Goal: Task Accomplishment & Management: Manage account settings

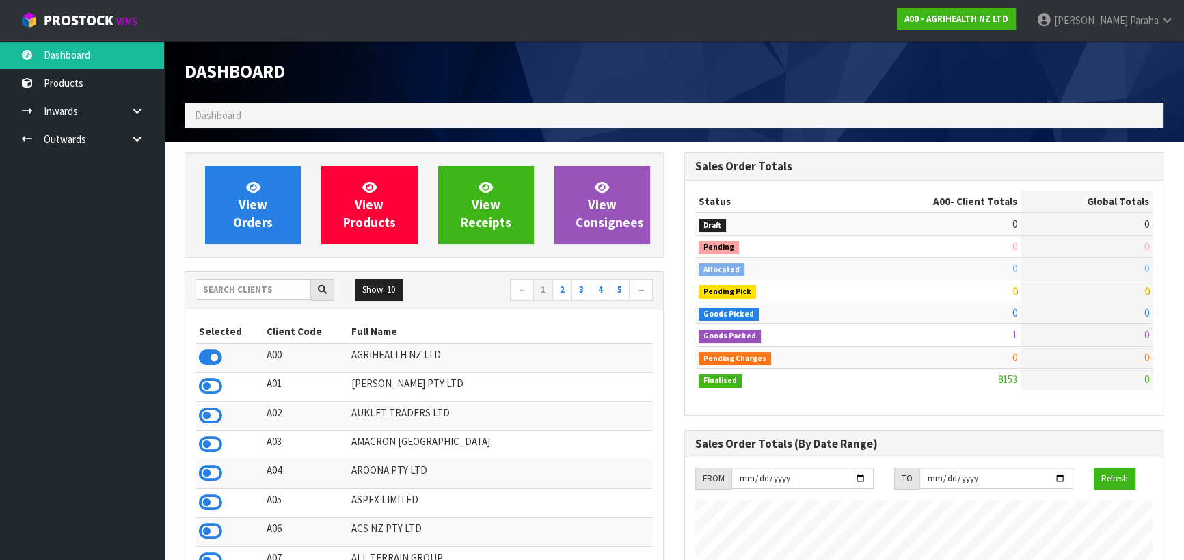
scroll to position [1033, 499]
click at [263, 286] on input "text" at bounding box center [252, 289] width 115 height 21
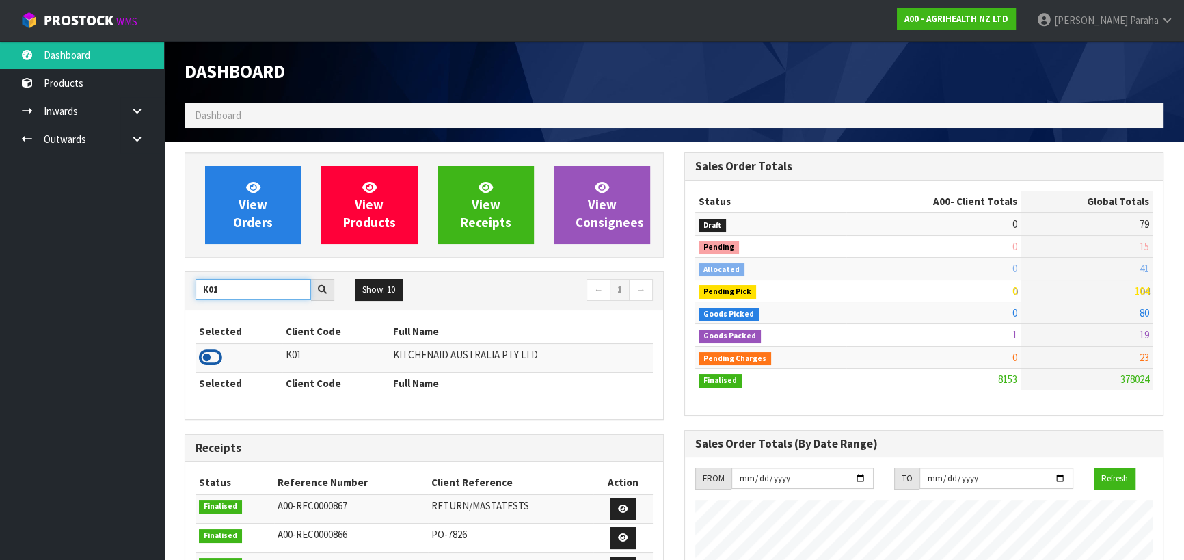
type input "K01"
click at [215, 357] on icon at bounding box center [210, 357] width 23 height 20
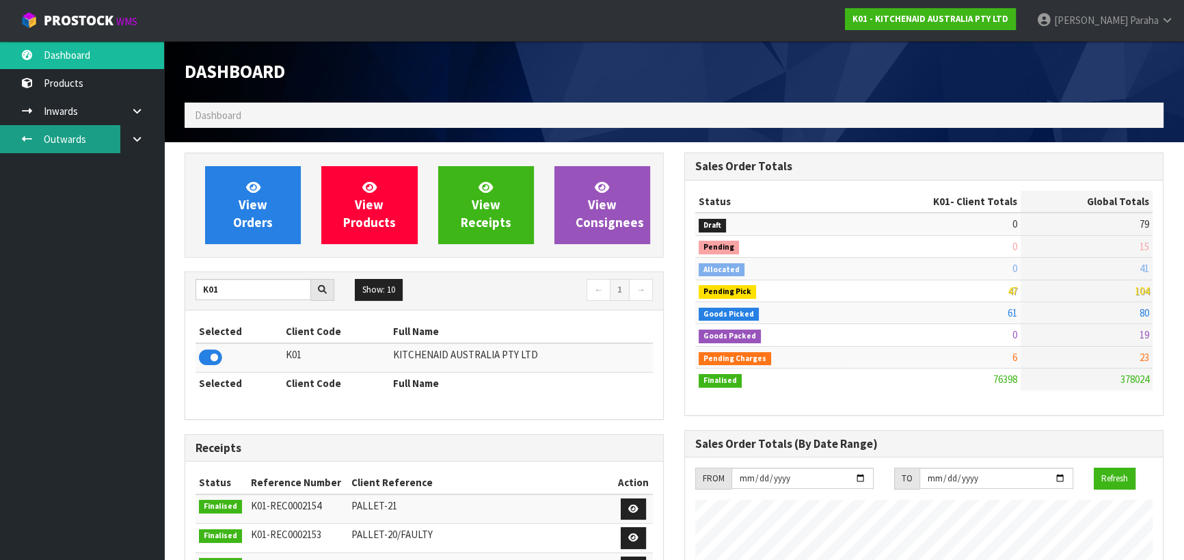
click at [49, 137] on link "Outwards" at bounding box center [82, 139] width 164 height 28
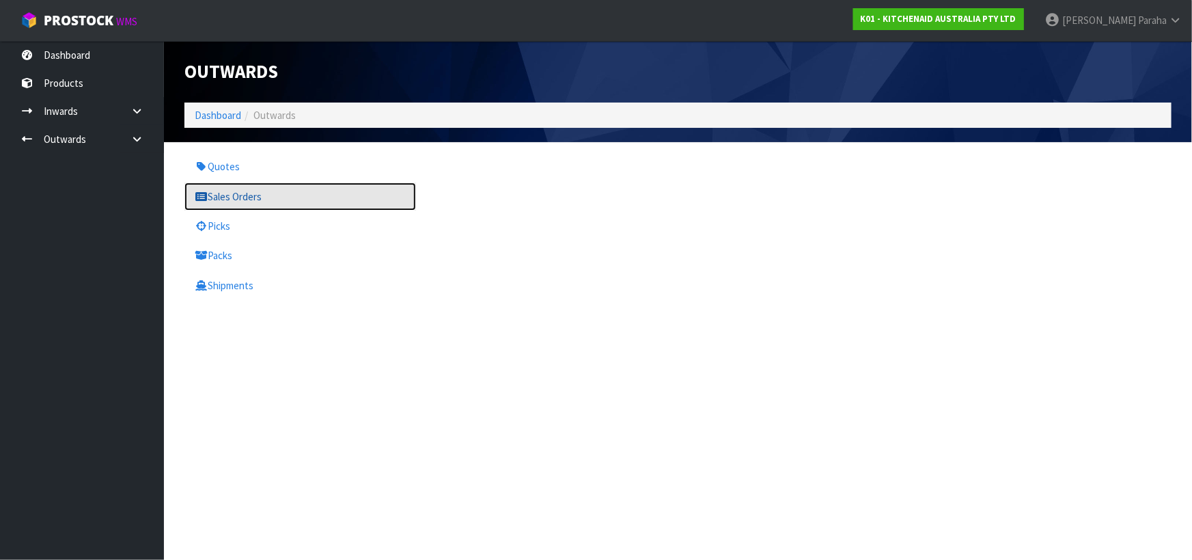
click at [259, 195] on link "Sales Orders" at bounding box center [300, 196] width 232 height 28
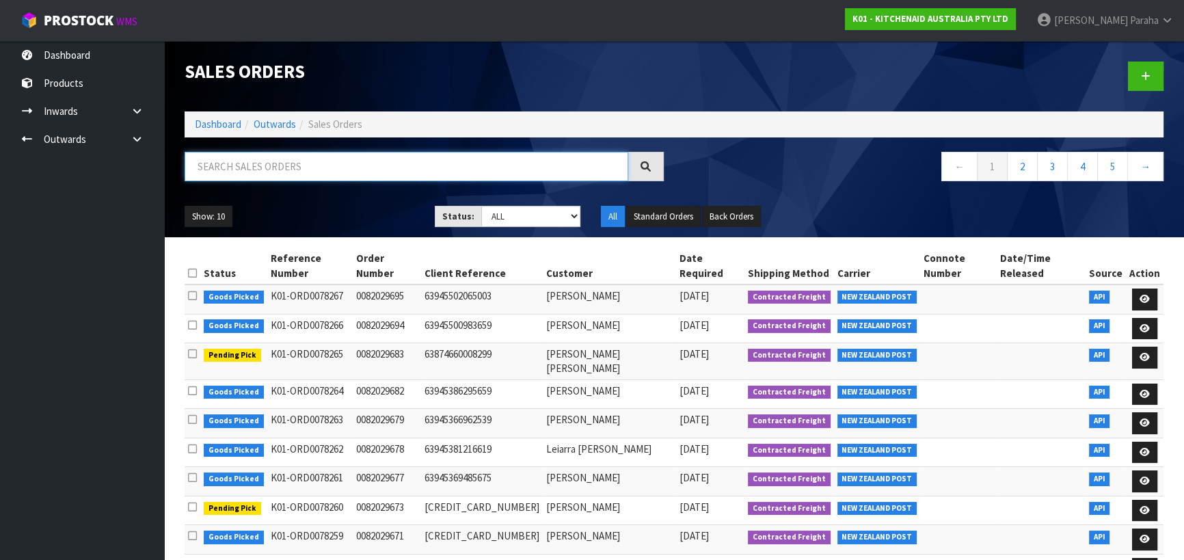
click at [329, 161] on input "text" at bounding box center [405, 166] width 443 height 29
type input "JOB-0409151"
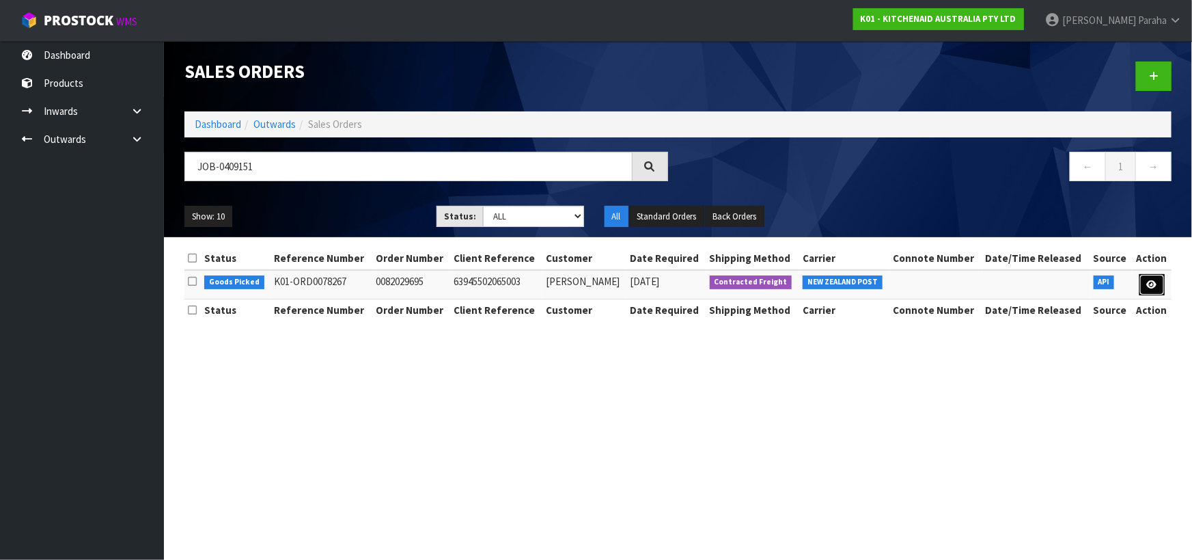
click at [1158, 290] on link at bounding box center [1152, 285] width 25 height 22
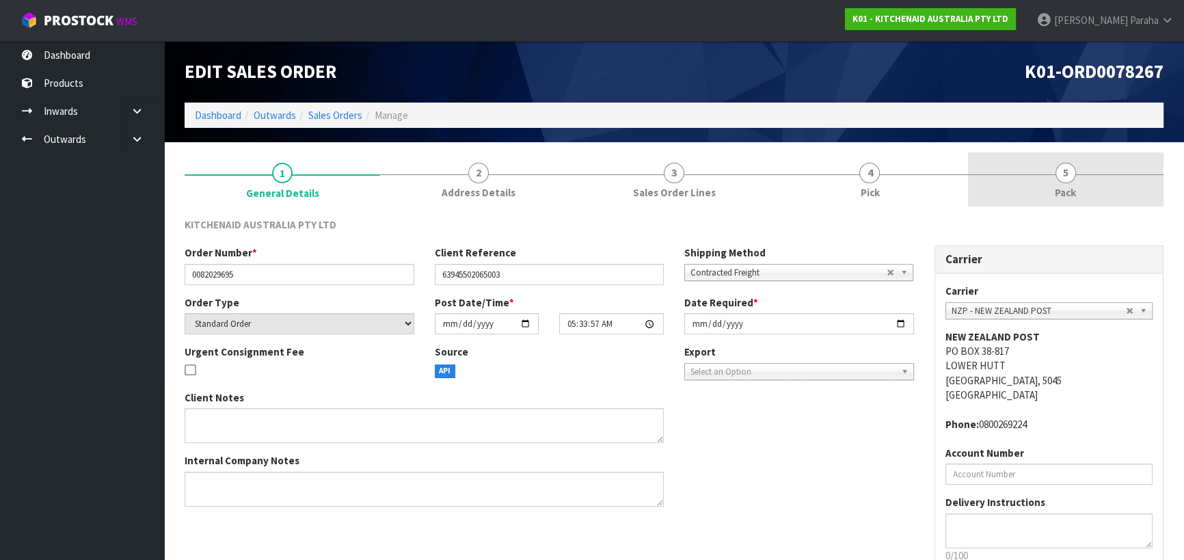
click at [1071, 184] on link "5 Pack" at bounding box center [1065, 179] width 195 height 54
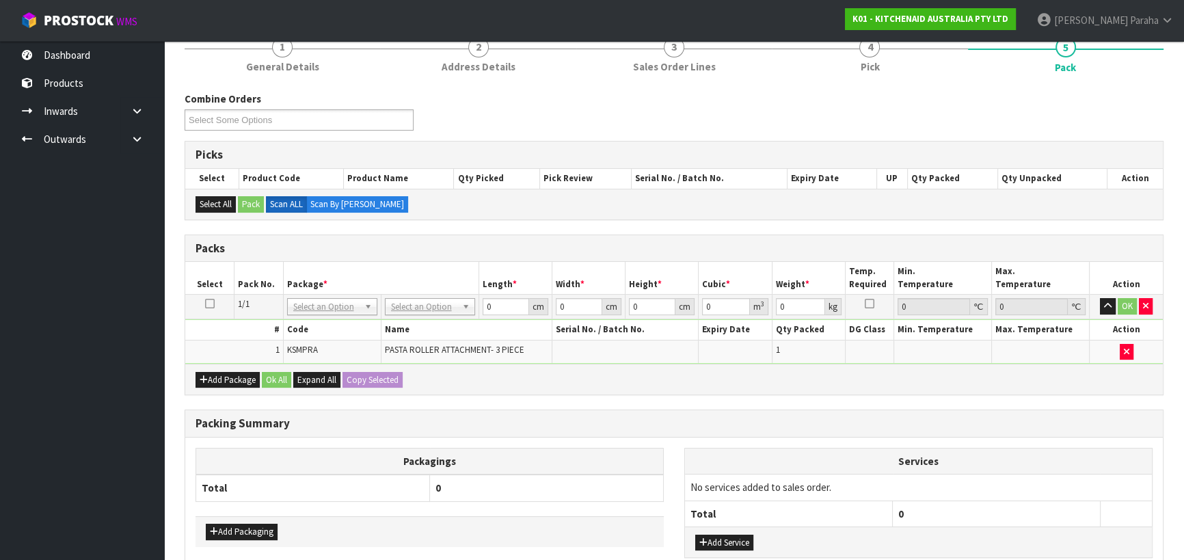
scroll to position [186, 0]
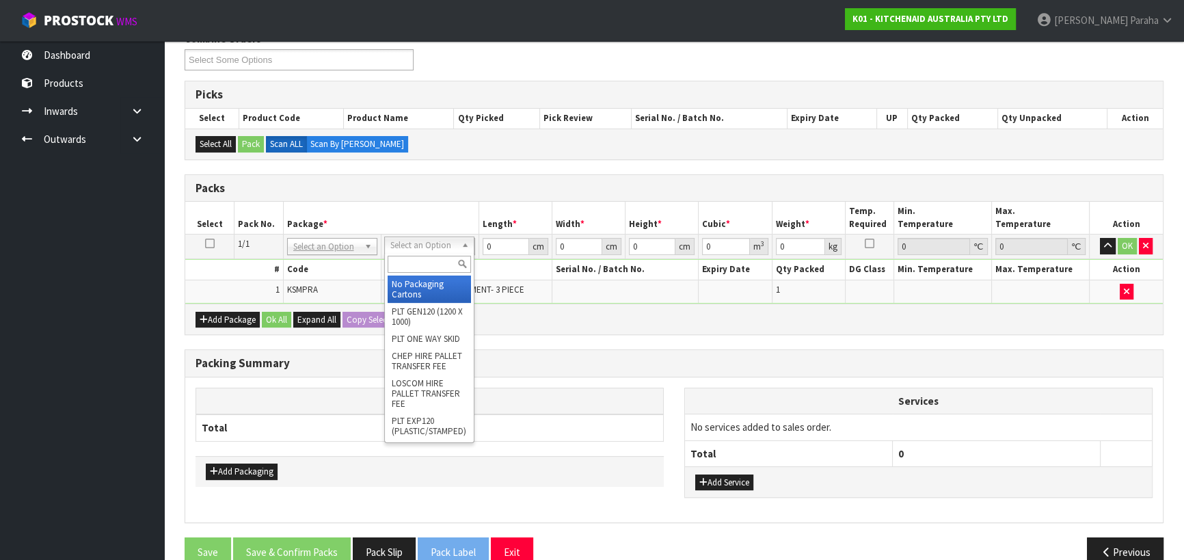
click at [428, 264] on input "text" at bounding box center [428, 264] width 83 height 17
type input "OC"
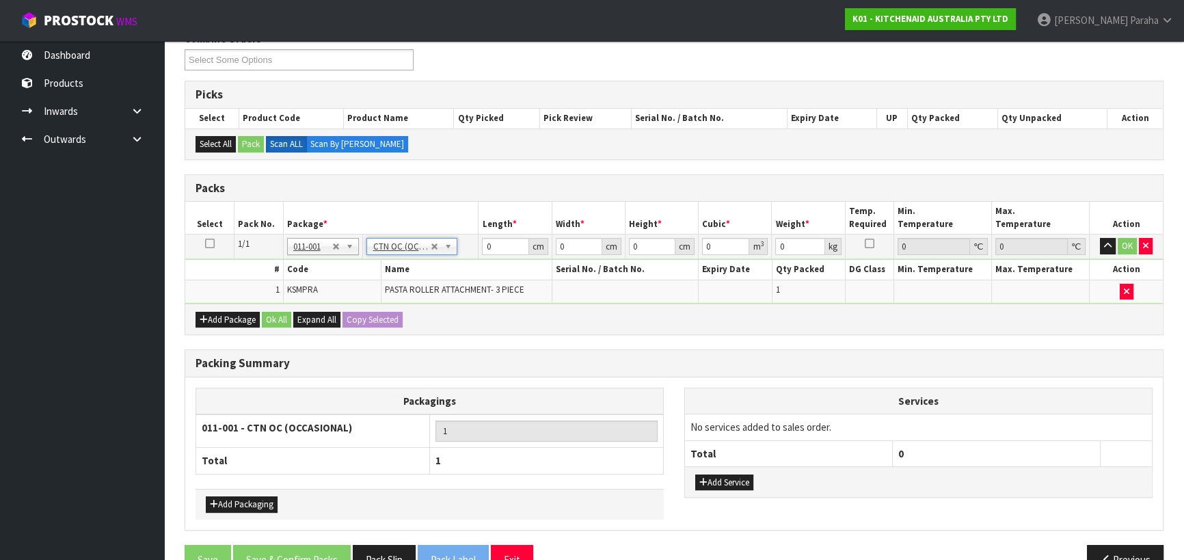
type input "3.5"
drag, startPoint x: 500, startPoint y: 249, endPoint x: 474, endPoint y: 246, distance: 26.1
click at [476, 247] on tr "1/1 NONE 007-001 007-002 007-004 007-009 007-013 007-014 007-015 007-017 007-01…" at bounding box center [673, 246] width 977 height 25
type input "31"
type input "14"
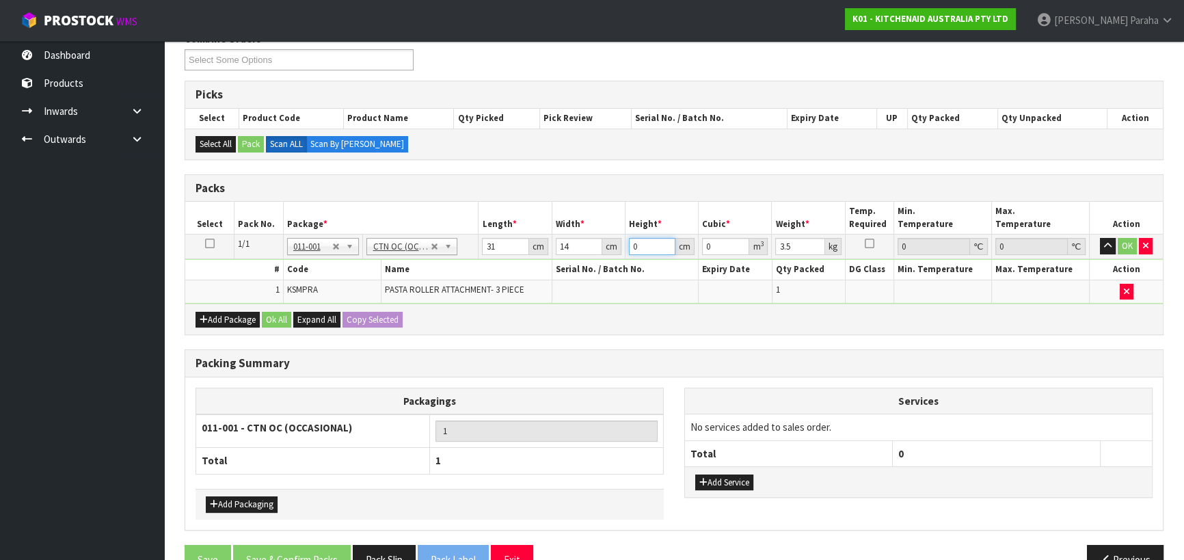
type input "1"
type input "0.000434"
type input "19"
type input "0.008246"
type input "19"
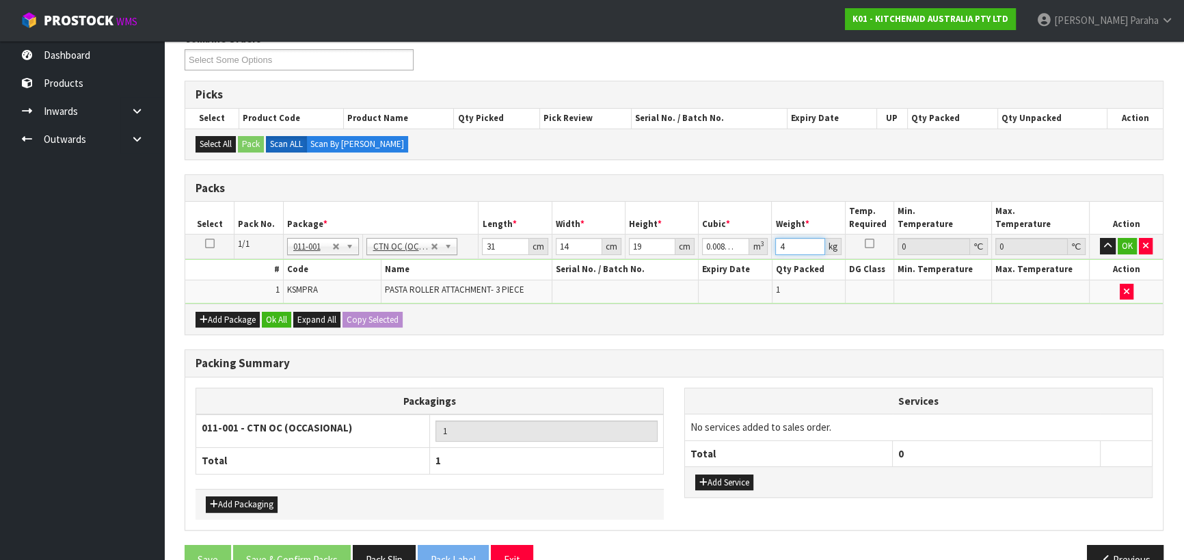
type input "4"
click at [1099, 238] on button "button" at bounding box center [1107, 246] width 16 height 16
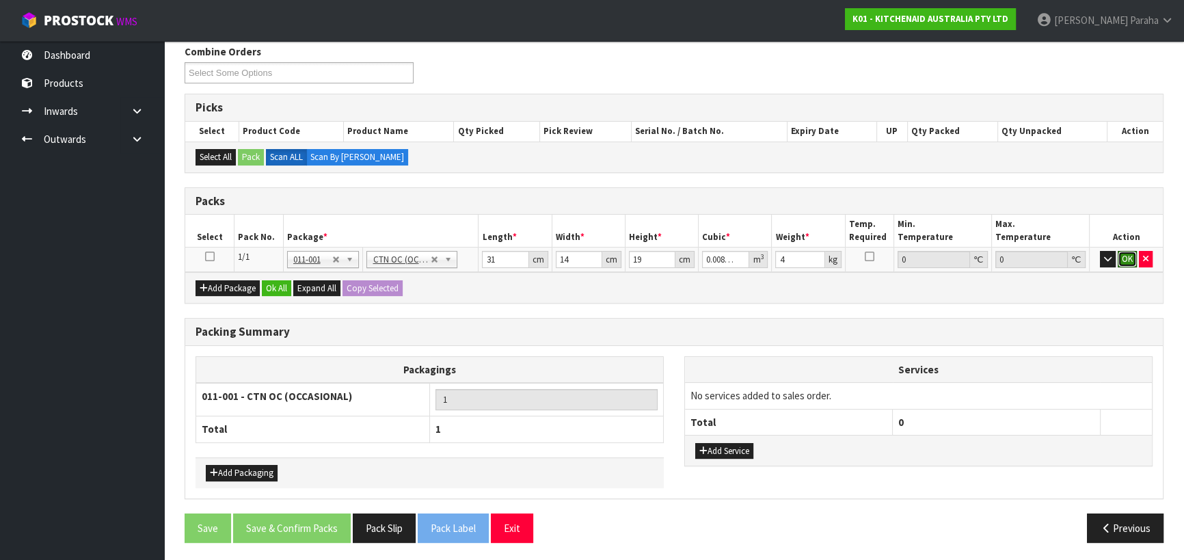
click button "OK" at bounding box center [1126, 259] width 19 height 16
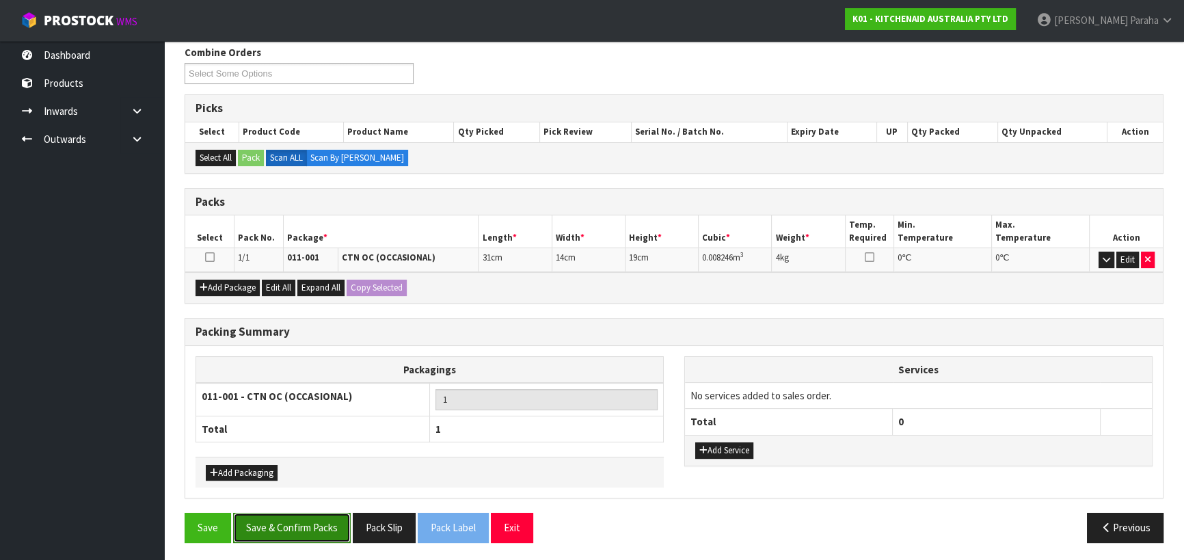
click at [332, 528] on button "Save & Confirm Packs" at bounding box center [292, 526] width 118 height 29
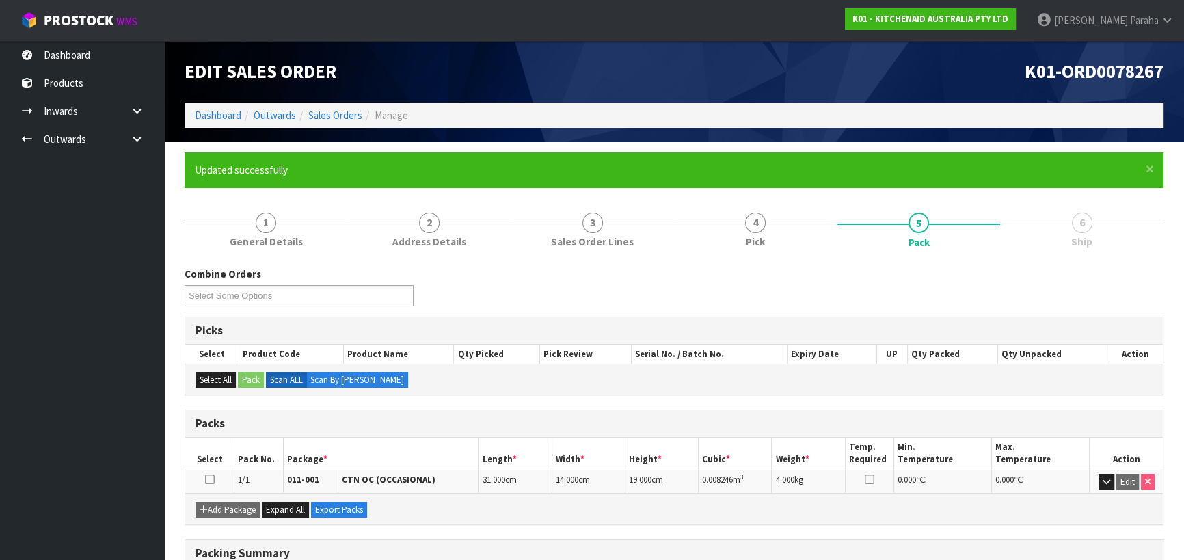
scroll to position [191, 0]
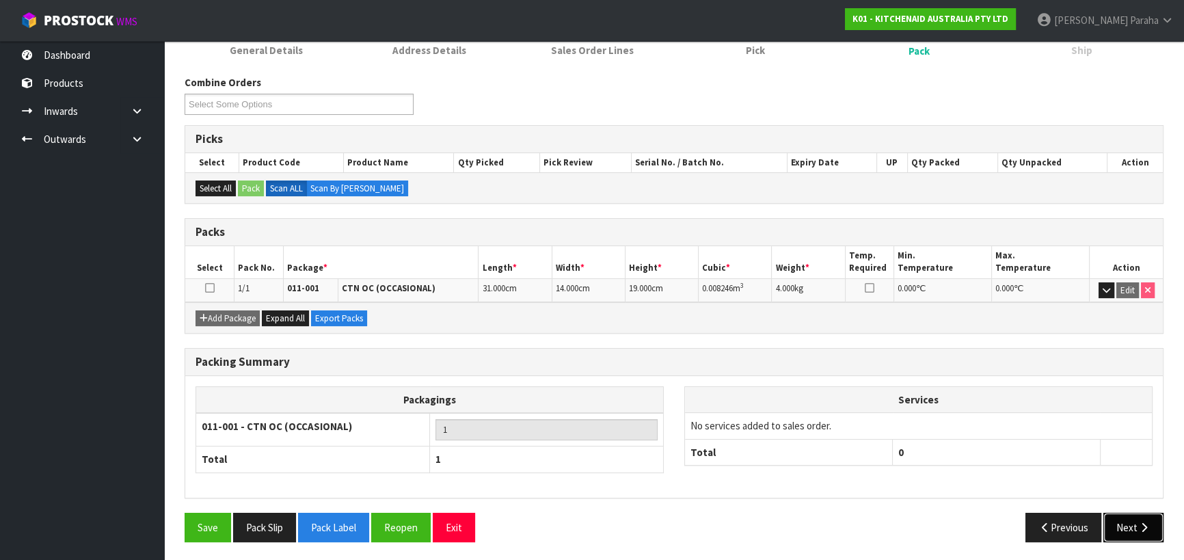
click at [1134, 518] on button "Next" at bounding box center [1133, 526] width 60 height 29
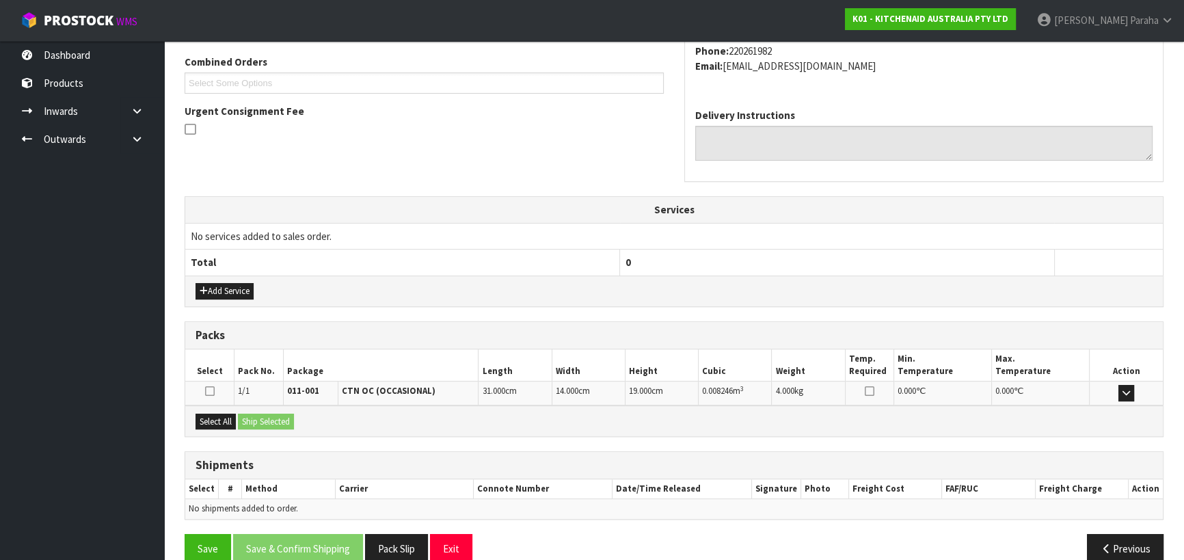
scroll to position [369, 0]
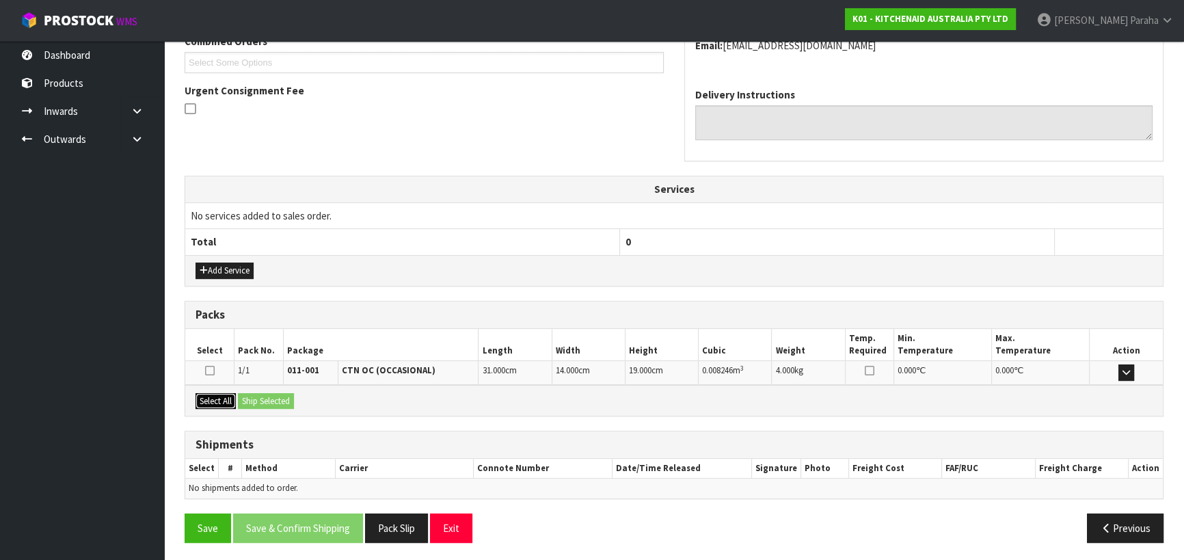
click at [225, 400] on button "Select All" at bounding box center [215, 401] width 40 height 16
click at [254, 399] on button "Ship Selected" at bounding box center [266, 401] width 56 height 16
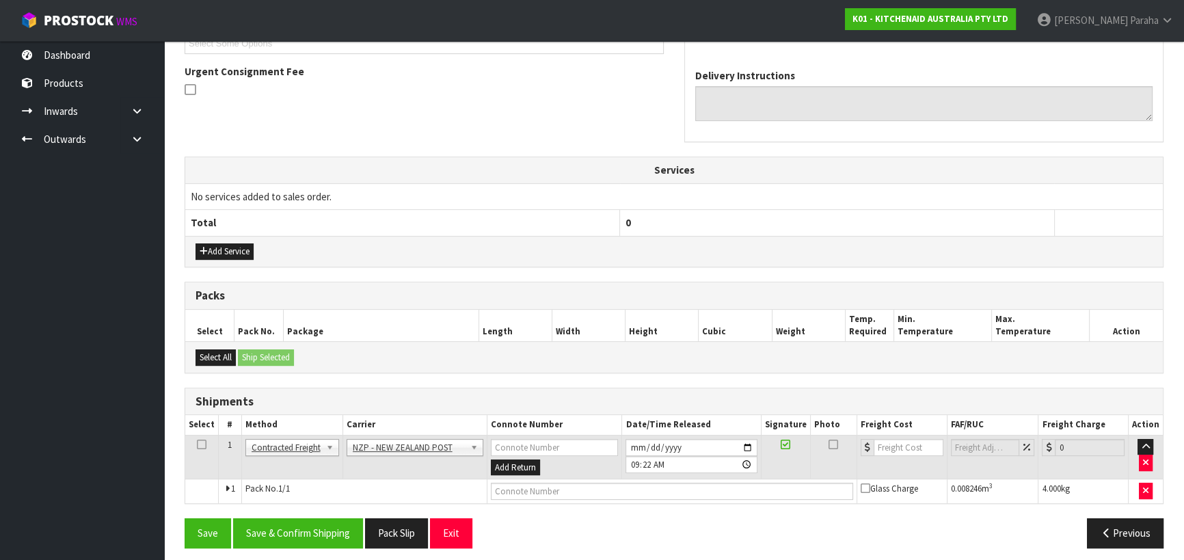
scroll to position [394, 0]
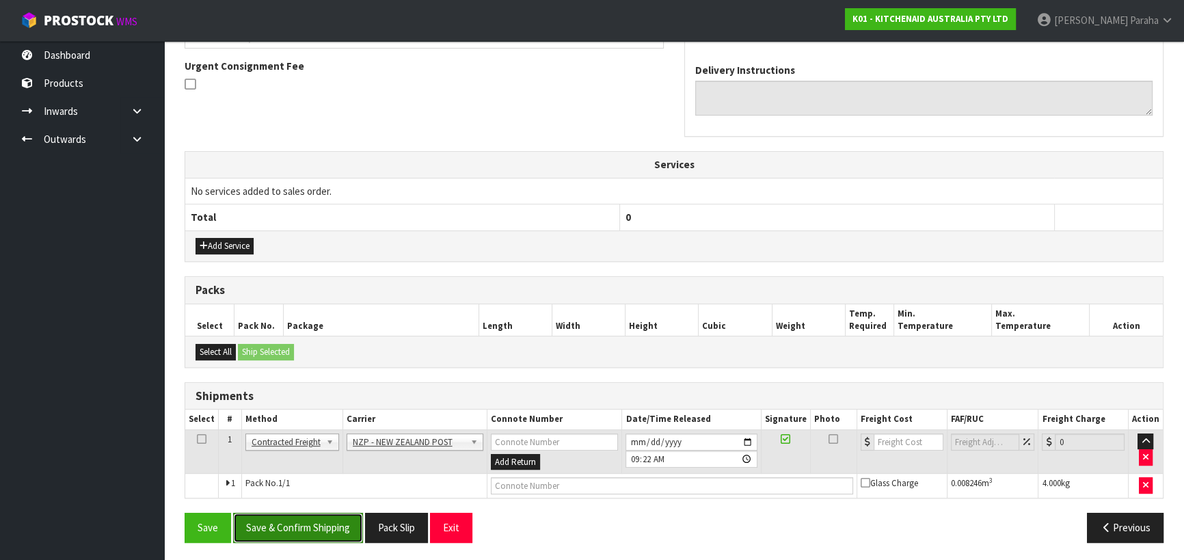
click at [295, 516] on button "Save & Confirm Shipping" at bounding box center [298, 526] width 130 height 29
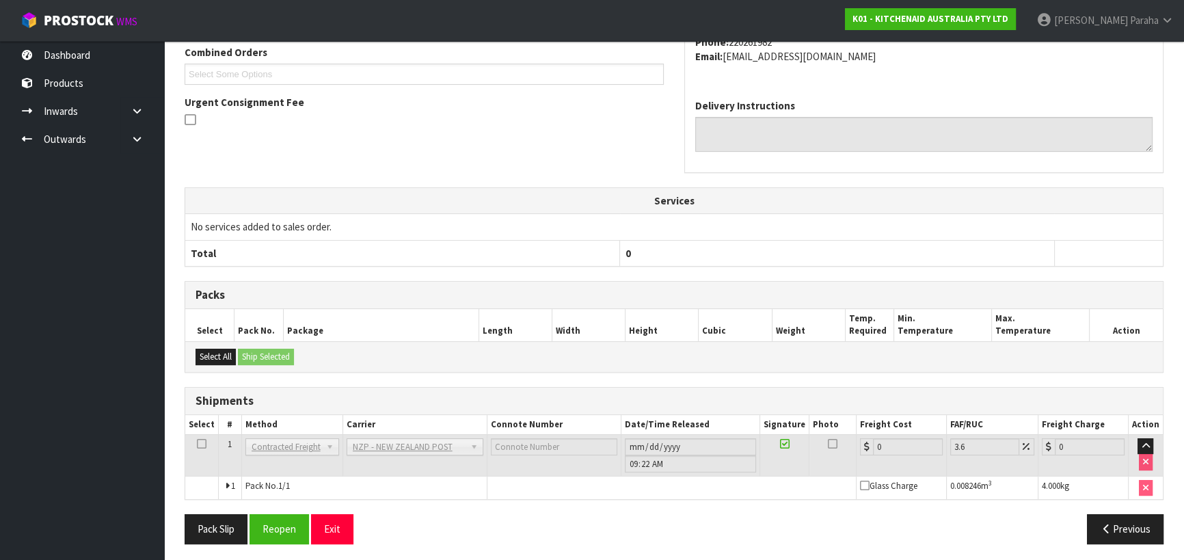
scroll to position [375, 0]
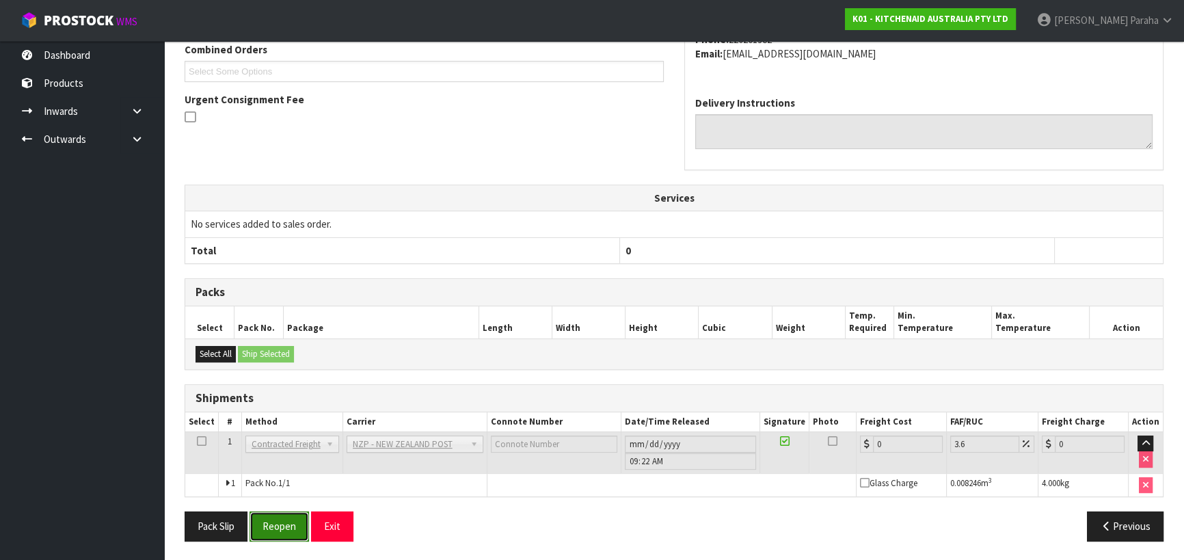
click at [292, 531] on button "Reopen" at bounding box center [278, 525] width 59 height 29
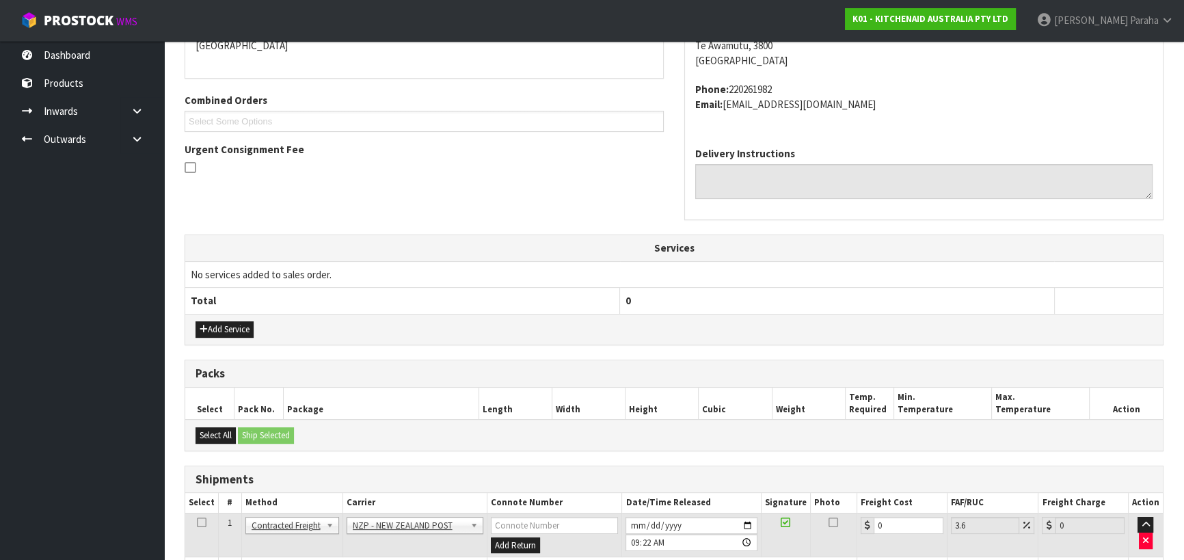
scroll to position [407, 0]
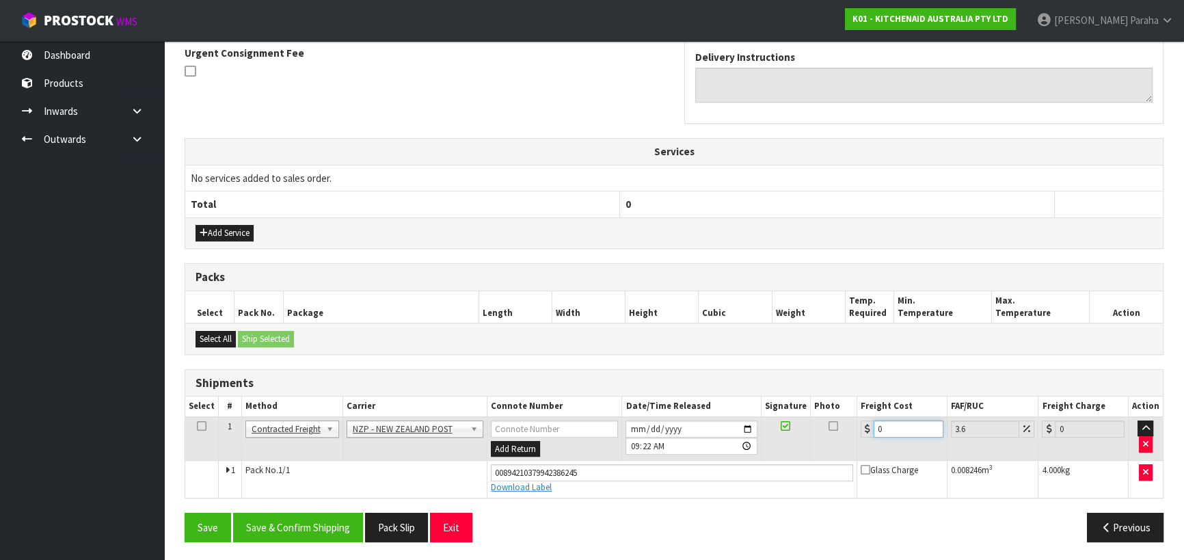
drag, startPoint x: 883, startPoint y: 420, endPoint x: 858, endPoint y: 425, distance: 25.1
click at [858, 425] on td "0" at bounding box center [902, 438] width 90 height 44
type input "7"
type input "7.25"
type input "7.3"
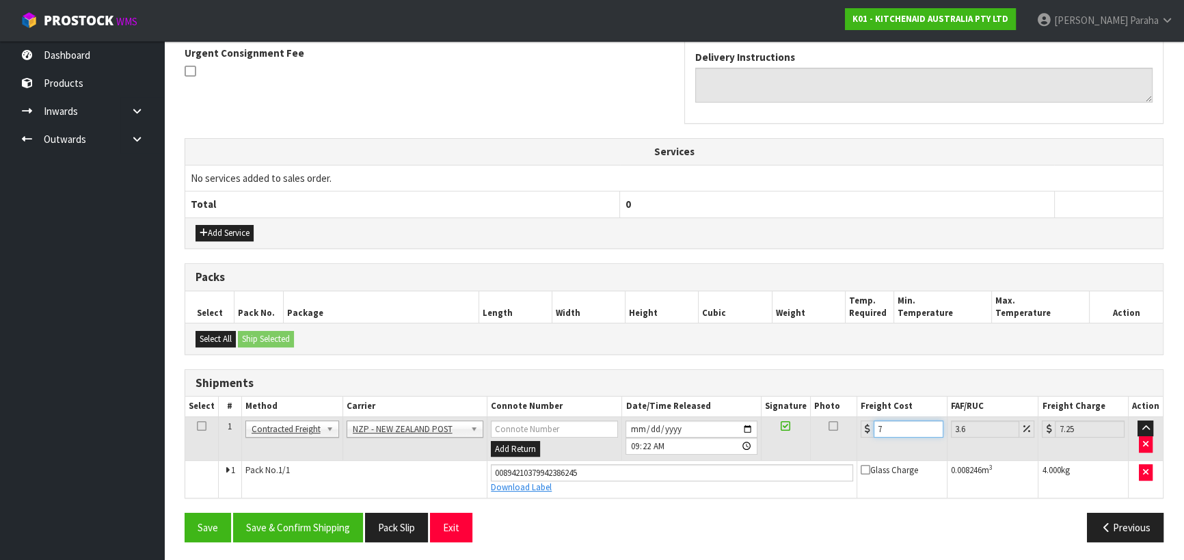
type input "7.56"
type input "7.31"
type input "7.57"
type input "7.31"
click at [318, 526] on button "Save & Confirm Shipping" at bounding box center [298, 526] width 130 height 29
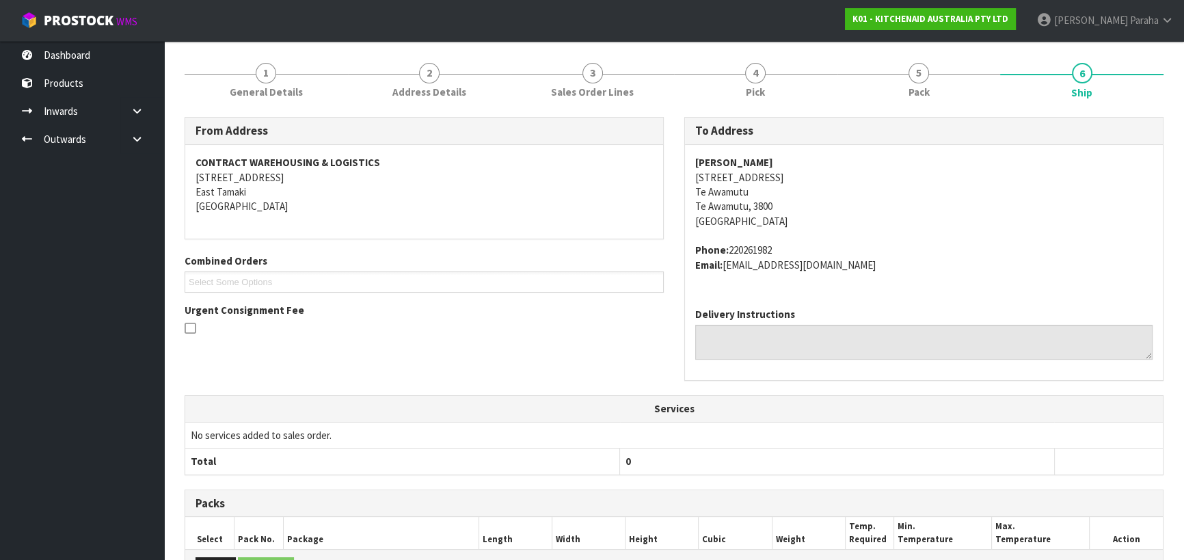
scroll to position [0, 0]
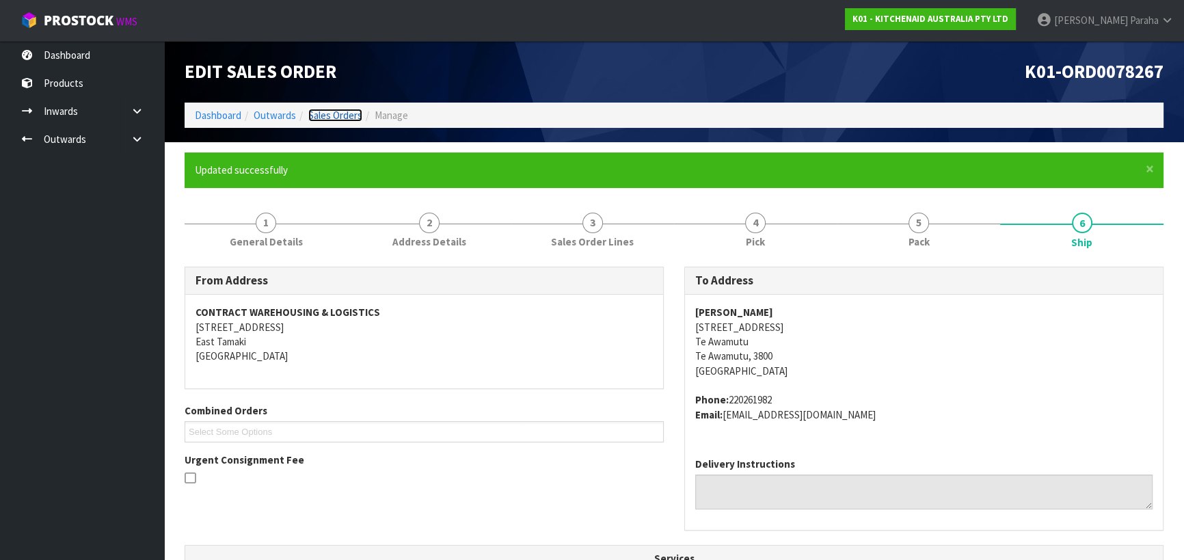
click at [332, 116] on link "Sales Orders" at bounding box center [335, 115] width 54 height 13
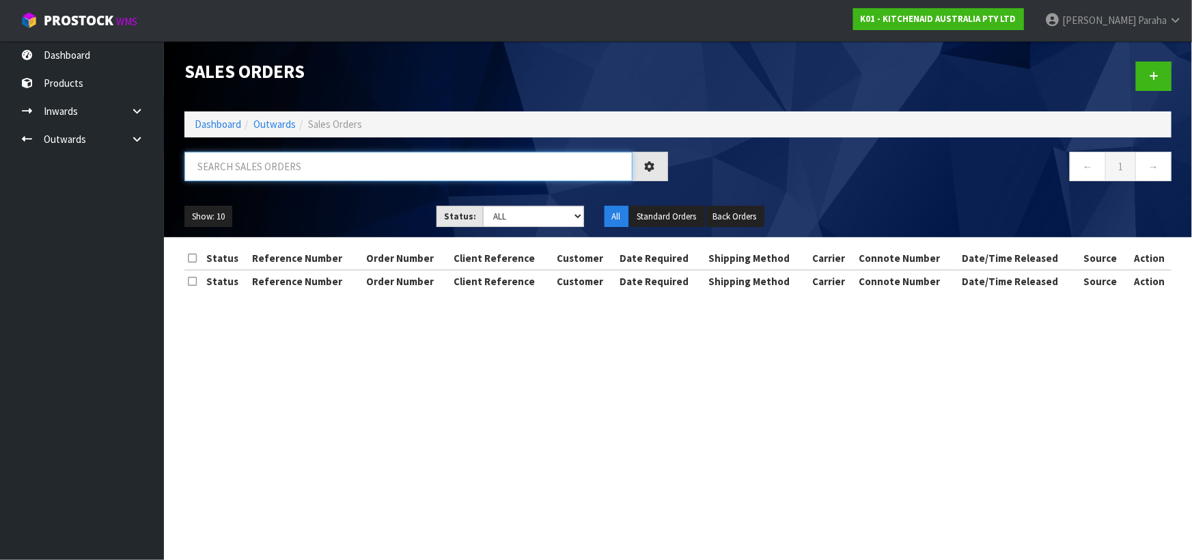
click at [288, 161] on input "text" at bounding box center [408, 166] width 448 height 29
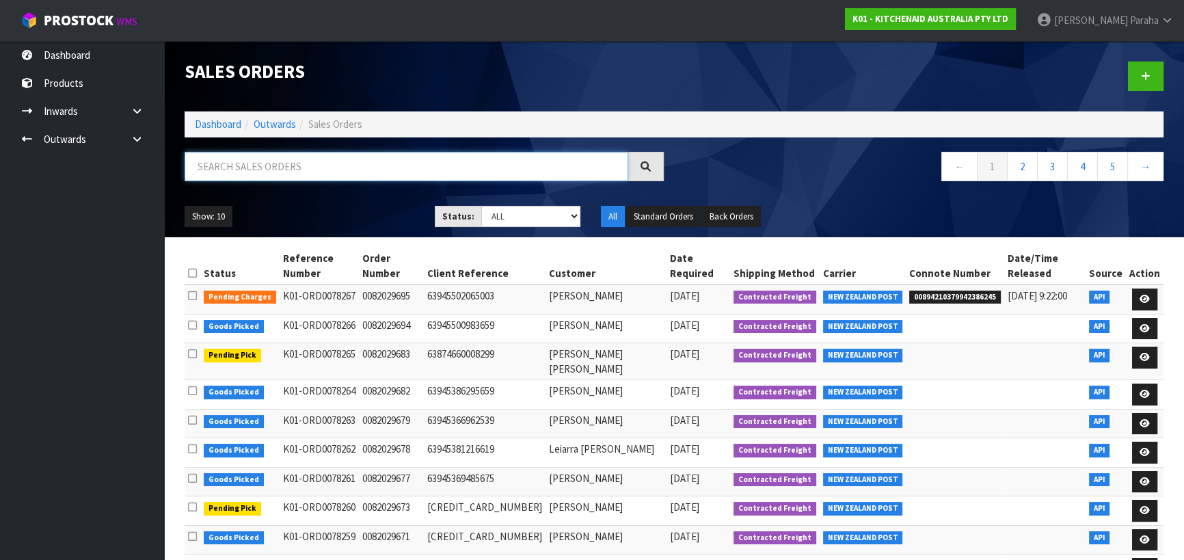
click at [284, 174] on input "text" at bounding box center [405, 166] width 443 height 29
type input "JOB-0409142"
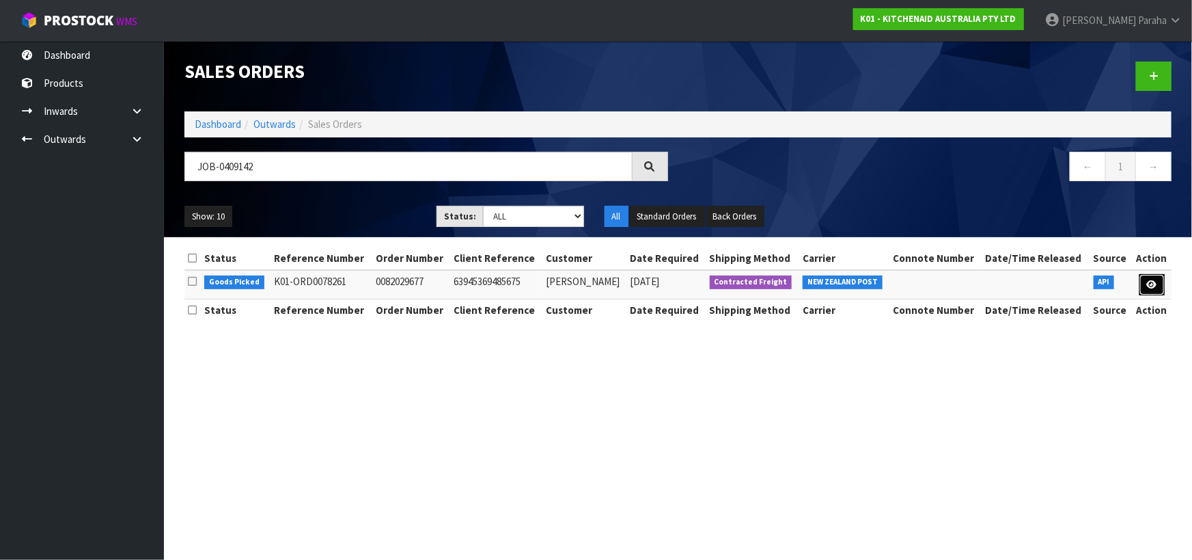
click at [1157, 292] on link at bounding box center [1152, 285] width 25 height 22
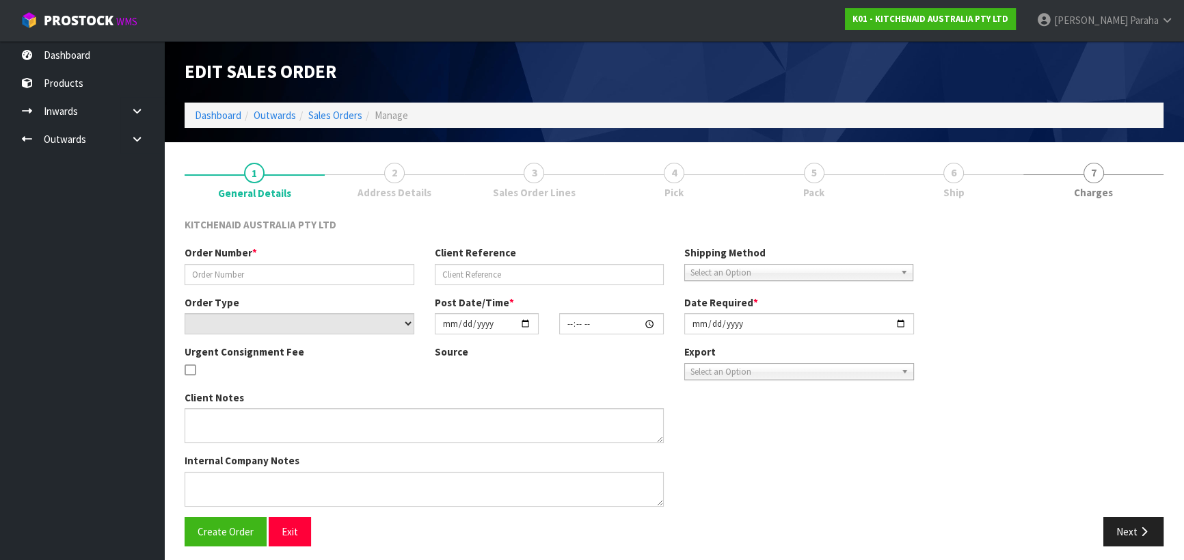
type input "0082029677"
type input "63945369485675"
select select "number:0"
type input "[DATE]"
type input "23:35:31.000"
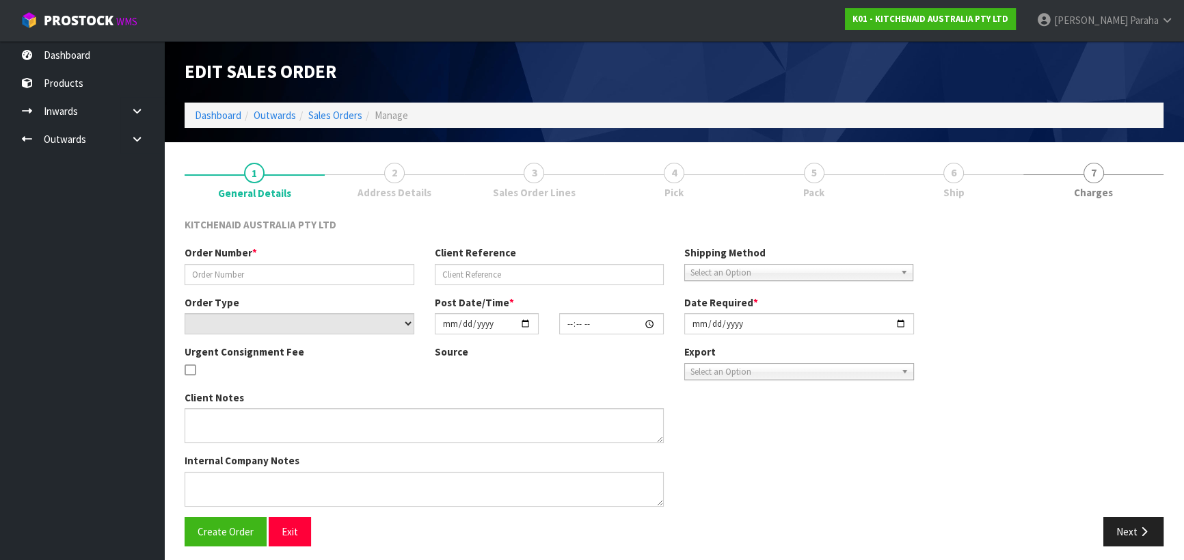
type input "[DATE]"
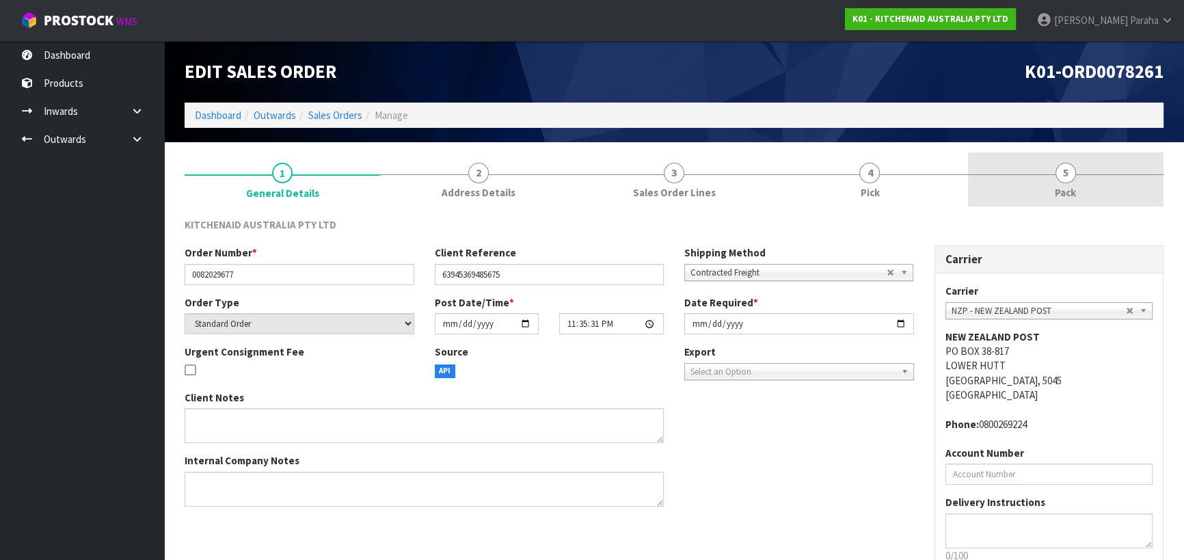
click at [1070, 172] on span "5" at bounding box center [1065, 173] width 20 height 20
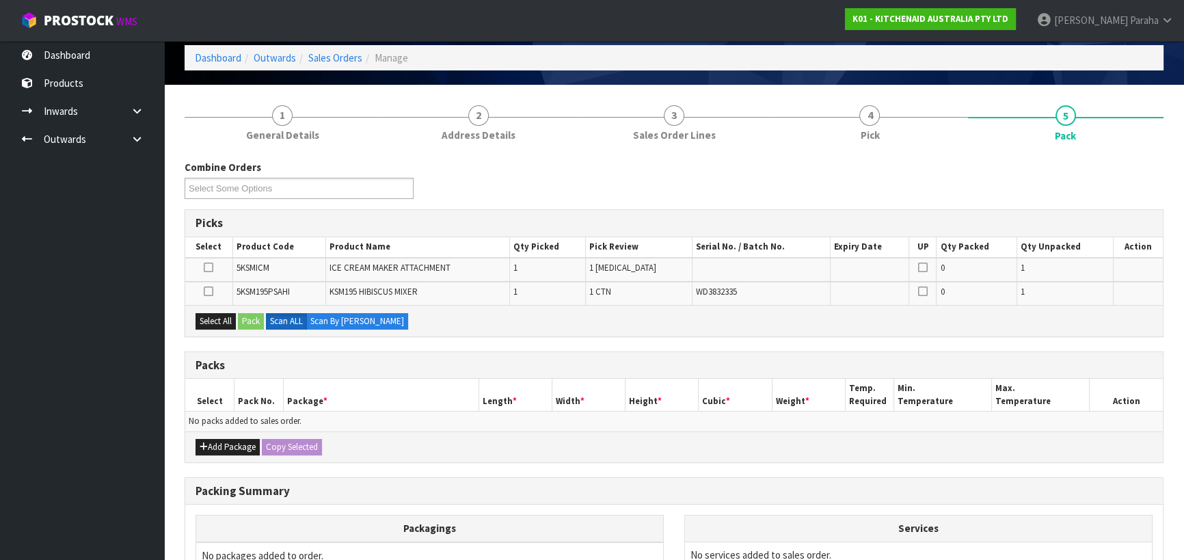
scroll to position [124, 0]
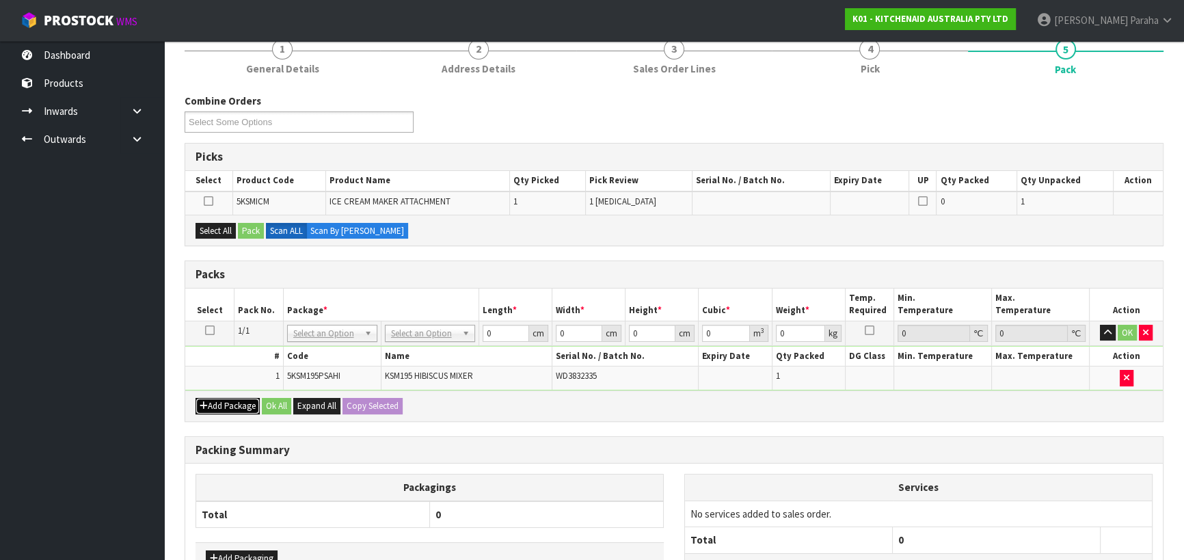
click at [228, 403] on button "Add Package" at bounding box center [227, 406] width 64 height 16
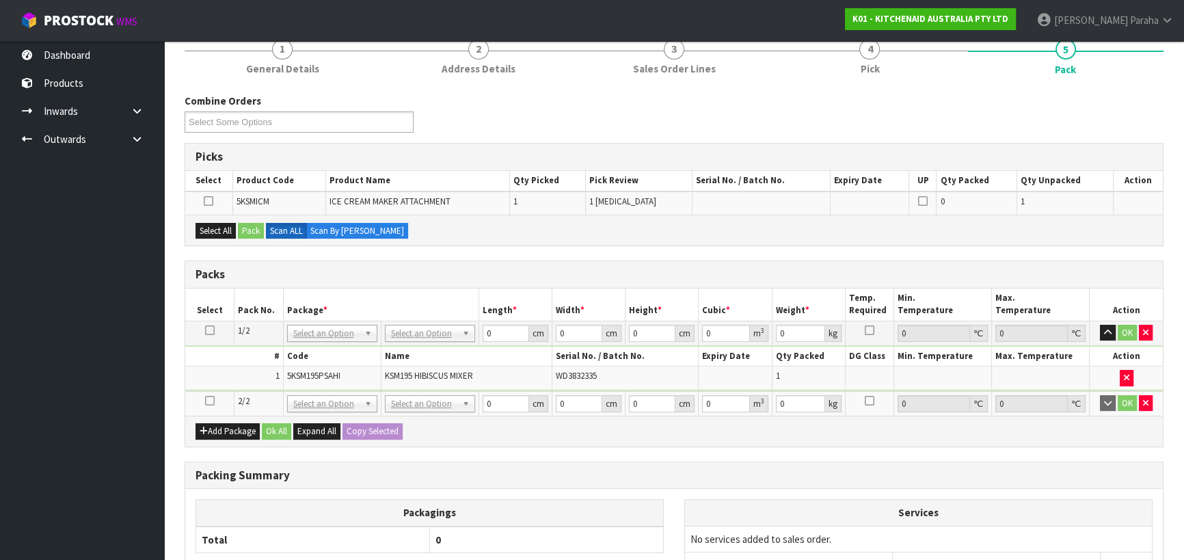
click at [209, 400] on icon at bounding box center [210, 400] width 10 height 1
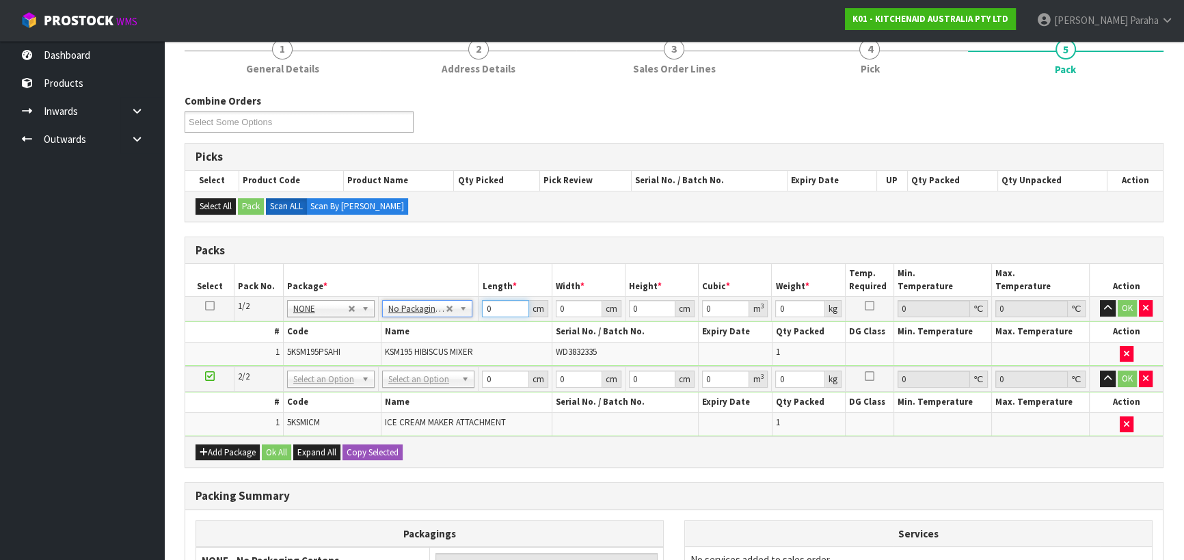
drag, startPoint x: 476, startPoint y: 310, endPoint x: 461, endPoint y: 310, distance: 14.3
click at [463, 312] on tr "1/2 NONE 007-001 007-002 007-004 007-009 007-013 007-014 007-015 007-017 007-01…" at bounding box center [673, 309] width 977 height 25
type input "43"
type input "29"
type input "4"
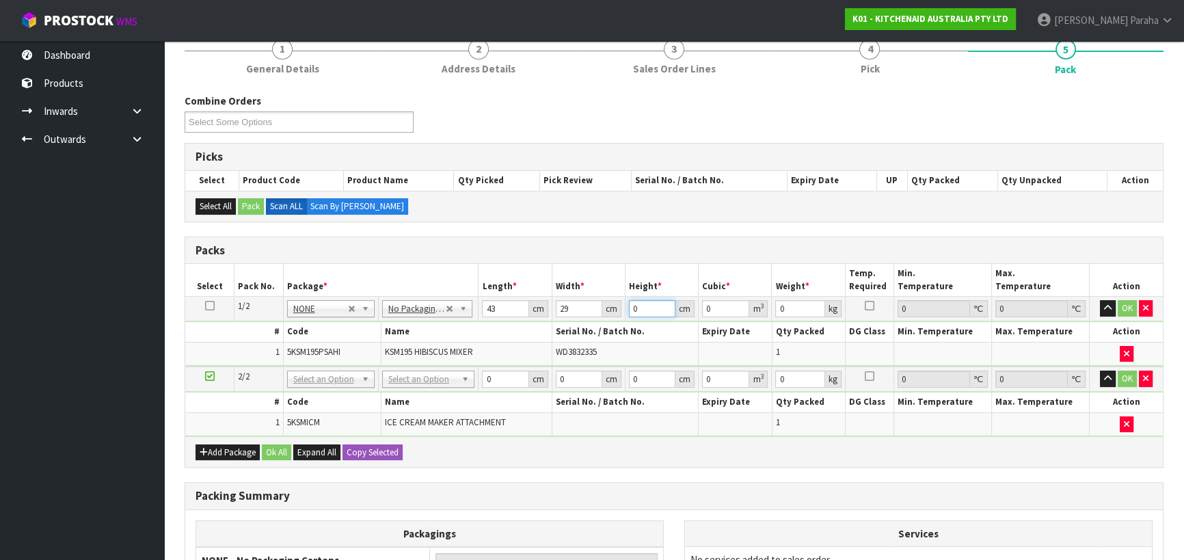
type input "0.004988"
type input "43"
type input "0.053621"
type input "43"
type input "13"
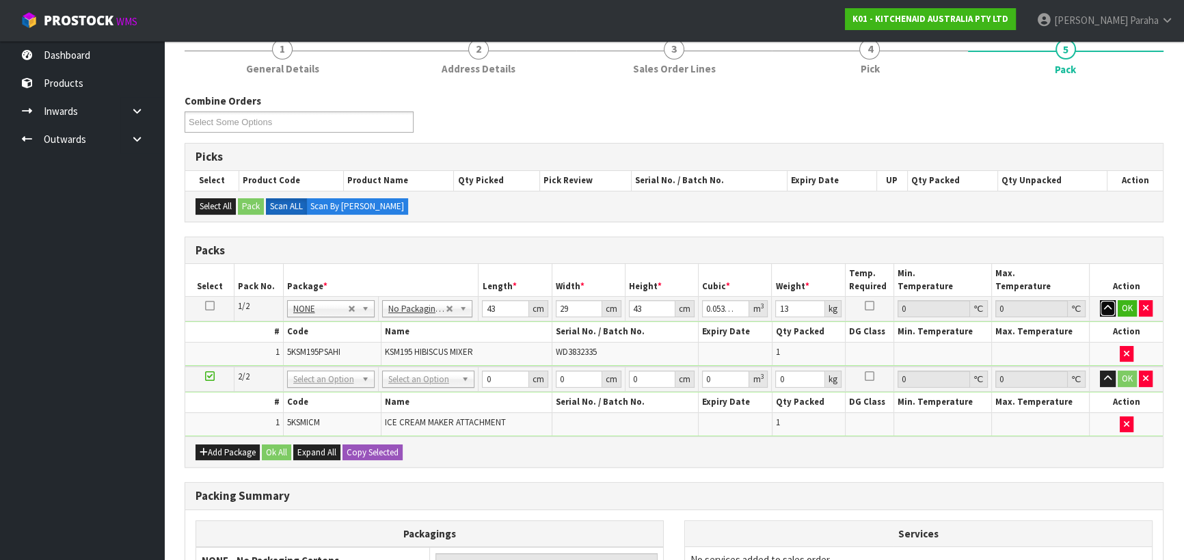
click at [1099, 300] on button "button" at bounding box center [1107, 308] width 16 height 16
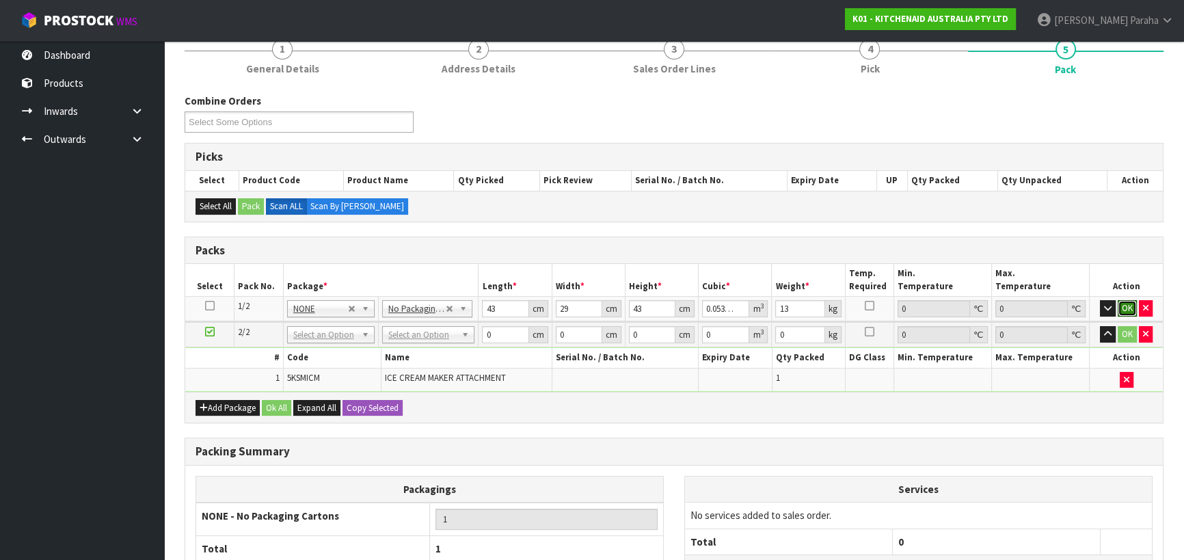
click button "OK" at bounding box center [1126, 308] width 19 height 16
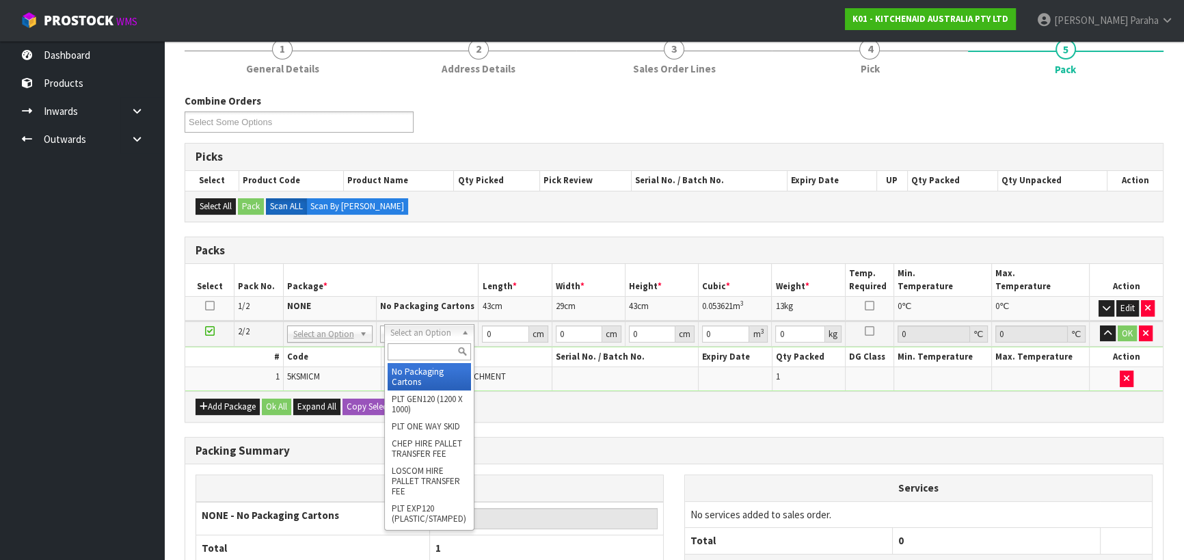
click at [446, 345] on input "text" at bounding box center [428, 351] width 83 height 17
type input "CL"
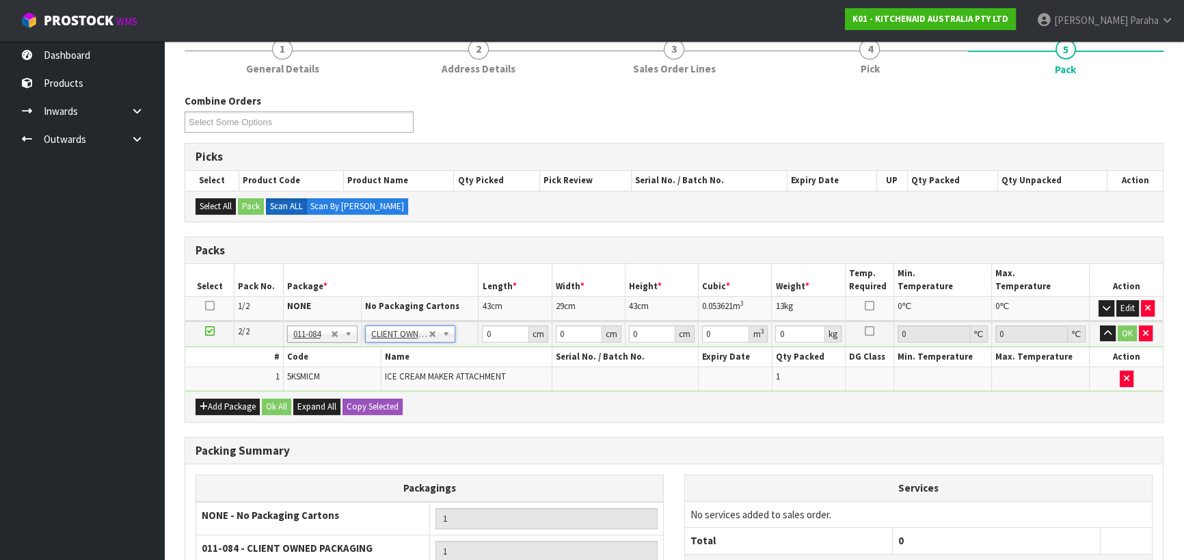
type input "3.36"
drag, startPoint x: 491, startPoint y: 332, endPoint x: 453, endPoint y: 338, distance: 38.0
click at [453, 338] on tr "2/2 NONE 007-001 007-002 007-004 007-009 007-013 007-014 007-015 007-017 007-01…" at bounding box center [673, 333] width 977 height 25
type input "41"
type input "28"
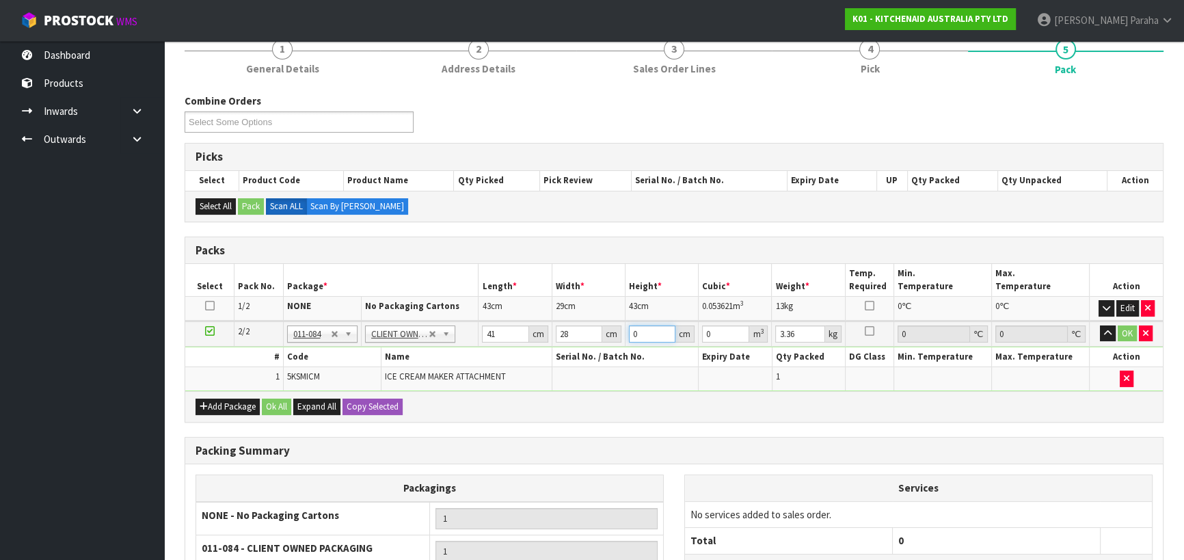
type input "3"
type input "0.003444"
type input "32"
type input "0.036736"
type input "32"
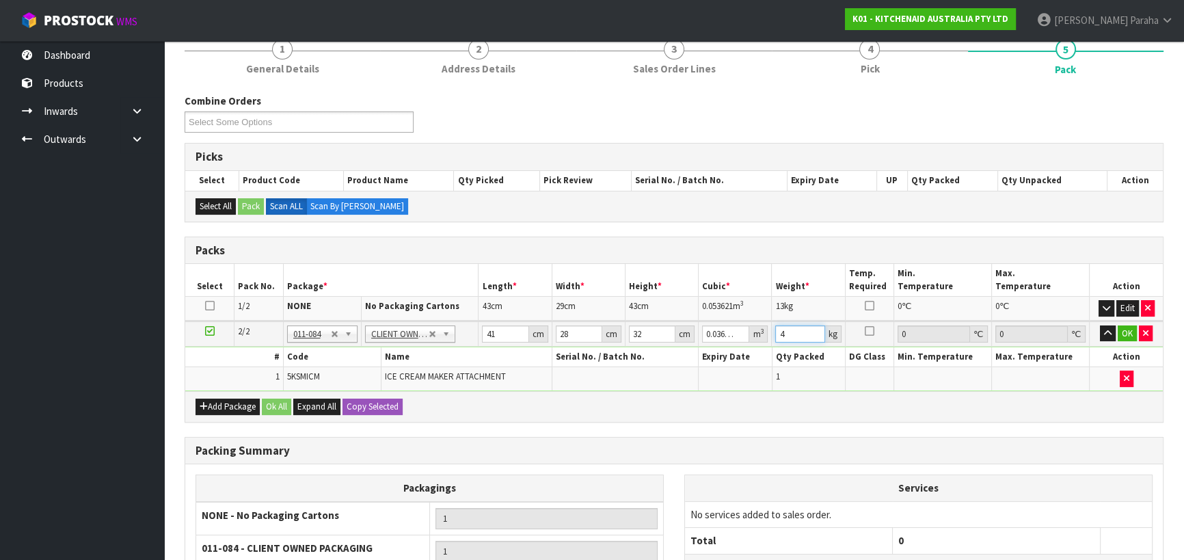
type input "4"
click at [1099, 325] on button "button" at bounding box center [1107, 333] width 16 height 16
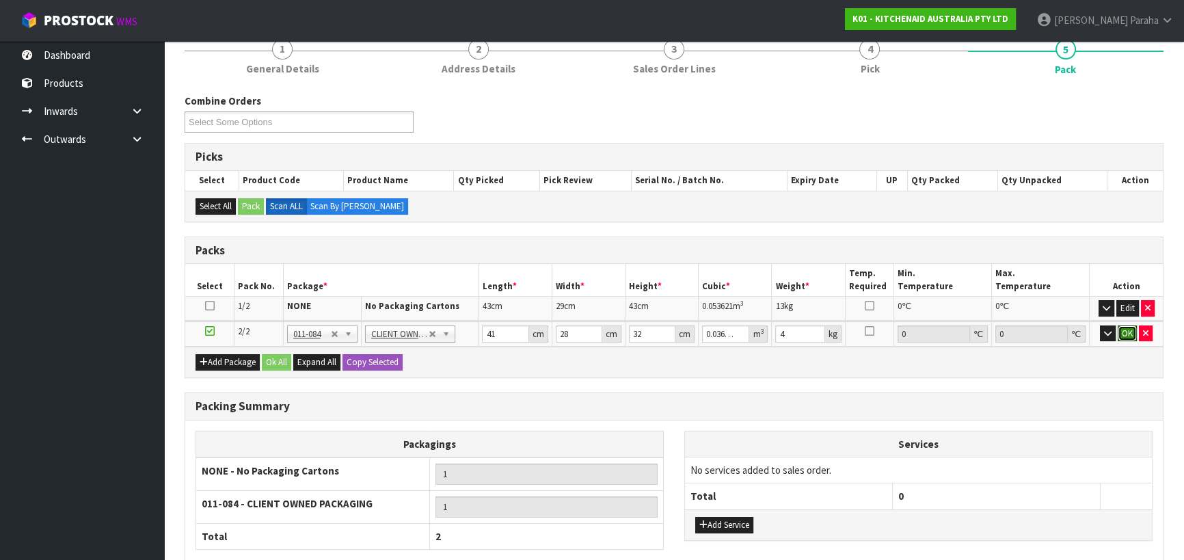
click button "OK" at bounding box center [1126, 333] width 19 height 16
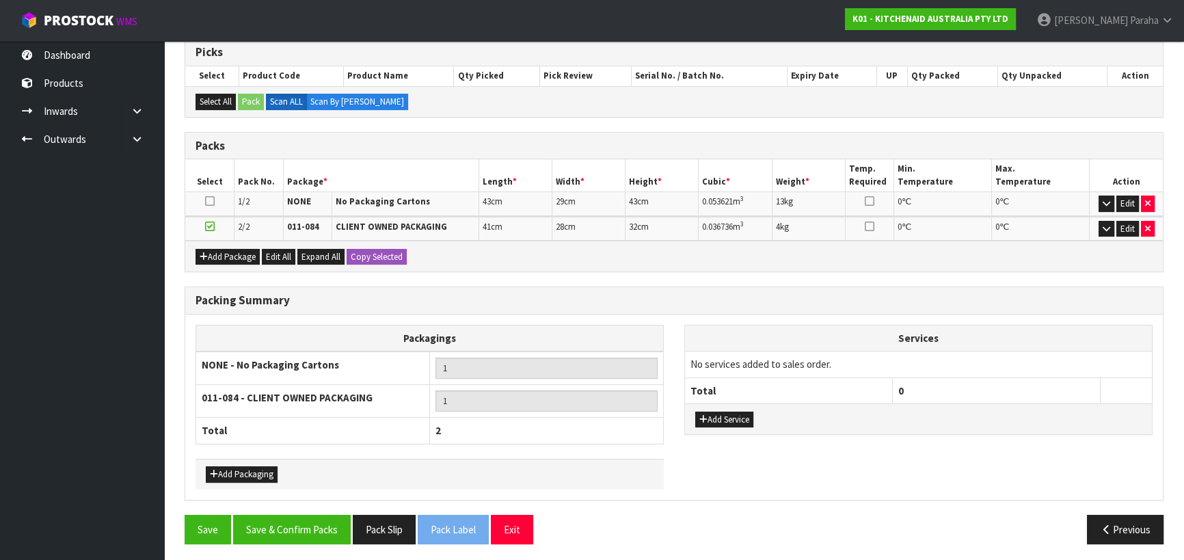
scroll to position [230, 0]
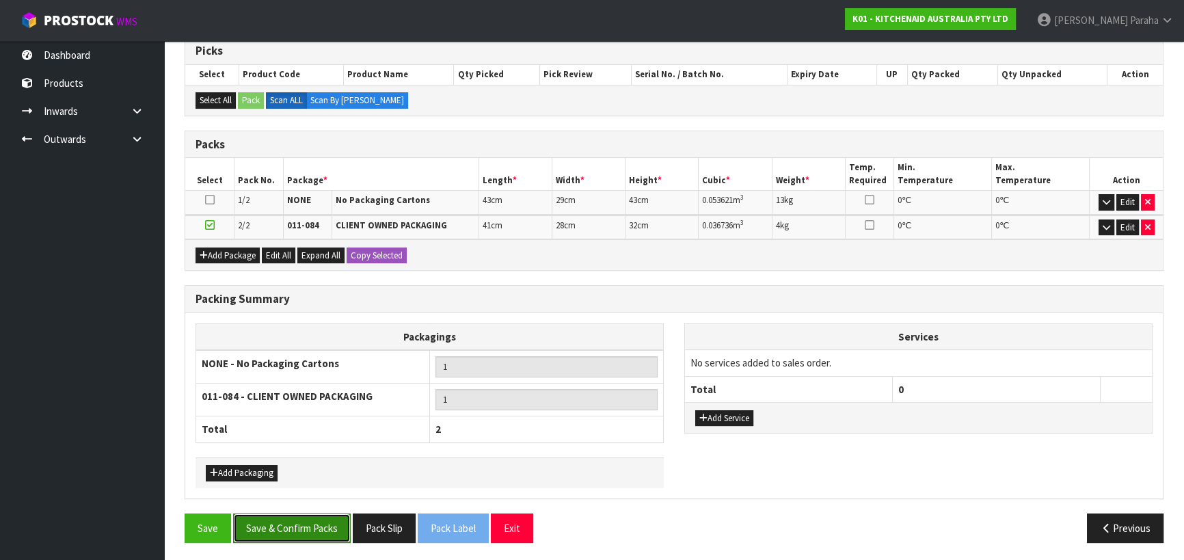
click at [320, 530] on button "Save & Confirm Packs" at bounding box center [292, 527] width 118 height 29
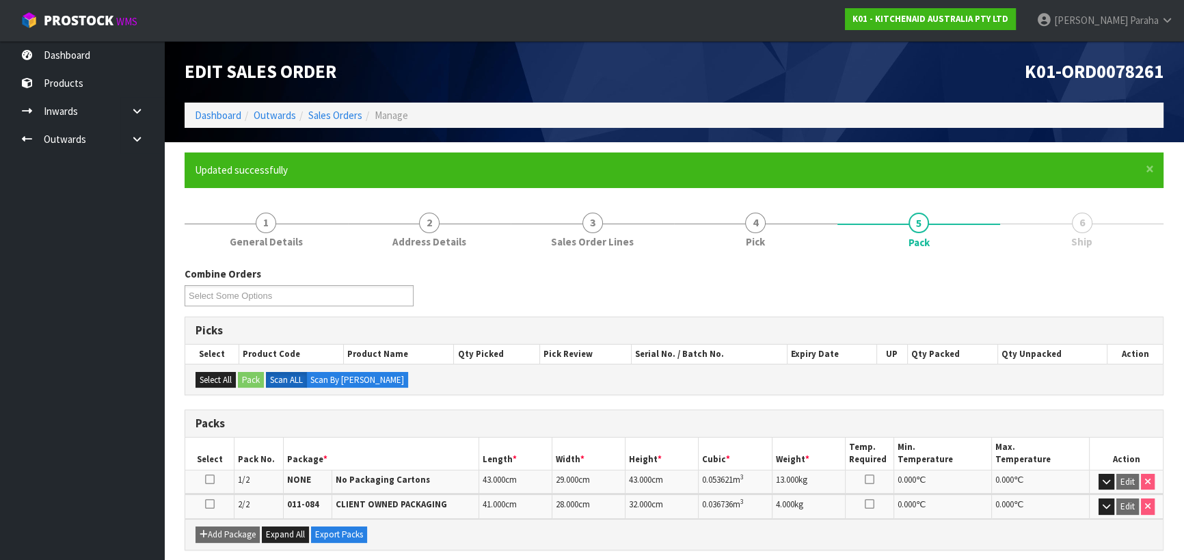
scroll to position [249, 0]
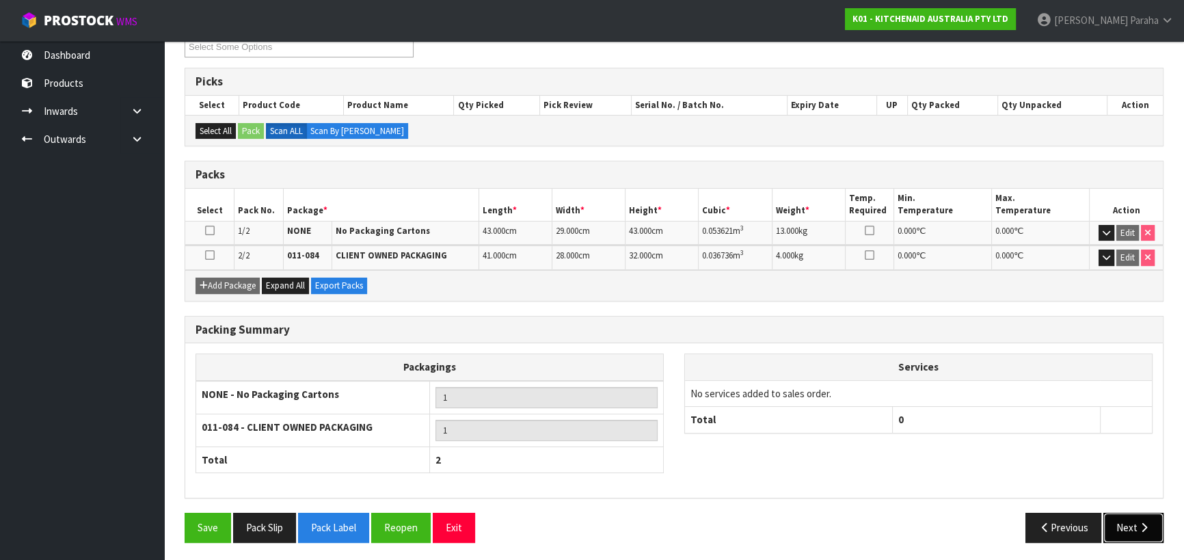
click at [1136, 534] on button "Next" at bounding box center [1133, 526] width 60 height 29
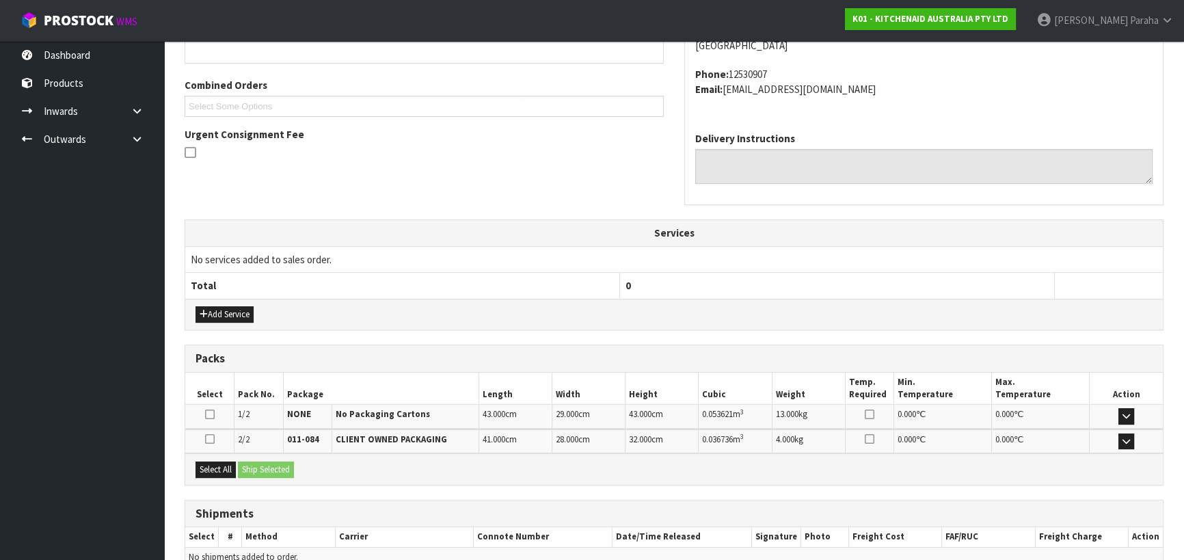
scroll to position [394, 0]
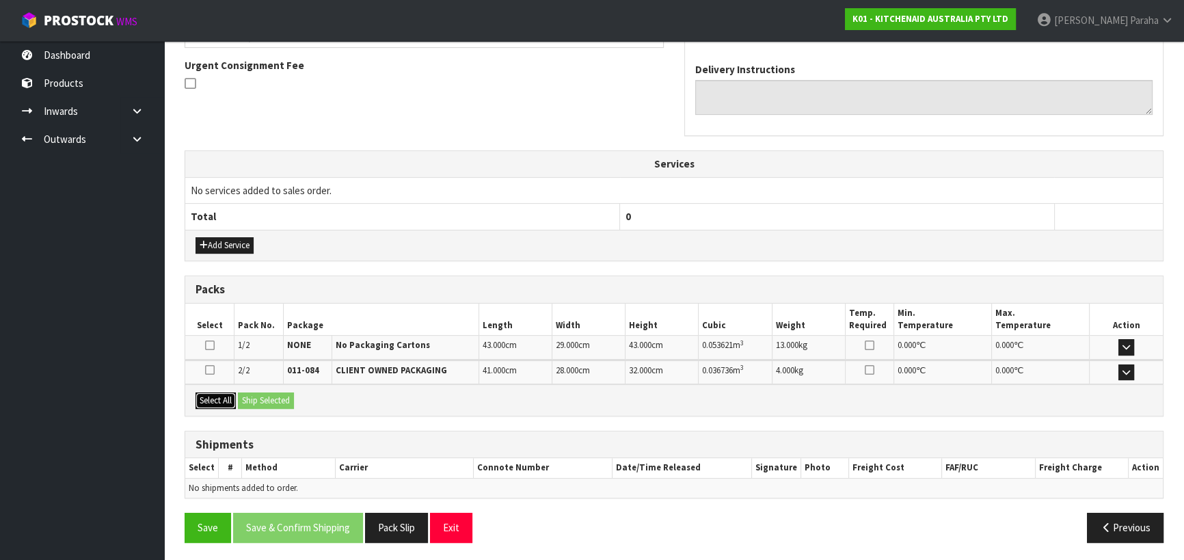
click at [202, 401] on button "Select All" at bounding box center [215, 400] width 40 height 16
click at [261, 397] on button "Ship Selected" at bounding box center [266, 400] width 56 height 16
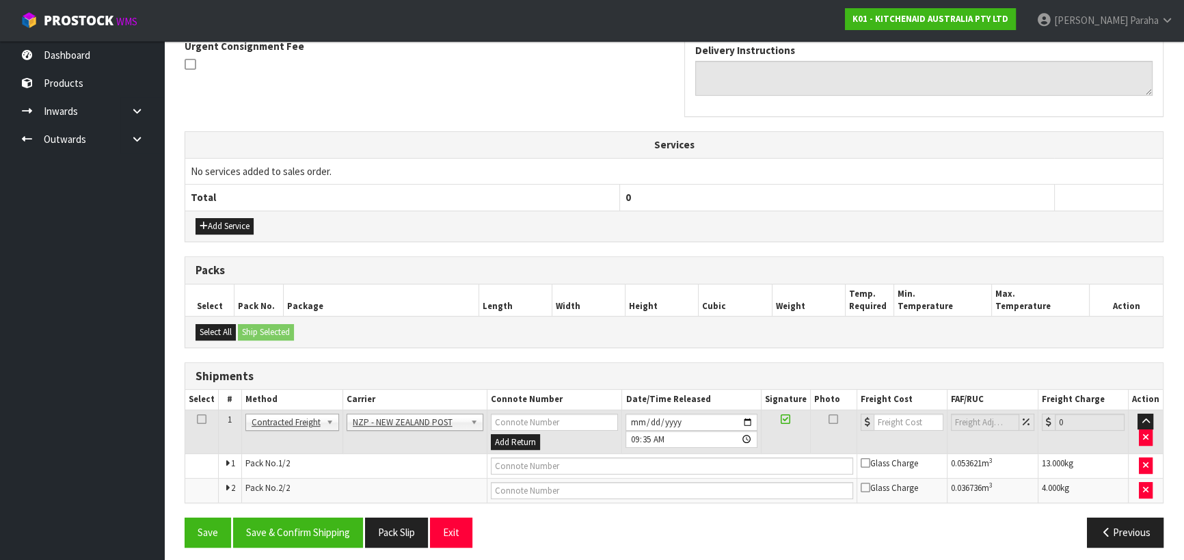
scroll to position [418, 0]
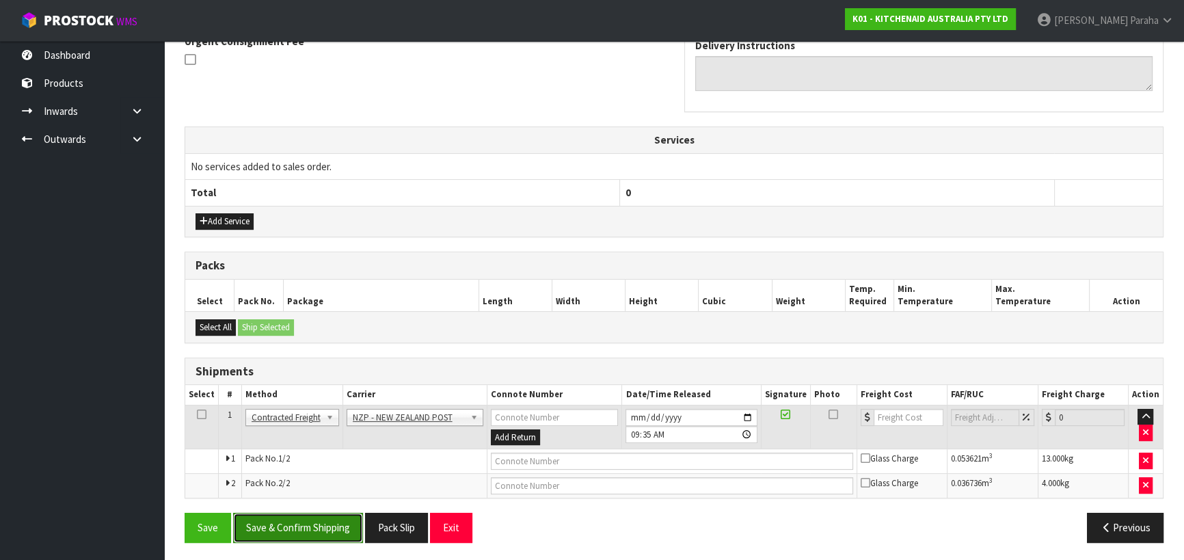
click at [346, 524] on button "Save & Confirm Shipping" at bounding box center [298, 526] width 130 height 29
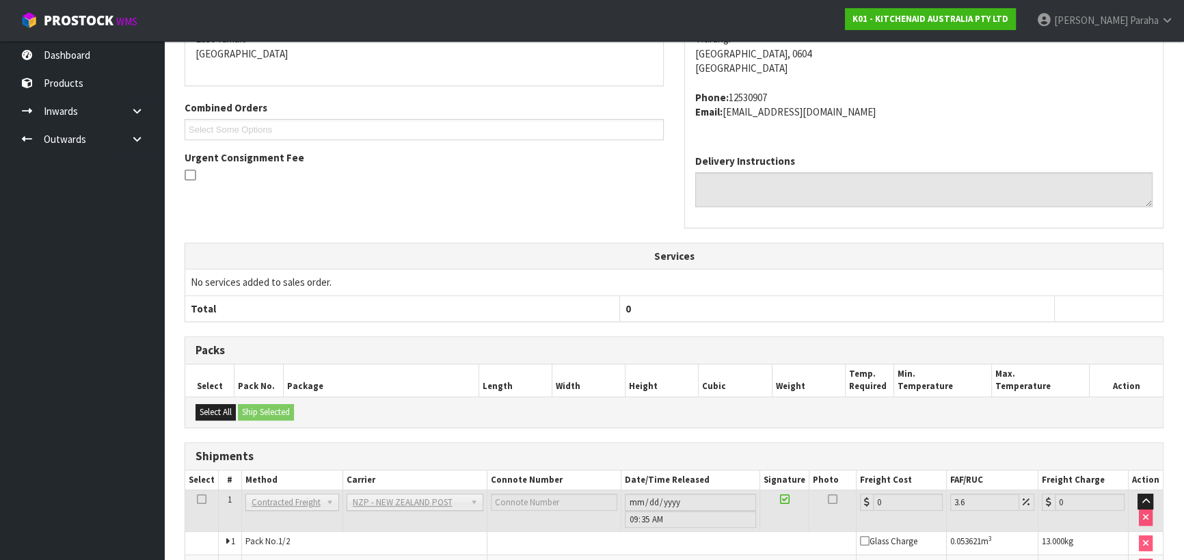
scroll to position [398, 0]
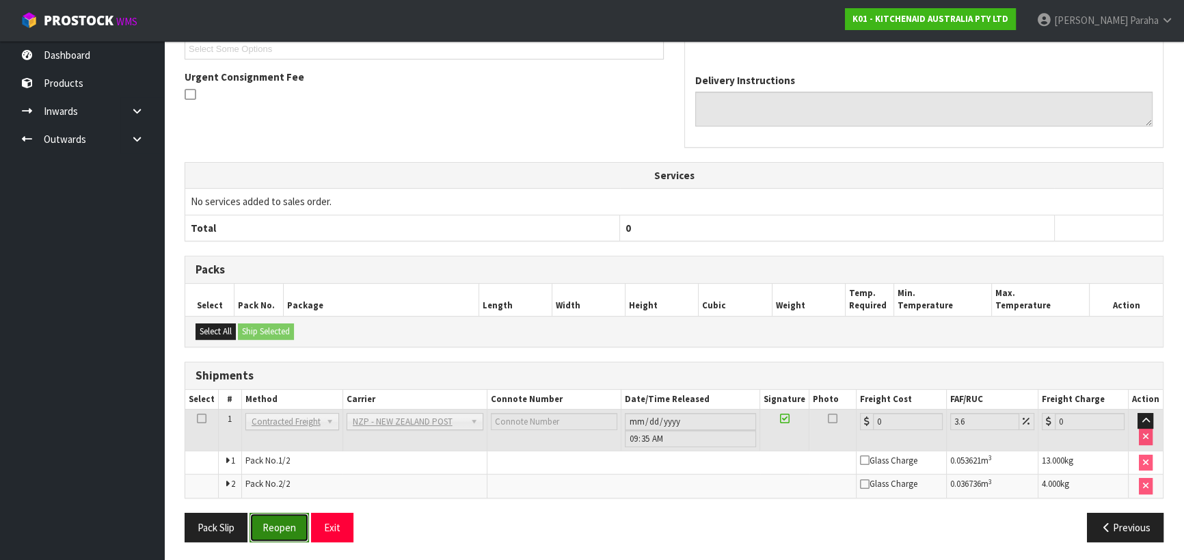
click at [269, 520] on button "Reopen" at bounding box center [278, 526] width 59 height 29
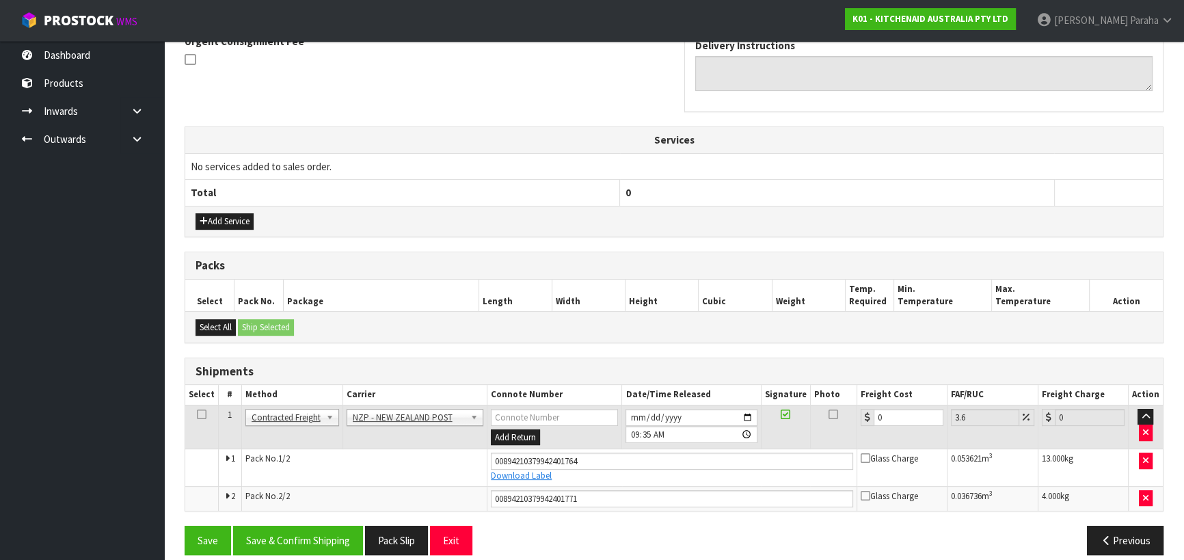
scroll to position [430, 0]
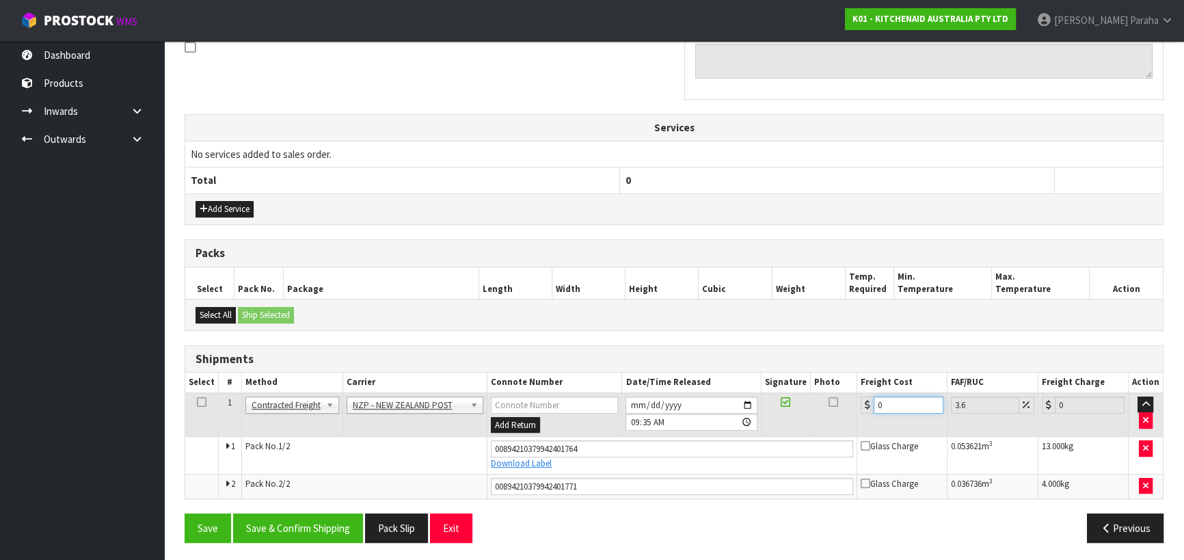
drag, startPoint x: 894, startPoint y: 402, endPoint x: 858, endPoint y: 404, distance: 36.3
click at [860, 405] on div "0" at bounding box center [901, 404] width 83 height 17
type input "8"
type input "8.29"
type input "8.6"
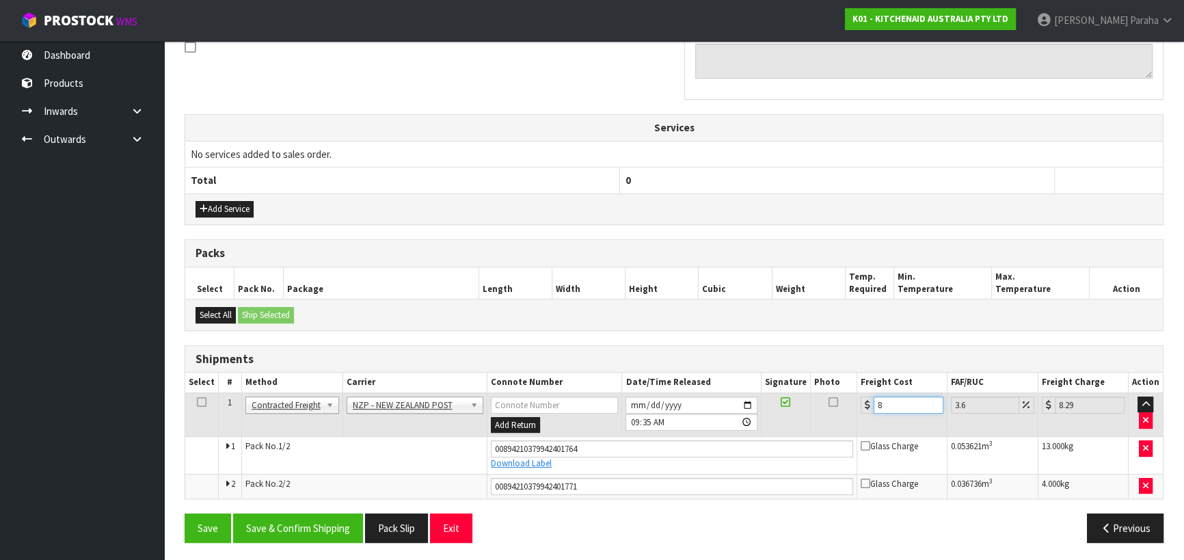
type input "8.91"
type input "8.66"
type input "8.97"
type input "8.66"
click at [338, 529] on button "Save & Confirm Shipping" at bounding box center [298, 527] width 130 height 29
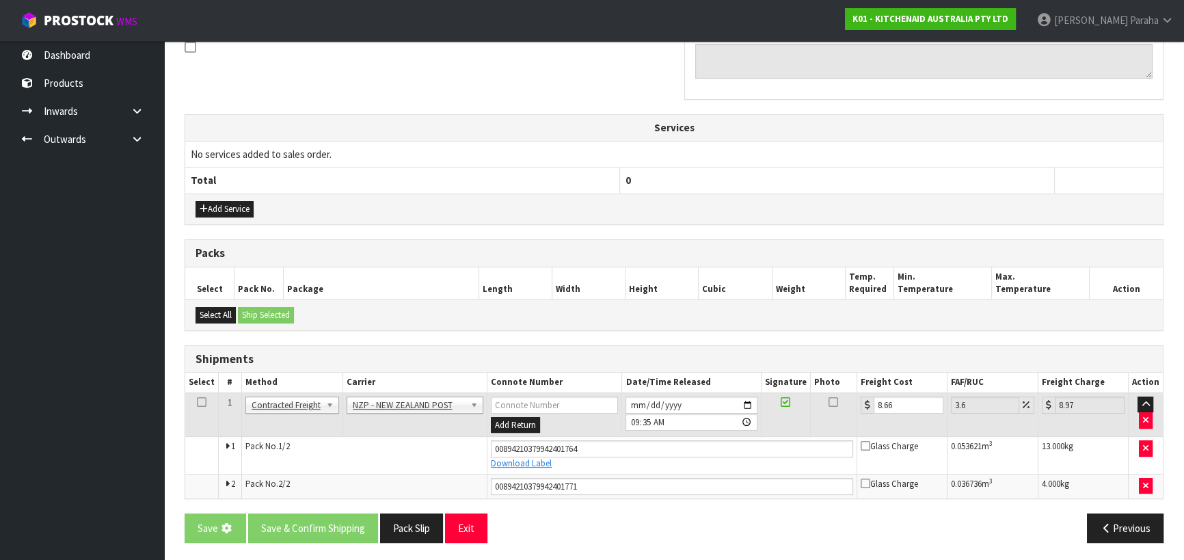
scroll to position [0, 0]
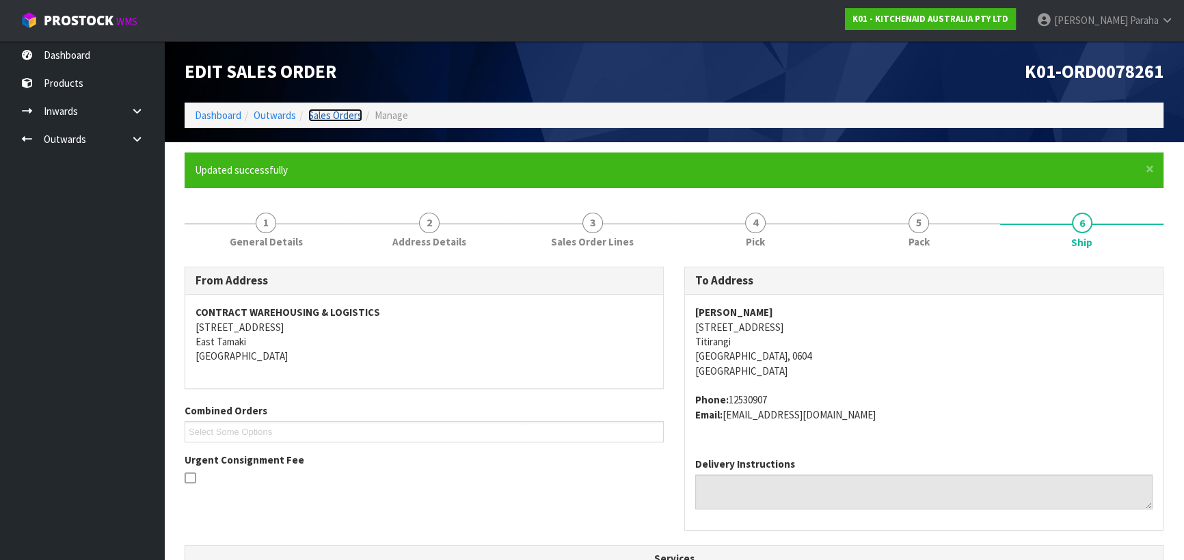
click at [342, 118] on link "Sales Orders" at bounding box center [335, 115] width 54 height 13
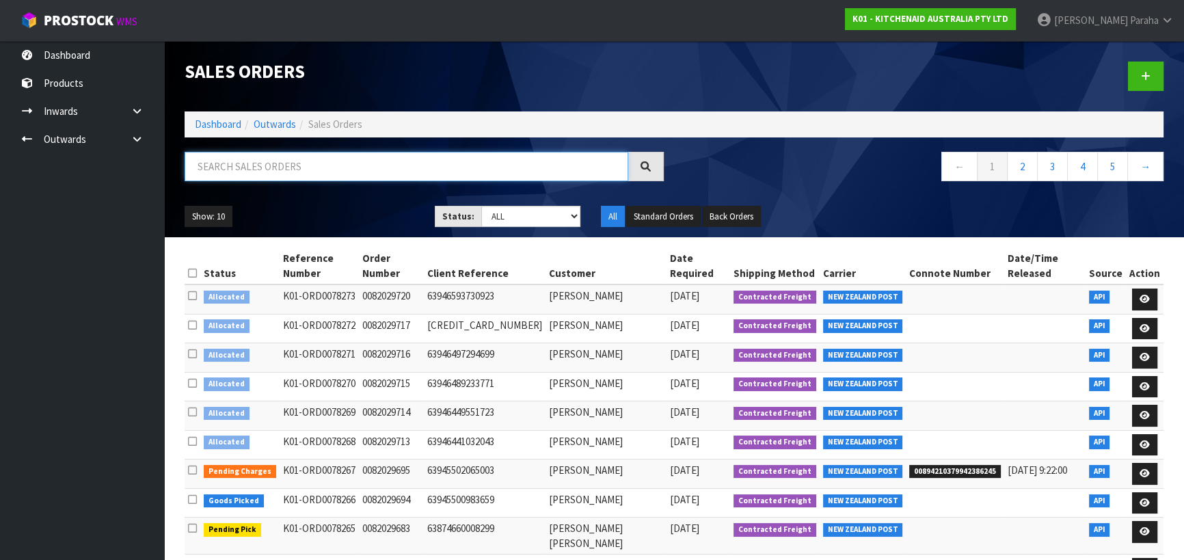
click at [245, 165] on input "text" at bounding box center [405, 166] width 443 height 29
type input "JOB-0409126"
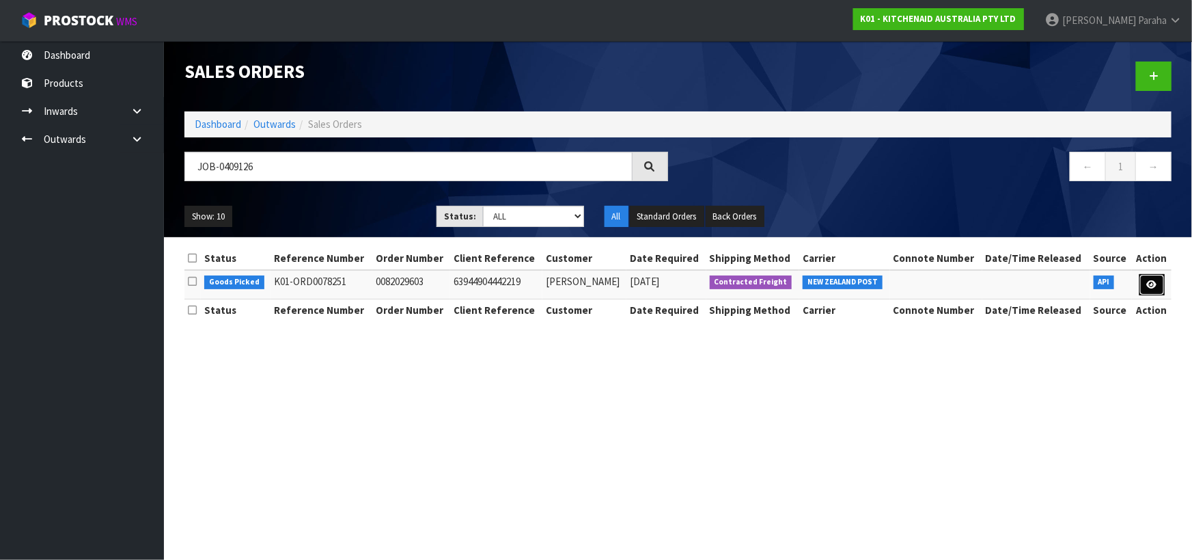
click at [1153, 286] on icon at bounding box center [1152, 284] width 10 height 9
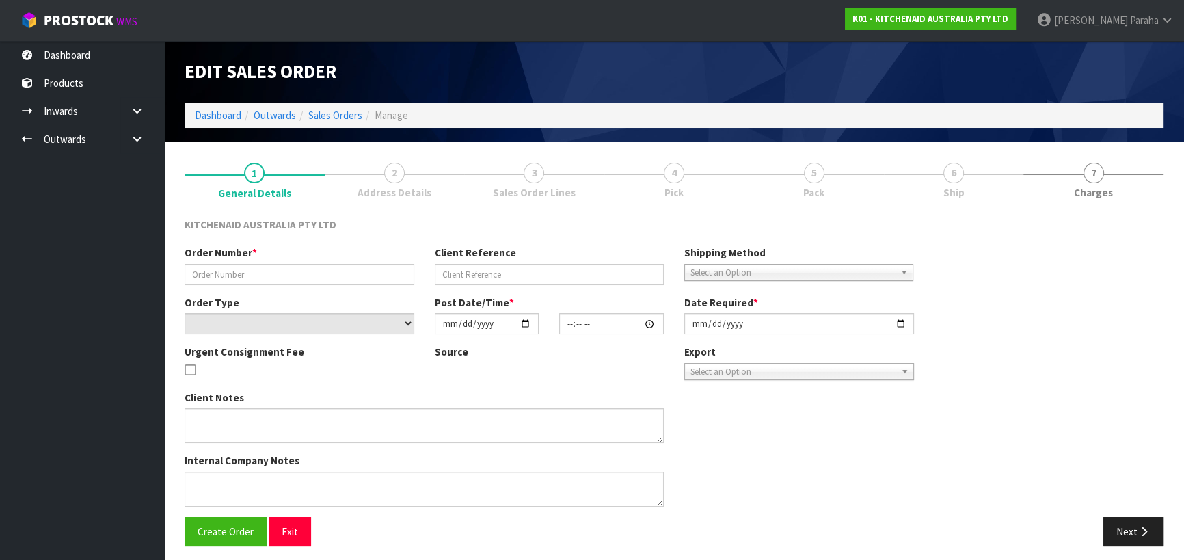
type input "0082029603"
type input "63944904442219"
select select "number:0"
type input "[DATE]"
type input "17:35:23.000"
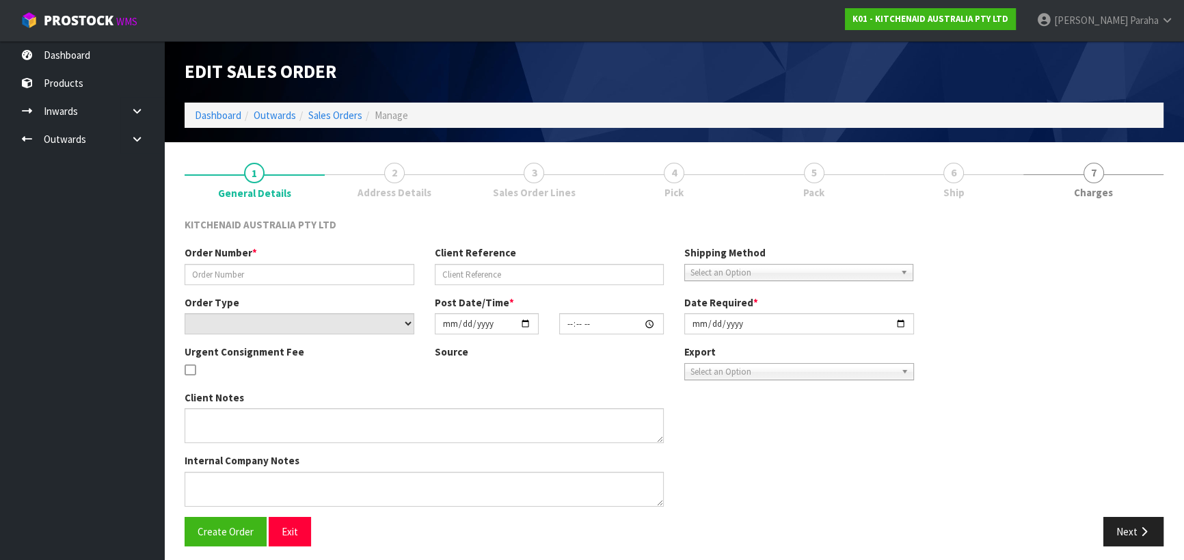
type input "[DATE]"
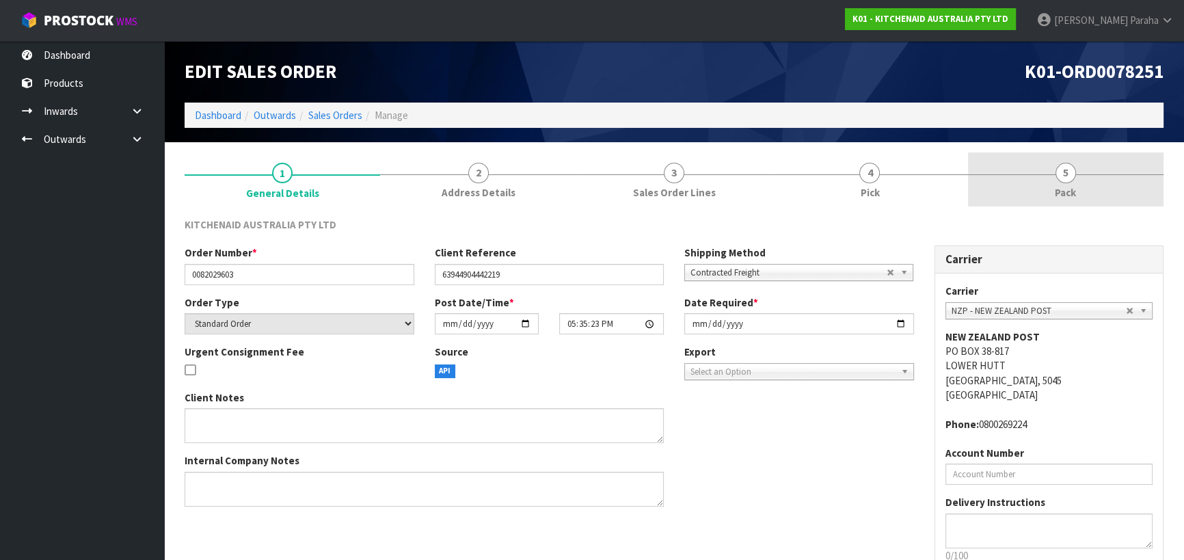
click at [1056, 169] on span "5" at bounding box center [1065, 173] width 20 height 20
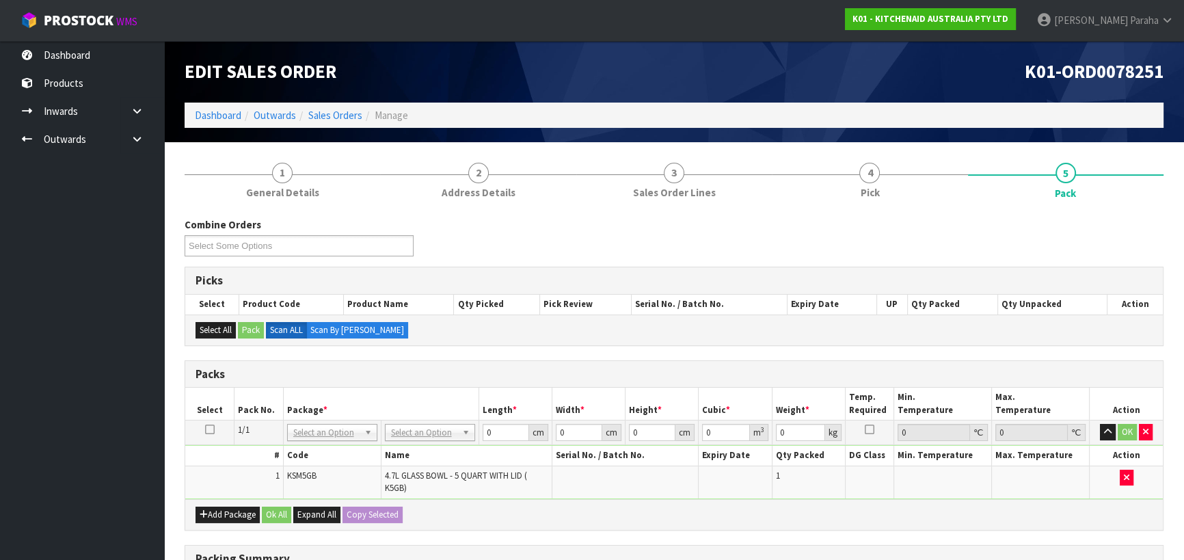
click at [445, 439] on td "No Packaging Cartons PLT GEN120 (1200 X 1000) PLT ONE WAY SKID CHEP HIRE PALLET…" at bounding box center [430, 432] width 98 height 25
drag, startPoint x: 497, startPoint y: 430, endPoint x: 484, endPoint y: 434, distance: 13.0
click at [485, 434] on input "0" at bounding box center [505, 432] width 46 height 17
type input "30"
type input "31"
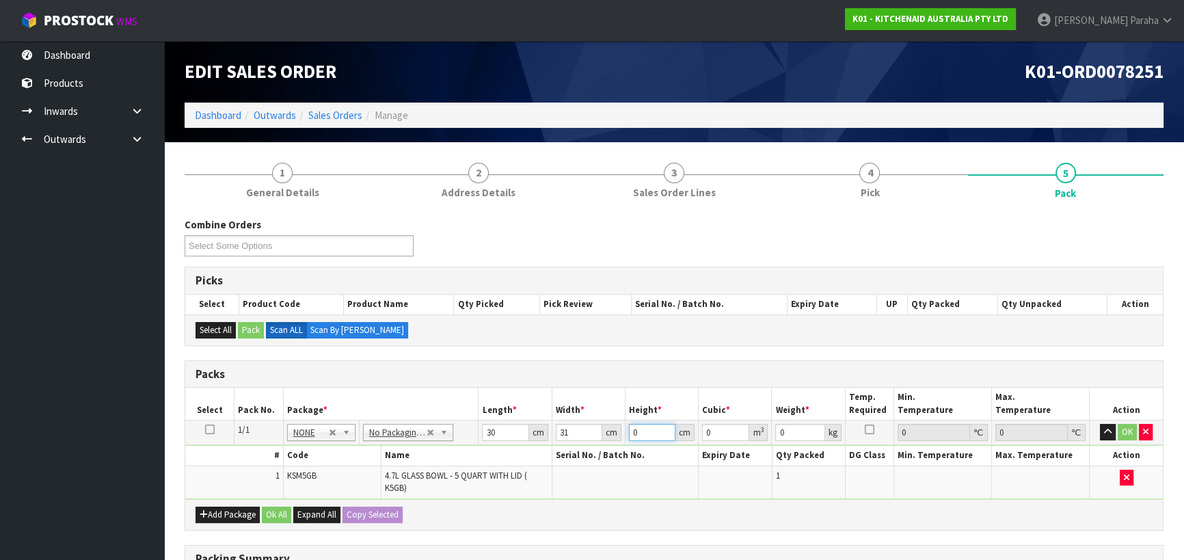
type input "2"
type input "0.00186"
type input "26"
type input "0.02418"
type input "26"
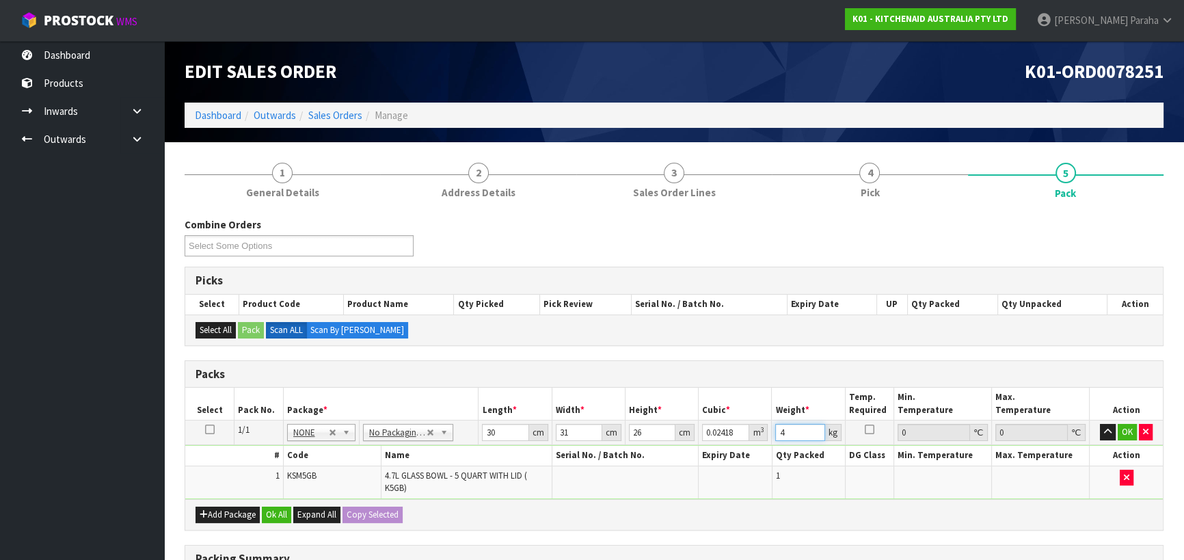
type input "4"
click at [1099, 424] on button "button" at bounding box center [1107, 432] width 16 height 16
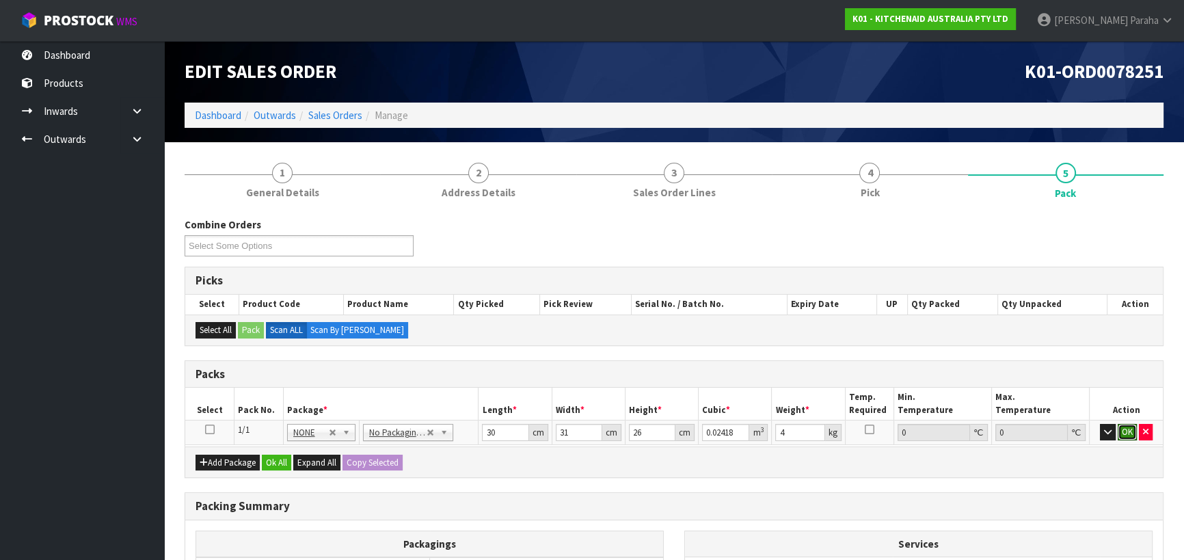
click button "OK" at bounding box center [1126, 432] width 19 height 16
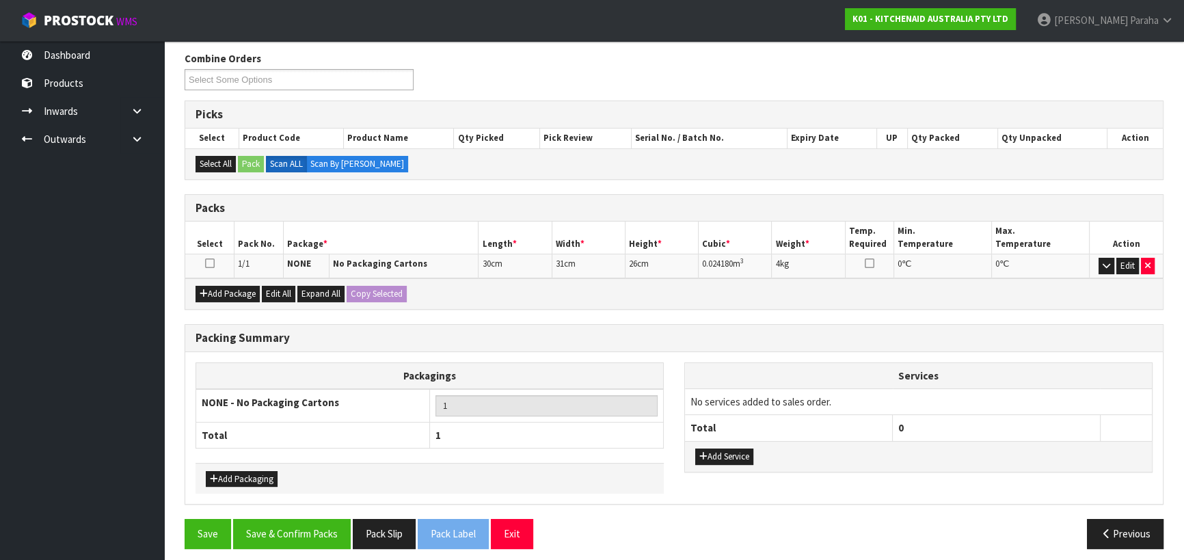
scroll to position [172, 0]
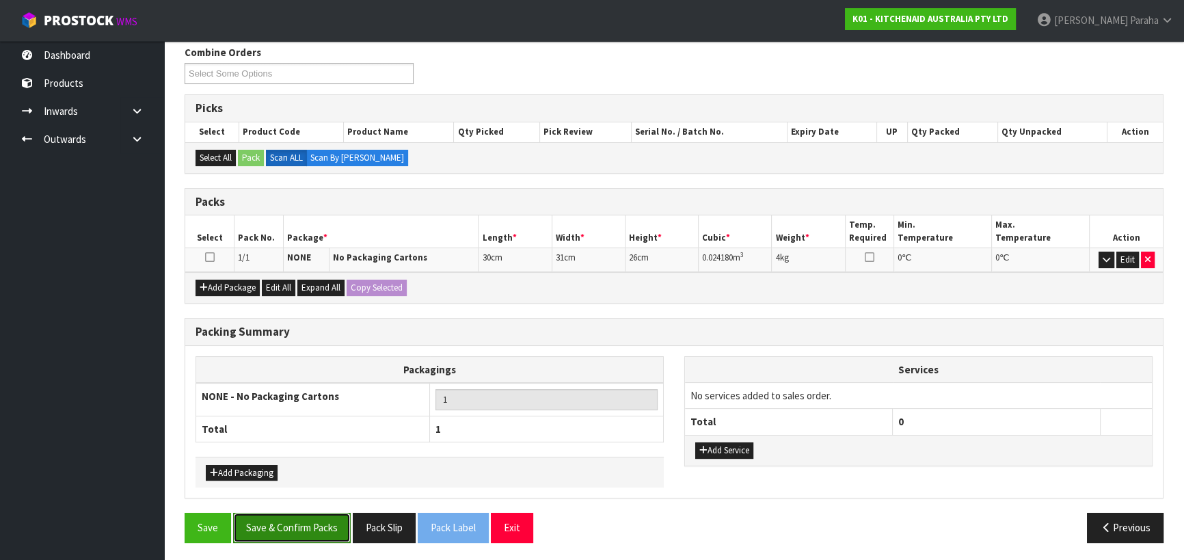
click at [307, 528] on button "Save & Confirm Packs" at bounding box center [292, 526] width 118 height 29
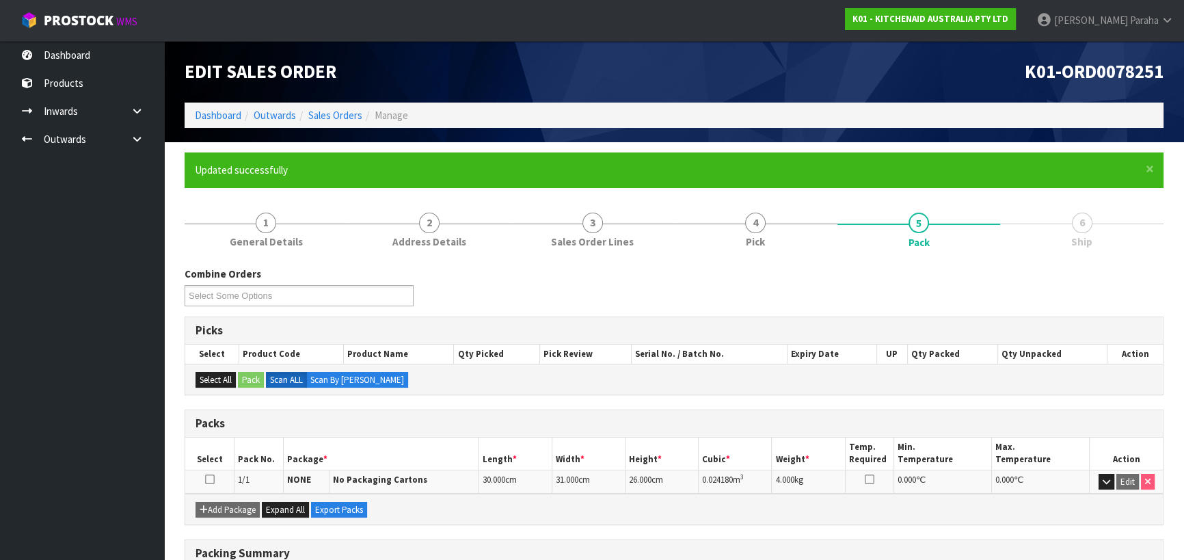
scroll to position [191, 0]
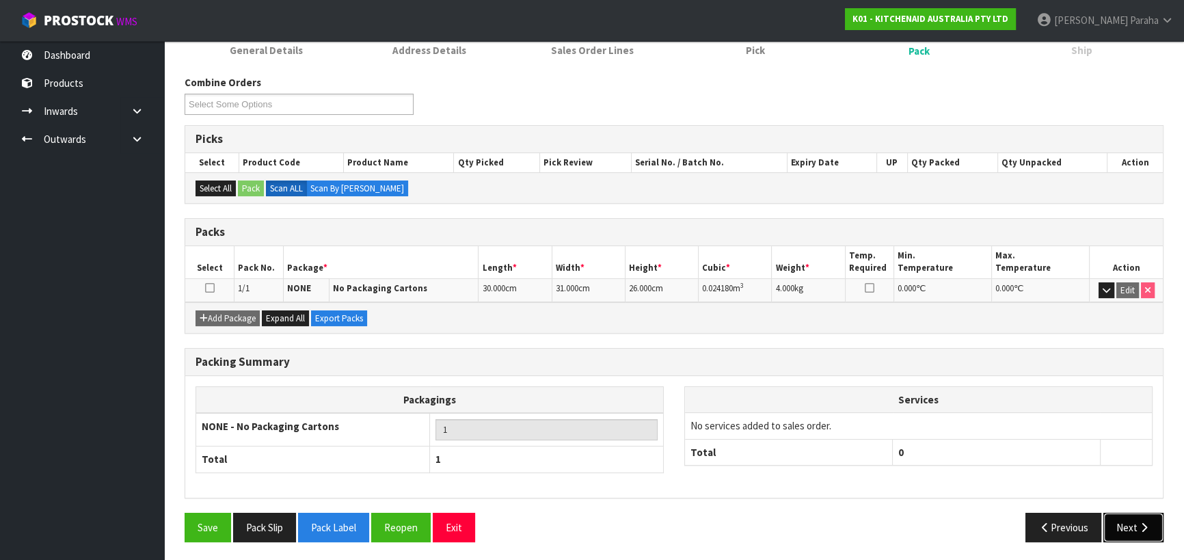
click at [1125, 525] on button "Next" at bounding box center [1133, 526] width 60 height 29
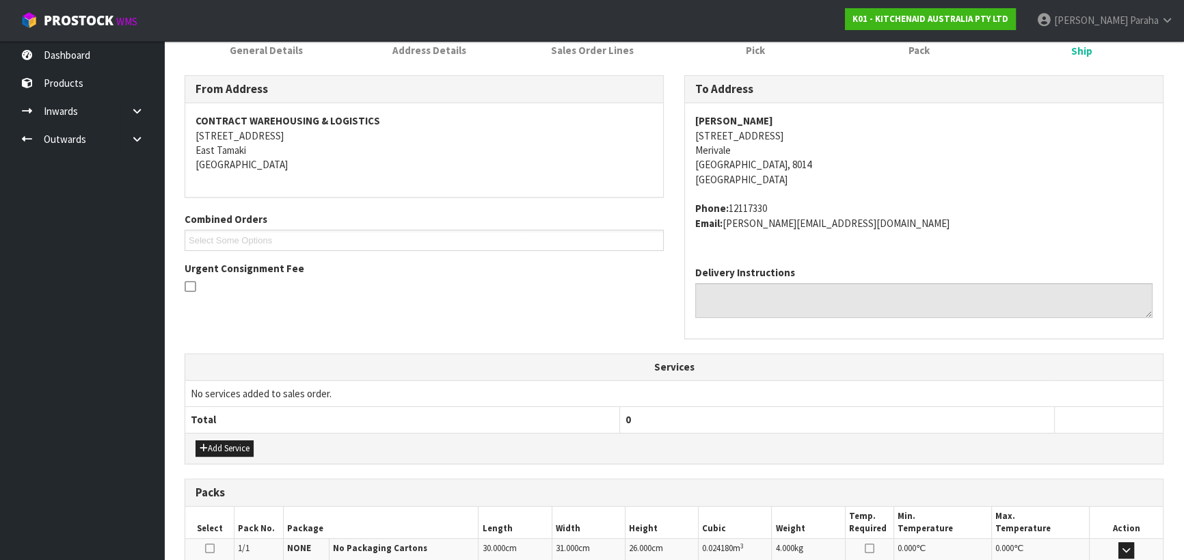
scroll to position [369, 0]
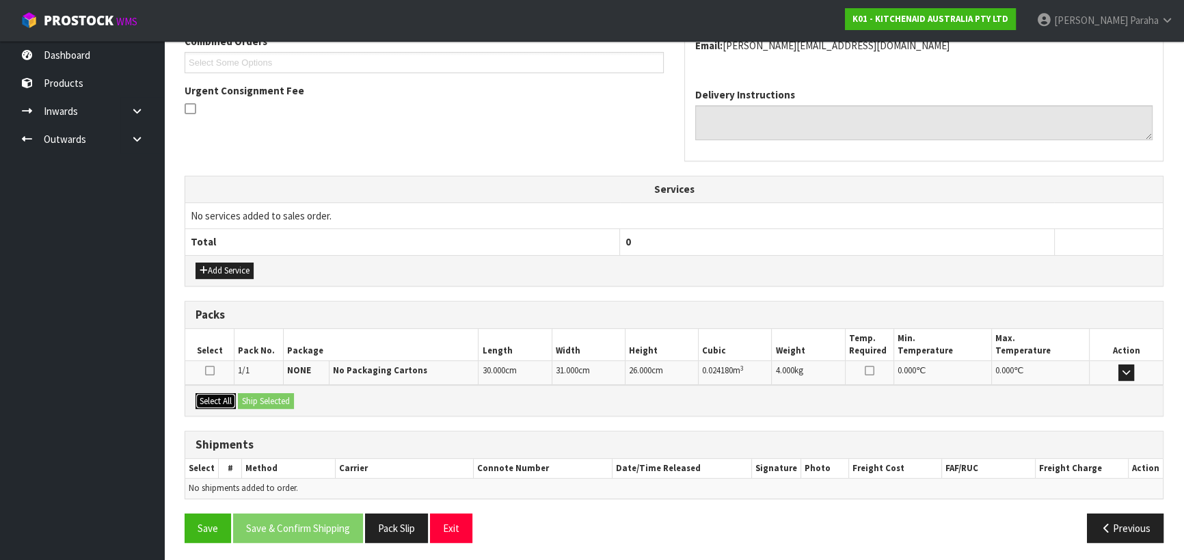
click at [225, 396] on button "Select All" at bounding box center [215, 401] width 40 height 16
click at [256, 394] on button "Ship Selected" at bounding box center [266, 401] width 56 height 16
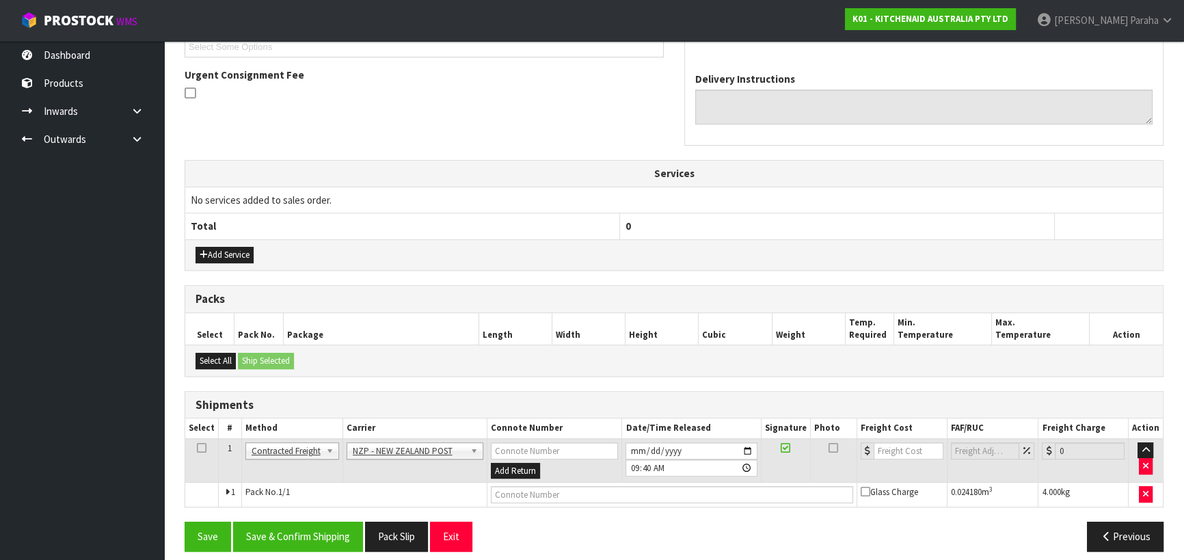
scroll to position [394, 0]
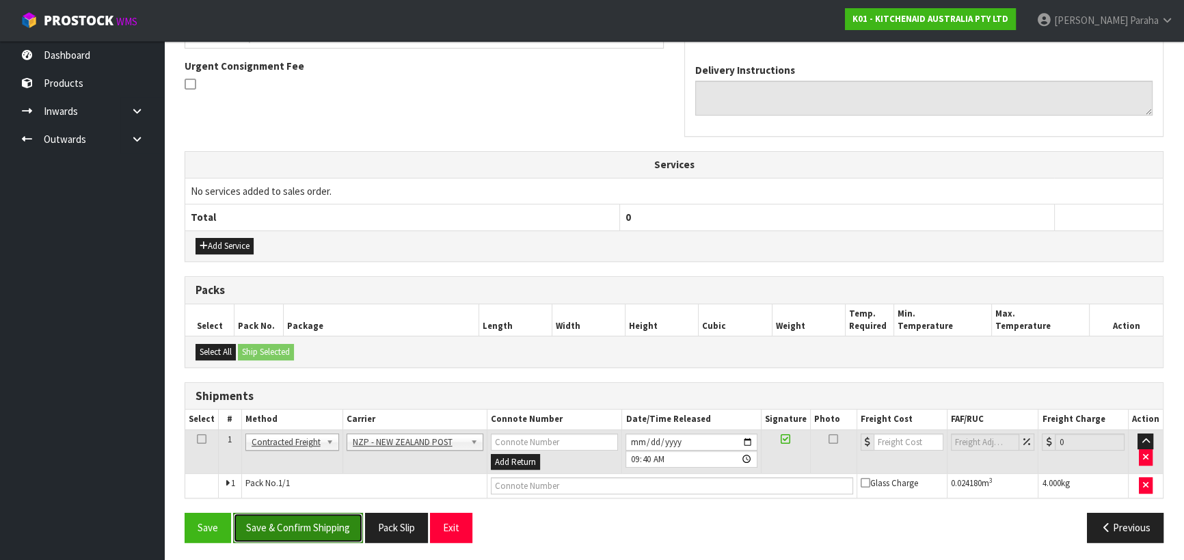
click at [314, 528] on button "Save & Confirm Shipping" at bounding box center [298, 526] width 130 height 29
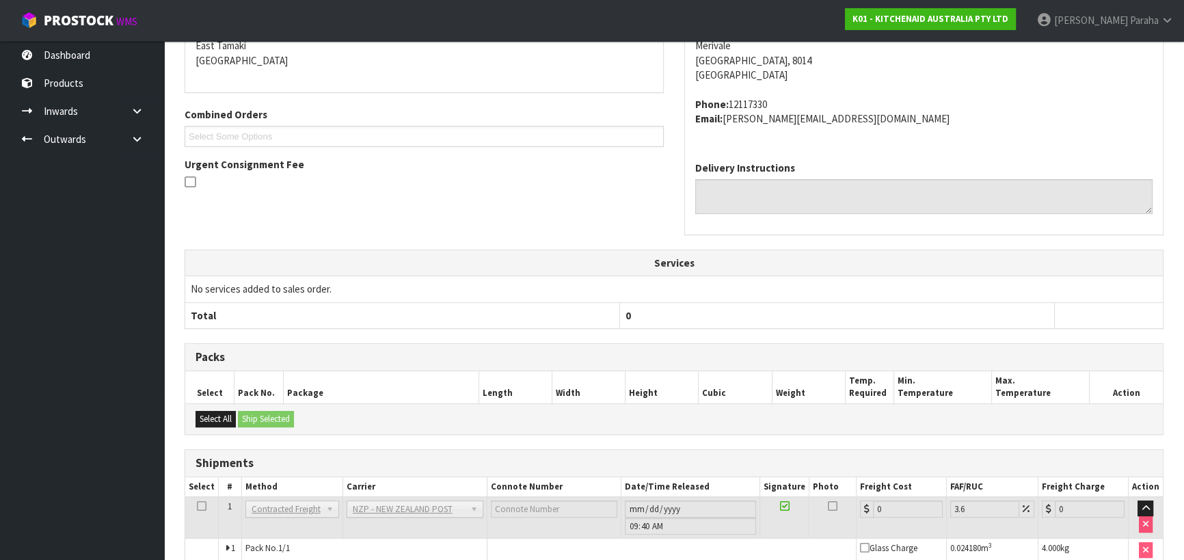
scroll to position [375, 0]
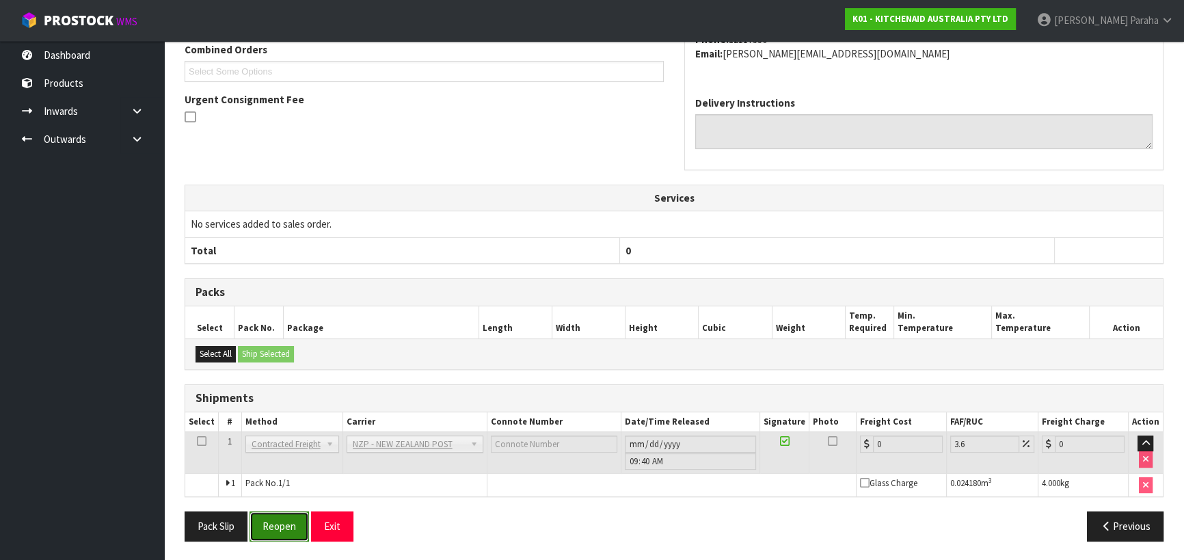
click at [287, 528] on button "Reopen" at bounding box center [278, 525] width 59 height 29
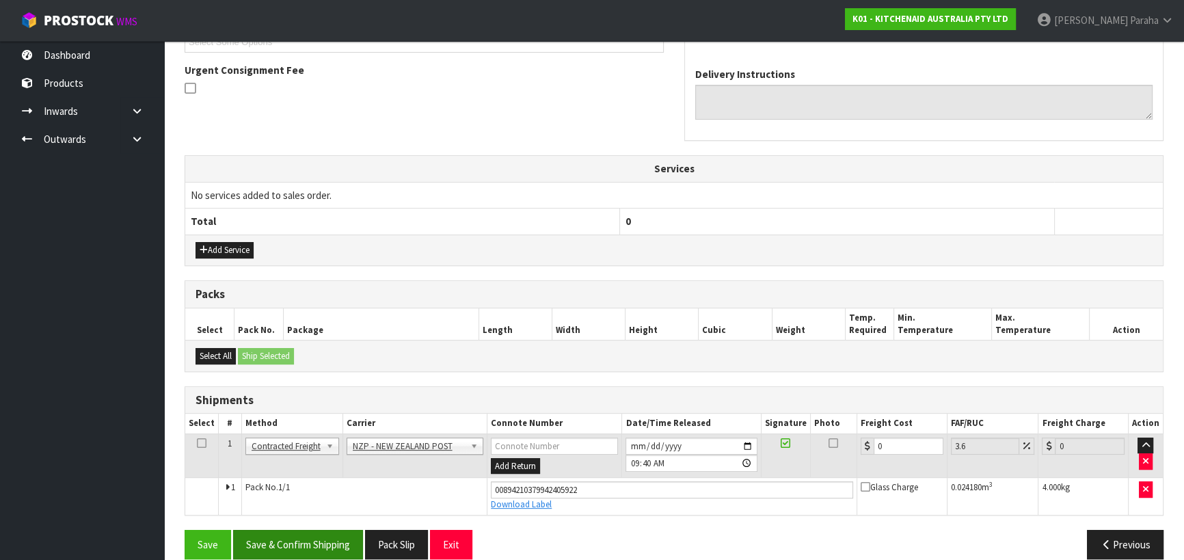
scroll to position [407, 0]
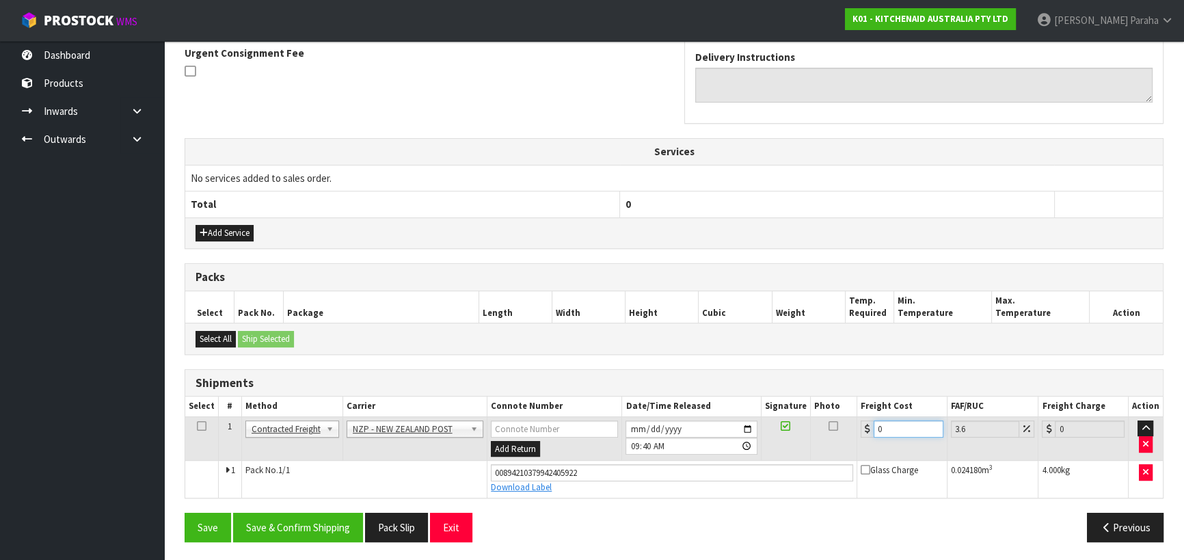
drag, startPoint x: 881, startPoint y: 424, endPoint x: 847, endPoint y: 421, distance: 34.3
click at [851, 426] on tr "1 Client Local Pickup Customer Local Pickup Company Freight Contracted Freight …" at bounding box center [673, 438] width 977 height 44
type input "1"
type input "1.04"
type input "11"
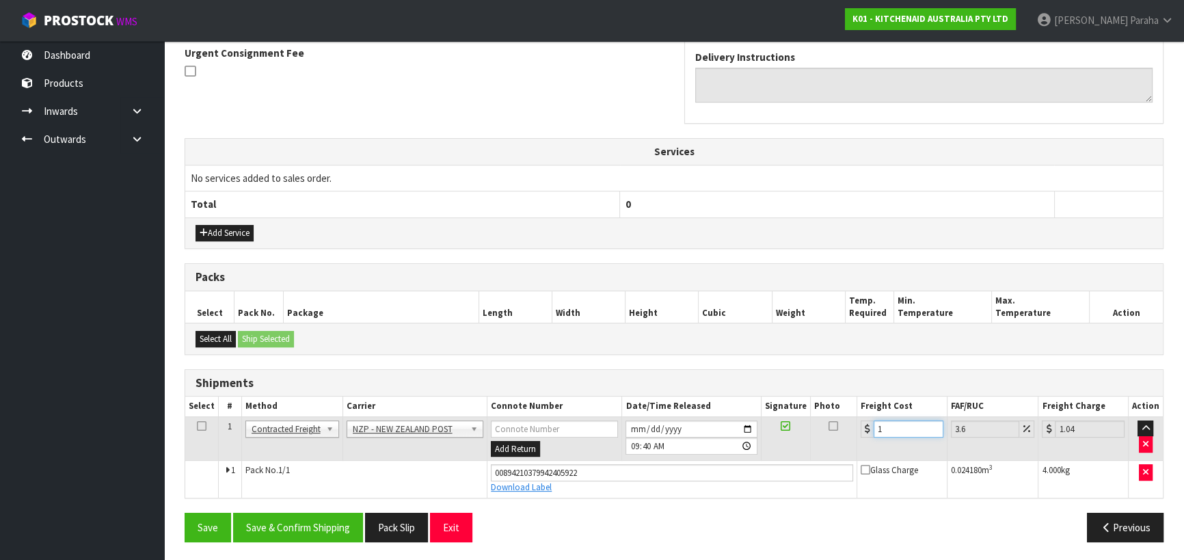
type input "11.4"
type input "11.6"
type input "12.02"
type input "11.61"
type input "12.03"
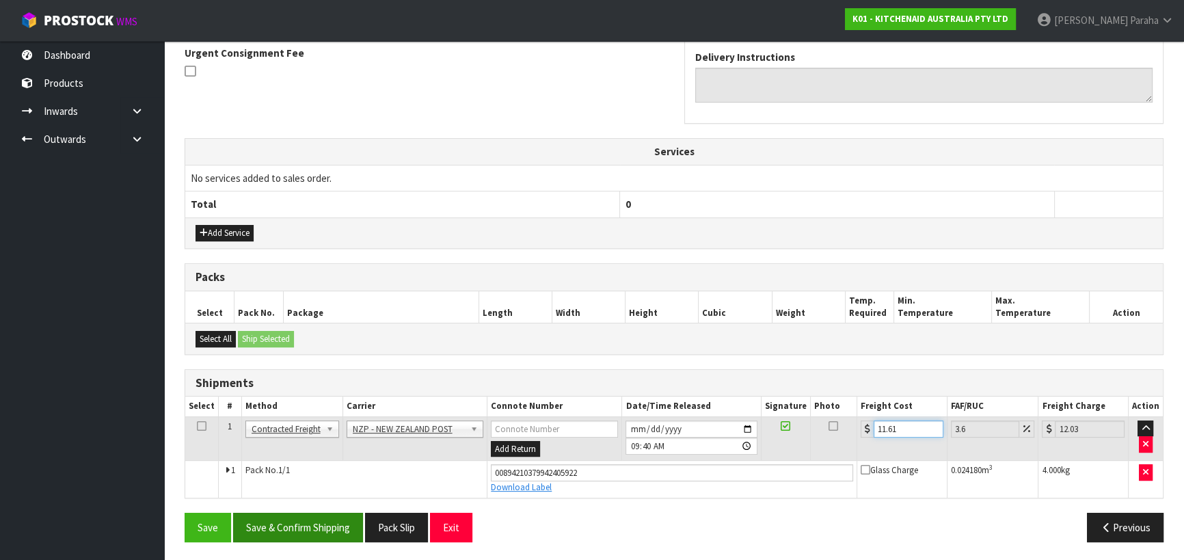
type input "11.61"
click at [306, 525] on button "Save & Confirm Shipping" at bounding box center [298, 526] width 130 height 29
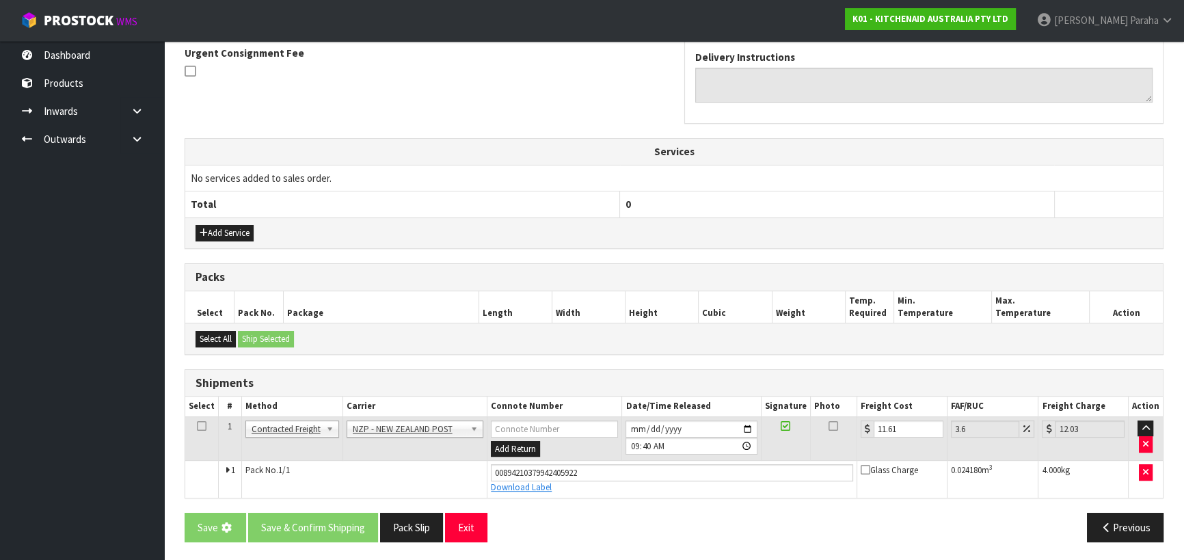
scroll to position [0, 0]
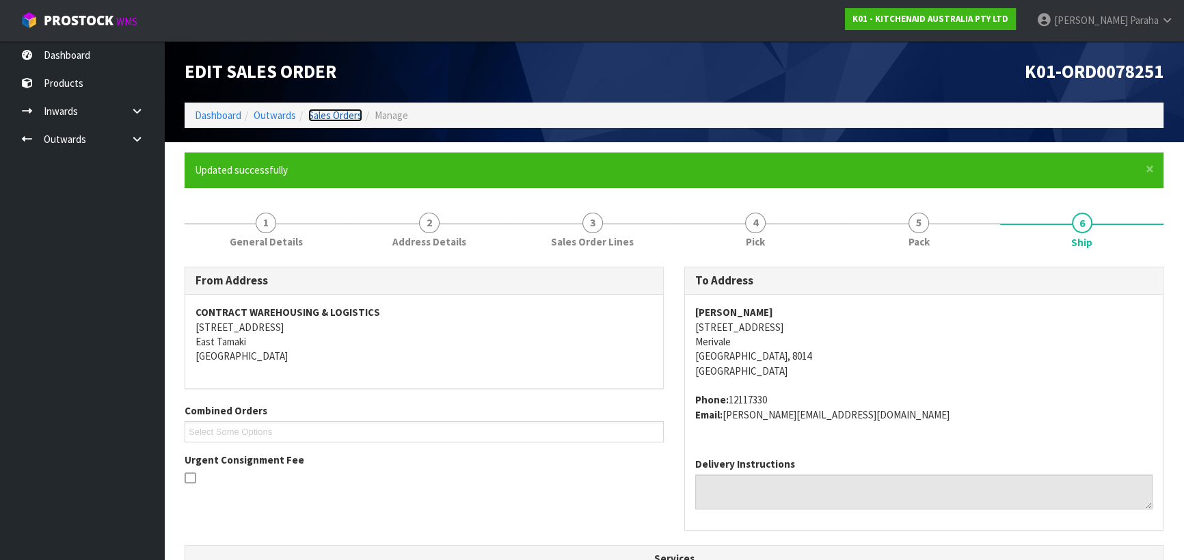
click at [333, 112] on link "Sales Orders" at bounding box center [335, 115] width 54 height 13
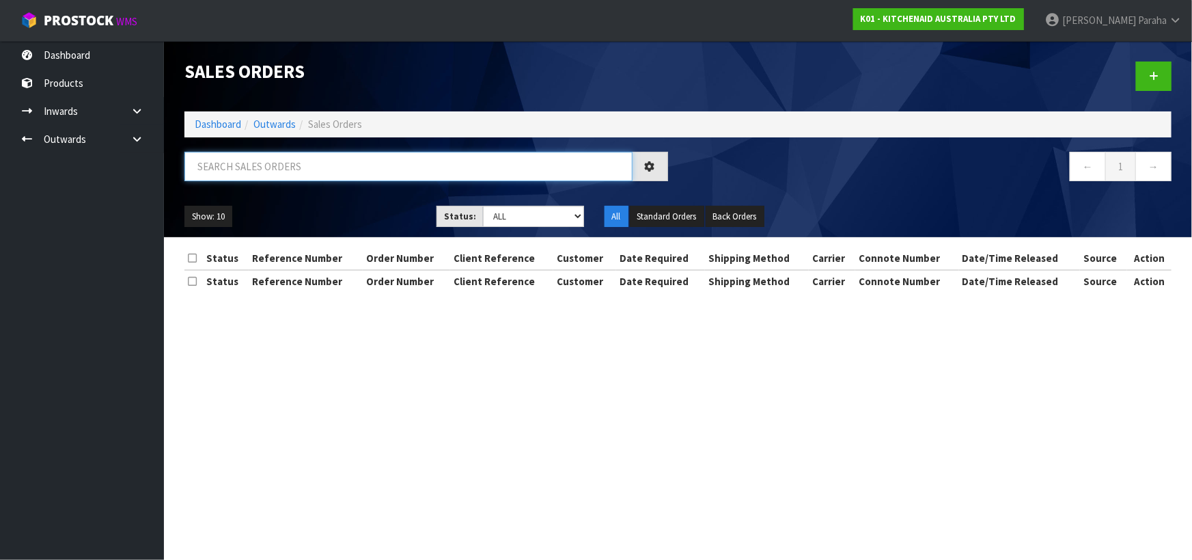
click at [326, 161] on input "text" at bounding box center [408, 166] width 448 height 29
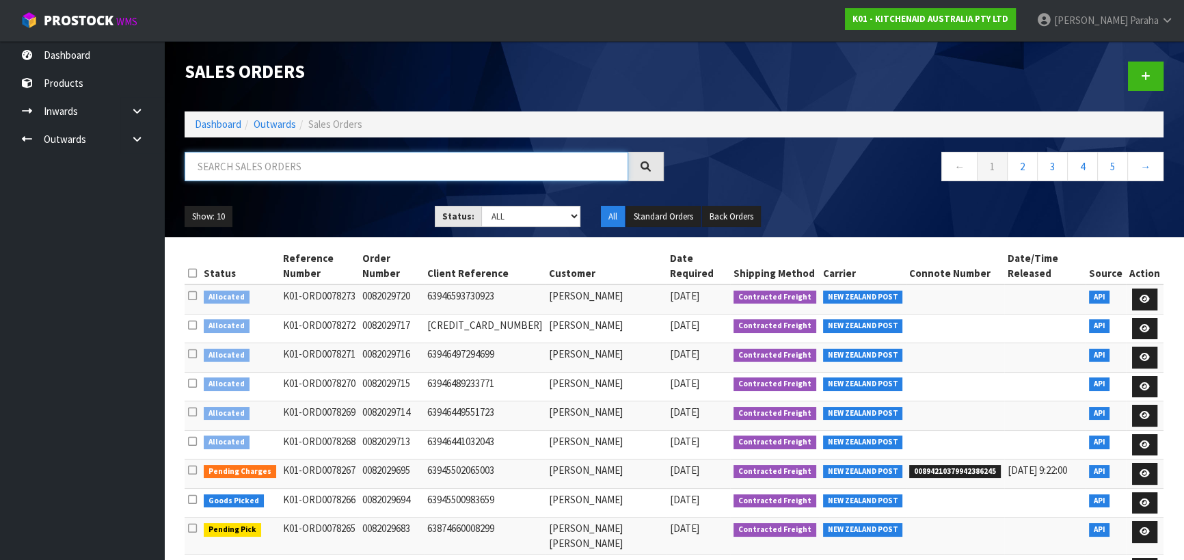
click at [351, 163] on input "text" at bounding box center [405, 166] width 443 height 29
type input "JOB-0409036"
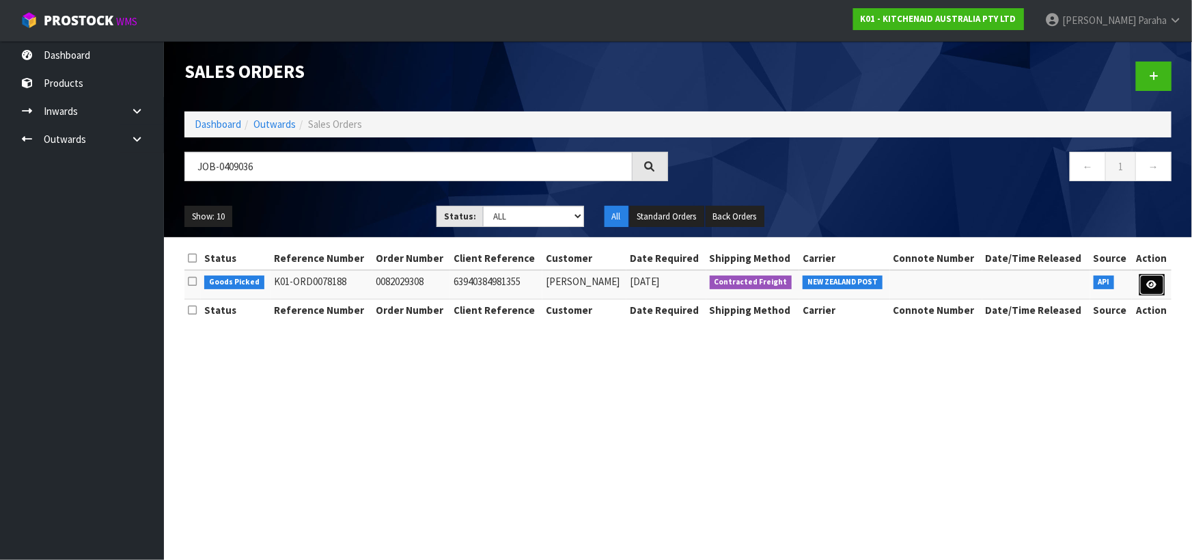
click at [1148, 282] on icon at bounding box center [1152, 284] width 10 height 9
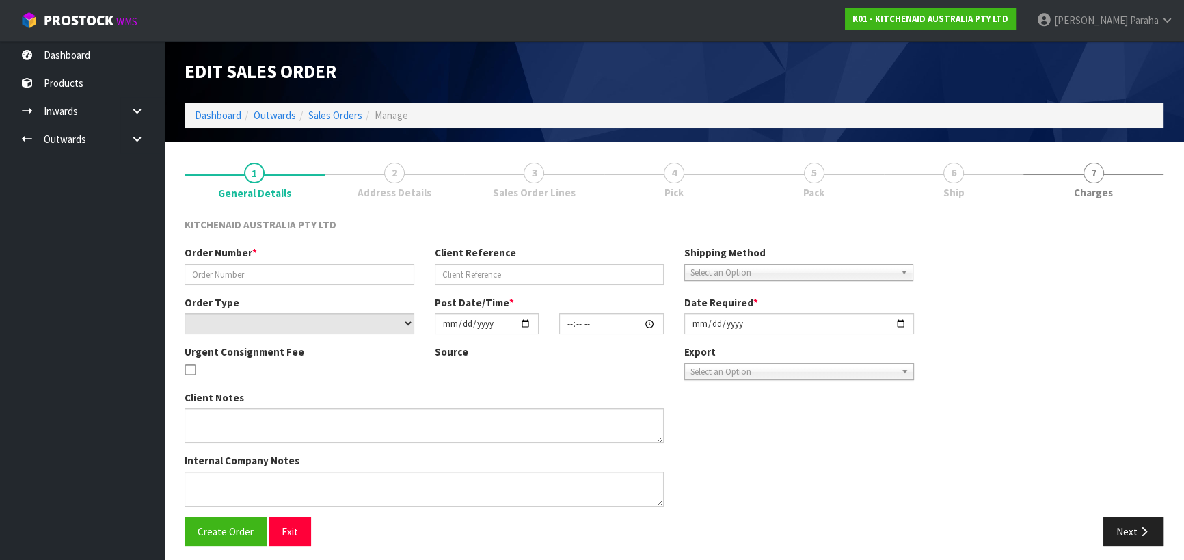
type input "0082029308"
type input "63940384981355"
select select "number:0"
type input "[DATE]"
type input "19:36:44.000"
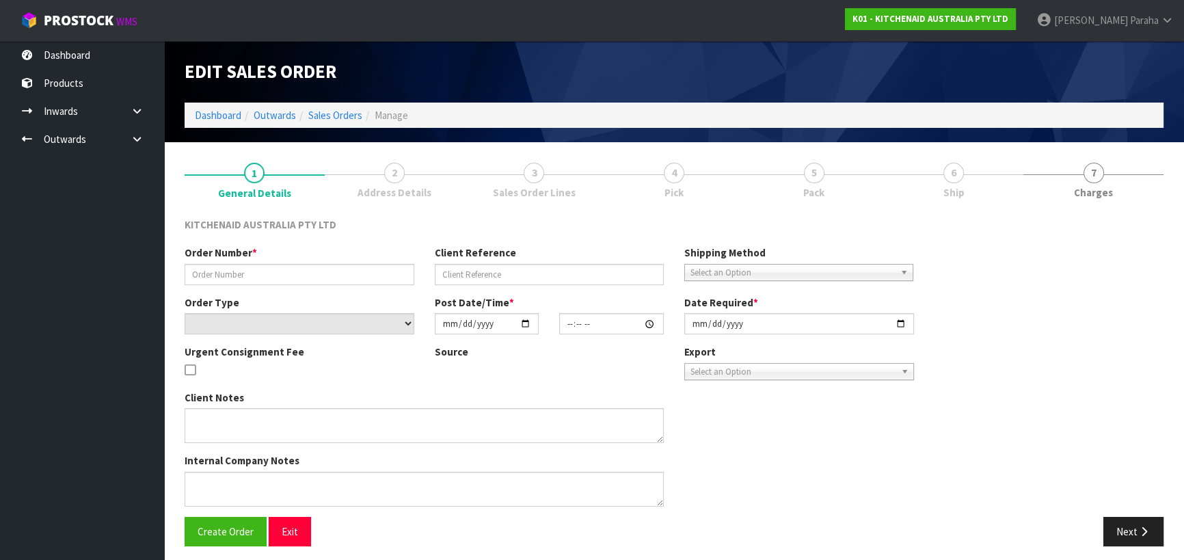
type input "[DATE]"
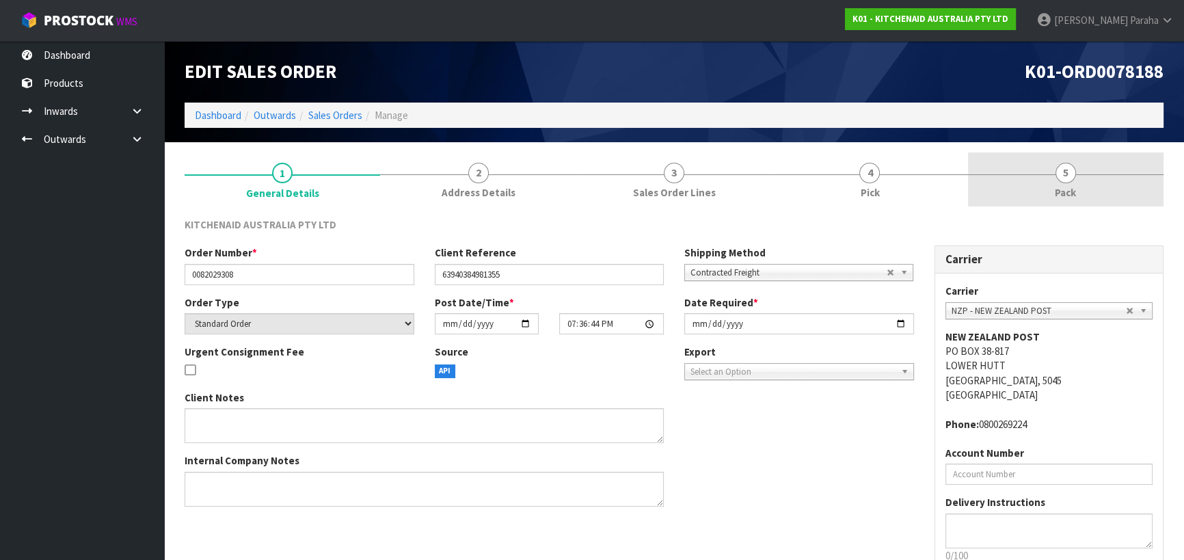
click at [1069, 178] on span "5" at bounding box center [1065, 173] width 20 height 20
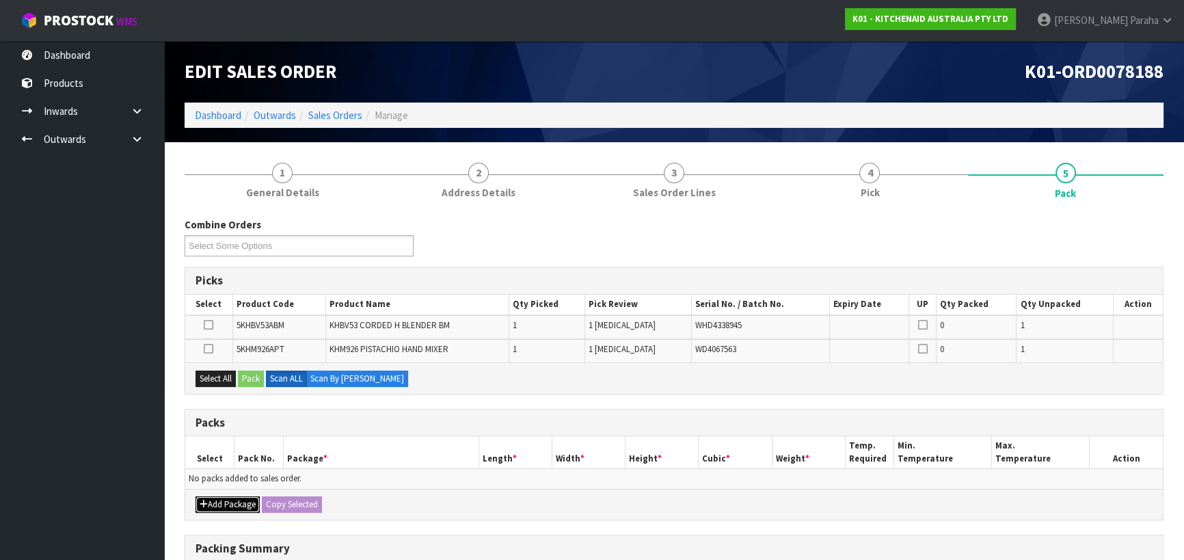
click at [244, 500] on button "Add Package" at bounding box center [227, 504] width 64 height 16
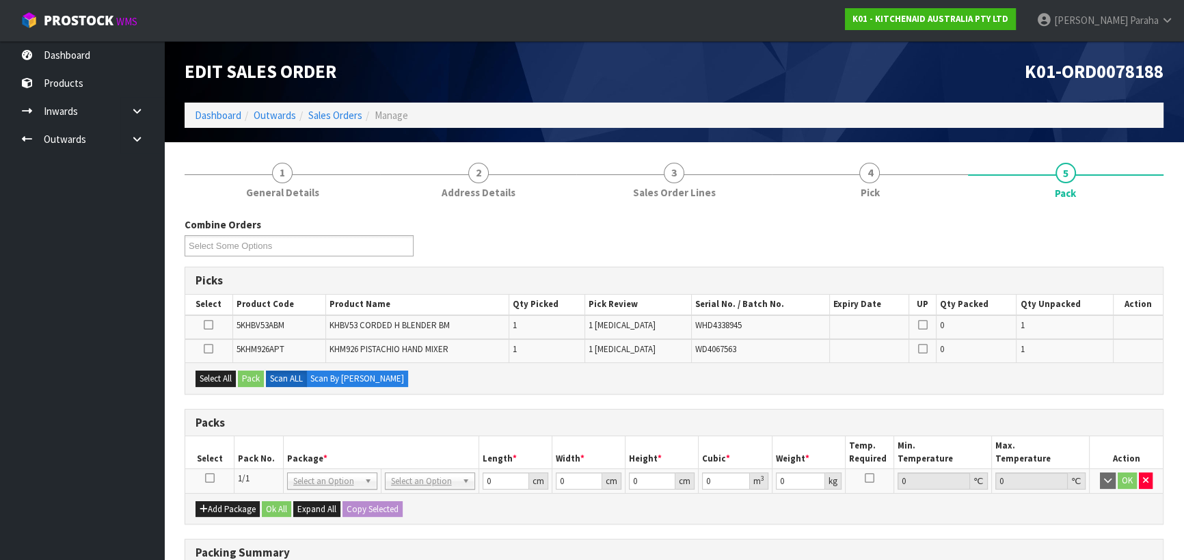
click at [207, 478] on icon at bounding box center [210, 478] width 10 height 1
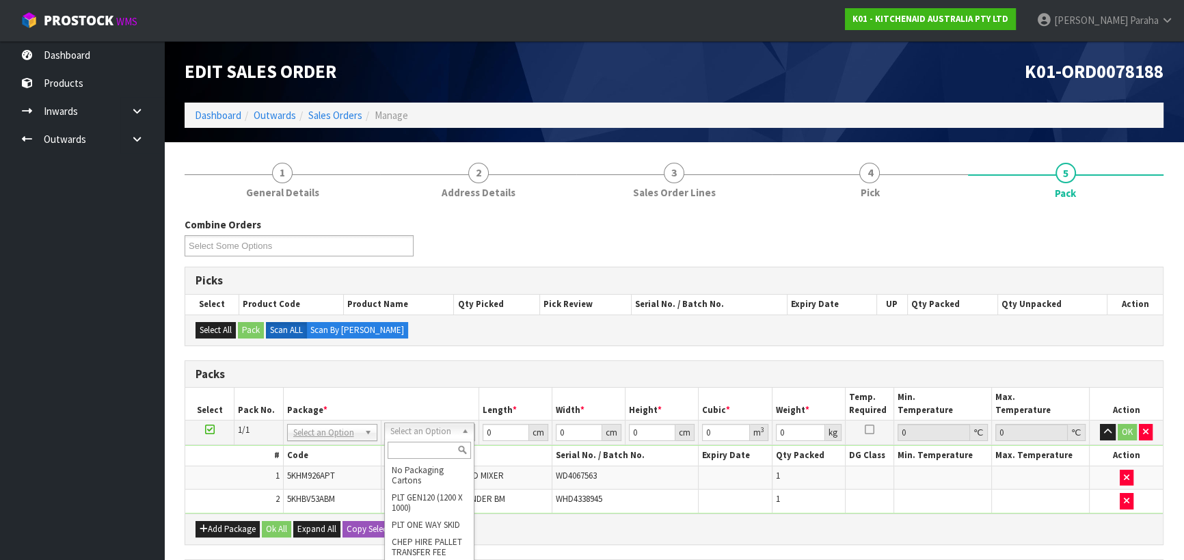
click at [439, 449] on input "text" at bounding box center [428, 449] width 83 height 17
type input "CL"
type input "3.05"
drag, startPoint x: 500, startPoint y: 428, endPoint x: 477, endPoint y: 434, distance: 23.9
click at [478, 434] on td "0 cm" at bounding box center [514, 432] width 73 height 25
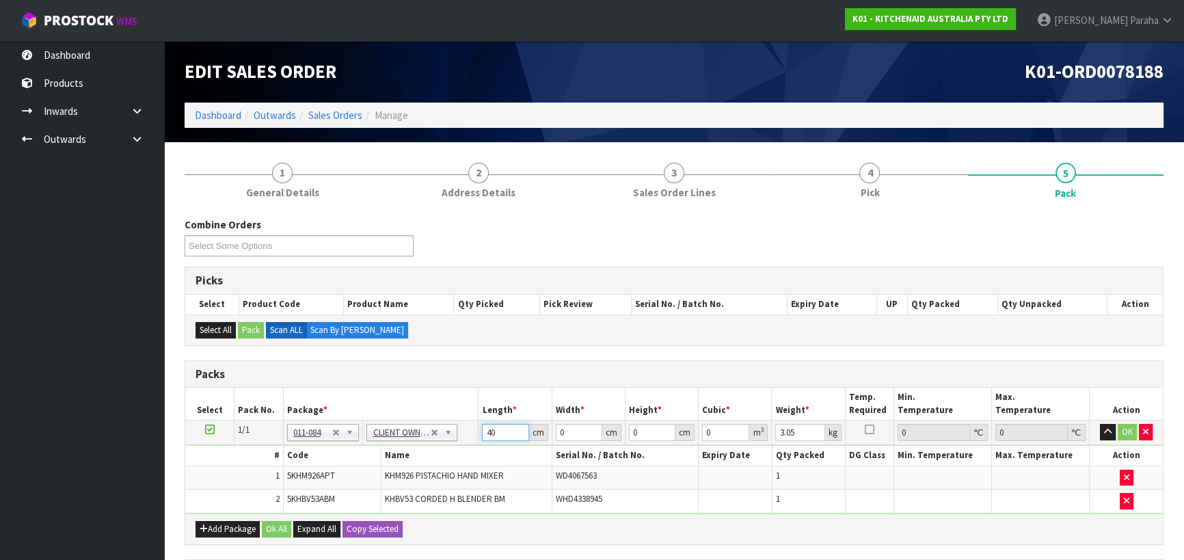
type input "40"
type input "29"
type input "2"
type input "0.00232"
type input "22"
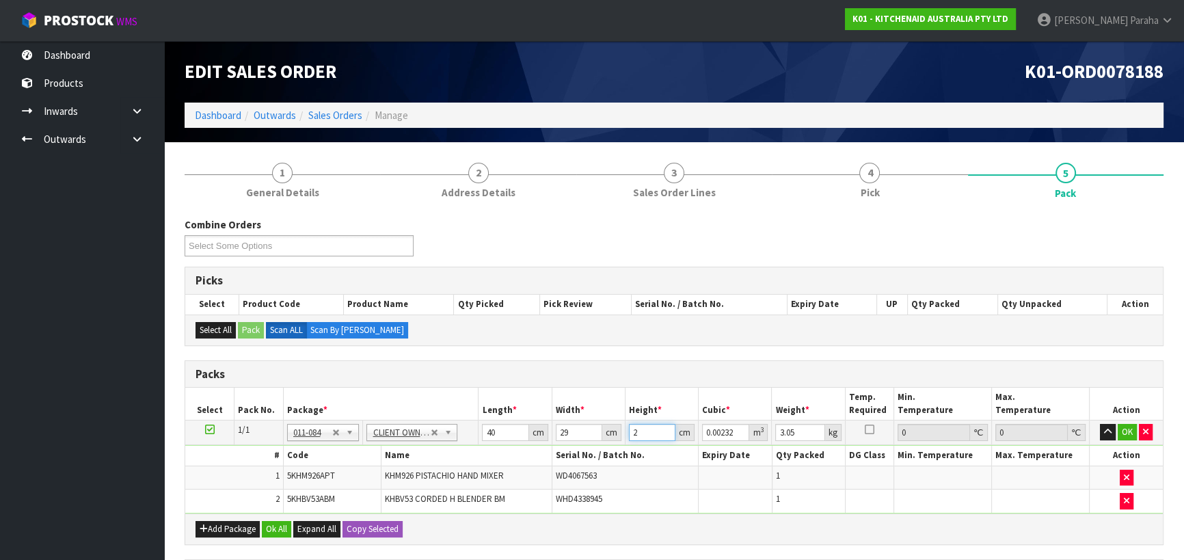
type input "0.02552"
type input "22"
type input "4"
click at [1099, 424] on button "button" at bounding box center [1107, 432] width 16 height 16
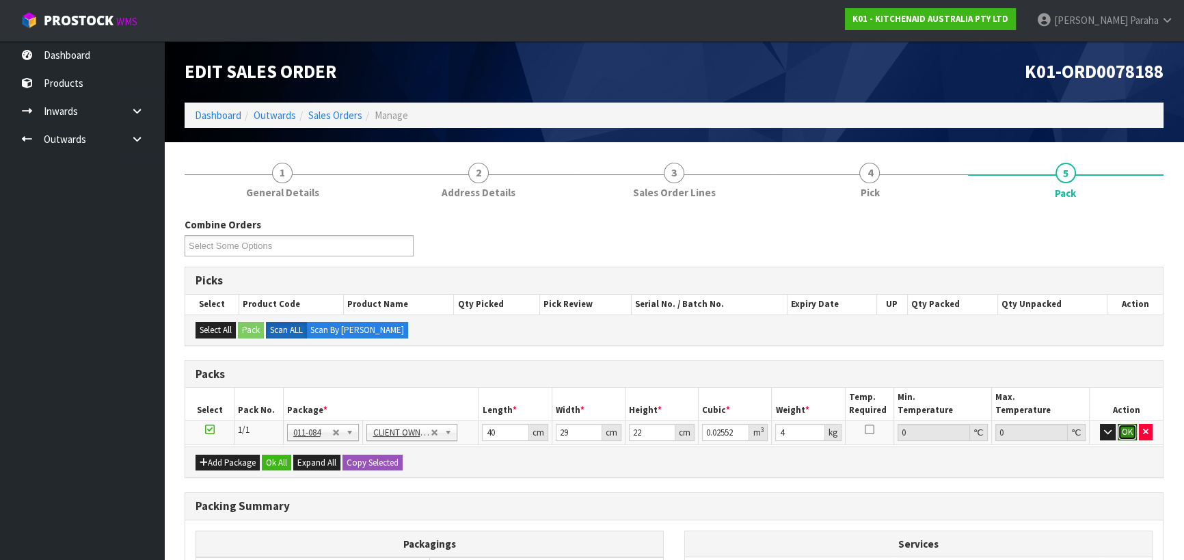
click button "OK" at bounding box center [1126, 432] width 19 height 16
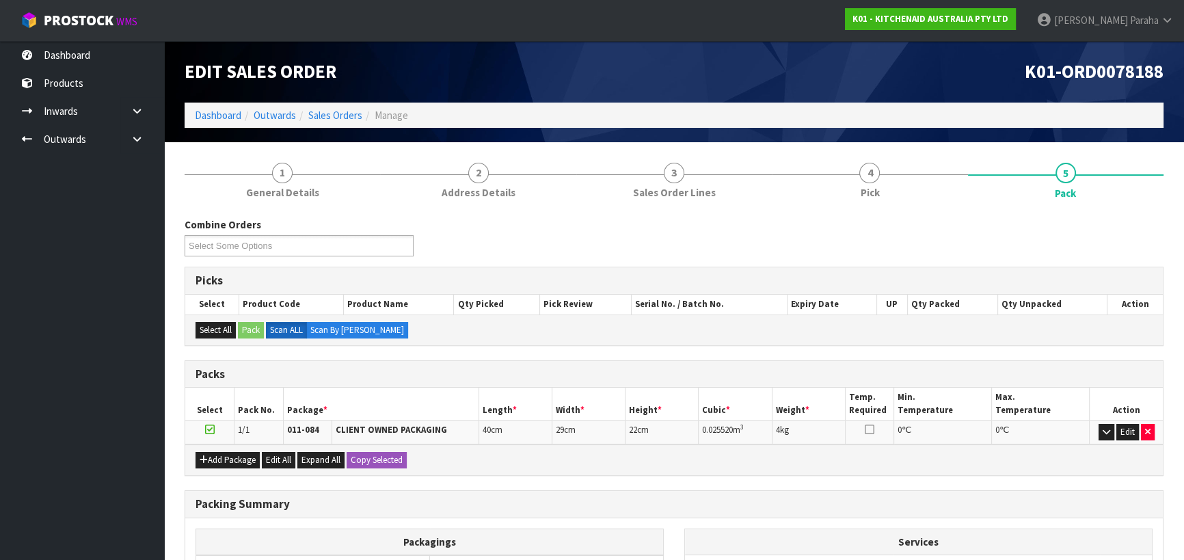
scroll to position [172, 0]
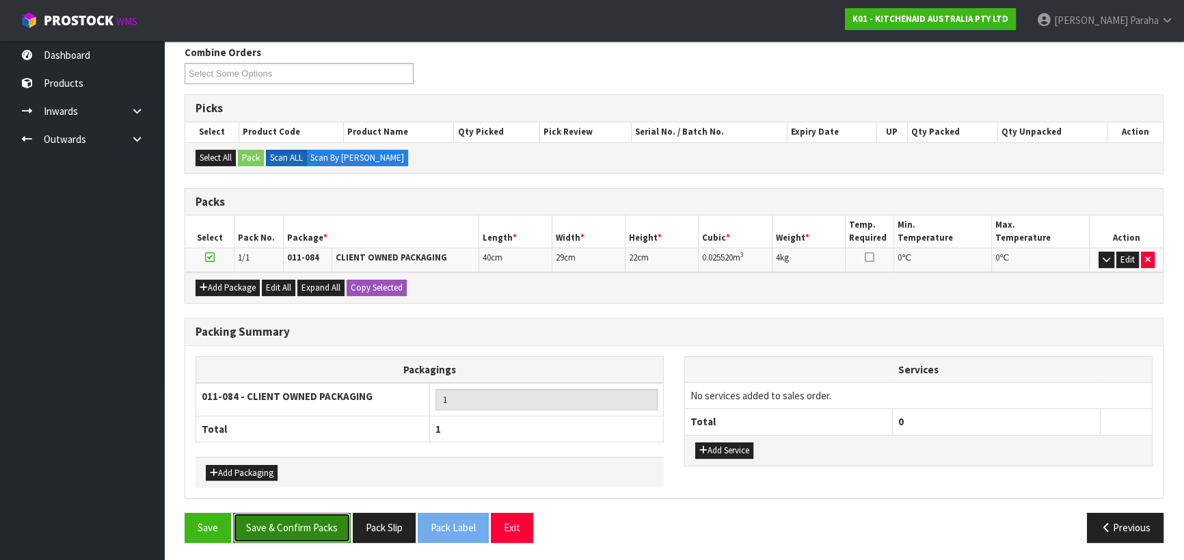
click at [305, 515] on button "Save & Confirm Packs" at bounding box center [292, 526] width 118 height 29
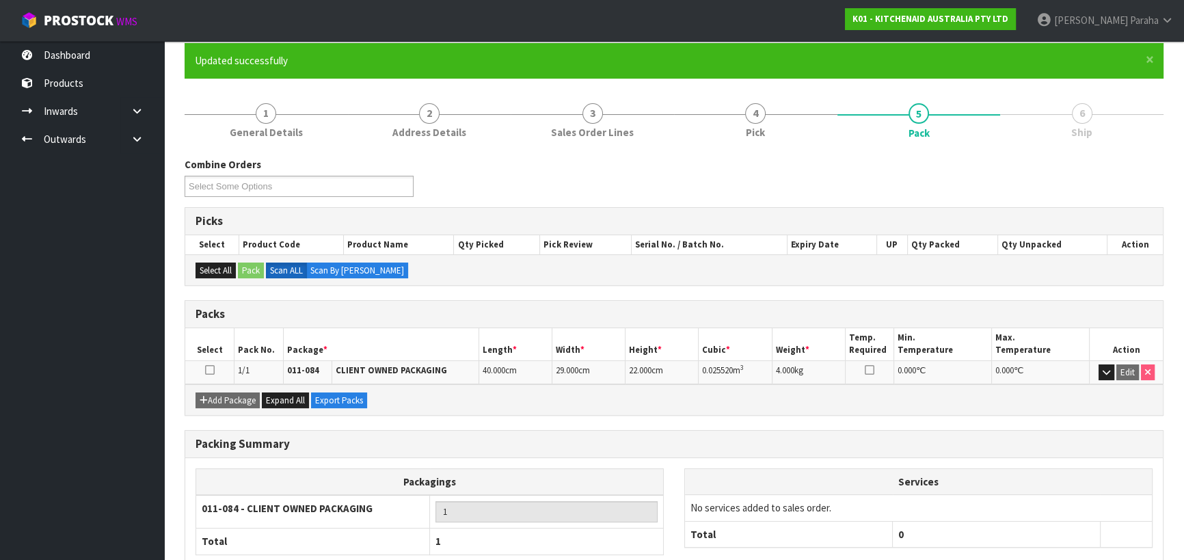
scroll to position [191, 0]
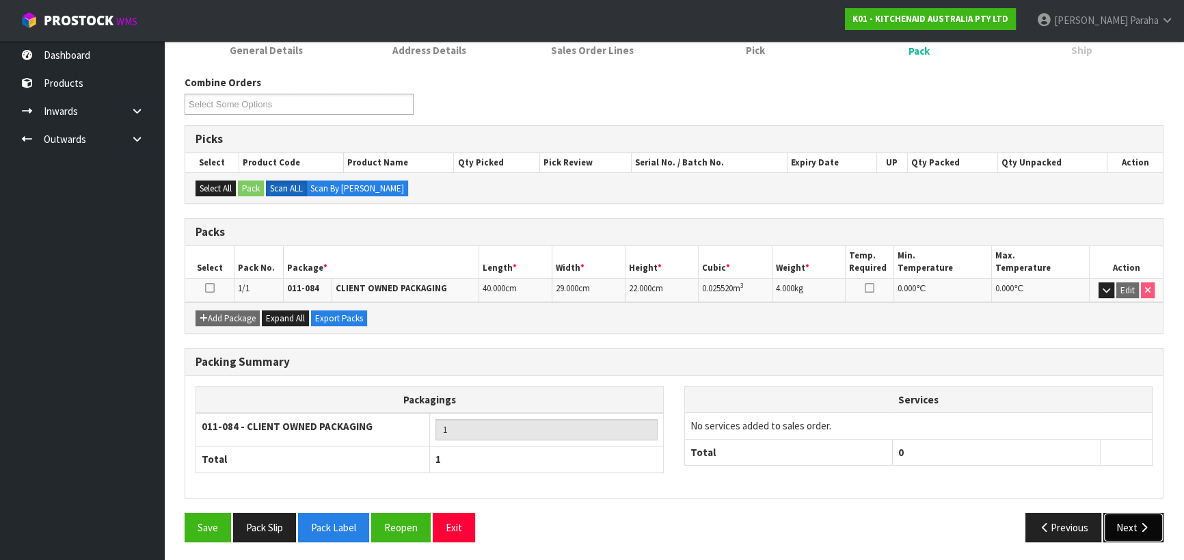
click at [1127, 518] on button "Next" at bounding box center [1133, 526] width 60 height 29
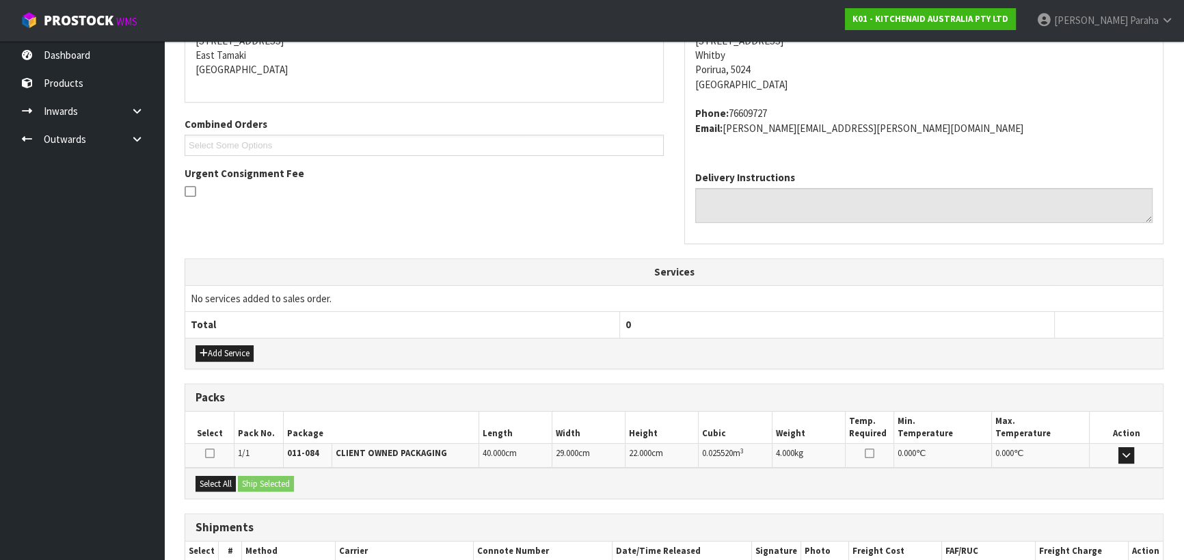
scroll to position [369, 0]
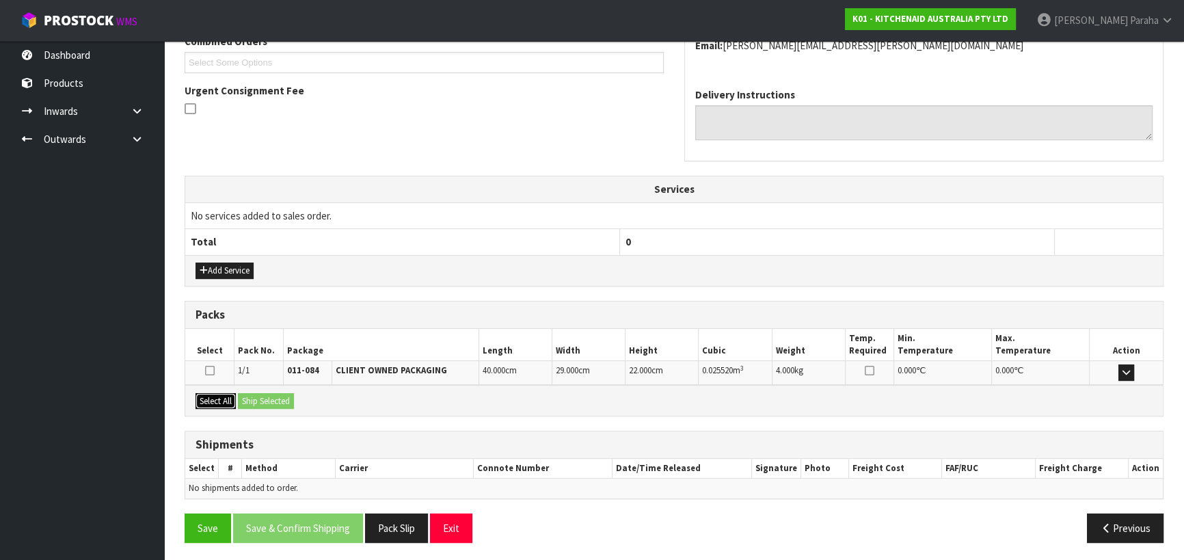
click at [217, 394] on button "Select All" at bounding box center [215, 401] width 40 height 16
click at [272, 395] on button "Ship Selected" at bounding box center [266, 401] width 56 height 16
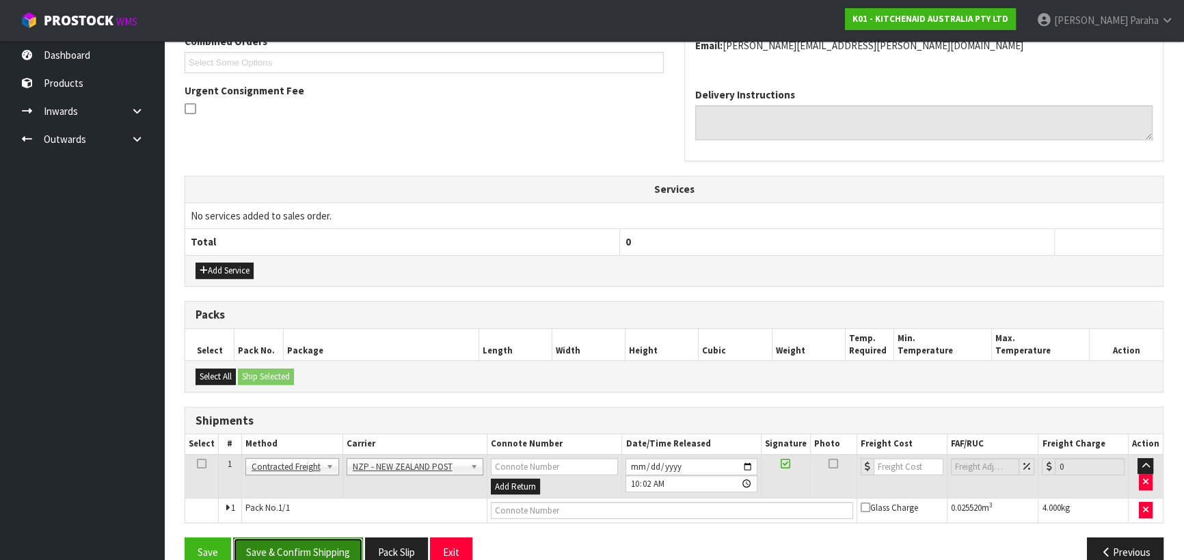
click at [297, 547] on button "Save & Confirm Shipping" at bounding box center [298, 551] width 130 height 29
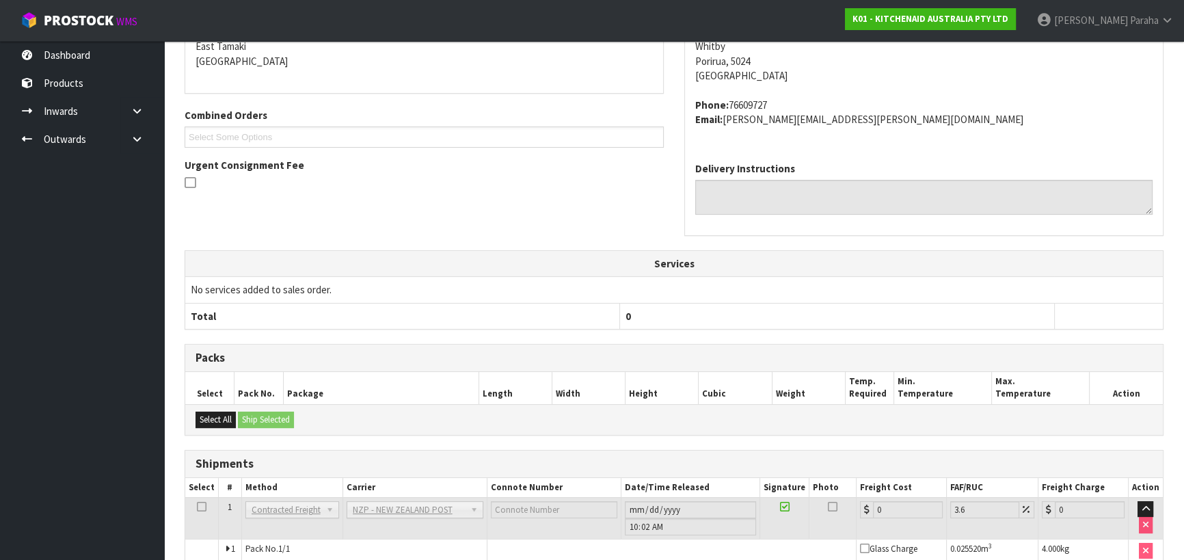
scroll to position [375, 0]
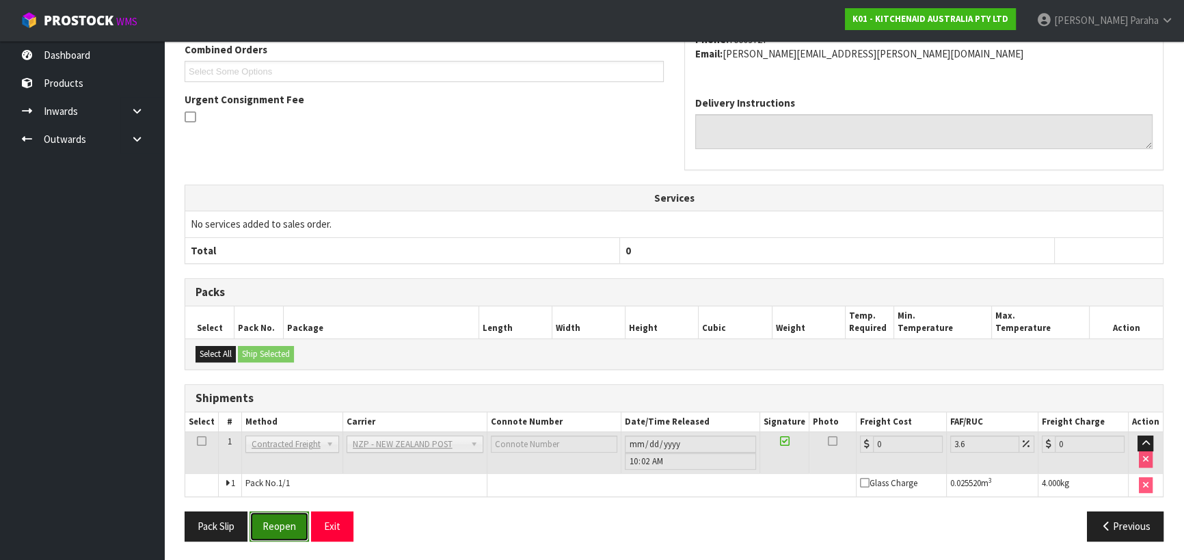
click at [270, 519] on button "Reopen" at bounding box center [278, 525] width 59 height 29
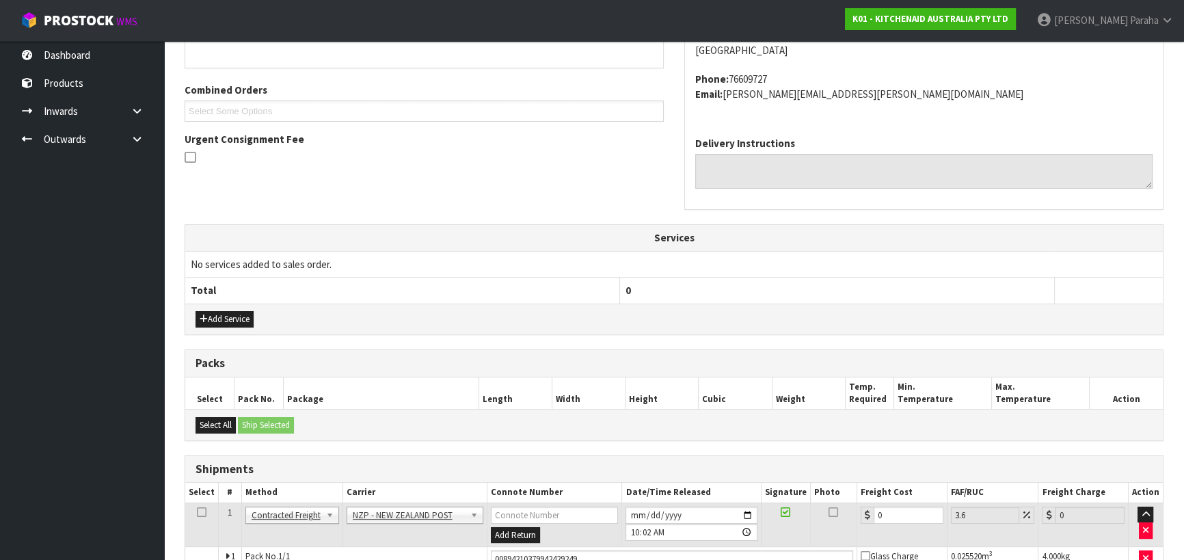
scroll to position [407, 0]
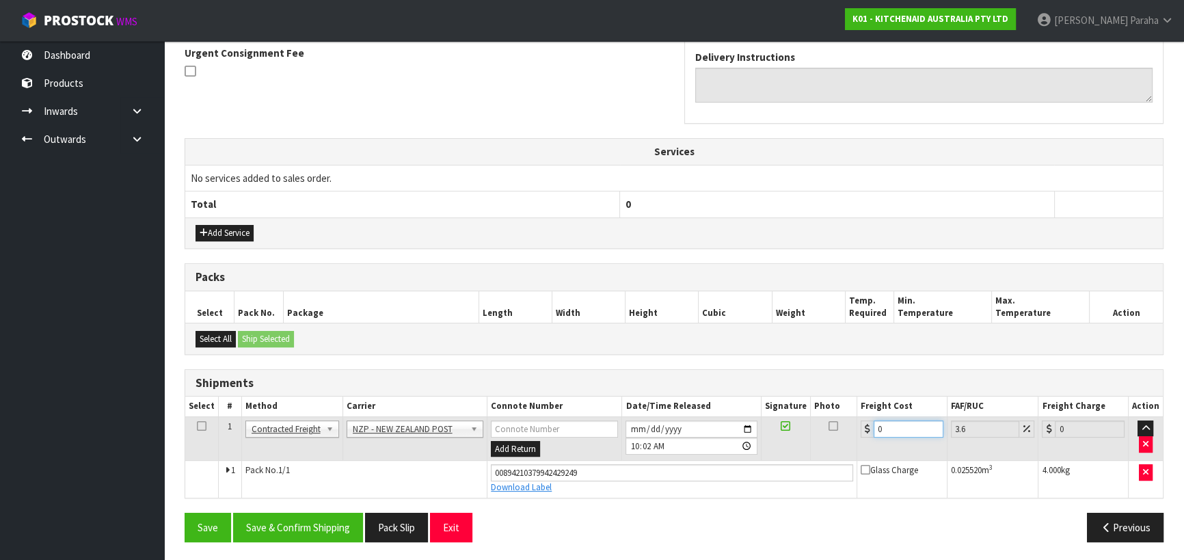
drag, startPoint x: 887, startPoint y: 426, endPoint x: 840, endPoint y: 414, distance: 48.1
click at [841, 416] on tr "1 Client Local Pickup Customer Local Pickup Company Freight Contracted Freight …" at bounding box center [673, 438] width 977 height 44
type input "8"
type input "8.29"
type input "8.4"
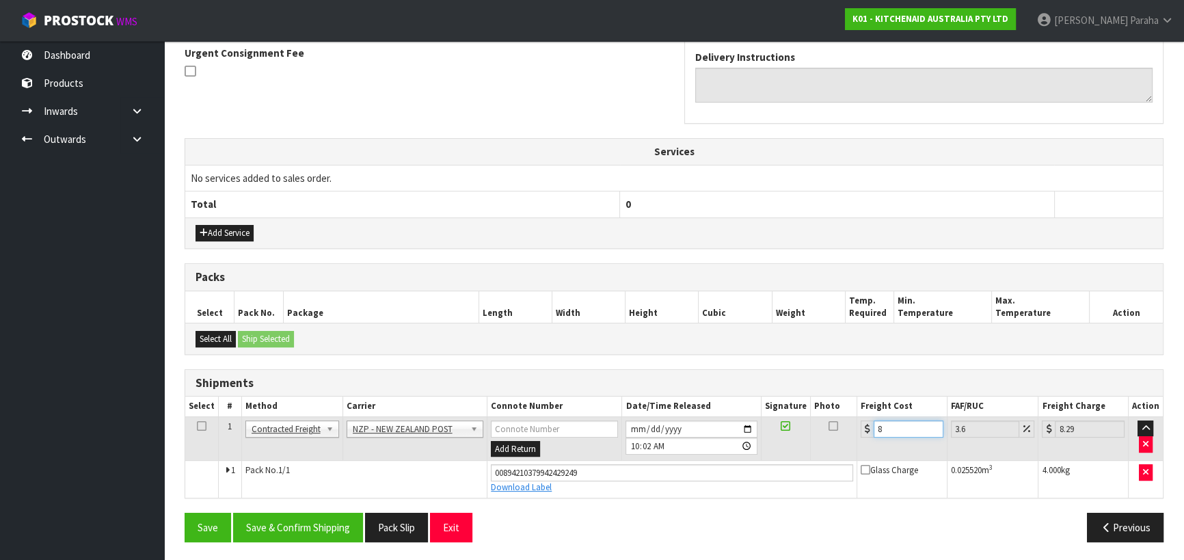
type input "8.7"
type input "8.45"
type input "8.75"
type input "8.45"
click at [327, 517] on button "Save & Confirm Shipping" at bounding box center [298, 526] width 130 height 29
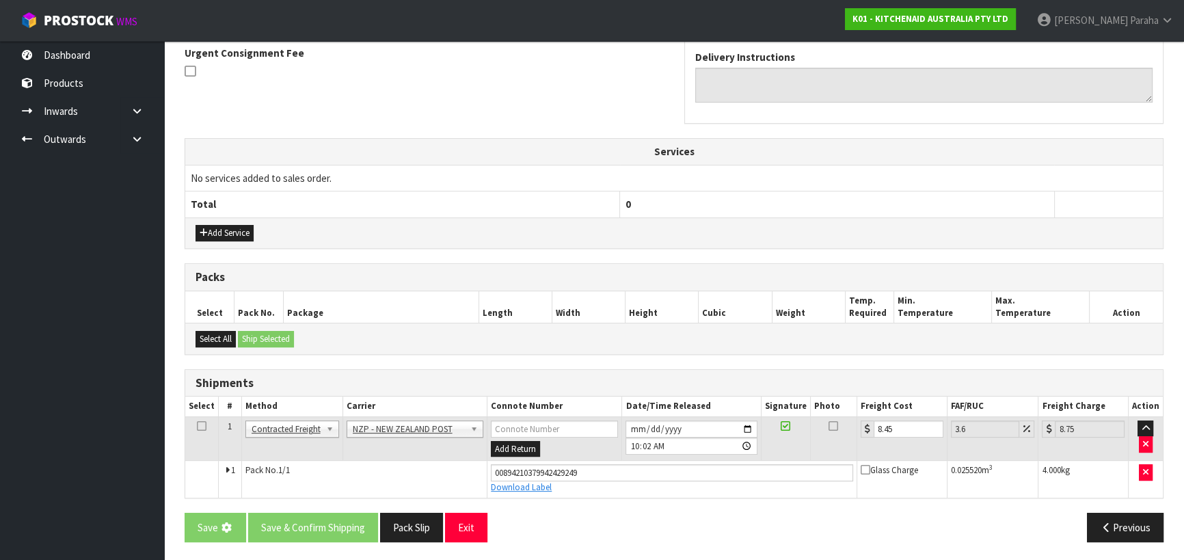
scroll to position [0, 0]
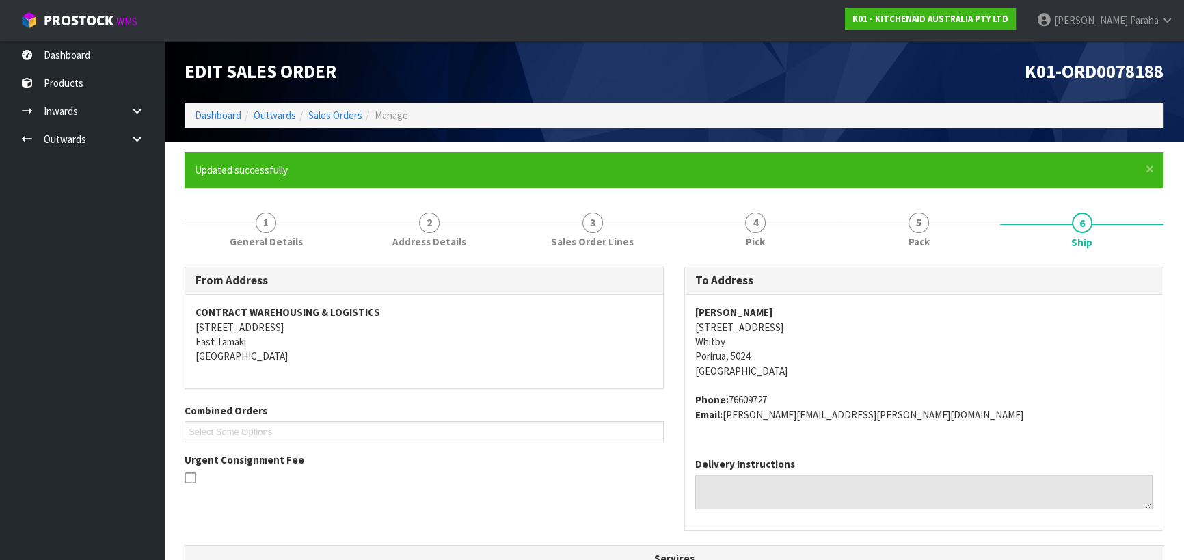
click at [216, 122] on li "Dashboard" at bounding box center [218, 115] width 46 height 14
click at [215, 111] on link "Dashboard" at bounding box center [218, 115] width 46 height 13
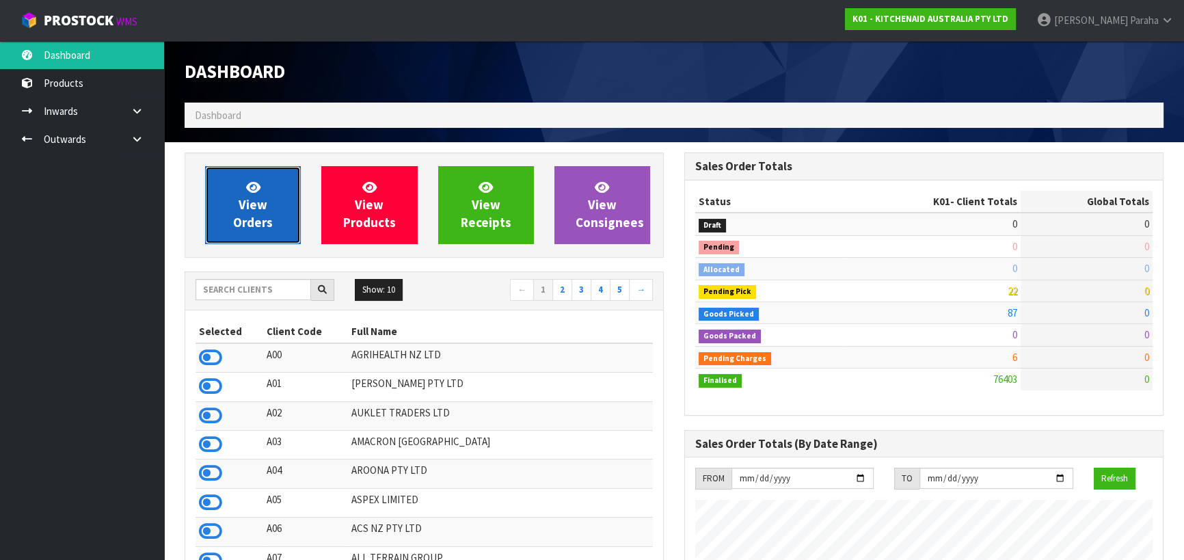
click at [258, 203] on span "View Orders" at bounding box center [253, 204] width 40 height 51
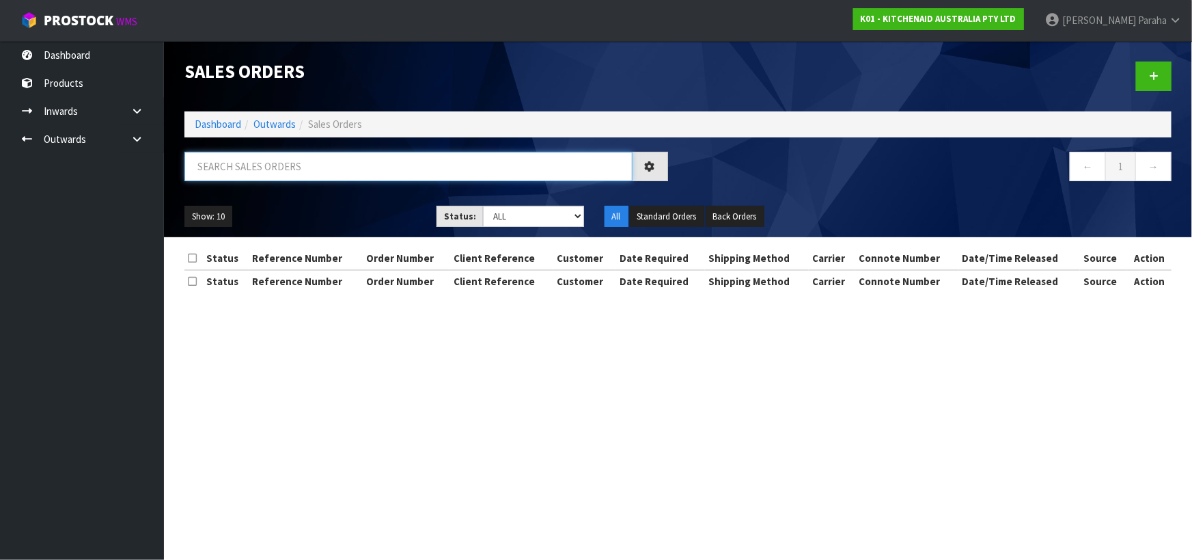
click at [263, 169] on input "text" at bounding box center [408, 166] width 448 height 29
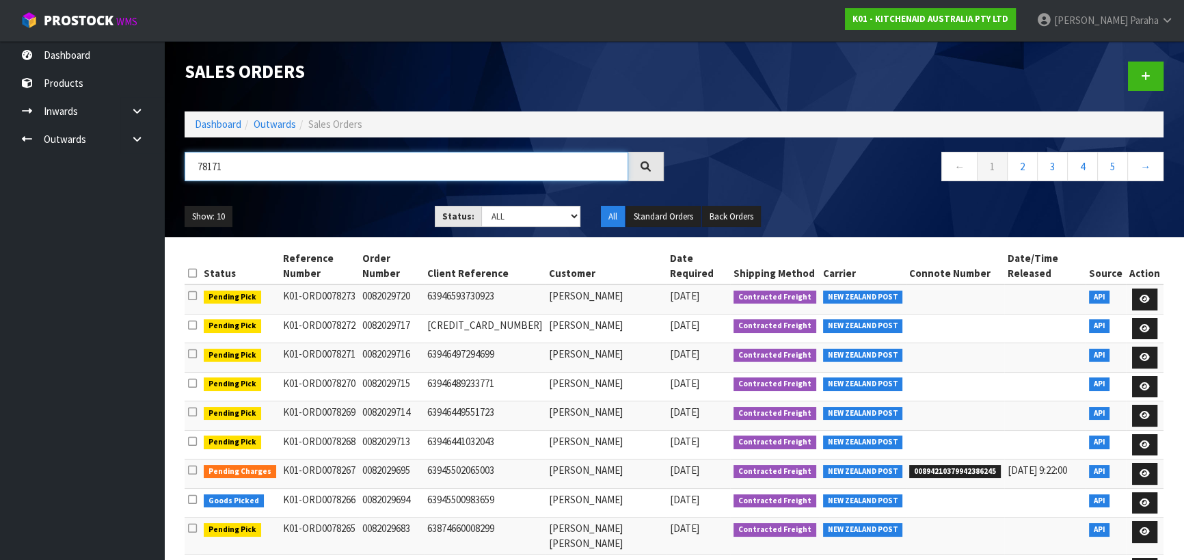
type input "78171"
click at [367, 211] on ul "Show: 10 5 10 25 50" at bounding box center [299, 217] width 230 height 22
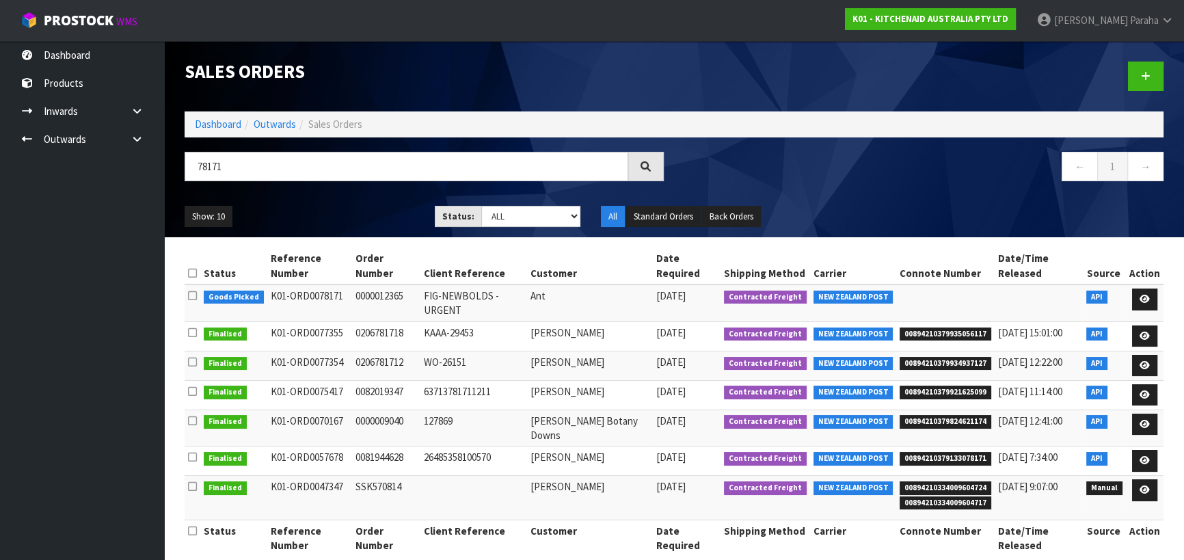
click at [367, 210] on ul "Show: 10 5 10 25 50" at bounding box center [299, 217] width 230 height 22
click at [1149, 301] on icon at bounding box center [1144, 299] width 10 height 9
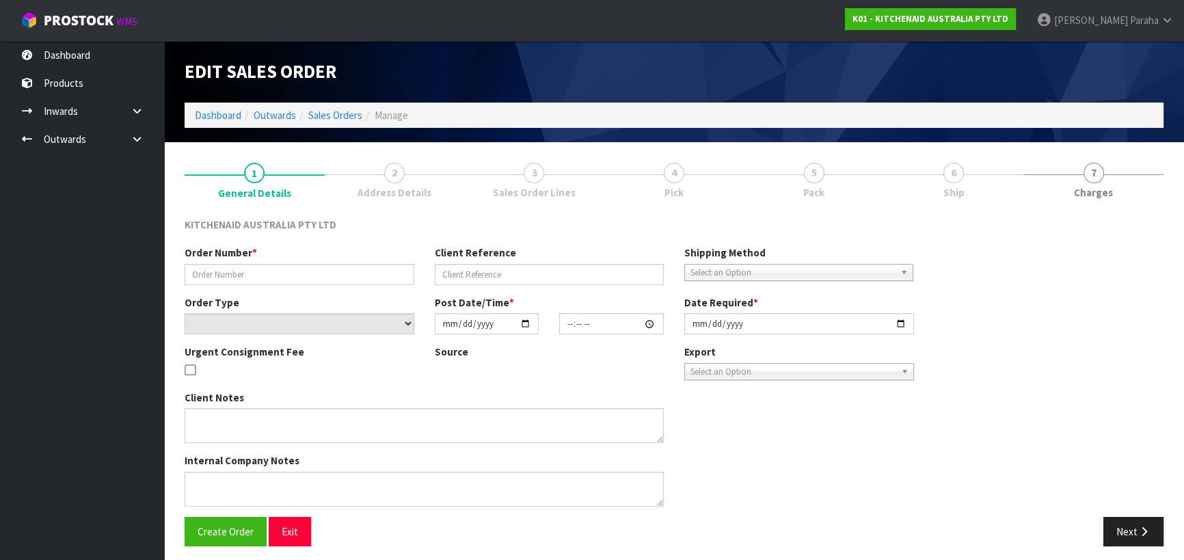
type input "0000012365"
type input "FIG-NEWBOLDS - URGENT"
select select "number:0"
type input "[DATE]"
type input "15:32:20.000"
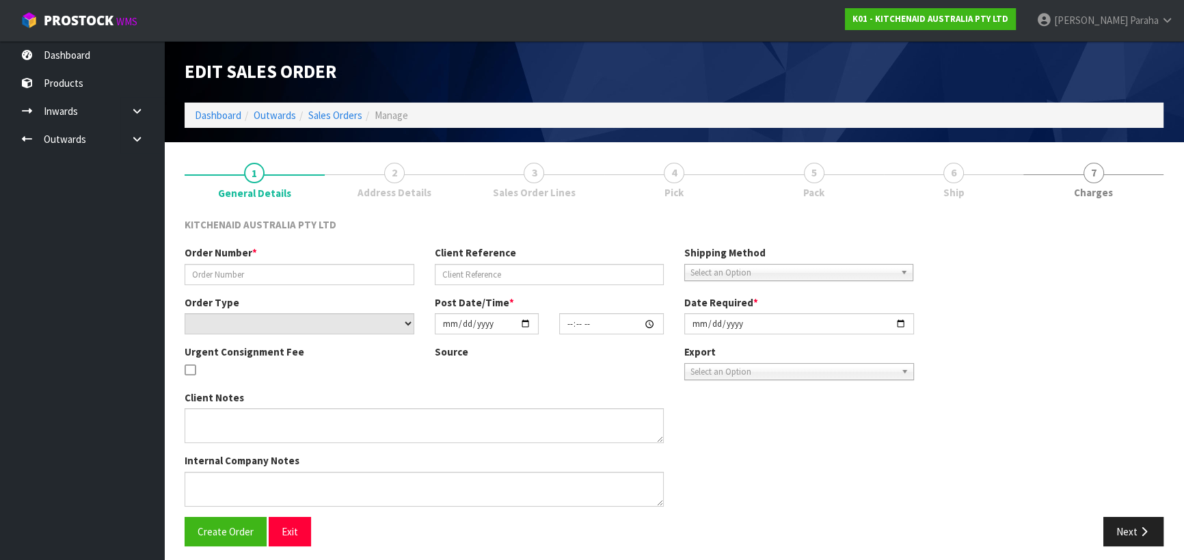
type input "[DATE]"
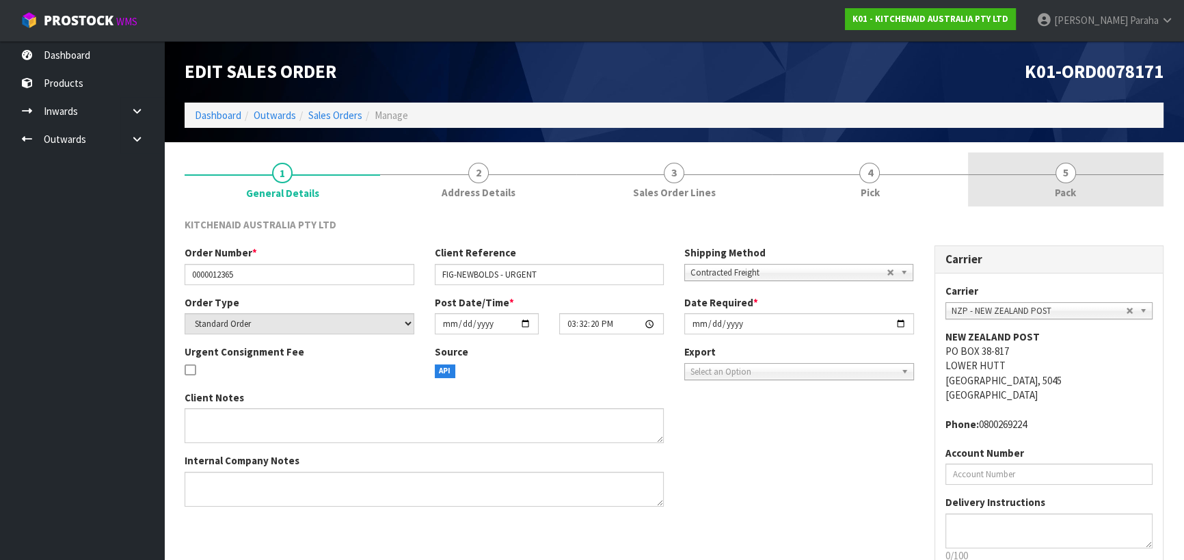
click at [1055, 173] on span "5" at bounding box center [1065, 173] width 20 height 20
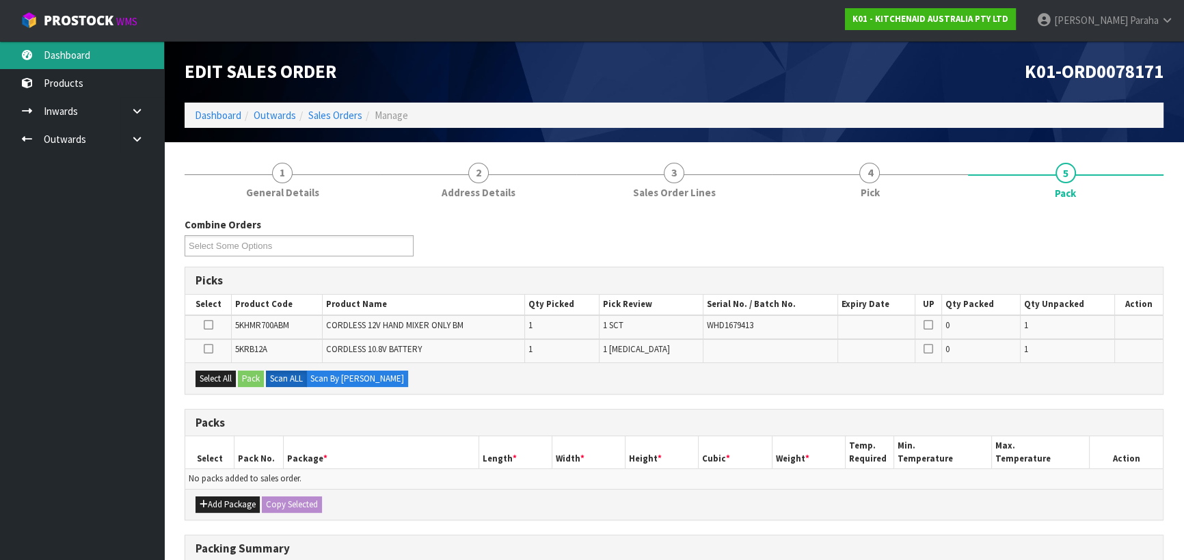
click at [79, 59] on link "Dashboard" at bounding box center [82, 55] width 164 height 28
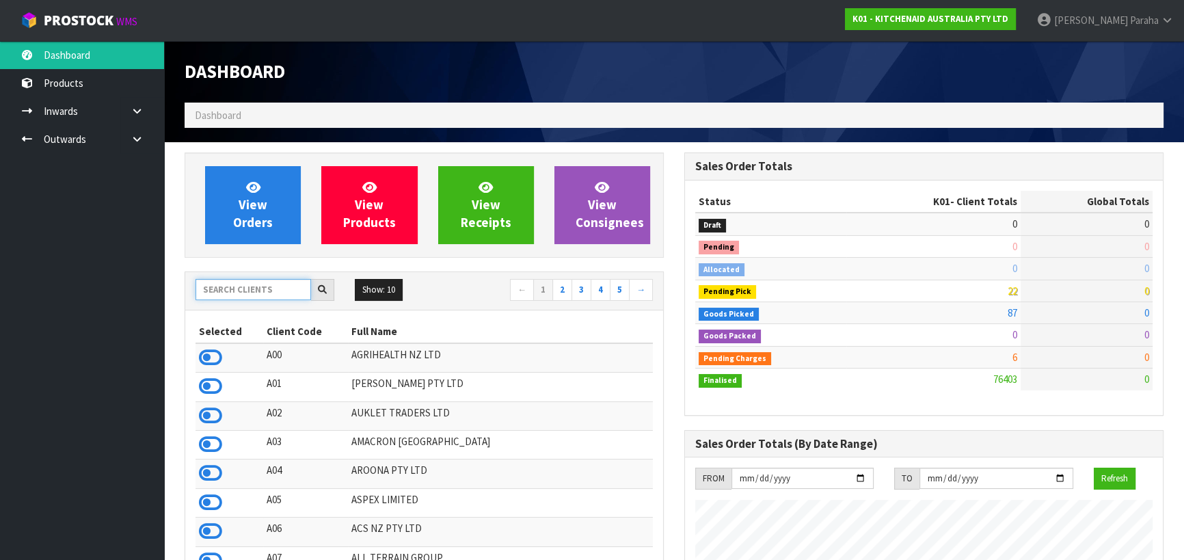
click at [261, 288] on input "text" at bounding box center [252, 289] width 115 height 21
click at [253, 290] on input "text" at bounding box center [252, 289] width 115 height 21
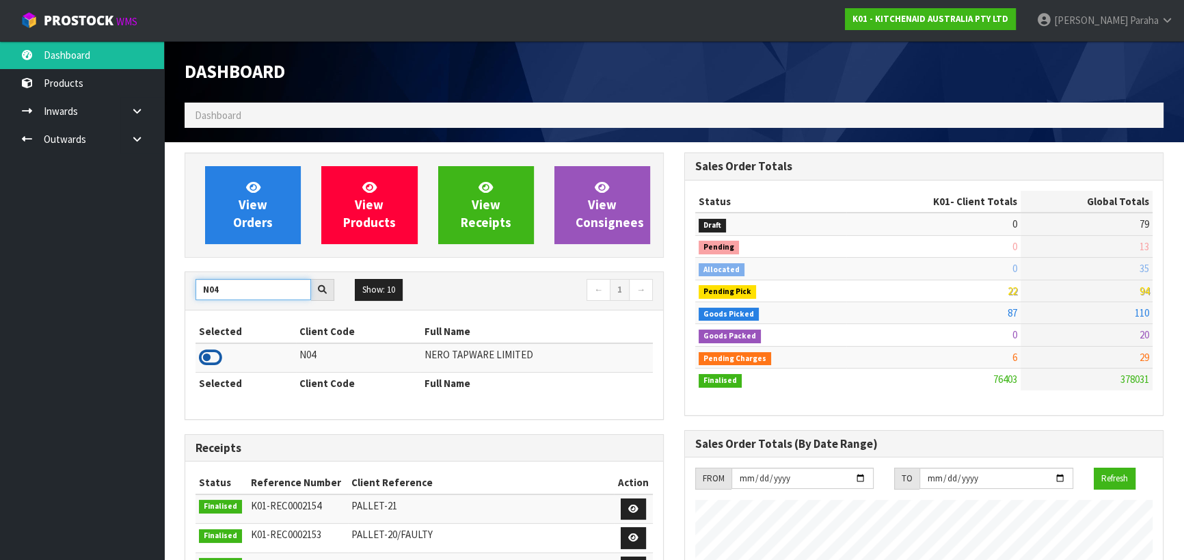
type input "N04"
click at [218, 358] on icon at bounding box center [210, 357] width 23 height 20
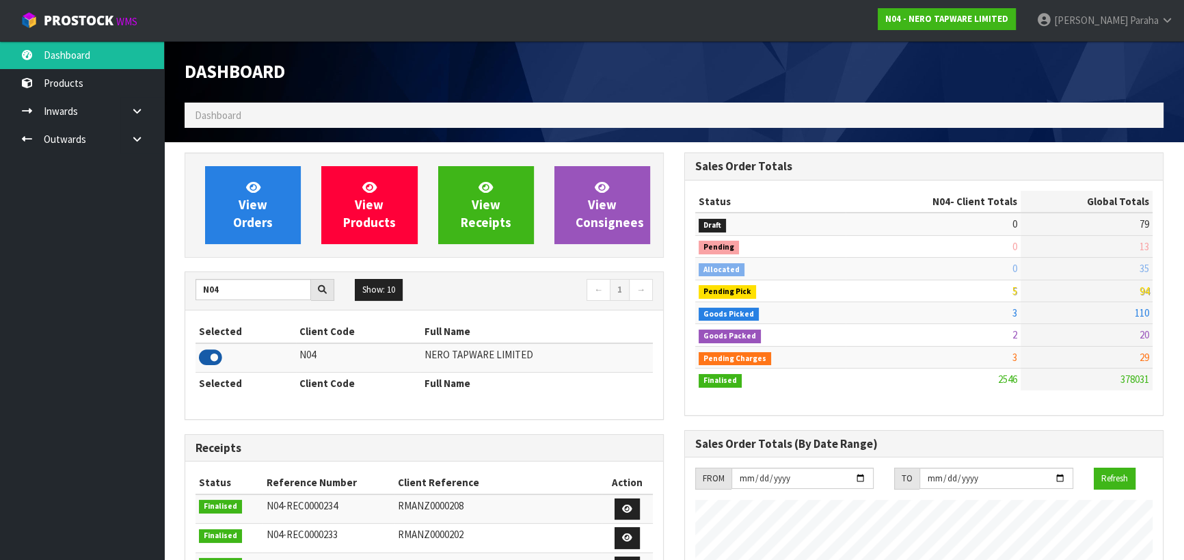
scroll to position [1091, 499]
click at [79, 141] on link "Outwards" at bounding box center [82, 139] width 164 height 28
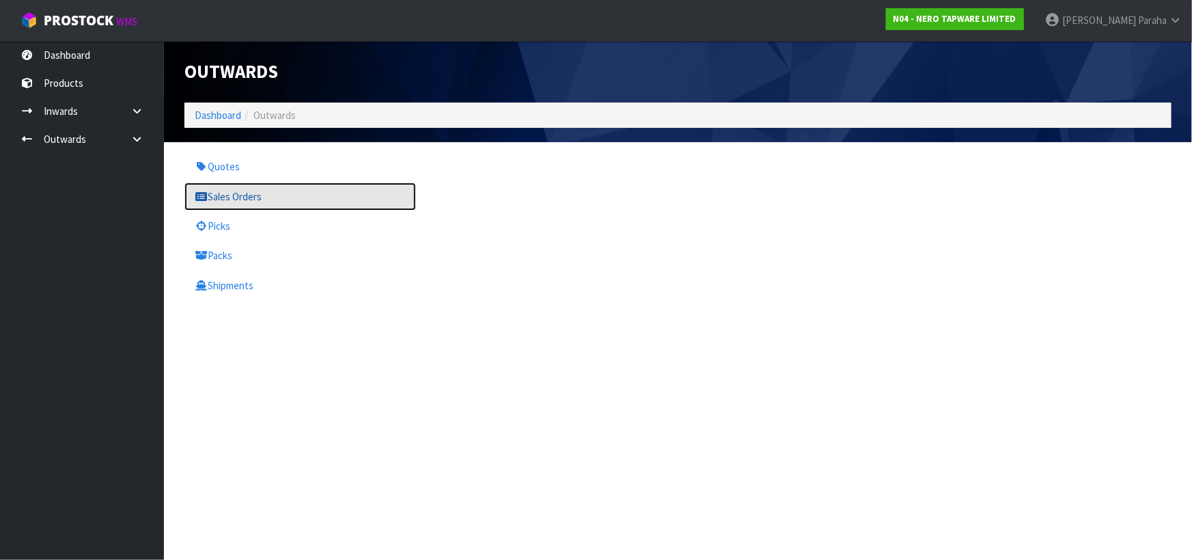
click at [247, 191] on link "Sales Orders" at bounding box center [300, 196] width 232 height 28
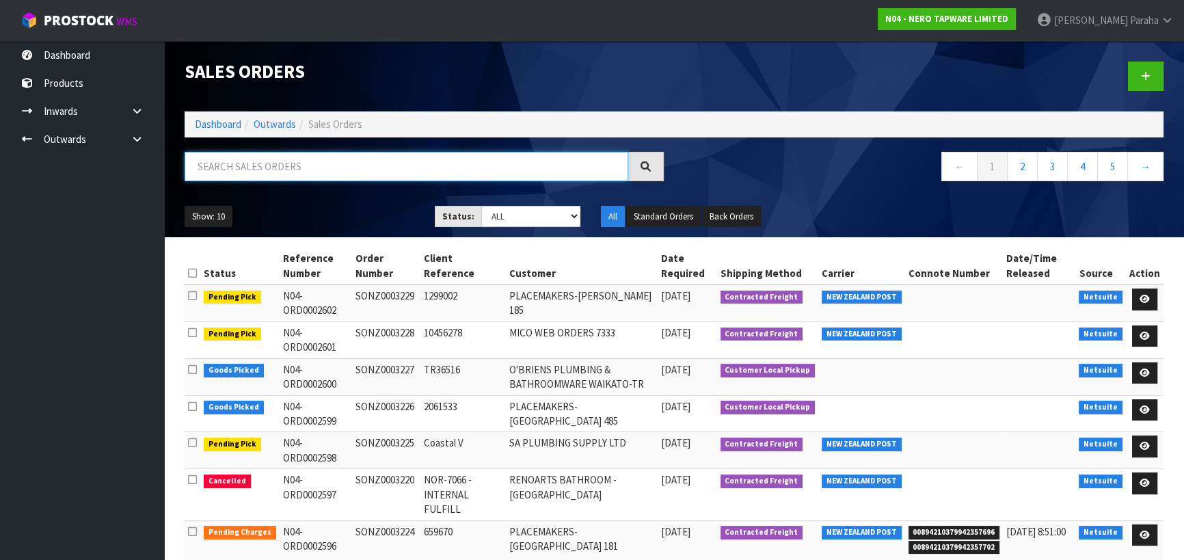
click at [246, 157] on input "text" at bounding box center [405, 166] width 443 height 29
type input "JOB-0409170"
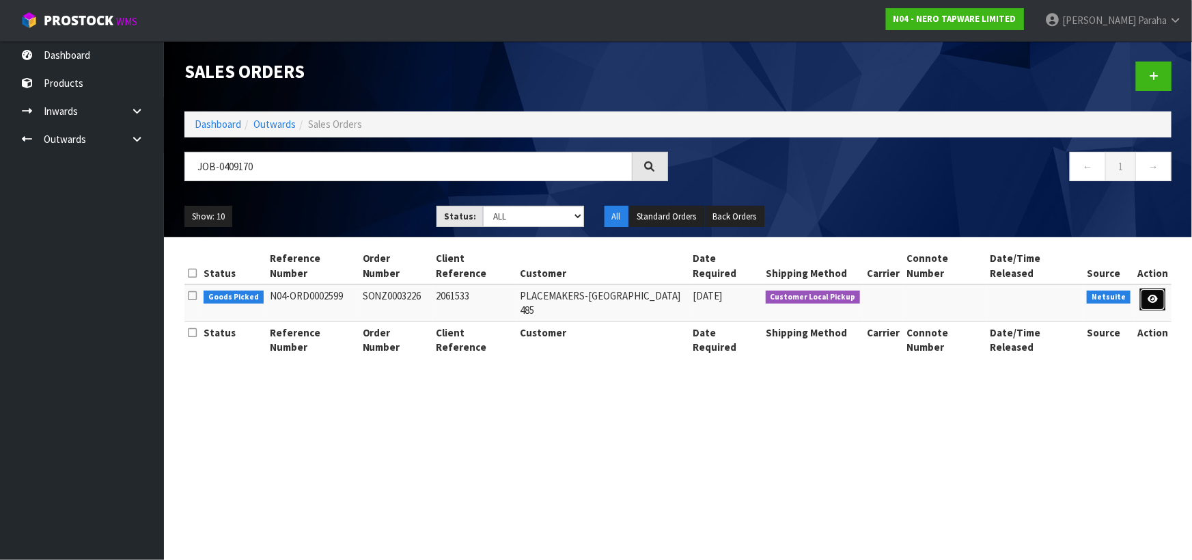
click at [1158, 288] on link at bounding box center [1152, 299] width 25 height 22
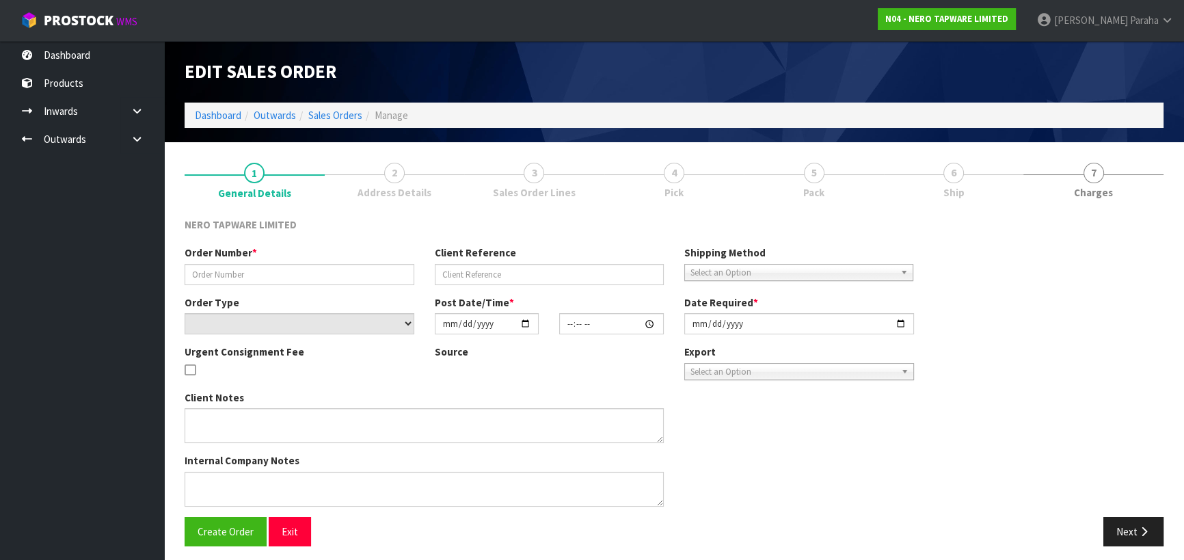
type input "SONZ0003226"
type input "2061533"
select select "number:0"
type input "[DATE]"
type input "09:15:05.000"
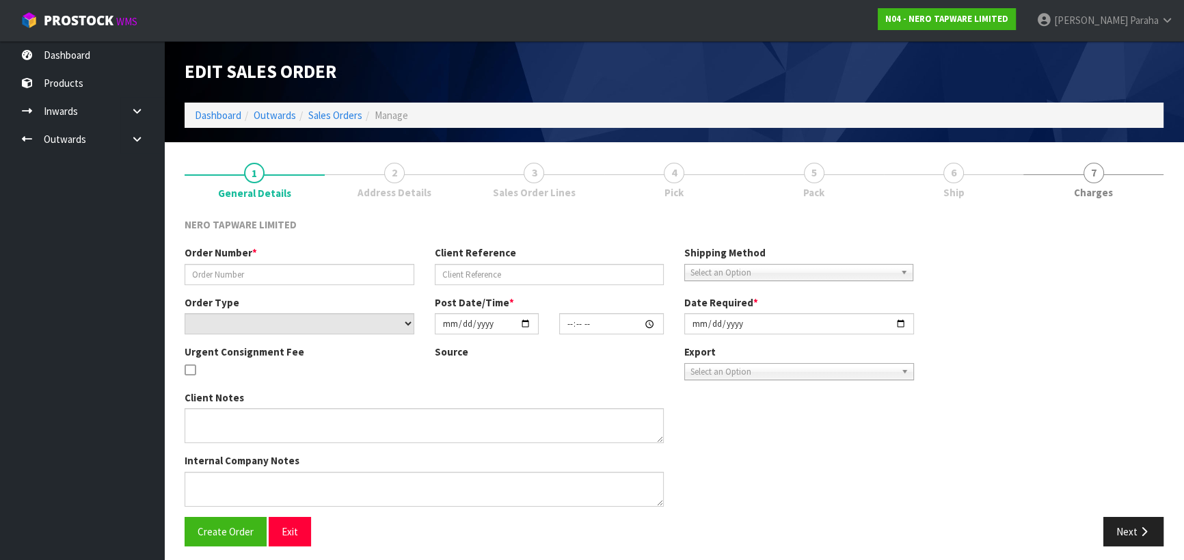
type input "[DATE]"
type textarea "[PERSON_NAME] pick up 25/08"
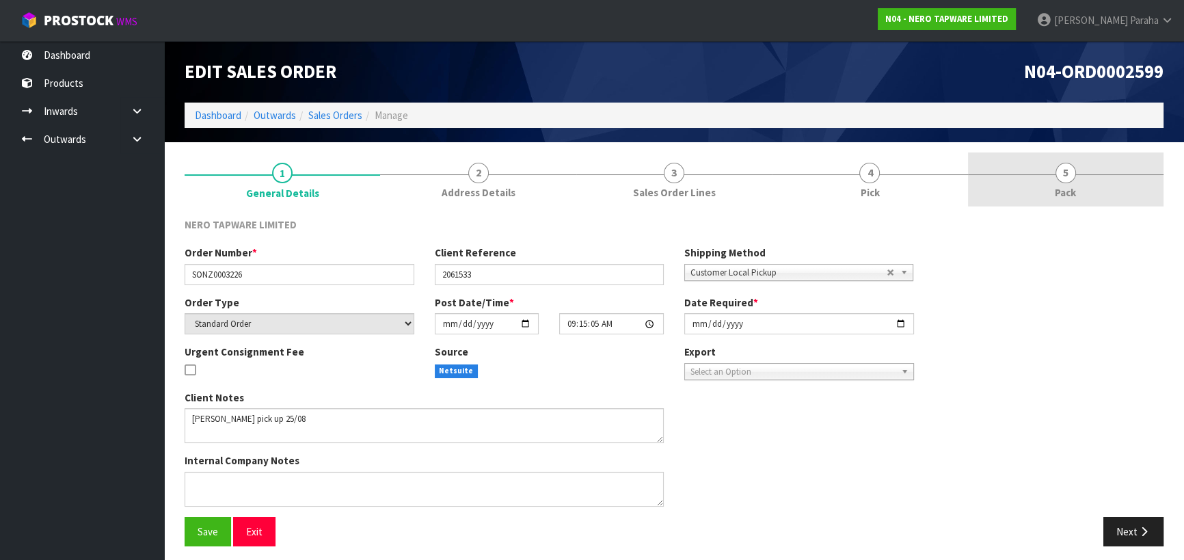
click at [1061, 174] on span "5" at bounding box center [1065, 173] width 20 height 20
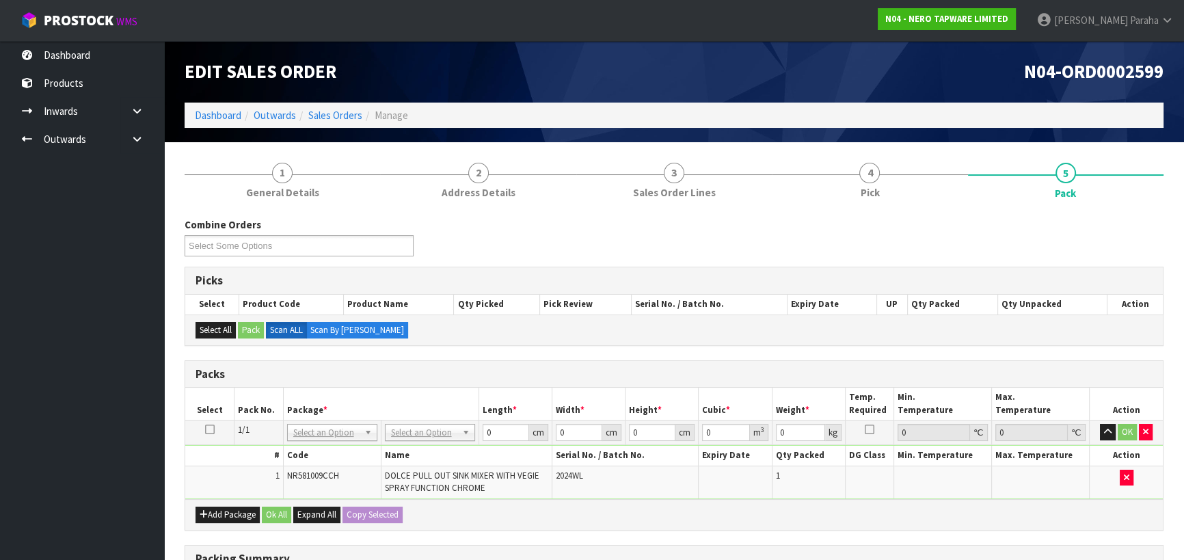
scroll to position [61, 0]
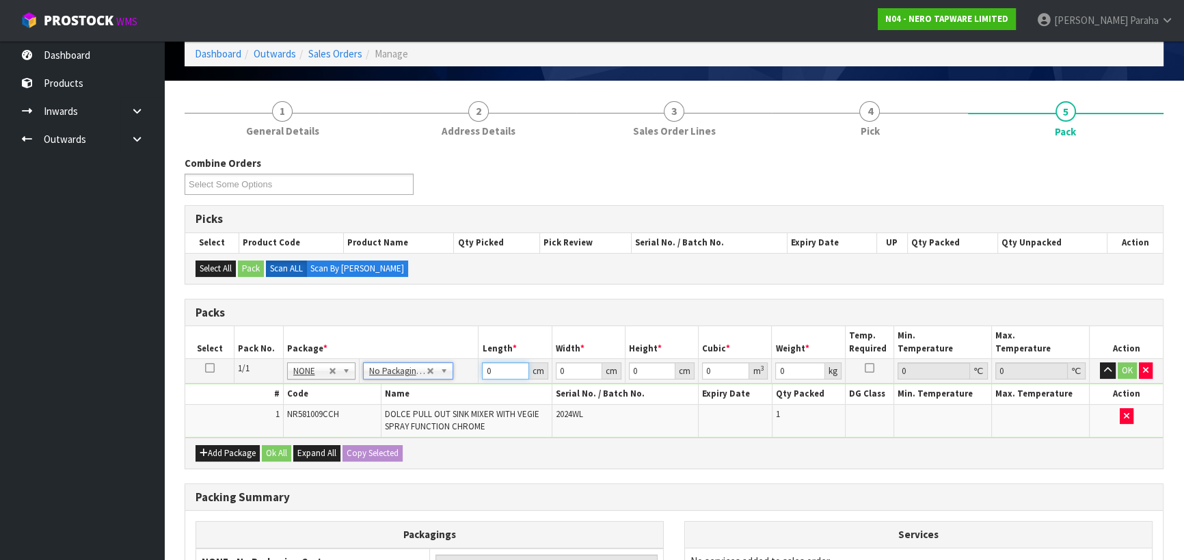
drag, startPoint x: 500, startPoint y: 369, endPoint x: 465, endPoint y: 369, distance: 34.2
click at [466, 369] on tr "1/1 NONE 007-001 007-002 007-004 007-009 007-013 007-014 007-015 007-017 007-01…" at bounding box center [673, 371] width 977 height 25
type input "71"
type input "33"
type input "9"
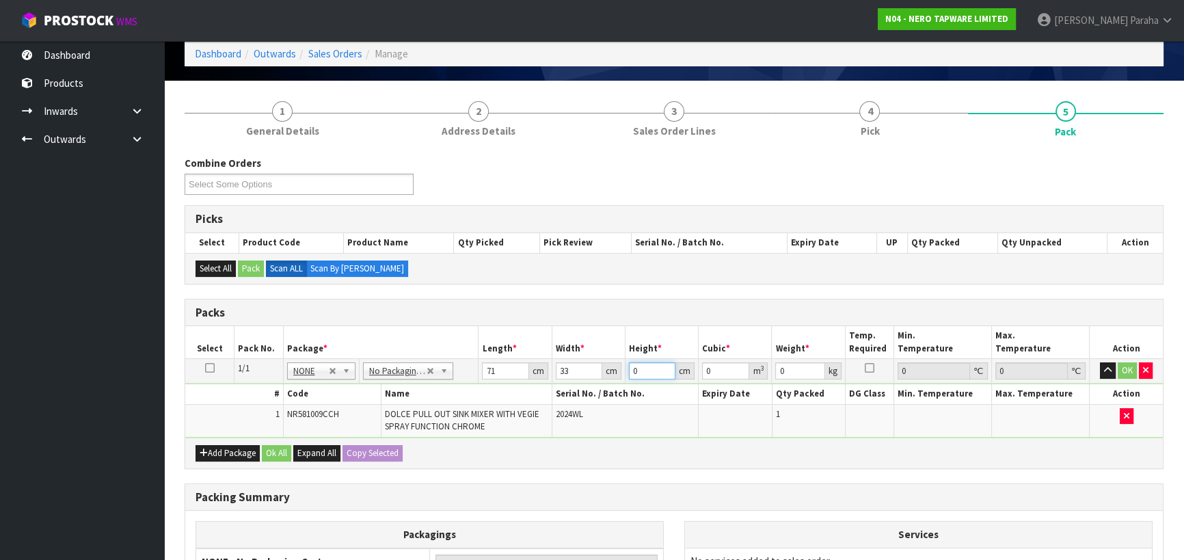
type input "0.021087"
type input "9"
type input "4"
click at [1099, 362] on button "button" at bounding box center [1107, 370] width 16 height 16
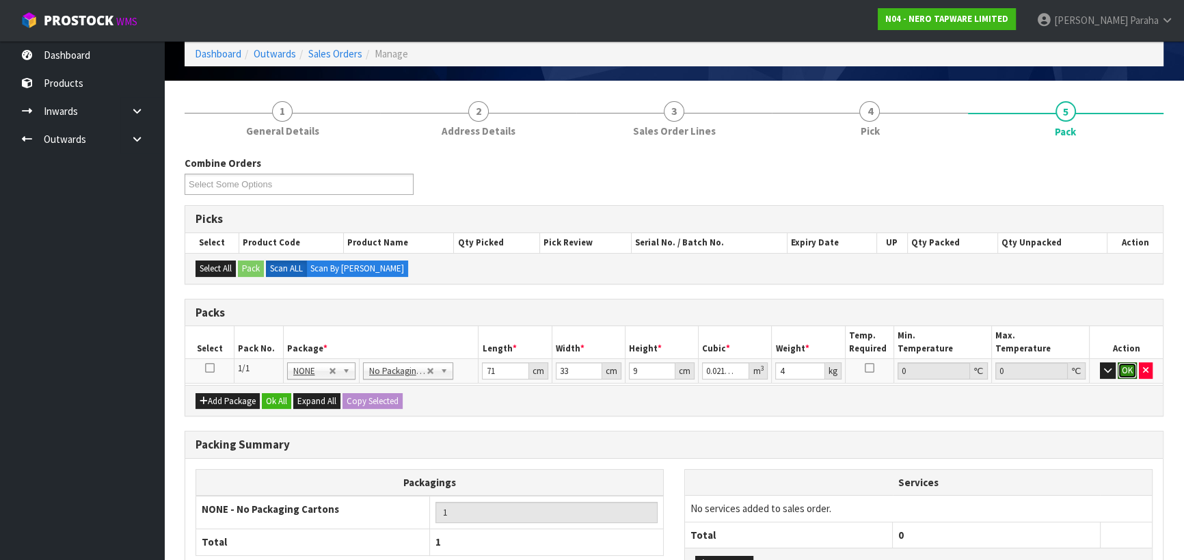
click button "OK" at bounding box center [1126, 370] width 19 height 16
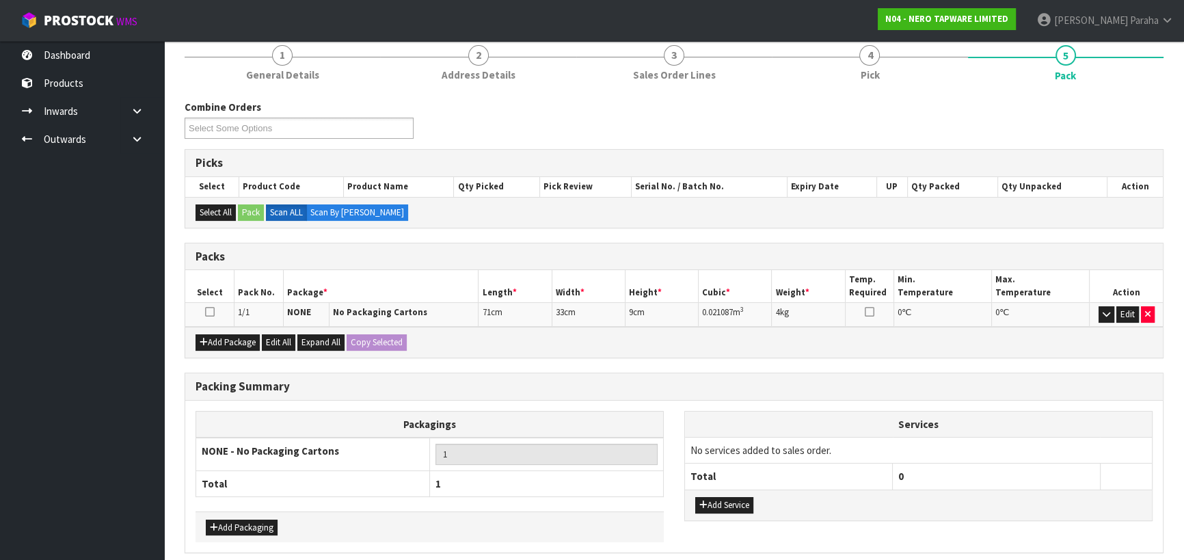
scroll to position [172, 0]
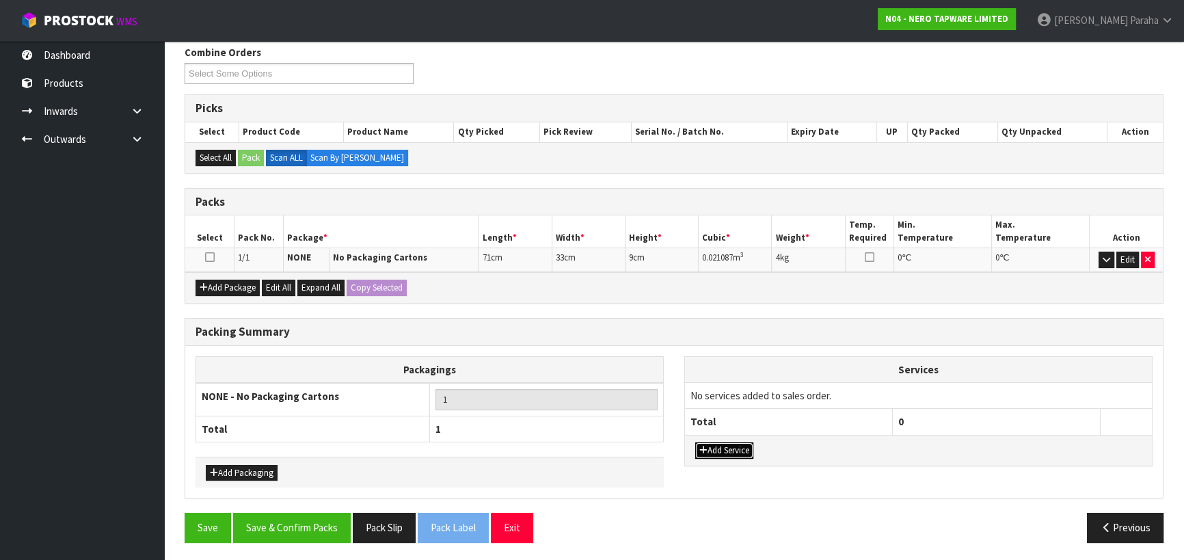
click at [725, 450] on button "Add Service" at bounding box center [724, 450] width 58 height 16
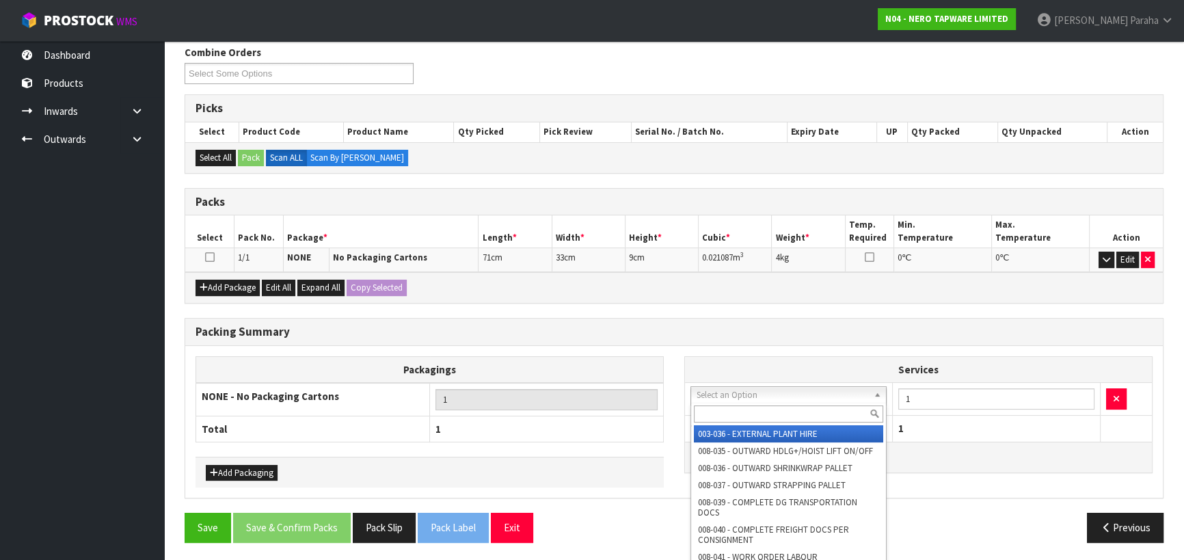
click at [713, 410] on input "text" at bounding box center [788, 413] width 189 height 17
type input "044"
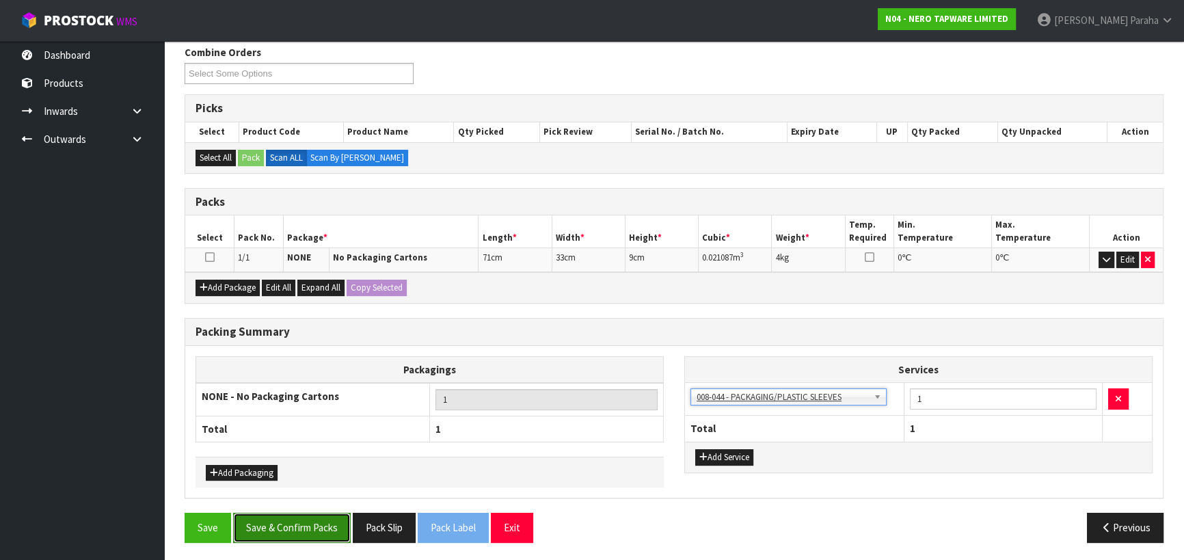
click at [307, 522] on button "Save & Confirm Packs" at bounding box center [292, 526] width 118 height 29
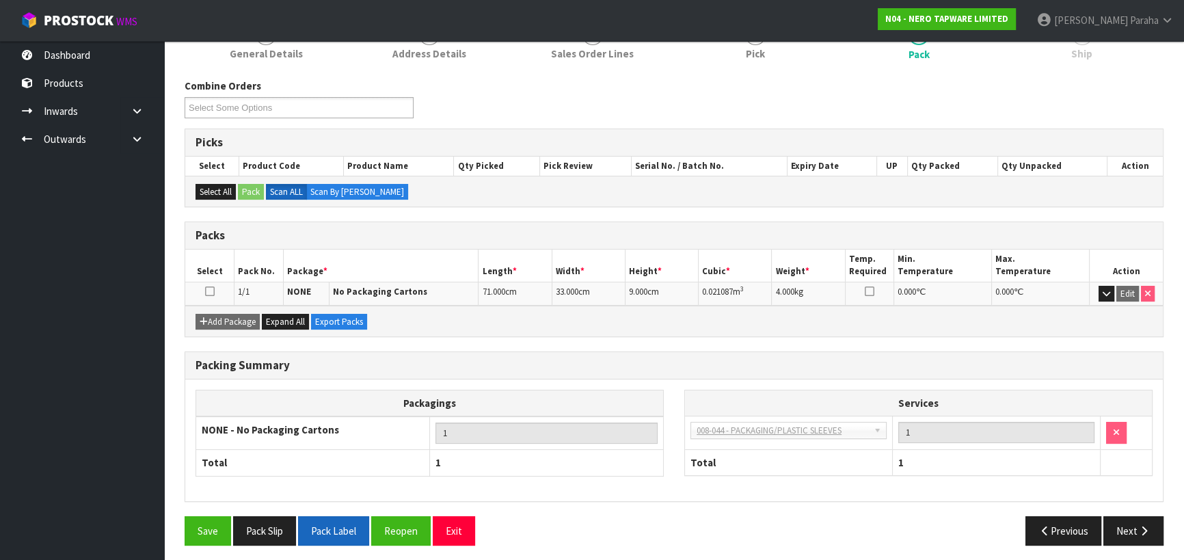
scroll to position [191, 0]
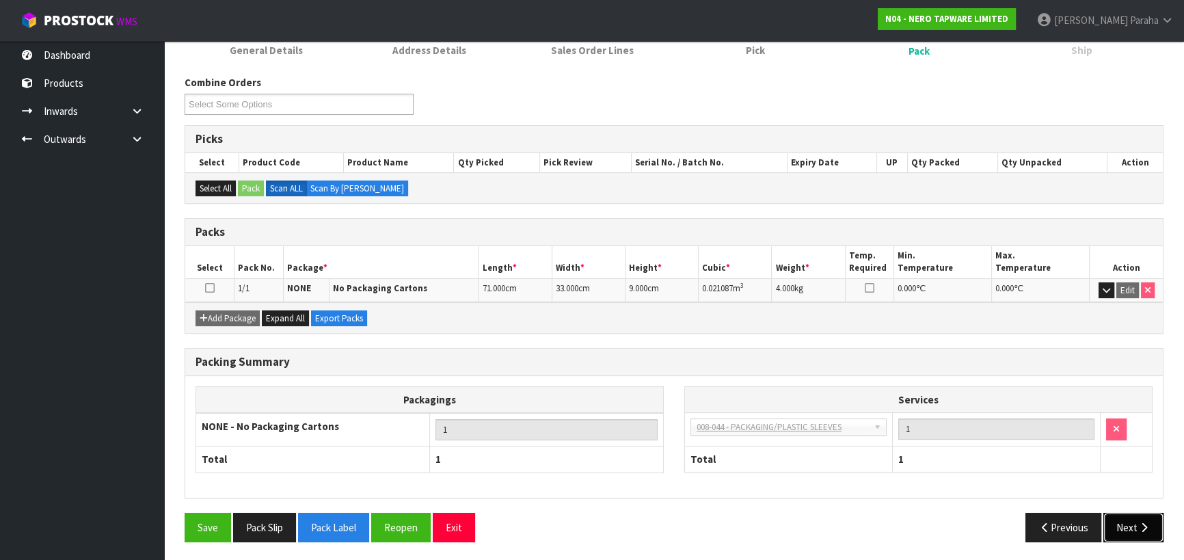
click at [1144, 522] on icon "button" at bounding box center [1143, 527] width 13 height 10
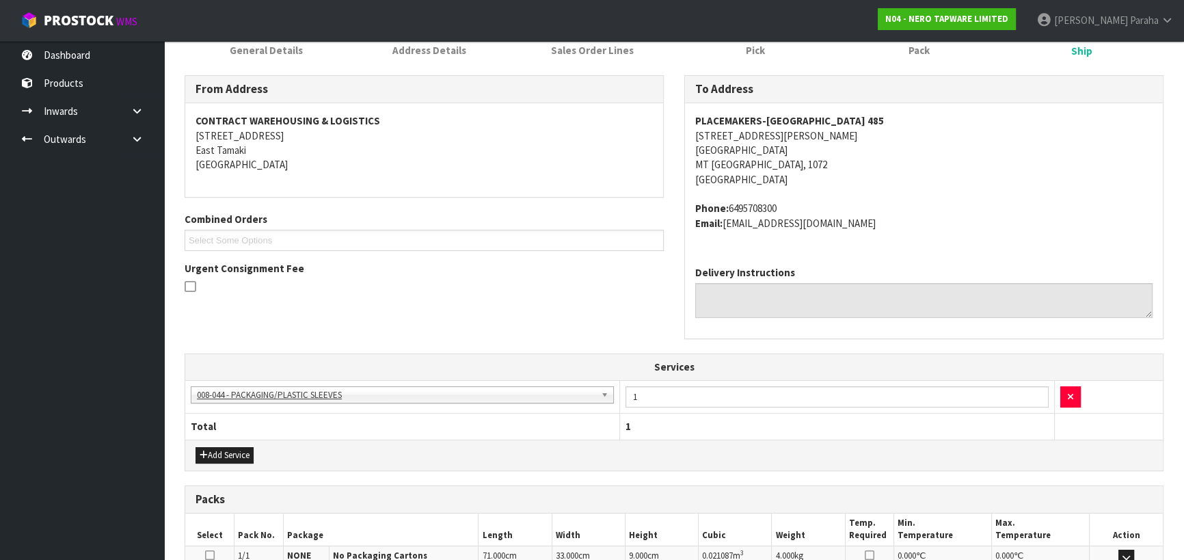
scroll to position [376, 0]
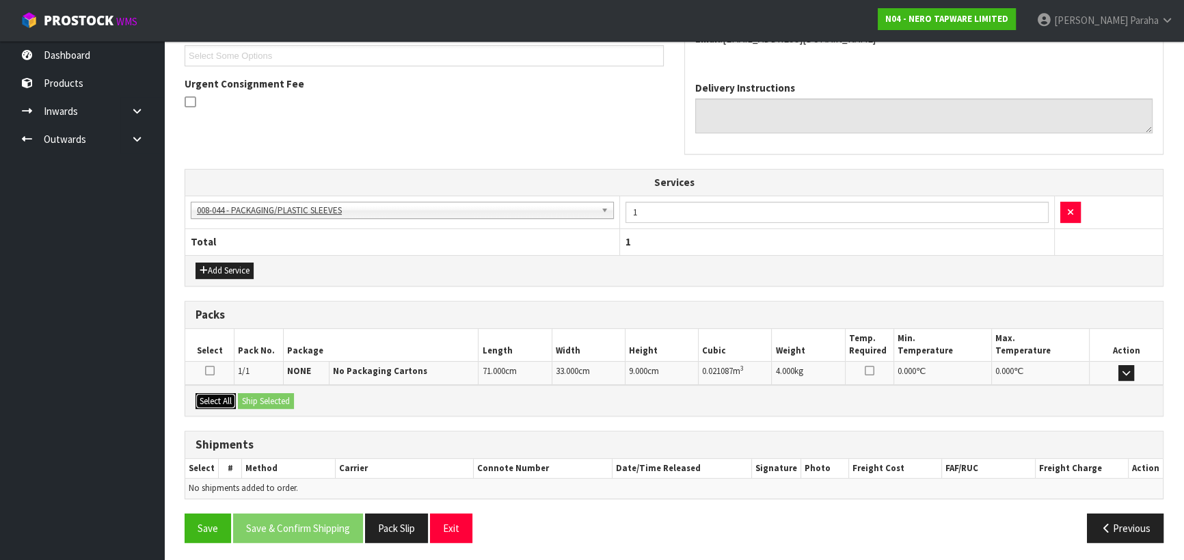
drag, startPoint x: 229, startPoint y: 399, endPoint x: 257, endPoint y: 394, distance: 28.5
click at [229, 398] on button "Select All" at bounding box center [215, 401] width 40 height 16
click at [260, 394] on button "Ship Selected" at bounding box center [266, 401] width 56 height 16
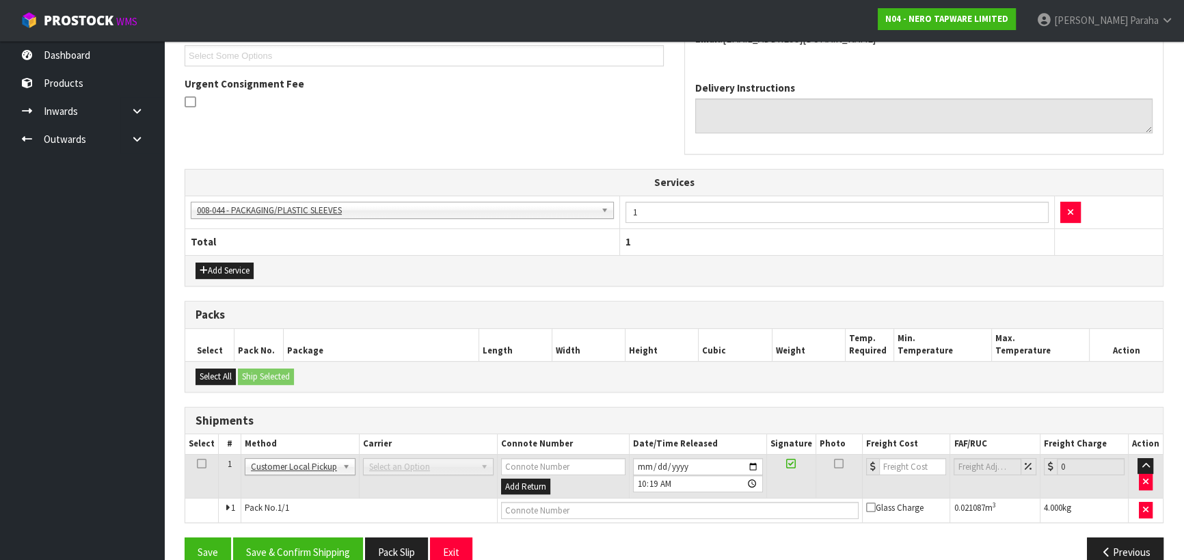
click at [447, 468] on span "Select an Option" at bounding box center [422, 467] width 106 height 16
click at [446, 462] on span "Select an Option" at bounding box center [422, 467] width 106 height 16
click at [489, 467] on b at bounding box center [486, 467] width 12 height 16
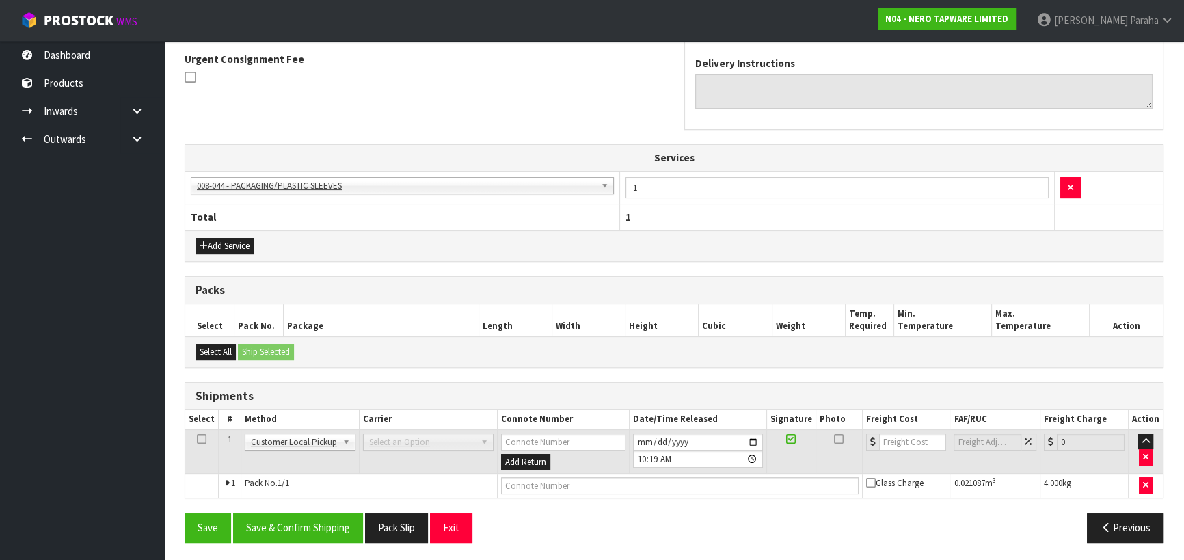
click at [480, 441] on b at bounding box center [486, 442] width 12 height 16
click at [480, 440] on b at bounding box center [486, 442] width 12 height 16
click at [1093, 521] on button "Previous" at bounding box center [1124, 526] width 77 height 29
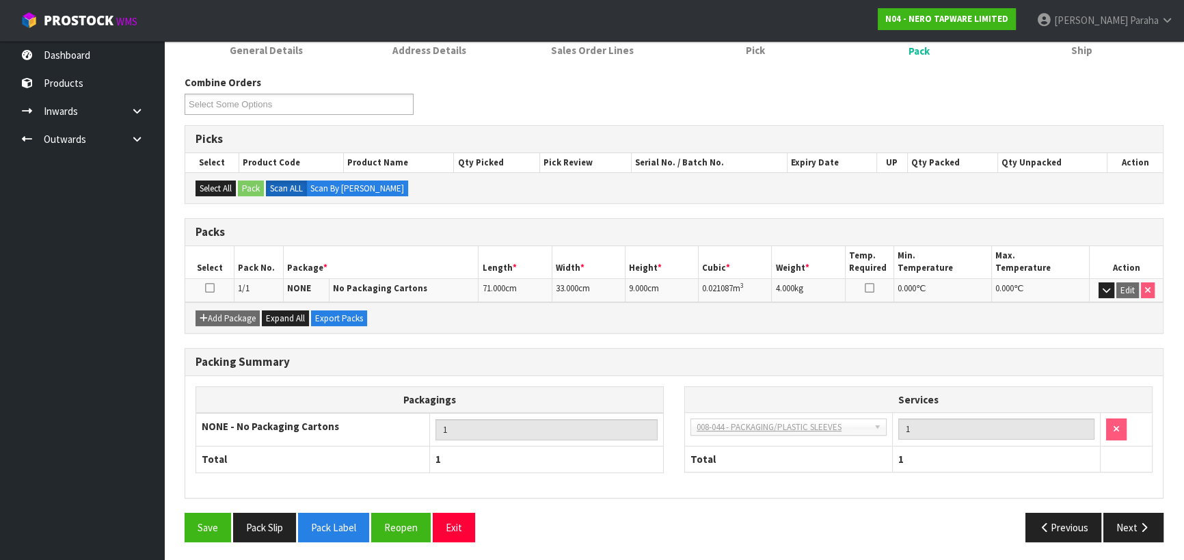
scroll to position [0, 0]
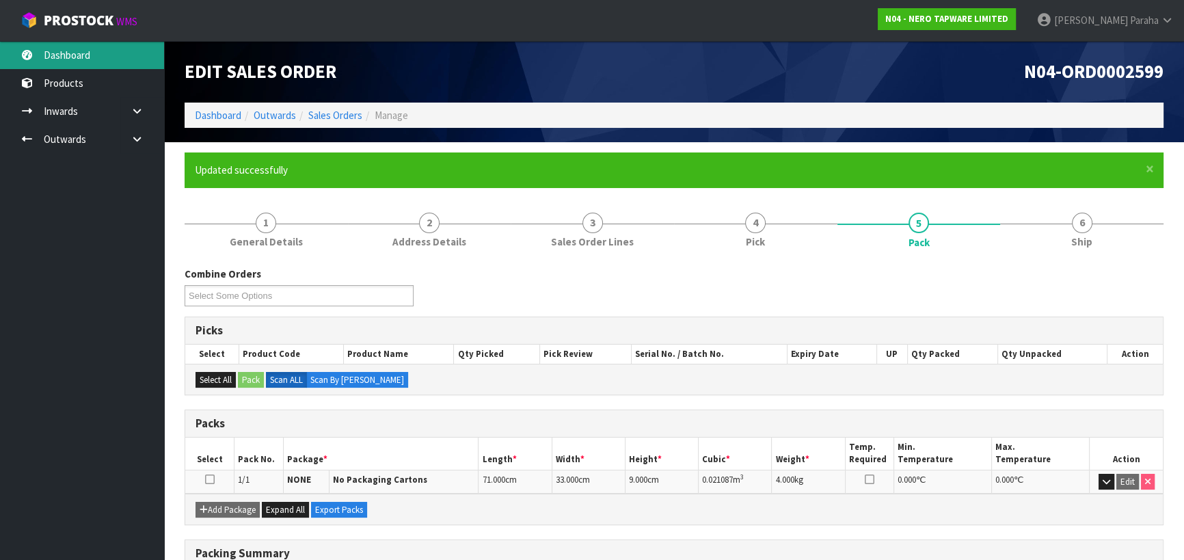
click at [81, 51] on link "Dashboard" at bounding box center [82, 55] width 164 height 28
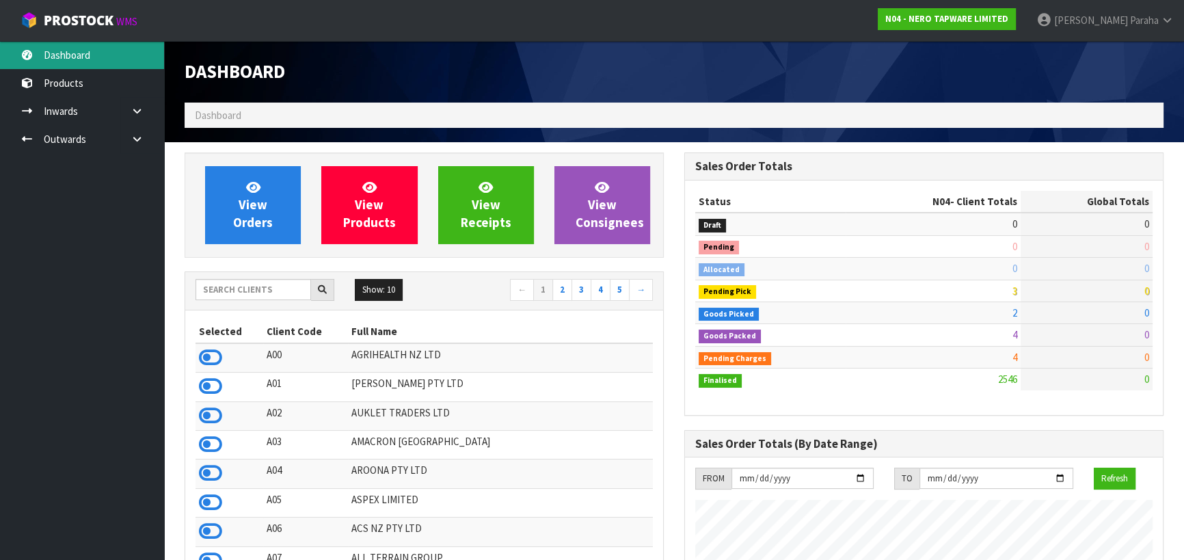
scroll to position [1091, 499]
click at [257, 284] on input "text" at bounding box center [252, 289] width 115 height 21
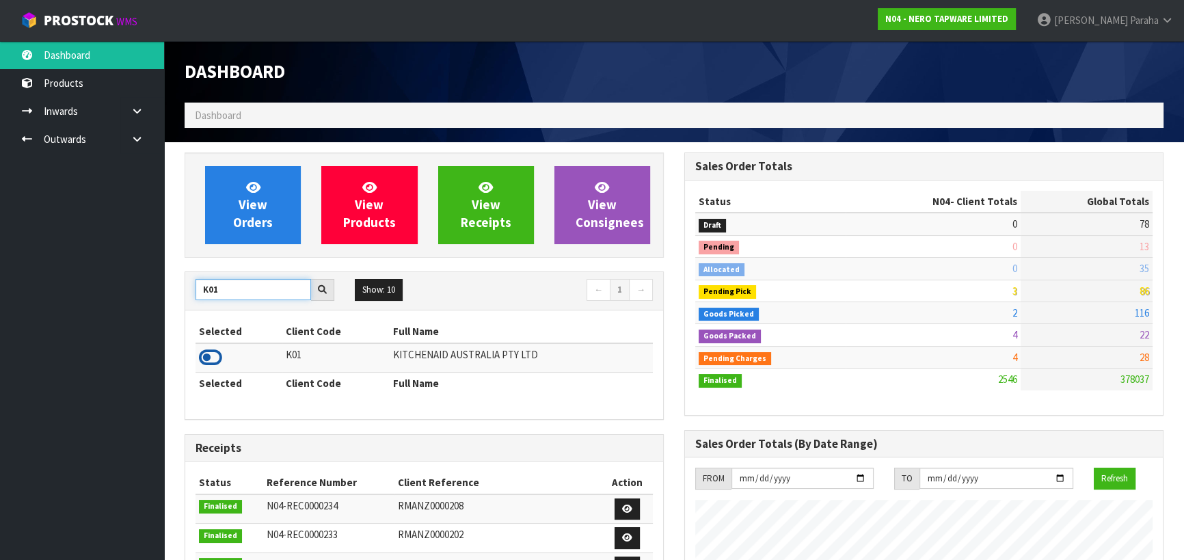
type input "K01"
click at [215, 363] on icon at bounding box center [210, 357] width 23 height 20
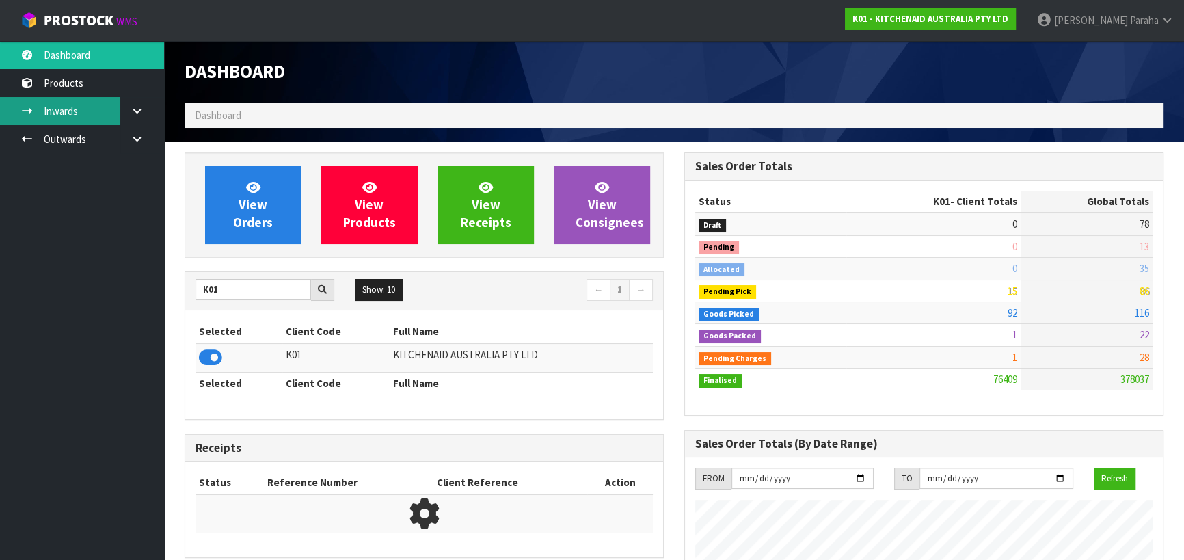
scroll to position [1033, 499]
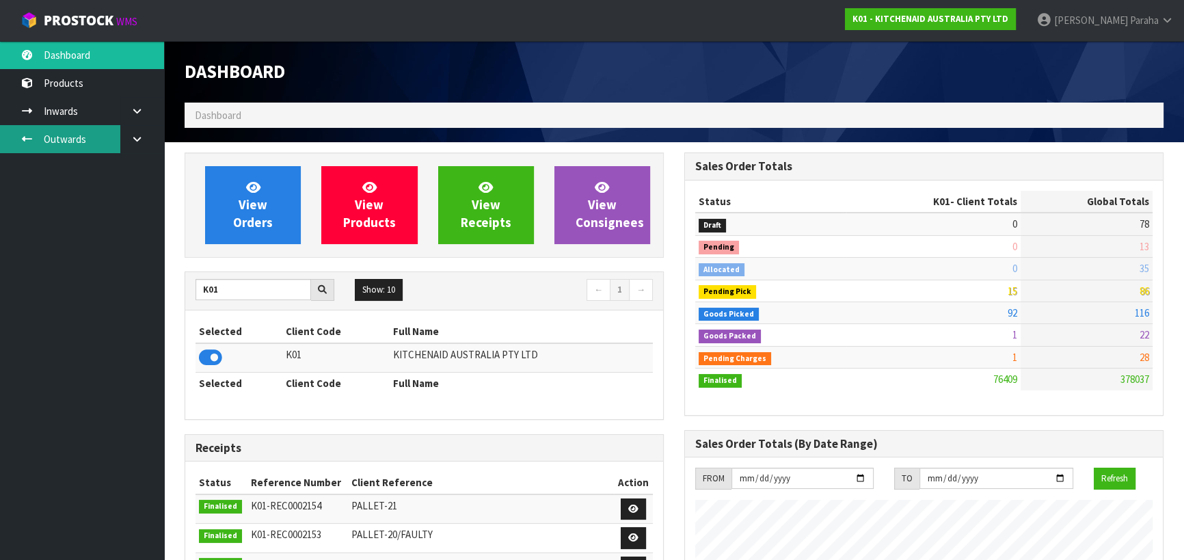
click at [79, 134] on link "Outwards" at bounding box center [82, 139] width 164 height 28
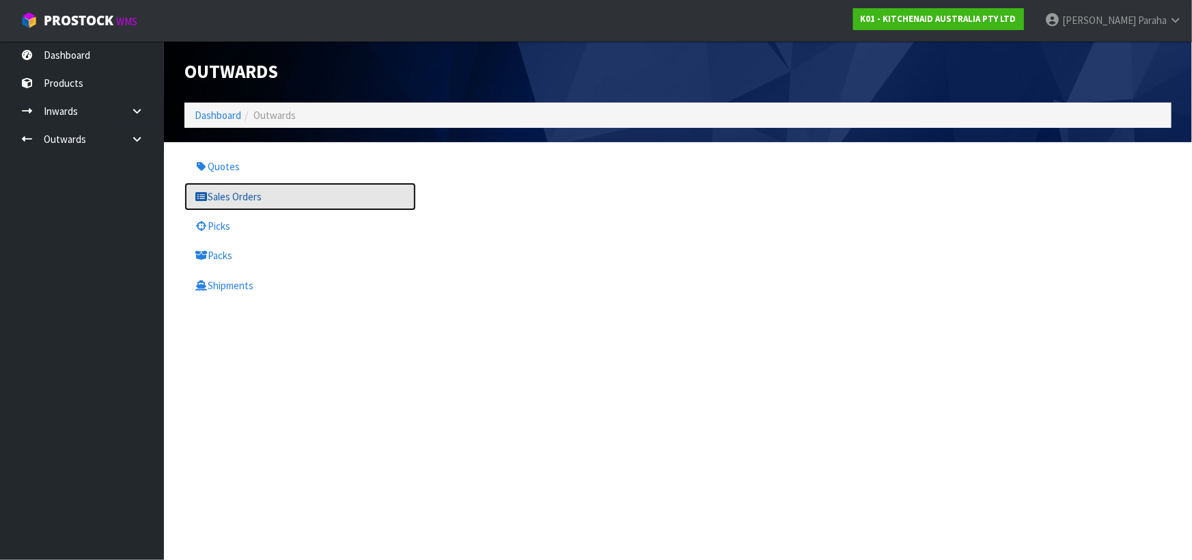
click at [226, 194] on link "Sales Orders" at bounding box center [300, 196] width 232 height 28
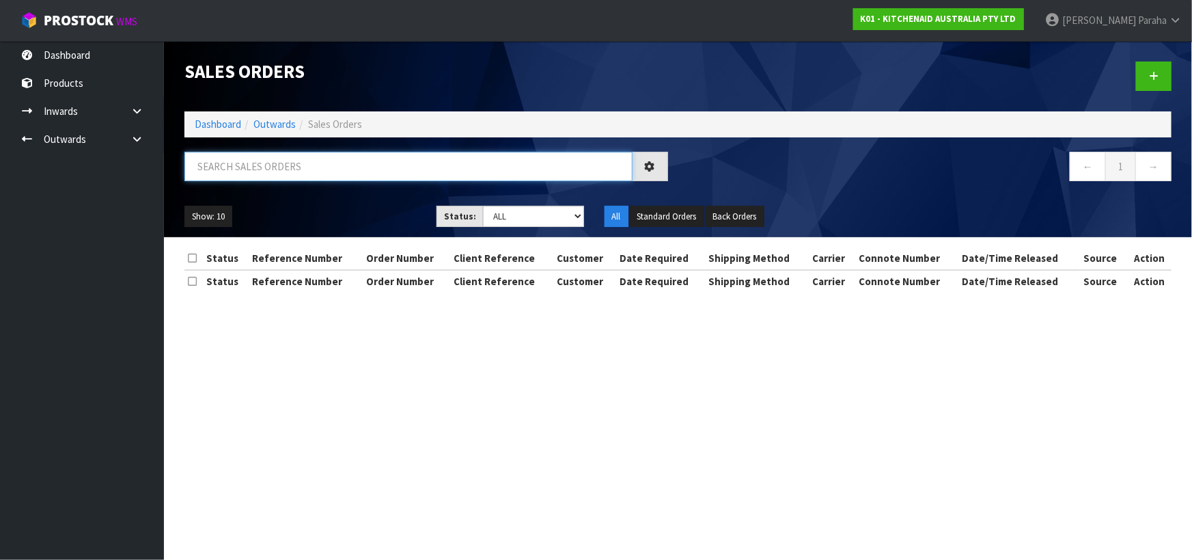
click at [233, 162] on input "text" at bounding box center [408, 166] width 448 height 29
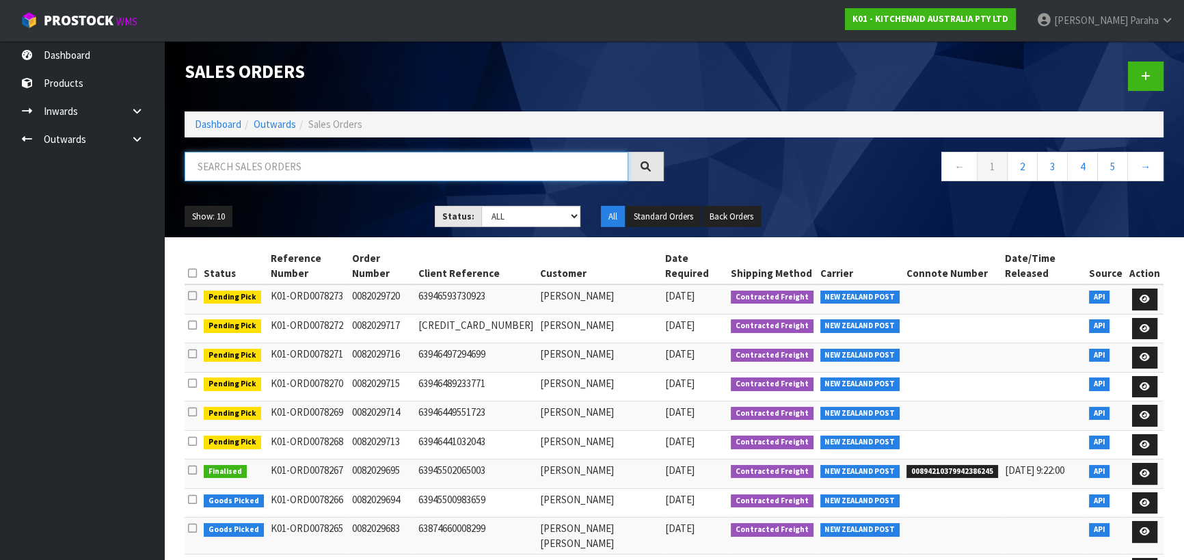
click at [210, 163] on input "text" at bounding box center [405, 166] width 443 height 29
type input "JOB-0409099"
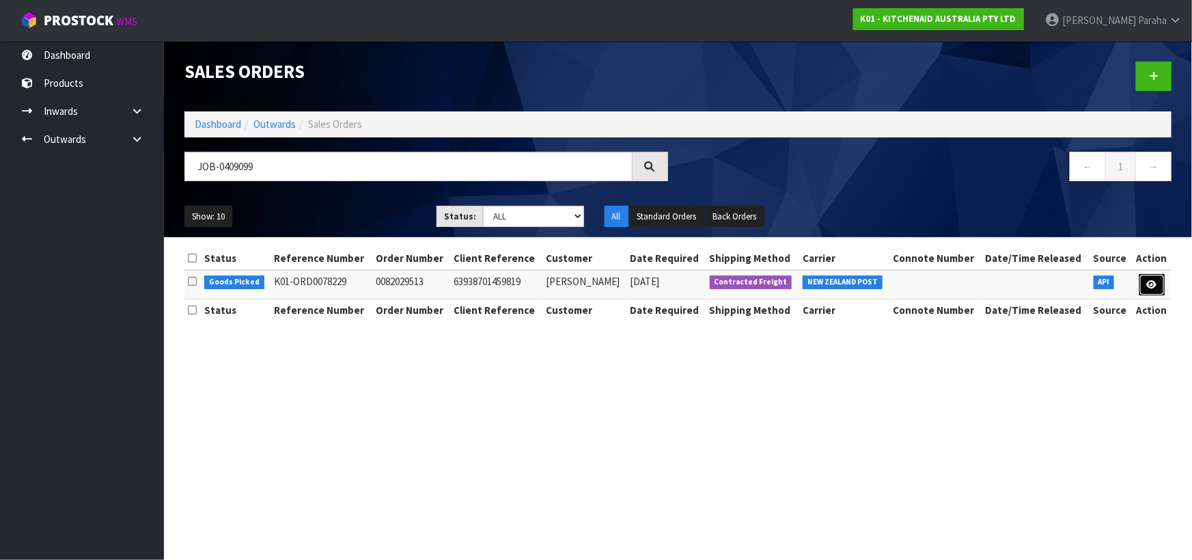
click at [1144, 280] on link at bounding box center [1152, 285] width 25 height 22
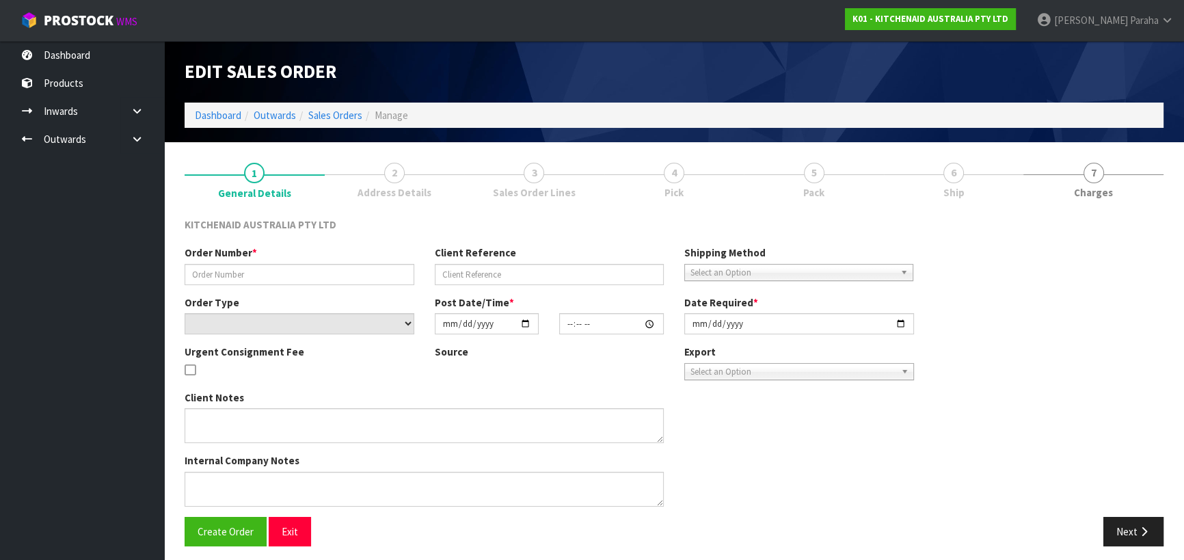
type input "0082029513"
type input "63938701459819"
select select "number:0"
type input "[DATE]"
type input "05:35:21.000"
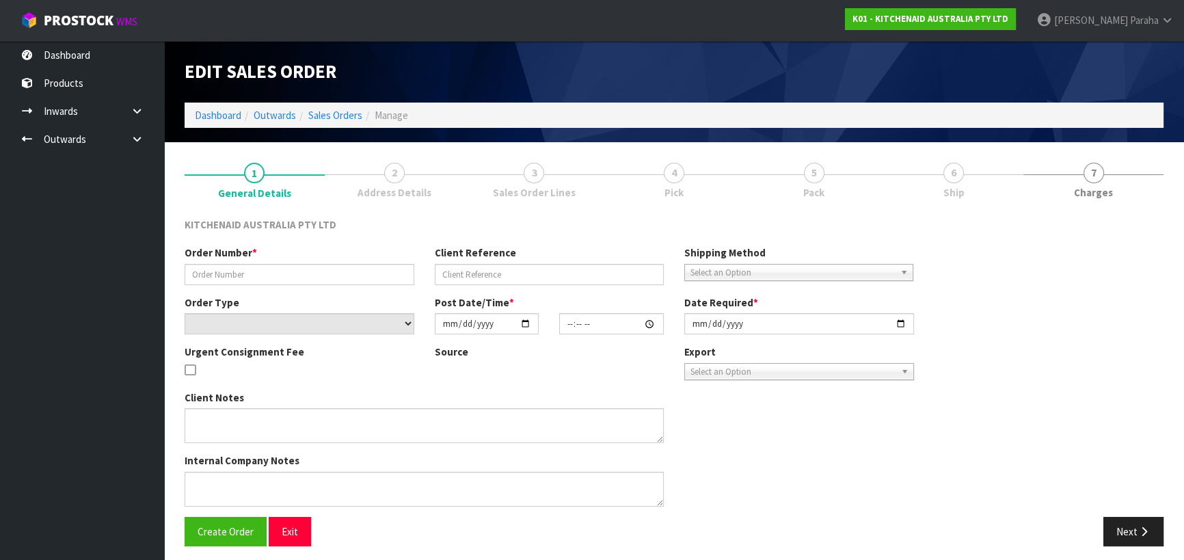
type input "[DATE]"
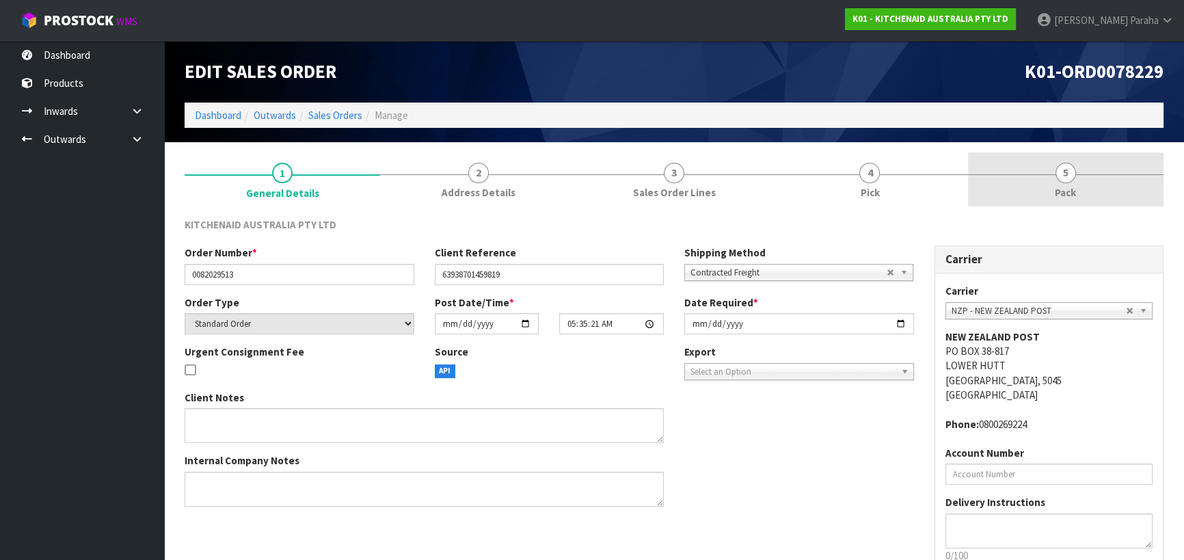
click at [1071, 189] on span "Pack" at bounding box center [1064, 192] width 21 height 14
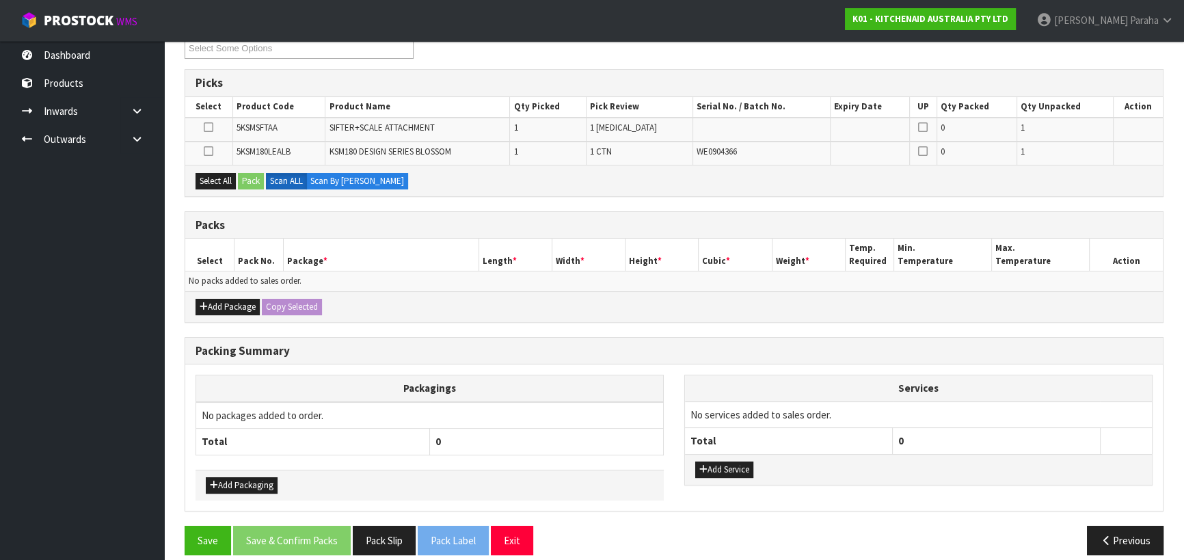
scroll to position [210, 0]
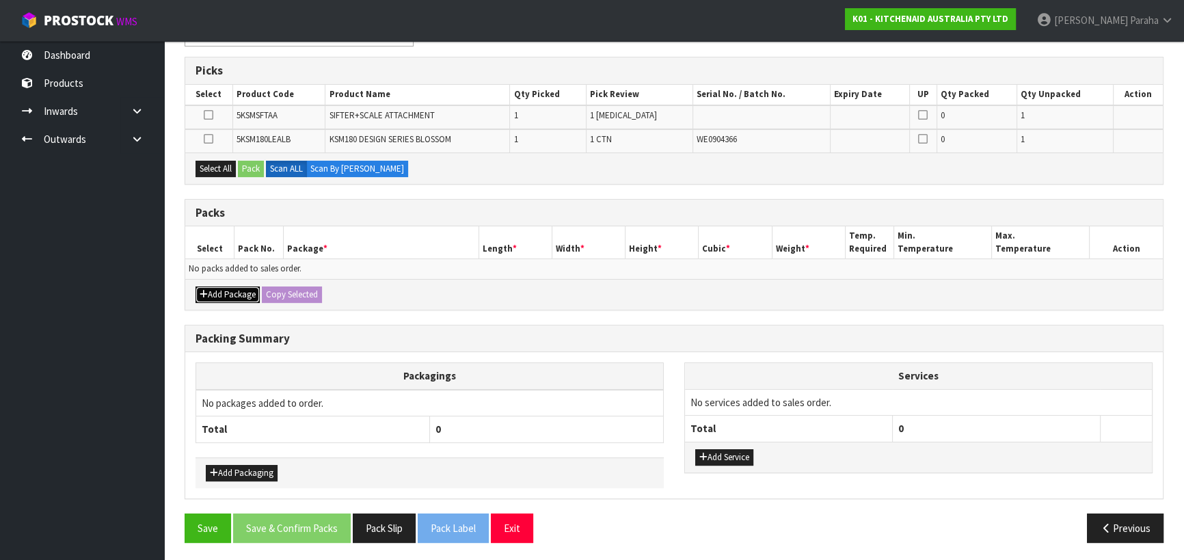
click at [211, 292] on button "Add Package" at bounding box center [227, 294] width 64 height 16
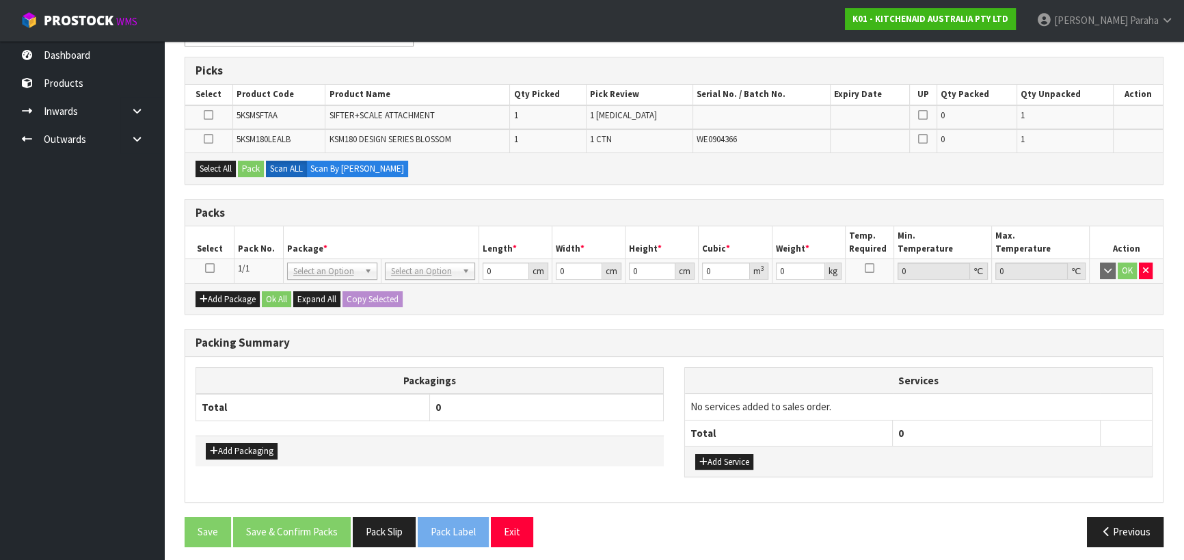
click at [208, 269] on icon at bounding box center [210, 268] width 10 height 1
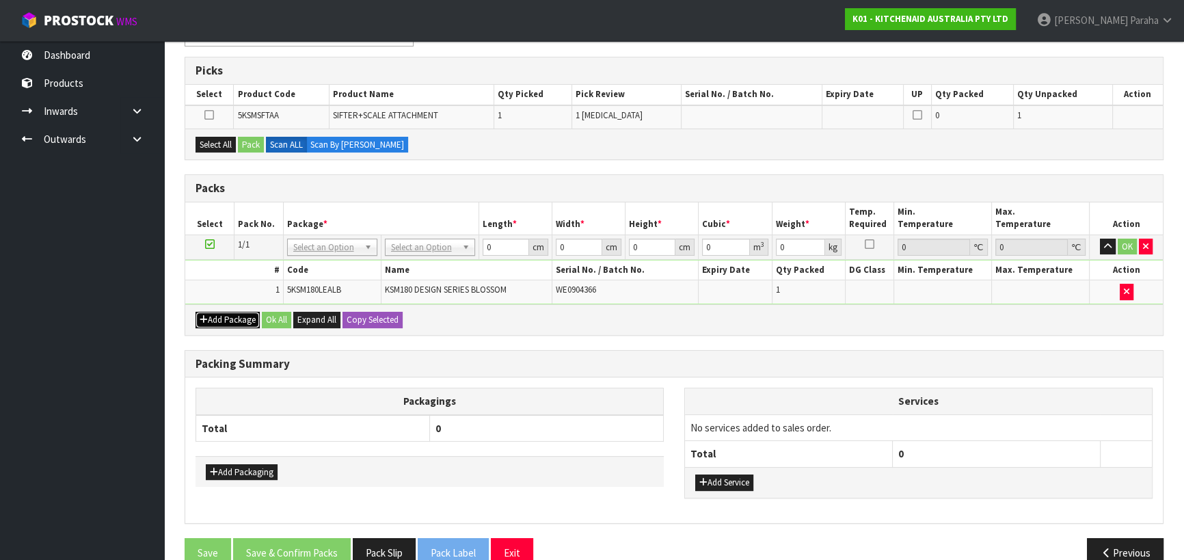
click at [210, 320] on button "Add Package" at bounding box center [227, 320] width 64 height 16
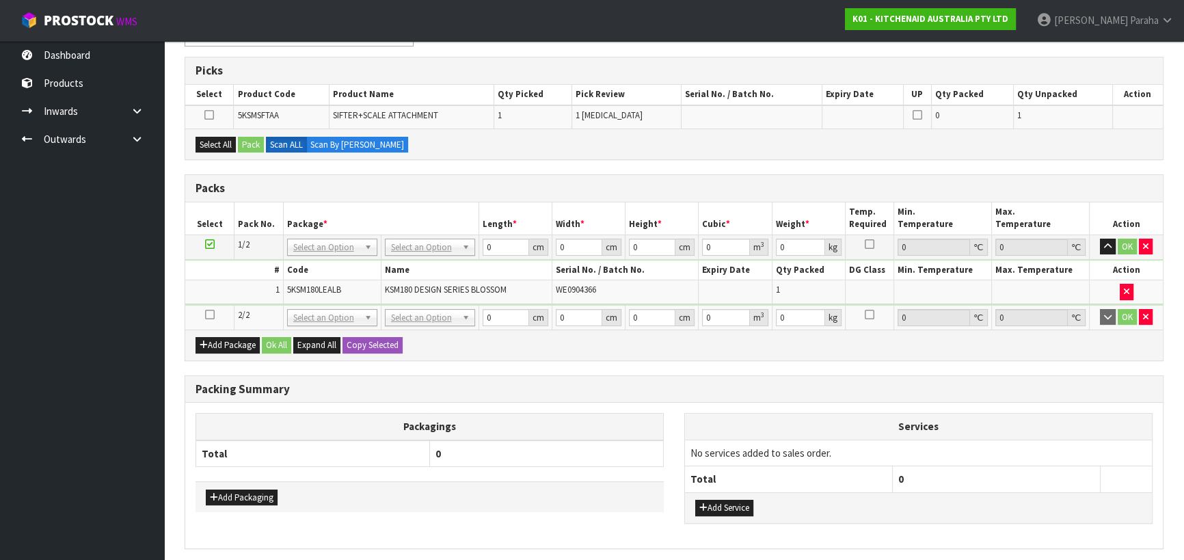
click at [208, 318] on td at bounding box center [209, 317] width 49 height 25
click at [210, 314] on icon at bounding box center [210, 314] width 10 height 1
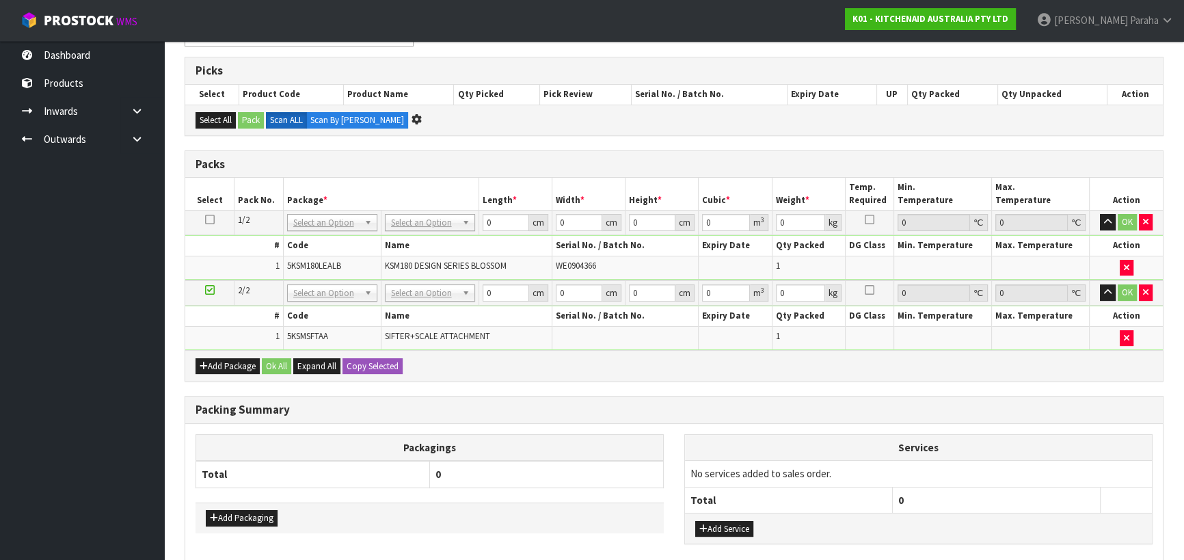
scroll to position [0, 0]
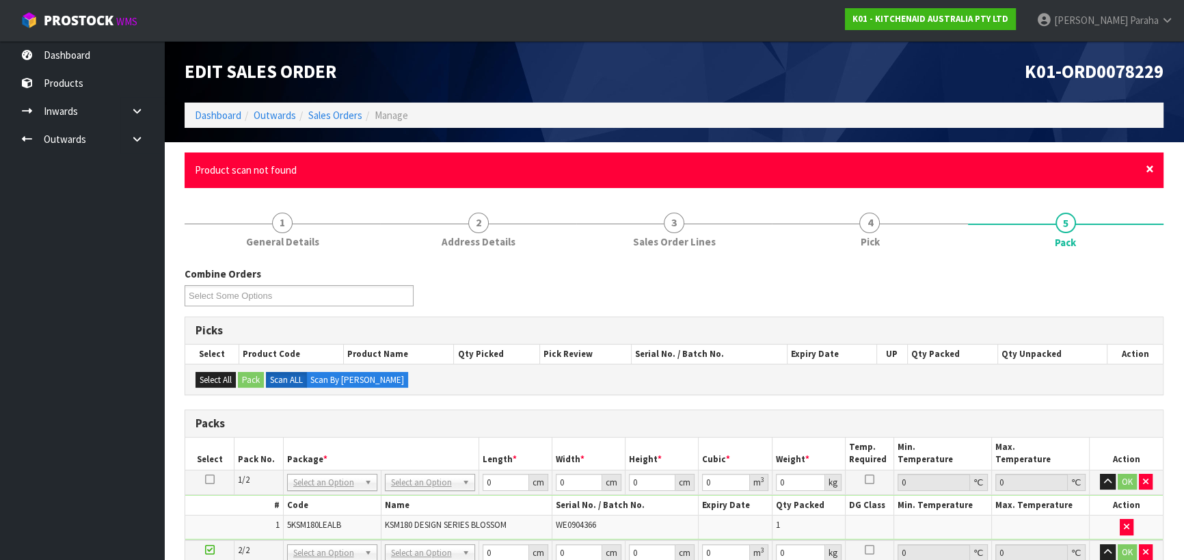
click at [1149, 170] on span "×" at bounding box center [1149, 168] width 8 height 19
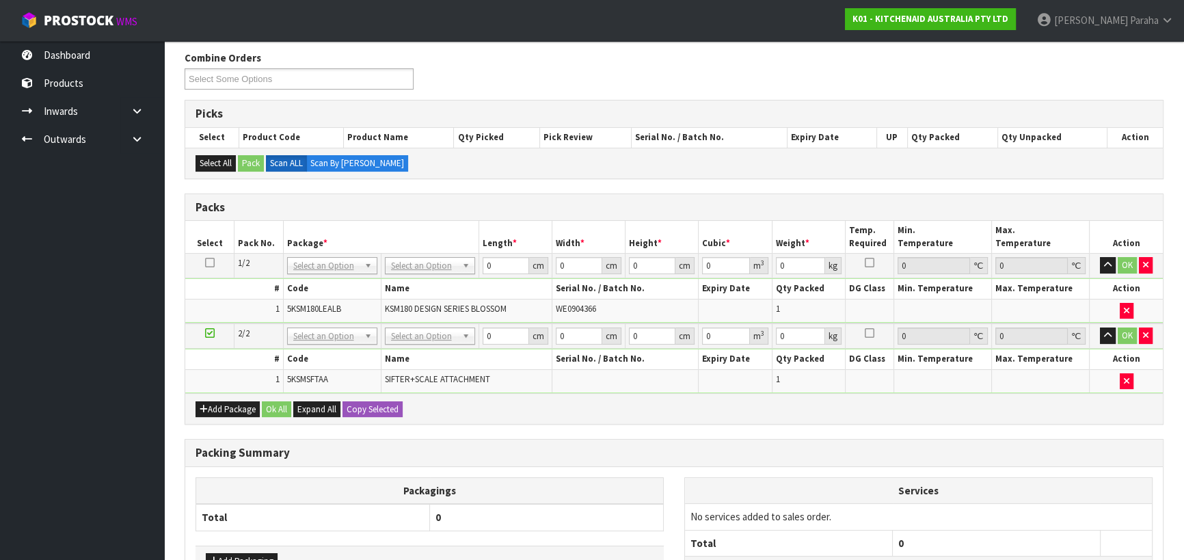
scroll to position [186, 0]
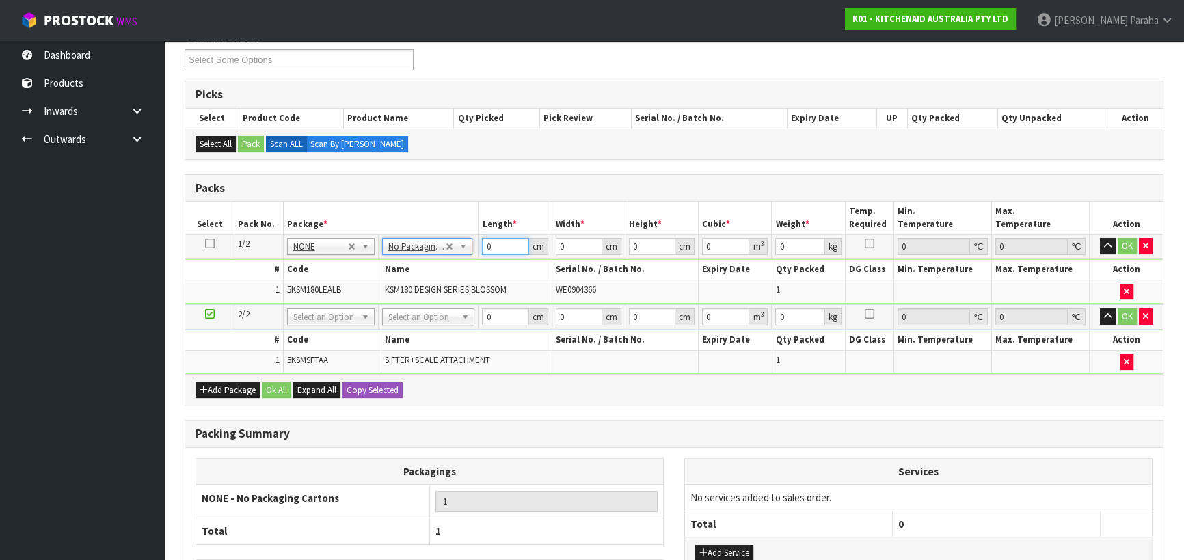
drag, startPoint x: 494, startPoint y: 241, endPoint x: 471, endPoint y: 242, distance: 22.6
click at [471, 242] on tr "1/2 NONE 007-001 007-002 007-004 007-009 007-013 007-014 007-015 007-017 007-01…" at bounding box center [673, 246] width 977 height 25
type input "43"
type input "30"
type input "4"
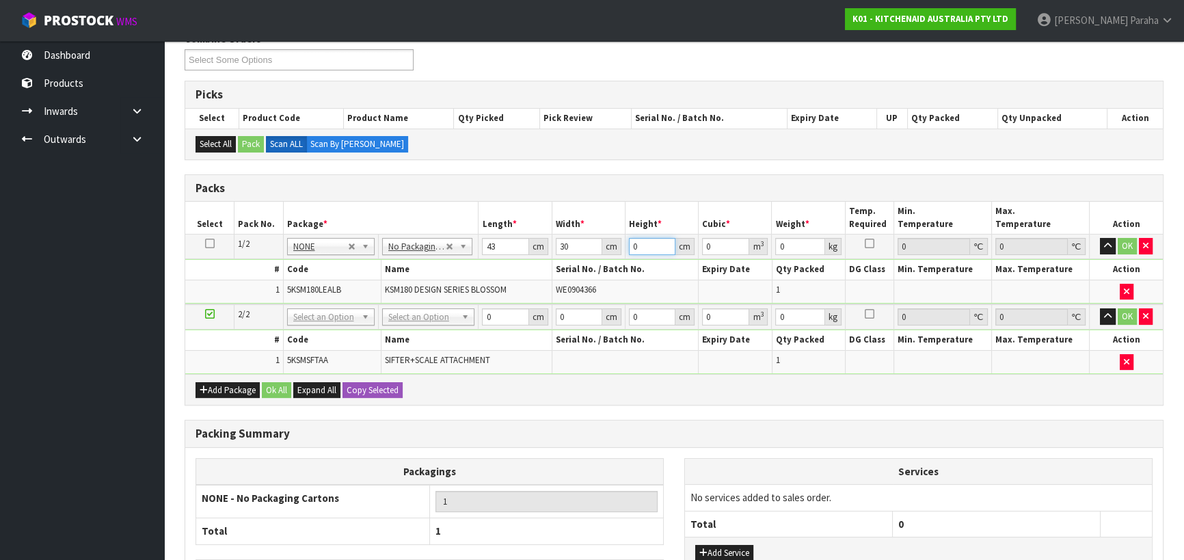
type input "0.00516"
type input "43"
type input "0.05547"
type input "43"
type input "15"
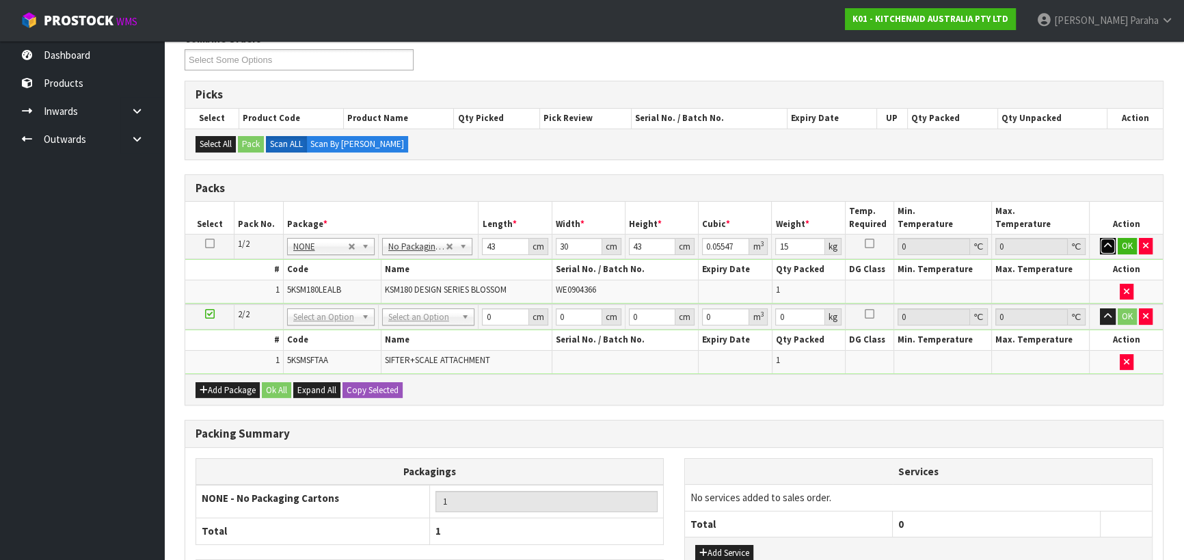
click at [1099, 238] on button "button" at bounding box center [1107, 246] width 16 height 16
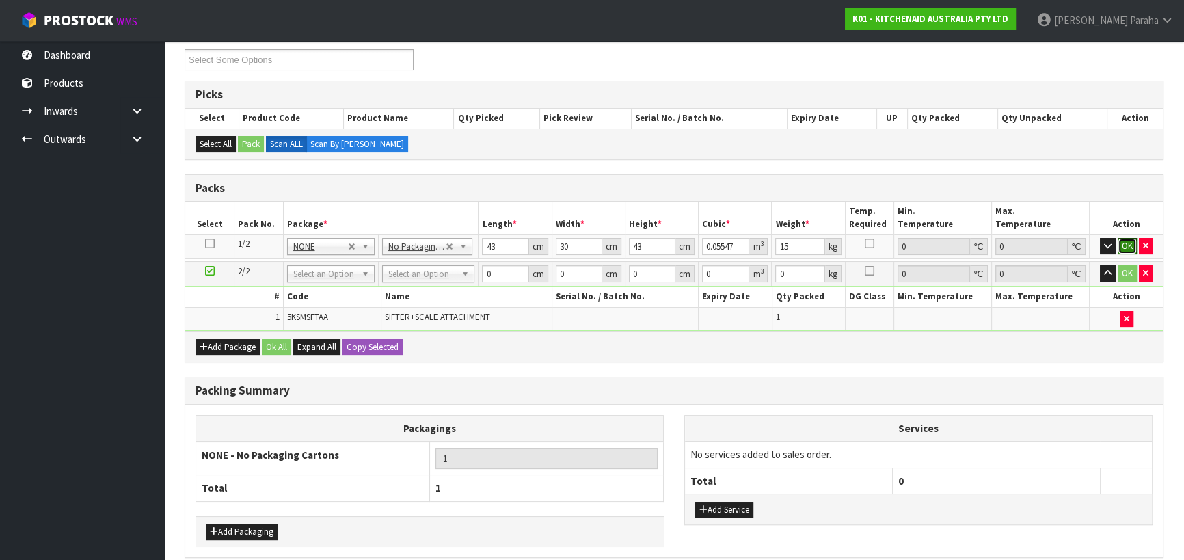
click button "OK" at bounding box center [1126, 246] width 19 height 16
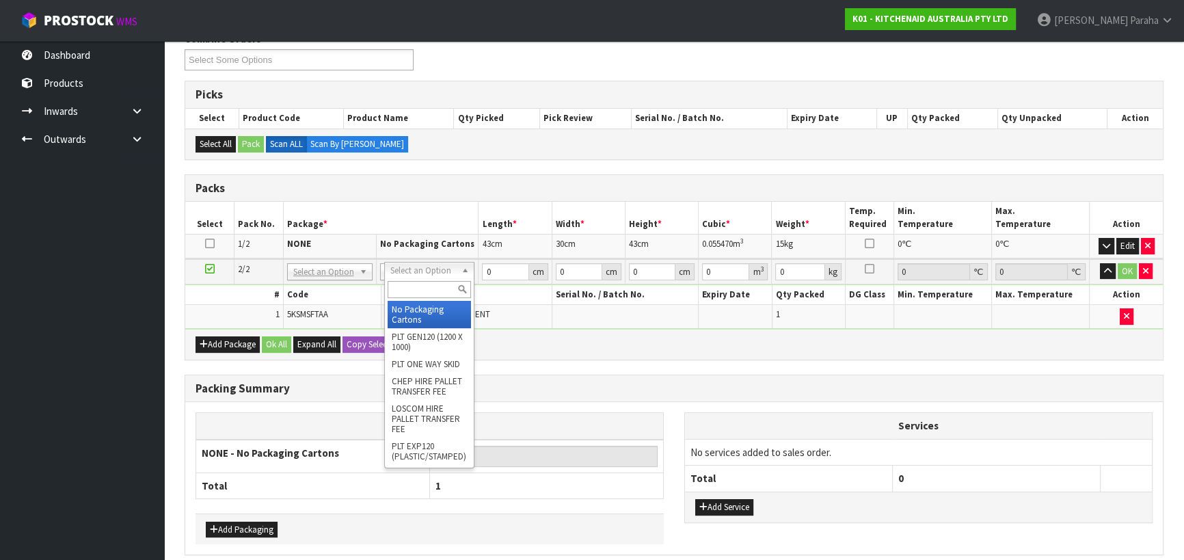
click at [439, 287] on input "text" at bounding box center [428, 289] width 83 height 17
type input "OC"
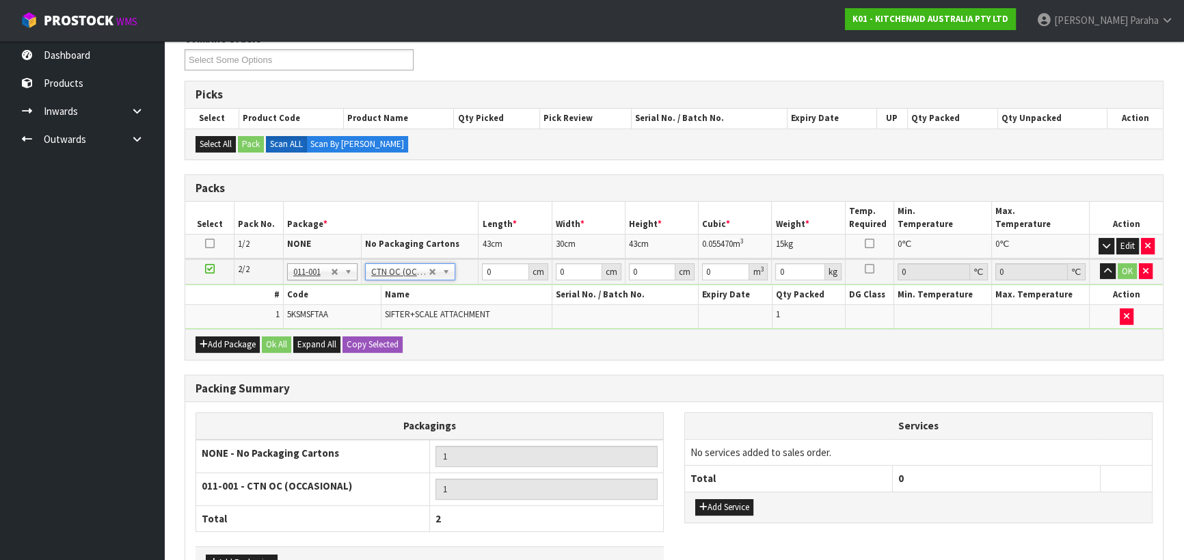
type input "0.5"
drag, startPoint x: 494, startPoint y: 270, endPoint x: 477, endPoint y: 274, distance: 17.6
click at [477, 274] on tr "2/2 NONE 007-001 007-002 007-004 007-009 007-013 007-014 007-015 007-017 007-01…" at bounding box center [673, 271] width 977 height 25
type input "35"
type input "26"
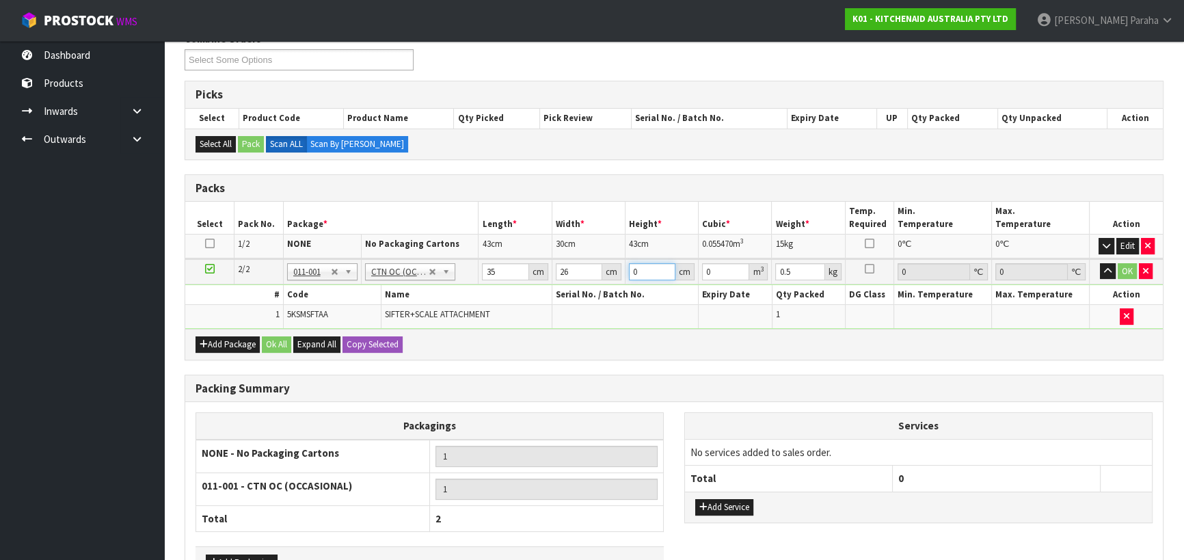
type input "1"
type input "0.00091"
type input "19"
type input "0.01729"
type input "19"
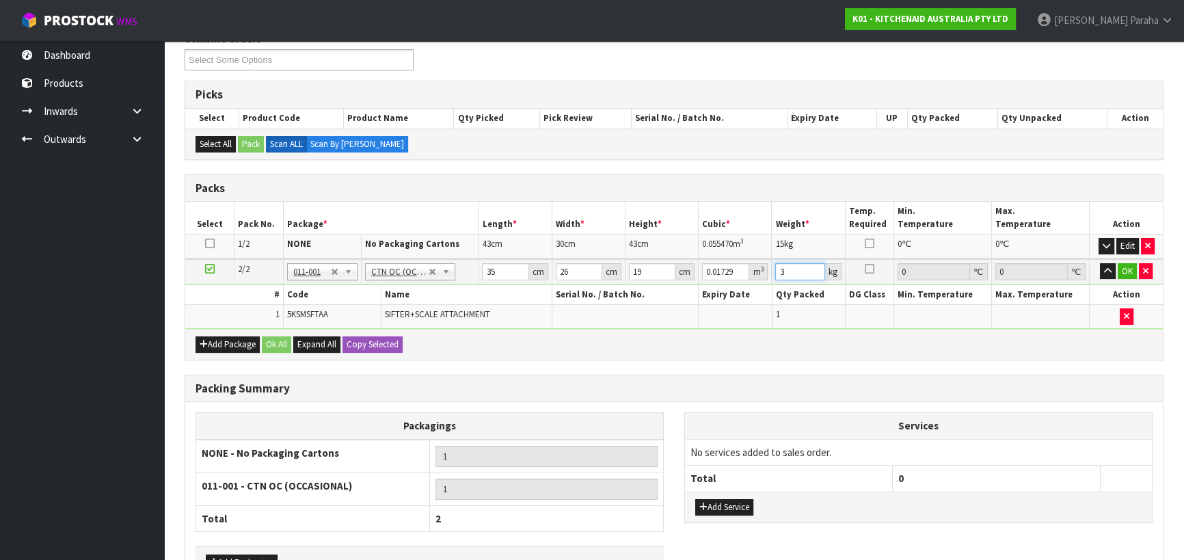
type input "3"
click at [1099, 263] on button "button" at bounding box center [1107, 271] width 16 height 16
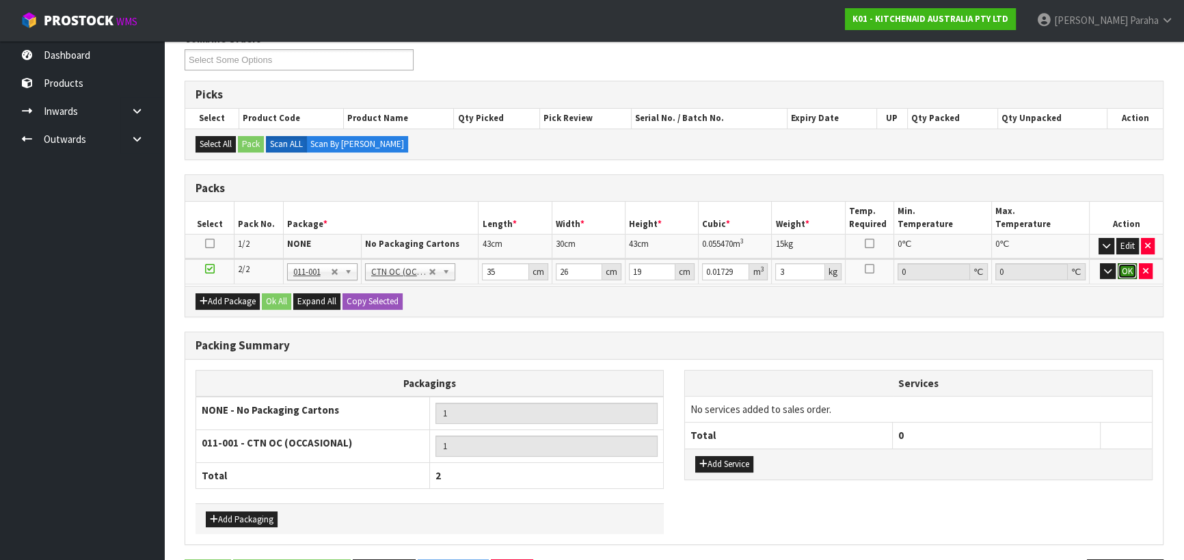
click button "OK" at bounding box center [1126, 271] width 19 height 16
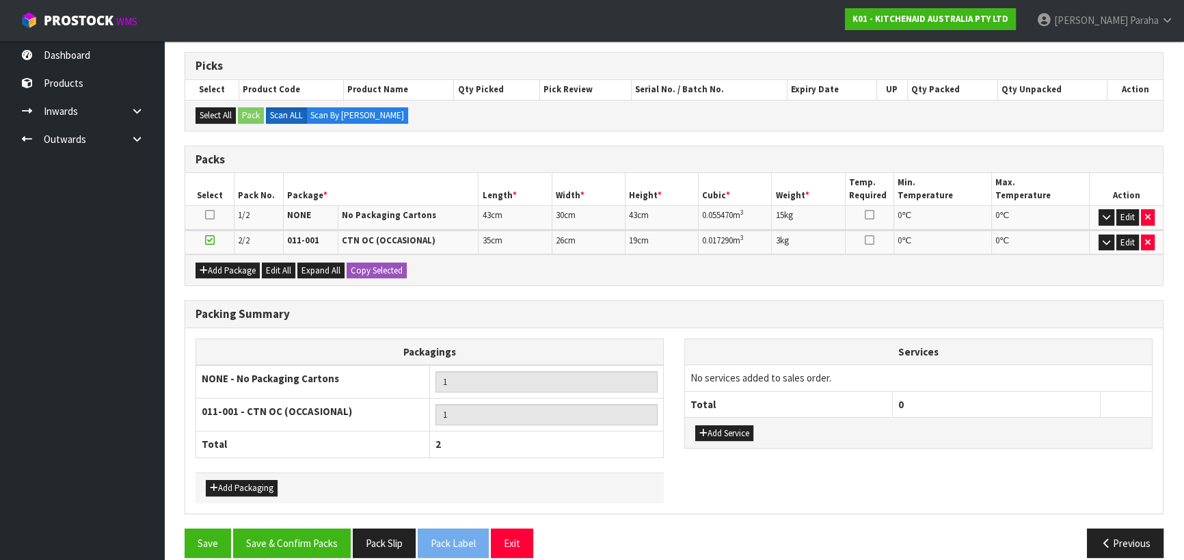
scroll to position [230, 0]
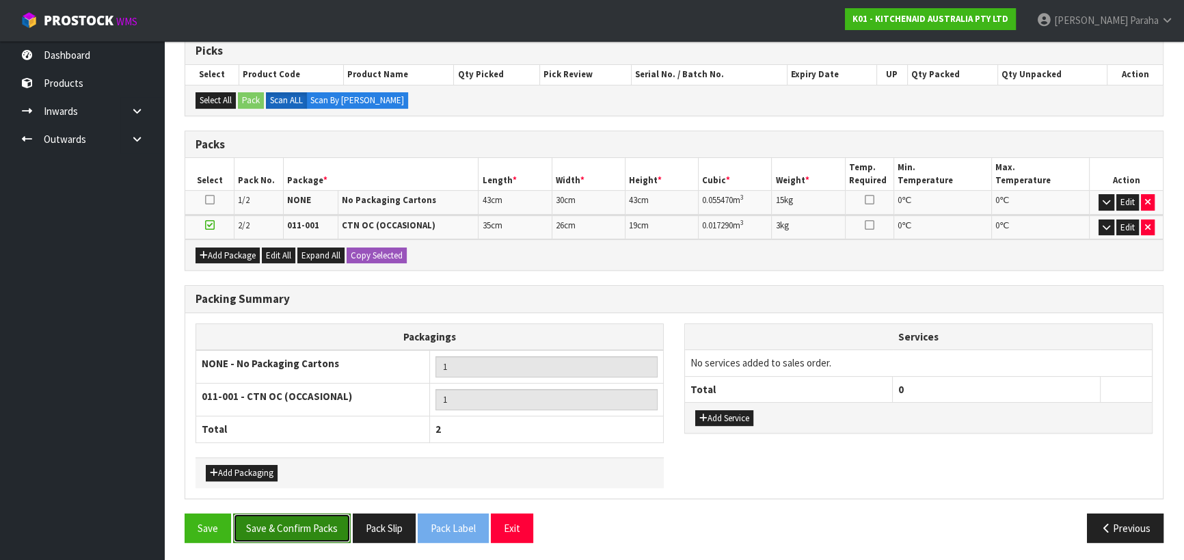
click at [312, 523] on button "Save & Confirm Packs" at bounding box center [292, 527] width 118 height 29
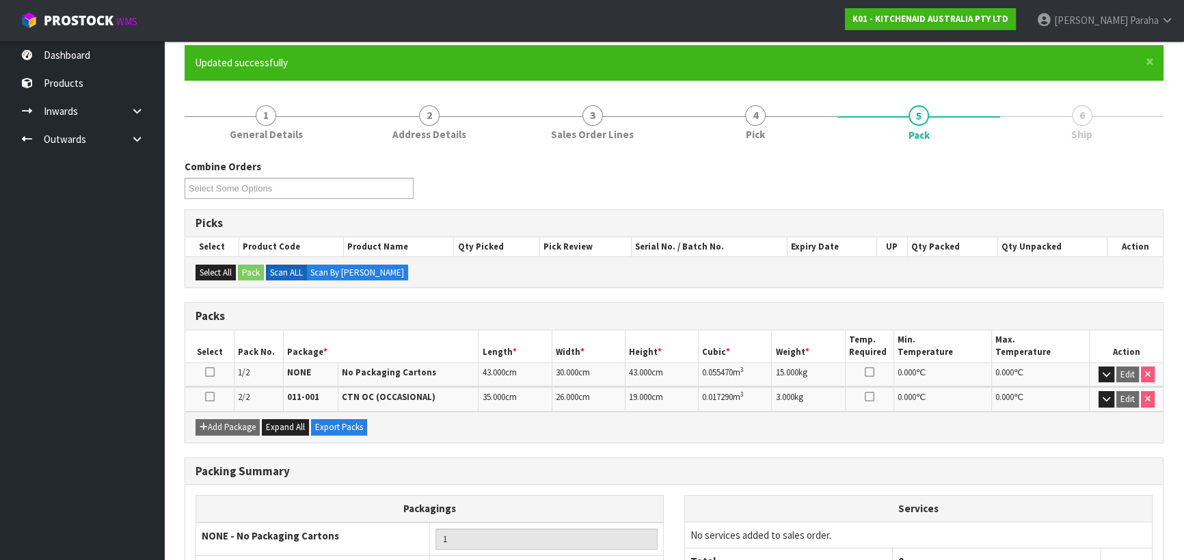
scroll to position [249, 0]
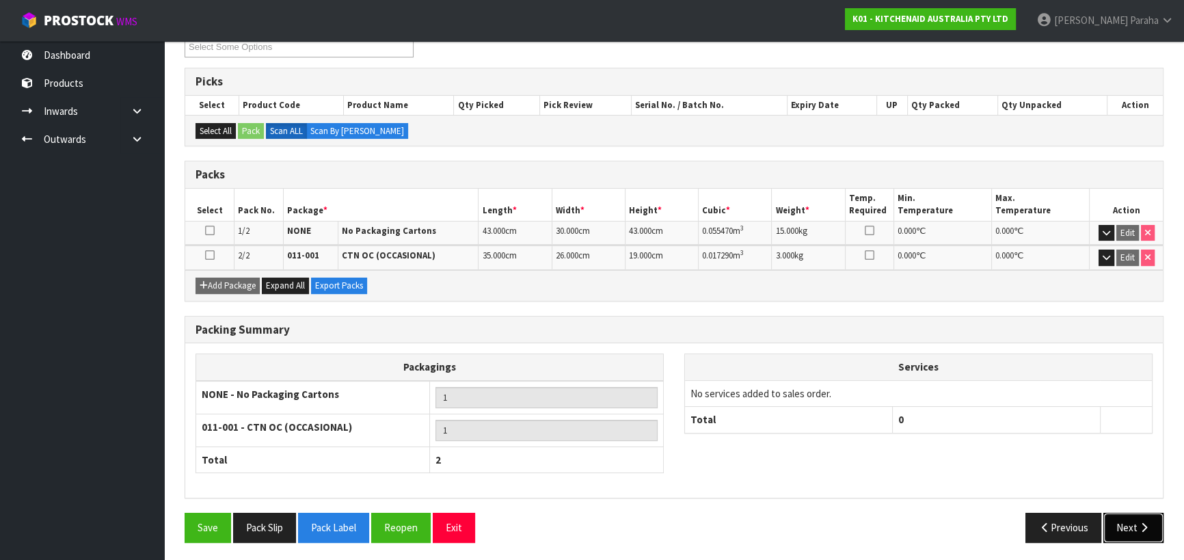
click at [1123, 534] on button "Next" at bounding box center [1133, 526] width 60 height 29
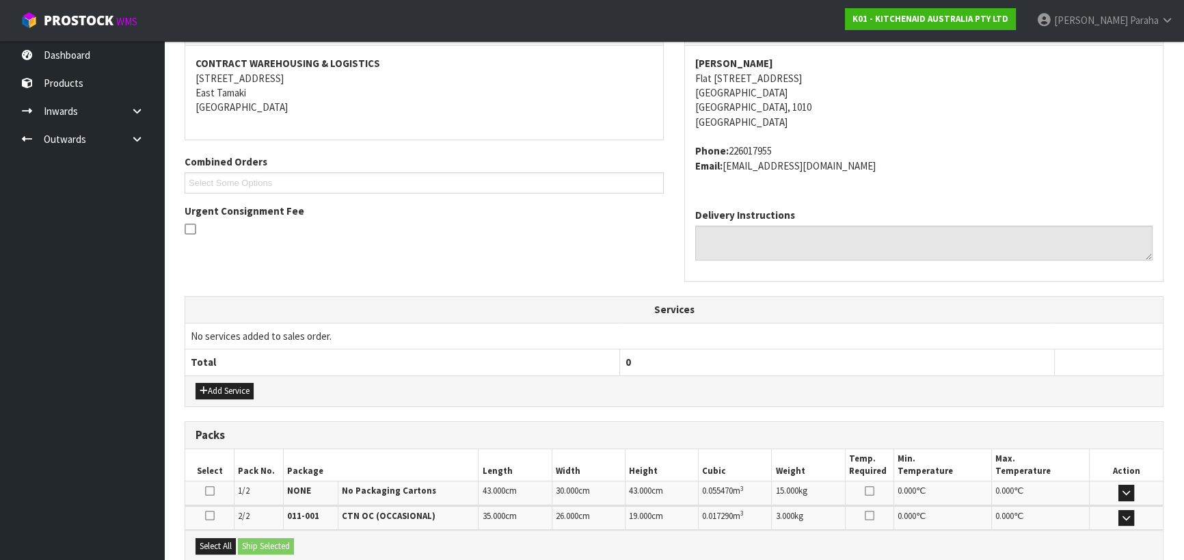
scroll to position [394, 0]
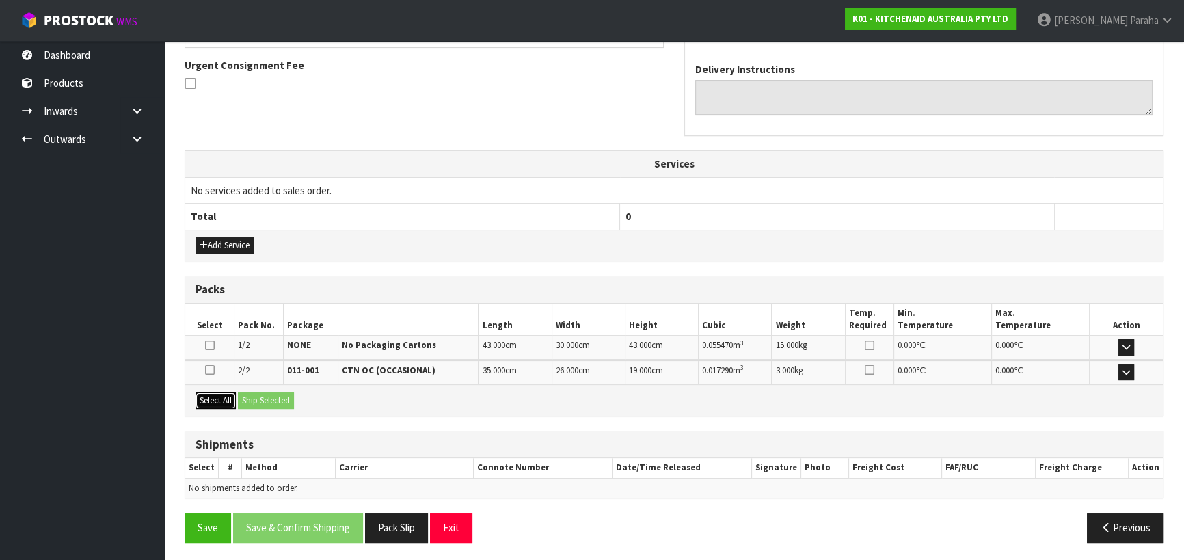
drag, startPoint x: 213, startPoint y: 395, endPoint x: 277, endPoint y: 394, distance: 63.6
click at [219, 394] on button "Select All" at bounding box center [215, 400] width 40 height 16
click at [277, 394] on button "Ship Selected" at bounding box center [266, 400] width 56 height 16
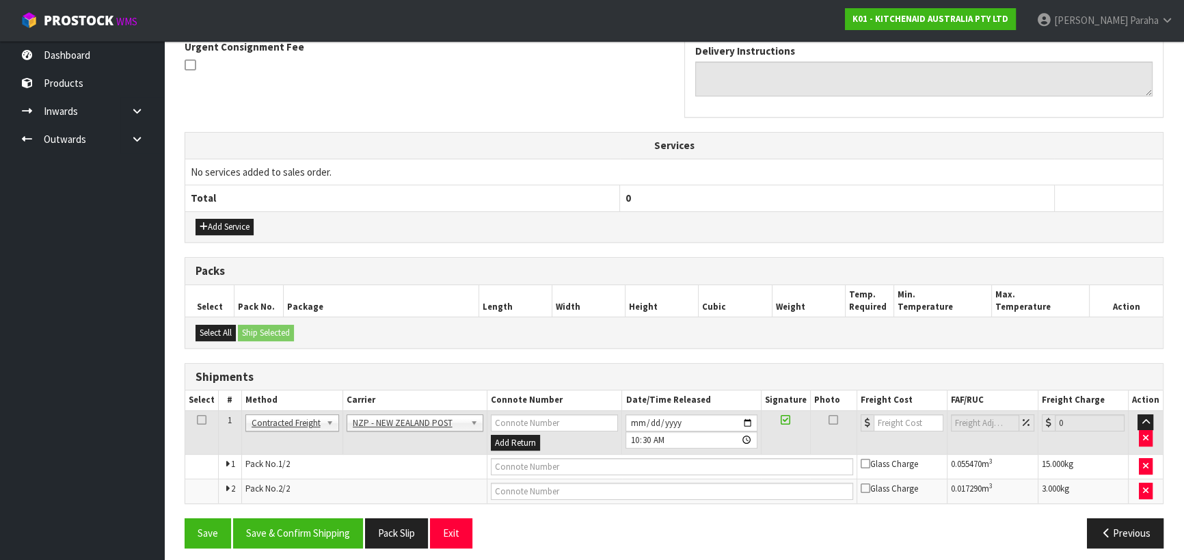
scroll to position [418, 0]
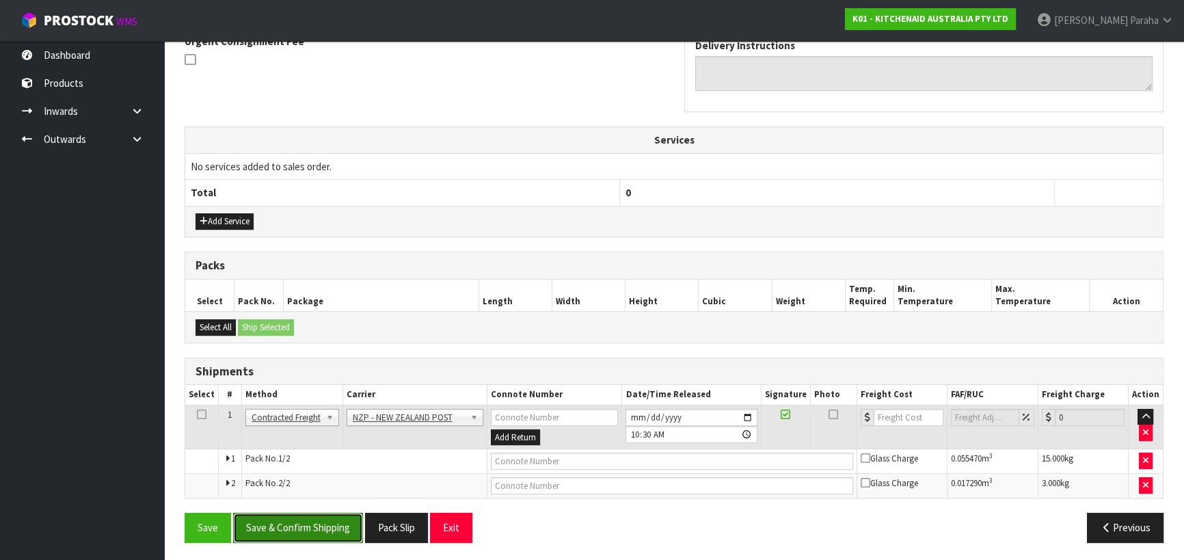
click at [307, 524] on button "Save & Confirm Shipping" at bounding box center [298, 526] width 130 height 29
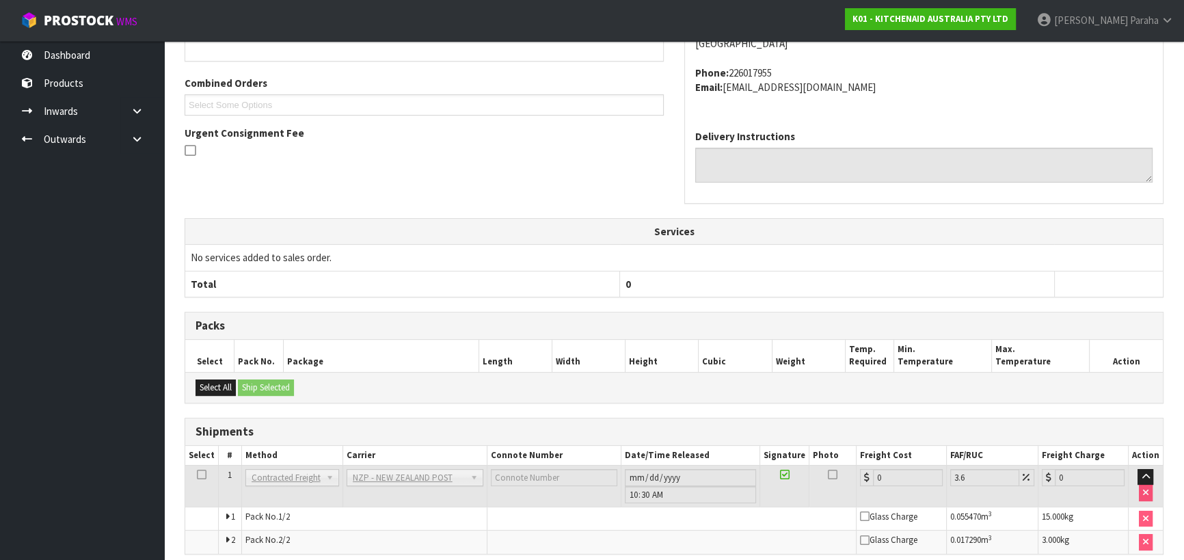
scroll to position [398, 0]
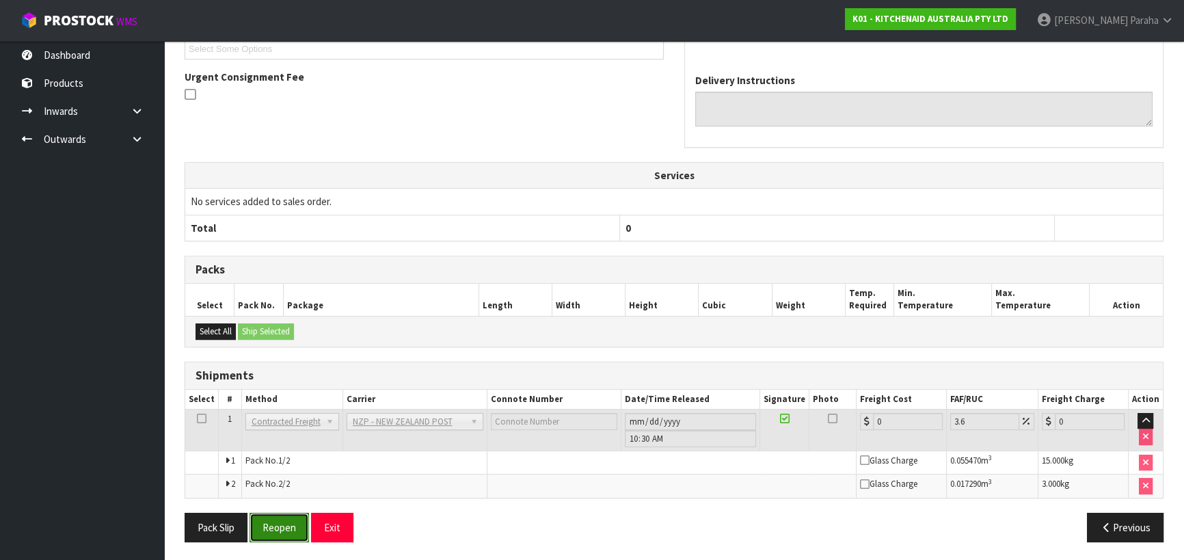
click at [273, 528] on button "Reopen" at bounding box center [278, 526] width 59 height 29
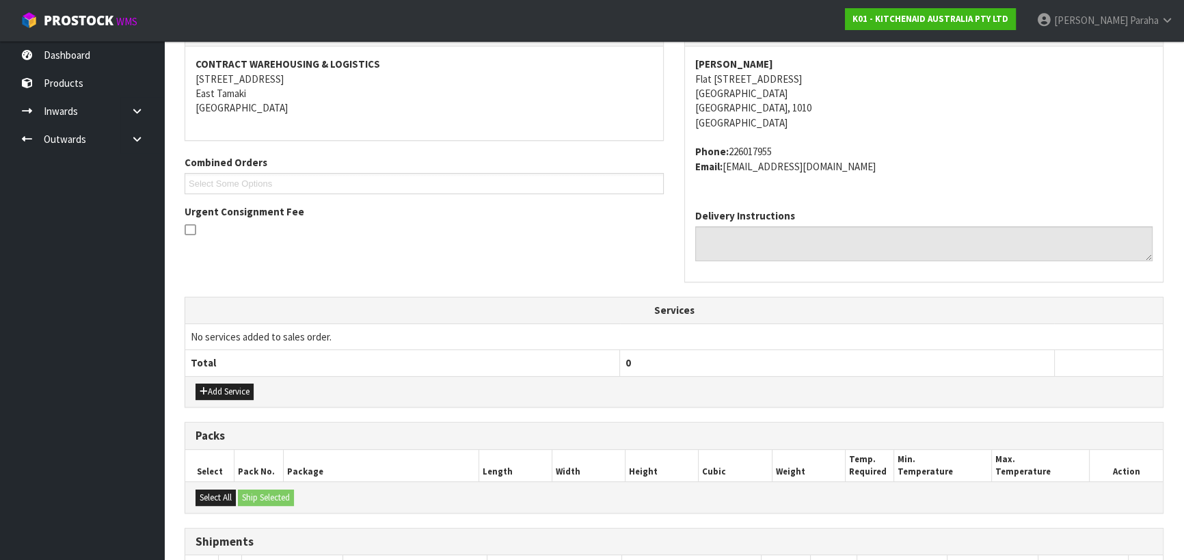
scroll to position [430, 0]
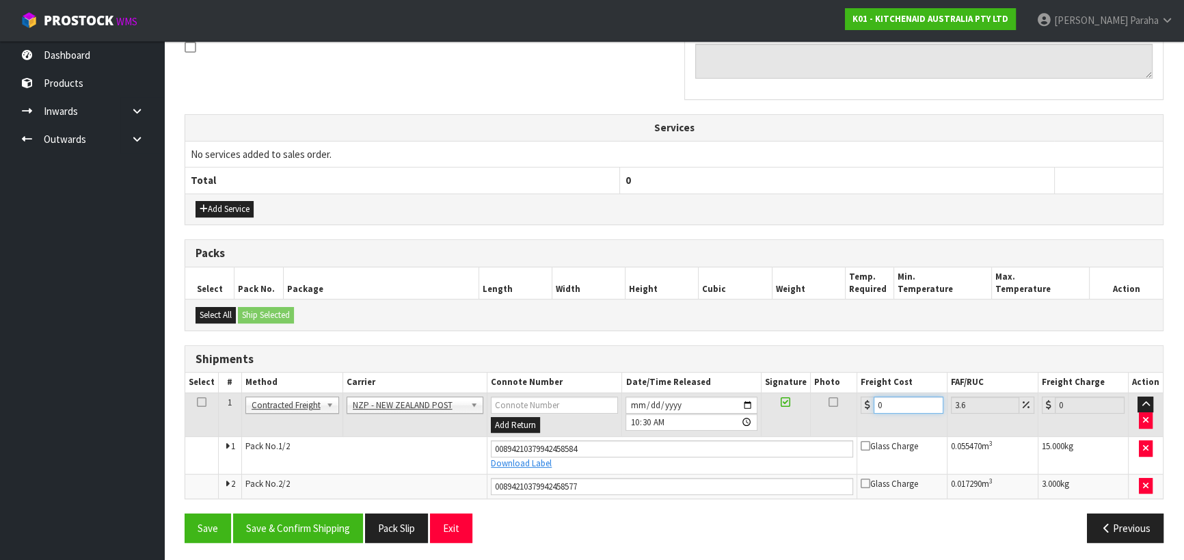
drag, startPoint x: 888, startPoint y: 406, endPoint x: 862, endPoint y: 407, distance: 26.0
click at [862, 407] on div "0" at bounding box center [901, 404] width 83 height 17
type input "8"
type input "8.29"
type input "8.6"
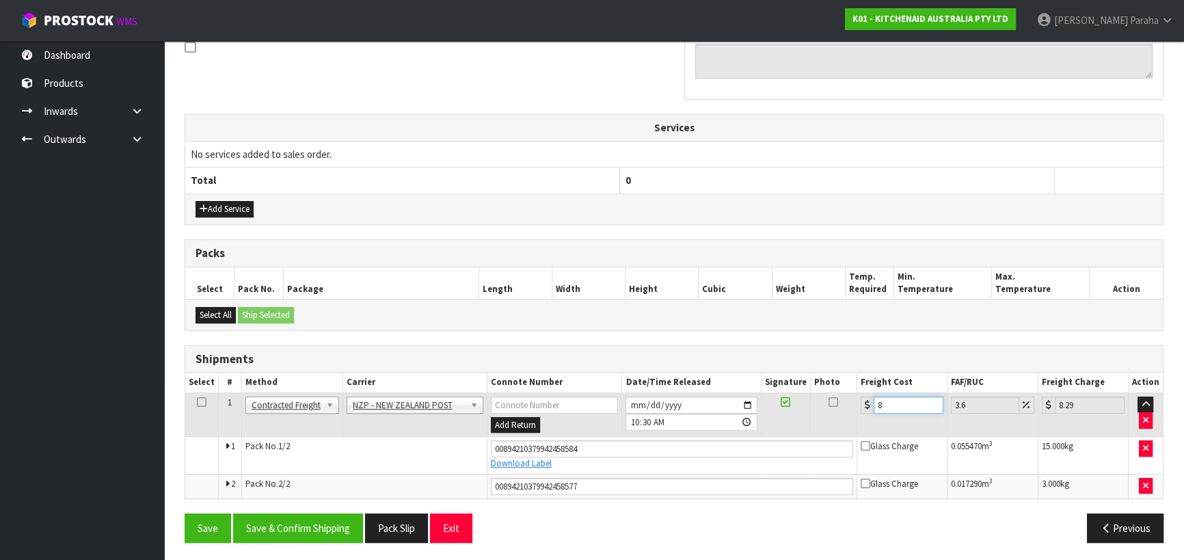
type input "8.91"
type input "8.66"
type input "8.97"
type input "8.66"
click at [329, 521] on button "Save & Confirm Shipping" at bounding box center [298, 527] width 130 height 29
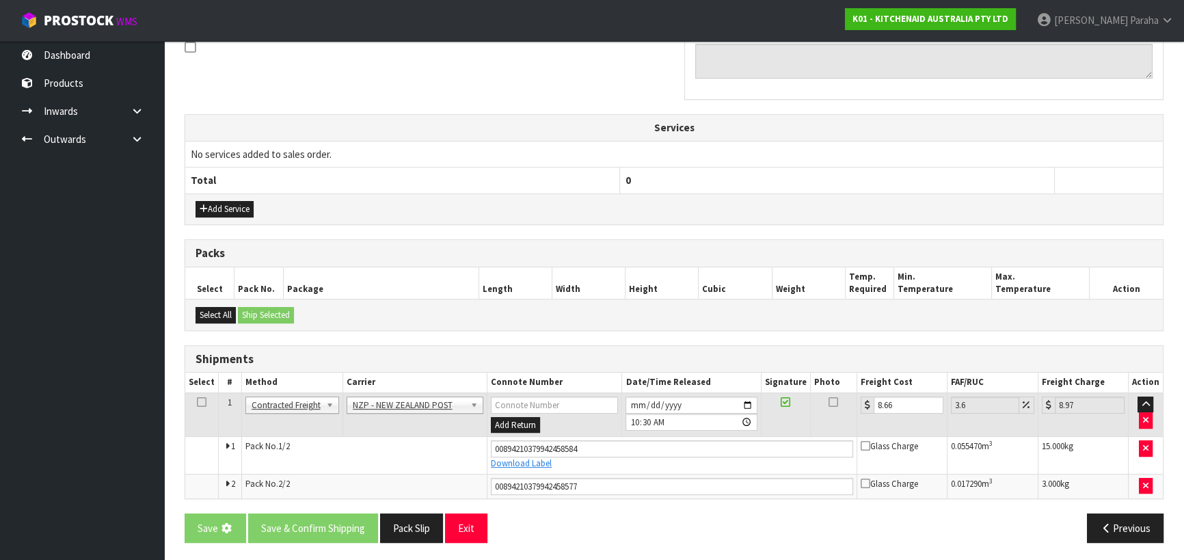
scroll to position [0, 0]
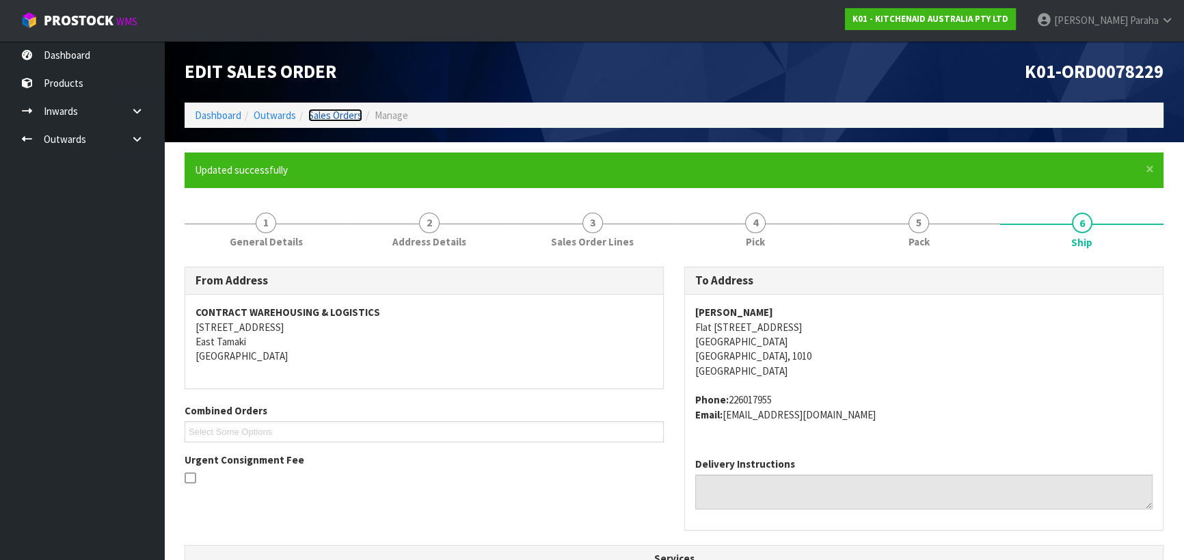
click at [346, 119] on link "Sales Orders" at bounding box center [335, 115] width 54 height 13
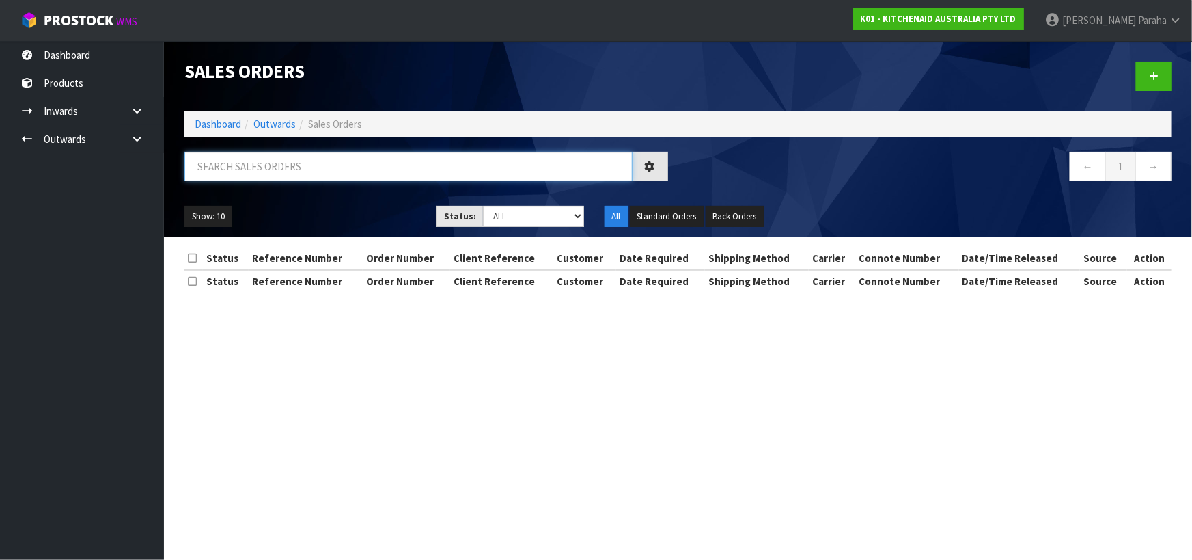
click at [334, 167] on input "text" at bounding box center [408, 166] width 448 height 29
type input "JOB-0409007"
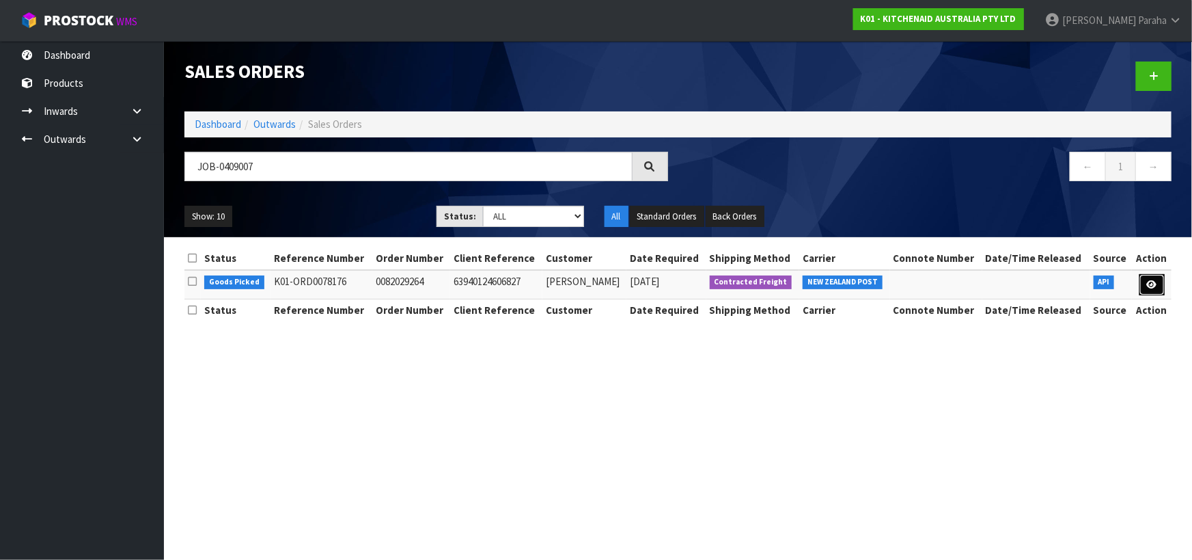
click at [1150, 280] on icon at bounding box center [1152, 284] width 10 height 9
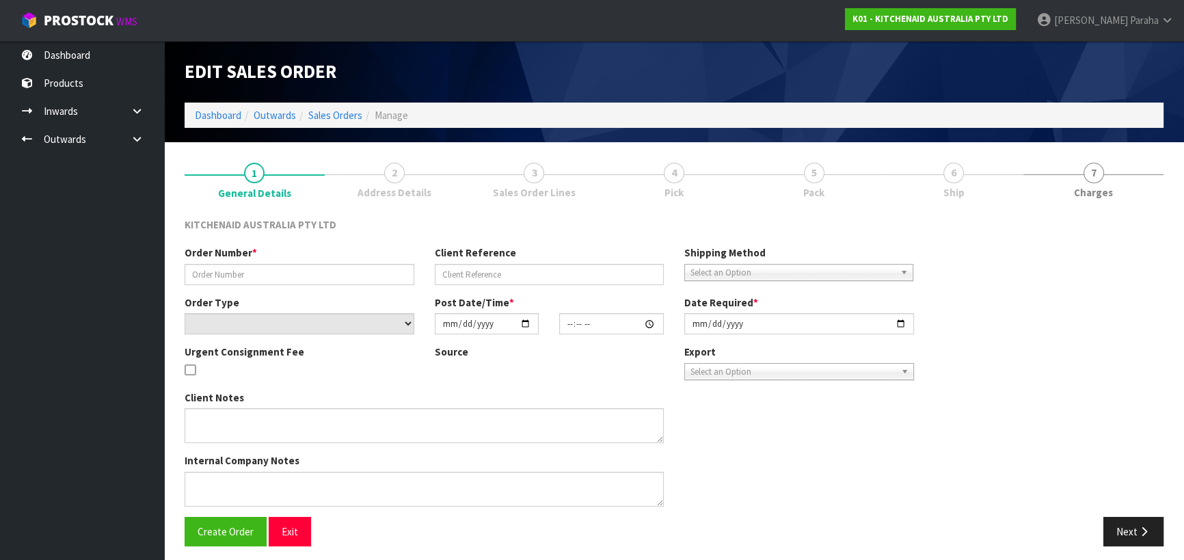
type input "0082029264"
type input "63940124606827"
select select "number:0"
type input "[DATE]"
type input "15:36:59.000"
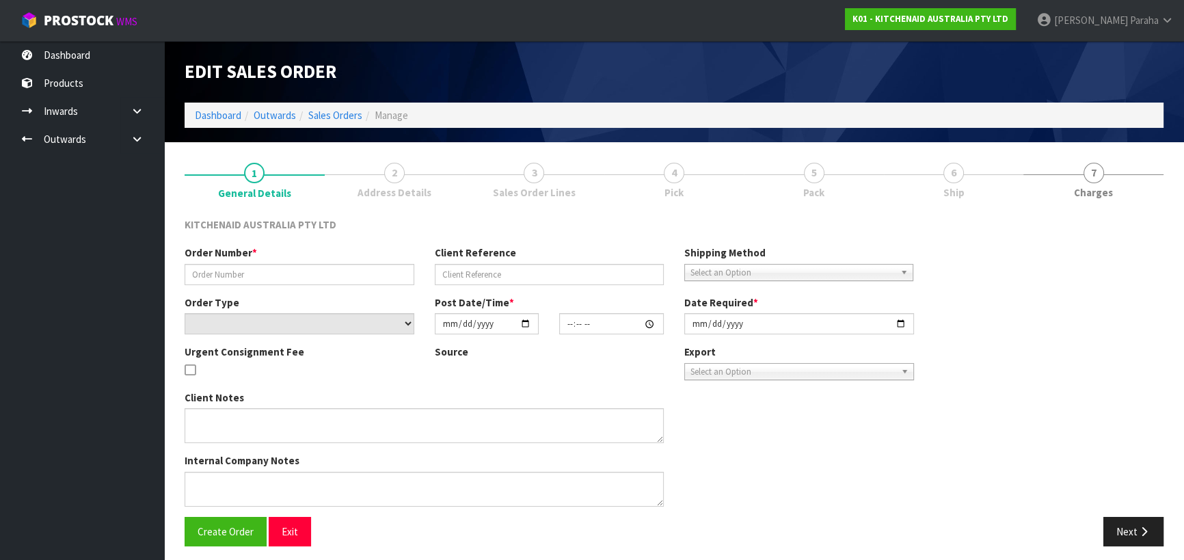
type input "[DATE]"
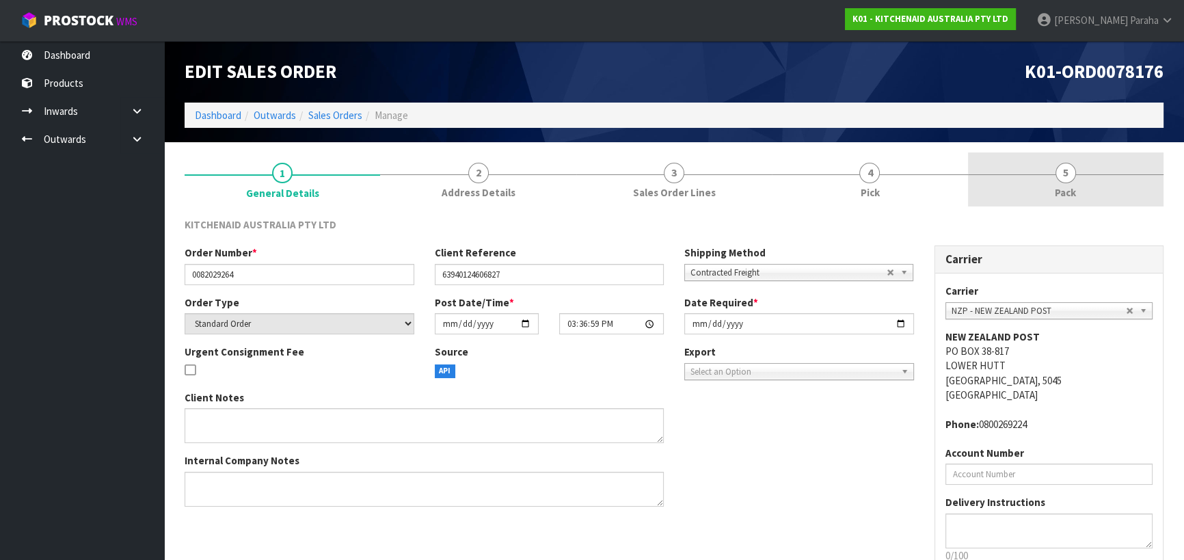
click at [1073, 182] on link "5 Pack" at bounding box center [1065, 179] width 195 height 54
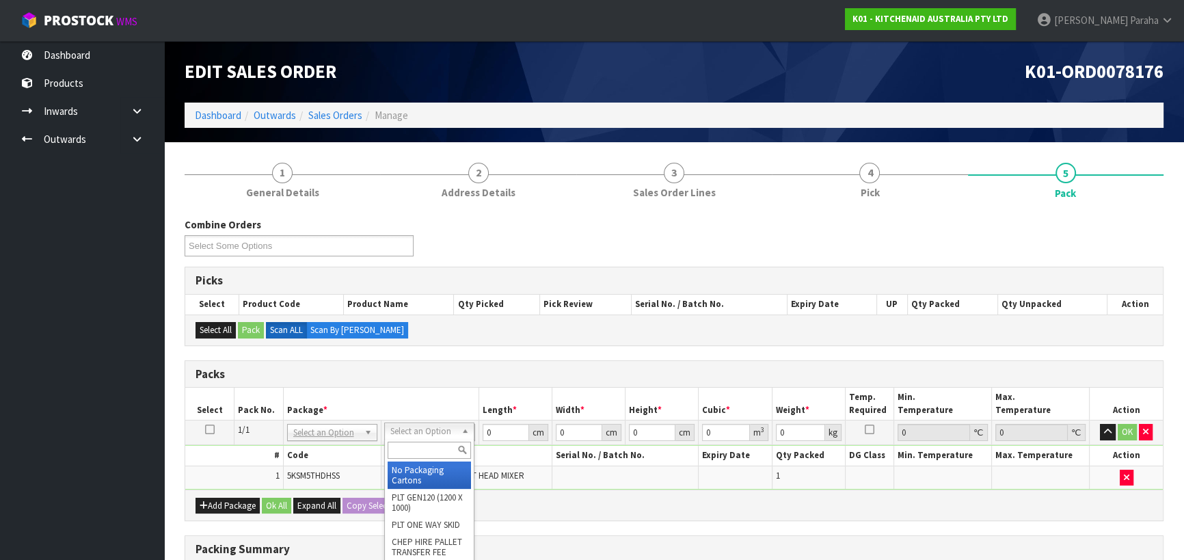
click at [452, 441] on input "text" at bounding box center [428, 449] width 83 height 17
click at [445, 446] on input "text" at bounding box center [428, 449] width 83 height 17
type input "OC"
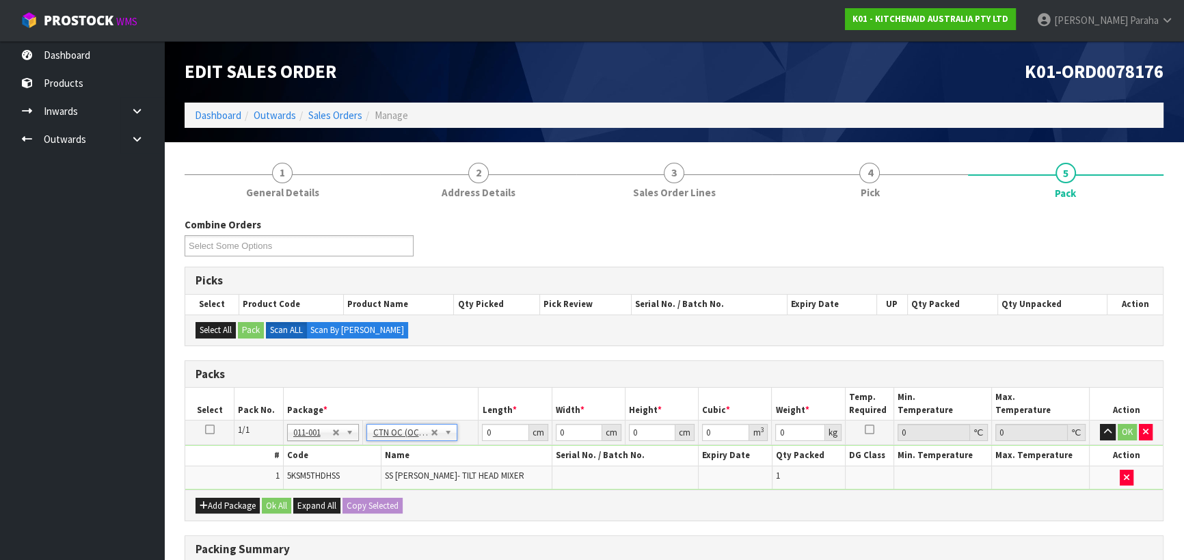
type input "0.55"
drag, startPoint x: 494, startPoint y: 430, endPoint x: 459, endPoint y: 427, distance: 35.7
click at [459, 427] on tr "1/1 NONE 007-001 007-002 007-004 007-009 007-013 007-014 007-015 007-017 007-01…" at bounding box center [673, 432] width 977 height 25
type input "24"
type input "14"
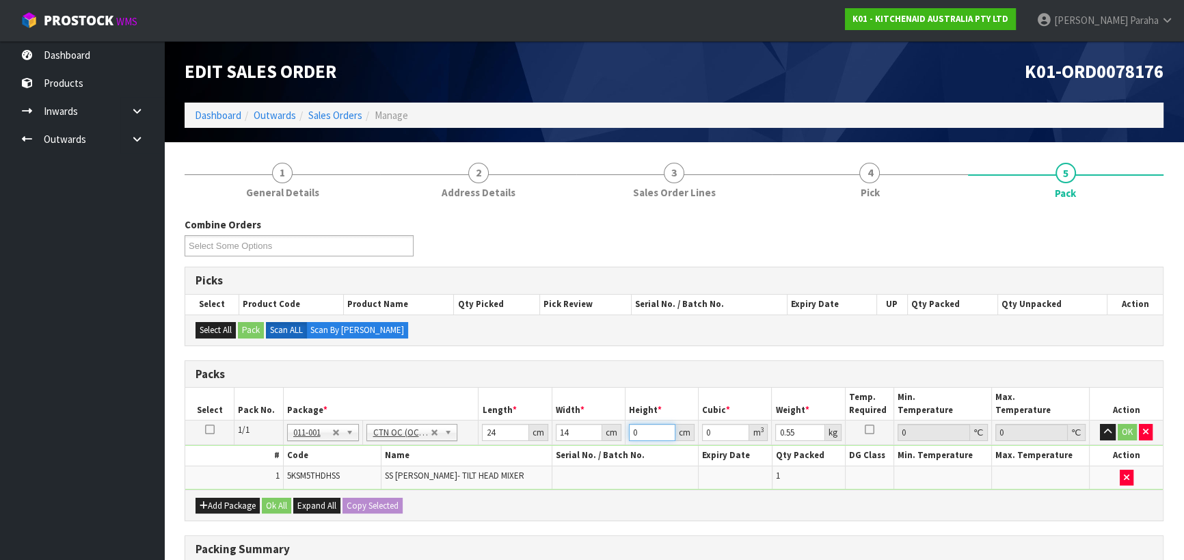
type input "2"
type input "0.000672"
type input "23"
type input "0.007728"
type input "23"
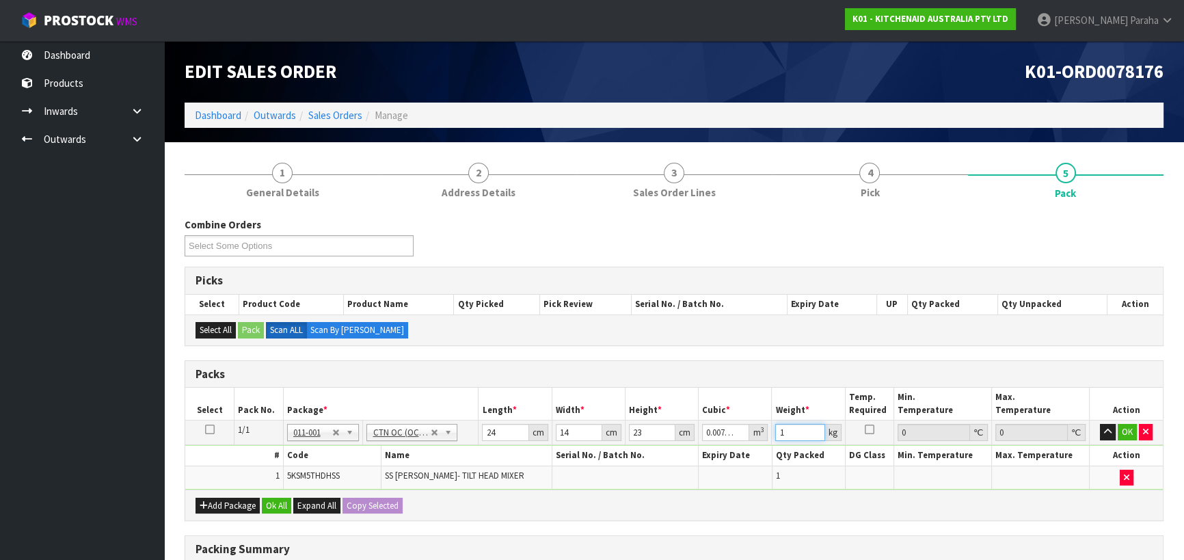
type input "1"
click at [1099, 424] on button "button" at bounding box center [1107, 432] width 16 height 16
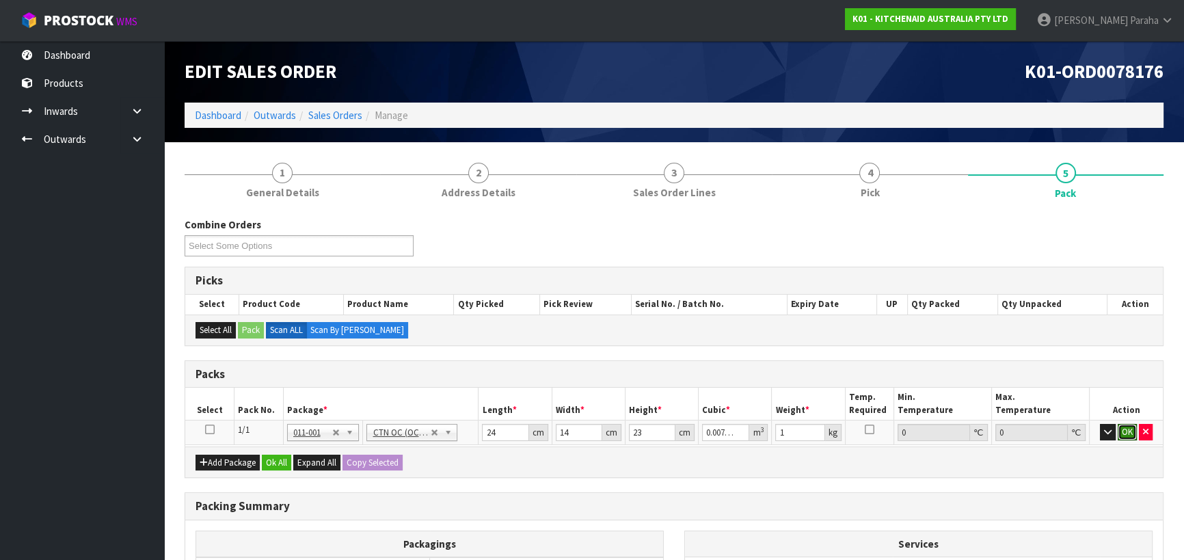
click button "OK" at bounding box center [1126, 432] width 19 height 16
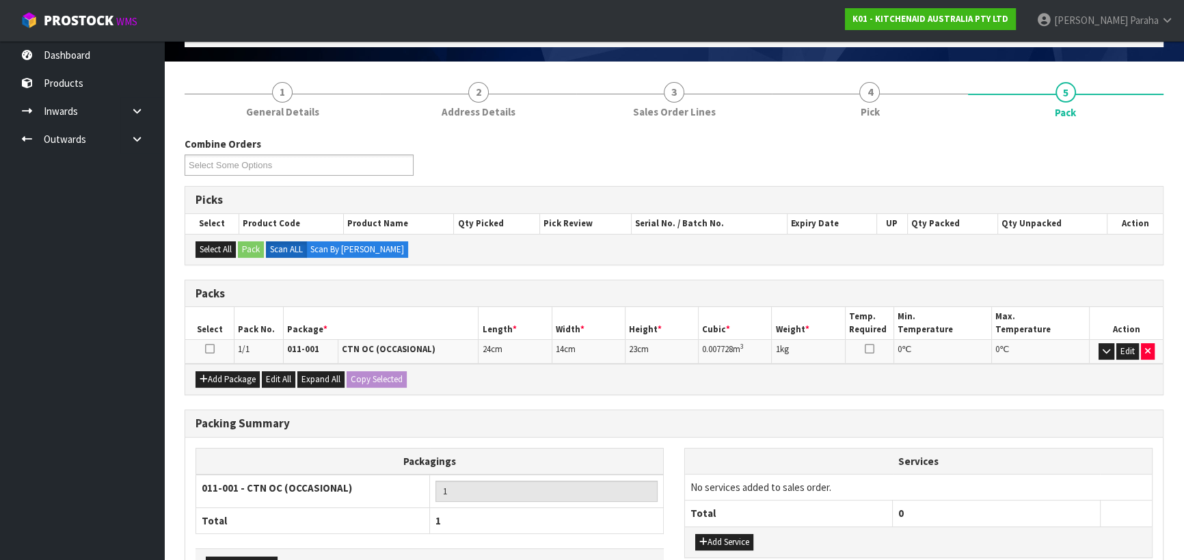
scroll to position [172, 0]
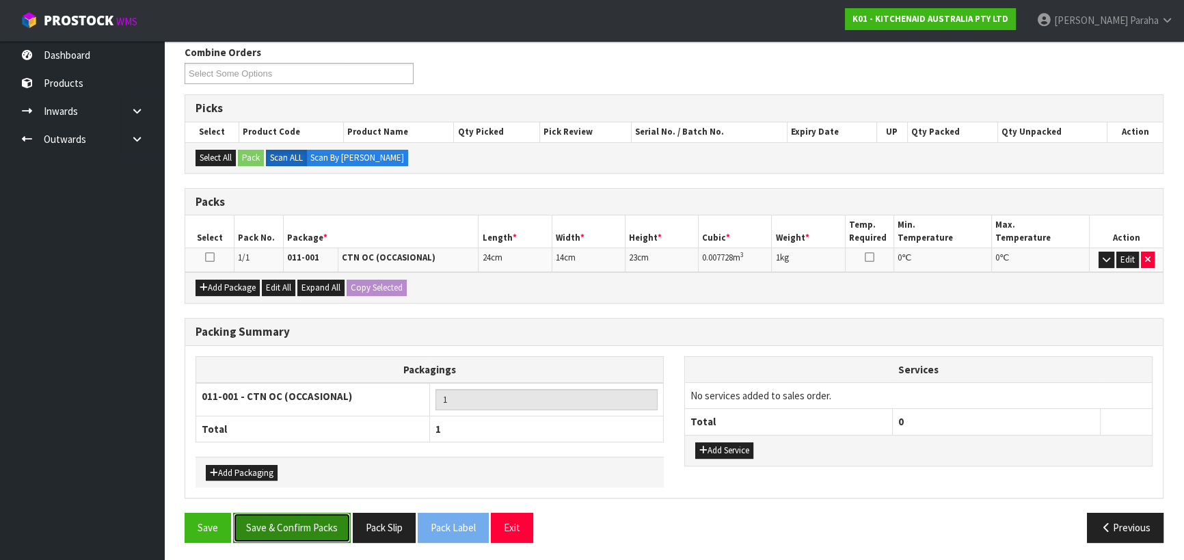
click at [293, 534] on button "Save & Confirm Packs" at bounding box center [292, 526] width 118 height 29
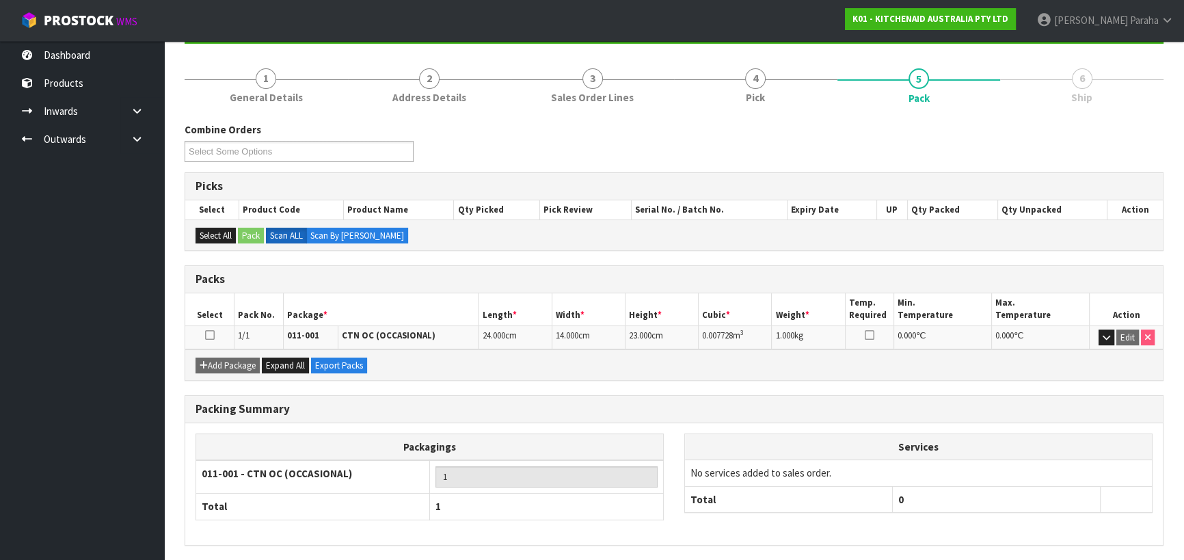
scroll to position [191, 0]
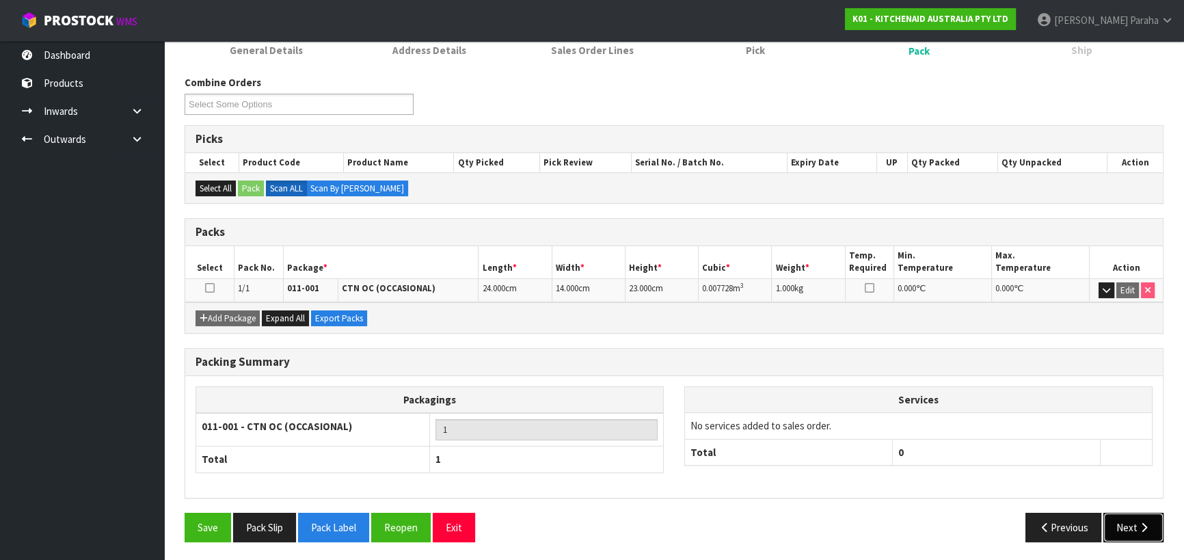
click at [1160, 525] on button "Next" at bounding box center [1133, 526] width 60 height 29
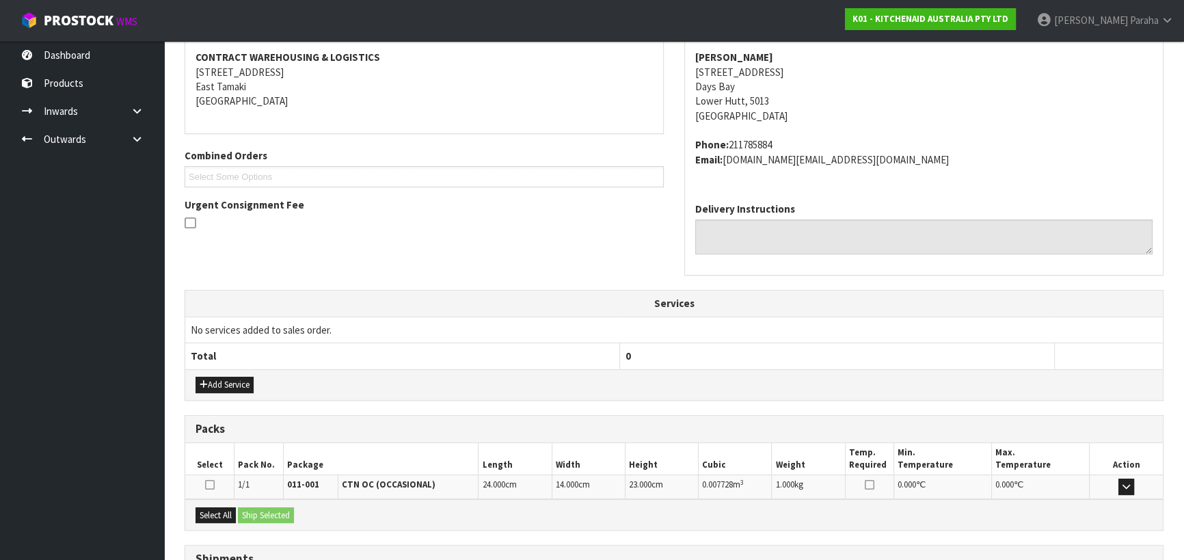
scroll to position [369, 0]
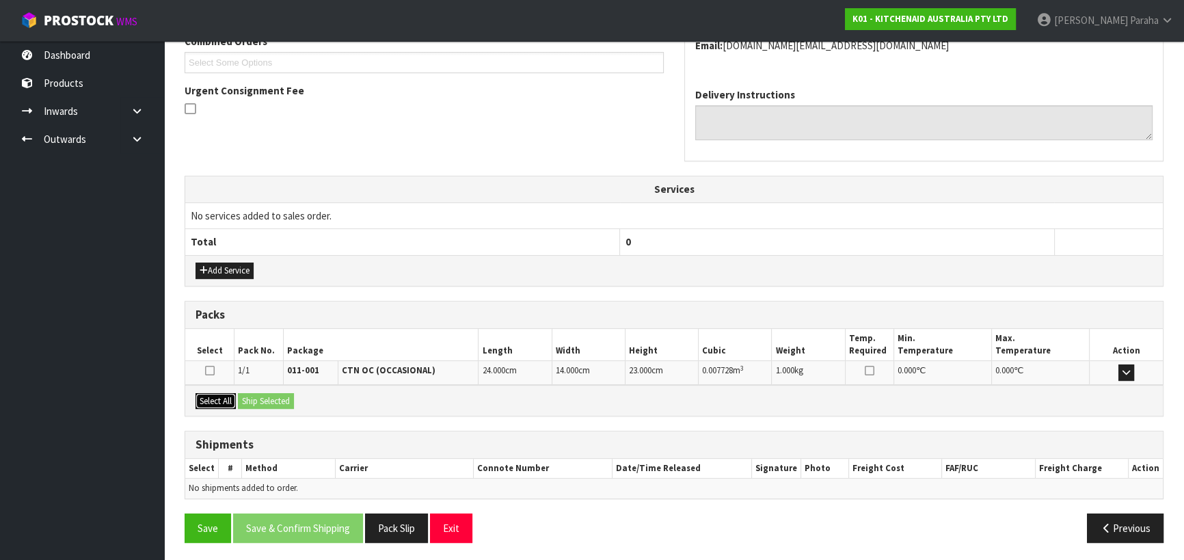
click at [223, 393] on button "Select All" at bounding box center [215, 401] width 40 height 16
click at [247, 396] on button "Ship Selected" at bounding box center [266, 401] width 56 height 16
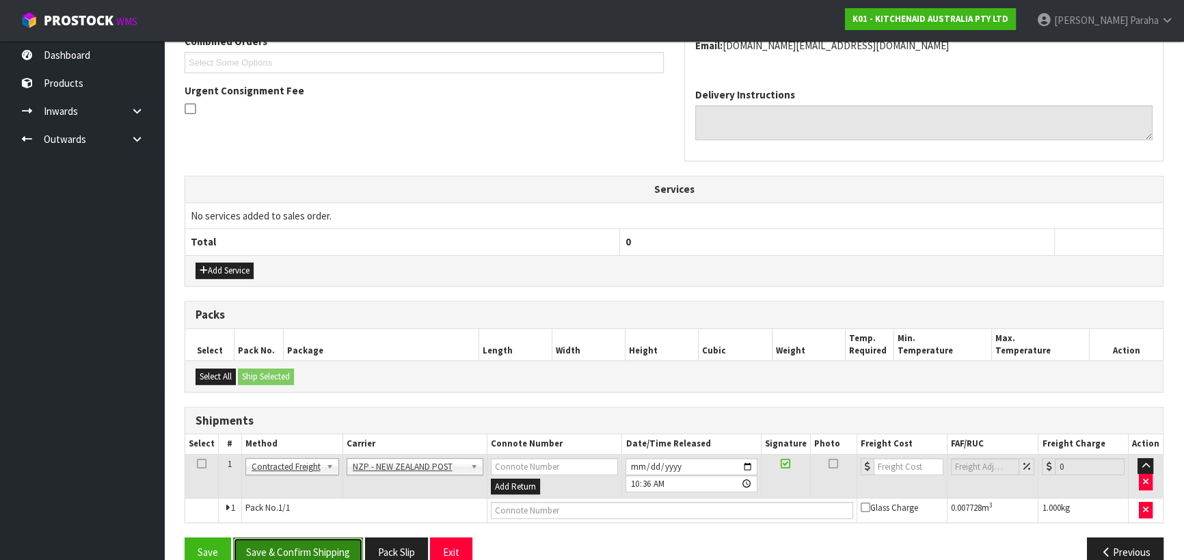
click at [335, 552] on button "Save & Confirm Shipping" at bounding box center [298, 551] width 130 height 29
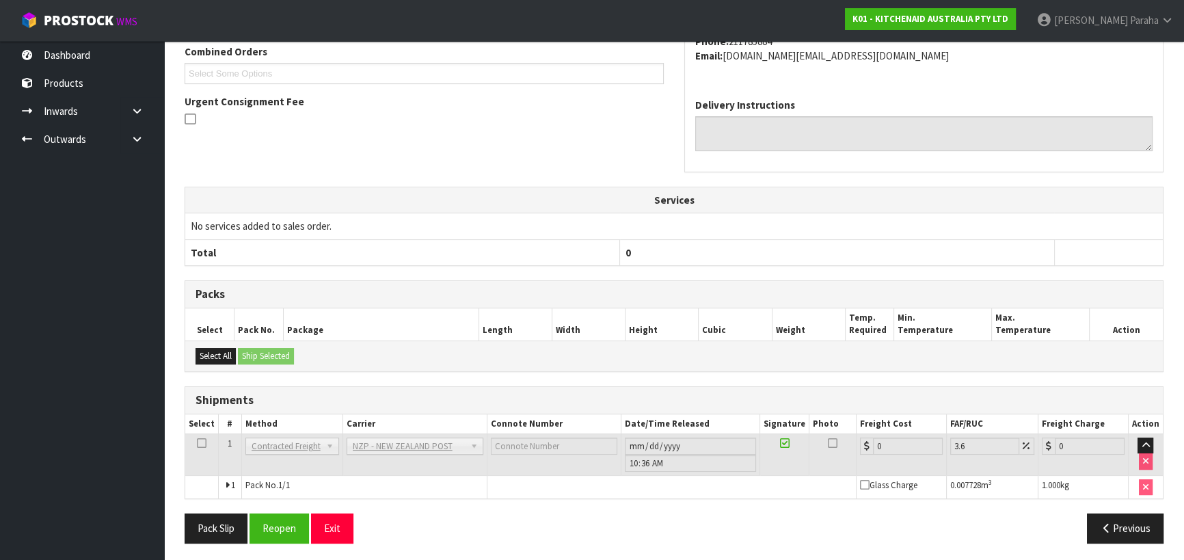
scroll to position [375, 0]
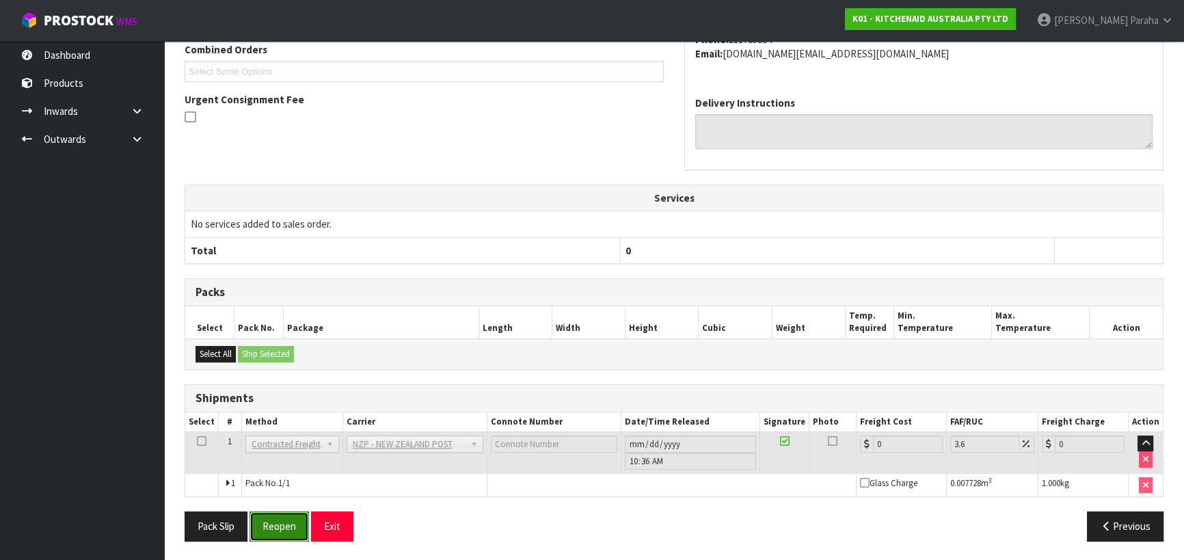
click at [286, 519] on button "Reopen" at bounding box center [278, 525] width 59 height 29
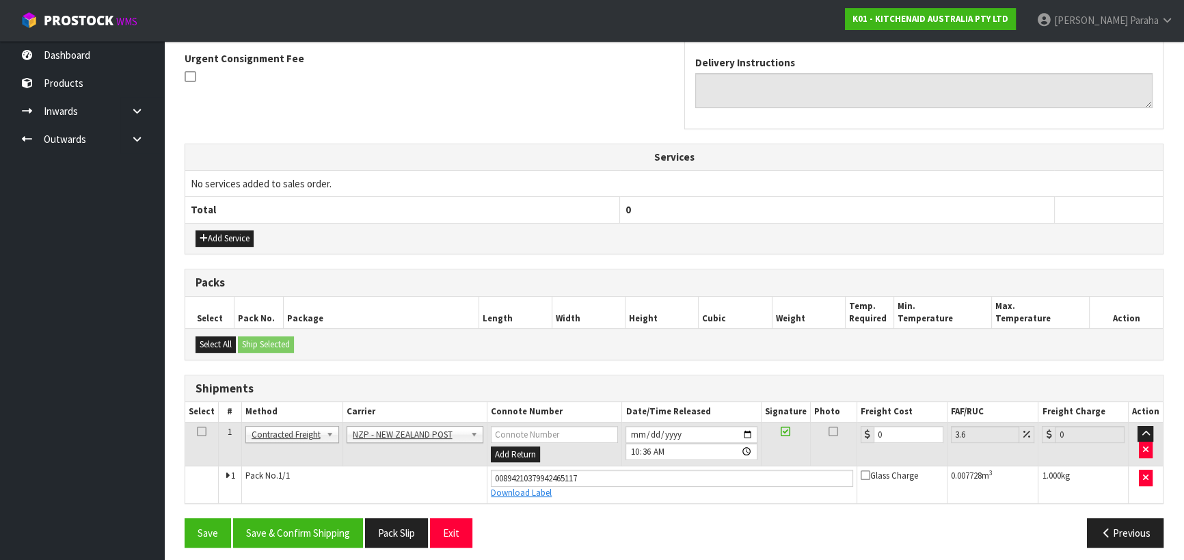
scroll to position [407, 0]
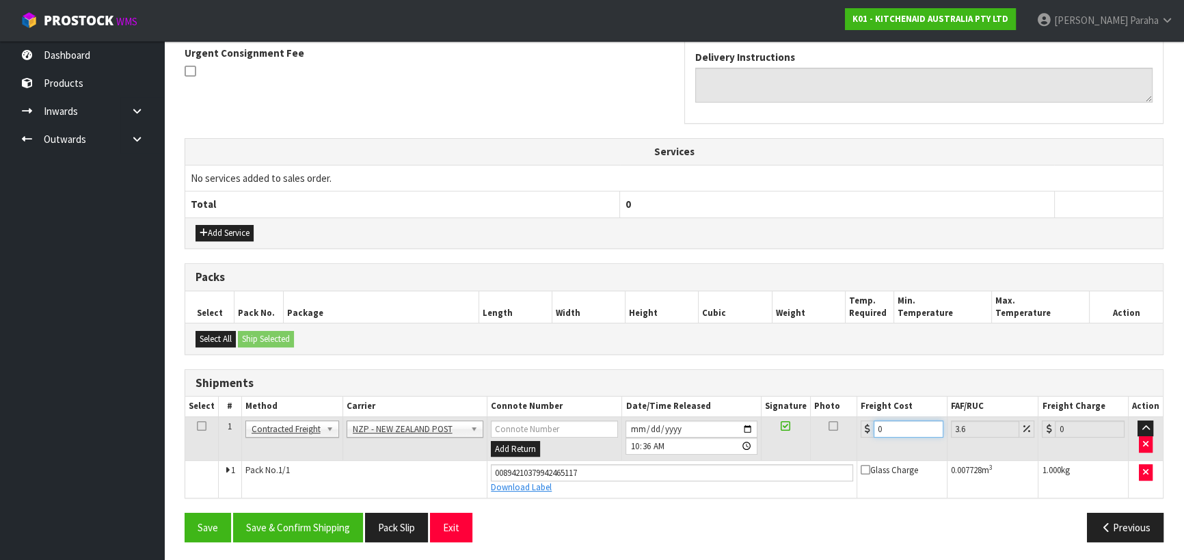
drag, startPoint x: 888, startPoint y: 426, endPoint x: 840, endPoint y: 420, distance: 48.2
click at [840, 420] on tr "1 Client Local Pickup Customer Local Pickup Company Freight Contracted Freight …" at bounding box center [673, 438] width 977 height 44
type input "8"
type input "8.29"
type input "8.4"
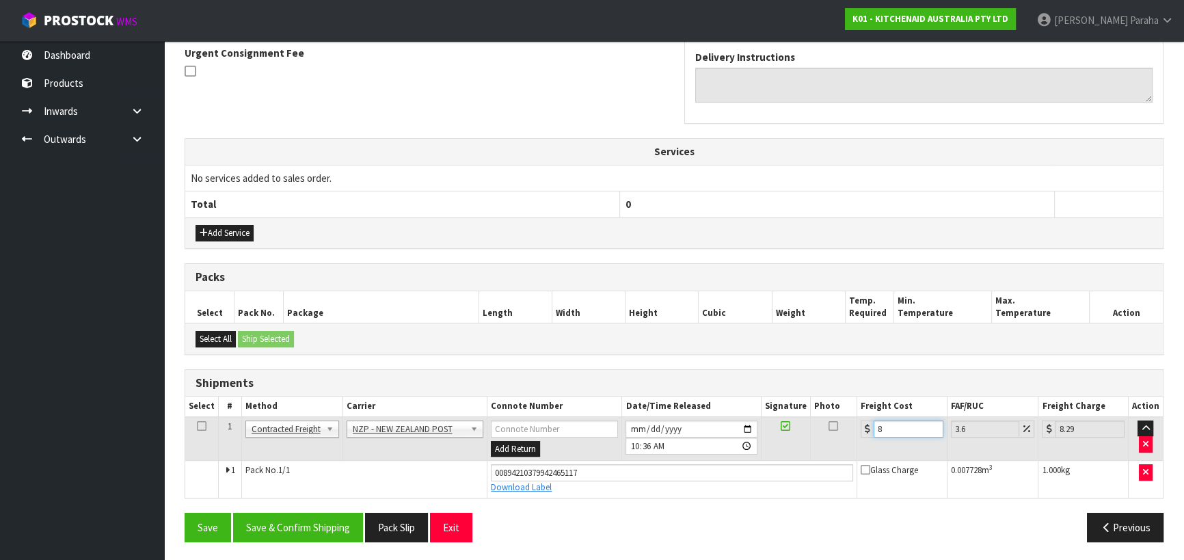
type input "8.7"
type input "8.45"
type input "8.75"
type input "8.45"
click at [323, 526] on button "Save & Confirm Shipping" at bounding box center [298, 526] width 130 height 29
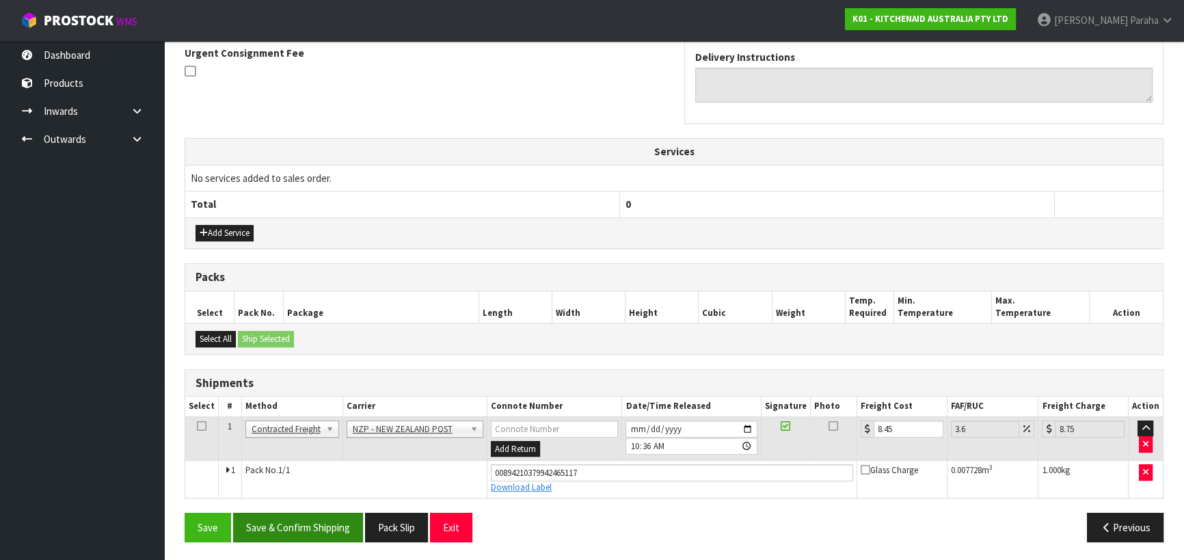
scroll to position [0, 0]
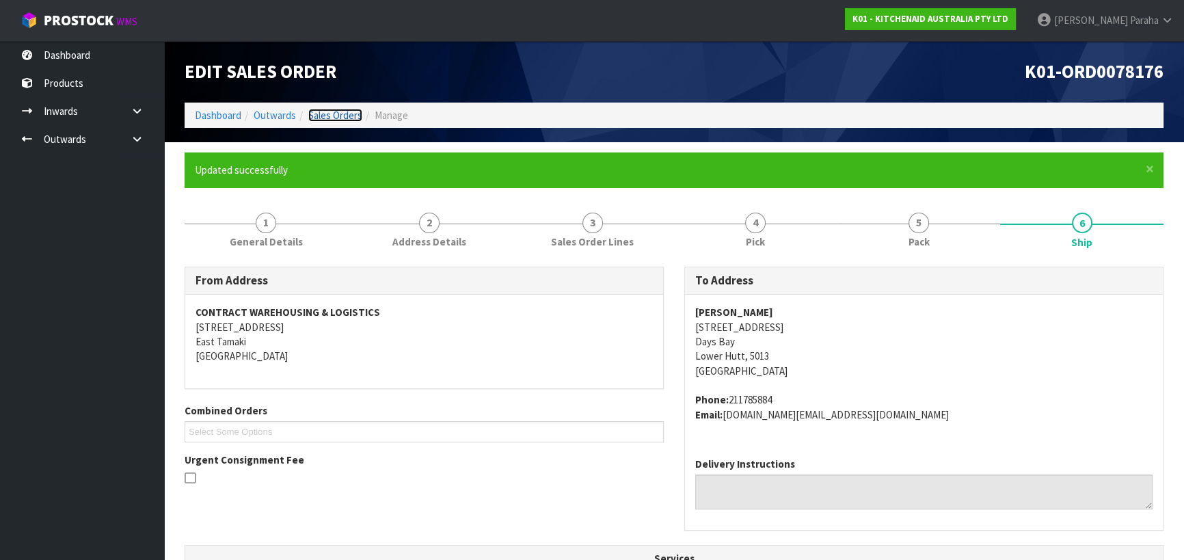
click at [323, 117] on link "Sales Orders" at bounding box center [335, 115] width 54 height 13
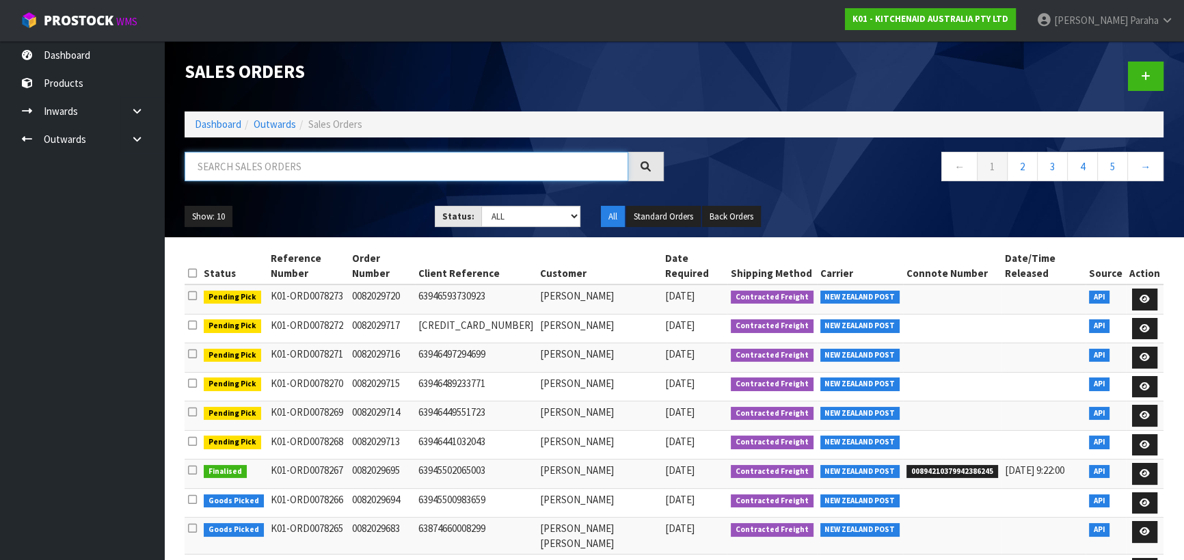
click at [267, 161] on input "text" at bounding box center [405, 166] width 443 height 29
type input "JOB-0409000"
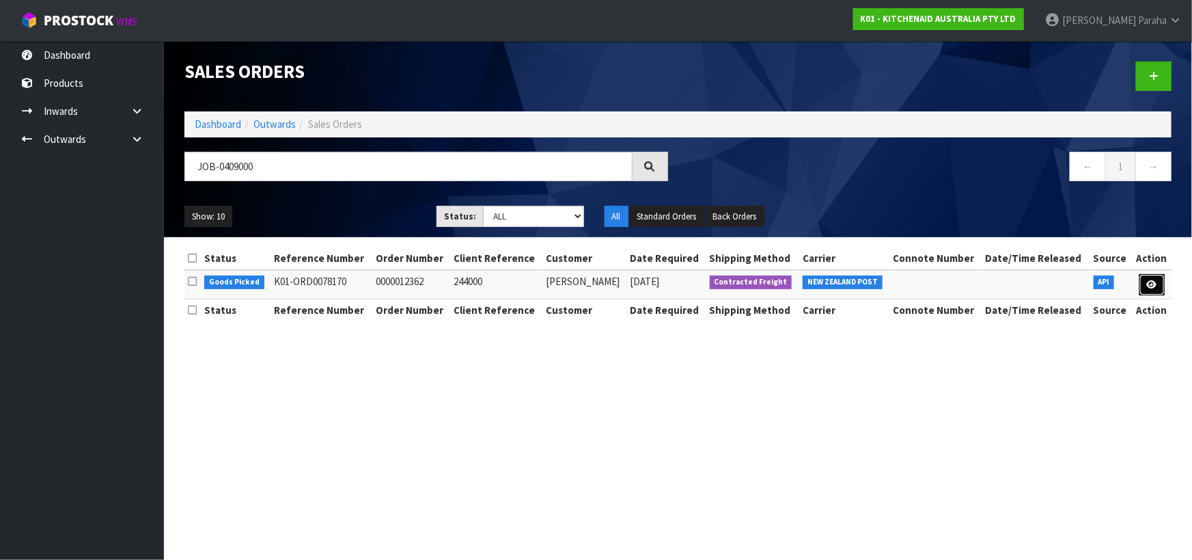
click at [1149, 280] on icon at bounding box center [1152, 284] width 10 height 9
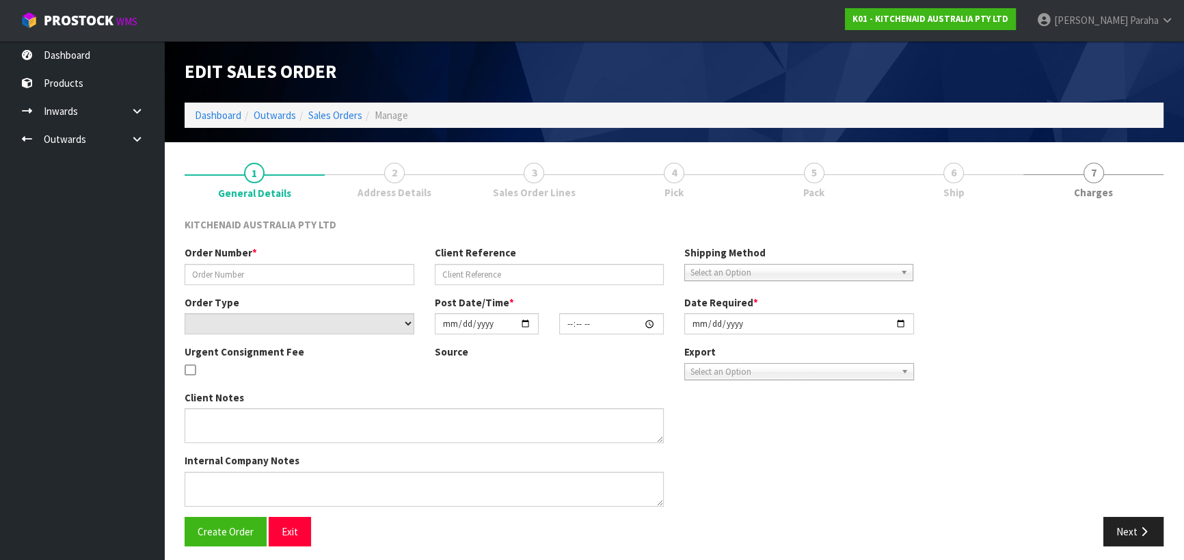
type input "0000012362"
type input "244000"
select select "number:0"
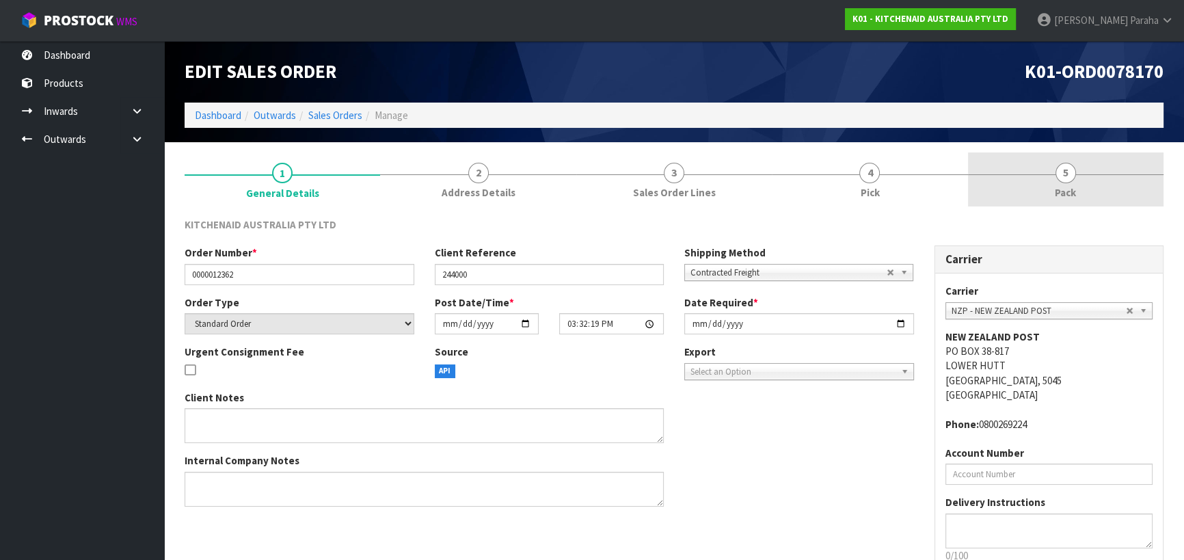
click at [1065, 176] on span "5" at bounding box center [1065, 173] width 20 height 20
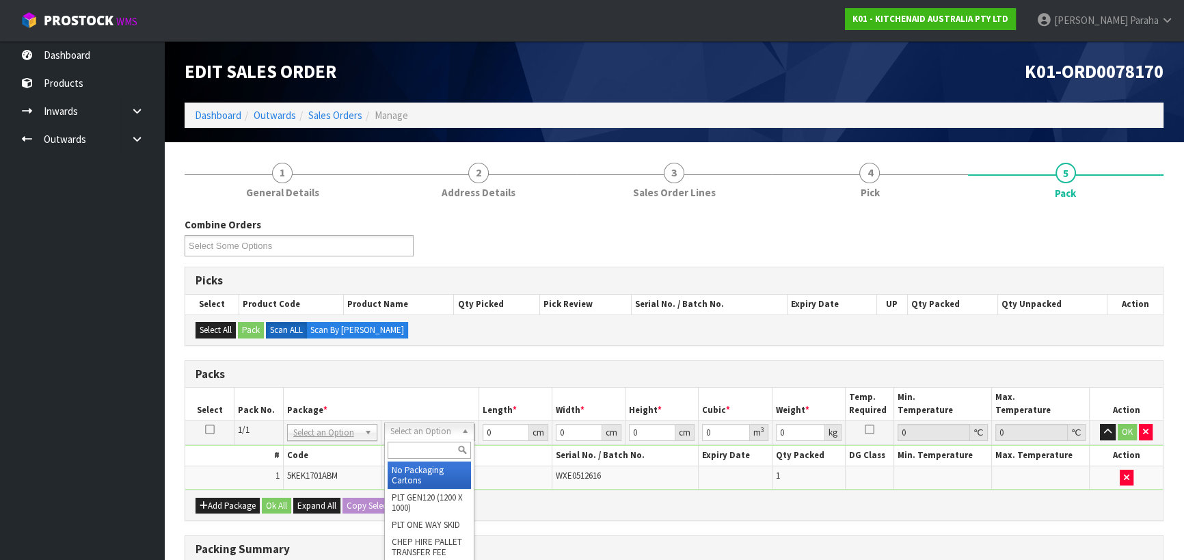
click at [441, 448] on input "text" at bounding box center [428, 449] width 83 height 17
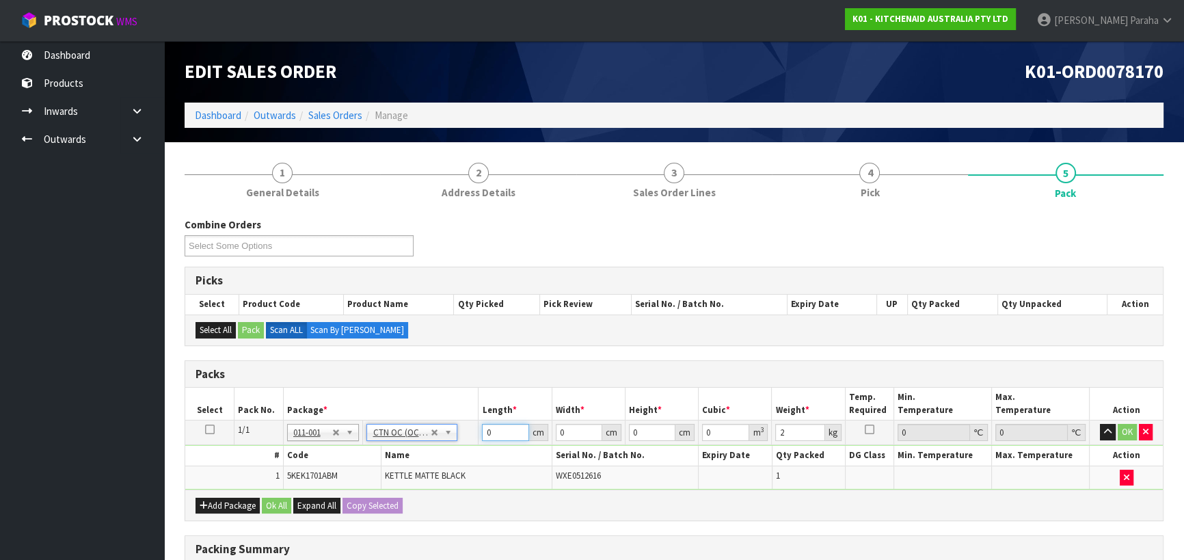
click at [462, 430] on tr "1/1 NONE 007-001 007-002 007-004 007-009 007-013 007-014 007-015 007-017 007-01…" at bounding box center [673, 432] width 977 height 25
click at [1099, 424] on button "button" at bounding box center [1107, 432] width 16 height 16
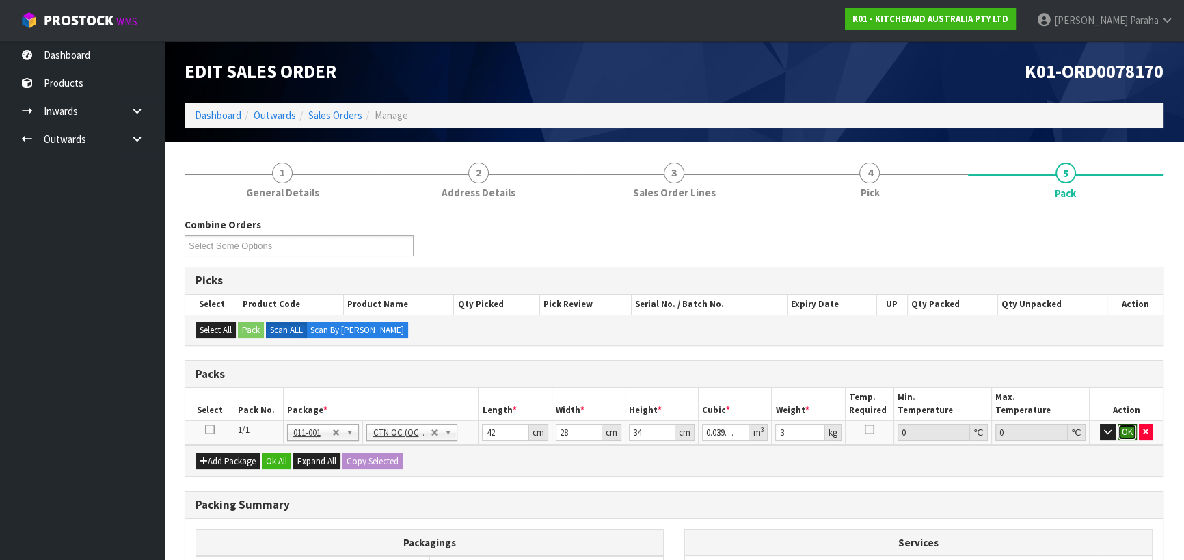
click button "OK" at bounding box center [1126, 432] width 19 height 16
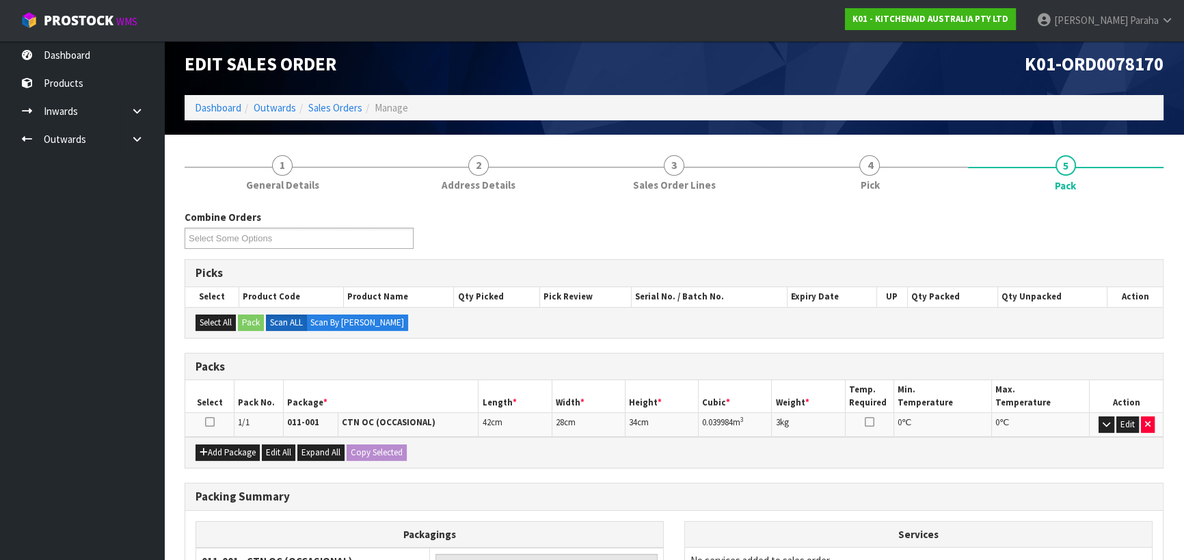
scroll to position [172, 0]
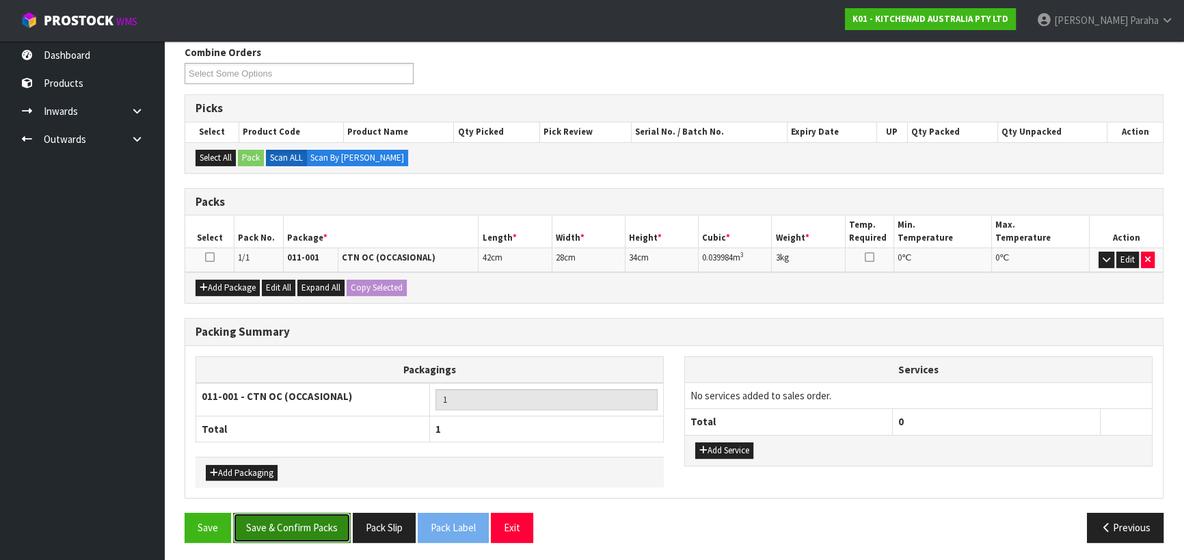
click at [299, 532] on button "Save & Confirm Packs" at bounding box center [292, 526] width 118 height 29
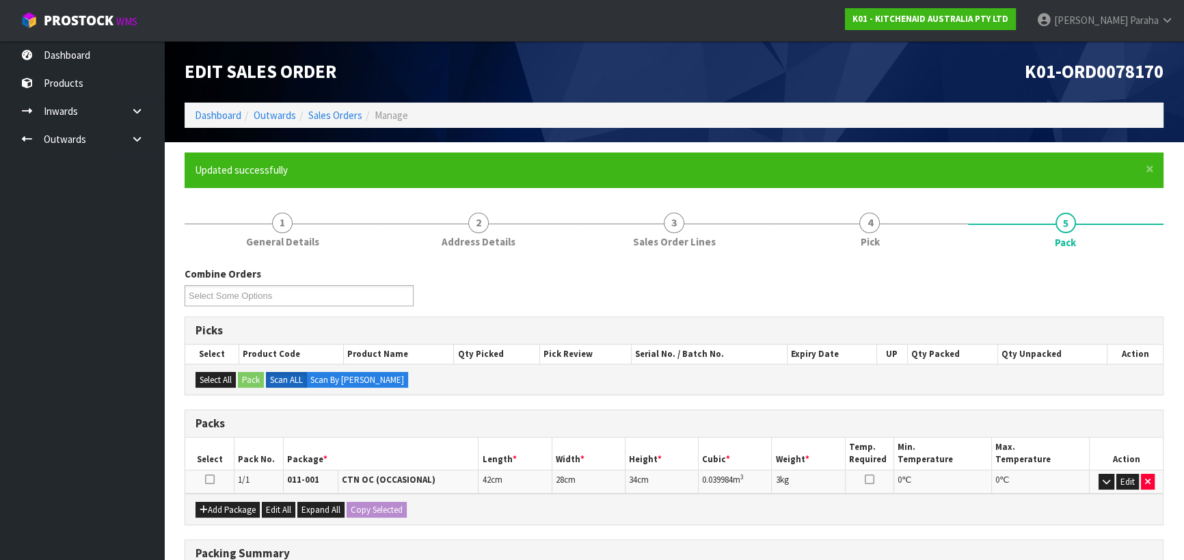
scroll to position [191, 0]
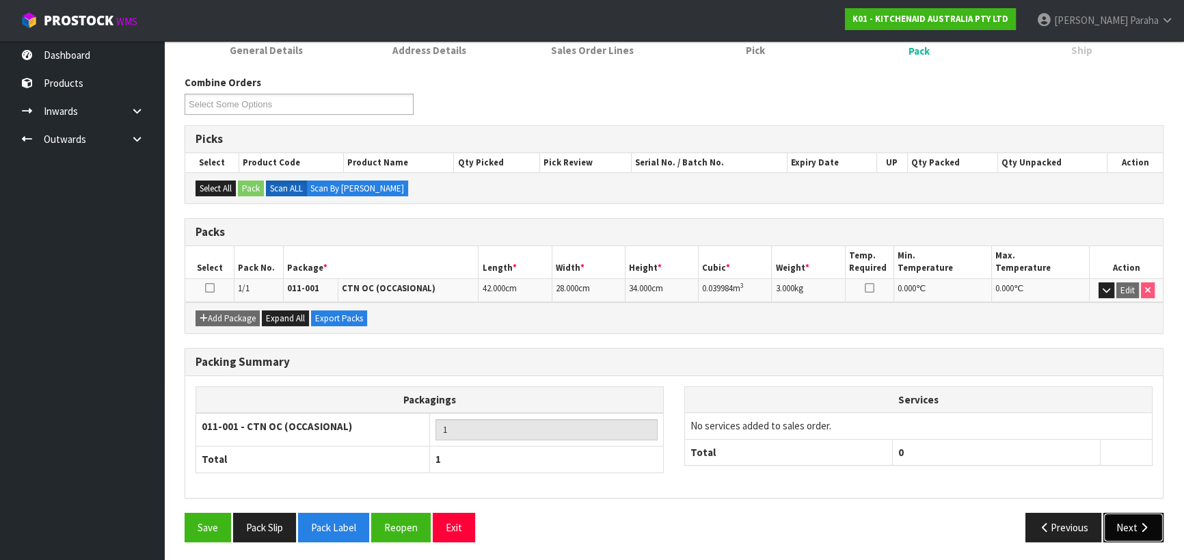
click at [1151, 523] on button "Next" at bounding box center [1133, 526] width 60 height 29
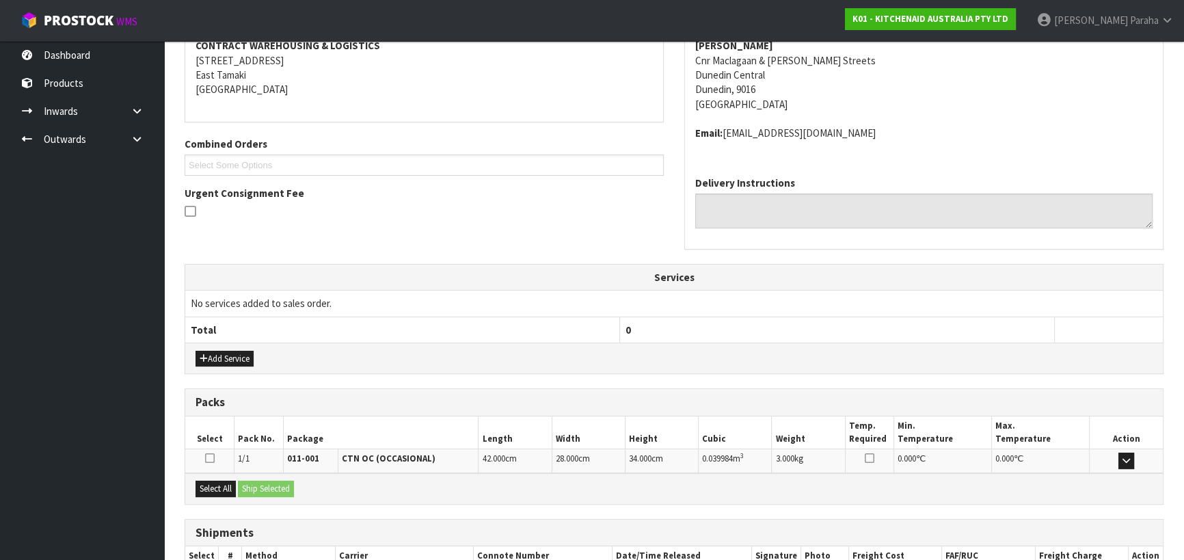
scroll to position [355, 0]
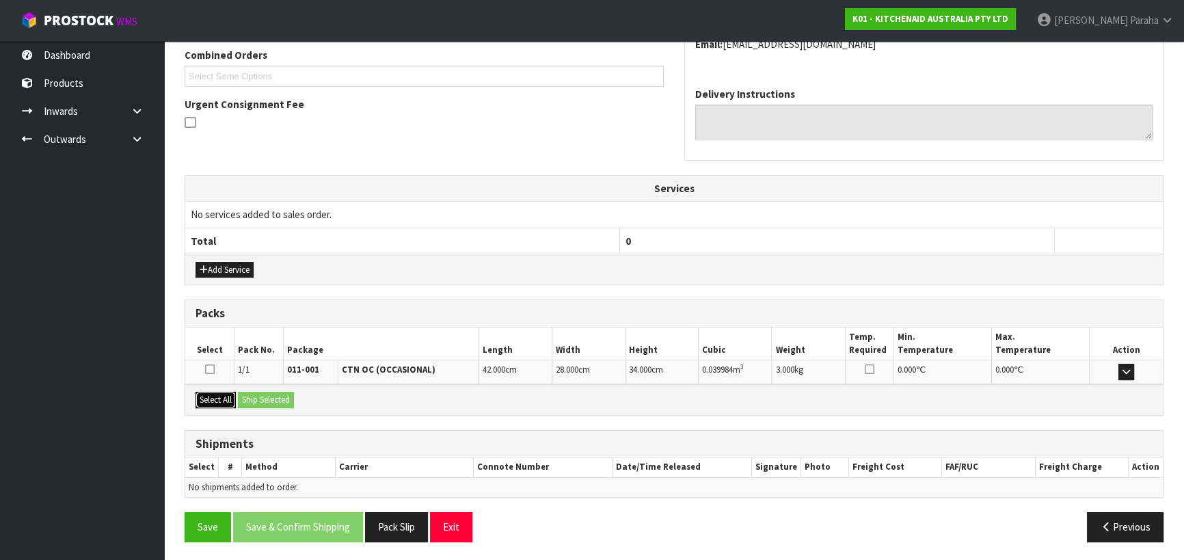
click at [206, 396] on button "Select All" at bounding box center [215, 400] width 40 height 16
click at [251, 394] on button "Ship Selected" at bounding box center [266, 400] width 56 height 16
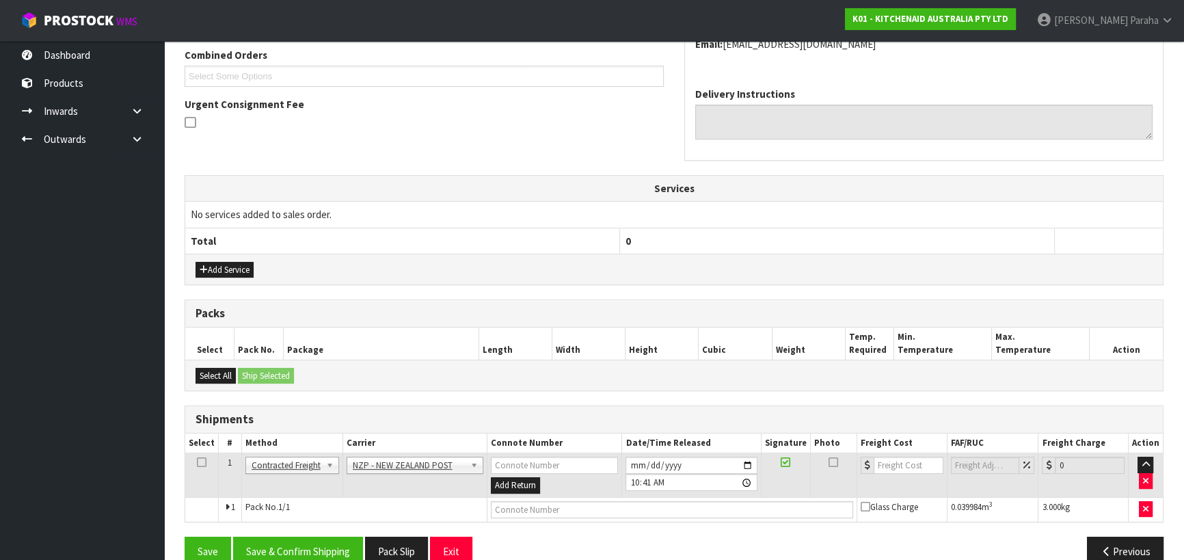
scroll to position [379, 0]
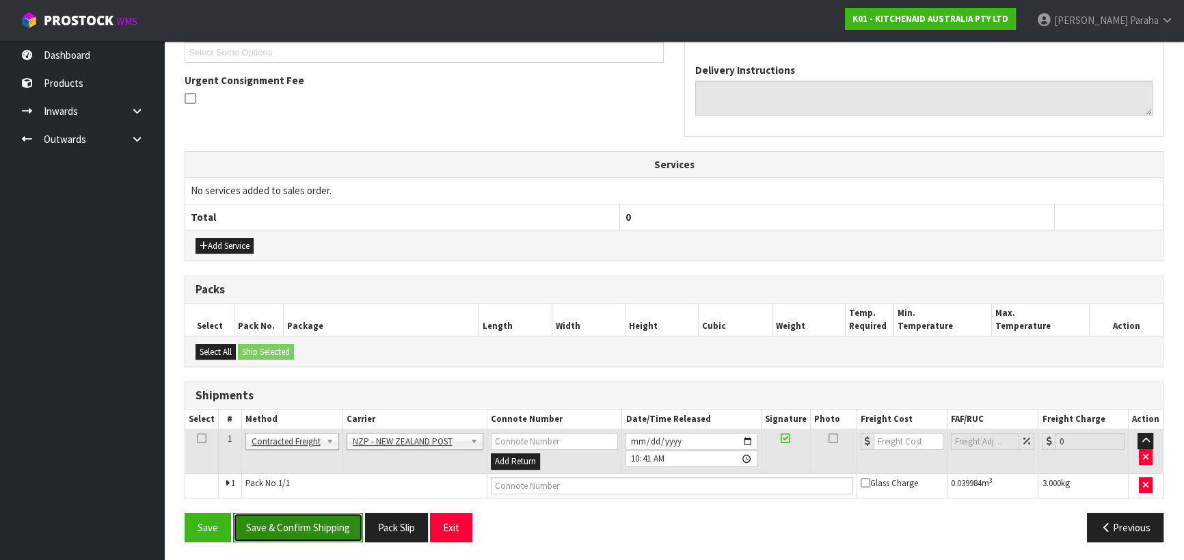
click at [326, 535] on button "Save & Confirm Shipping" at bounding box center [298, 526] width 130 height 29
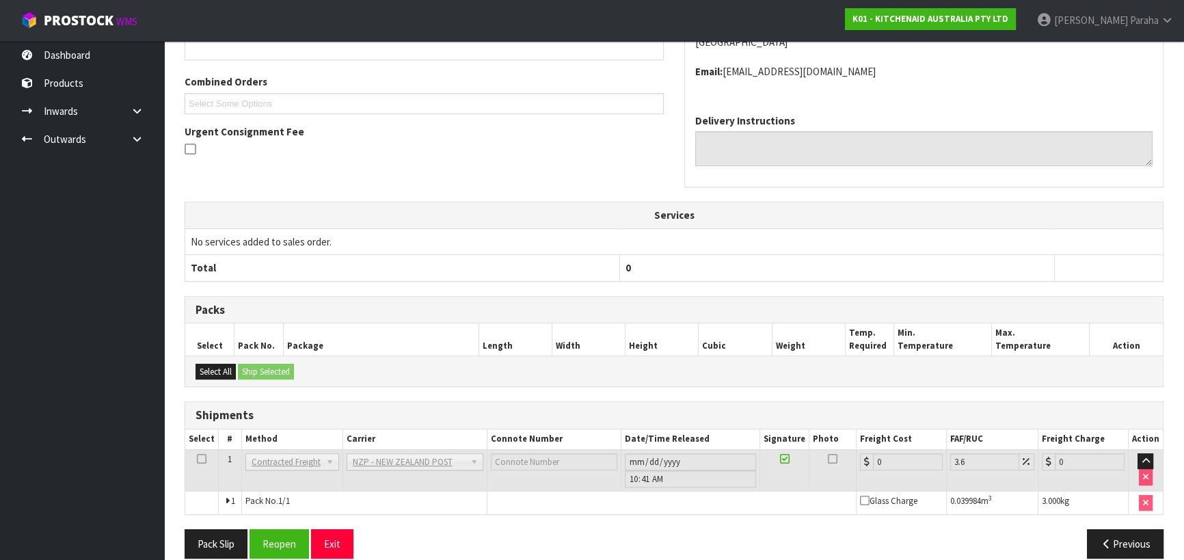
scroll to position [360, 0]
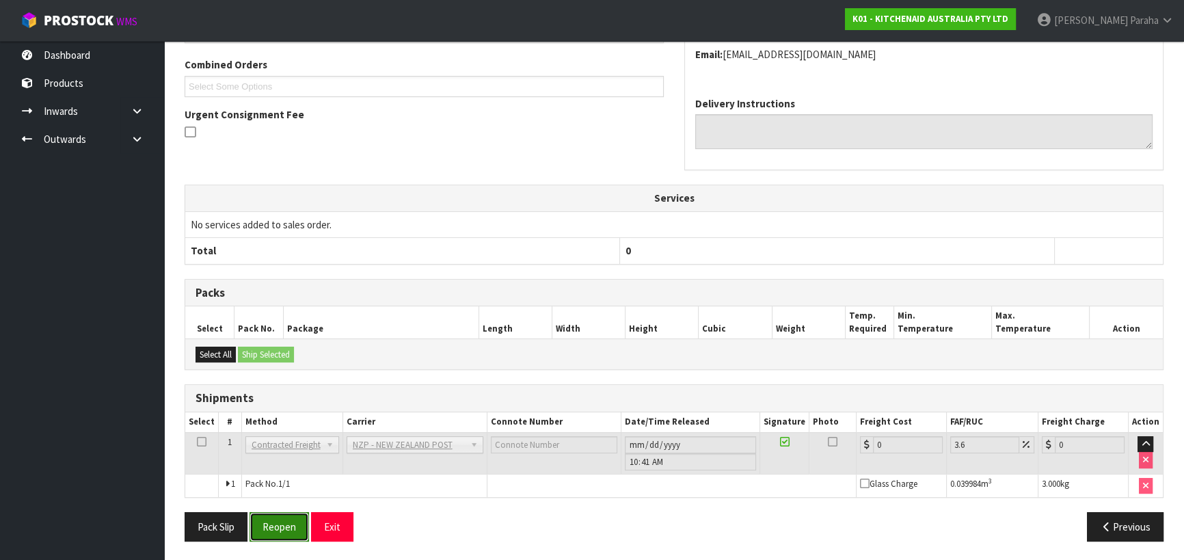
click at [281, 528] on button "Reopen" at bounding box center [278, 526] width 59 height 29
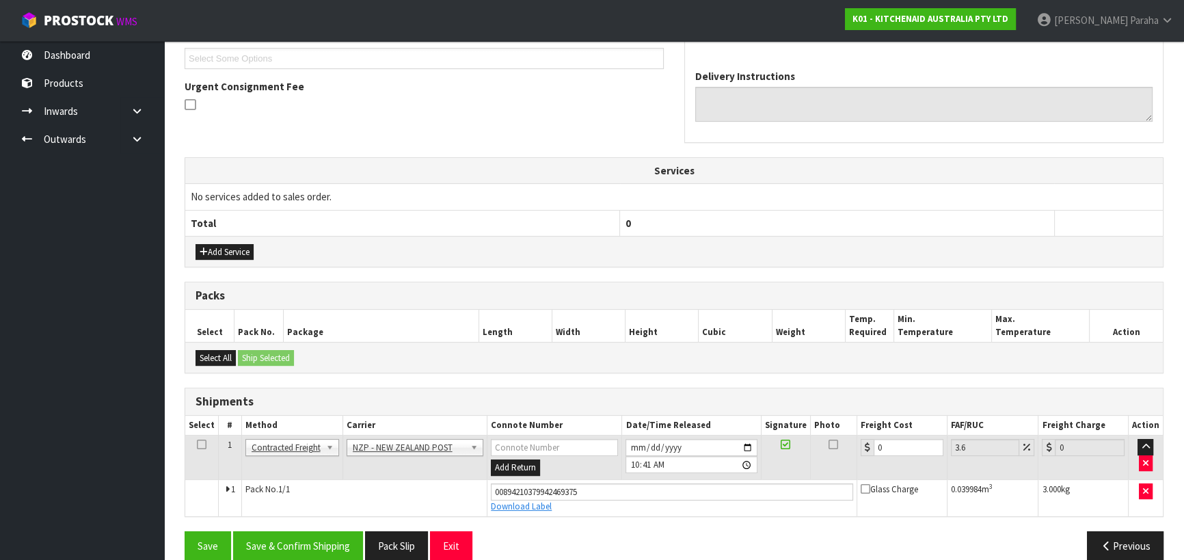
scroll to position [392, 0]
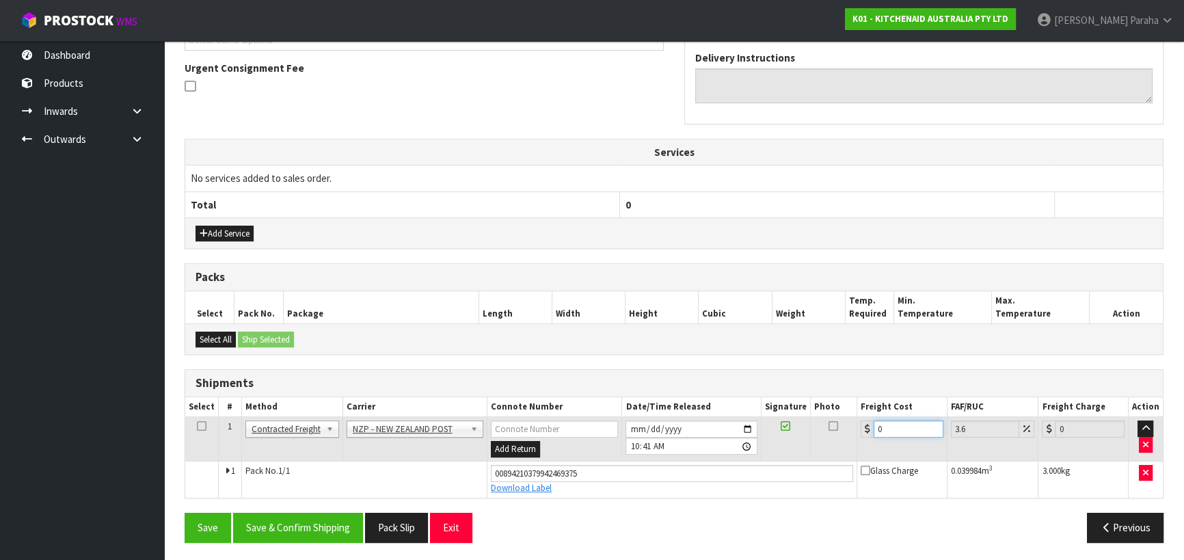
drag, startPoint x: 885, startPoint y: 430, endPoint x: 831, endPoint y: 434, distance: 54.1
click at [831, 434] on tr "1 Client Local Pickup Customer Local Pickup Company Freight Contracted Freight …" at bounding box center [673, 439] width 977 height 44
click at [303, 522] on button "Save & Confirm Shipping" at bounding box center [298, 526] width 130 height 29
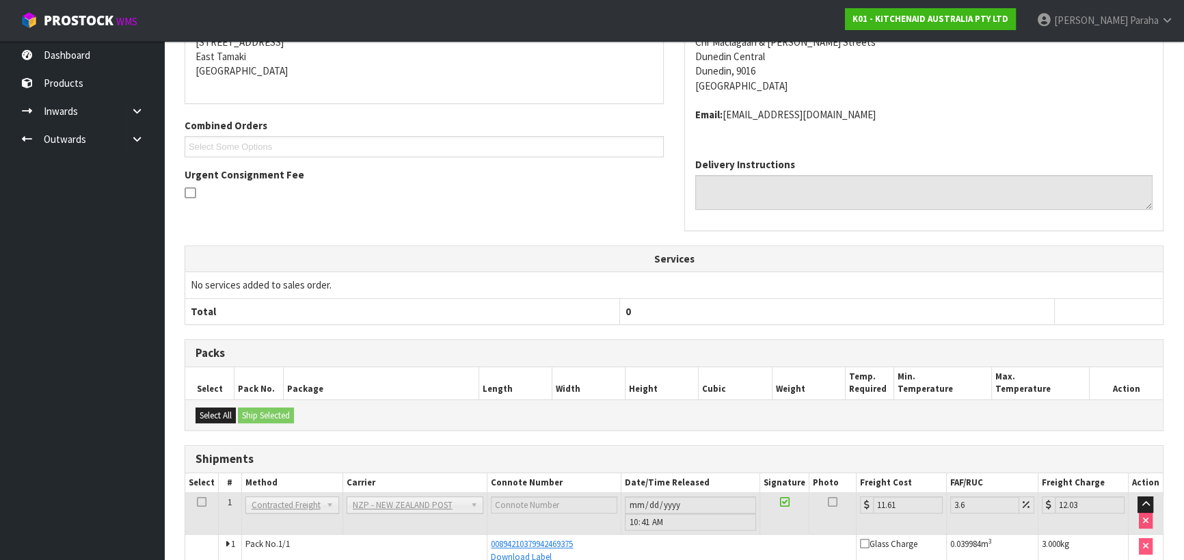
scroll to position [355, 0]
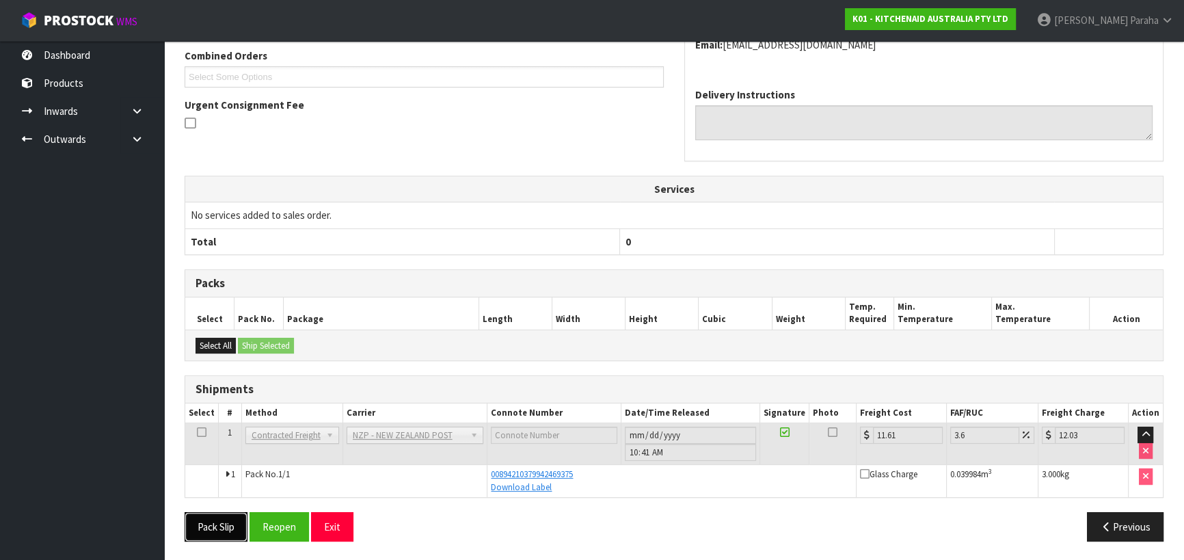
click at [212, 522] on button "Pack Slip" at bounding box center [215, 526] width 63 height 29
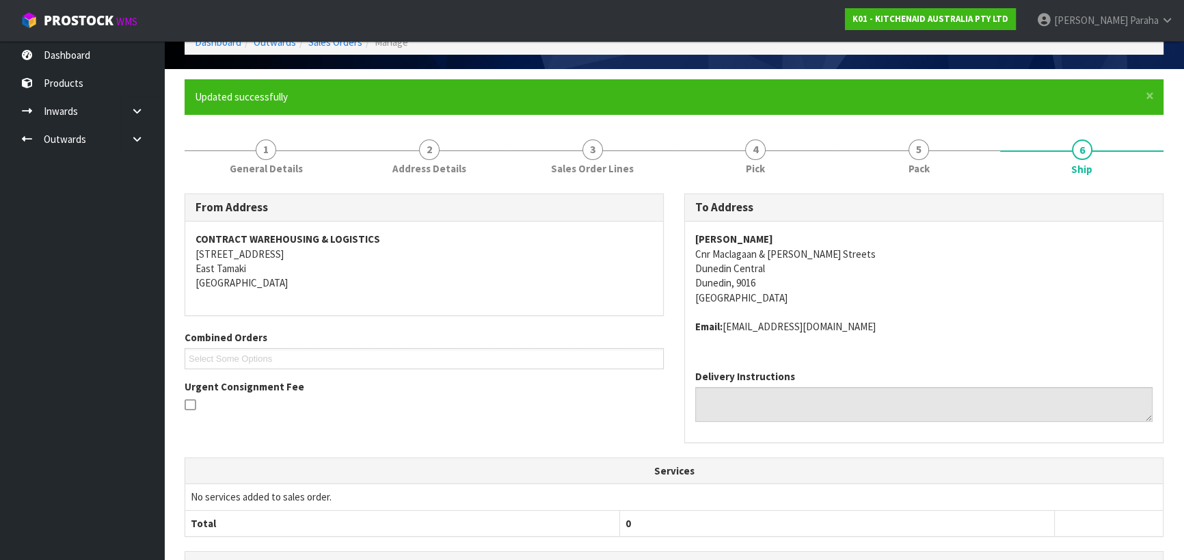
scroll to position [0, 0]
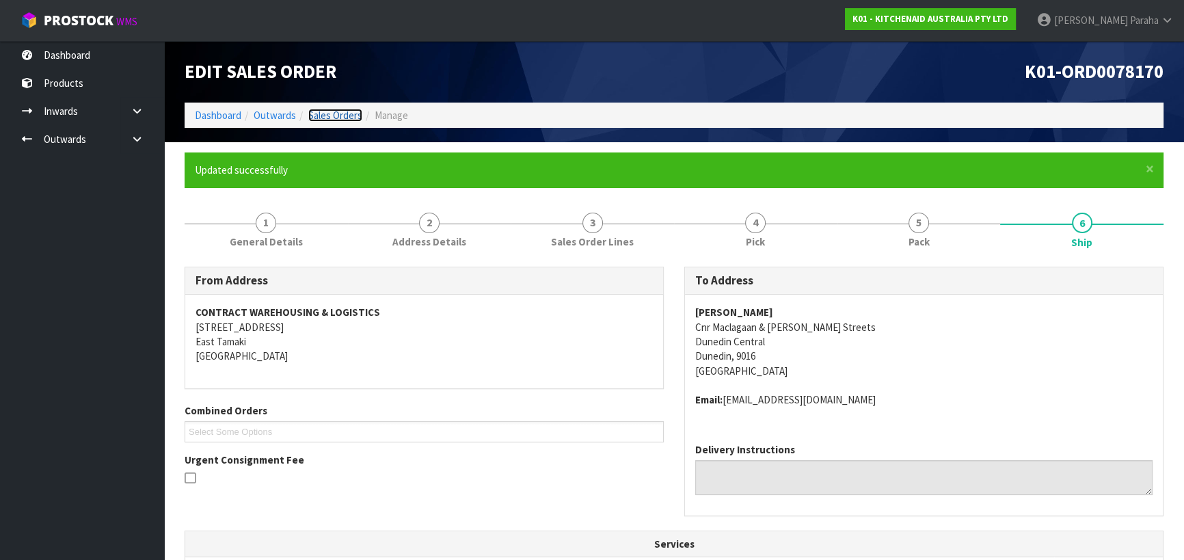
click at [338, 119] on link "Sales Orders" at bounding box center [335, 115] width 54 height 13
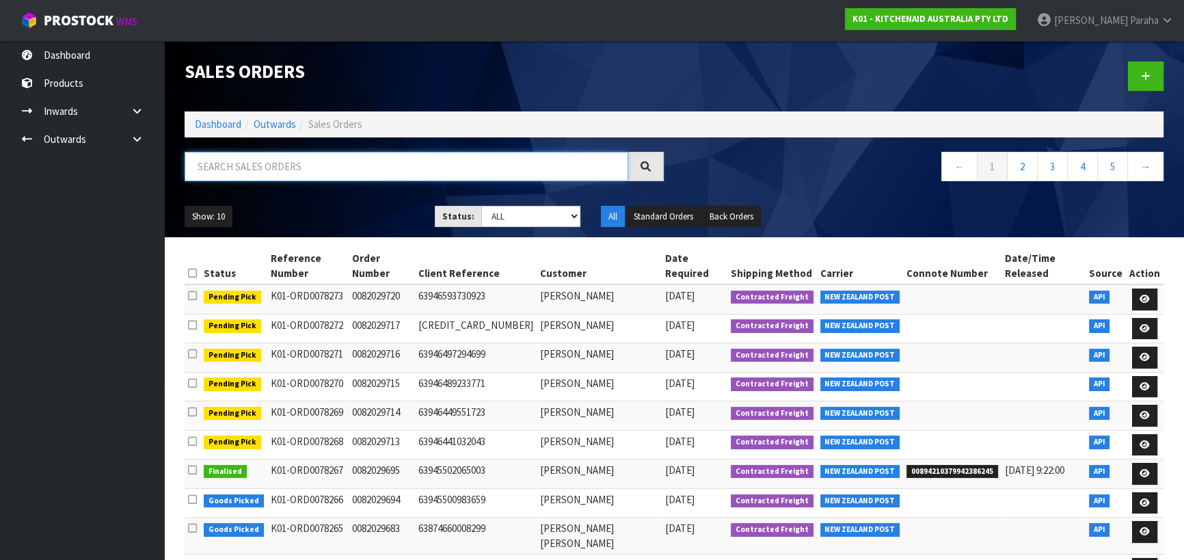
click at [359, 156] on input "text" at bounding box center [405, 166] width 443 height 29
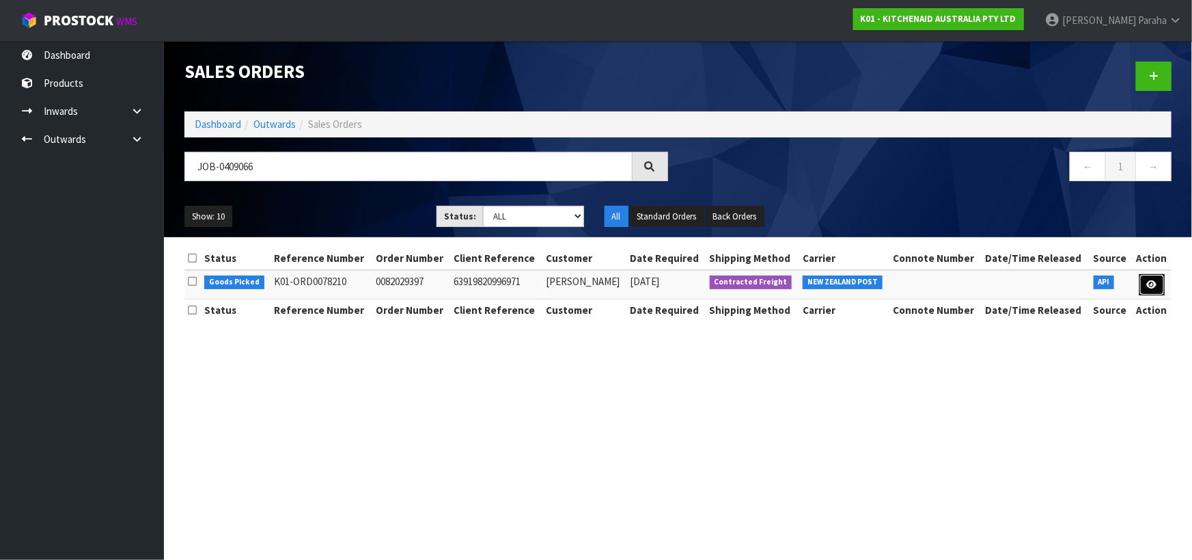
click at [1156, 283] on icon at bounding box center [1152, 284] width 10 height 9
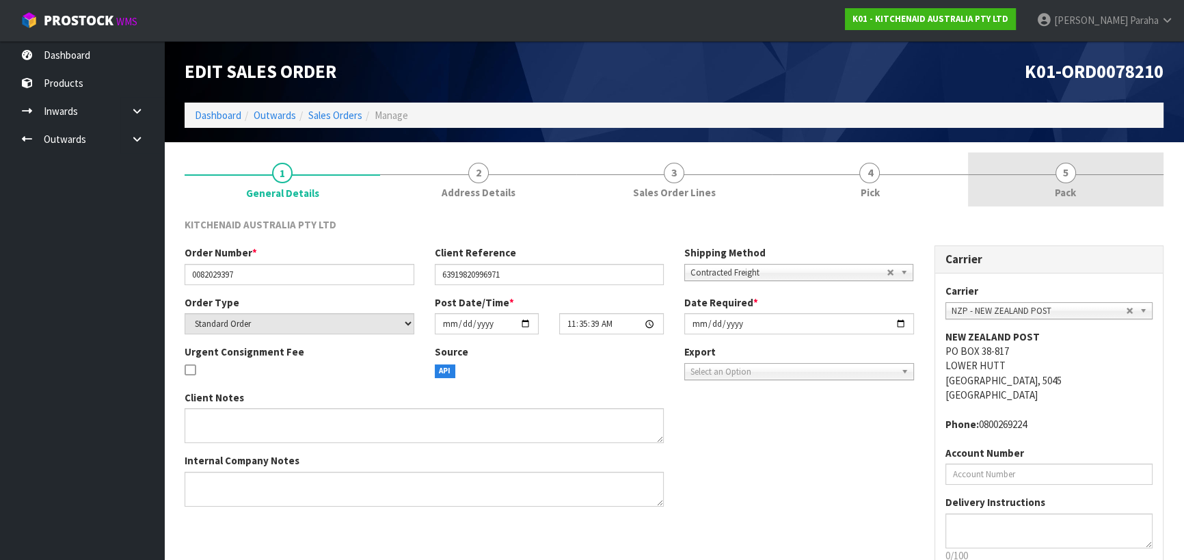
click at [1066, 190] on span "Pack" at bounding box center [1064, 192] width 21 height 14
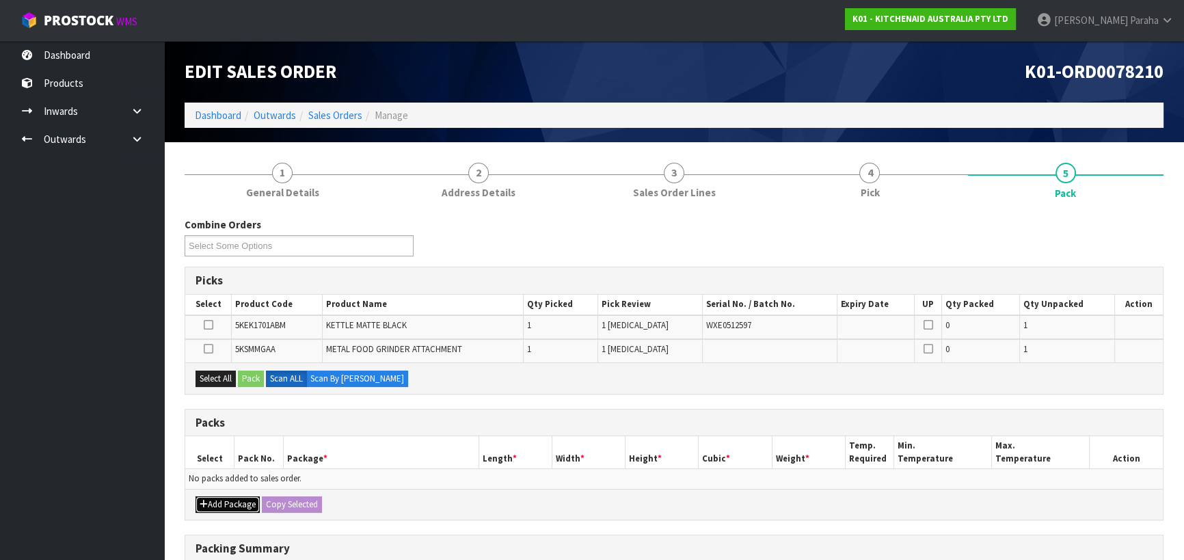
click at [244, 502] on button "Add Package" at bounding box center [227, 504] width 64 height 16
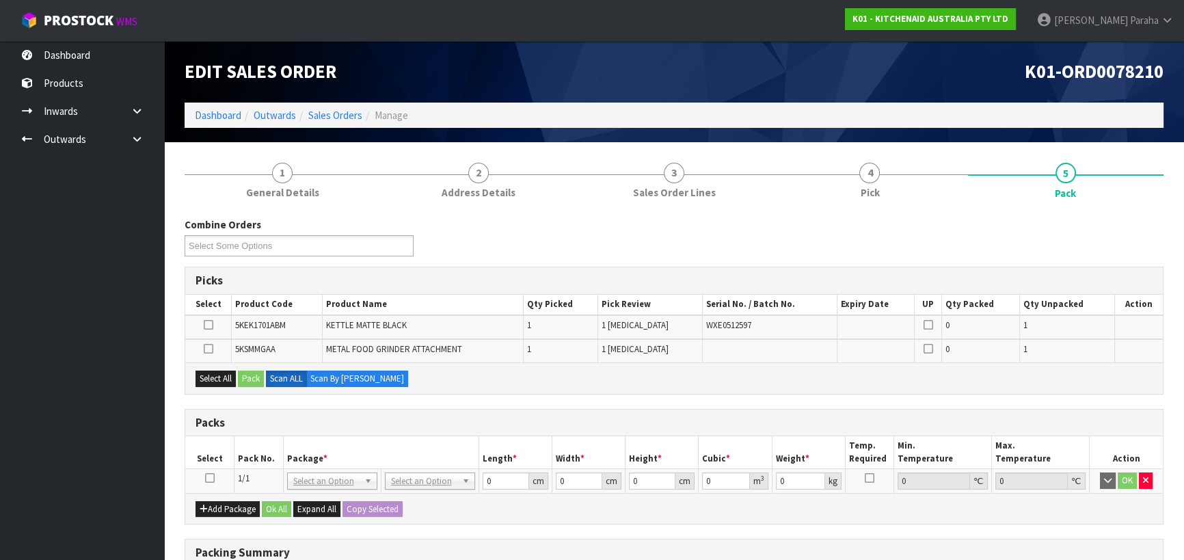
click at [205, 478] on icon at bounding box center [210, 478] width 10 height 1
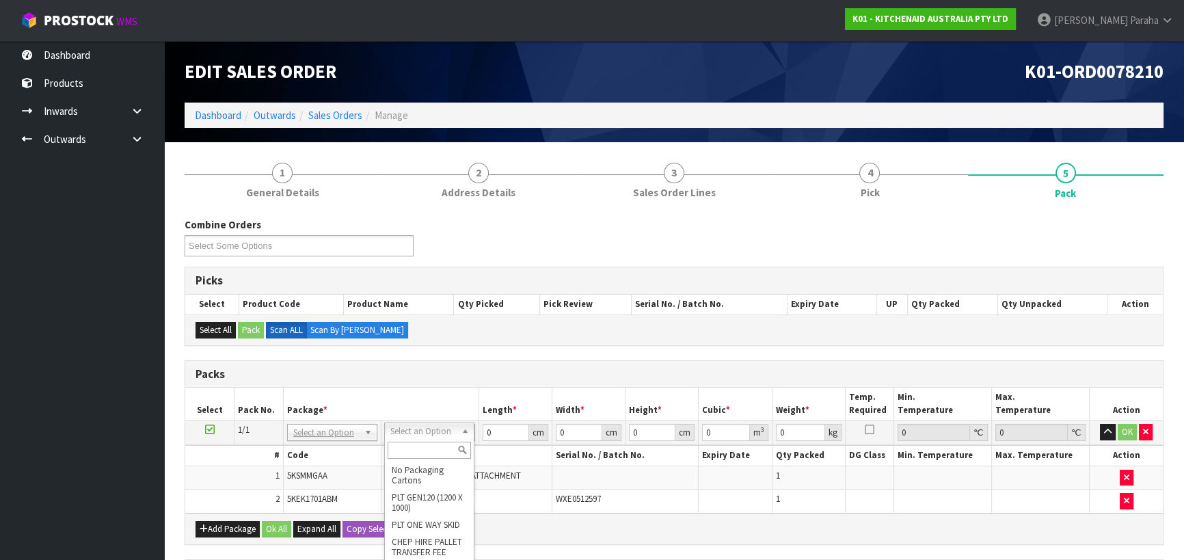
click at [430, 450] on input "text" at bounding box center [428, 449] width 83 height 17
drag, startPoint x: 493, startPoint y: 434, endPoint x: 469, endPoint y: 434, distance: 24.6
click at [469, 434] on tr "1/1 NONE 007-001 007-002 007-004 007-009 007-013 007-014 007-015 007-017 007-01…" at bounding box center [673, 432] width 977 height 25
click at [1099, 424] on button "button" at bounding box center [1107, 432] width 16 height 16
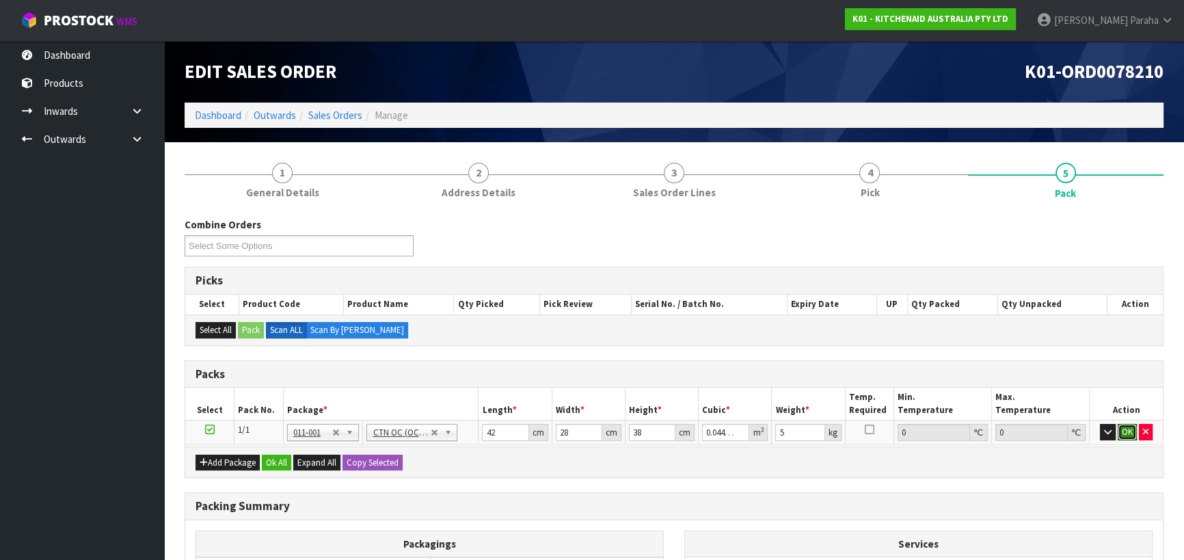
click button "OK" at bounding box center [1126, 432] width 19 height 16
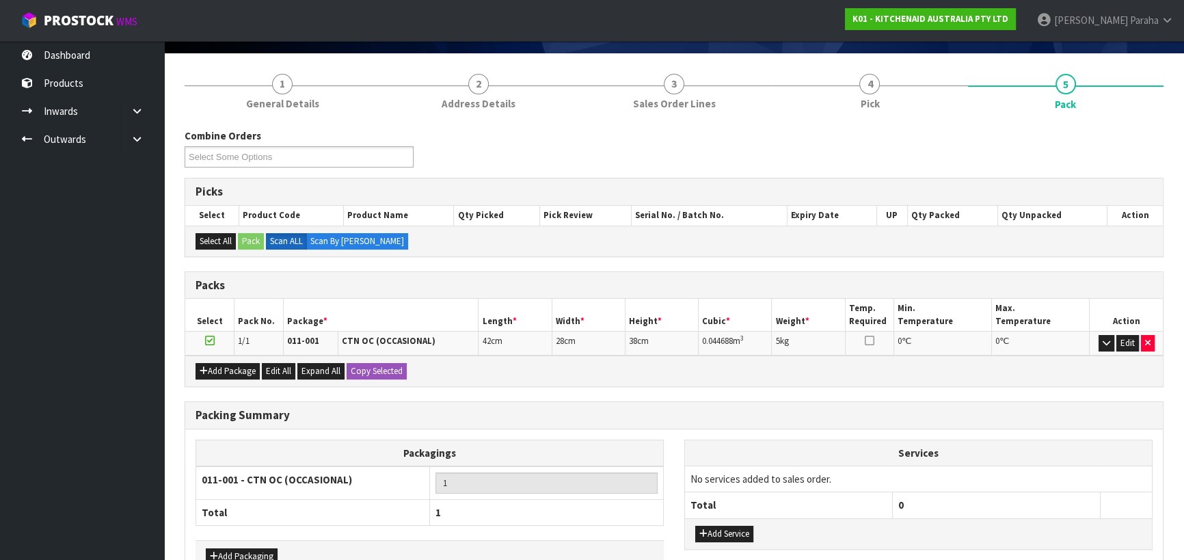
scroll to position [172, 0]
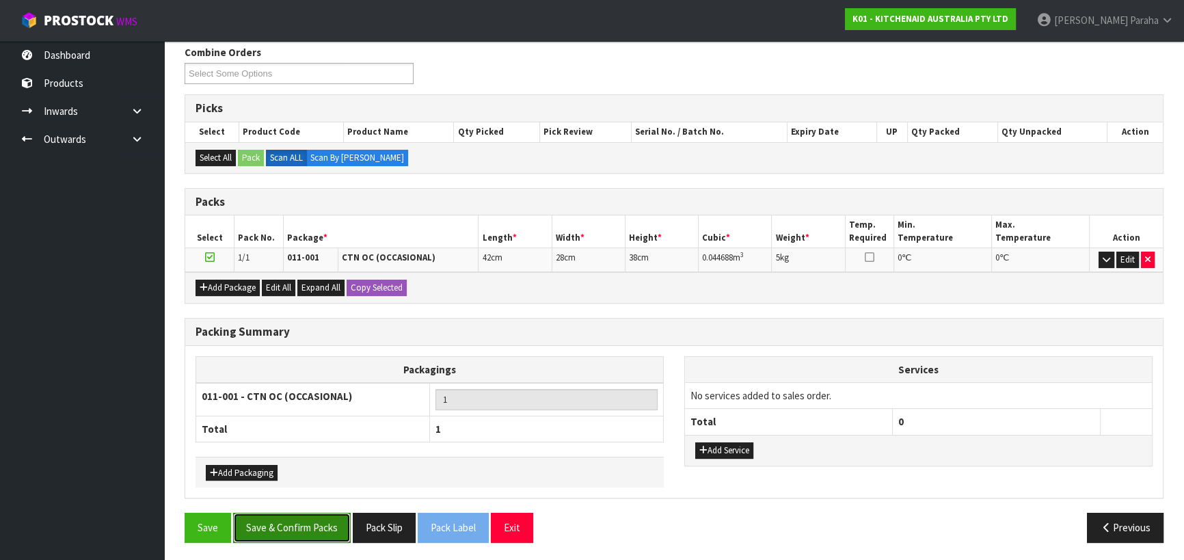
click at [308, 525] on button "Save & Confirm Packs" at bounding box center [292, 526] width 118 height 29
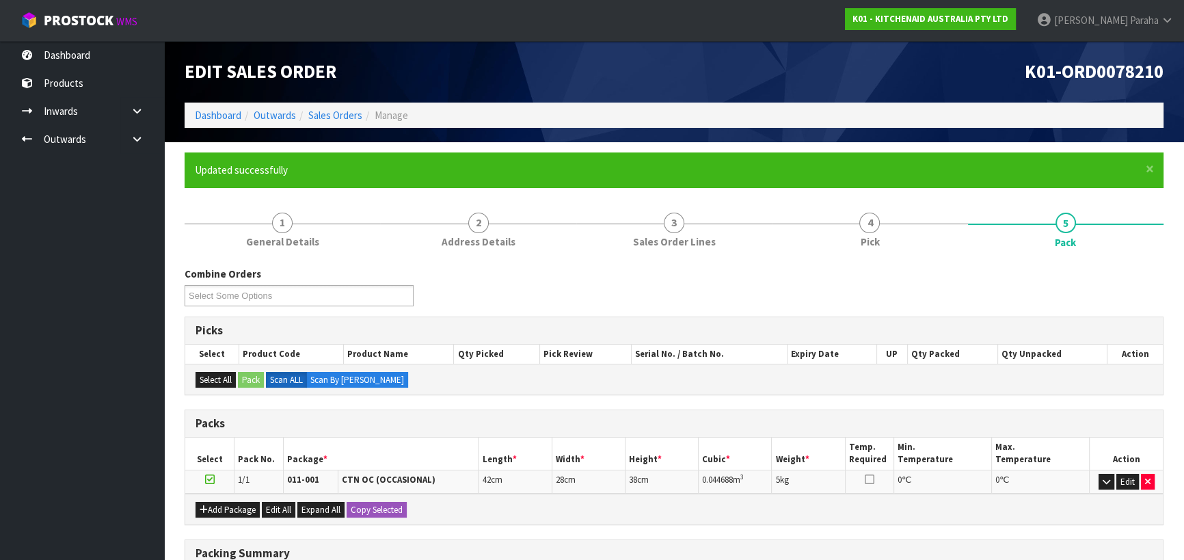
scroll to position [191, 0]
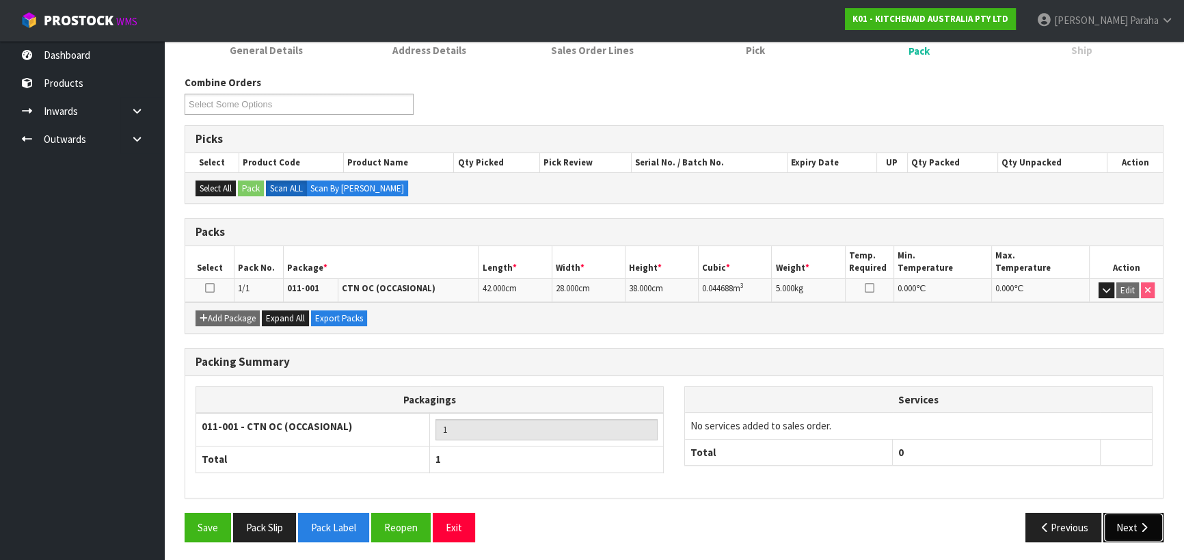
click at [1146, 530] on button "Next" at bounding box center [1133, 526] width 60 height 29
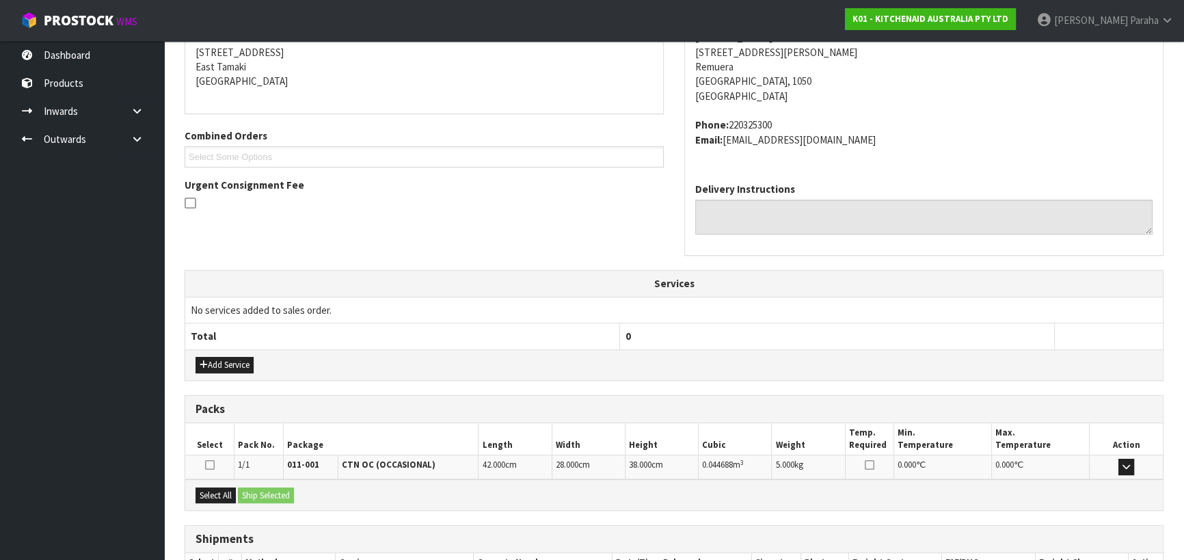
scroll to position [369, 0]
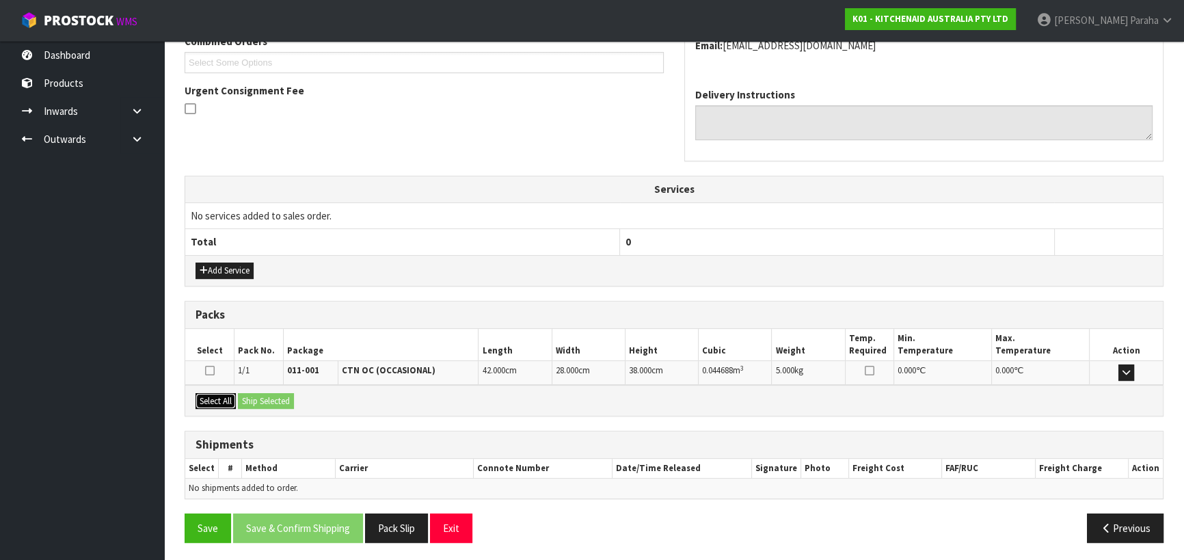
click at [208, 396] on button "Select All" at bounding box center [215, 401] width 40 height 16
click at [258, 396] on button "Ship Selected" at bounding box center [266, 401] width 56 height 16
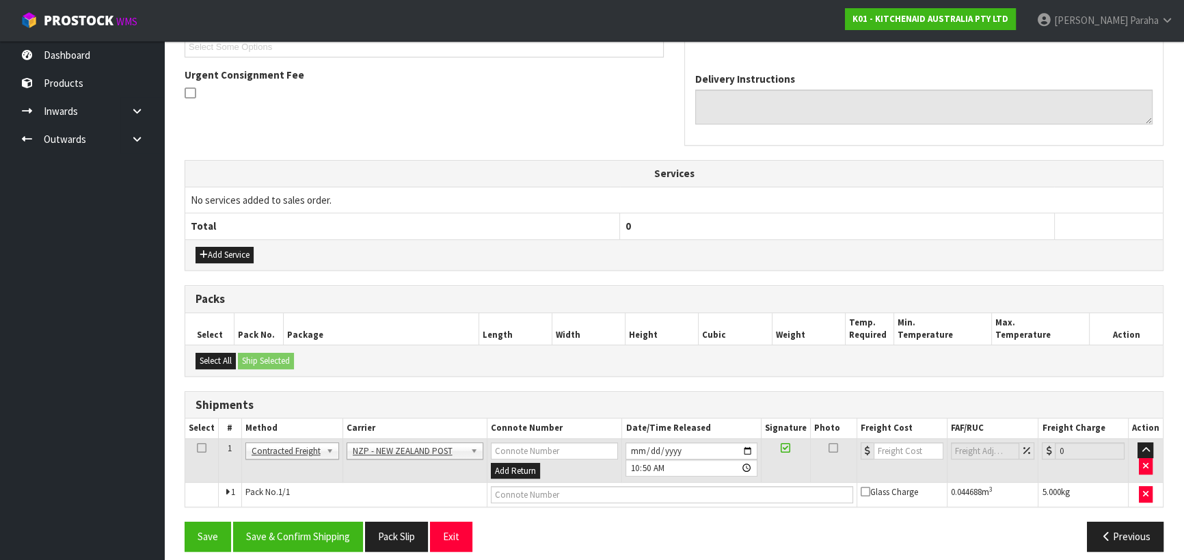
scroll to position [394, 0]
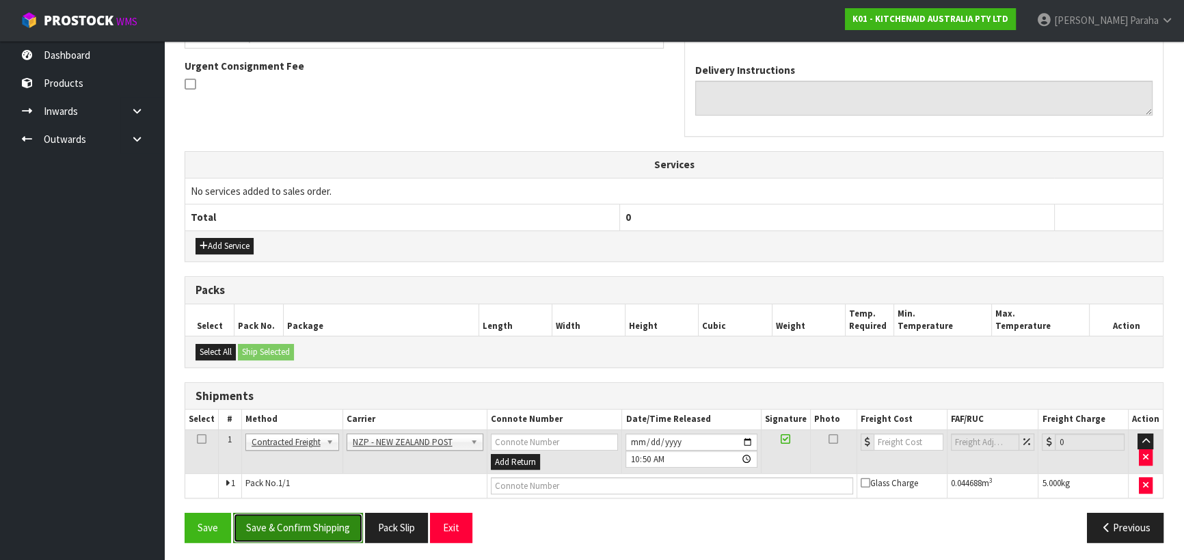
click at [344, 528] on button "Save & Confirm Shipping" at bounding box center [298, 526] width 130 height 29
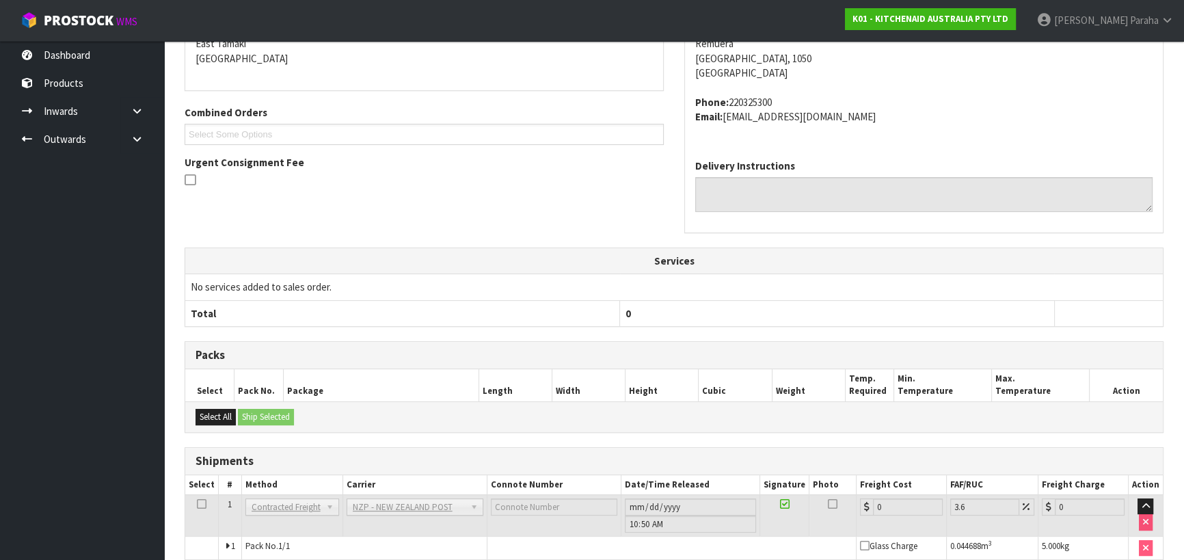
scroll to position [375, 0]
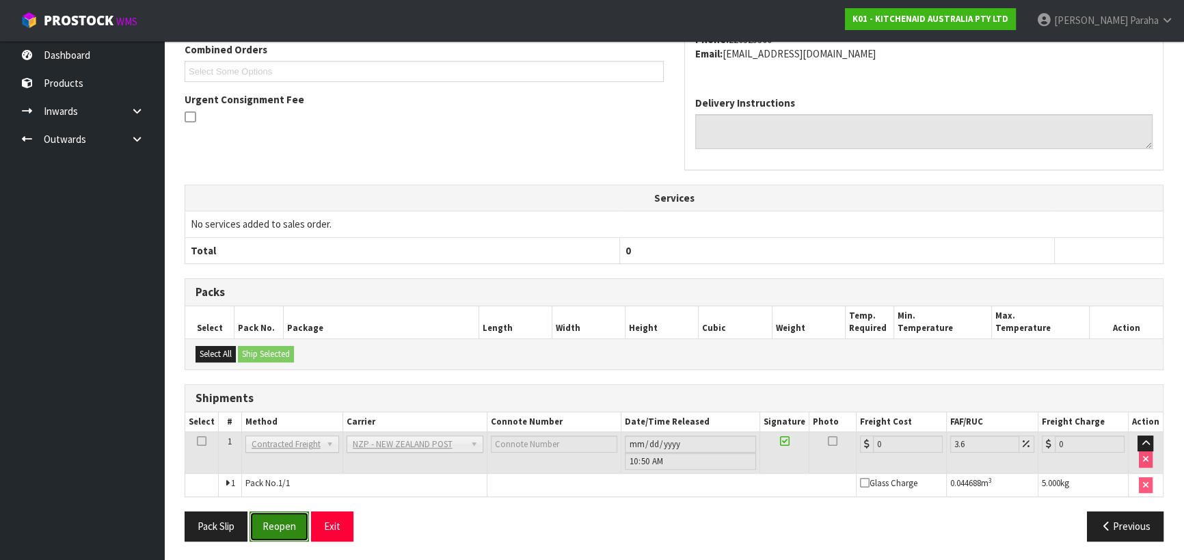
click at [284, 534] on button "Reopen" at bounding box center [278, 525] width 59 height 29
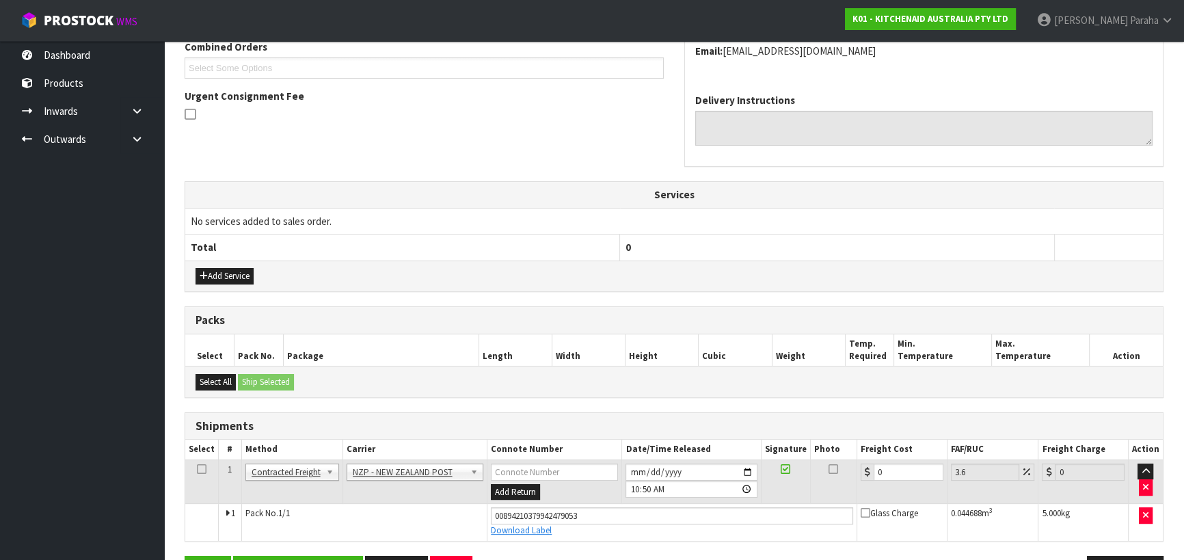
scroll to position [407, 0]
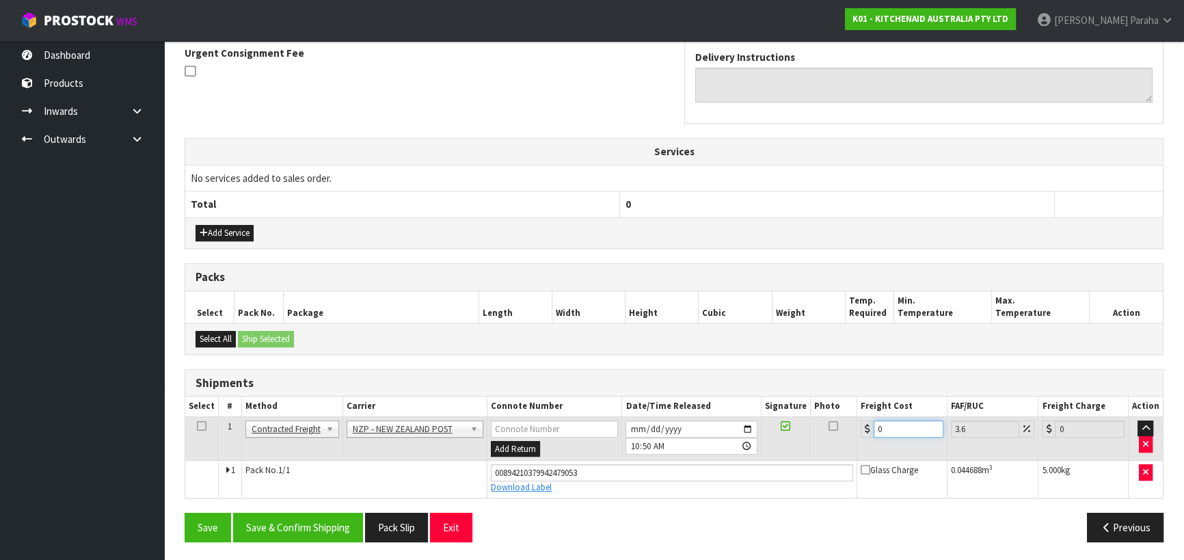
drag, startPoint x: 882, startPoint y: 425, endPoint x: 866, endPoint y: 430, distance: 17.3
click at [866, 430] on div "0" at bounding box center [901, 428] width 83 height 17
click at [322, 520] on button "Save & Confirm Shipping" at bounding box center [298, 526] width 130 height 29
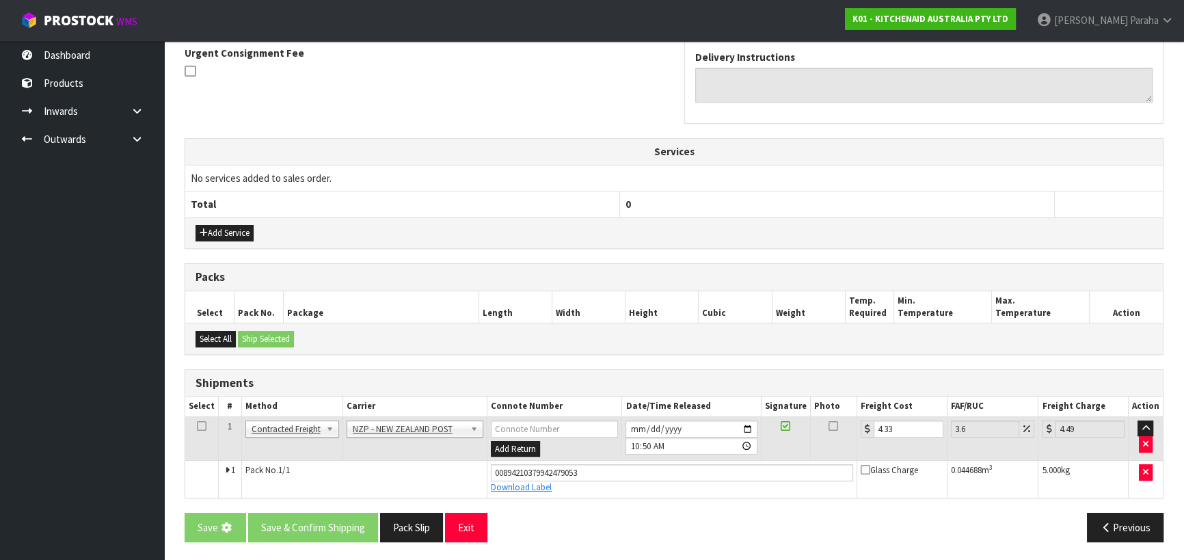
scroll to position [0, 0]
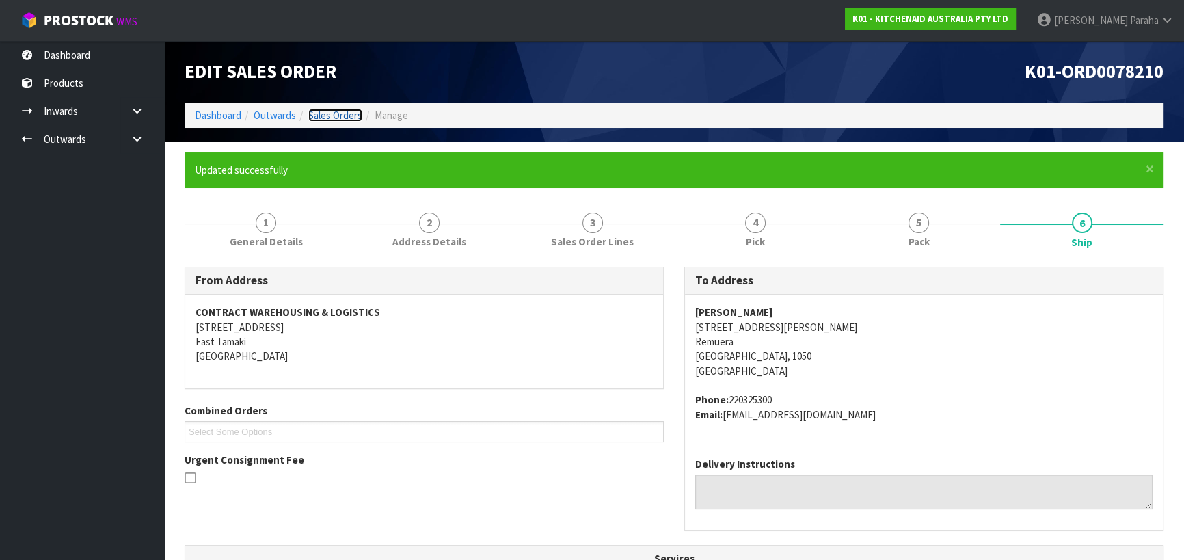
click at [324, 112] on link "Sales Orders" at bounding box center [335, 115] width 54 height 13
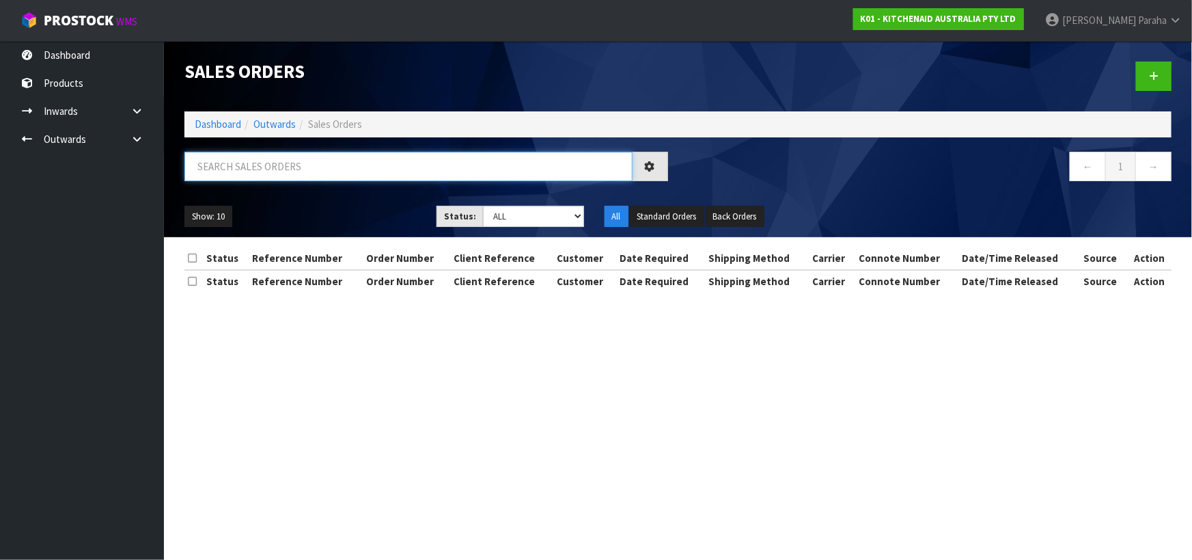
click at [338, 154] on input "text" at bounding box center [408, 166] width 448 height 29
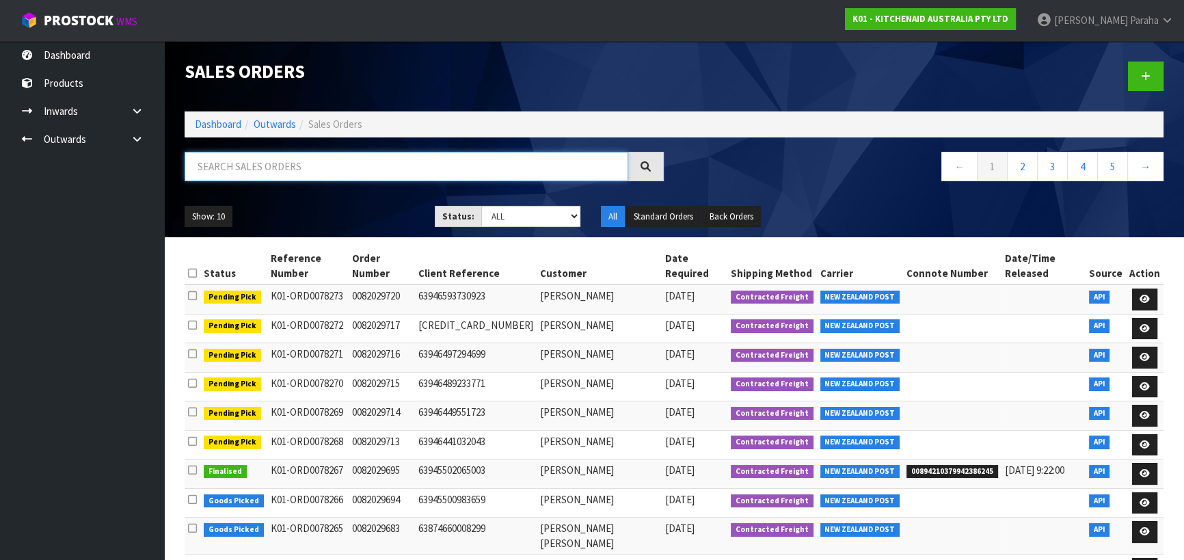
click at [321, 167] on input "text" at bounding box center [405, 166] width 443 height 29
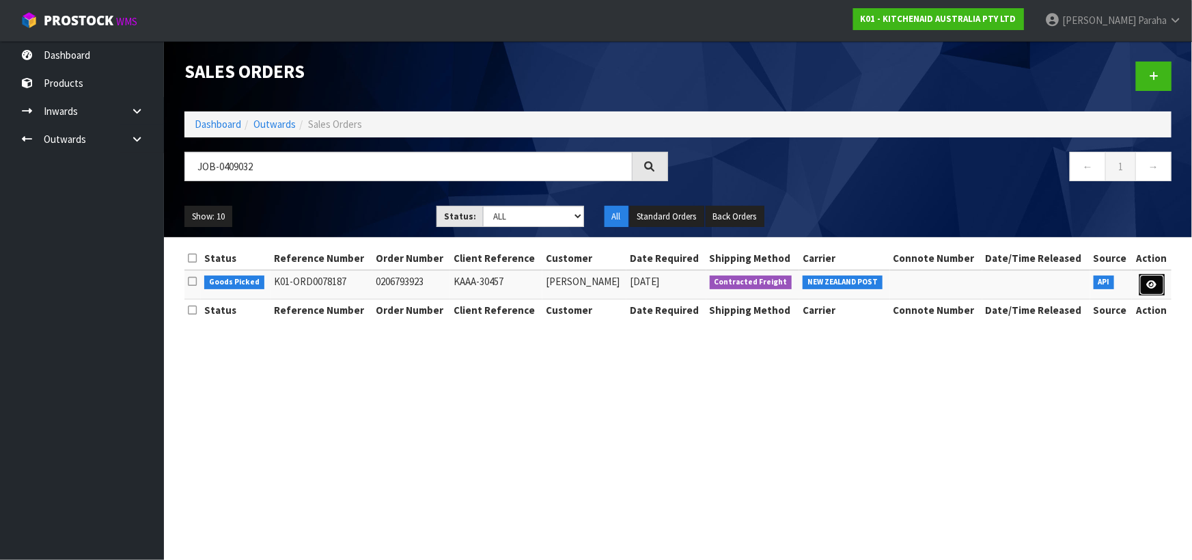
click at [1145, 287] on link at bounding box center [1152, 285] width 25 height 22
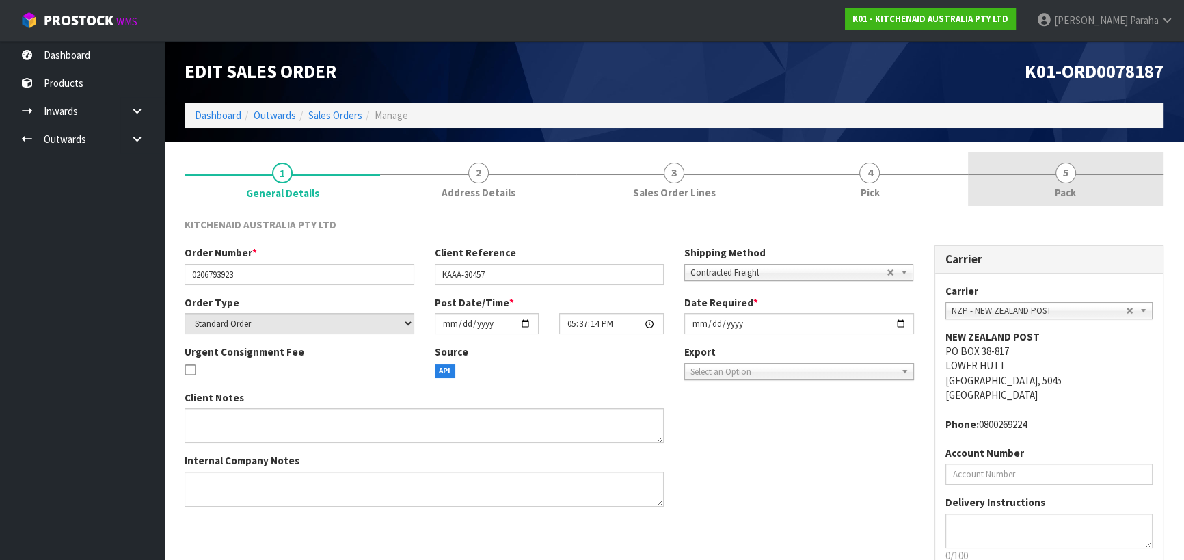
click at [1060, 182] on link "5 Pack" at bounding box center [1065, 179] width 195 height 54
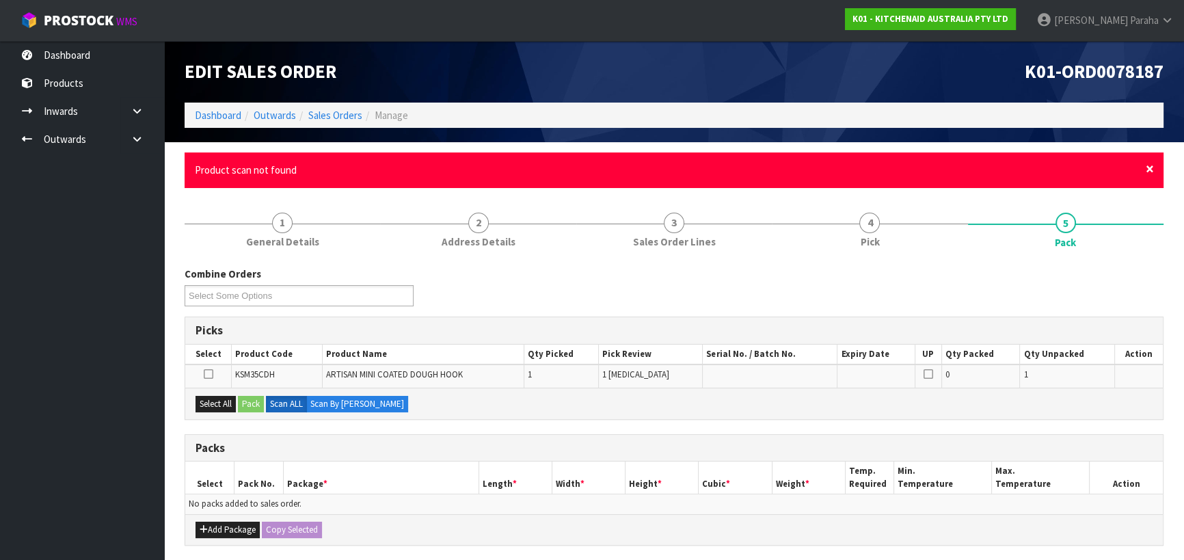
click at [1149, 166] on span "×" at bounding box center [1149, 168] width 8 height 19
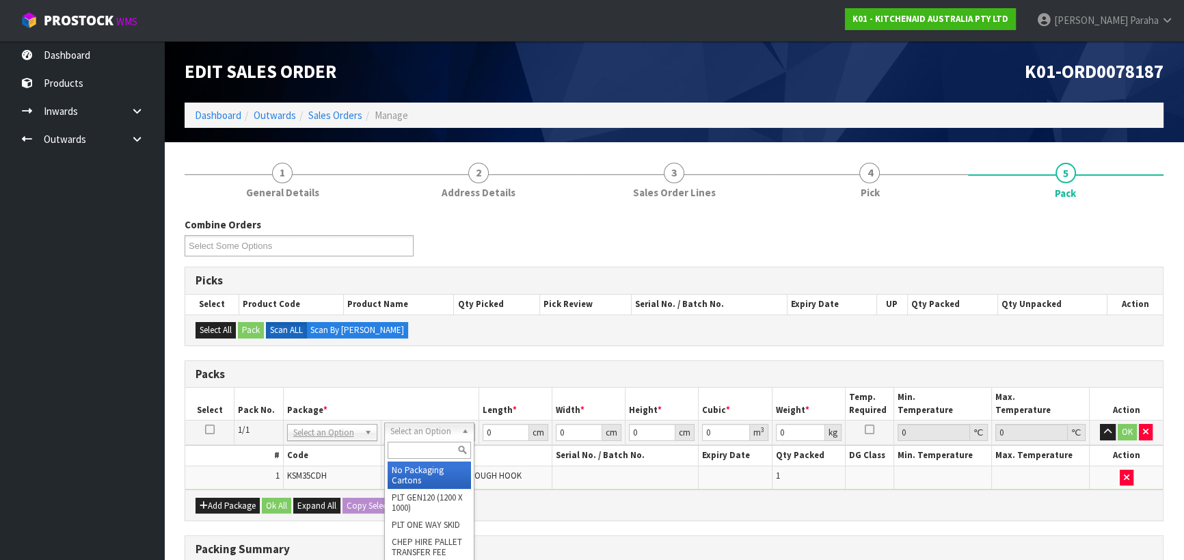
click at [435, 443] on input "text" at bounding box center [428, 449] width 83 height 17
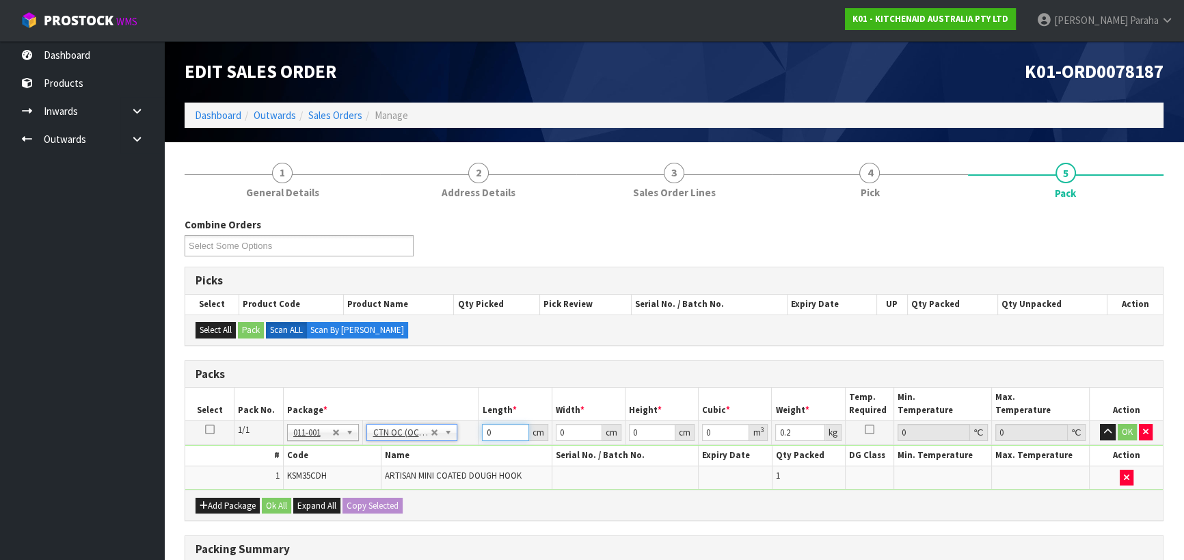
drag, startPoint x: 494, startPoint y: 434, endPoint x: 461, endPoint y: 437, distance: 33.0
click at [460, 437] on tr "1/1 NONE 007-001 007-002 007-004 007-009 007-013 007-014 007-015 007-017 007-01…" at bounding box center [673, 432] width 977 height 25
click at [1099, 424] on button "button" at bounding box center [1107, 432] width 16 height 16
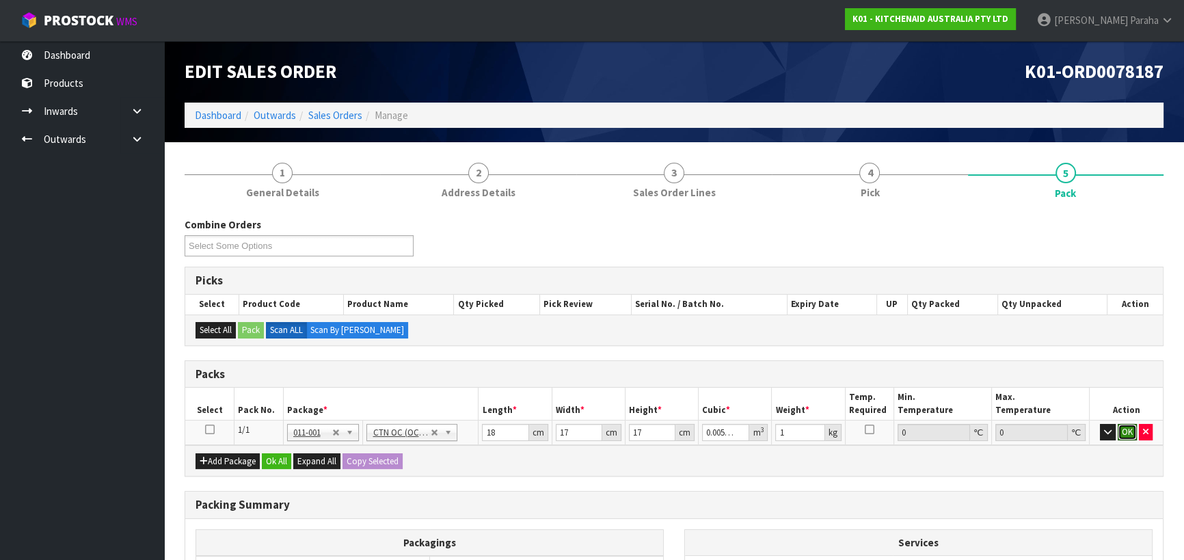
click button "OK" at bounding box center [1126, 432] width 19 height 16
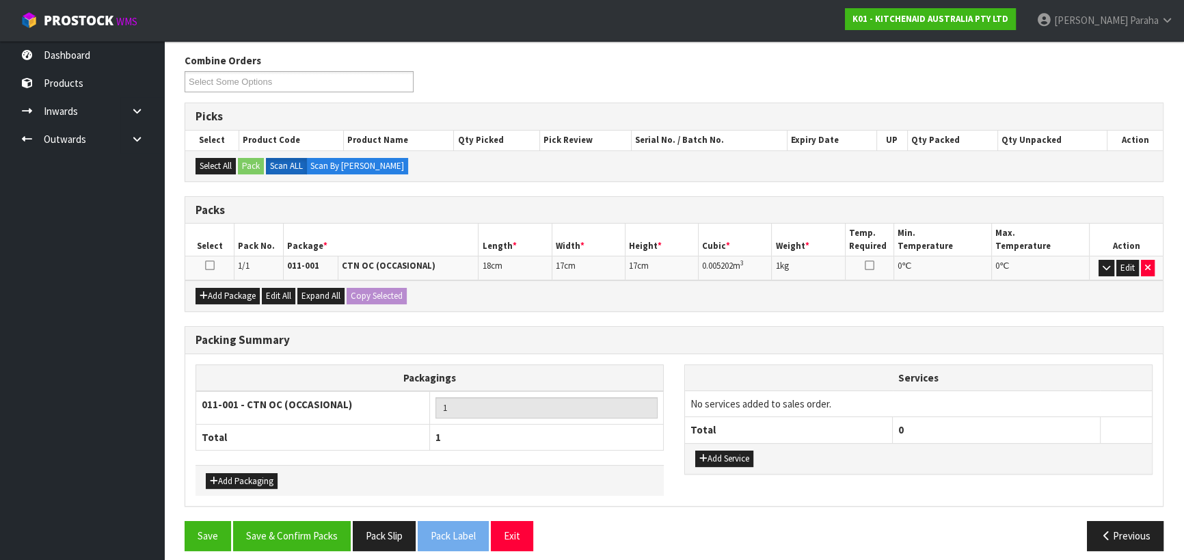
scroll to position [172, 0]
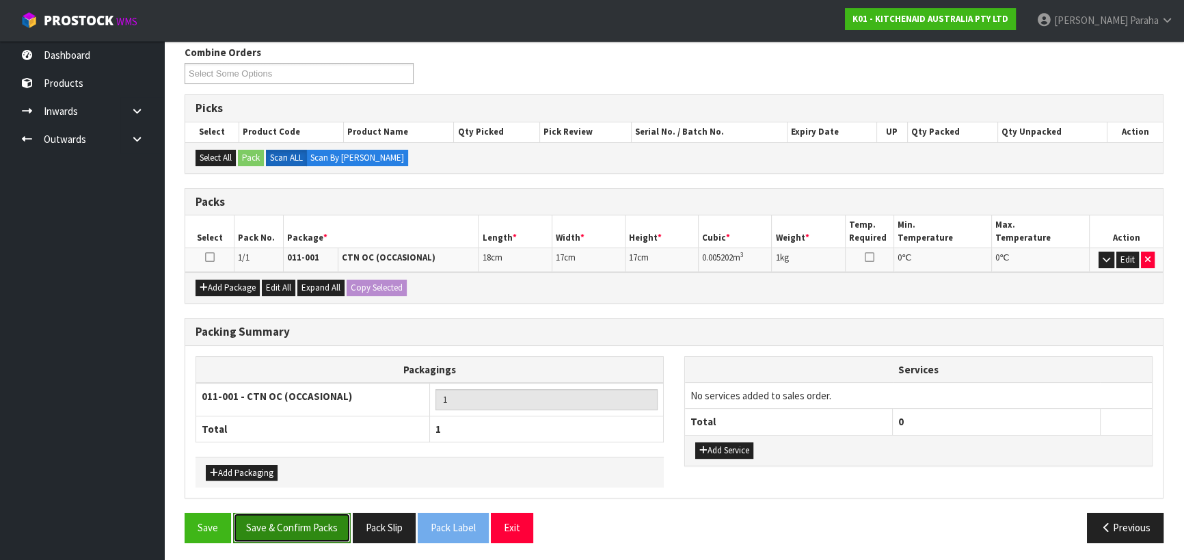
click at [294, 524] on button "Save & Confirm Packs" at bounding box center [292, 526] width 118 height 29
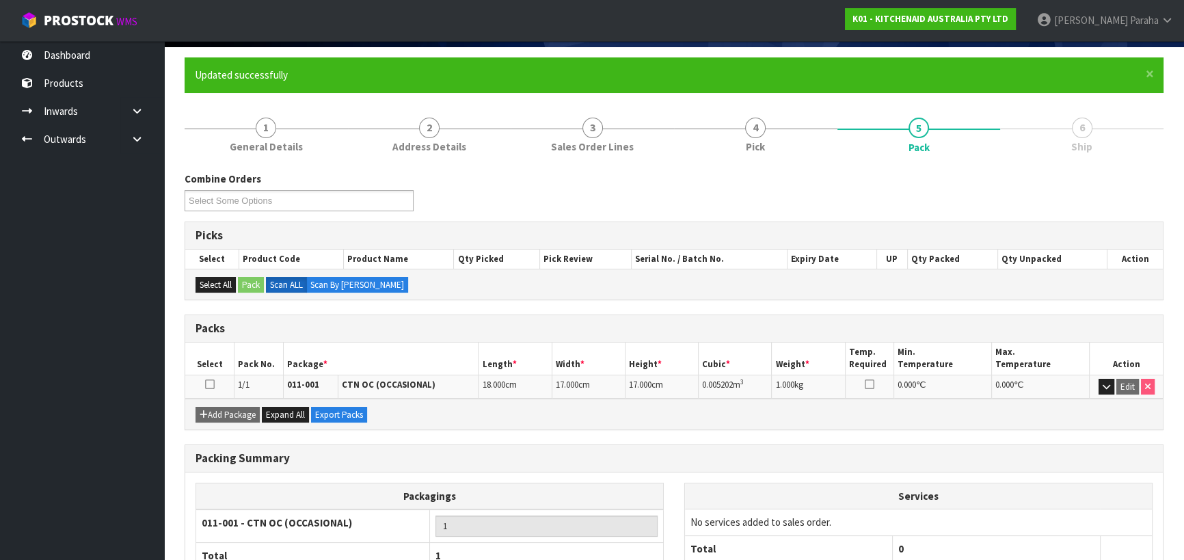
scroll to position [191, 0]
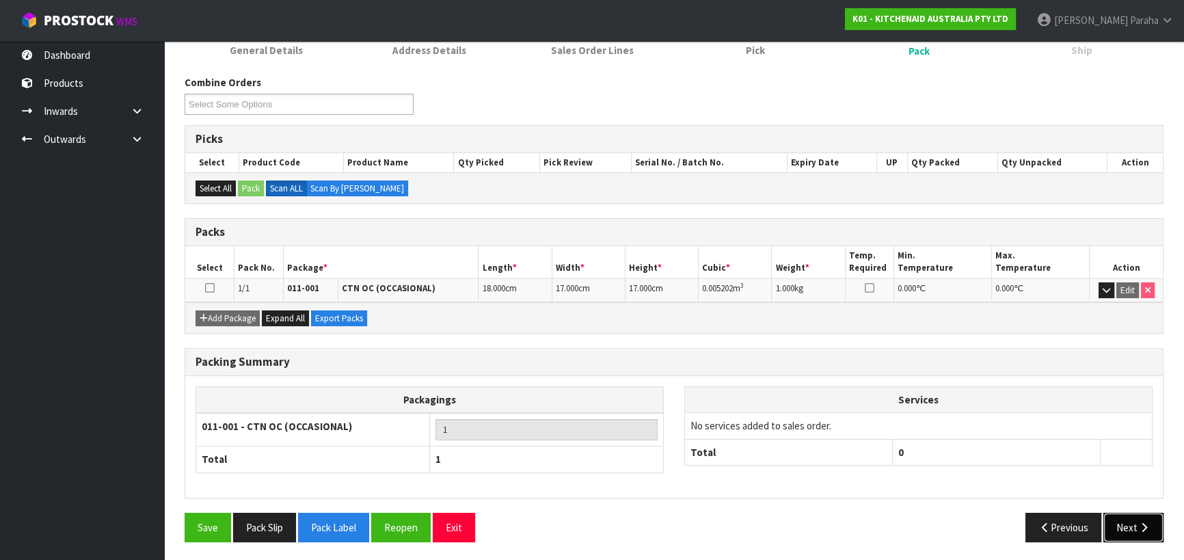
click at [1121, 528] on button "Next" at bounding box center [1133, 526] width 60 height 29
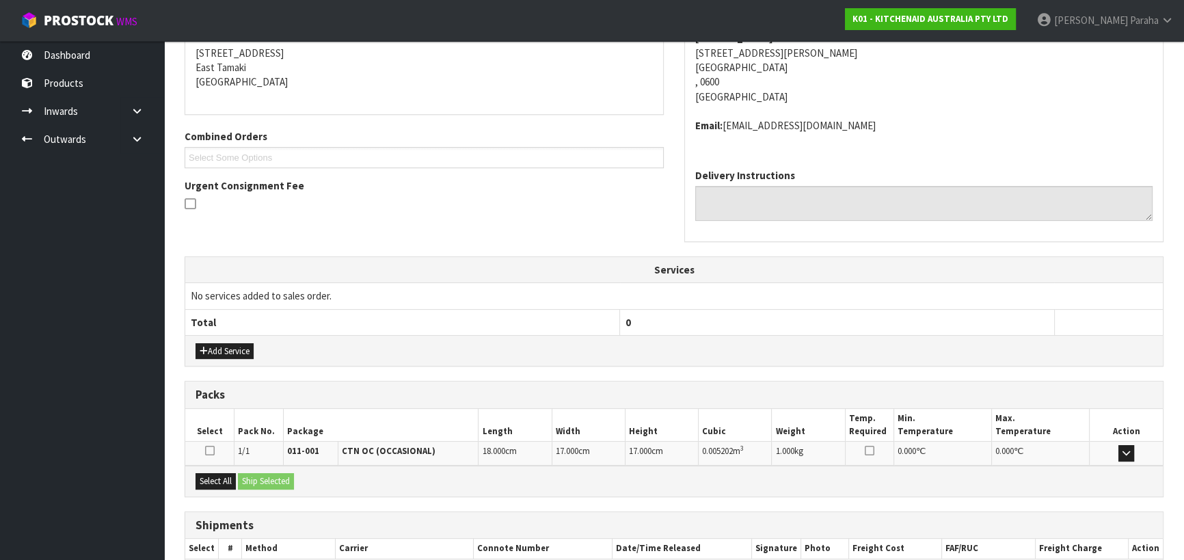
scroll to position [355, 0]
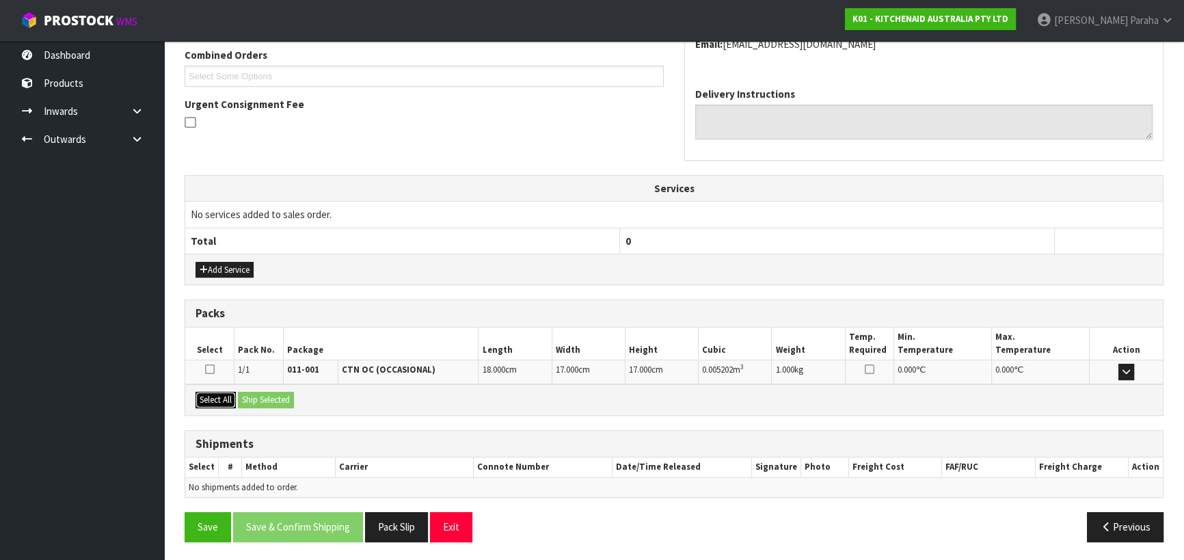
drag, startPoint x: 220, startPoint y: 397, endPoint x: 232, endPoint y: 396, distance: 12.3
click at [221, 397] on button "Select All" at bounding box center [215, 400] width 40 height 16
click at [280, 392] on button "Ship Selected" at bounding box center [266, 400] width 56 height 16
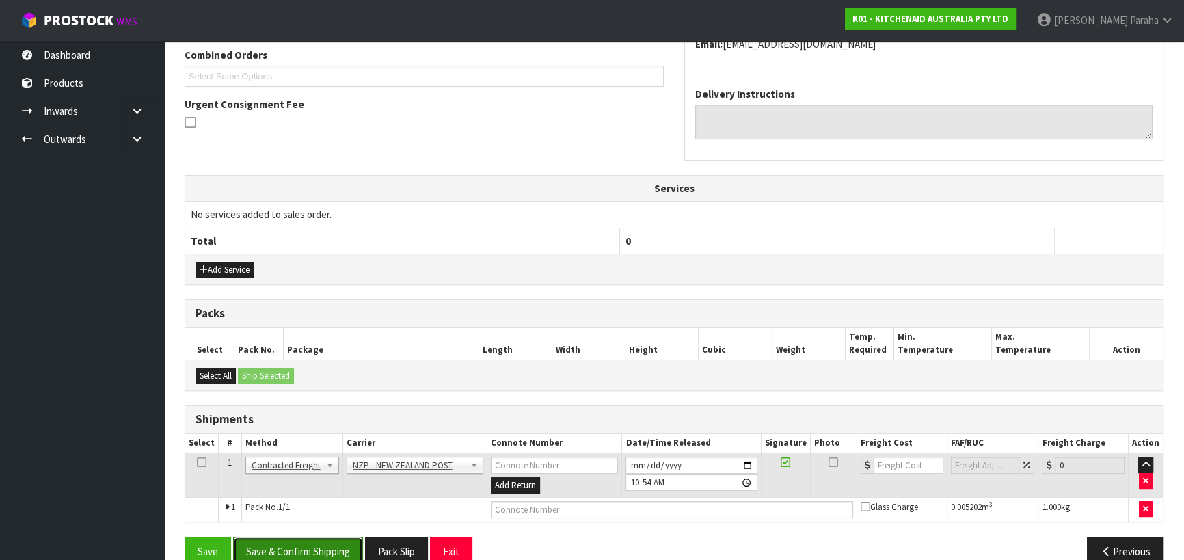
click at [331, 541] on button "Save & Confirm Shipping" at bounding box center [298, 550] width 130 height 29
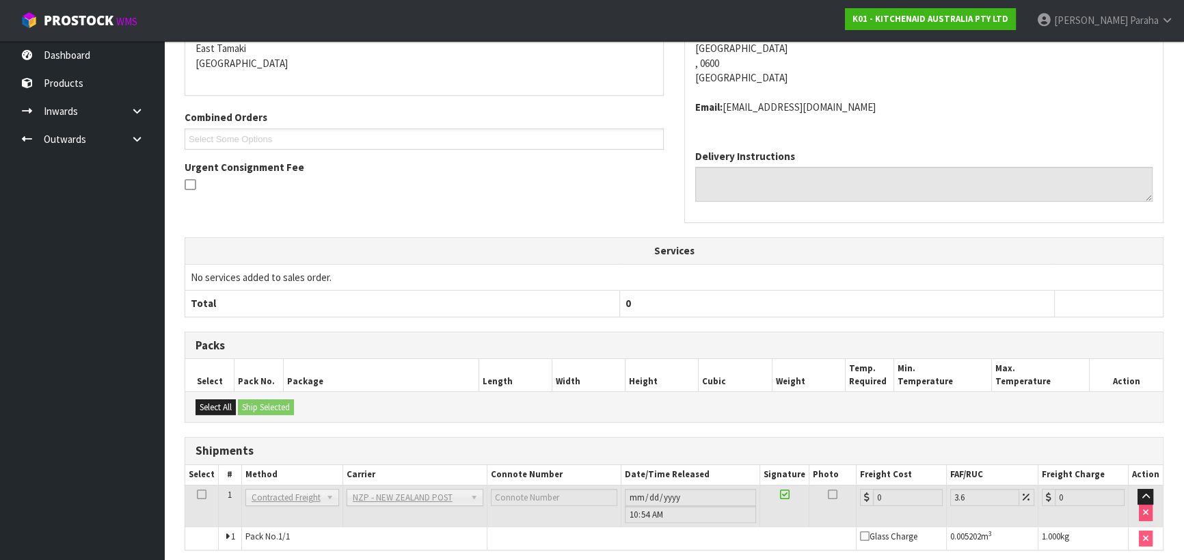
scroll to position [360, 0]
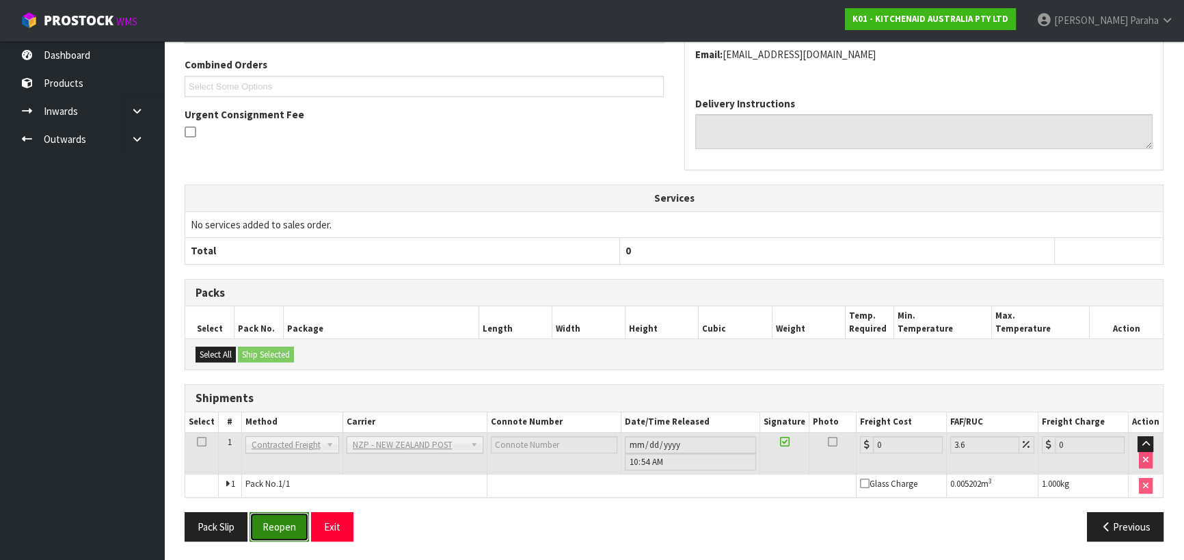
click at [280, 532] on button "Reopen" at bounding box center [278, 526] width 59 height 29
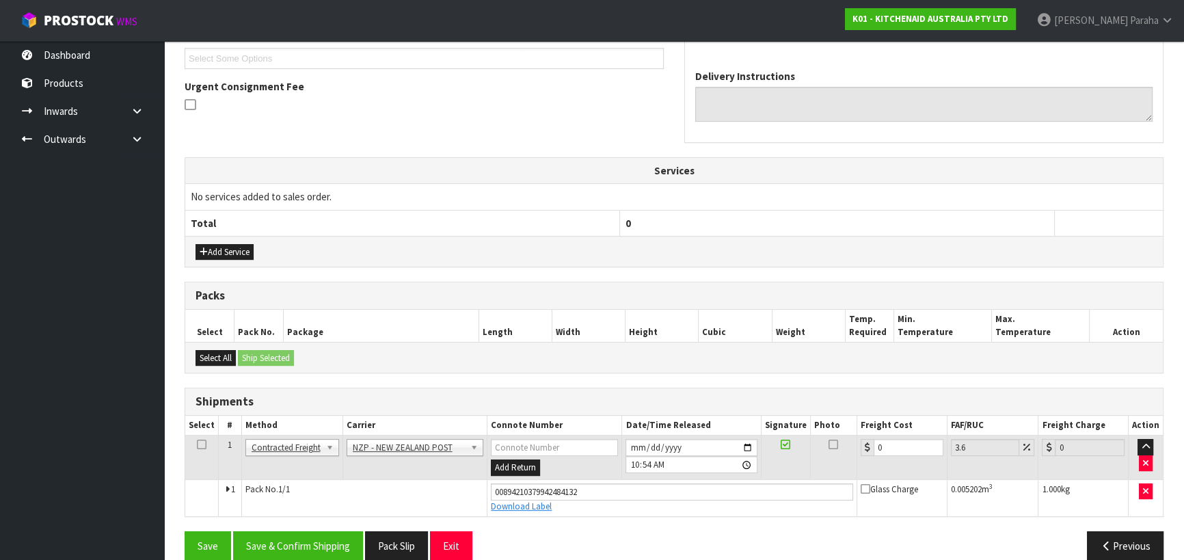
scroll to position [392, 0]
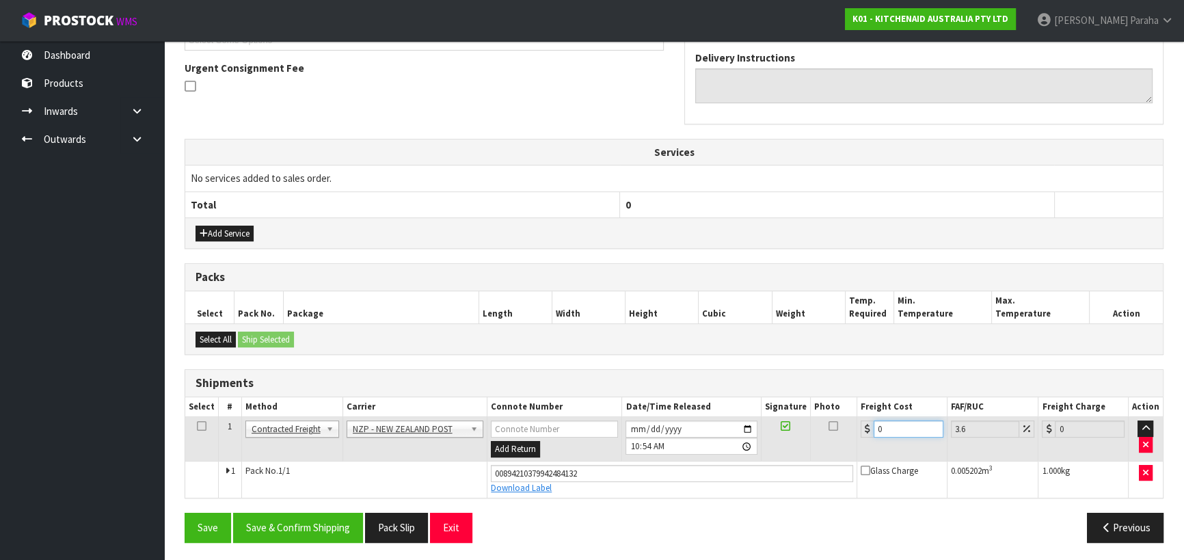
drag, startPoint x: 890, startPoint y: 425, endPoint x: 851, endPoint y: 426, distance: 38.3
click at [851, 427] on tr "1 Client Local Pickup Customer Local Pickup Company Freight Contracted Freight …" at bounding box center [673, 439] width 977 height 44
click at [327, 526] on button "Save & Confirm Shipping" at bounding box center [298, 526] width 130 height 29
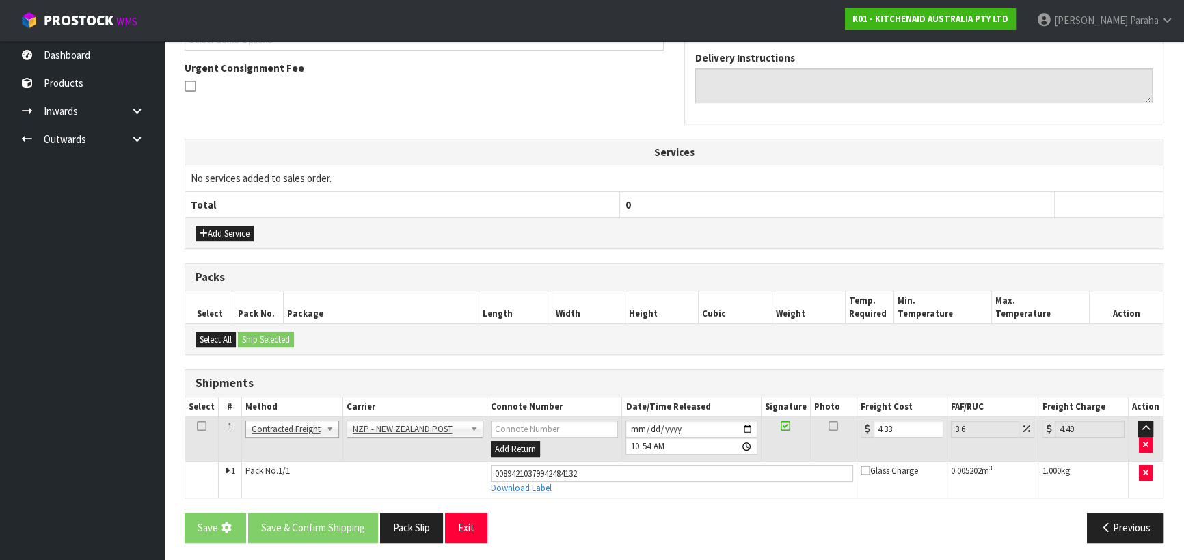
scroll to position [0, 0]
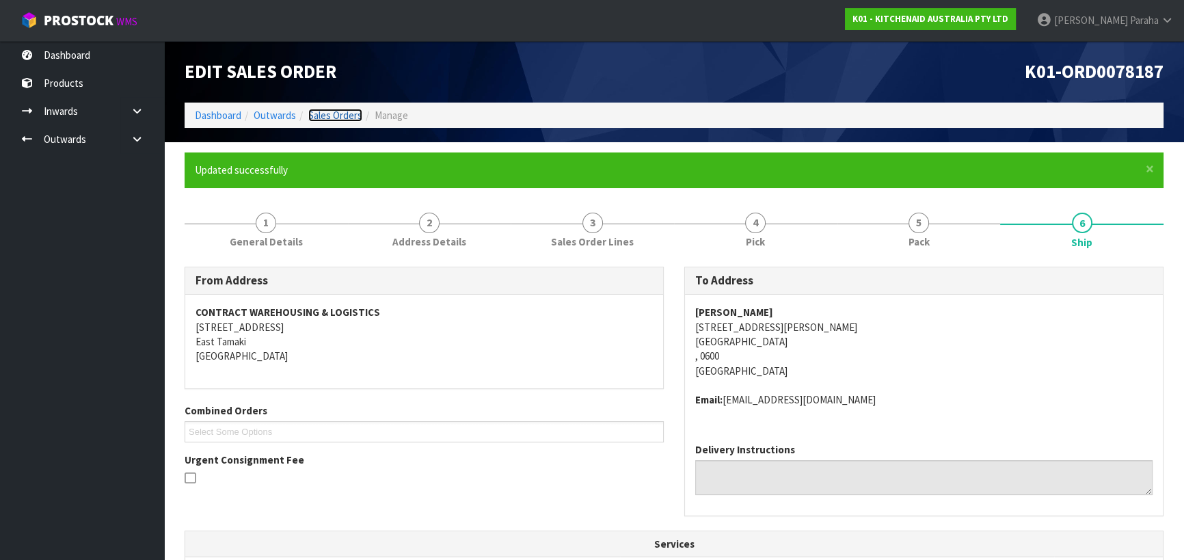
click at [346, 121] on link "Sales Orders" at bounding box center [335, 115] width 54 height 13
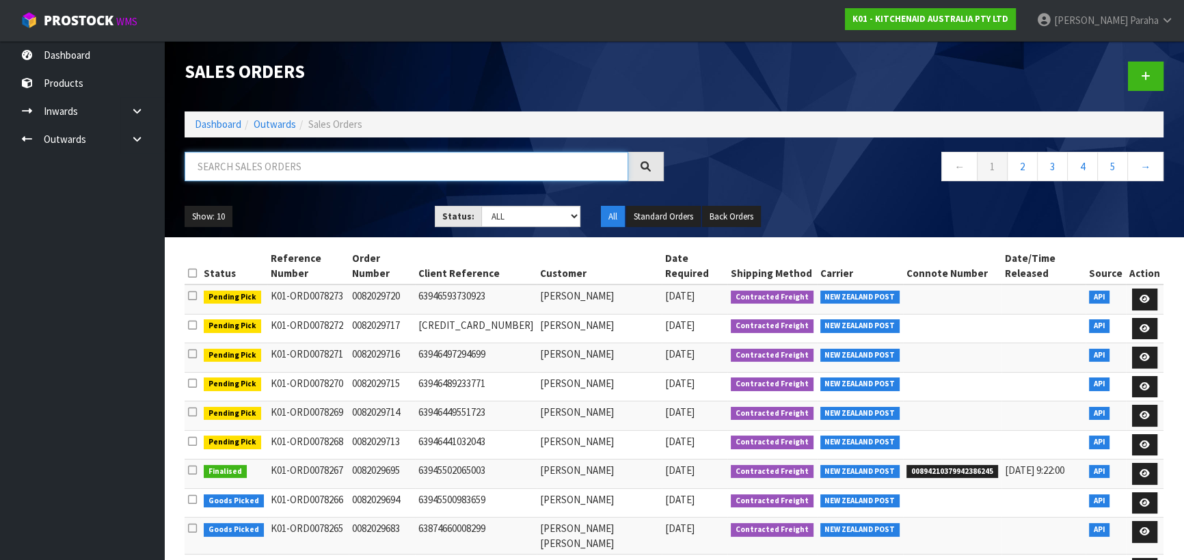
click at [405, 169] on input "text" at bounding box center [405, 166] width 443 height 29
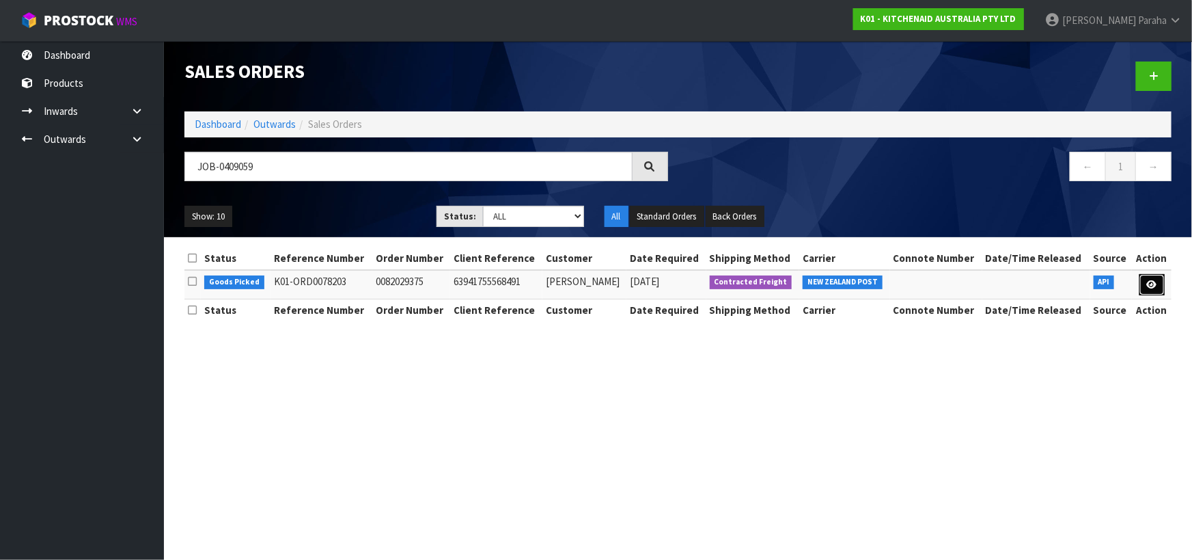
click at [1158, 284] on link at bounding box center [1152, 285] width 25 height 22
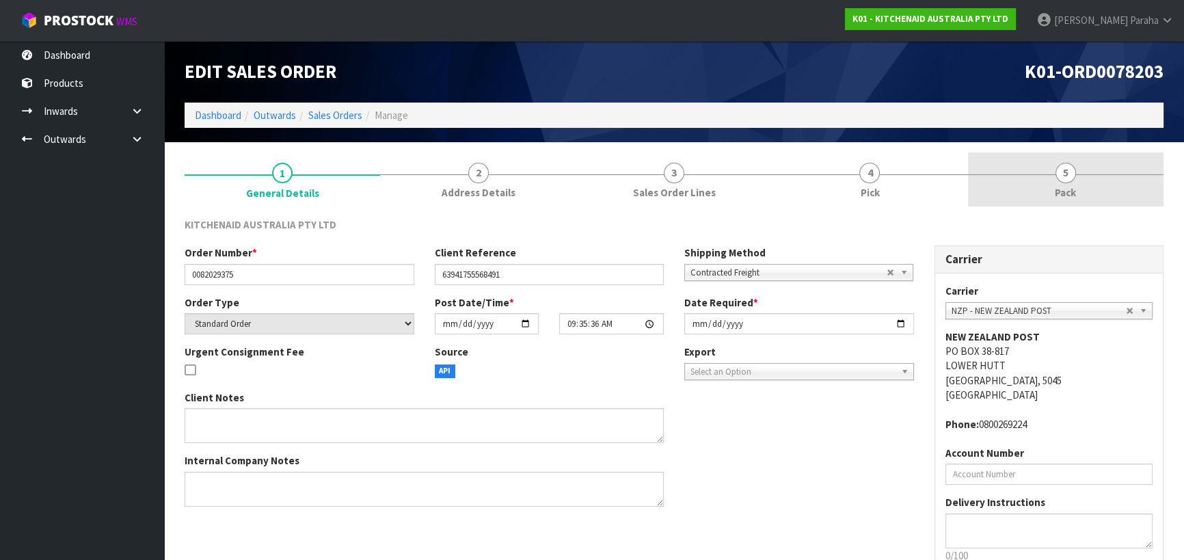
click at [1070, 180] on span "5" at bounding box center [1065, 173] width 20 height 20
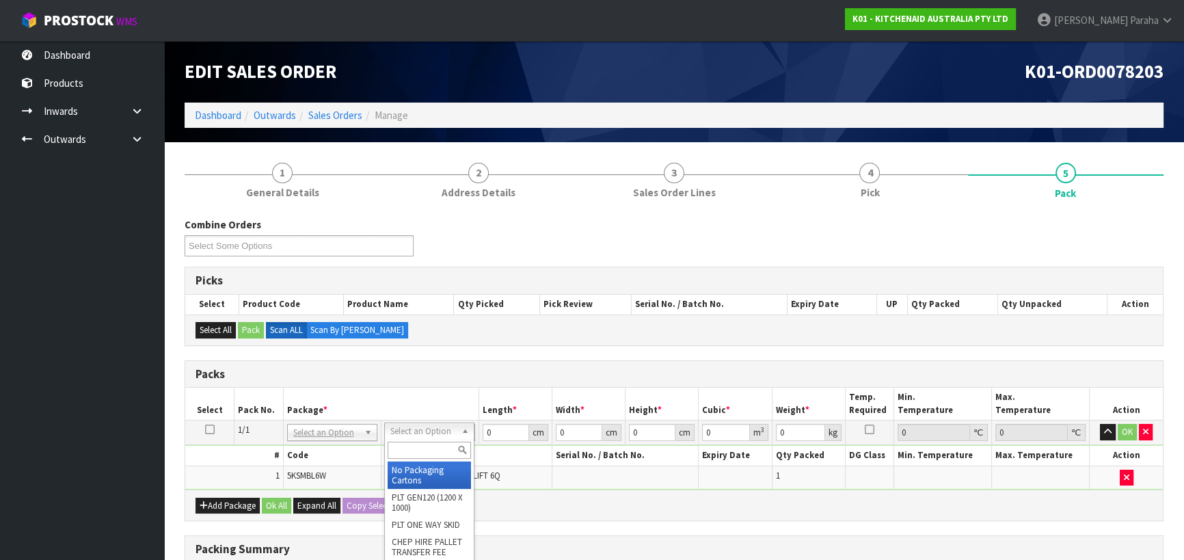
click at [442, 444] on input "text" at bounding box center [428, 449] width 83 height 17
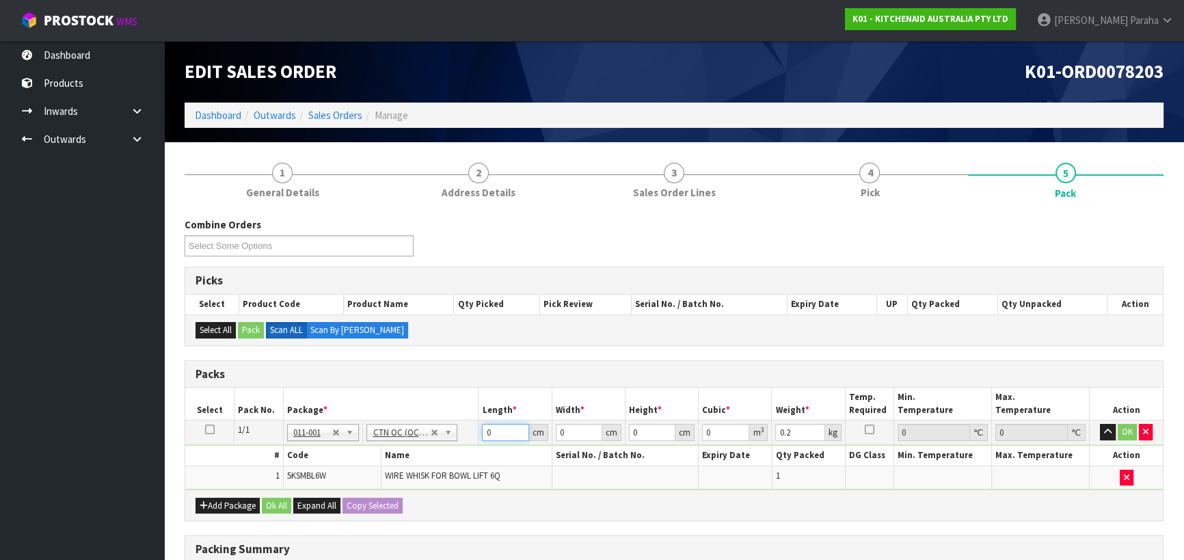
drag, startPoint x: 491, startPoint y: 427, endPoint x: 469, endPoint y: 430, distance: 22.8
click at [469, 430] on tr "1/1 NONE 007-001 007-002 007-004 007-009 007-013 007-014 007-015 007-017 007-01…" at bounding box center [673, 432] width 977 height 25
click at [1099, 424] on button "button" at bounding box center [1107, 432] width 16 height 16
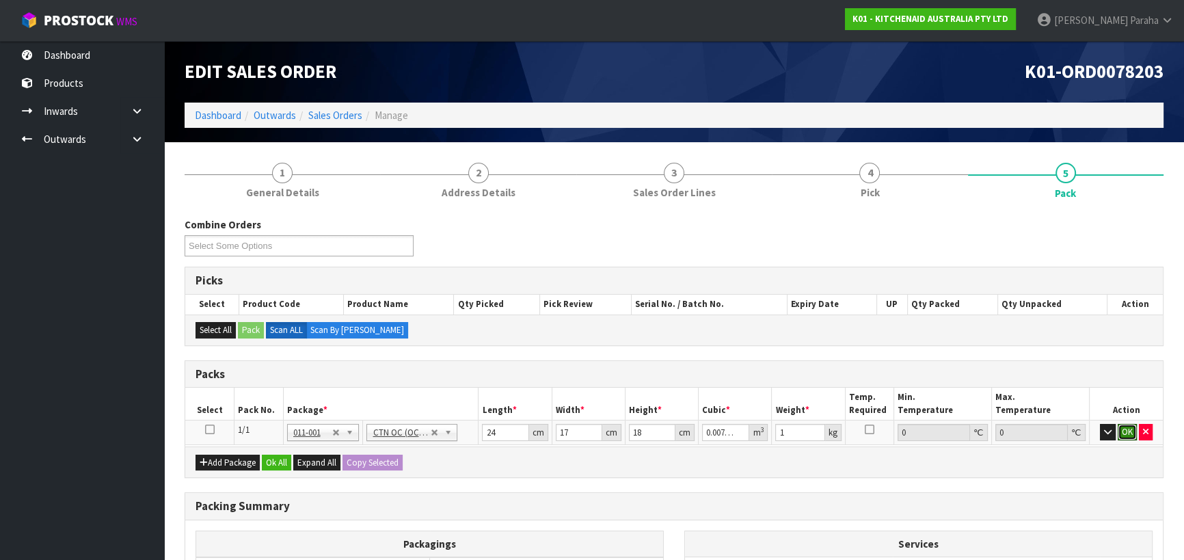
click button "OK" at bounding box center [1126, 432] width 19 height 16
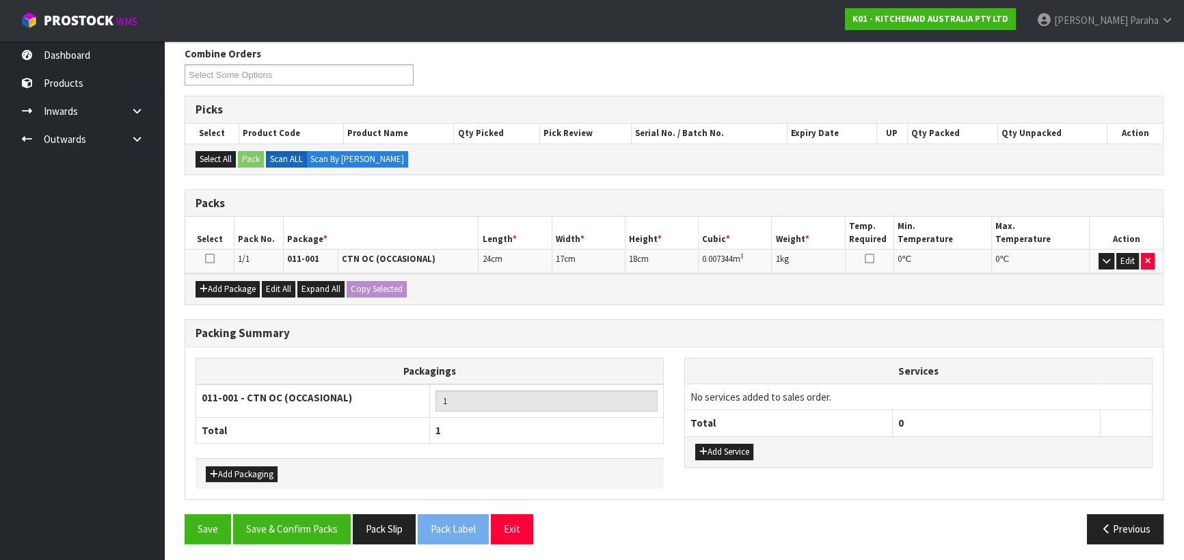
scroll to position [172, 0]
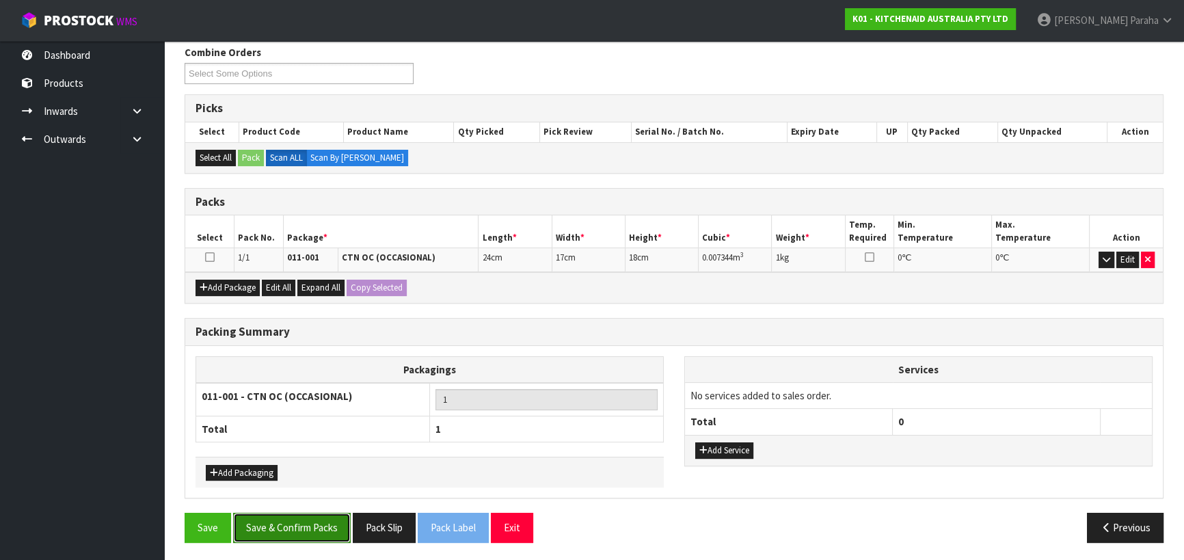
click at [265, 516] on button "Save & Confirm Packs" at bounding box center [292, 526] width 118 height 29
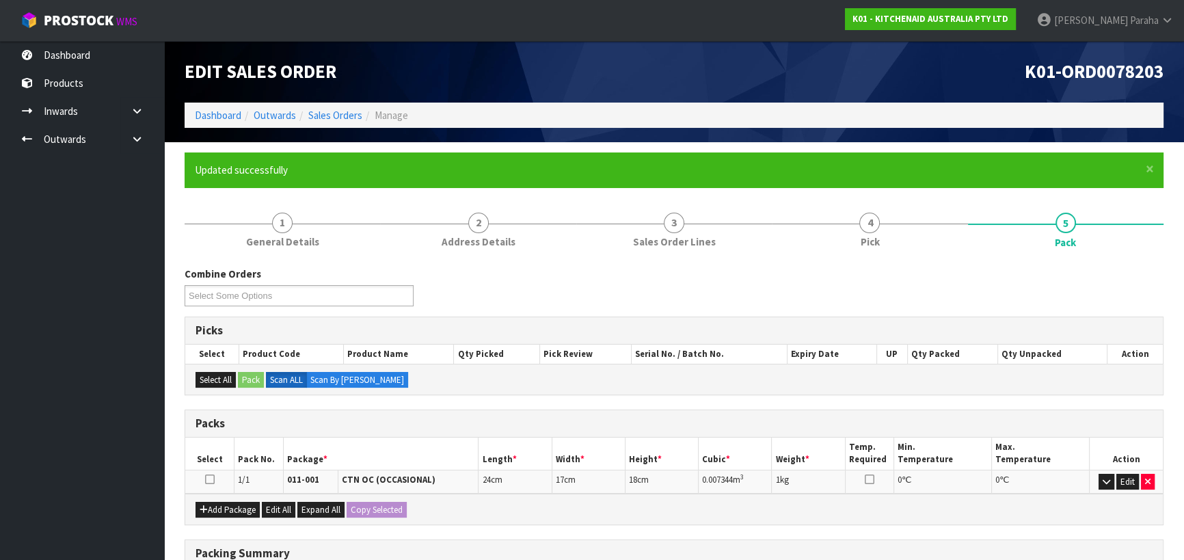
scroll to position [191, 0]
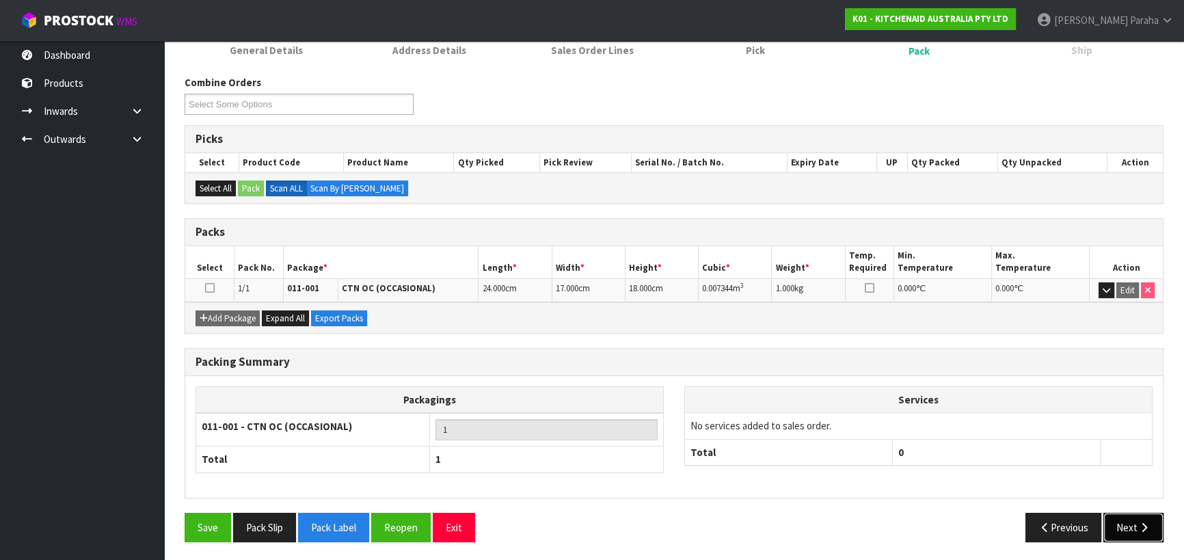
click at [1127, 525] on button "Next" at bounding box center [1133, 526] width 60 height 29
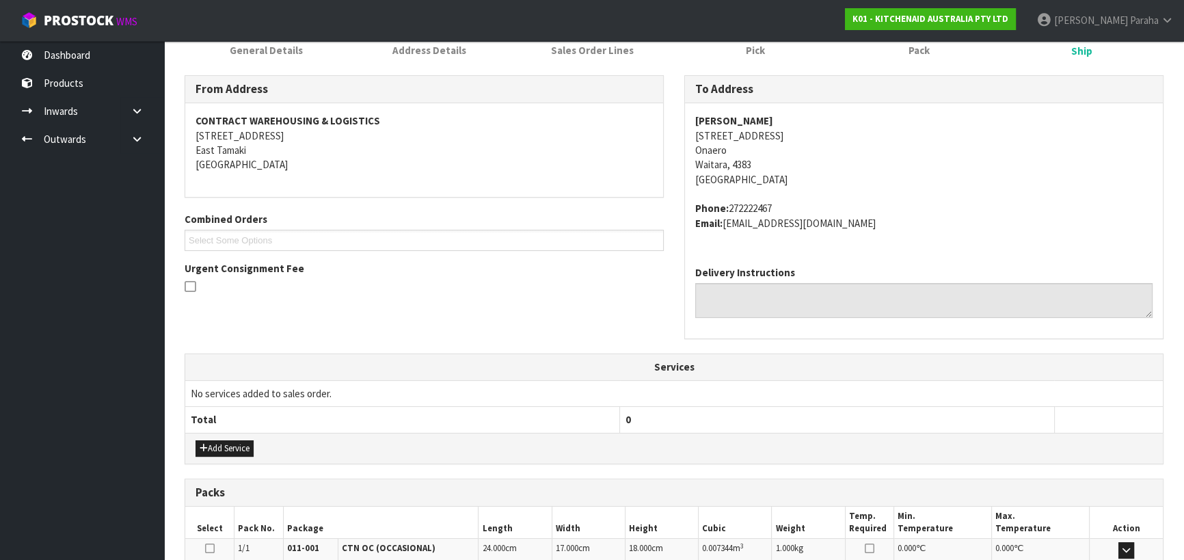
scroll to position [369, 0]
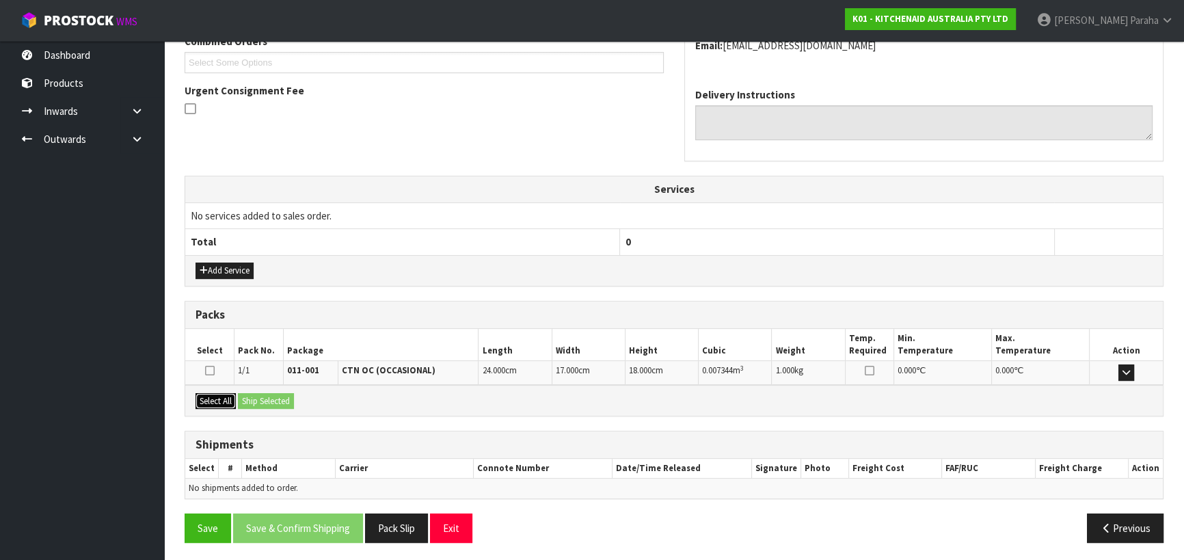
drag, startPoint x: 222, startPoint y: 396, endPoint x: 246, endPoint y: 393, distance: 24.1
click at [223, 395] on button "Select All" at bounding box center [215, 401] width 40 height 16
click at [260, 394] on button "Ship Selected" at bounding box center [266, 401] width 56 height 16
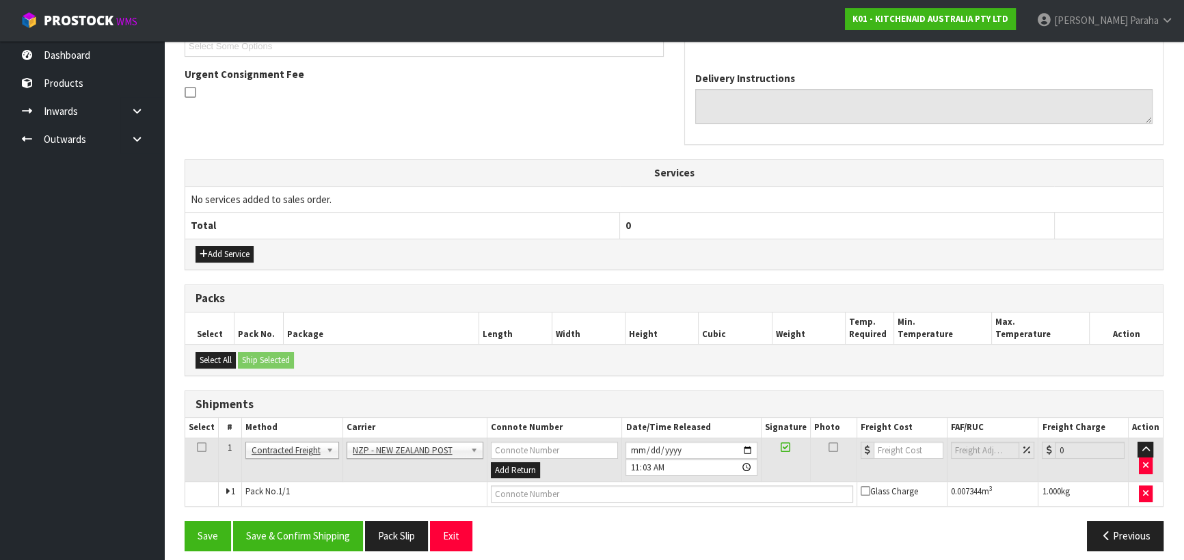
scroll to position [394, 0]
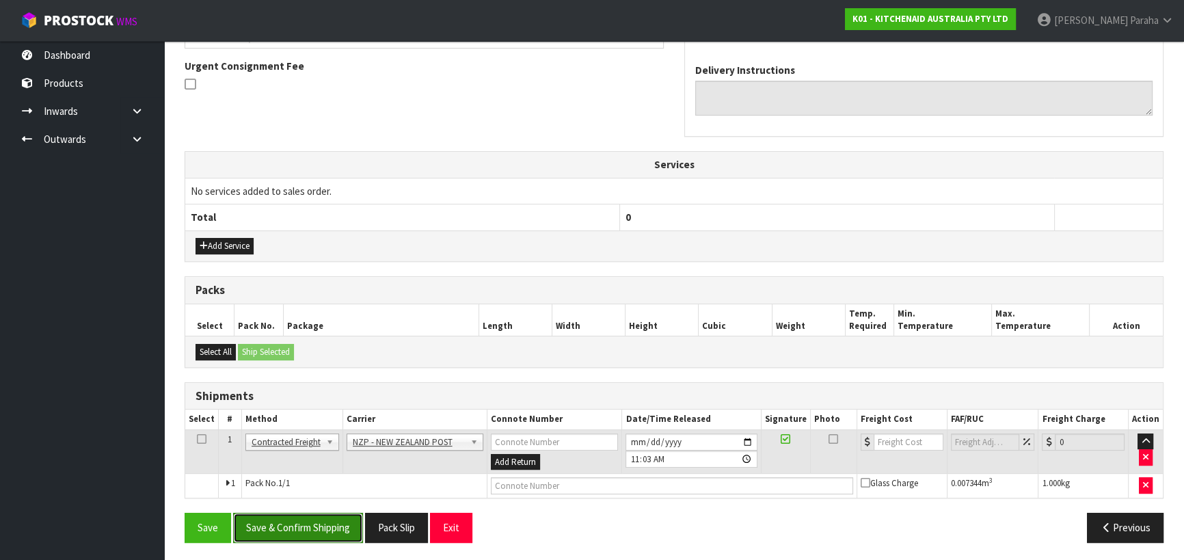
click at [303, 524] on button "Save & Confirm Shipping" at bounding box center [298, 526] width 130 height 29
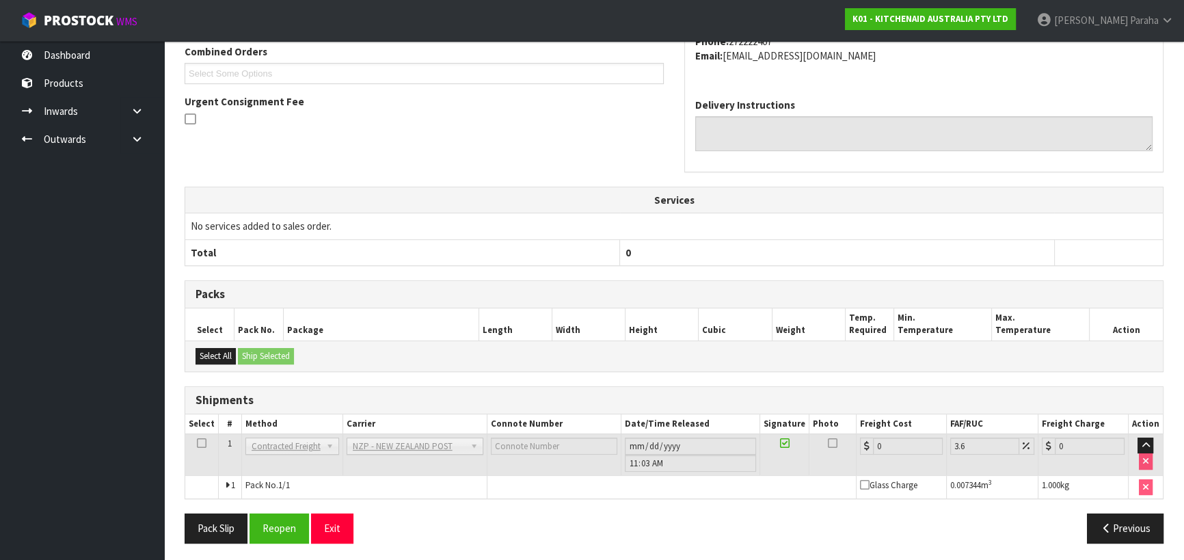
scroll to position [375, 0]
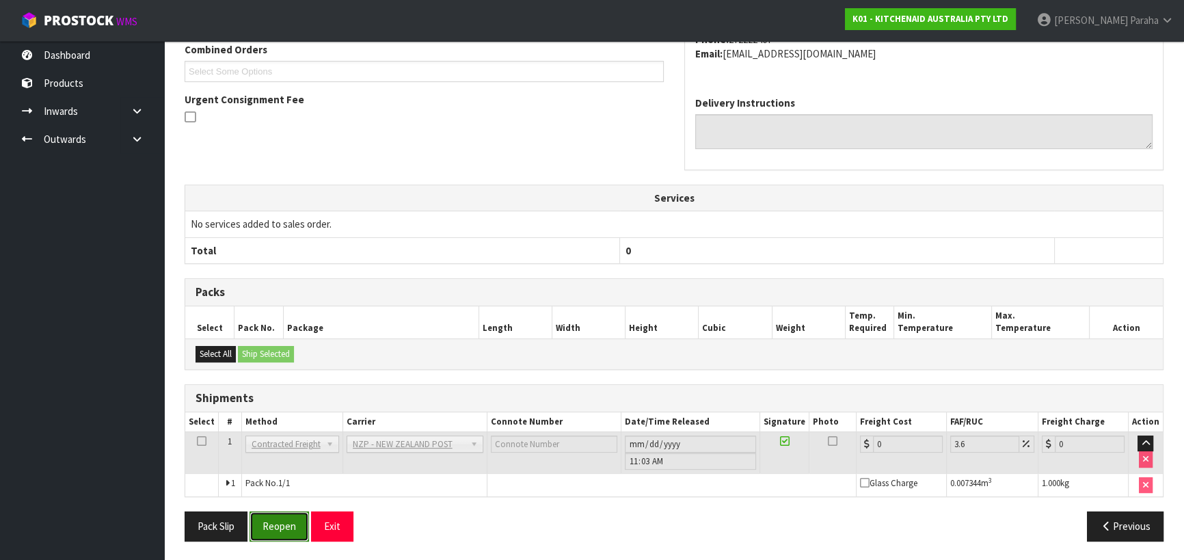
click at [269, 517] on button "Reopen" at bounding box center [278, 525] width 59 height 29
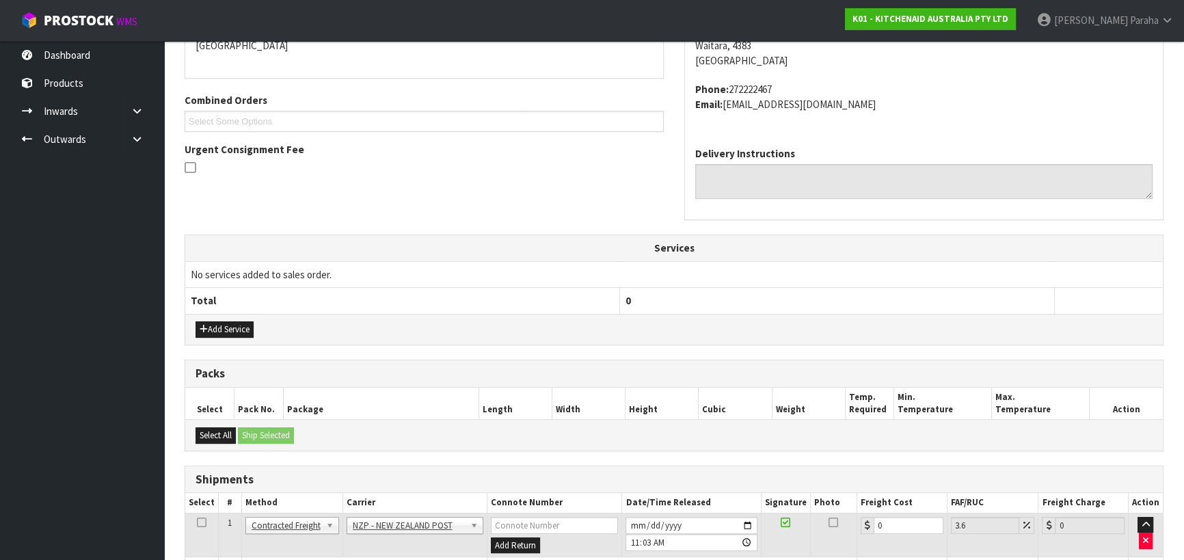
scroll to position [407, 0]
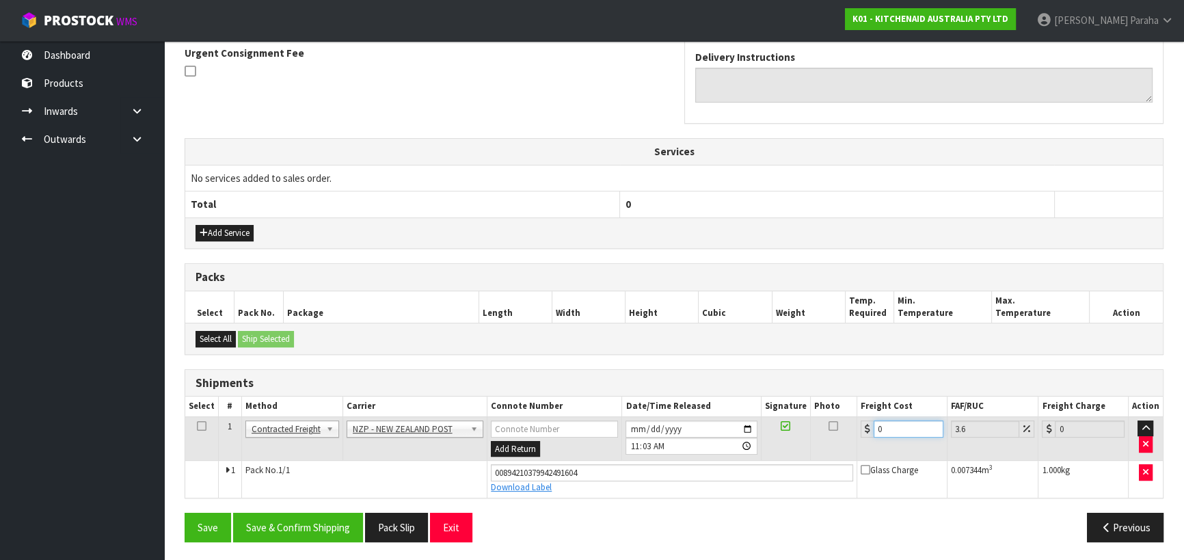
drag, startPoint x: 888, startPoint y: 430, endPoint x: 827, endPoint y: 435, distance: 61.0
click at [827, 435] on tr "1 Client Local Pickup Customer Local Pickup Company Freight Contracted Freight …" at bounding box center [673, 438] width 977 height 44
click at [293, 519] on button "Save & Confirm Shipping" at bounding box center [298, 526] width 130 height 29
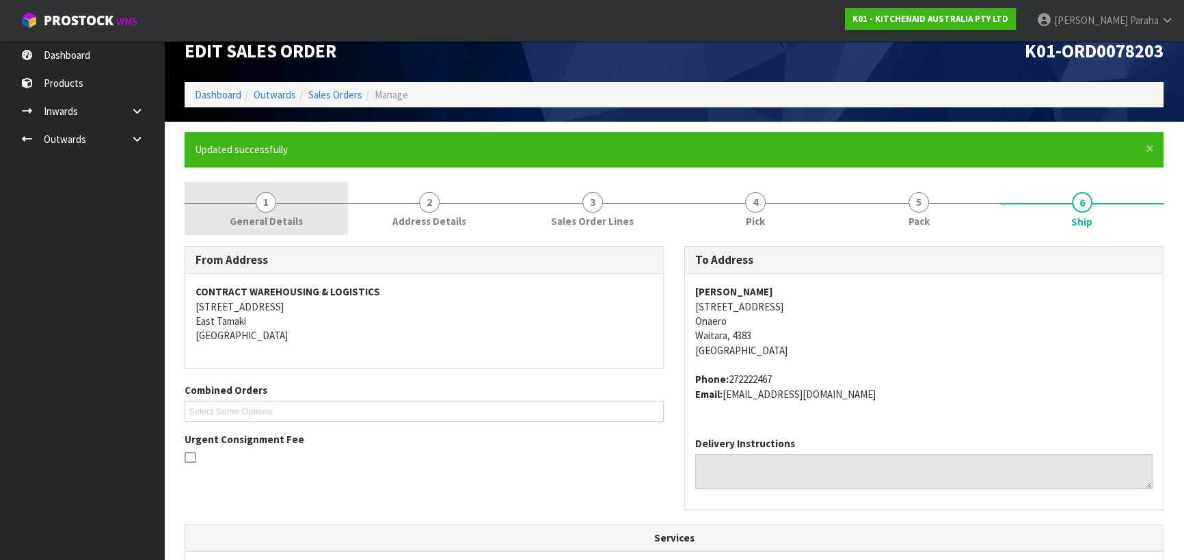
scroll to position [0, 0]
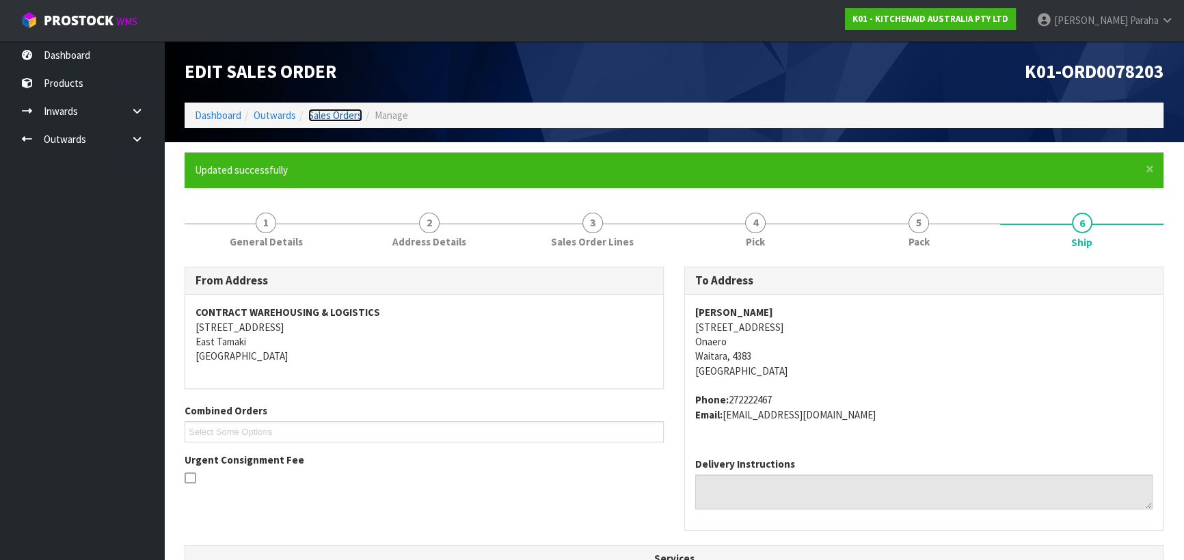
click at [347, 115] on link "Sales Orders" at bounding box center [335, 115] width 54 height 13
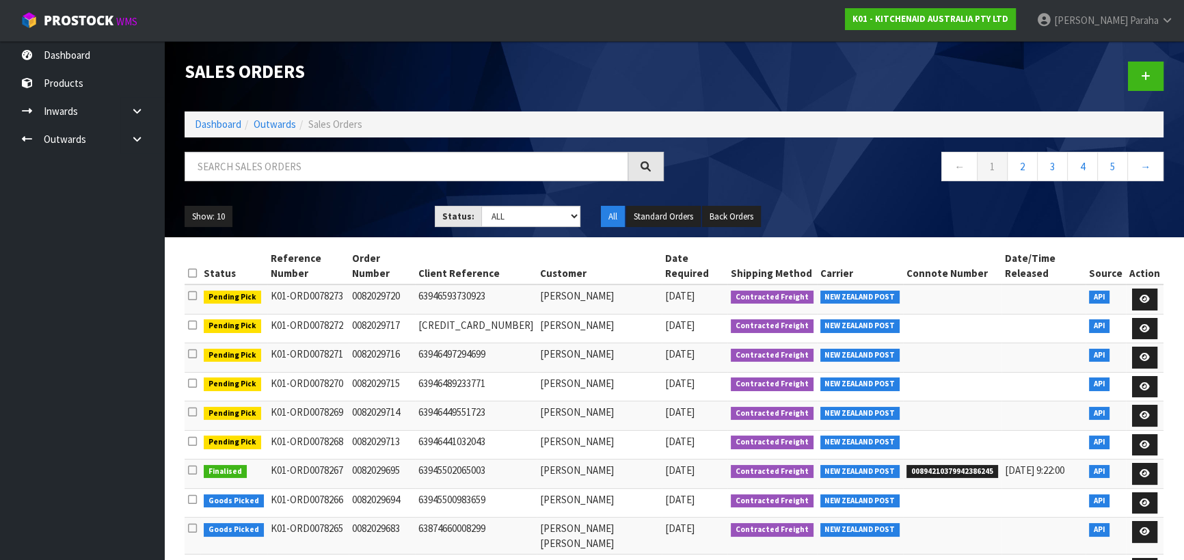
click at [348, 120] on ol "Dashboard Outwards Sales Orders" at bounding box center [673, 123] width 979 height 25
click at [307, 164] on input "text" at bounding box center [405, 166] width 443 height 29
click at [333, 167] on input "text" at bounding box center [405, 166] width 443 height 29
click at [694, 209] on button "Standard Orders" at bounding box center [663, 217] width 74 height 22
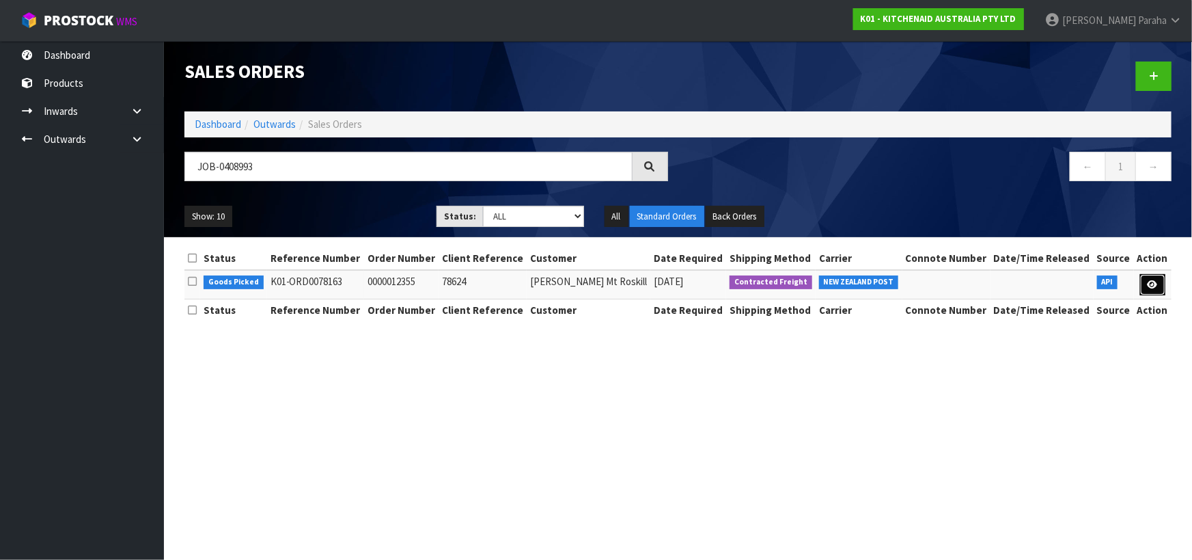
click at [1145, 282] on link at bounding box center [1152, 285] width 25 height 22
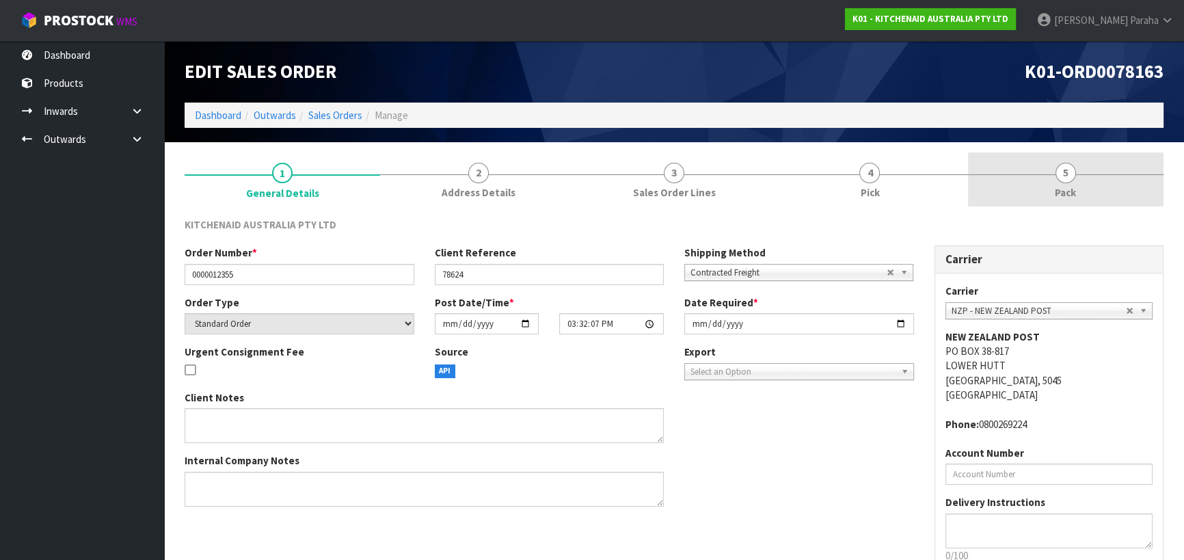
click at [1071, 177] on span "5" at bounding box center [1065, 173] width 20 height 20
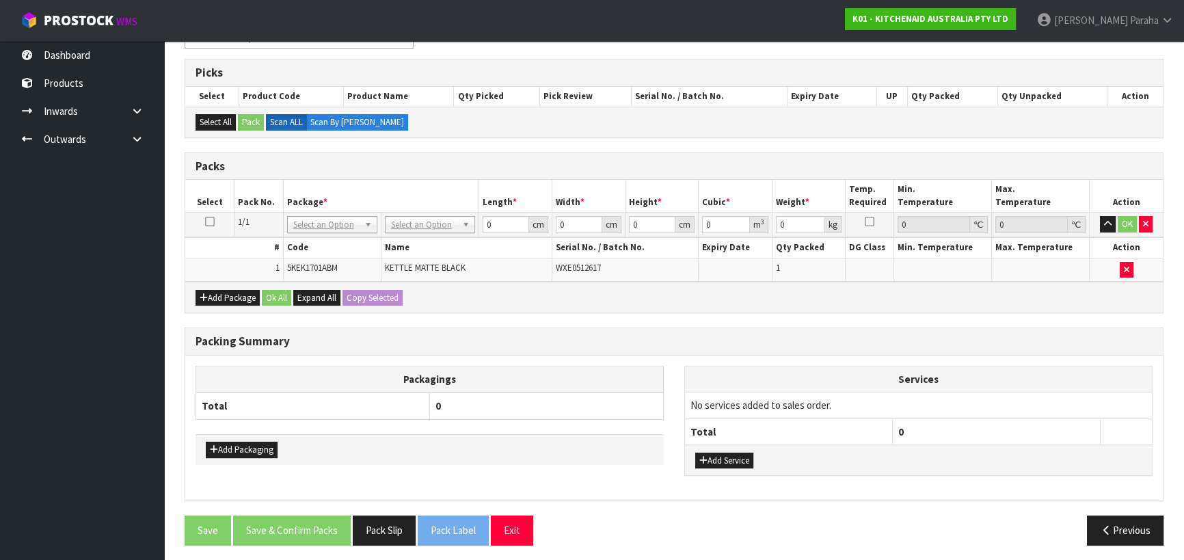
scroll to position [210, 0]
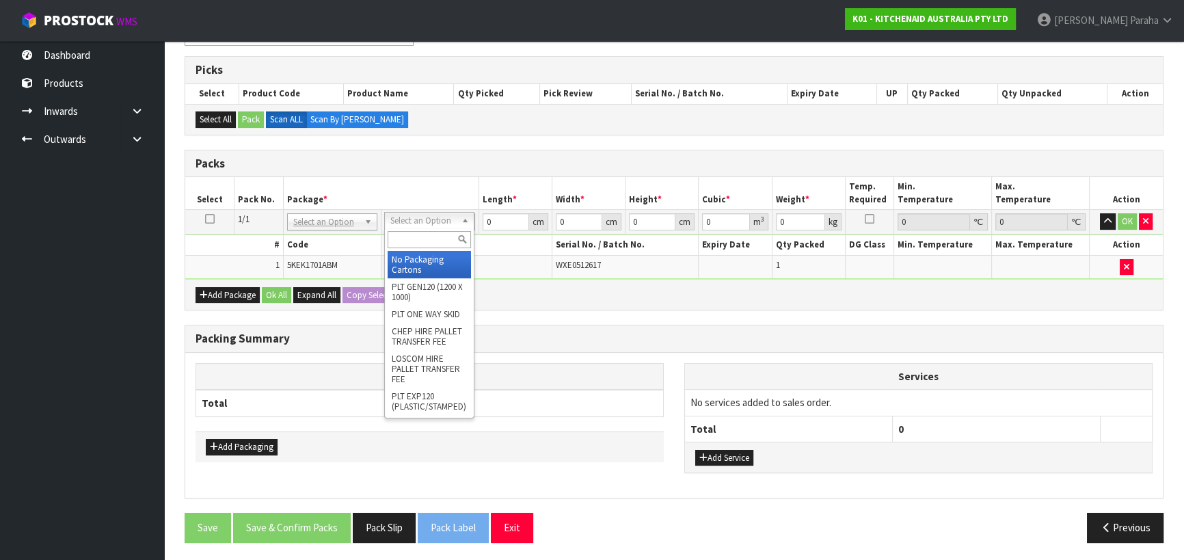
click at [437, 239] on input "text" at bounding box center [428, 239] width 83 height 17
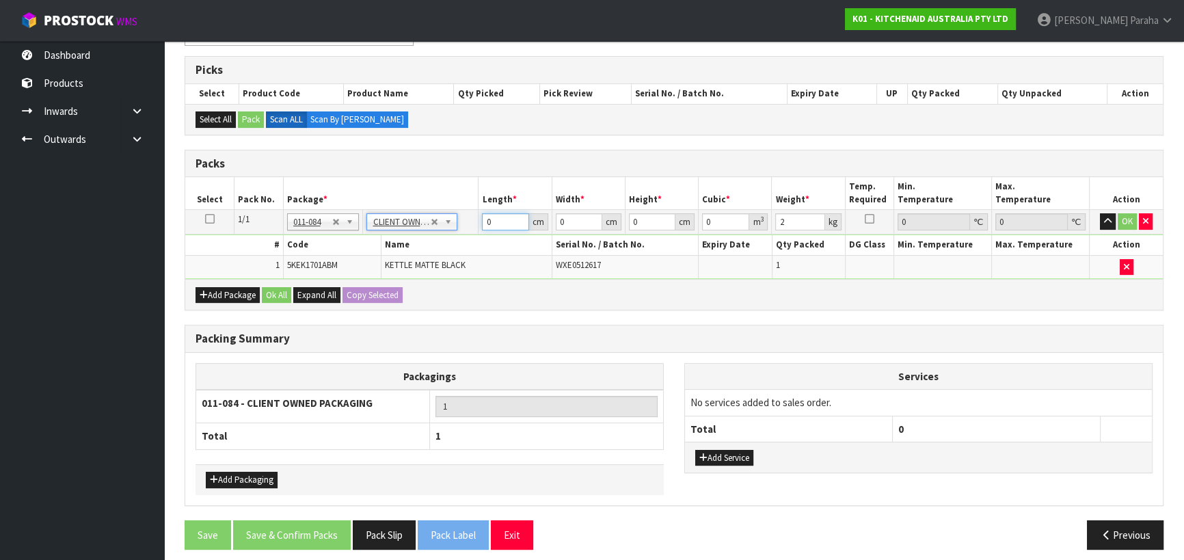
click at [461, 232] on tr "1/1 NONE 007-001 007-002 007-004 007-009 007-013 007-014 007-015 007-017 007-01…" at bounding box center [673, 222] width 977 height 25
click at [1099, 213] on button "button" at bounding box center [1107, 221] width 16 height 16
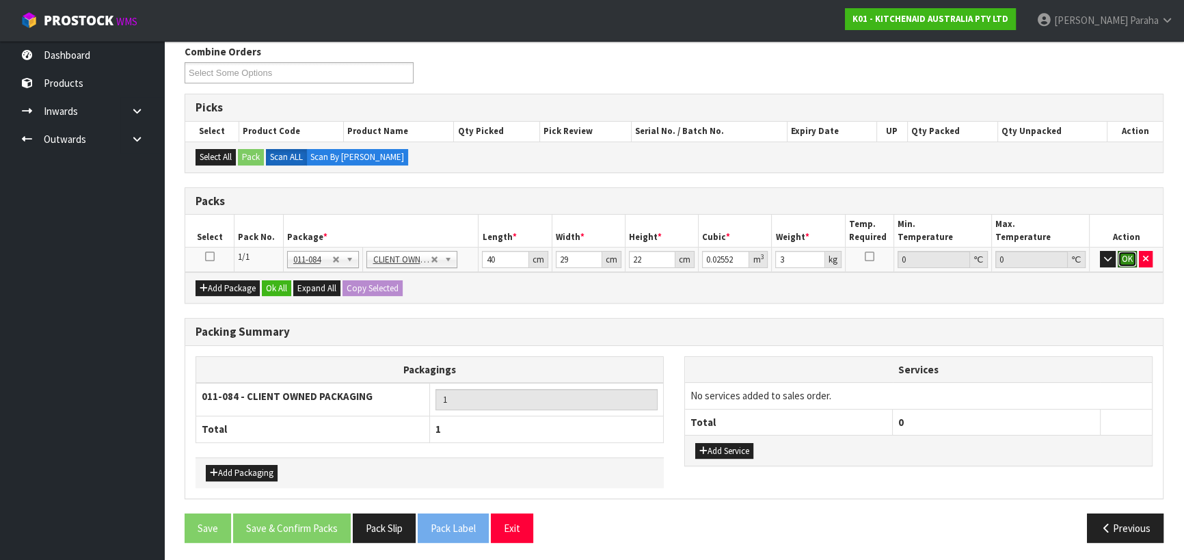
click button "OK" at bounding box center [1126, 259] width 19 height 16
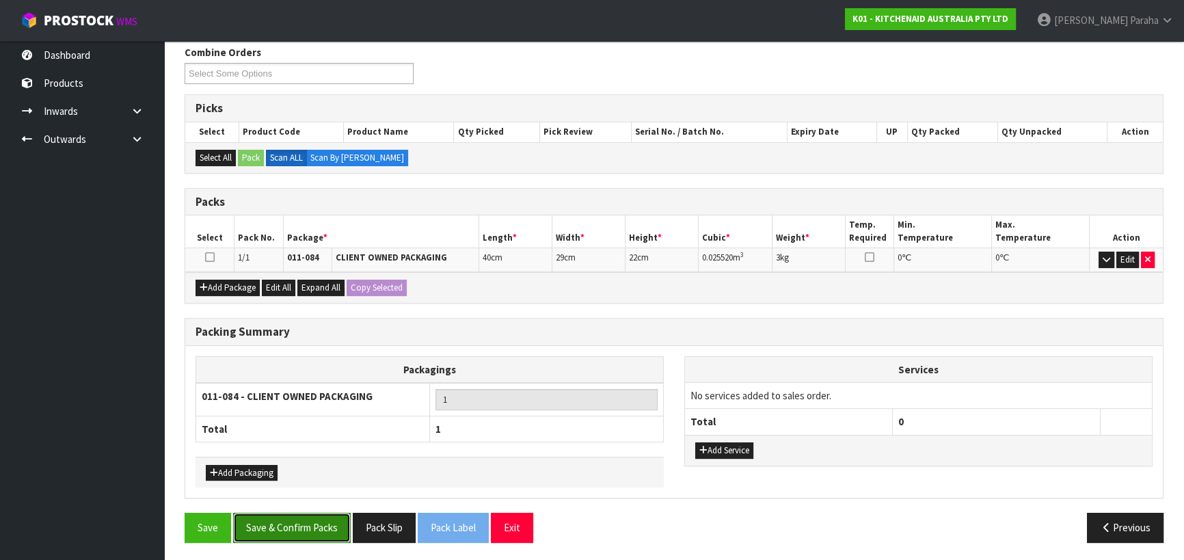
click at [323, 517] on button "Save & Confirm Packs" at bounding box center [292, 526] width 118 height 29
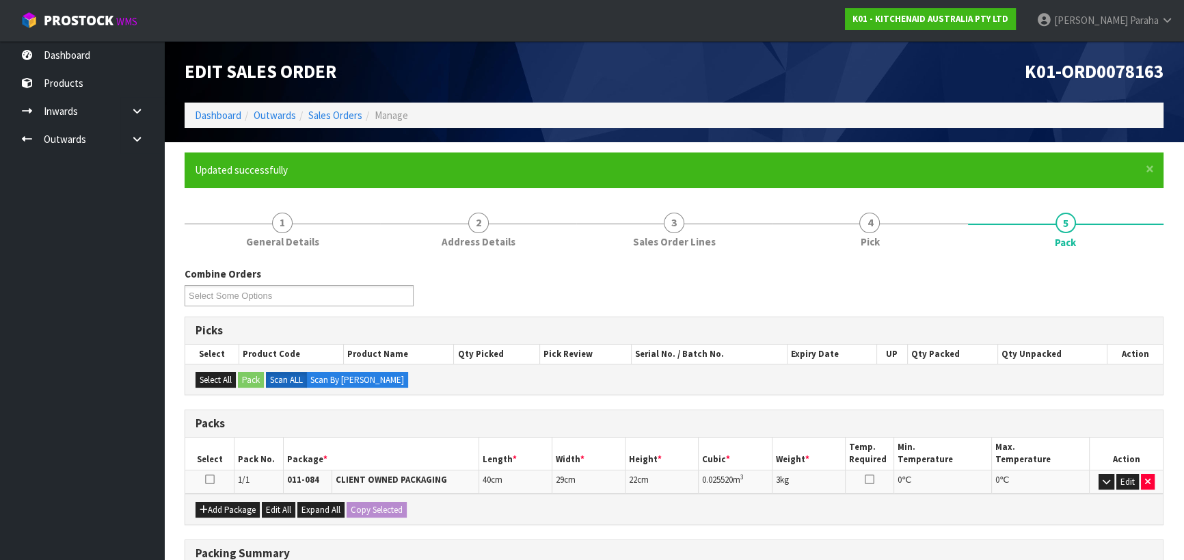
scroll to position [191, 0]
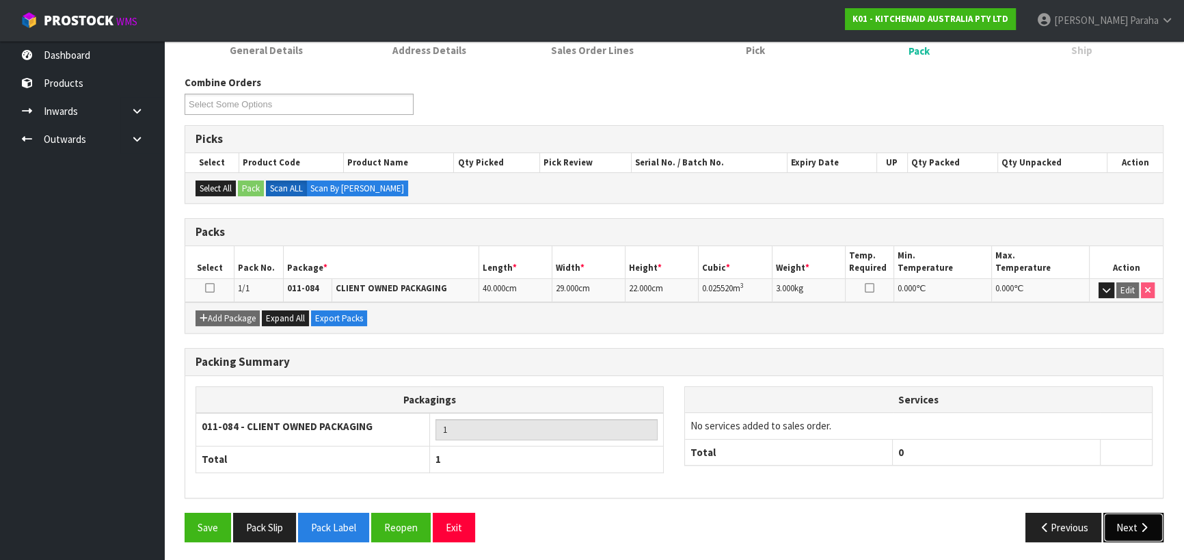
click at [1134, 520] on button "Next" at bounding box center [1133, 526] width 60 height 29
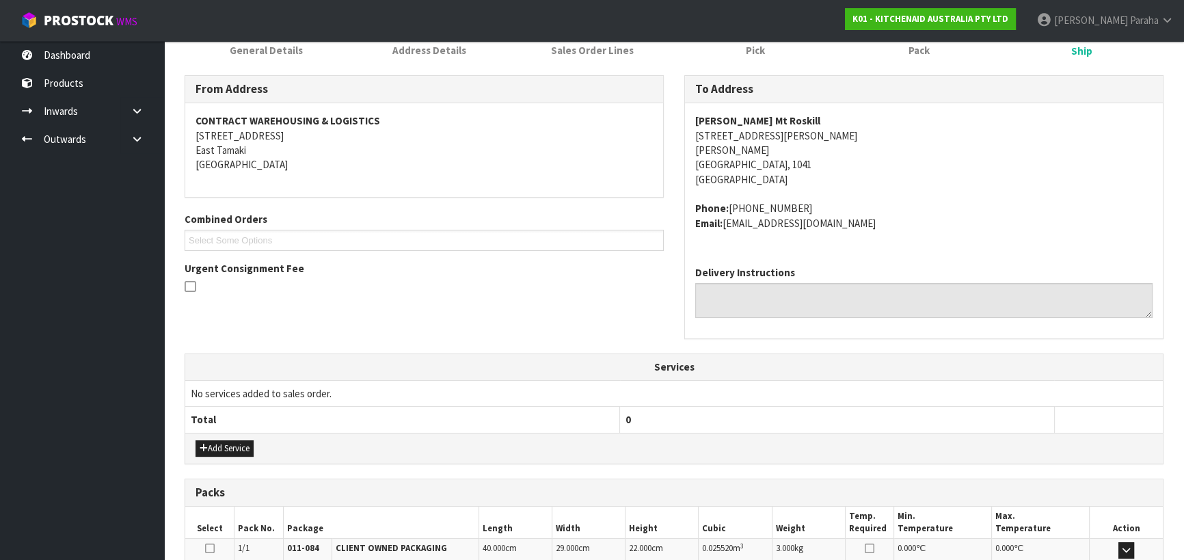
scroll to position [369, 0]
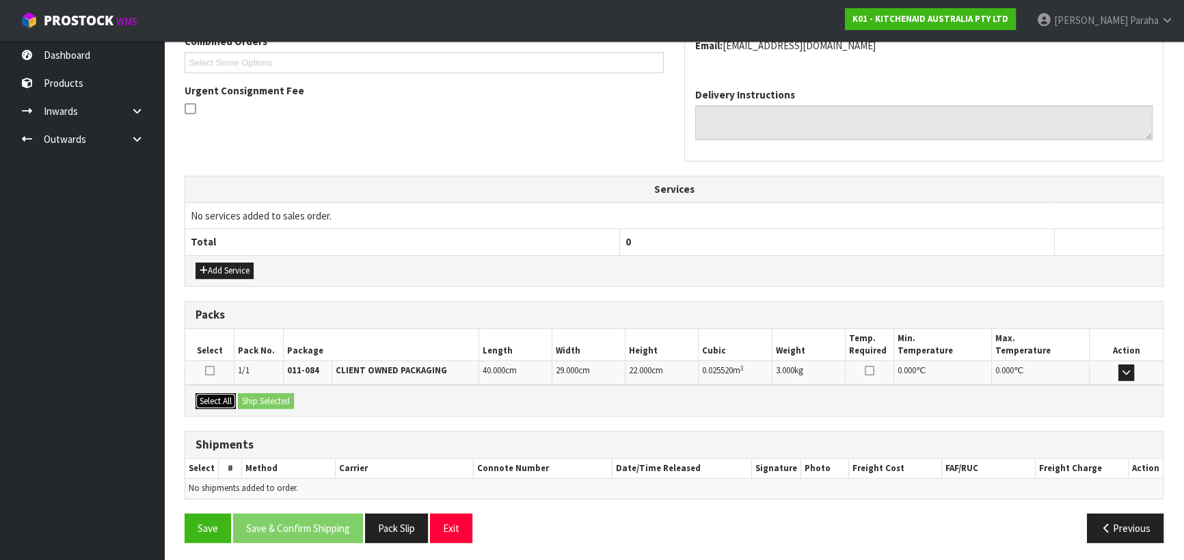
click at [225, 396] on button "Select All" at bounding box center [215, 401] width 40 height 16
click at [275, 401] on button "Ship Selected" at bounding box center [266, 401] width 56 height 16
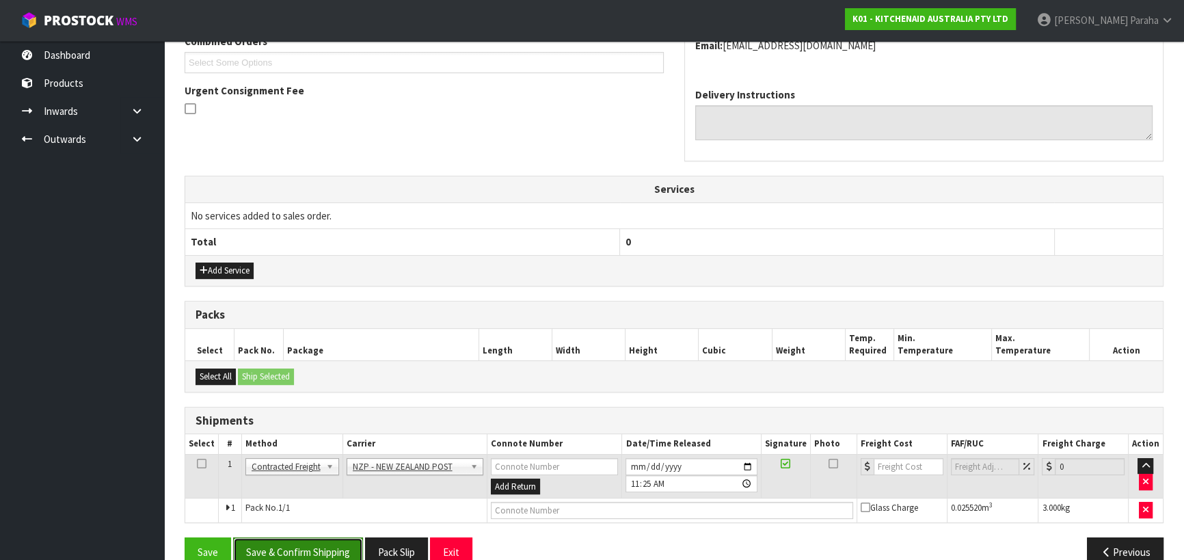
click at [322, 542] on button "Save & Confirm Shipping" at bounding box center [298, 551] width 130 height 29
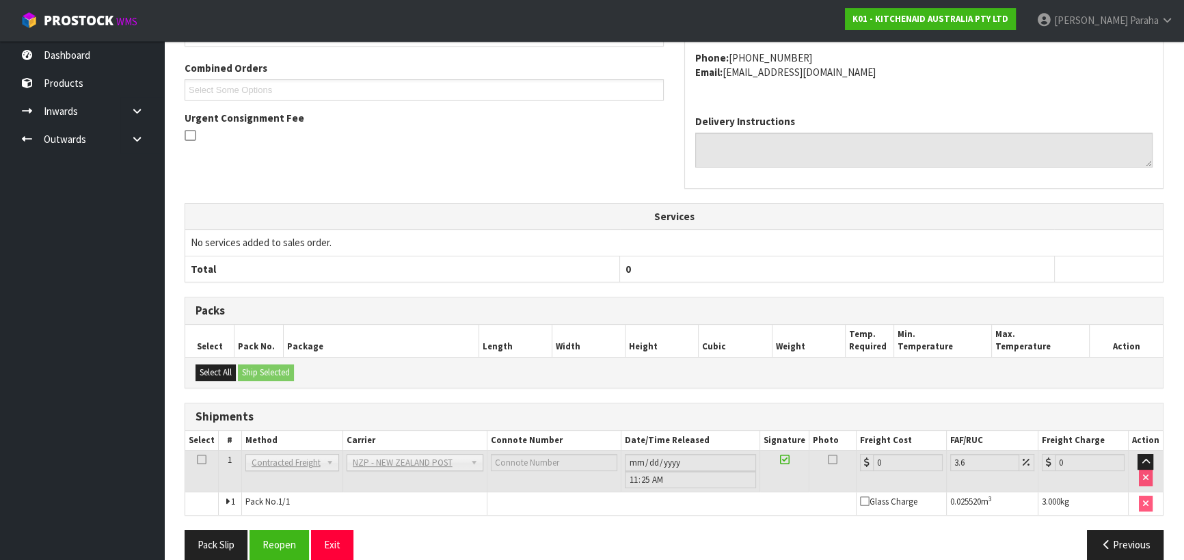
scroll to position [375, 0]
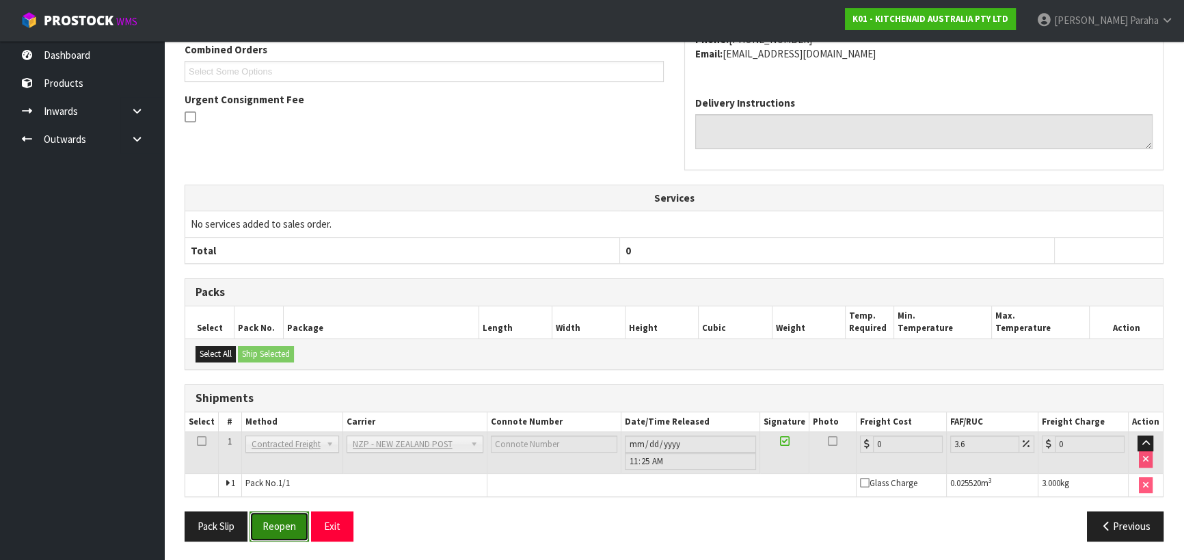
click at [276, 522] on button "Reopen" at bounding box center [278, 525] width 59 height 29
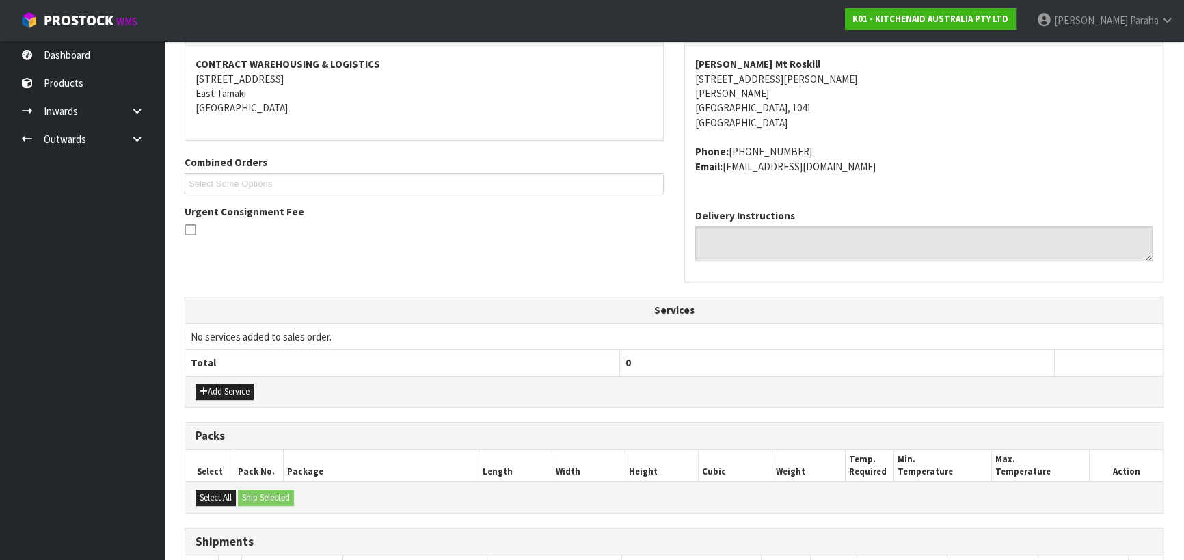
scroll to position [407, 0]
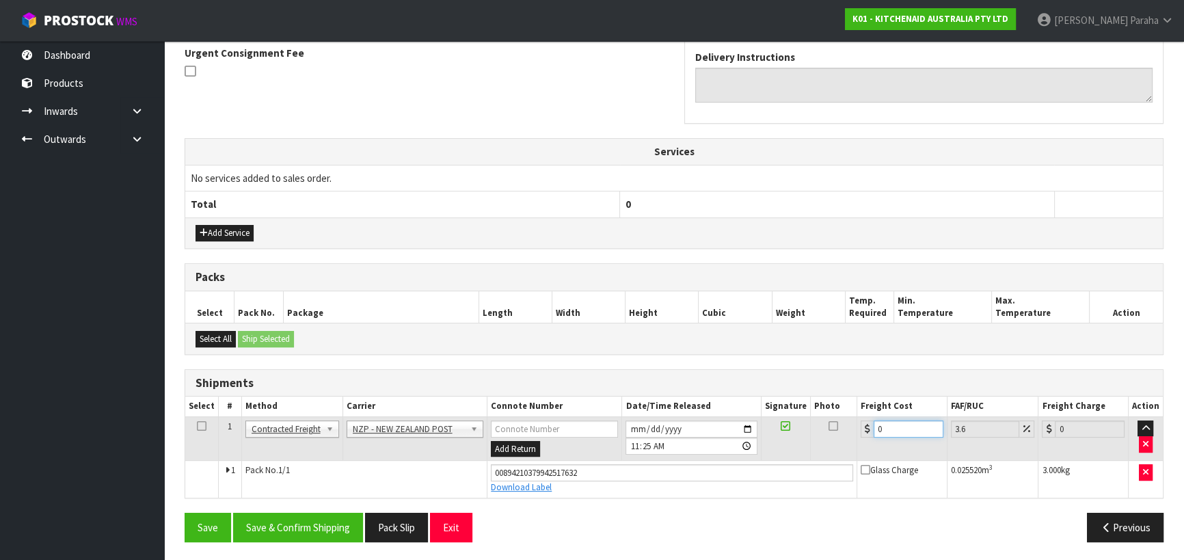
drag, startPoint x: 889, startPoint y: 422, endPoint x: 836, endPoint y: 427, distance: 53.5
click at [843, 426] on tr "1 Client Local Pickup Customer Local Pickup Company Freight Contracted Freight …" at bounding box center [673, 438] width 977 height 44
click at [314, 521] on button "Save & Confirm Shipping" at bounding box center [298, 526] width 130 height 29
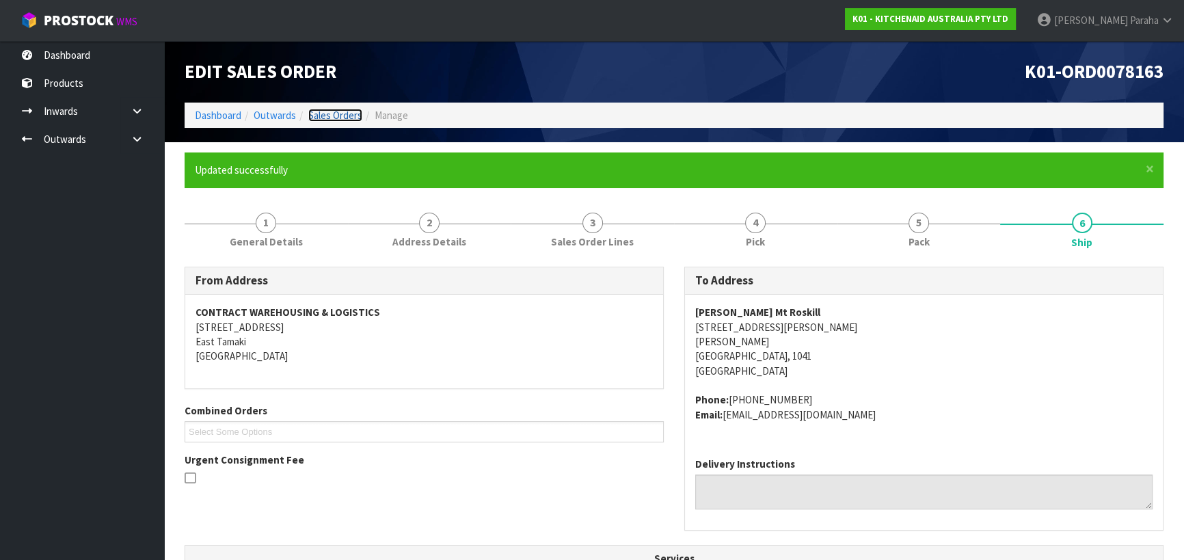
click at [341, 113] on link "Sales Orders" at bounding box center [335, 115] width 54 height 13
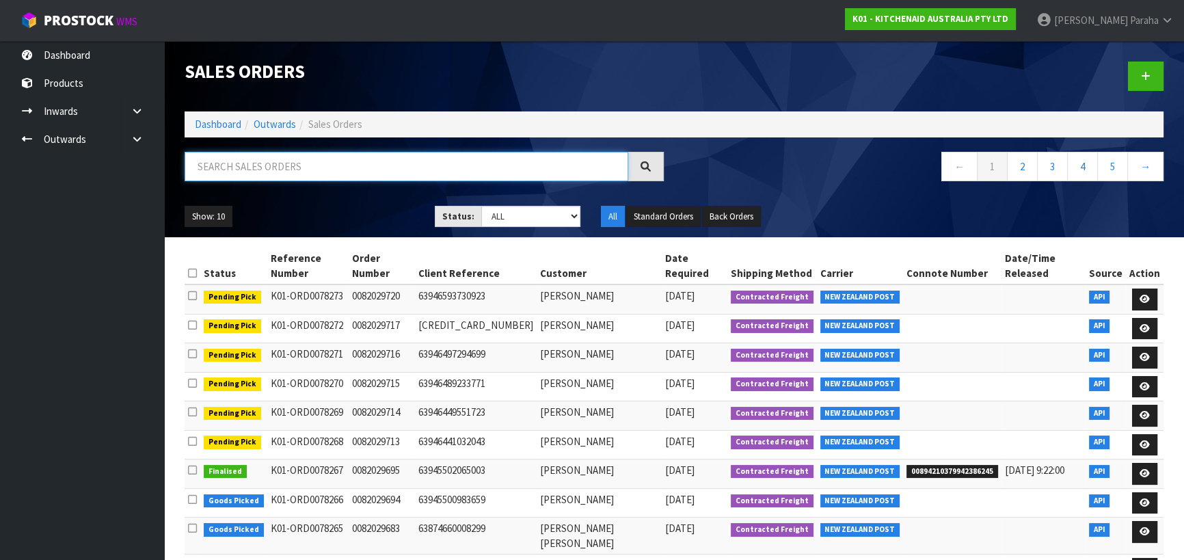
click at [561, 169] on input "text" at bounding box center [405, 166] width 443 height 29
click at [566, 169] on input "text" at bounding box center [405, 166] width 443 height 29
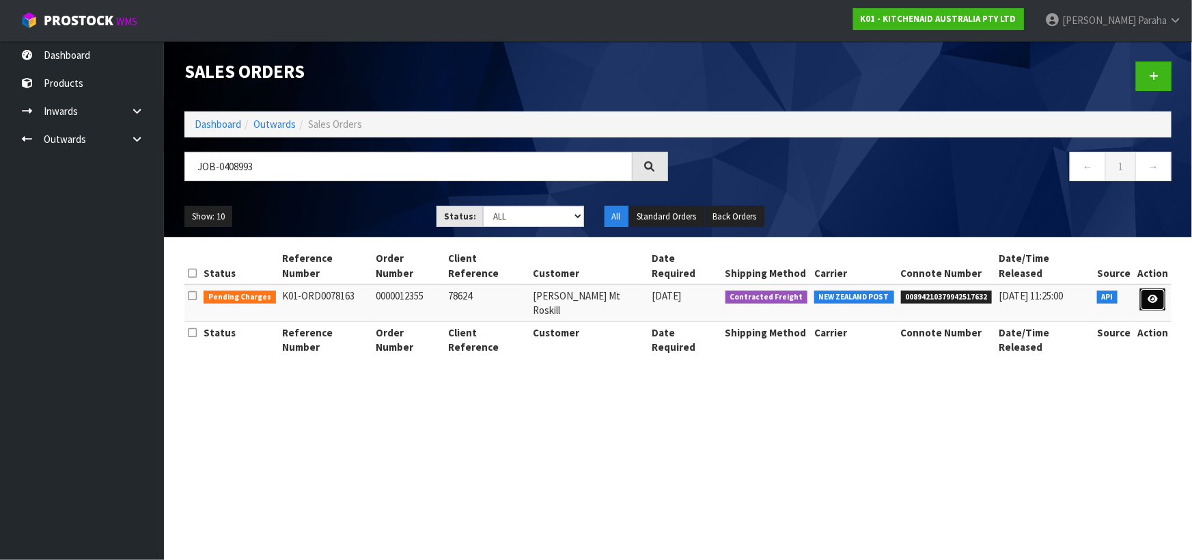
click at [1158, 295] on icon at bounding box center [1153, 299] width 10 height 9
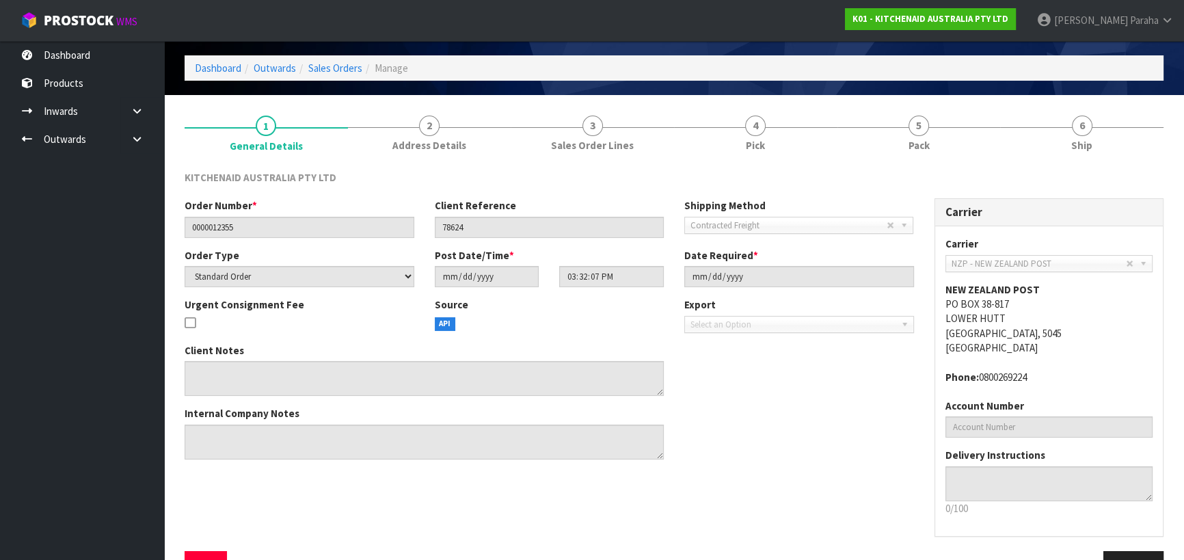
scroll to position [88, 0]
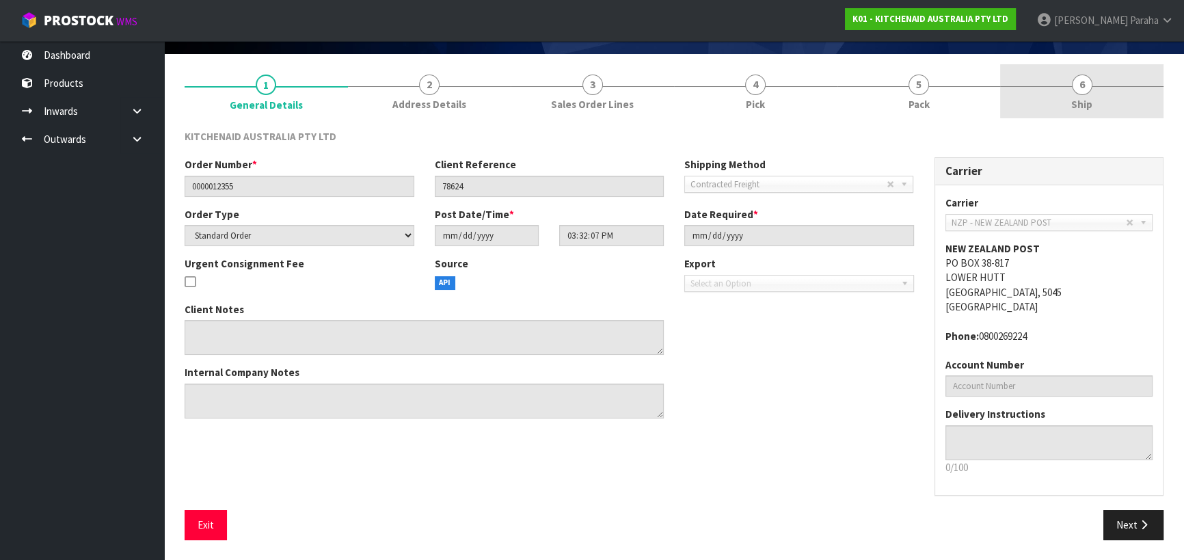
click at [1078, 81] on span "6" at bounding box center [1081, 84] width 20 height 20
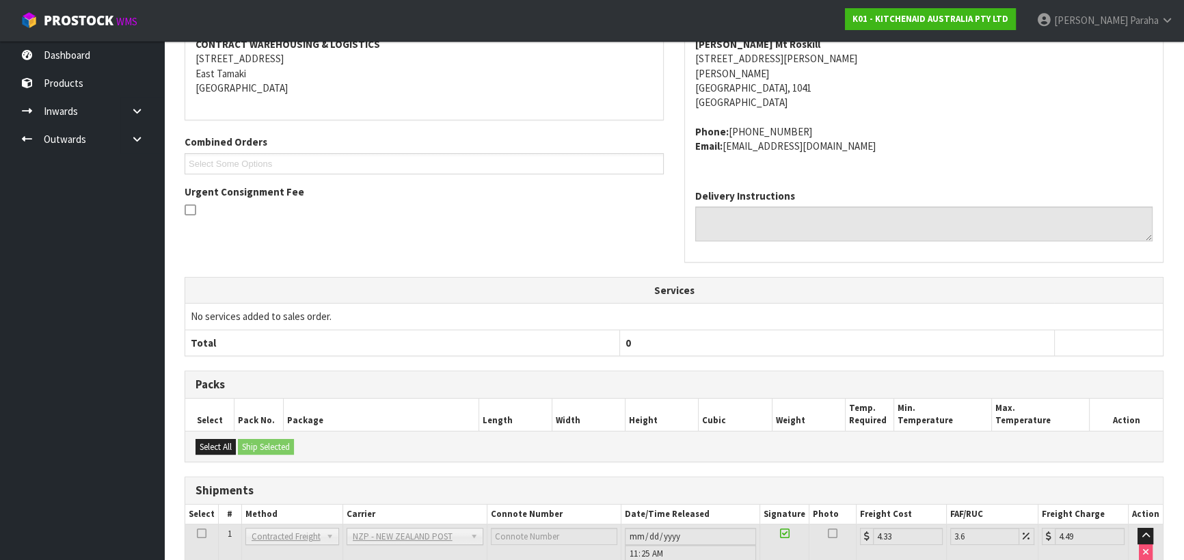
scroll to position [320, 0]
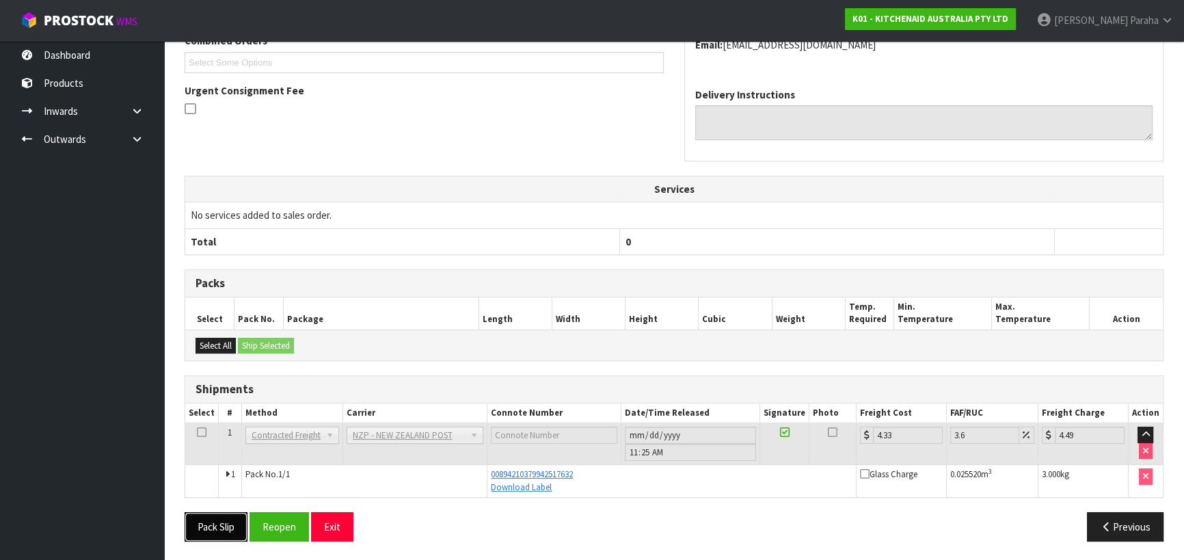
click at [208, 532] on button "Pack Slip" at bounding box center [215, 526] width 63 height 29
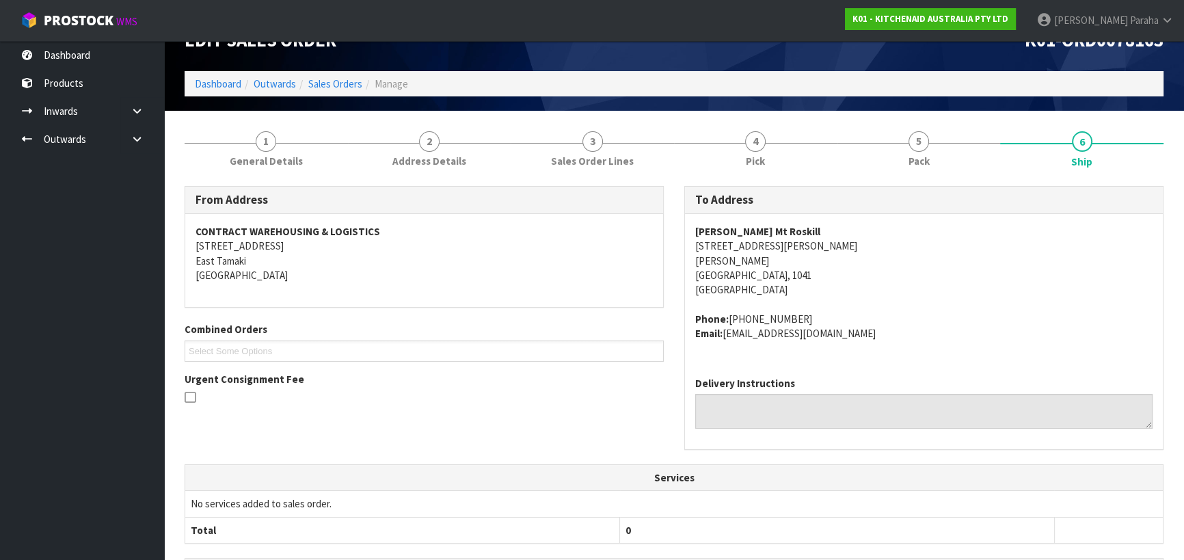
scroll to position [0, 0]
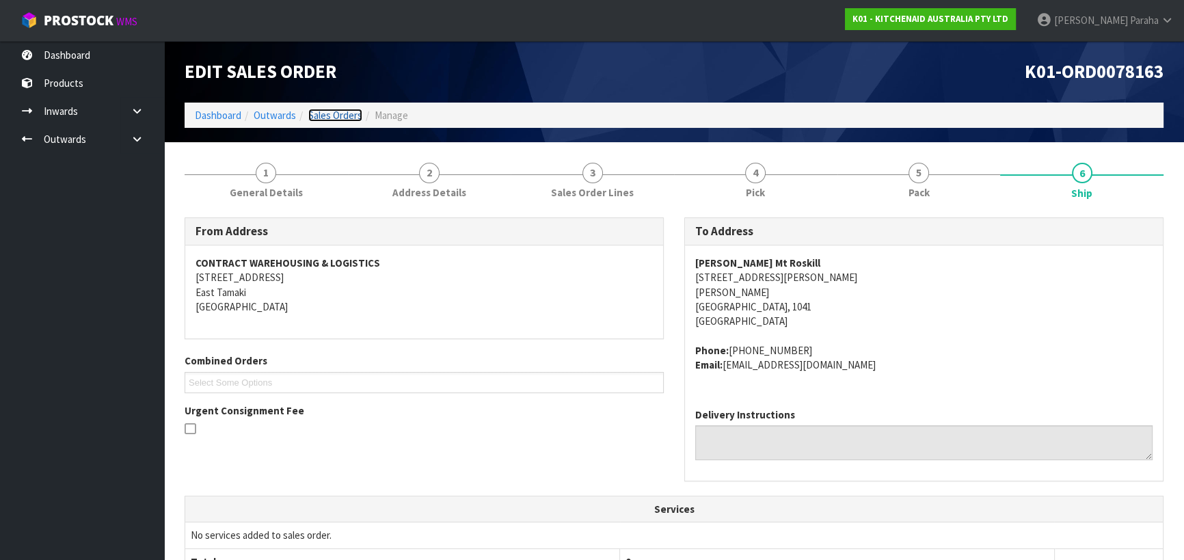
click at [327, 118] on link "Sales Orders" at bounding box center [335, 115] width 54 height 13
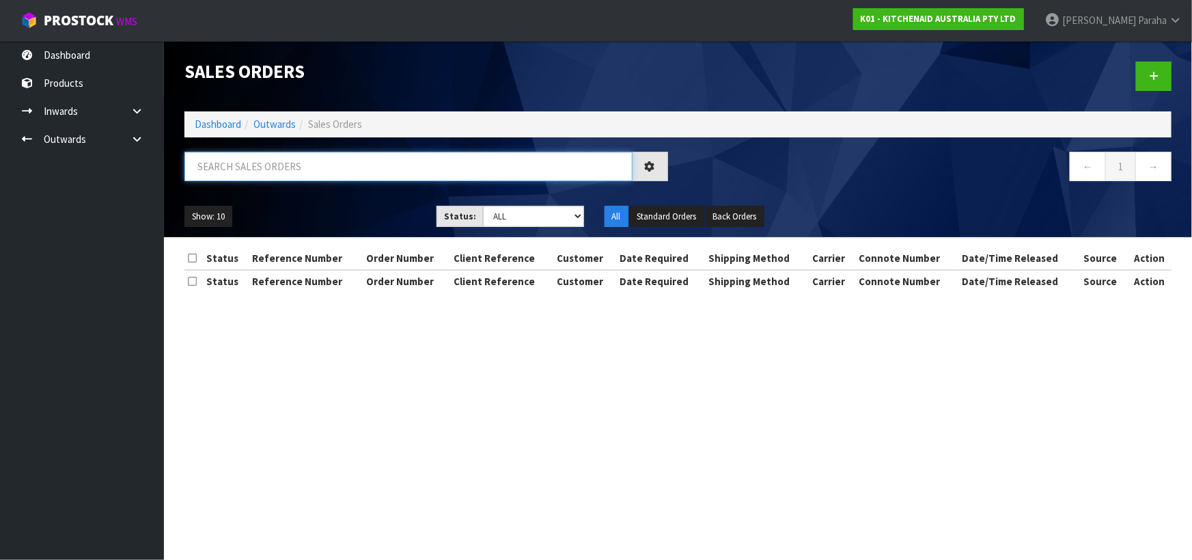
click at [323, 162] on input "text" at bounding box center [408, 166] width 448 height 29
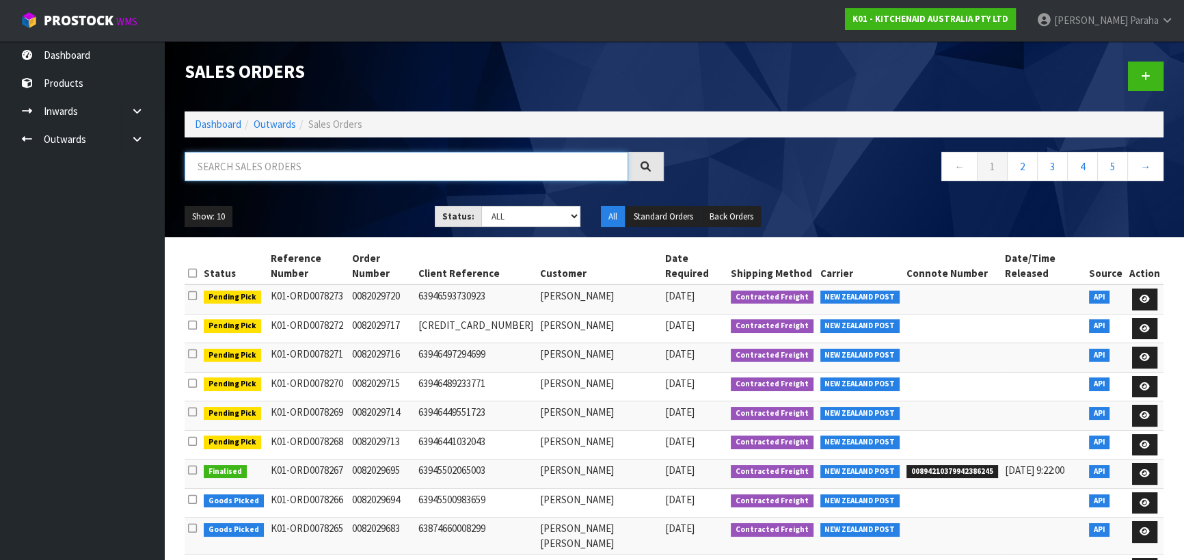
click at [325, 162] on input "text" at bounding box center [405, 166] width 443 height 29
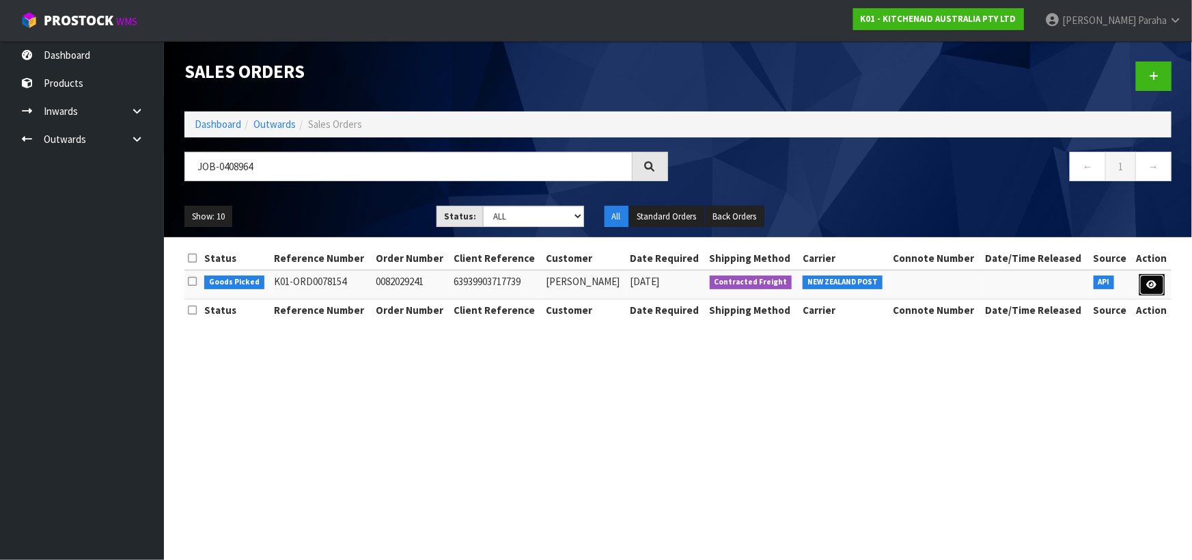
click at [1160, 284] on link at bounding box center [1152, 285] width 25 height 22
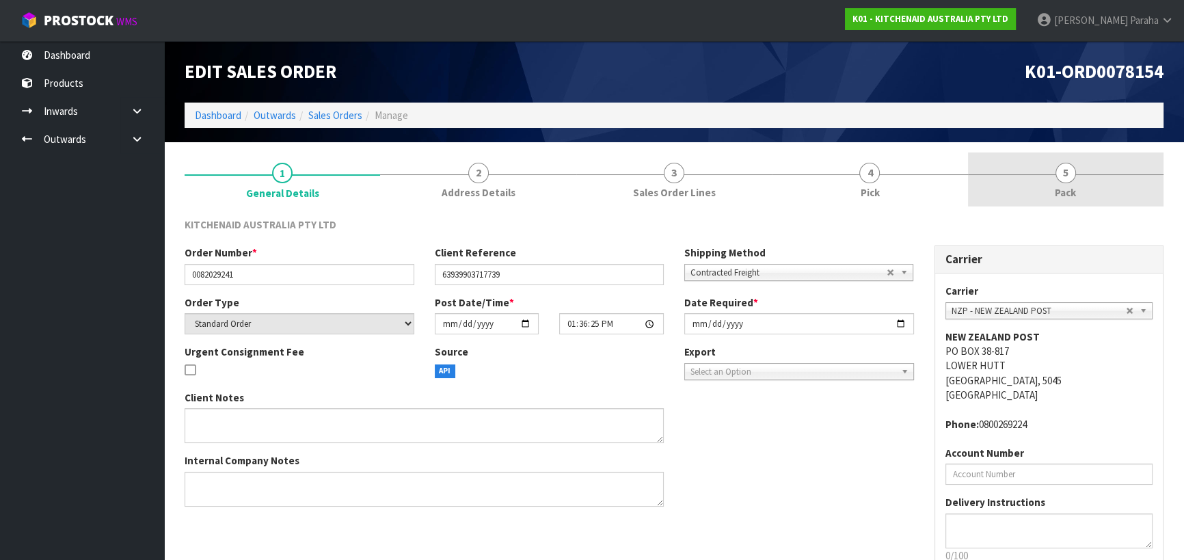
click at [1069, 179] on span "5" at bounding box center [1065, 173] width 20 height 20
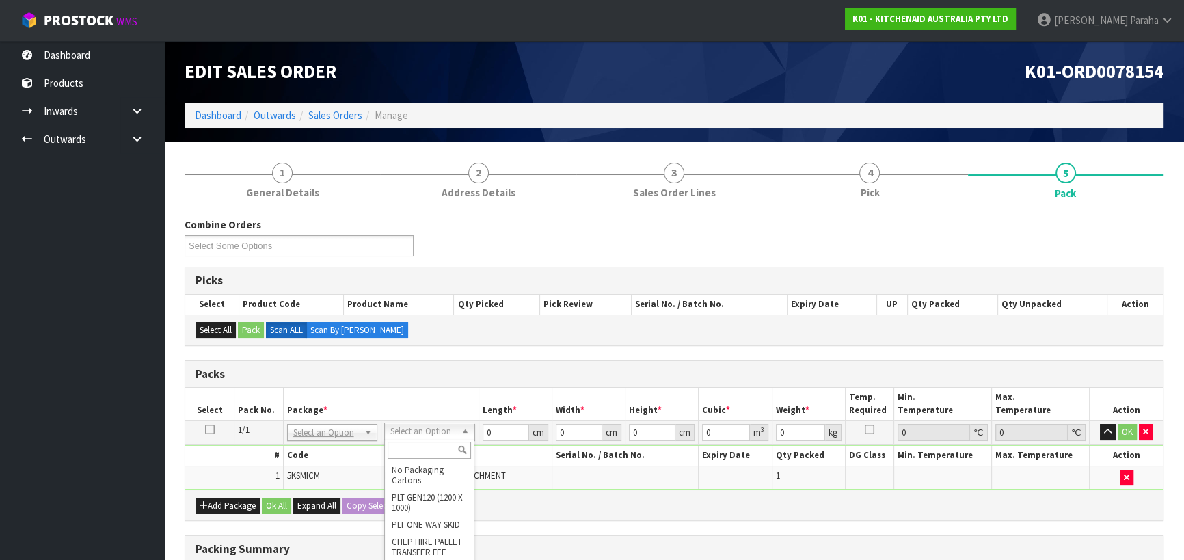
click at [441, 452] on input "text" at bounding box center [428, 449] width 83 height 17
click at [457, 444] on tbody "1/1 NONE 007-001 007-002 007-004 007-009 007-013 007-014 007-015 007-017 007-01…" at bounding box center [673, 454] width 977 height 69
click at [1099, 424] on button "button" at bounding box center [1107, 432] width 16 height 16
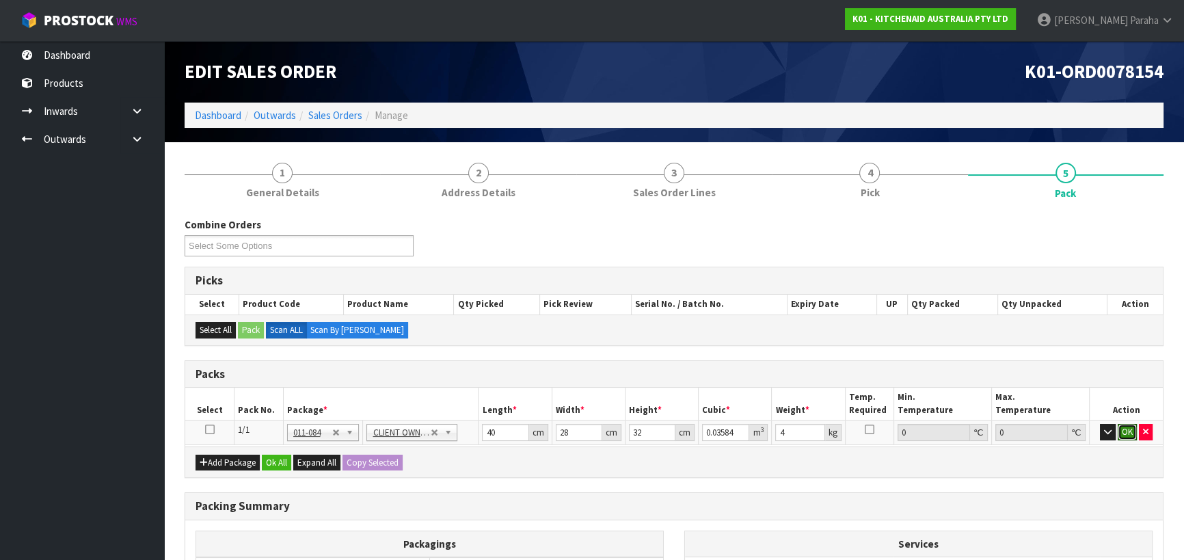
click button "OK" at bounding box center [1126, 432] width 19 height 16
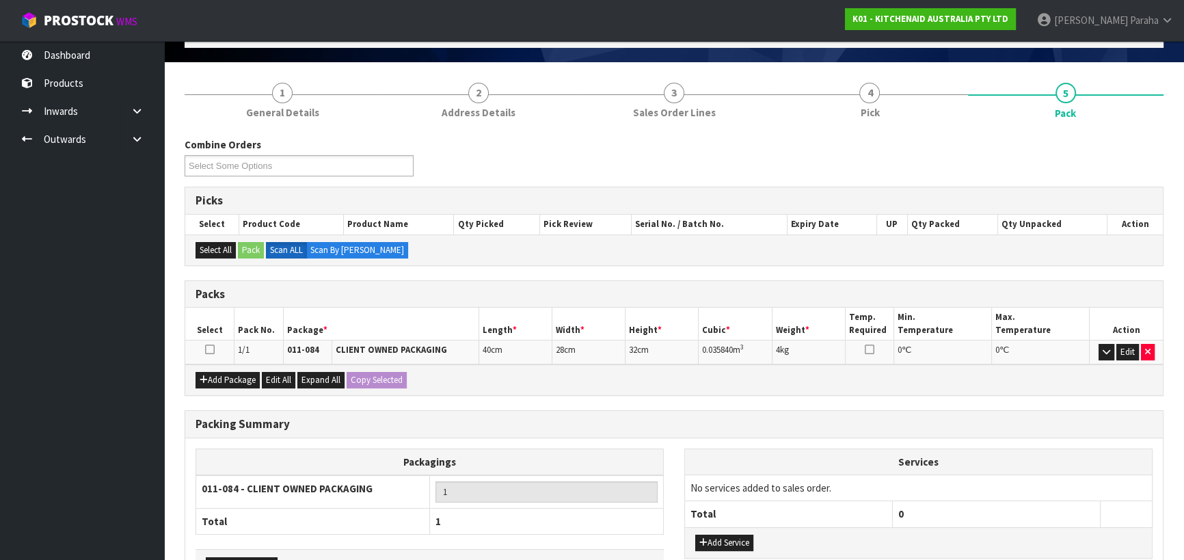
scroll to position [172, 0]
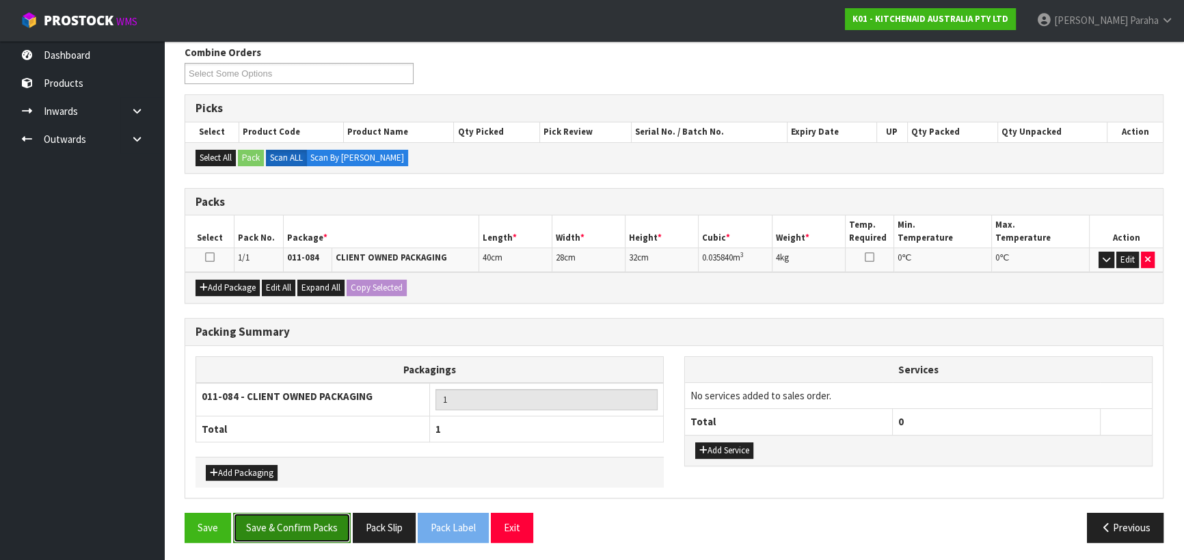
click at [293, 518] on button "Save & Confirm Packs" at bounding box center [292, 526] width 118 height 29
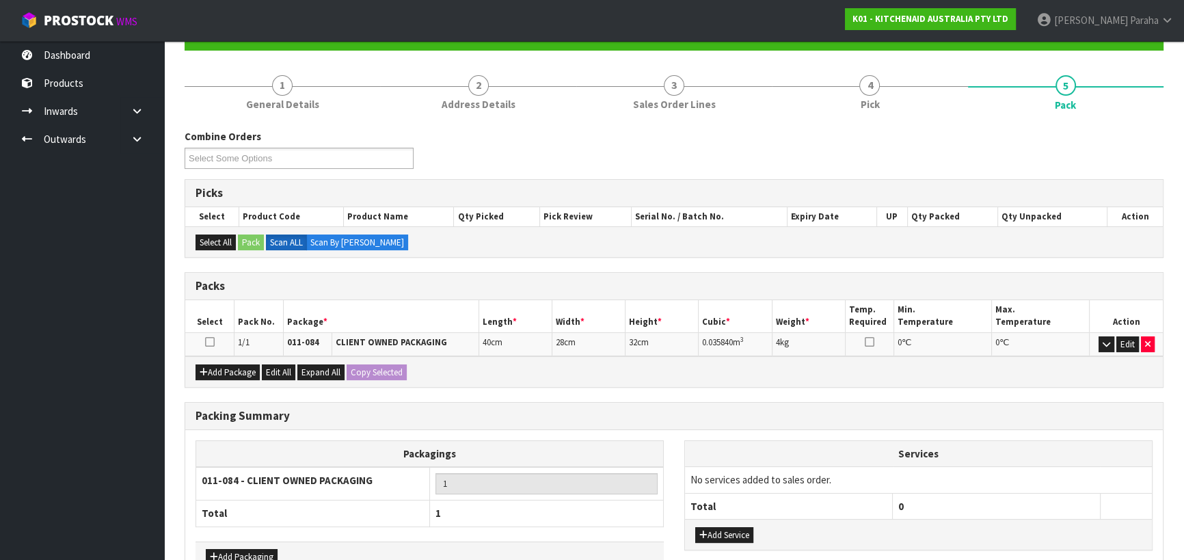
scroll to position [191, 0]
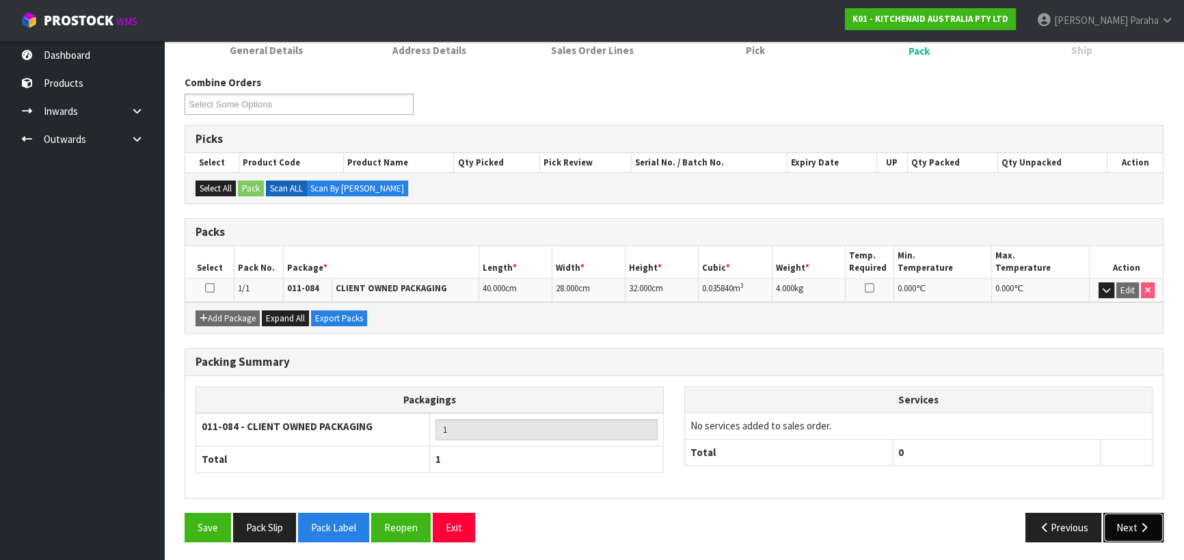
click at [1140, 518] on button "Next" at bounding box center [1133, 526] width 60 height 29
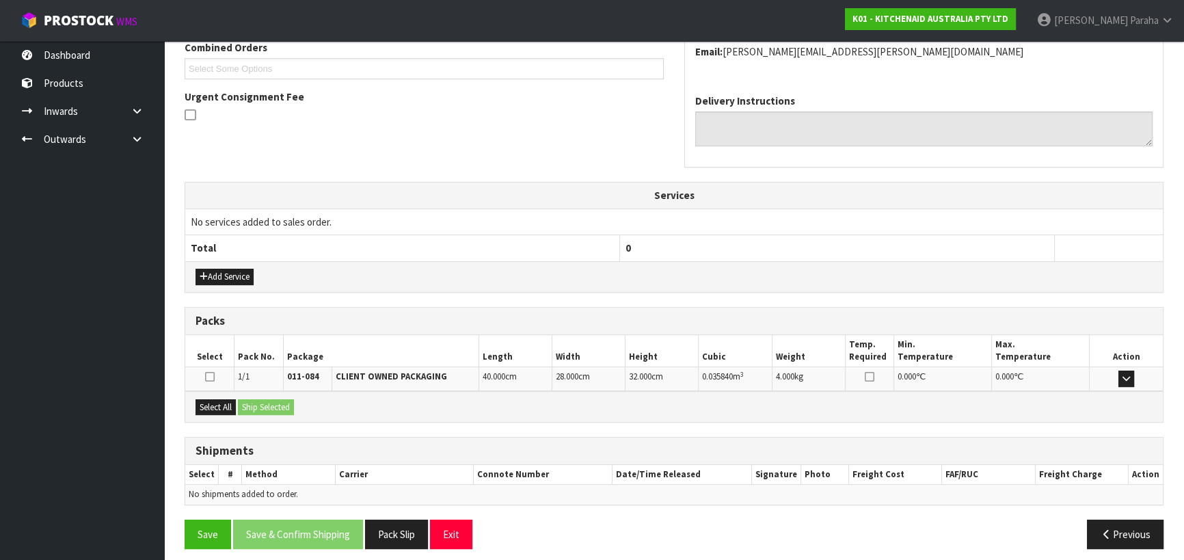
scroll to position [369, 0]
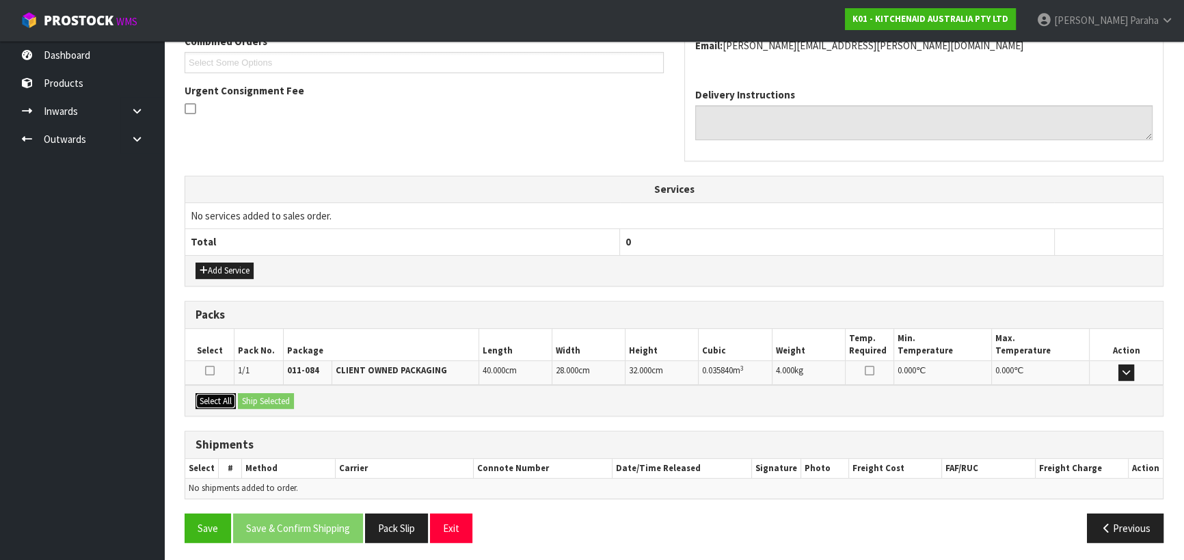
click at [222, 394] on button "Select All" at bounding box center [215, 401] width 40 height 16
click at [245, 395] on button "Ship Selected" at bounding box center [266, 401] width 56 height 16
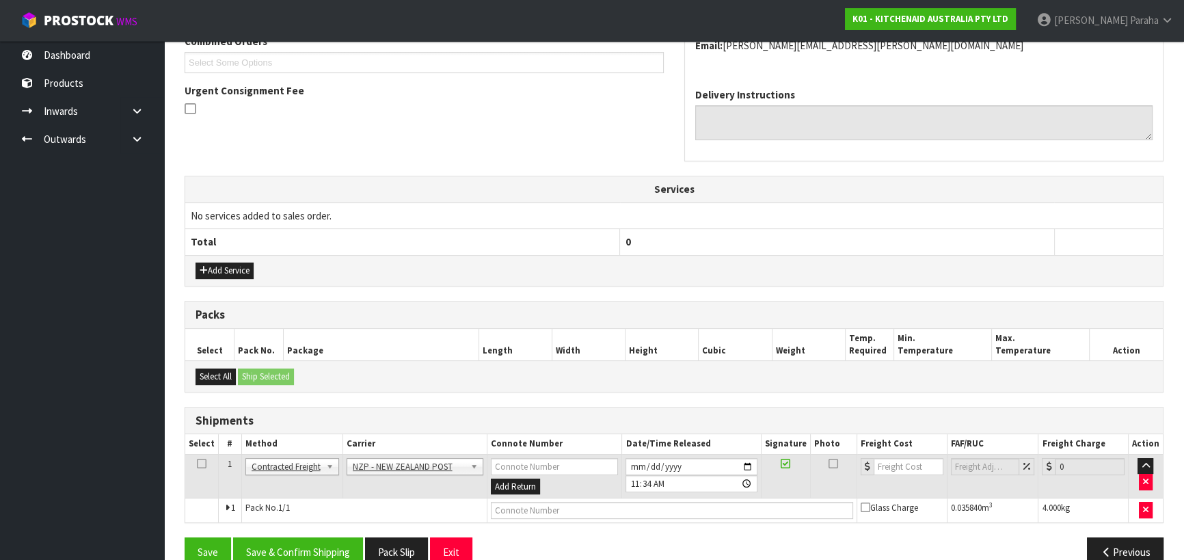
click at [320, 531] on div "From Address CONTRACT WAREHOUSING & LOGISTICS [STREET_ADDRESS] Combined Orders …" at bounding box center [673, 237] width 979 height 679
click at [320, 544] on button "Save & Confirm Shipping" at bounding box center [298, 551] width 130 height 29
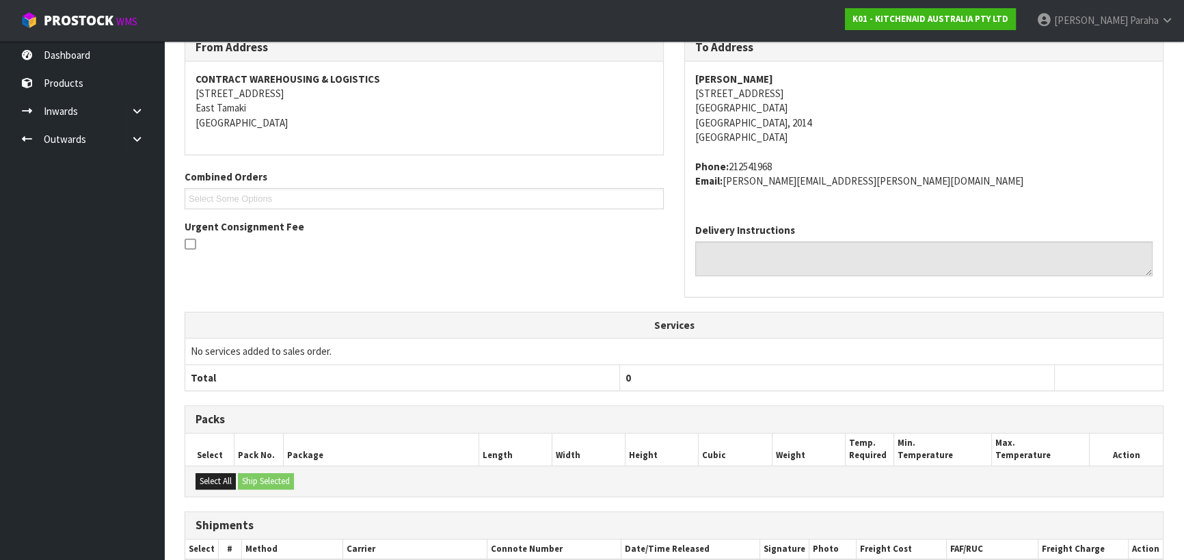
scroll to position [375, 0]
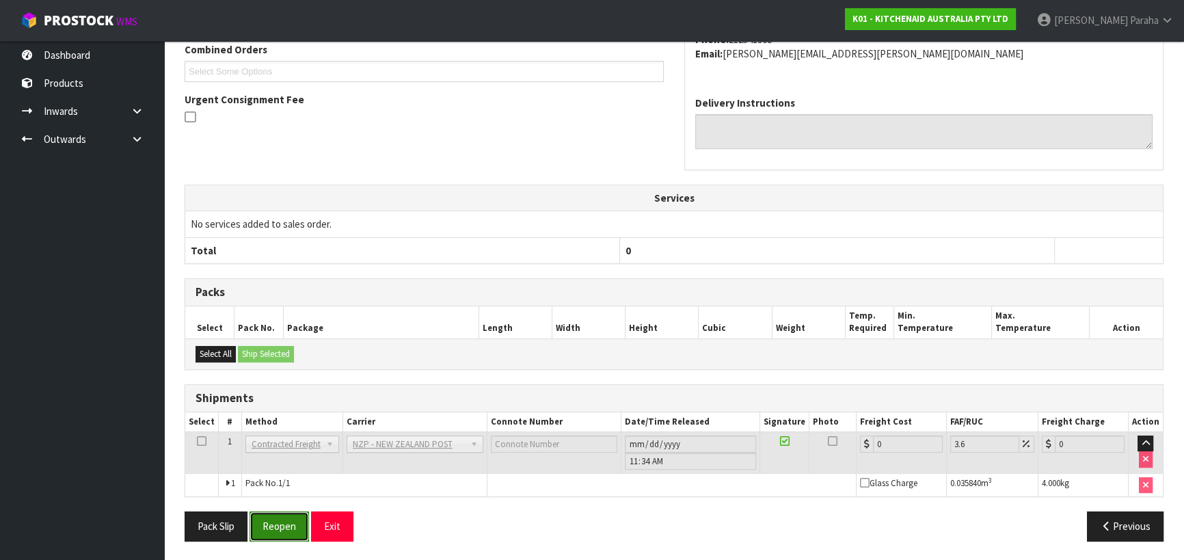
click at [289, 523] on button "Reopen" at bounding box center [278, 525] width 59 height 29
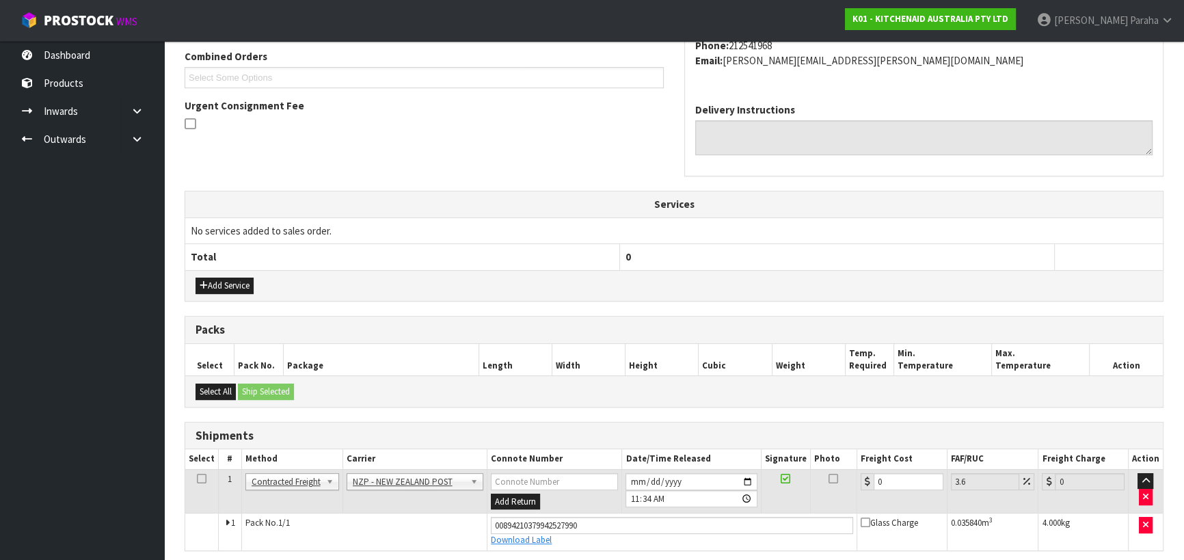
scroll to position [407, 0]
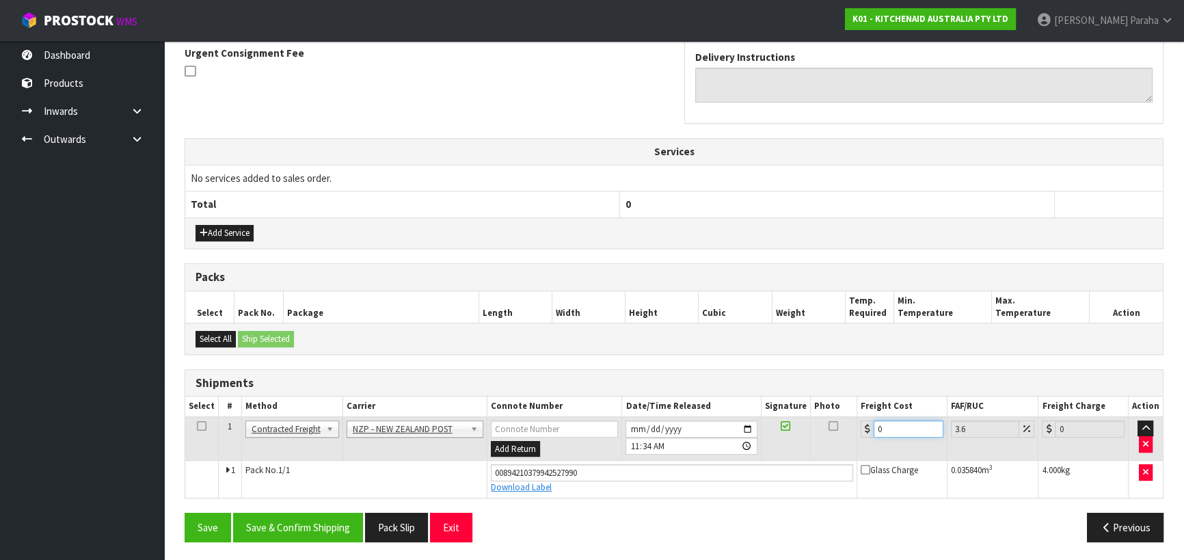
drag, startPoint x: 888, startPoint y: 424, endPoint x: 860, endPoint y: 429, distance: 29.1
click at [860, 428] on div "0" at bounding box center [901, 428] width 83 height 17
click at [334, 519] on button "Save & Confirm Shipping" at bounding box center [298, 526] width 130 height 29
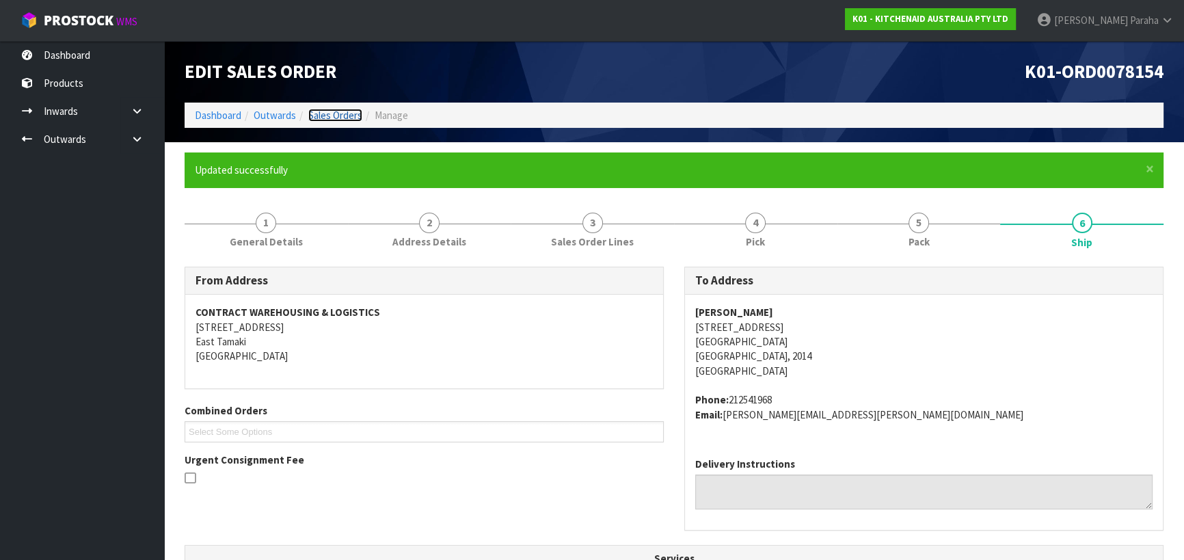
click at [340, 120] on link "Sales Orders" at bounding box center [335, 115] width 54 height 13
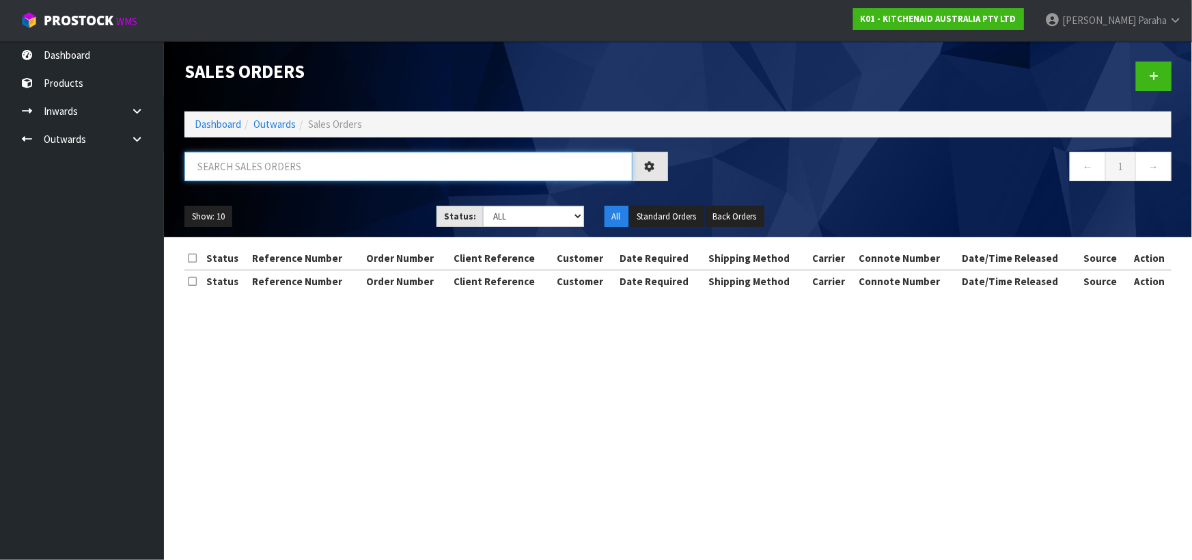
click at [356, 163] on input "text" at bounding box center [408, 166] width 448 height 29
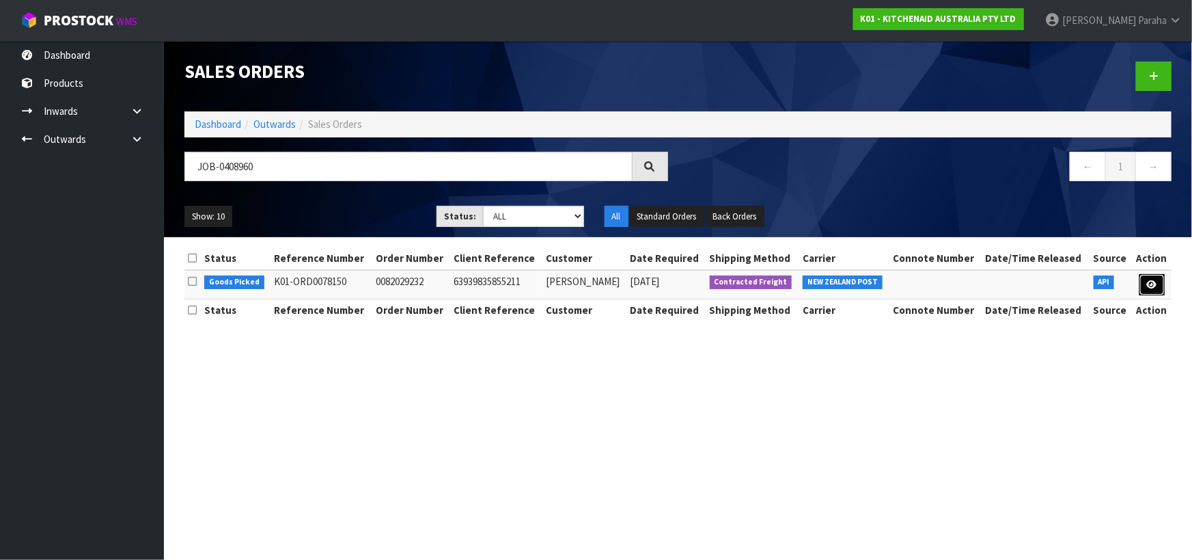
click at [1160, 282] on link at bounding box center [1152, 285] width 25 height 22
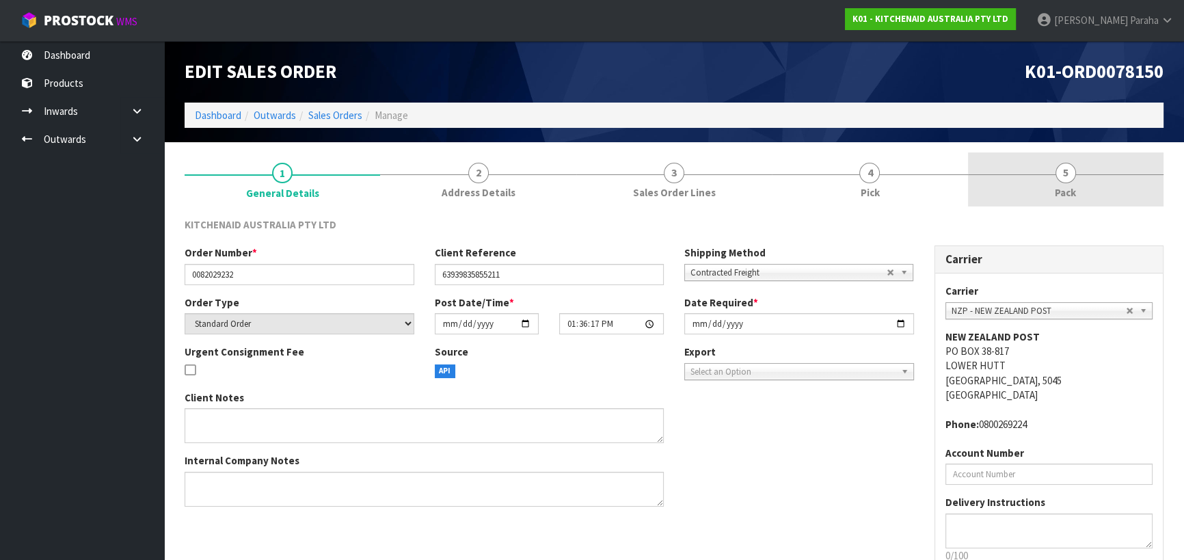
click at [1074, 174] on span "5" at bounding box center [1065, 173] width 20 height 20
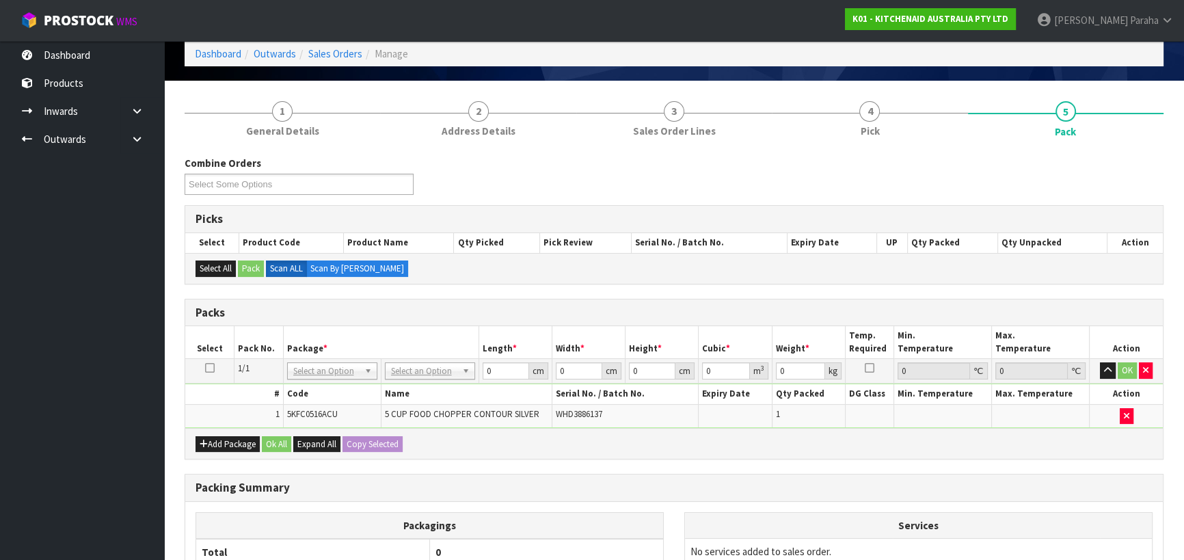
scroll to position [186, 0]
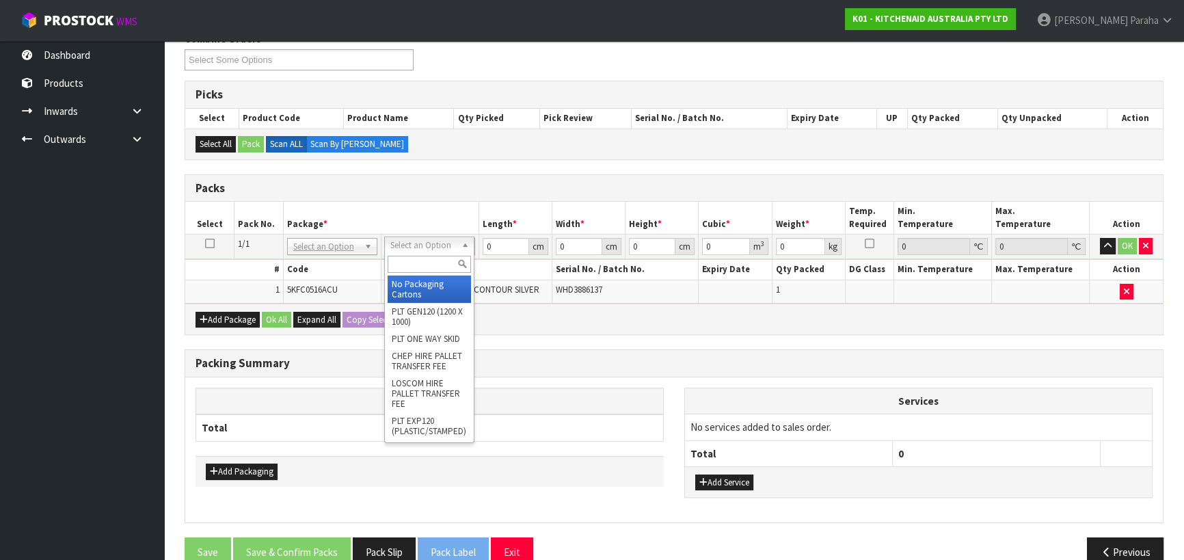
click at [436, 263] on input "text" at bounding box center [428, 264] width 83 height 17
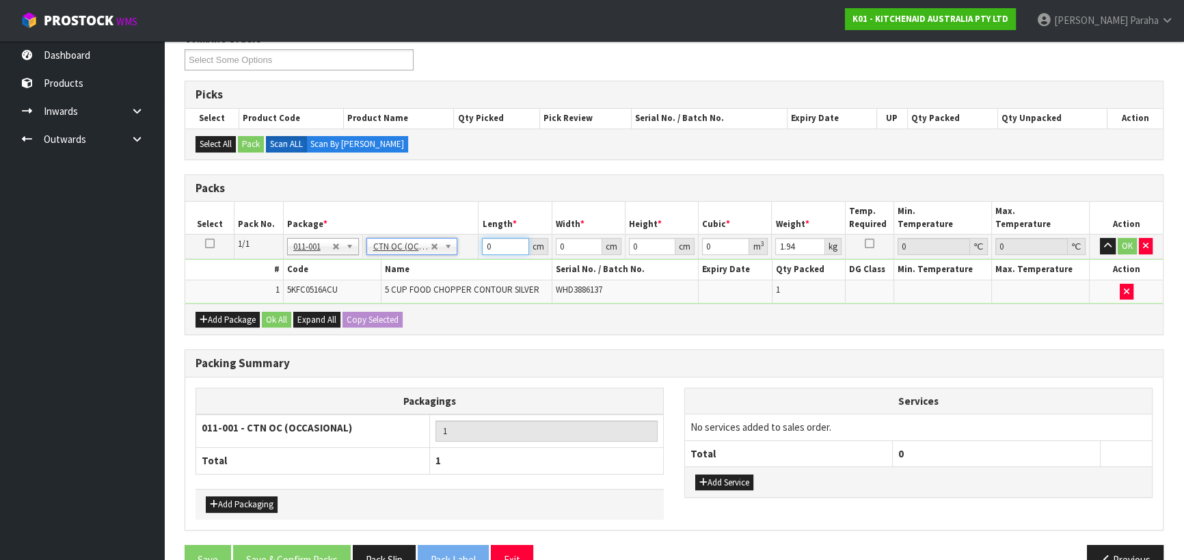
drag, startPoint x: 493, startPoint y: 239, endPoint x: 451, endPoint y: 235, distance: 42.6
click at [451, 236] on tr "1/1 NONE 007-001 007-002 007-004 007-009 007-013 007-014 007-015 007-017 007-01…" at bounding box center [673, 246] width 977 height 25
click at [1099, 238] on button "button" at bounding box center [1107, 246] width 16 height 16
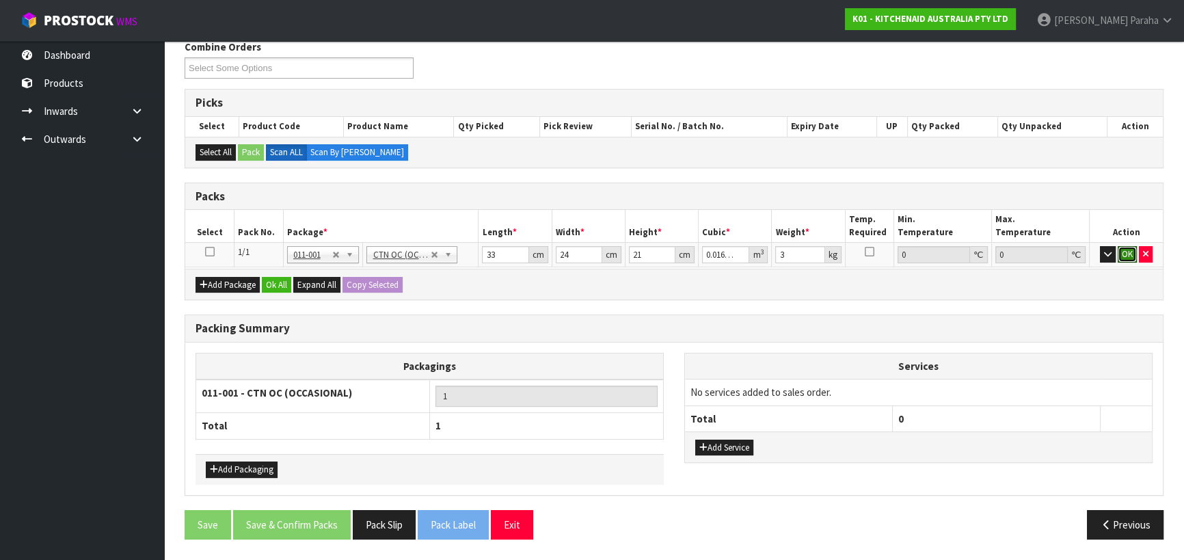
click button "OK" at bounding box center [1126, 254] width 19 height 16
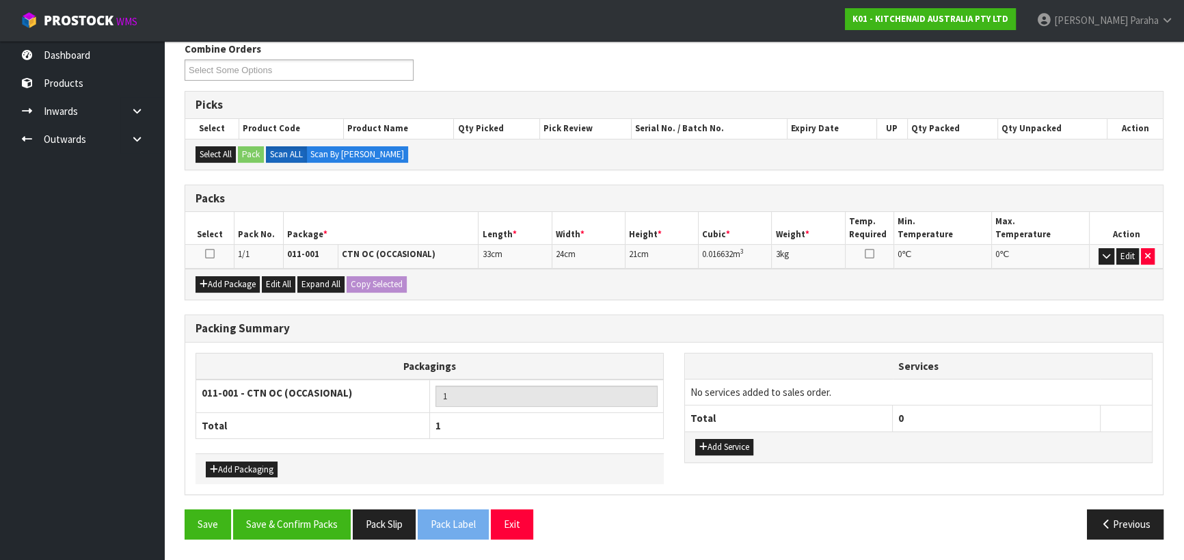
scroll to position [172, 0]
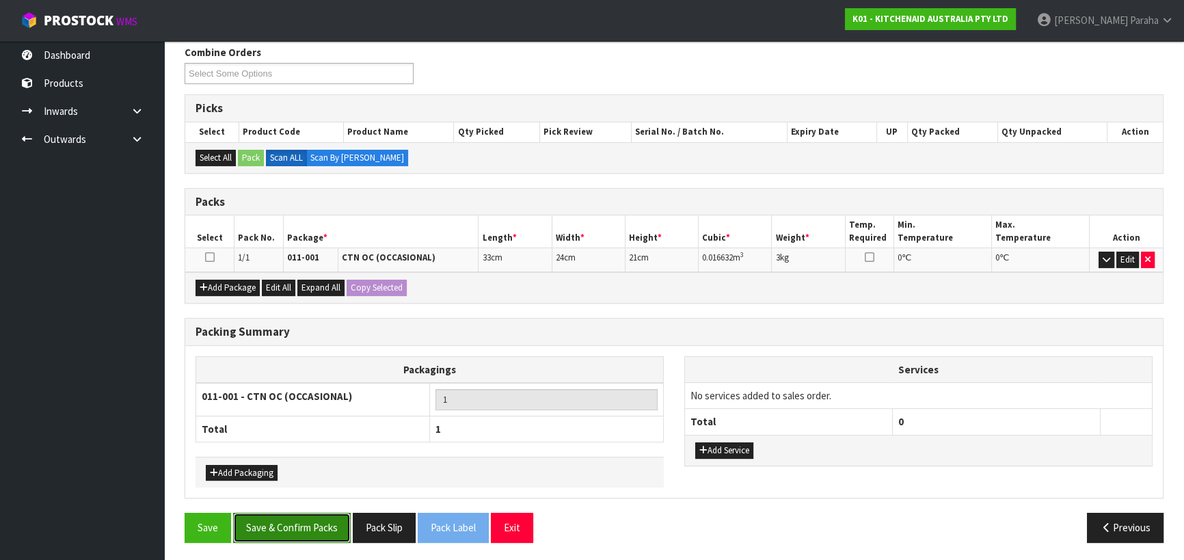
click at [312, 517] on button "Save & Confirm Packs" at bounding box center [292, 526] width 118 height 29
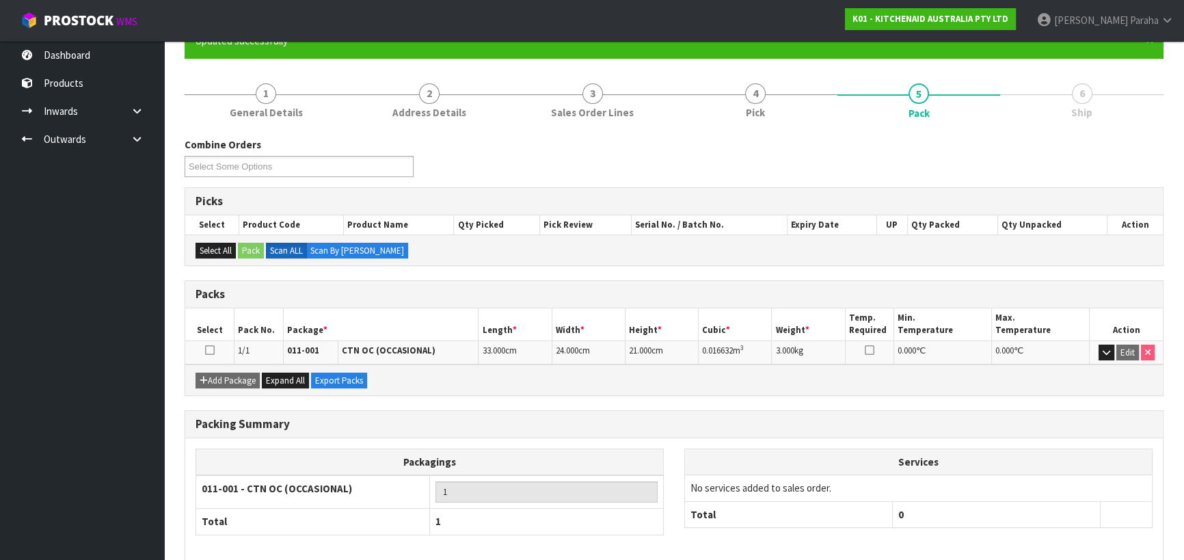
scroll to position [191, 0]
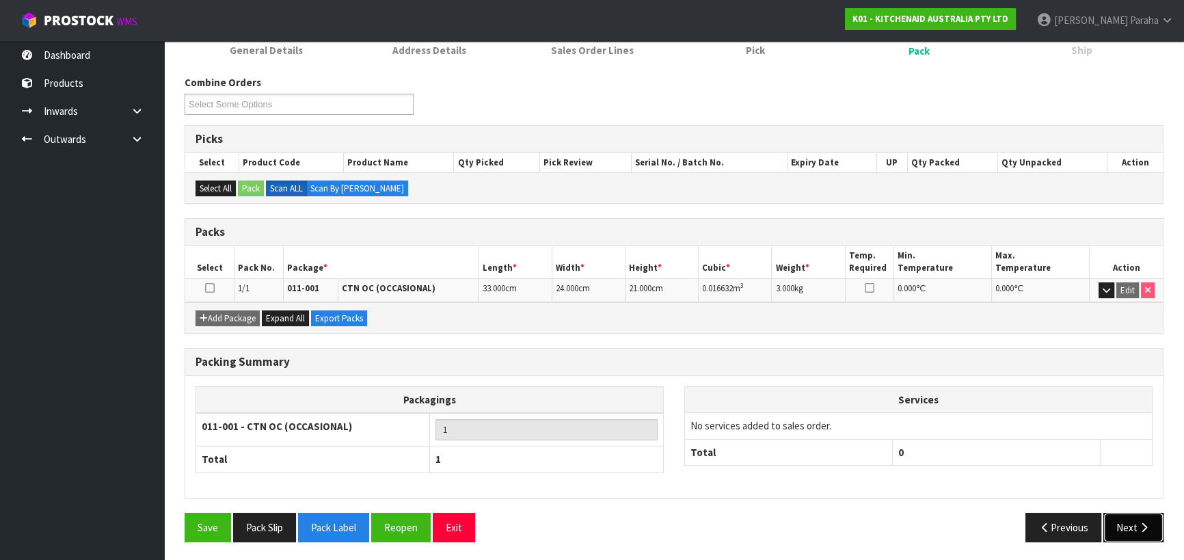
click at [1125, 519] on button "Next" at bounding box center [1133, 526] width 60 height 29
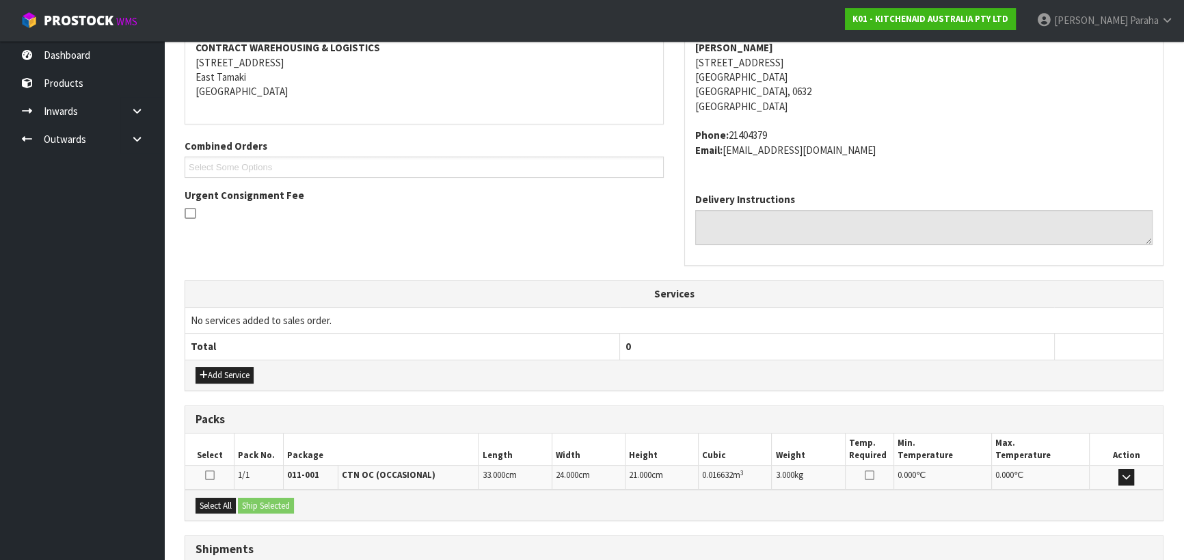
scroll to position [369, 0]
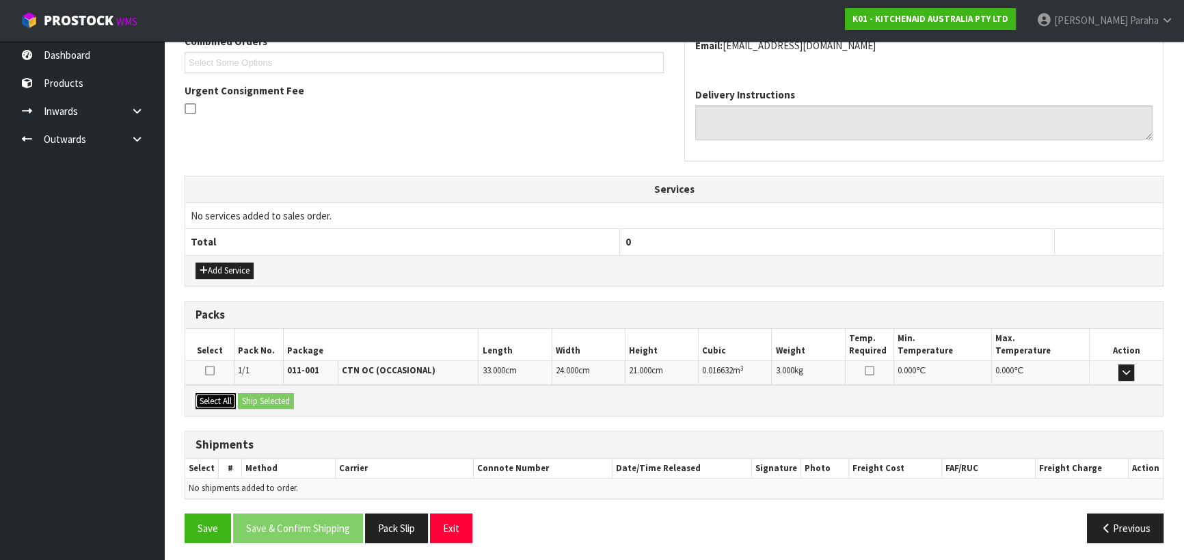
drag, startPoint x: 208, startPoint y: 400, endPoint x: 226, endPoint y: 394, distance: 18.6
click at [212, 400] on button "Select All" at bounding box center [215, 401] width 40 height 16
click at [269, 400] on button "Ship Selected" at bounding box center [266, 401] width 56 height 16
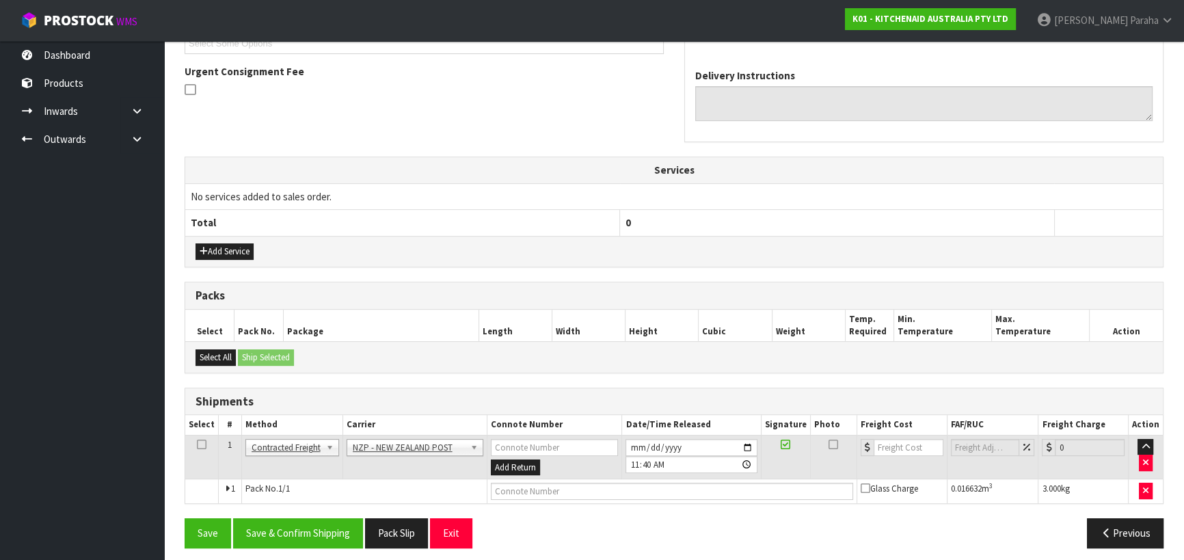
scroll to position [394, 0]
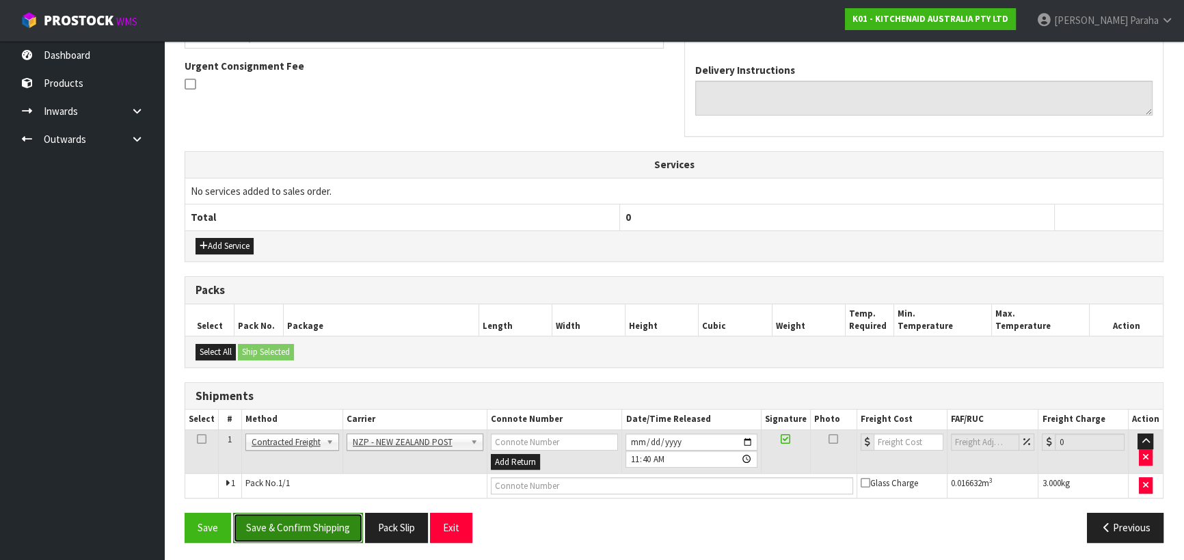
click at [352, 521] on button "Save & Confirm Shipping" at bounding box center [298, 526] width 130 height 29
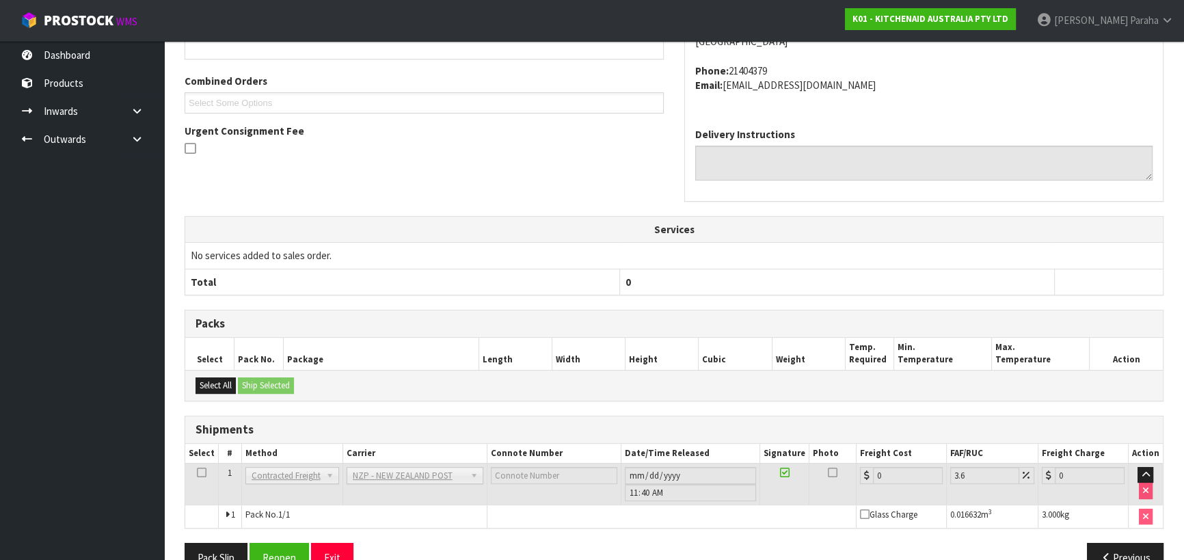
scroll to position [375, 0]
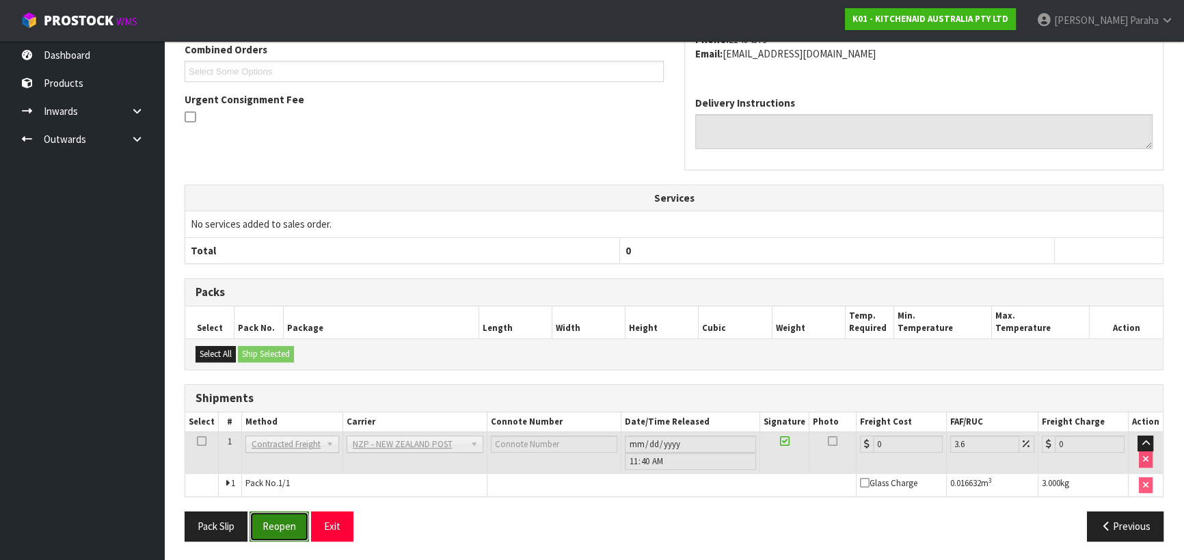
click at [282, 530] on button "Reopen" at bounding box center [278, 525] width 59 height 29
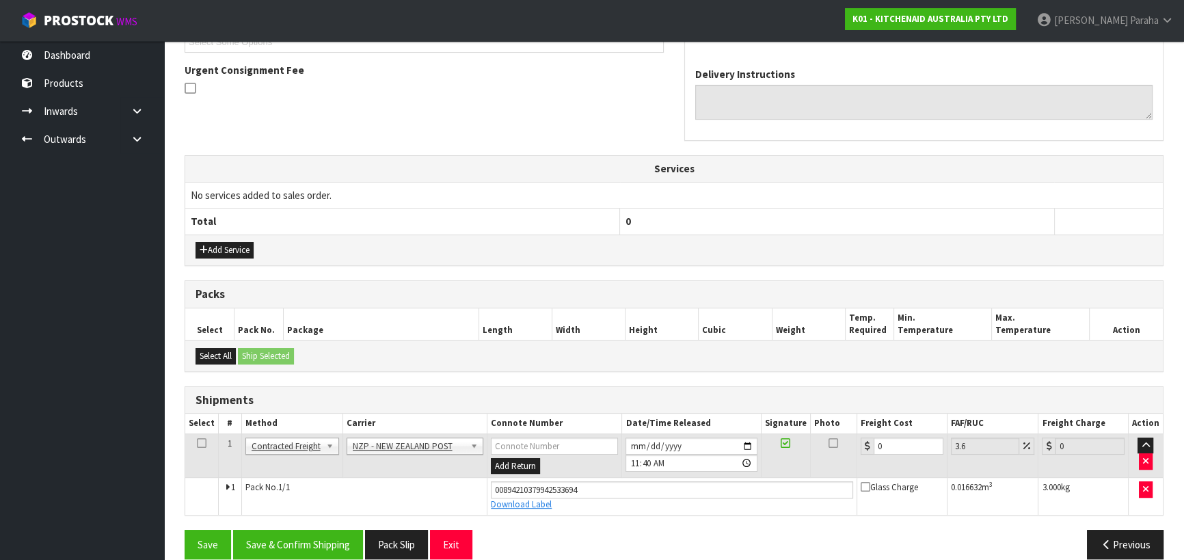
scroll to position [407, 0]
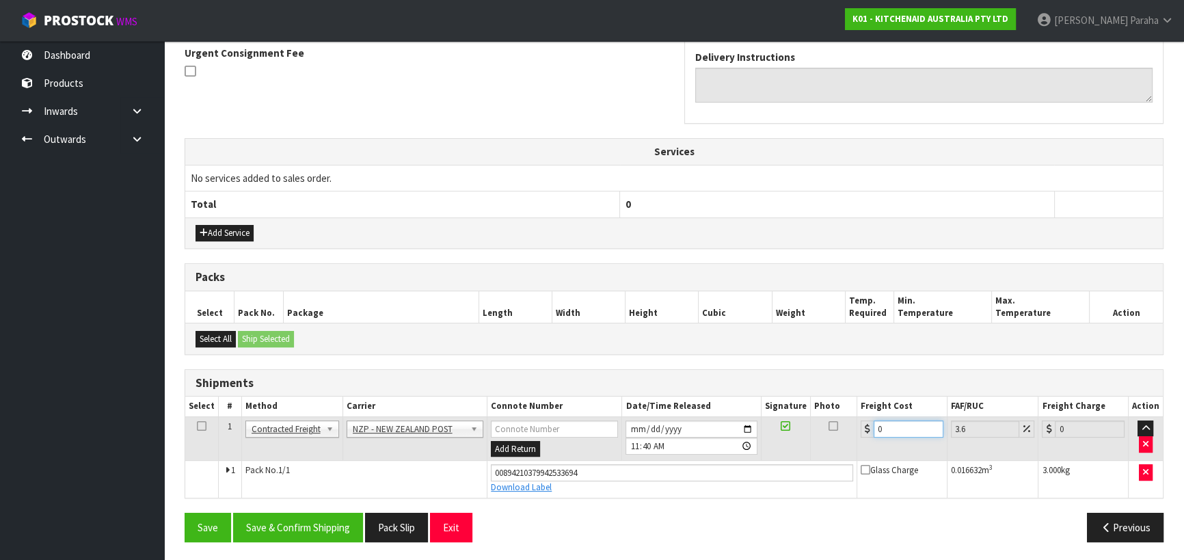
drag, startPoint x: 890, startPoint y: 426, endPoint x: 840, endPoint y: 432, distance: 50.2
click at [840, 432] on tr "1 Client Local Pickup Customer Local Pickup Company Freight Contracted Freight …" at bounding box center [673, 438] width 977 height 44
click at [274, 520] on button "Save & Confirm Shipping" at bounding box center [298, 526] width 130 height 29
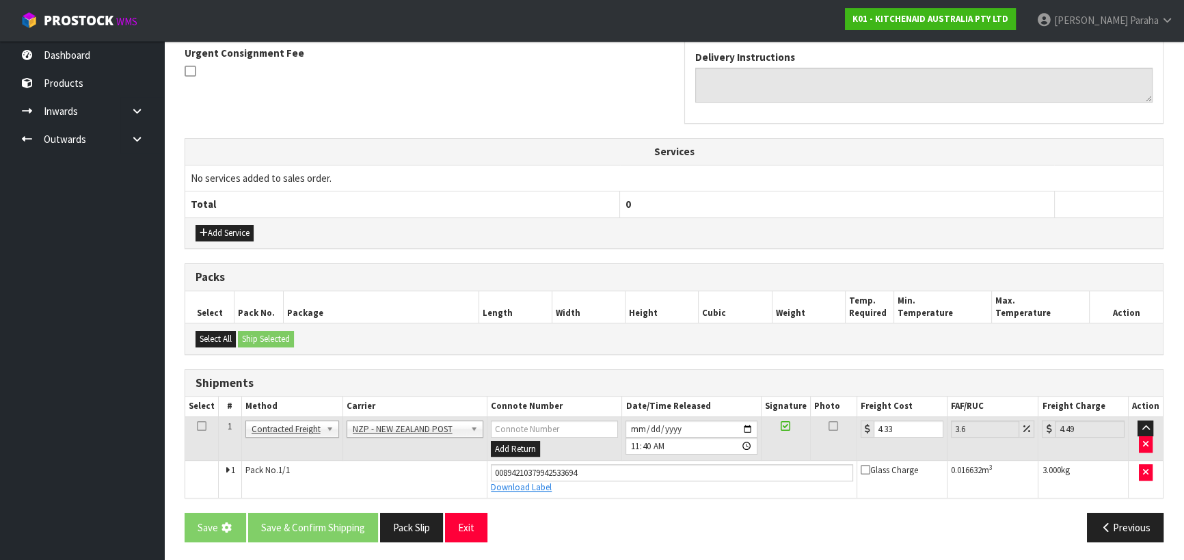
scroll to position [0, 0]
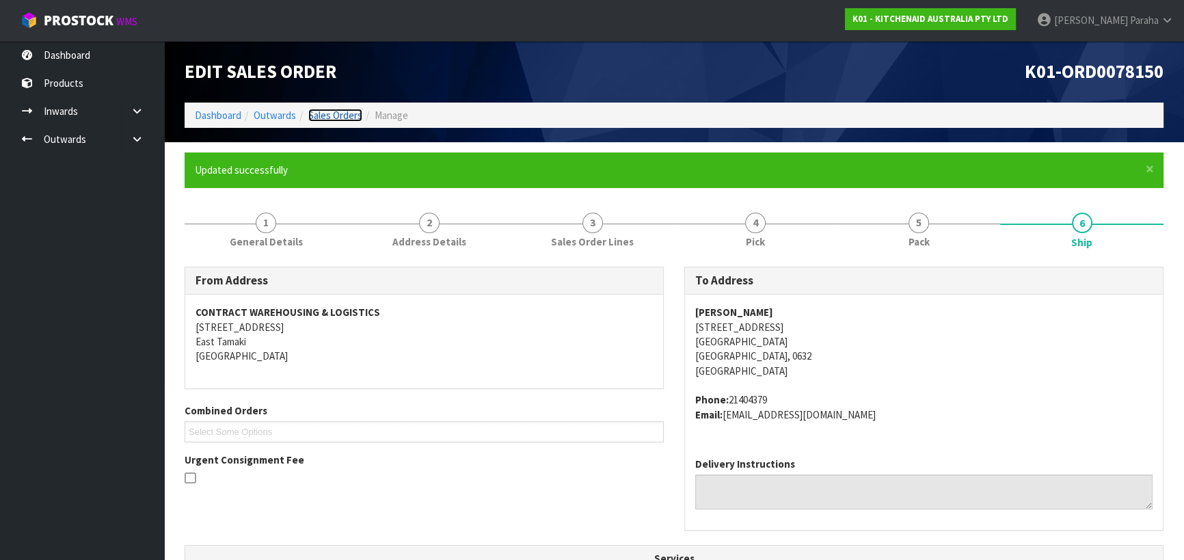
click at [334, 113] on link "Sales Orders" at bounding box center [335, 115] width 54 height 13
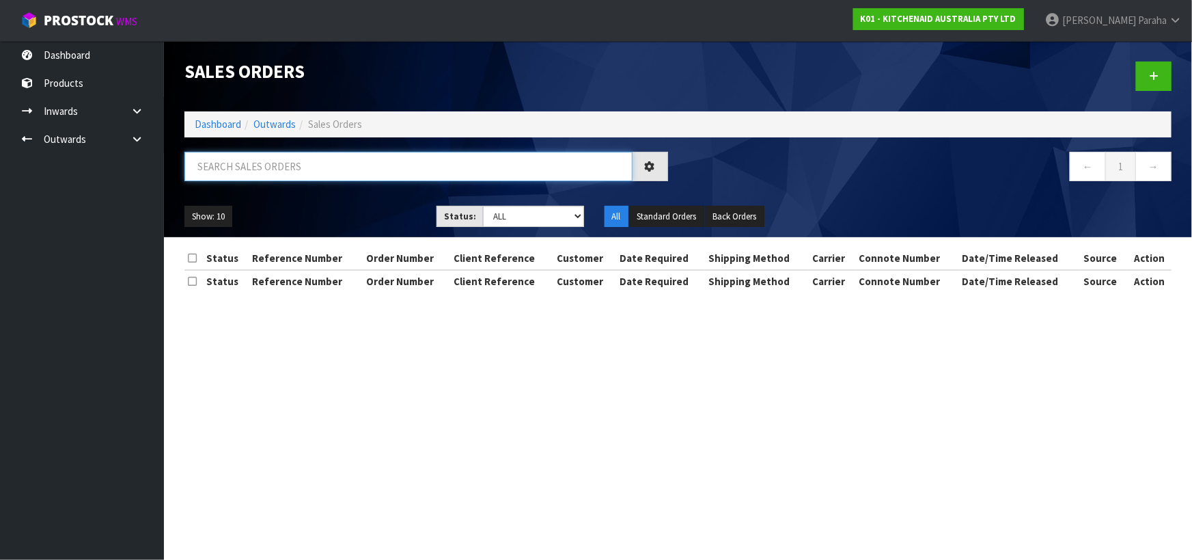
click at [360, 163] on input "text" at bounding box center [408, 166] width 448 height 29
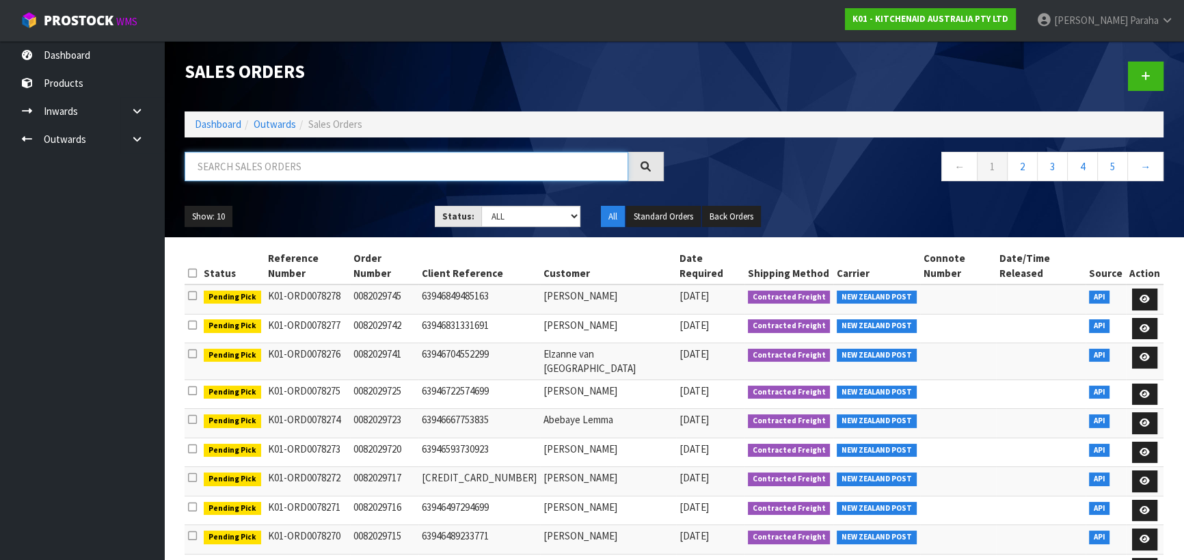
click at [372, 153] on input "text" at bounding box center [405, 166] width 443 height 29
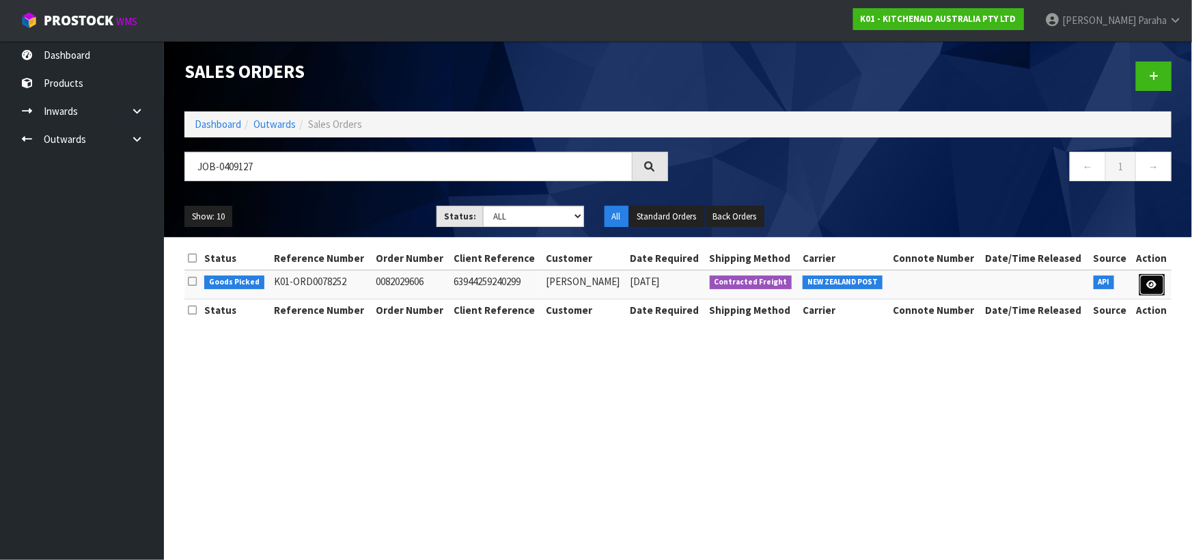
click at [1149, 287] on icon at bounding box center [1152, 284] width 10 height 9
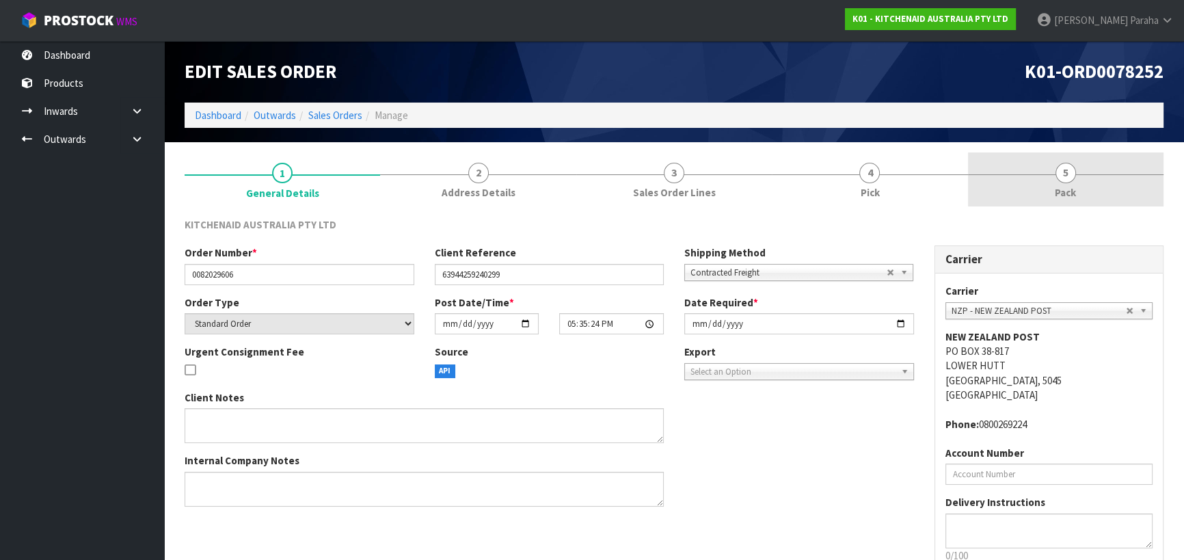
click at [1071, 181] on link "5 Pack" at bounding box center [1065, 179] width 195 height 54
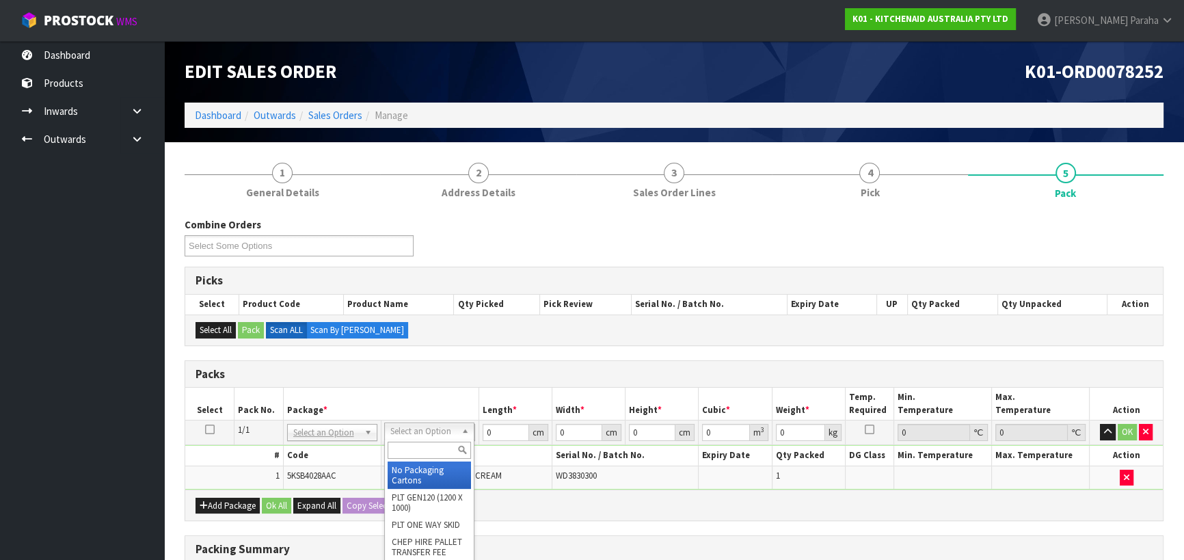
drag, startPoint x: 439, startPoint y: 465, endPoint x: 492, endPoint y: 433, distance: 61.9
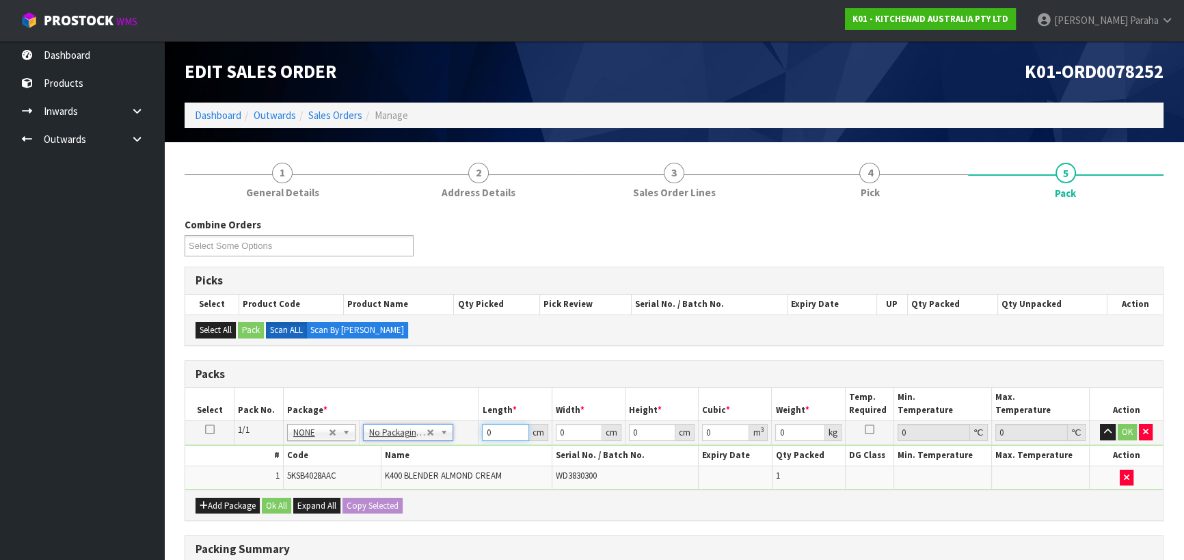
drag, startPoint x: 475, startPoint y: 432, endPoint x: 457, endPoint y: 435, distance: 18.1
click at [459, 436] on tr "1/1 NONE 007-001 007-002 007-004 007-009 007-013 007-014 007-015 007-017 007-01…" at bounding box center [673, 432] width 977 height 25
click at [1099, 424] on button "button" at bounding box center [1107, 432] width 16 height 16
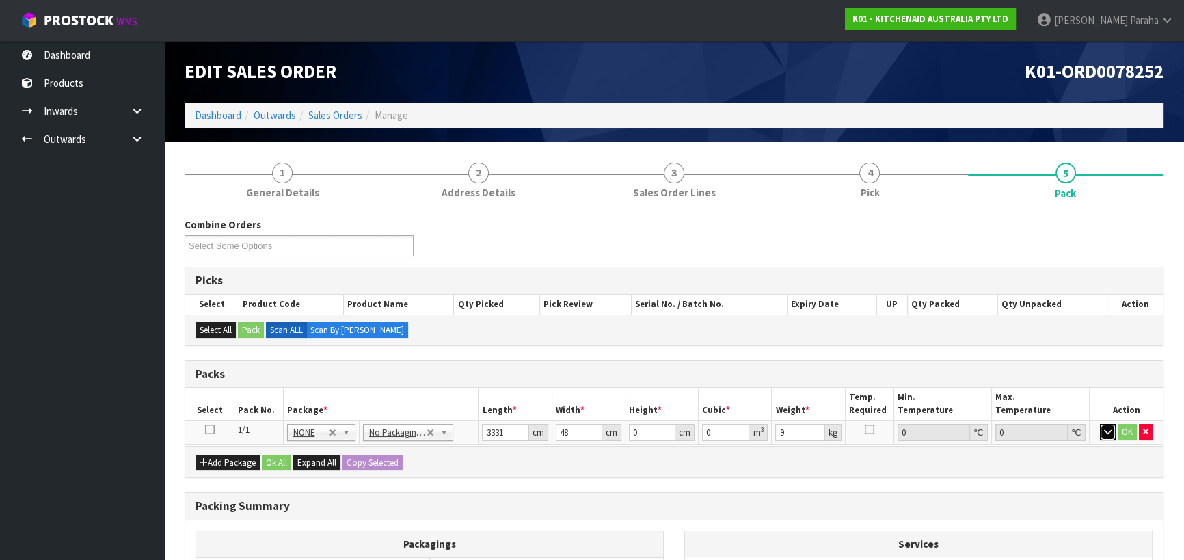
click at [1099, 424] on button "button" at bounding box center [1107, 432] width 16 height 16
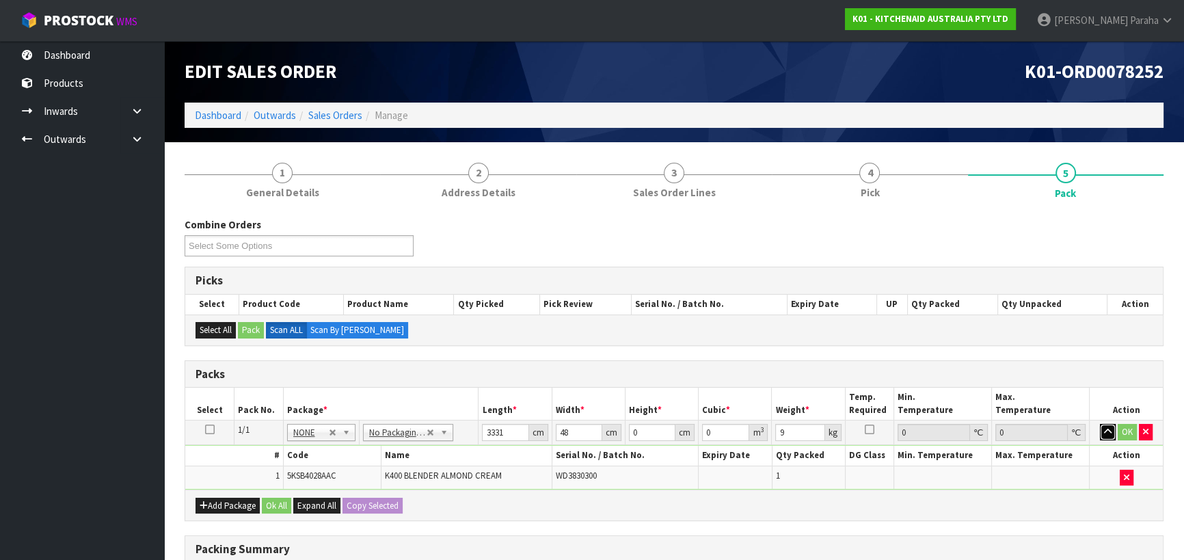
click at [1099, 424] on button "button" at bounding box center [1107, 432] width 16 height 16
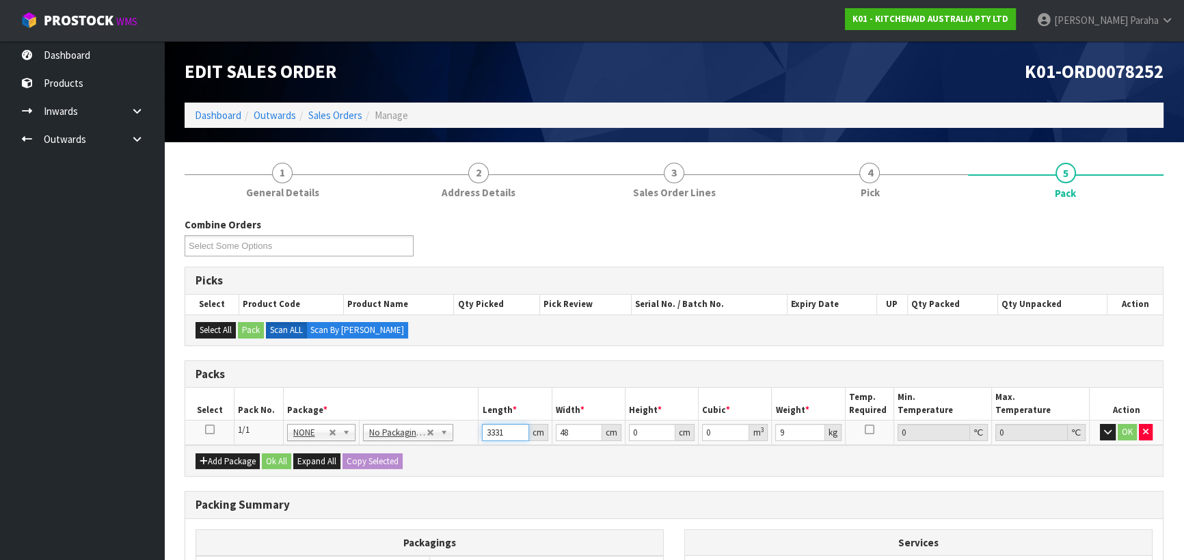
click at [505, 431] on input "3331" at bounding box center [505, 432] width 46 height 17
click button "OK" at bounding box center [1126, 432] width 19 height 16
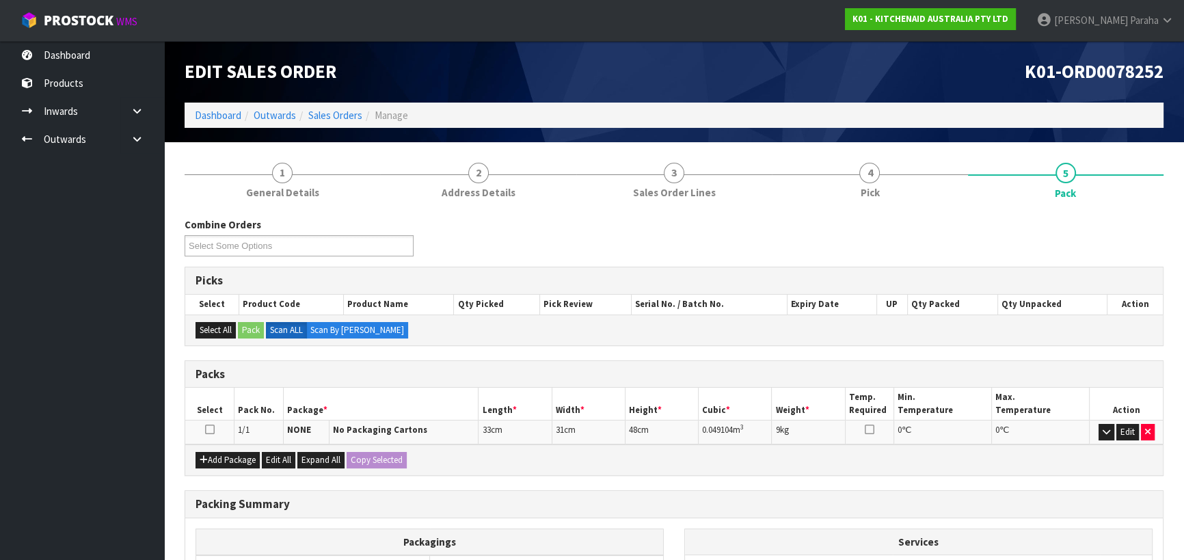
scroll to position [172, 0]
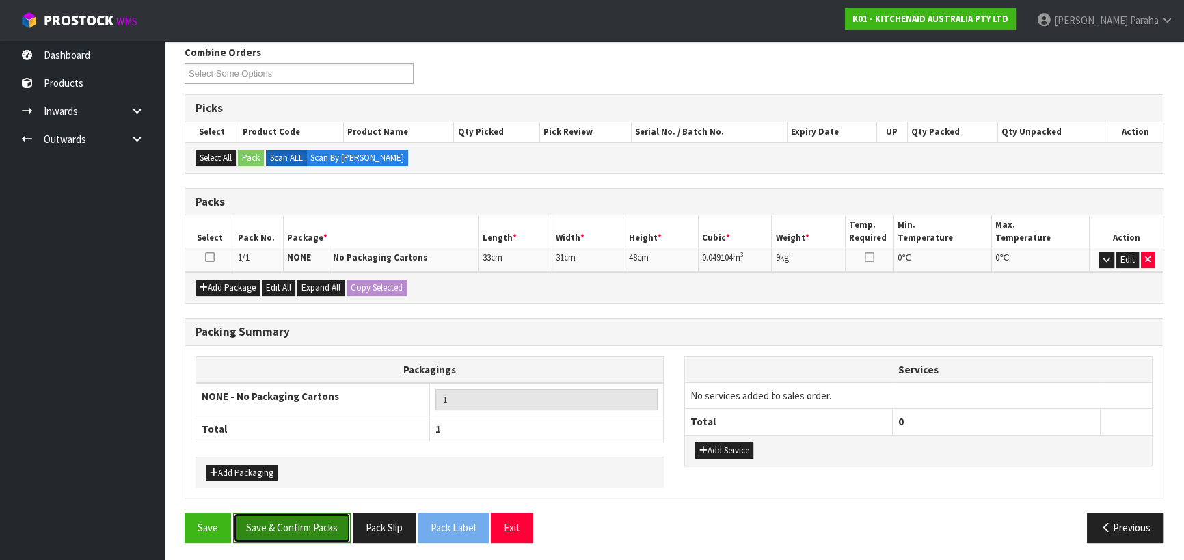
click at [312, 525] on button "Save & Confirm Packs" at bounding box center [292, 526] width 118 height 29
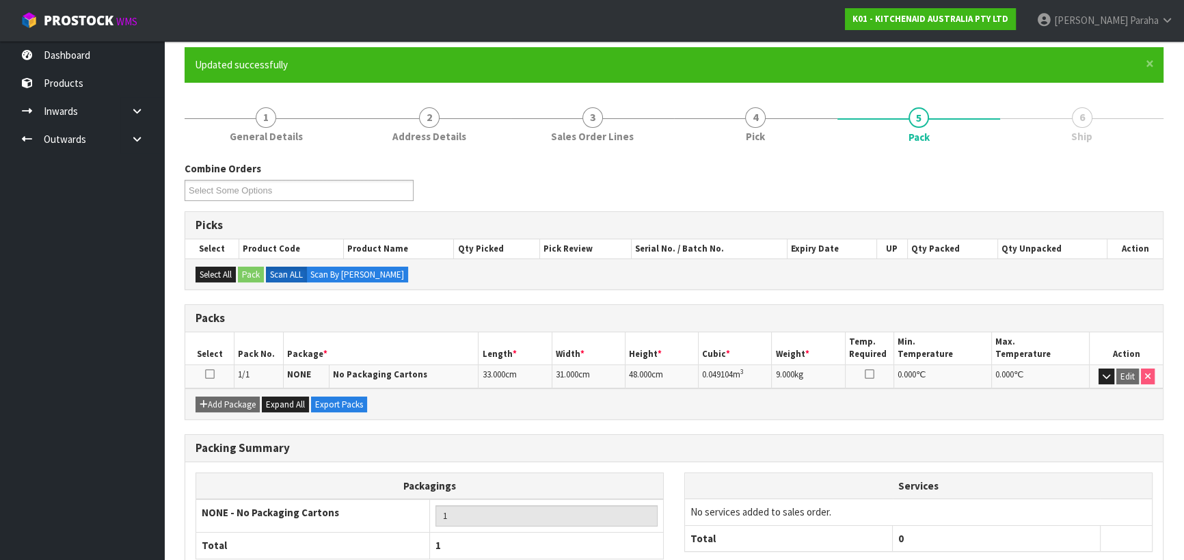
scroll to position [191, 0]
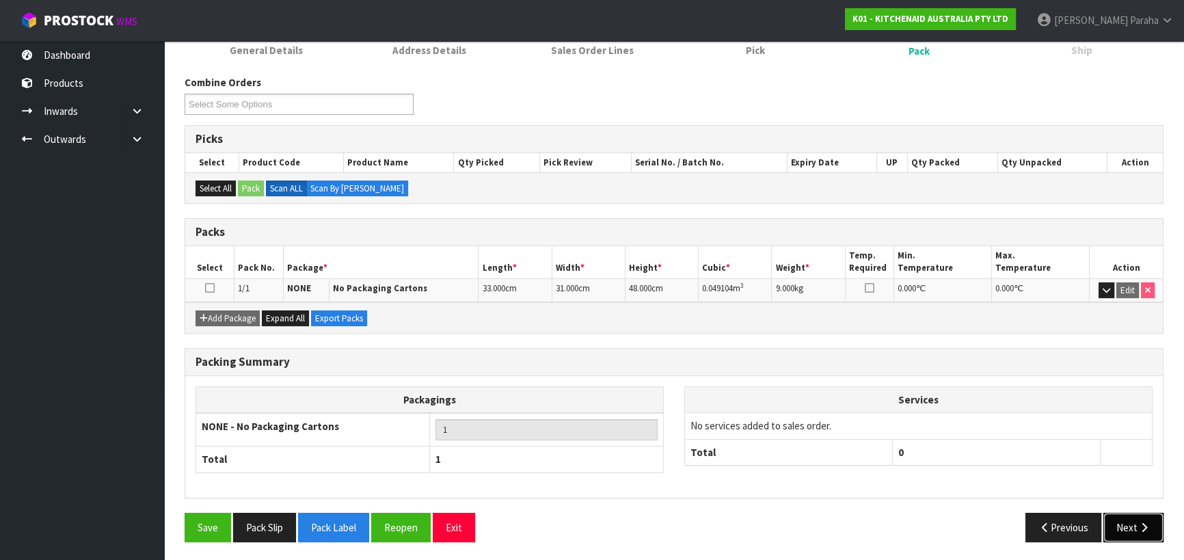
click at [1149, 530] on button "Next" at bounding box center [1133, 526] width 60 height 29
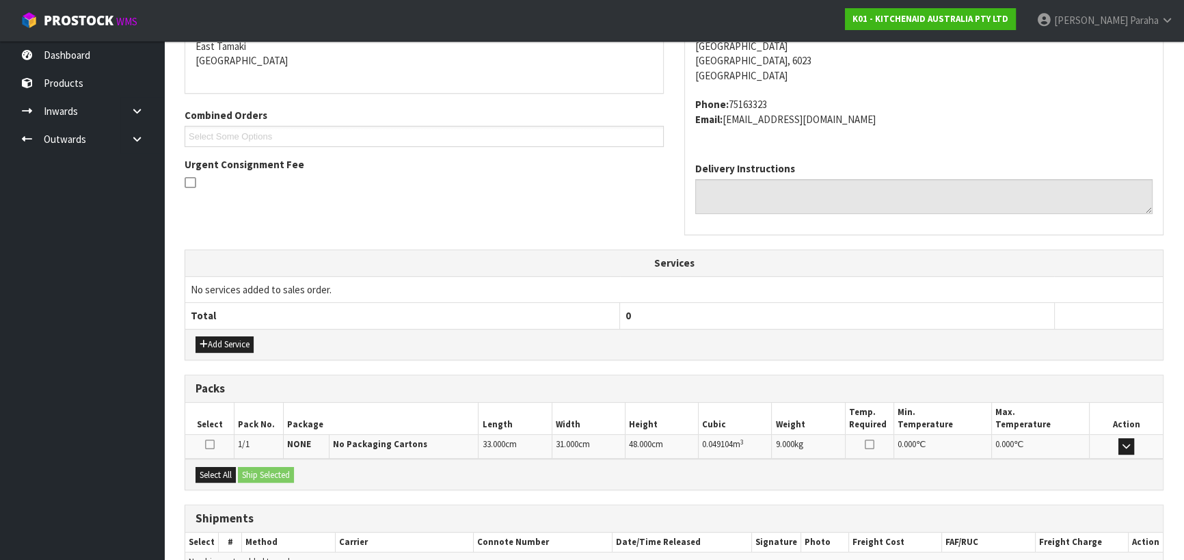
scroll to position [369, 0]
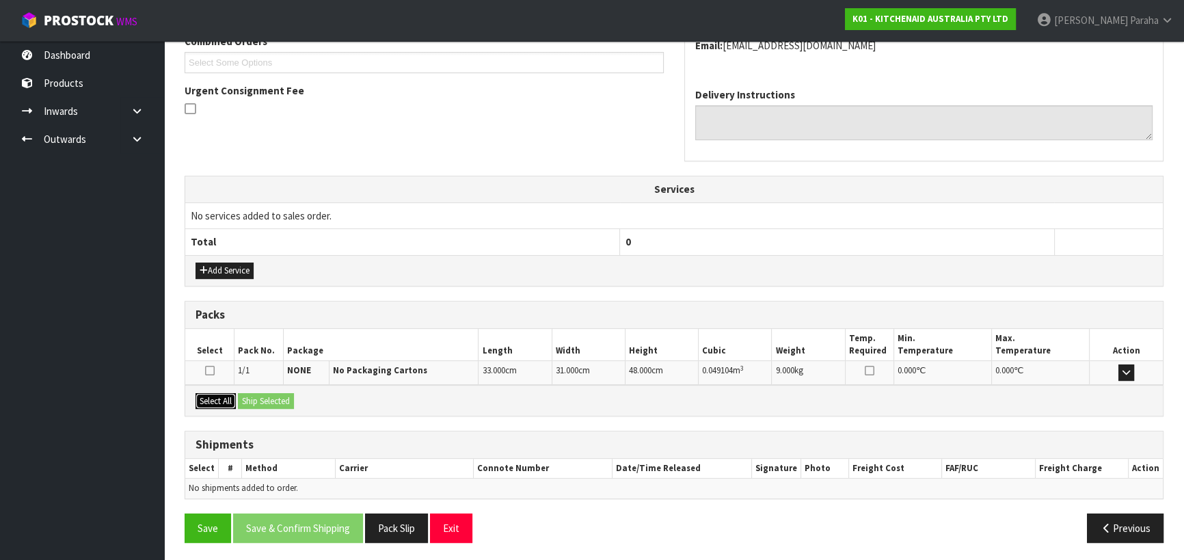
click at [210, 394] on button "Select All" at bounding box center [215, 401] width 40 height 16
click at [258, 398] on button "Ship Selected" at bounding box center [266, 401] width 56 height 16
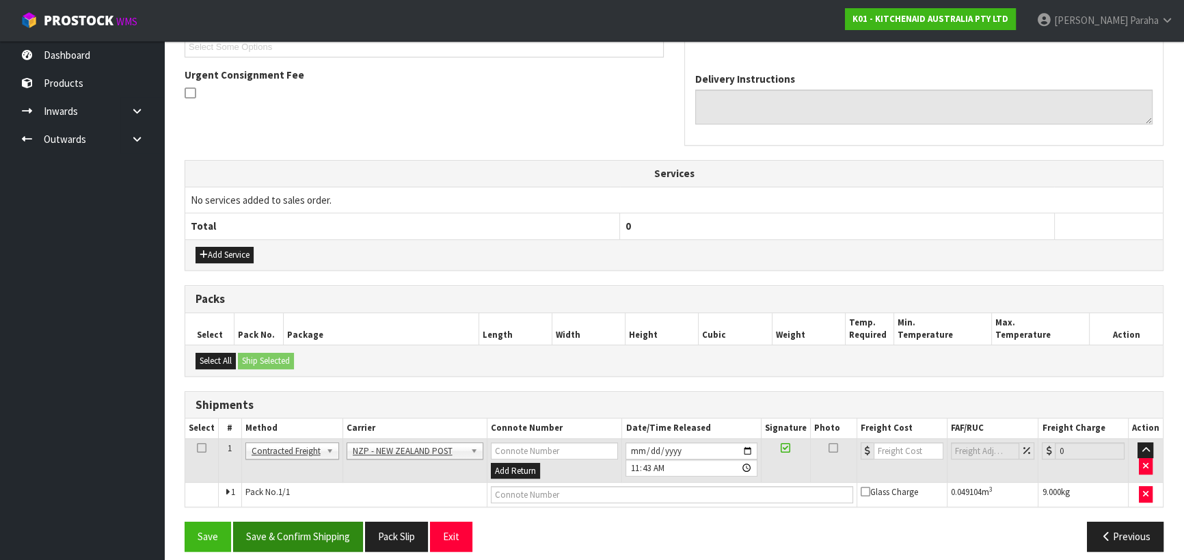
scroll to position [394, 0]
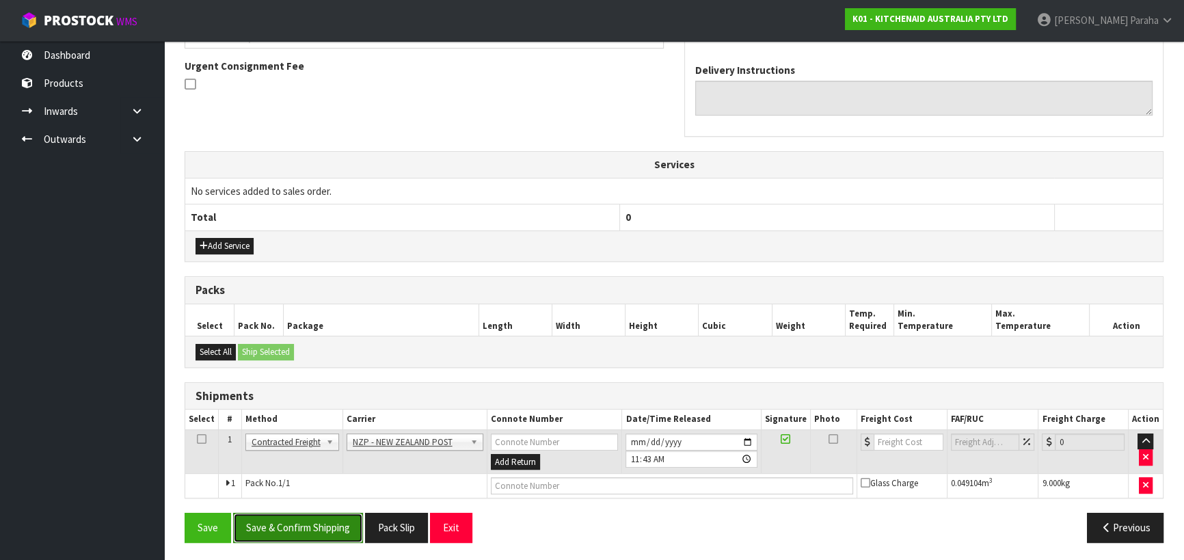
click at [333, 526] on button "Save & Confirm Shipping" at bounding box center [298, 526] width 130 height 29
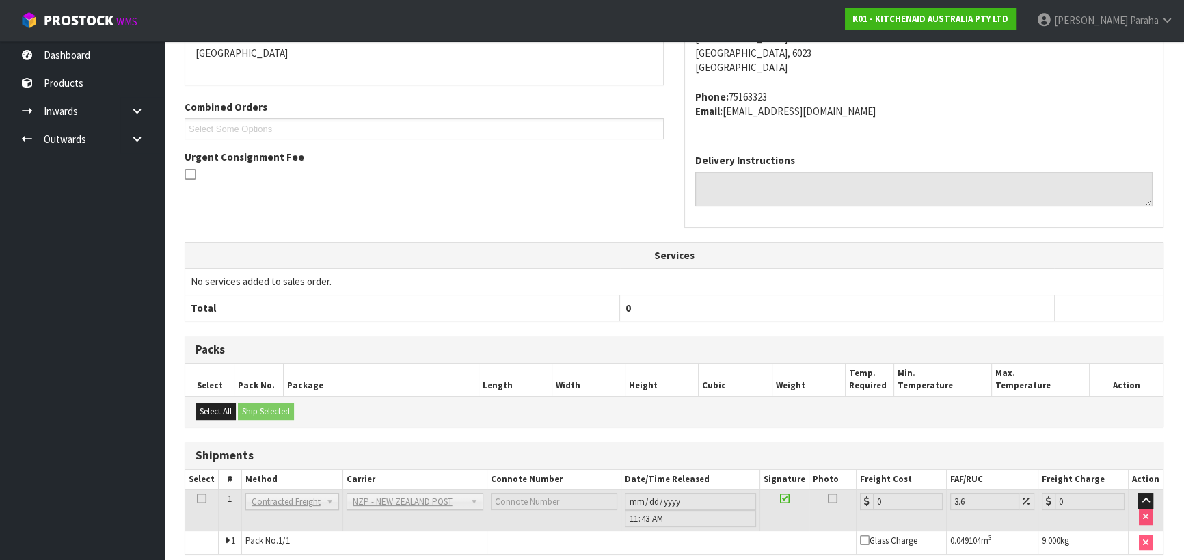
scroll to position [375, 0]
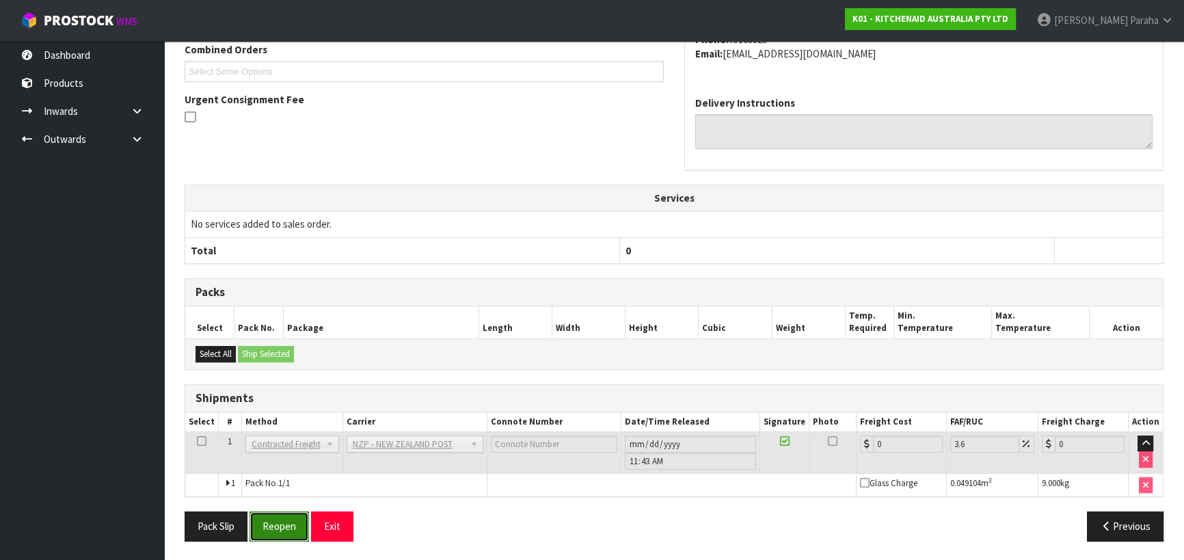
click at [289, 532] on button "Reopen" at bounding box center [278, 525] width 59 height 29
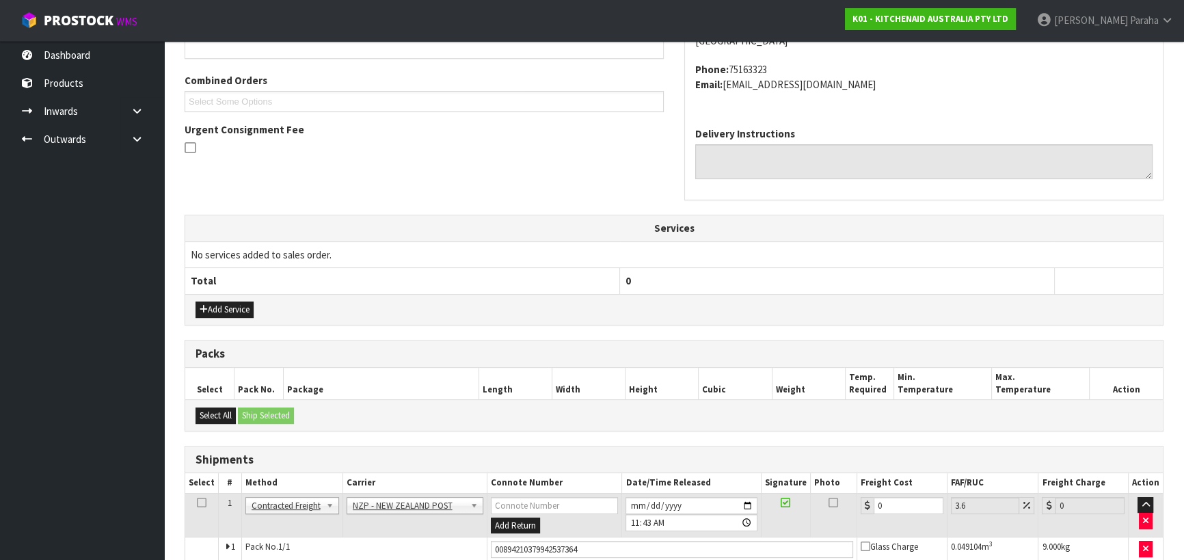
scroll to position [407, 0]
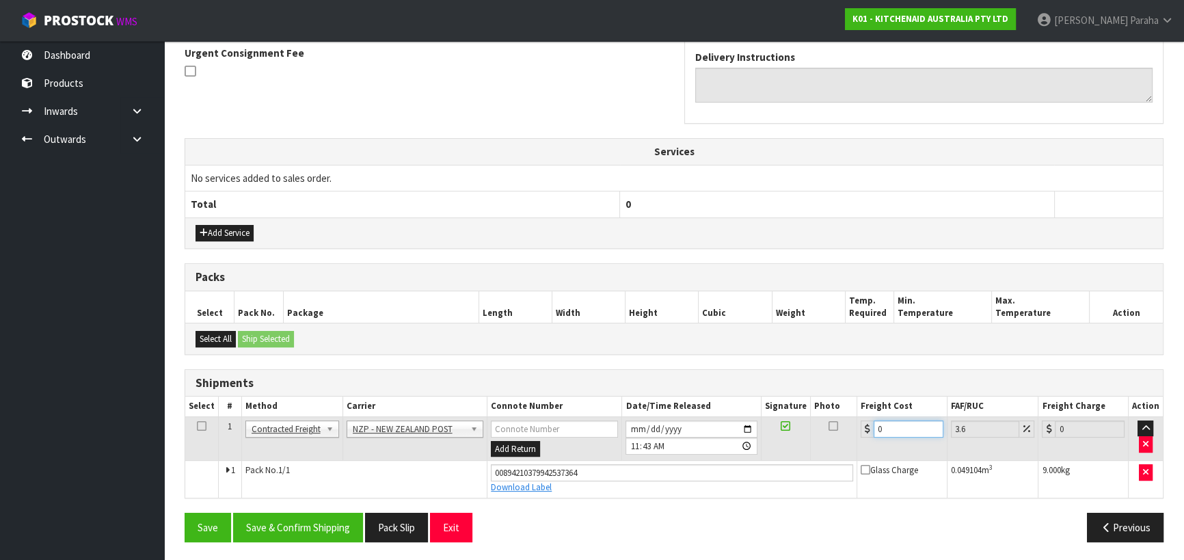
drag, startPoint x: 890, startPoint y: 427, endPoint x: 858, endPoint y: 426, distance: 32.8
click at [863, 428] on div "0" at bounding box center [901, 428] width 83 height 17
click at [323, 521] on button "Save & Confirm Shipping" at bounding box center [298, 526] width 130 height 29
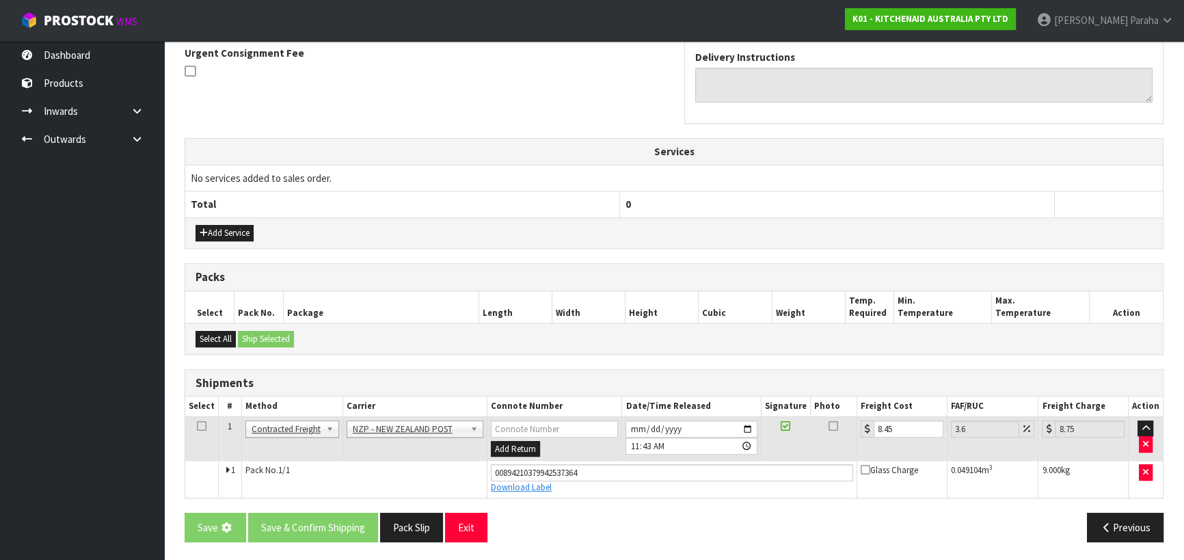
scroll to position [0, 0]
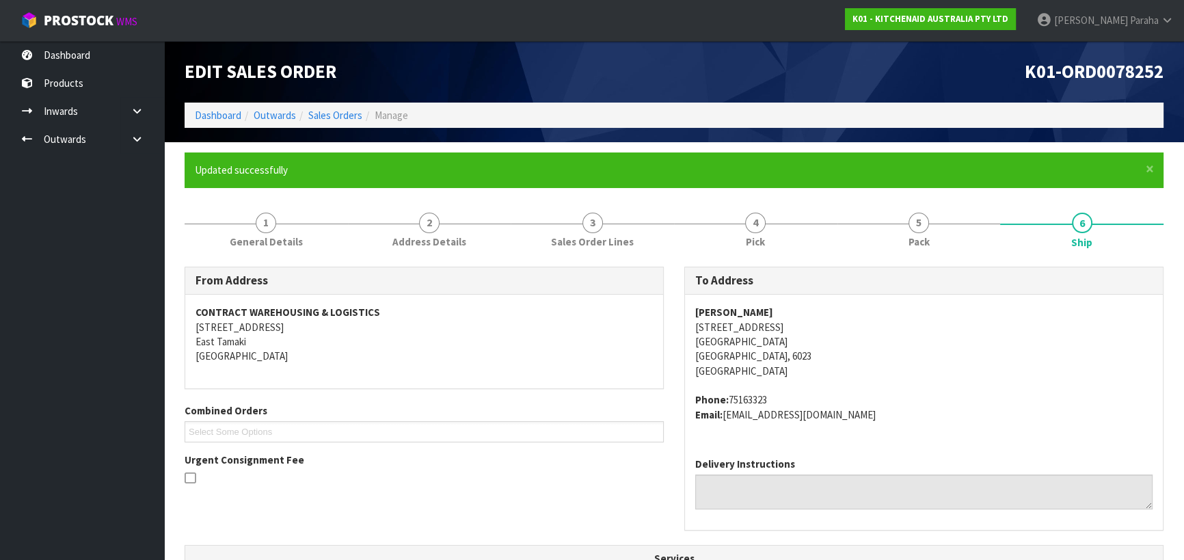
click at [344, 108] on li "Sales Orders" at bounding box center [329, 115] width 66 height 14
click at [344, 113] on link "Sales Orders" at bounding box center [335, 115] width 54 height 13
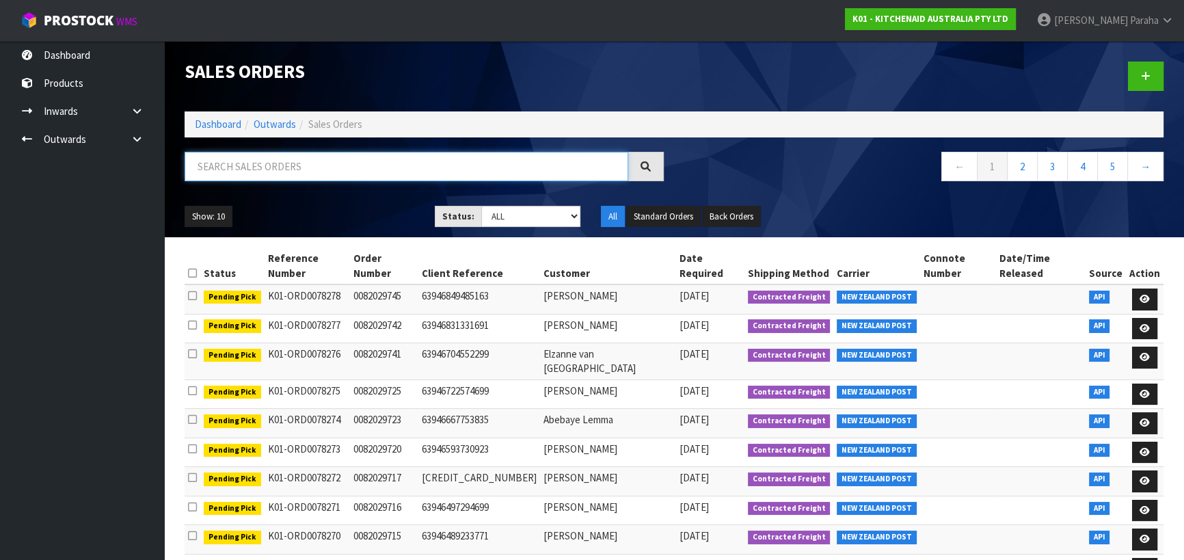
click at [276, 163] on input "text" at bounding box center [405, 166] width 443 height 29
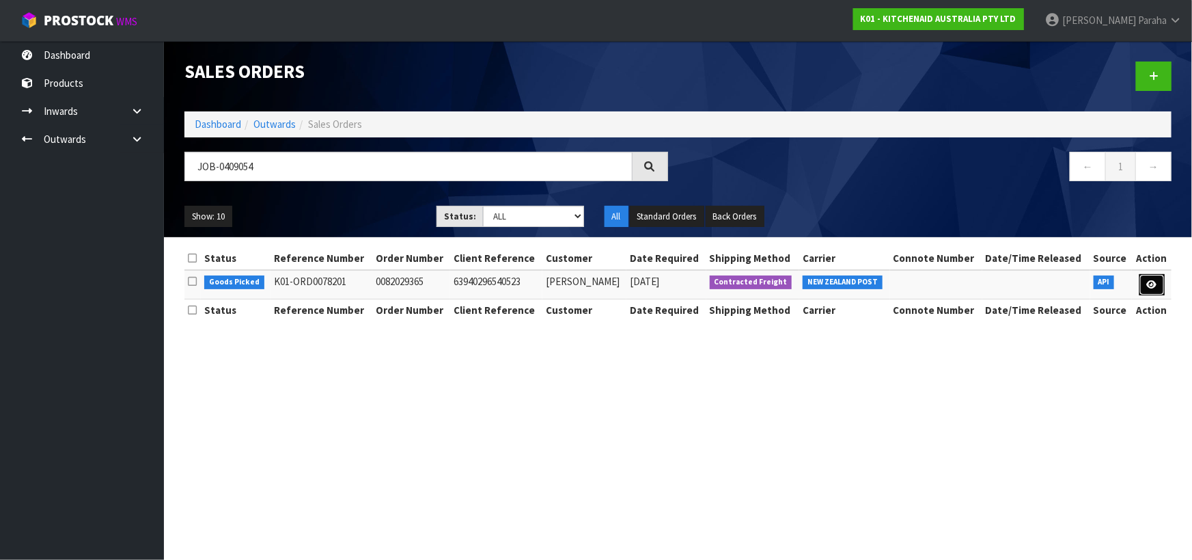
click at [1151, 286] on icon at bounding box center [1152, 284] width 10 height 9
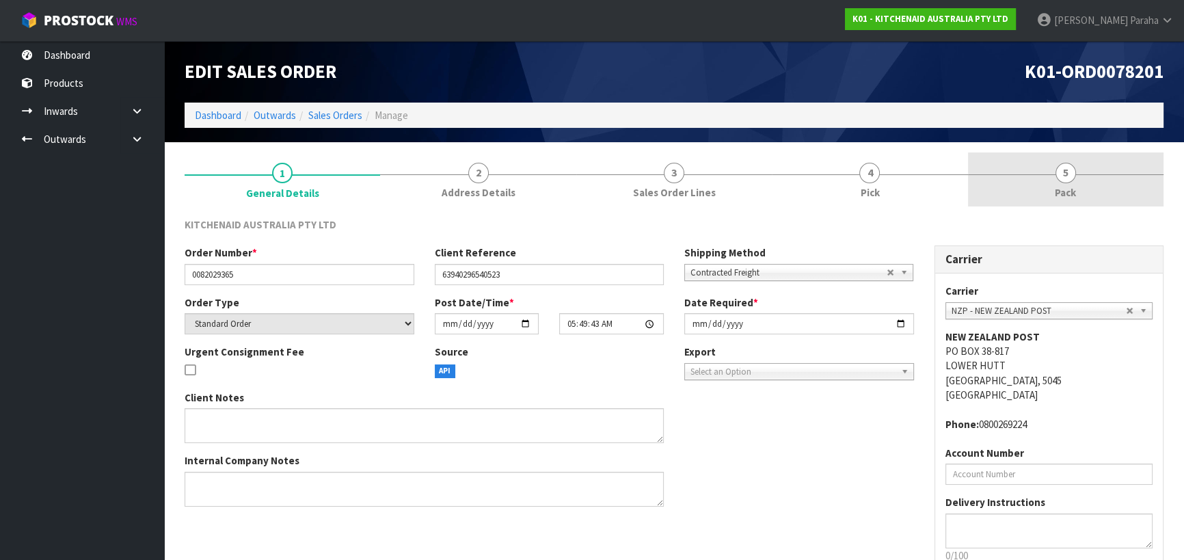
click at [1076, 178] on link "5 Pack" at bounding box center [1065, 179] width 195 height 54
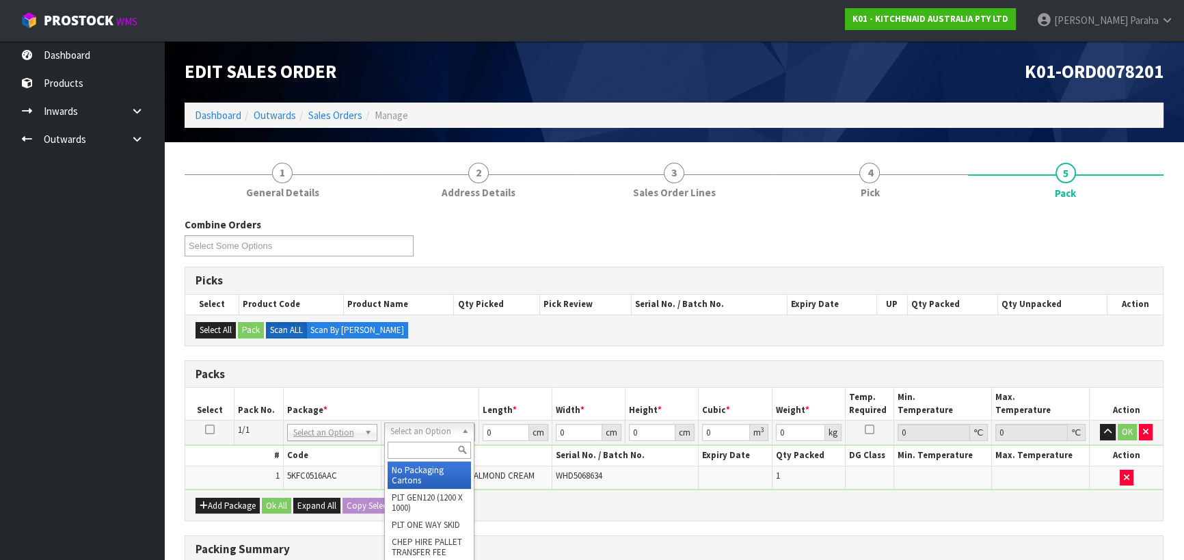
click at [438, 448] on input "text" at bounding box center [428, 449] width 83 height 17
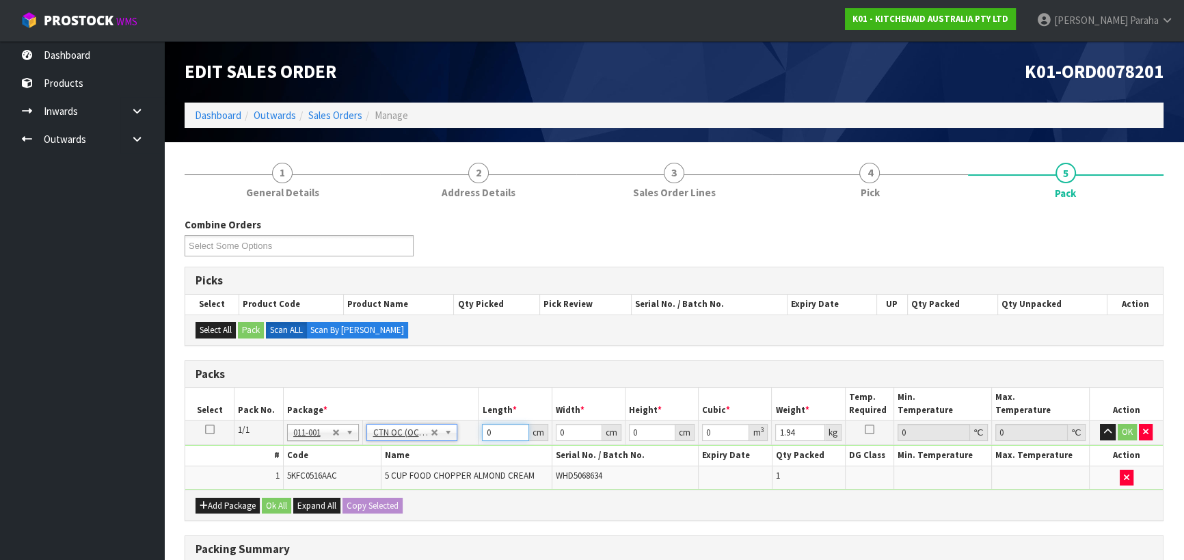
drag, startPoint x: 495, startPoint y: 435, endPoint x: 468, endPoint y: 444, distance: 28.1
click at [469, 444] on tbody "1/1 NONE 007-001 007-002 007-004 007-009 007-013 007-014 007-015 007-017 007-01…" at bounding box center [673, 454] width 977 height 69
click at [1099, 424] on button "button" at bounding box center [1107, 432] width 16 height 16
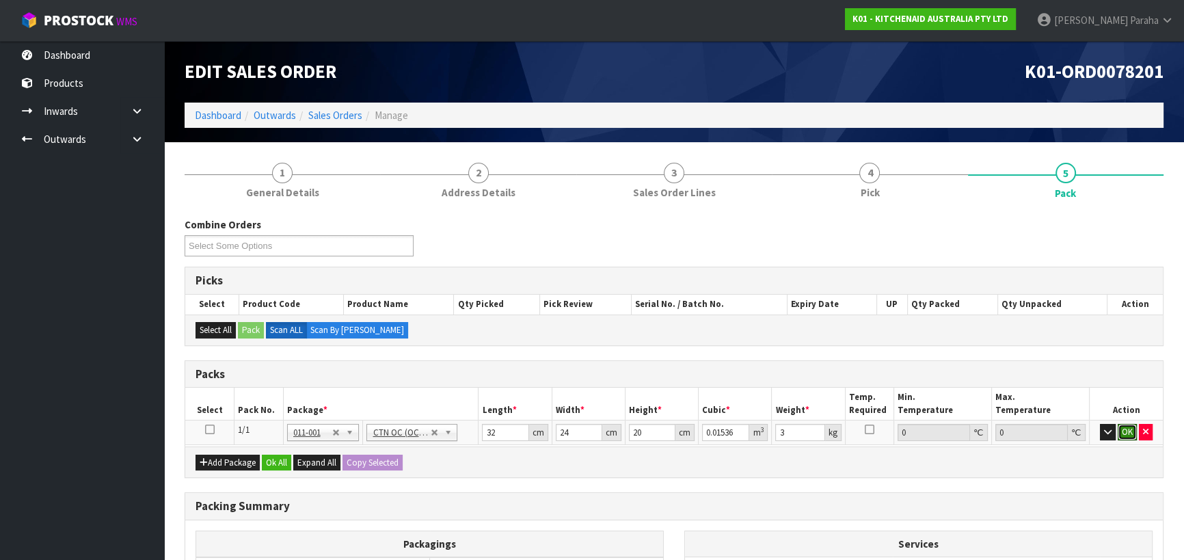
click button "OK" at bounding box center [1126, 432] width 19 height 16
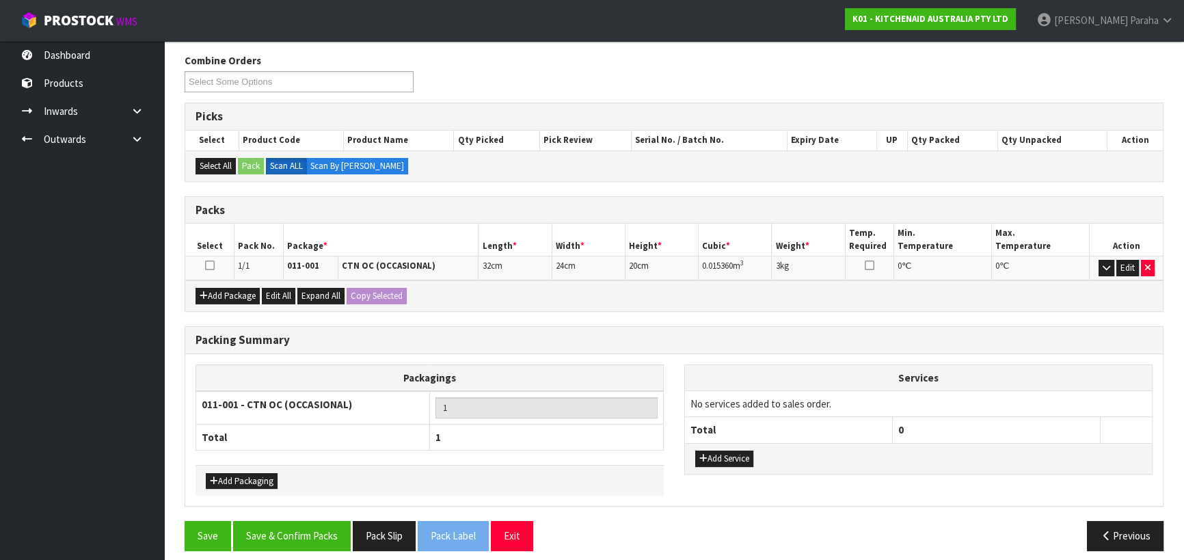
scroll to position [172, 0]
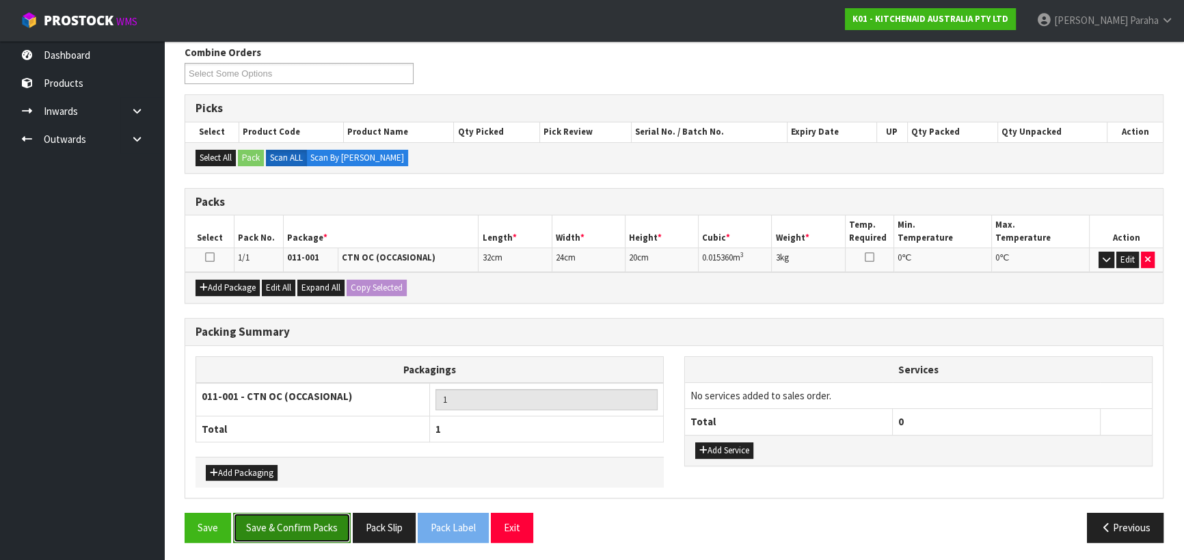
click at [306, 533] on button "Save & Confirm Packs" at bounding box center [292, 526] width 118 height 29
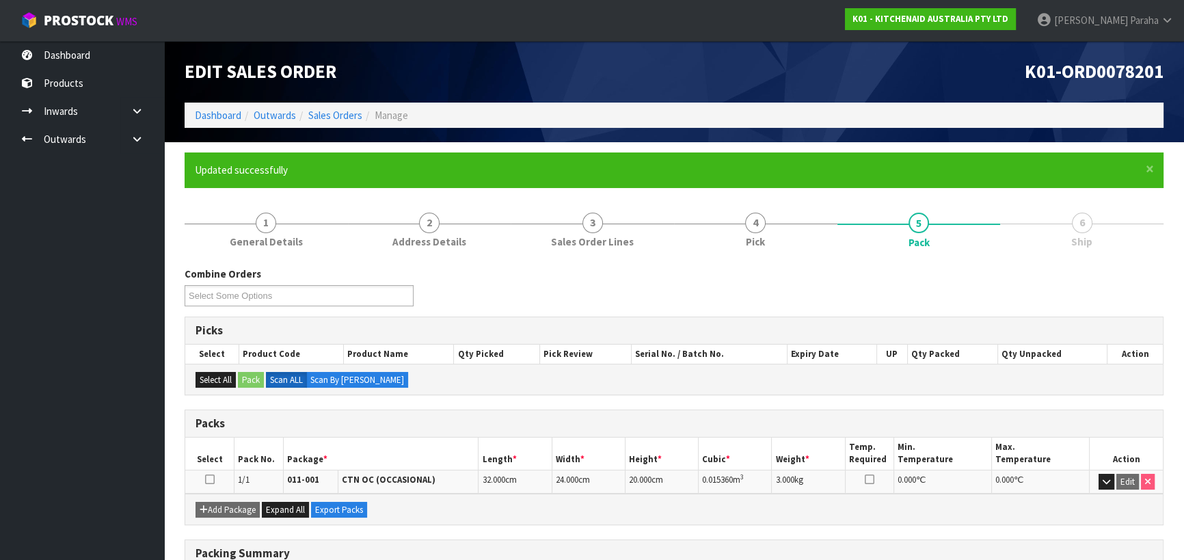
scroll to position [191, 0]
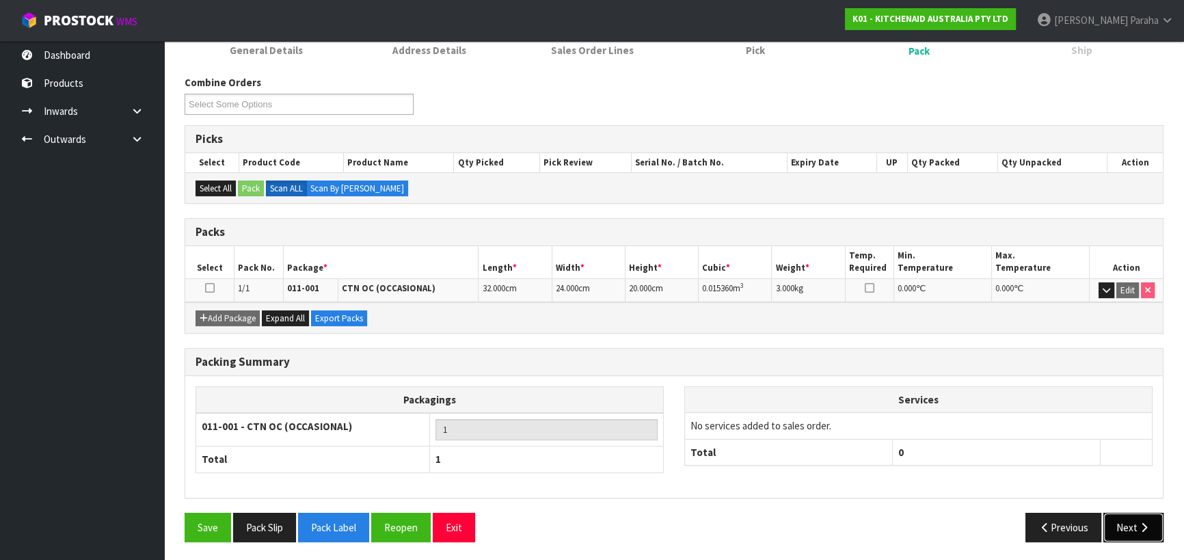
click at [1130, 524] on button "Next" at bounding box center [1133, 526] width 60 height 29
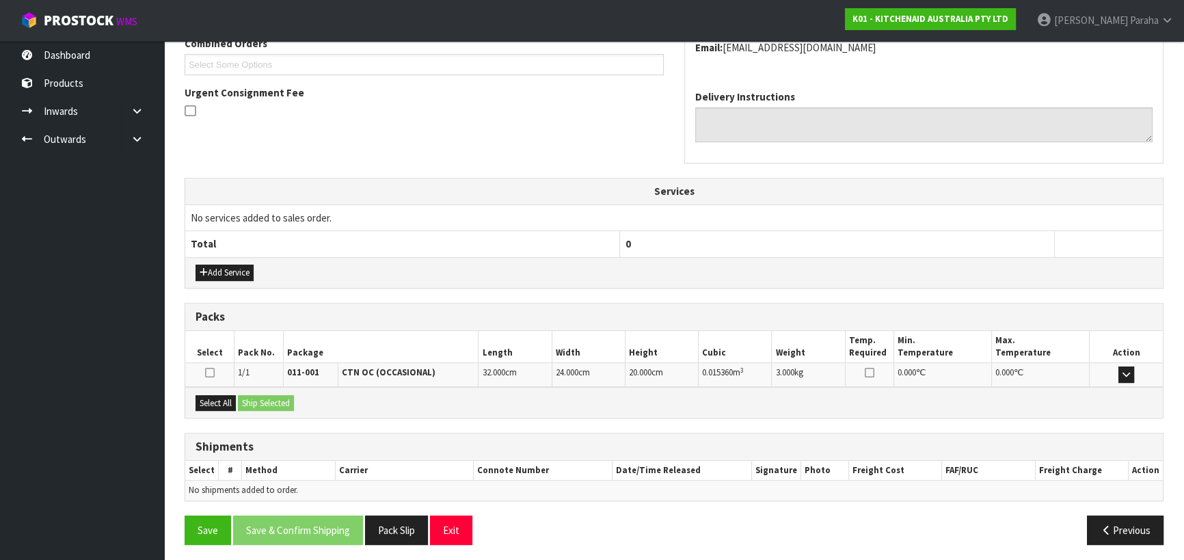
scroll to position [369, 0]
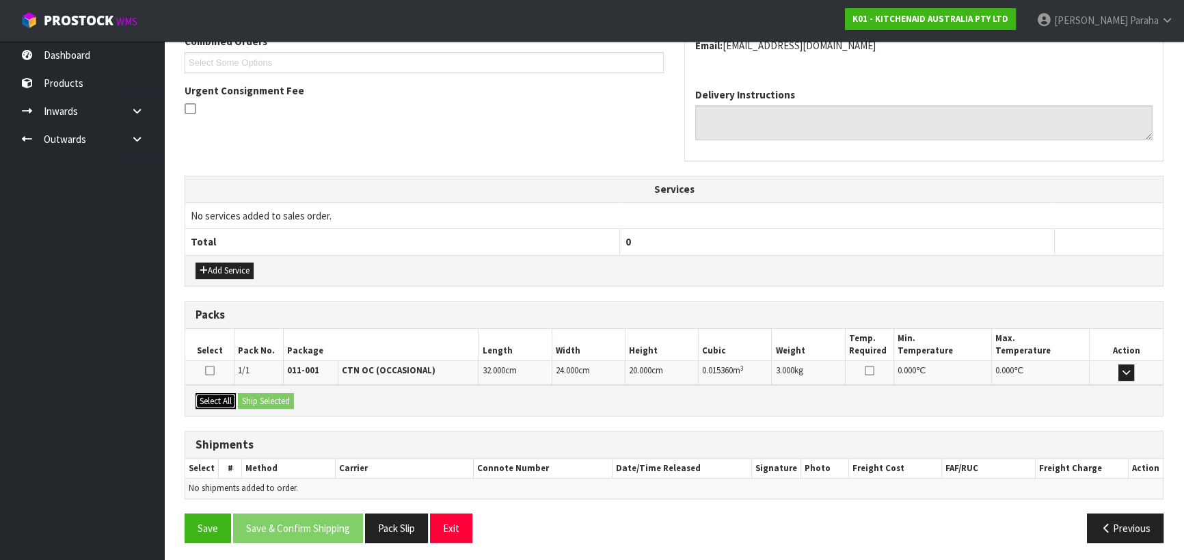
drag, startPoint x: 213, startPoint y: 394, endPoint x: 253, endPoint y: 398, distance: 39.8
click at [215, 394] on button "Select All" at bounding box center [215, 401] width 40 height 16
click at [256, 398] on button "Ship Selected" at bounding box center [266, 401] width 56 height 16
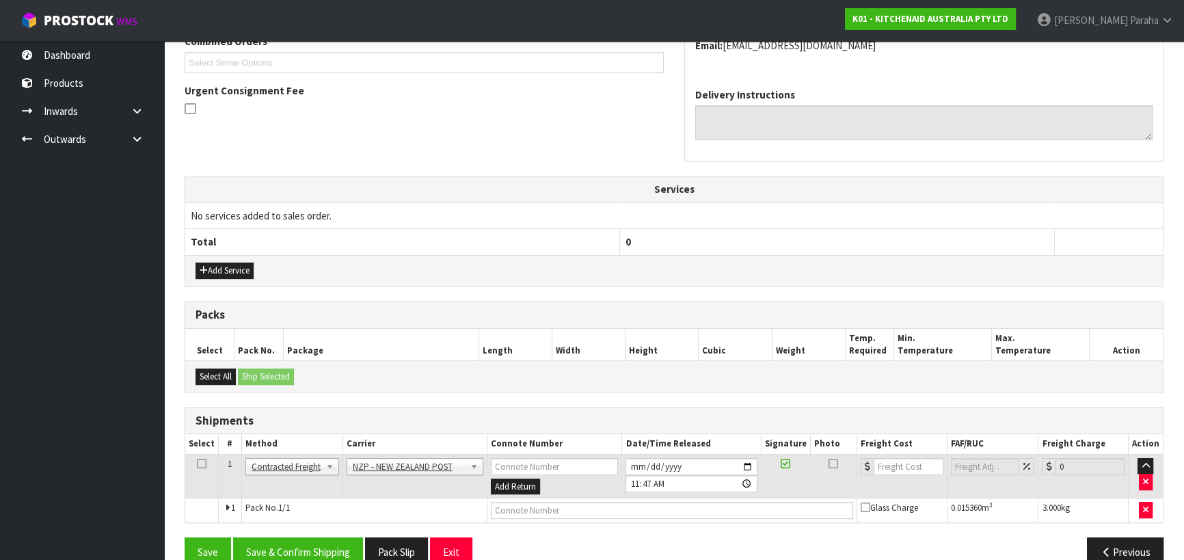
scroll to position [394, 0]
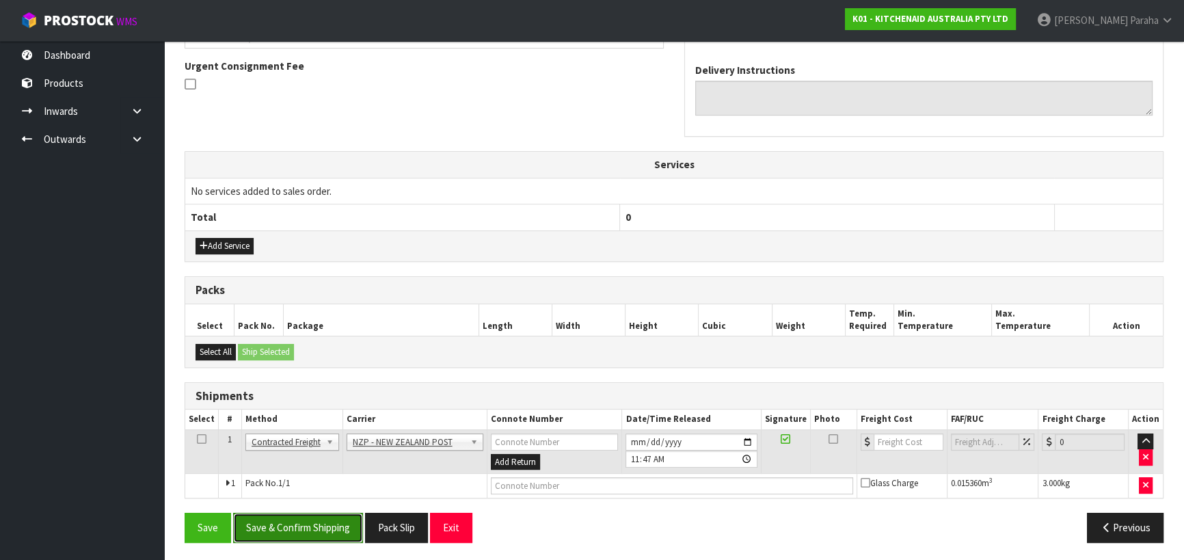
click at [331, 536] on button "Save & Confirm Shipping" at bounding box center [298, 526] width 130 height 29
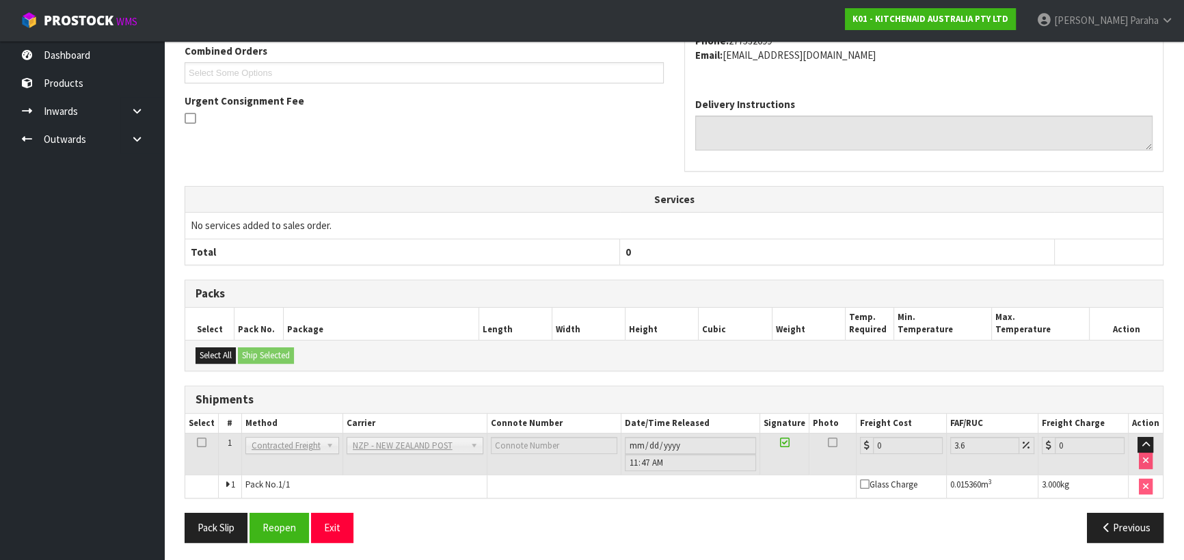
scroll to position [375, 0]
click at [270, 521] on button "Reopen" at bounding box center [278, 525] width 59 height 29
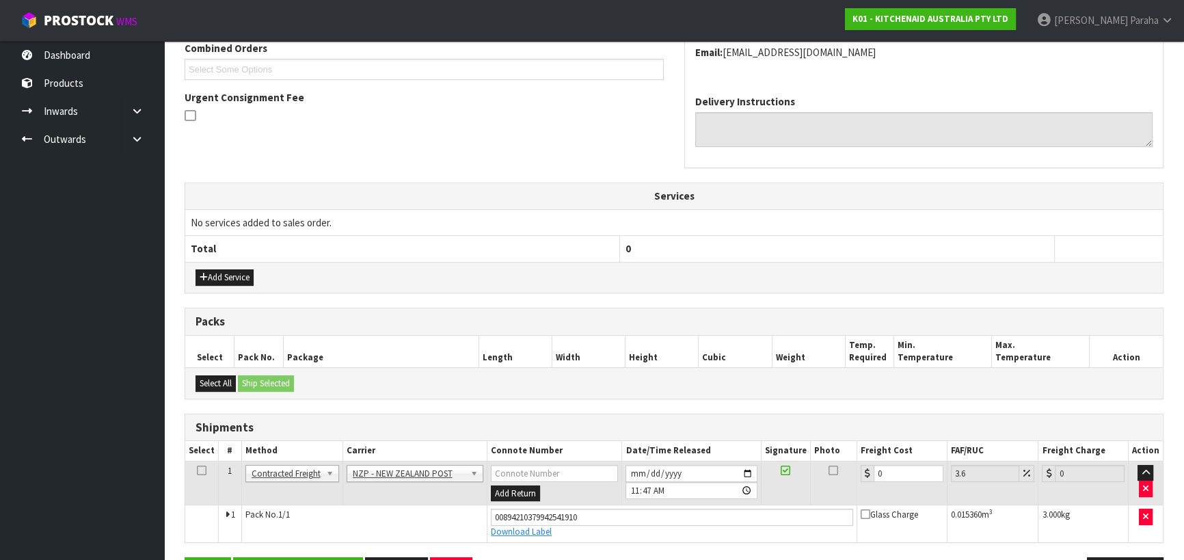
scroll to position [407, 0]
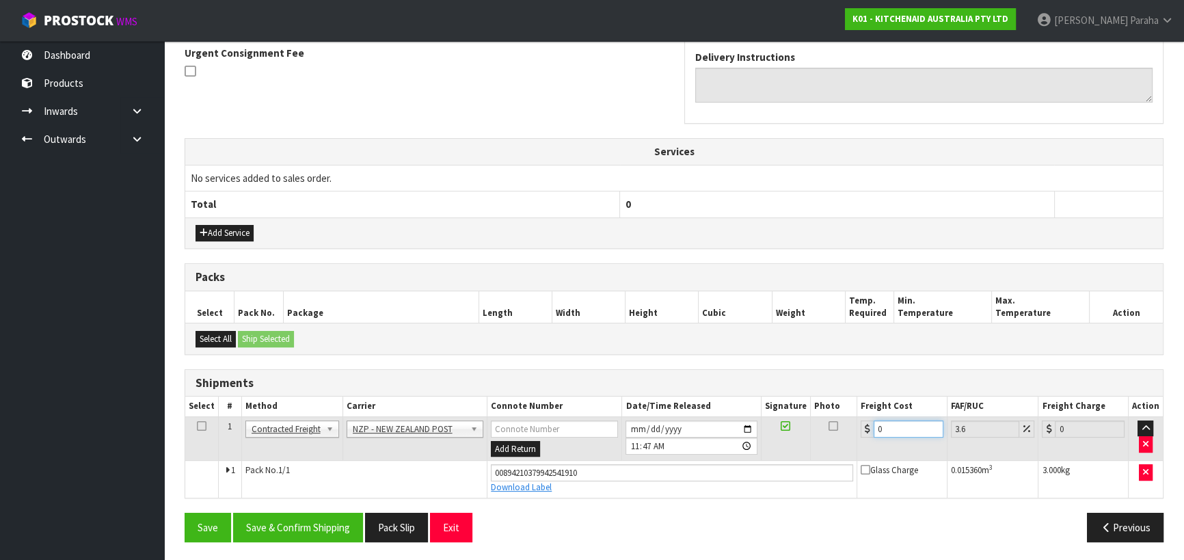
drag, startPoint x: 899, startPoint y: 424, endPoint x: 853, endPoint y: 433, distance: 46.8
click at [853, 433] on tr "1 Client Local Pickup Customer Local Pickup Company Freight Contracted Freight …" at bounding box center [673, 438] width 977 height 44
click at [338, 526] on button "Save & Confirm Shipping" at bounding box center [298, 526] width 130 height 29
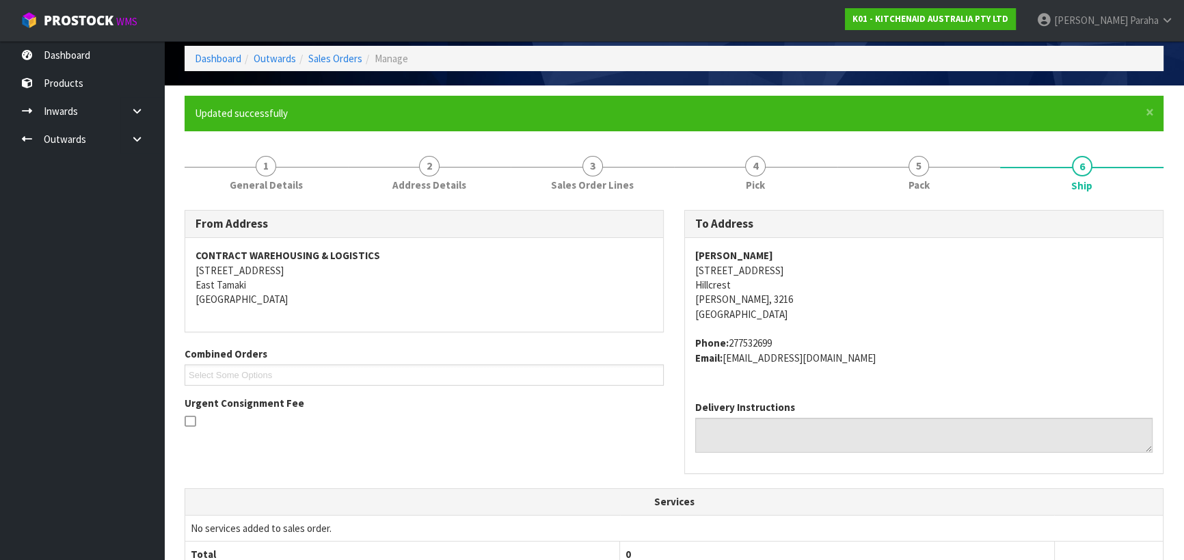
scroll to position [0, 0]
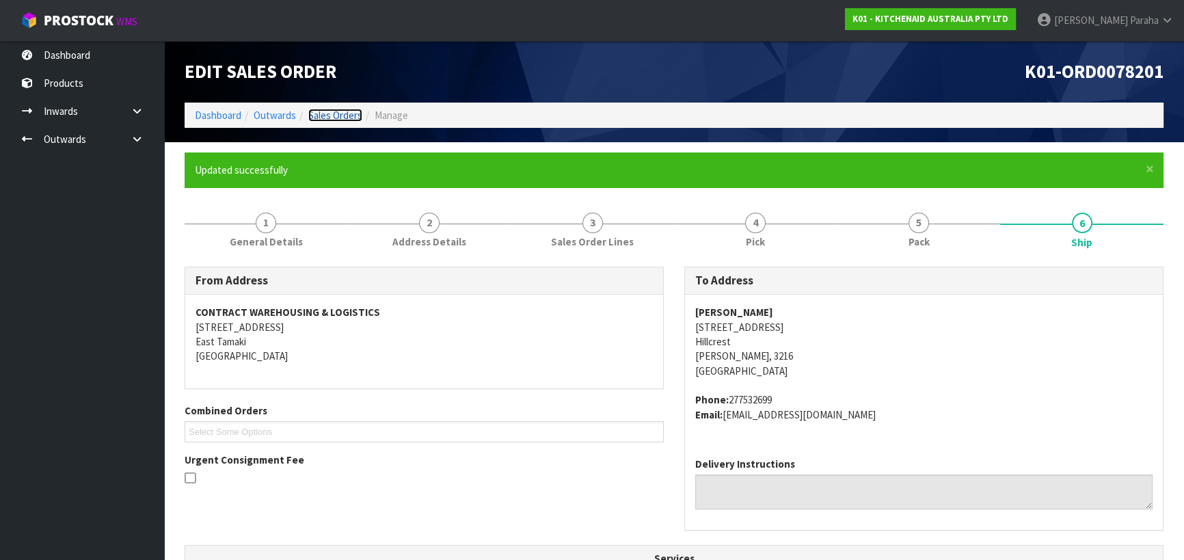
click at [356, 111] on link "Sales Orders" at bounding box center [335, 115] width 54 height 13
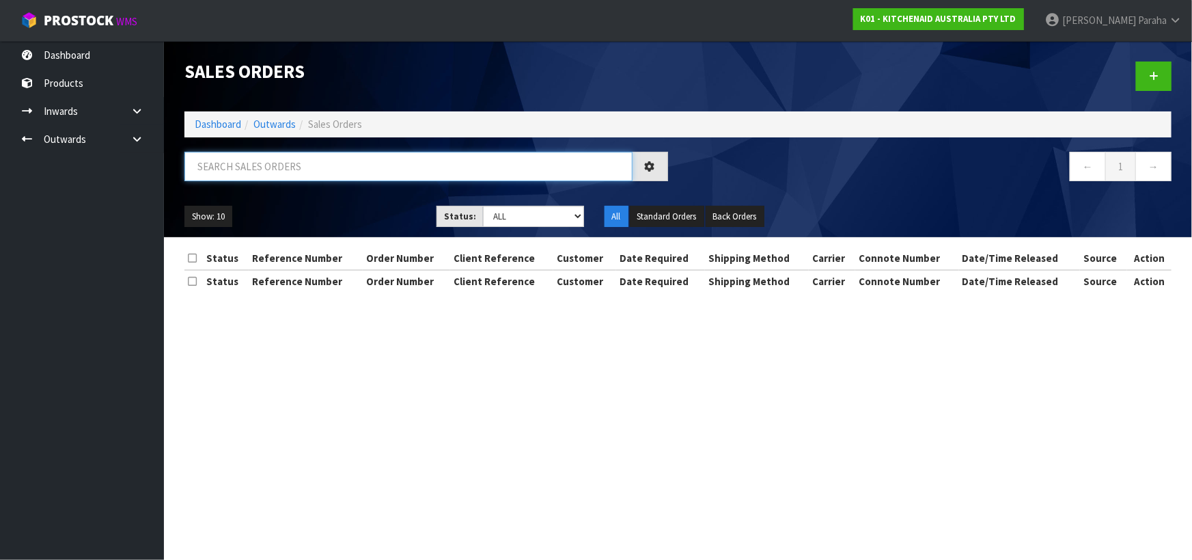
click at [361, 158] on input "text" at bounding box center [408, 166] width 448 height 29
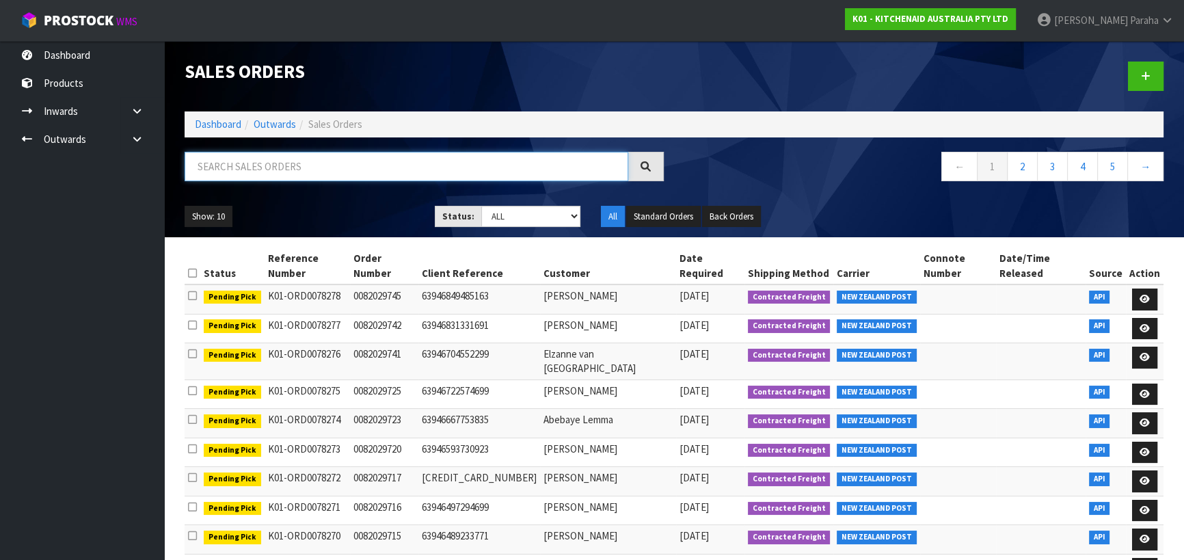
click at [361, 158] on input "text" at bounding box center [405, 166] width 443 height 29
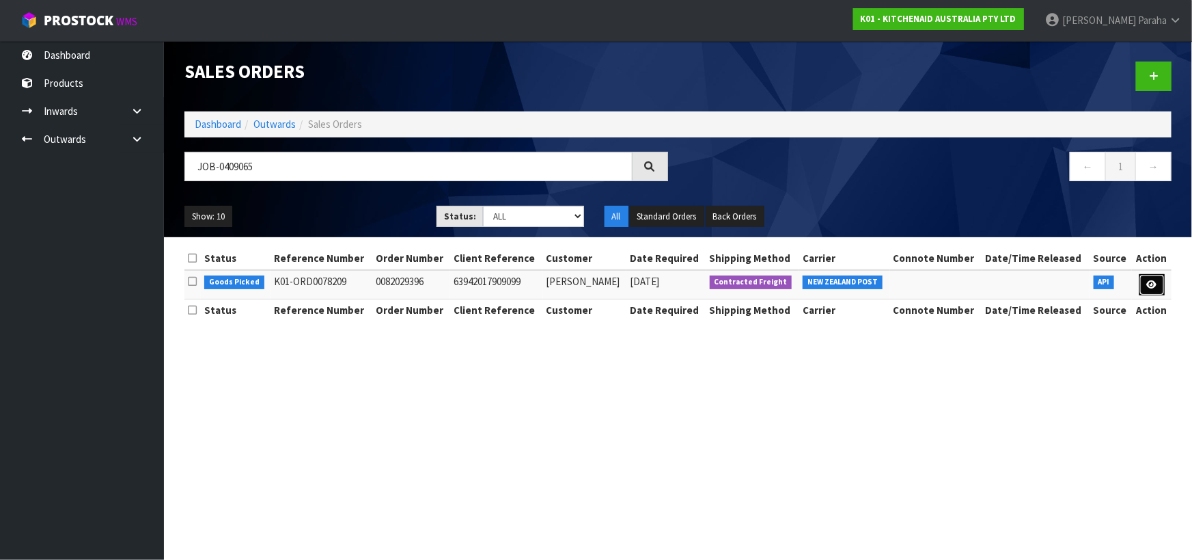
click at [1155, 287] on icon at bounding box center [1152, 284] width 10 height 9
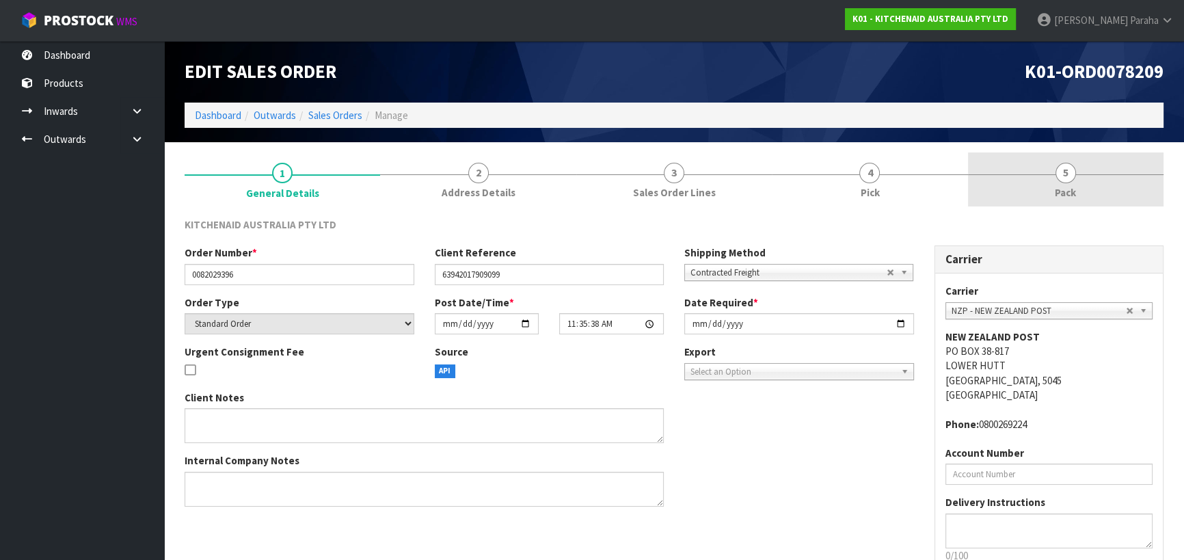
click at [1080, 178] on link "5 Pack" at bounding box center [1065, 179] width 195 height 54
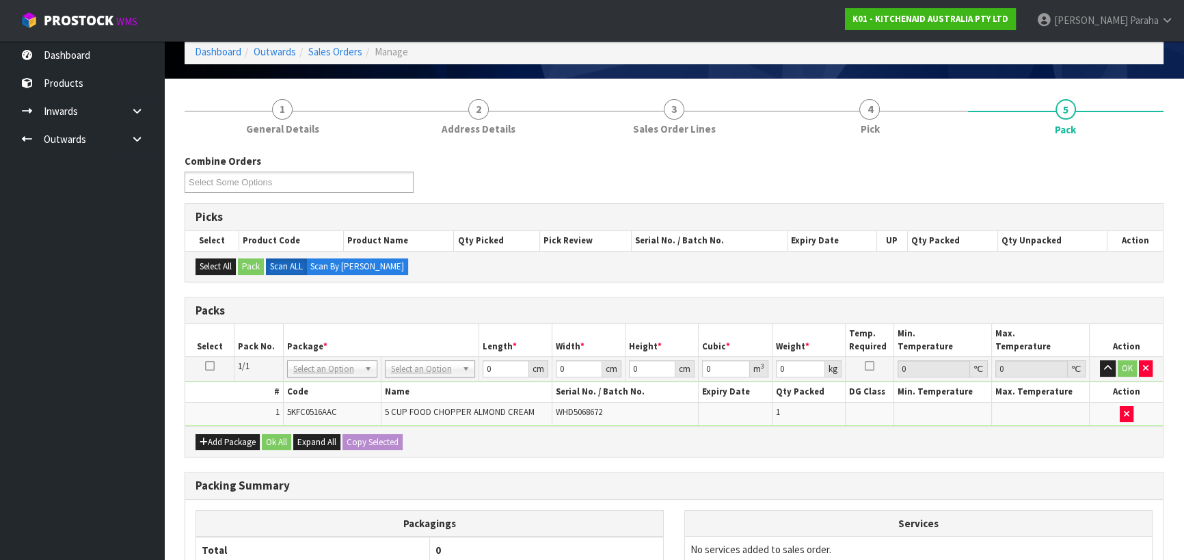
scroll to position [124, 0]
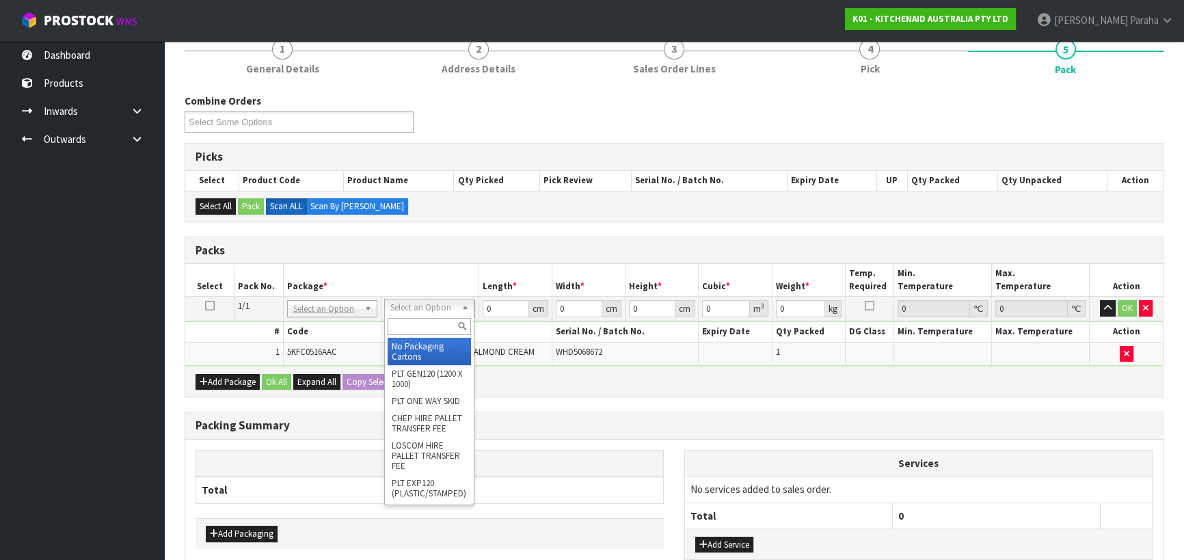
click at [430, 325] on input "text" at bounding box center [428, 326] width 83 height 17
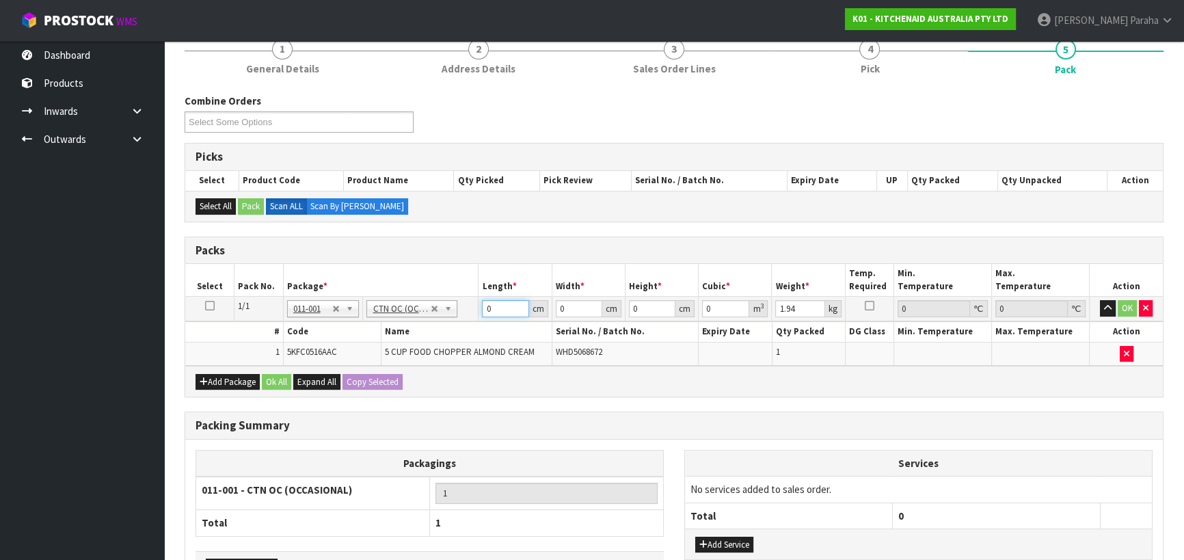
drag, startPoint x: 488, startPoint y: 307, endPoint x: 465, endPoint y: 307, distance: 23.2
click at [467, 307] on tr "1/1 NONE 007-001 007-002 007-004 007-009 007-013 007-014 007-015 007-017 007-01…" at bounding box center [673, 309] width 977 height 25
click at [1099, 300] on button "button" at bounding box center [1107, 308] width 16 height 16
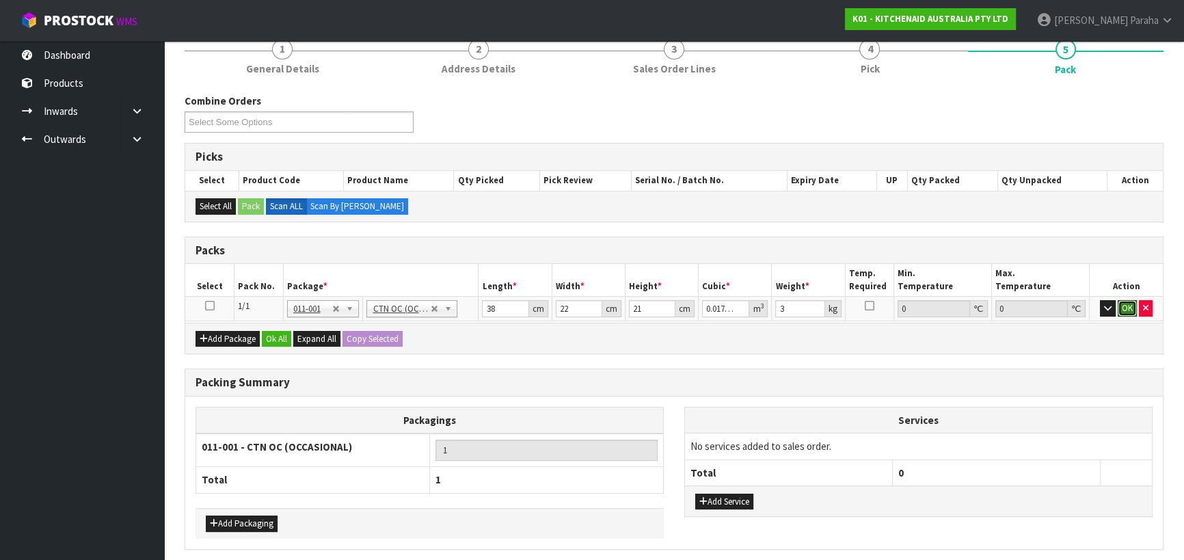
click button "OK" at bounding box center [1126, 308] width 19 height 16
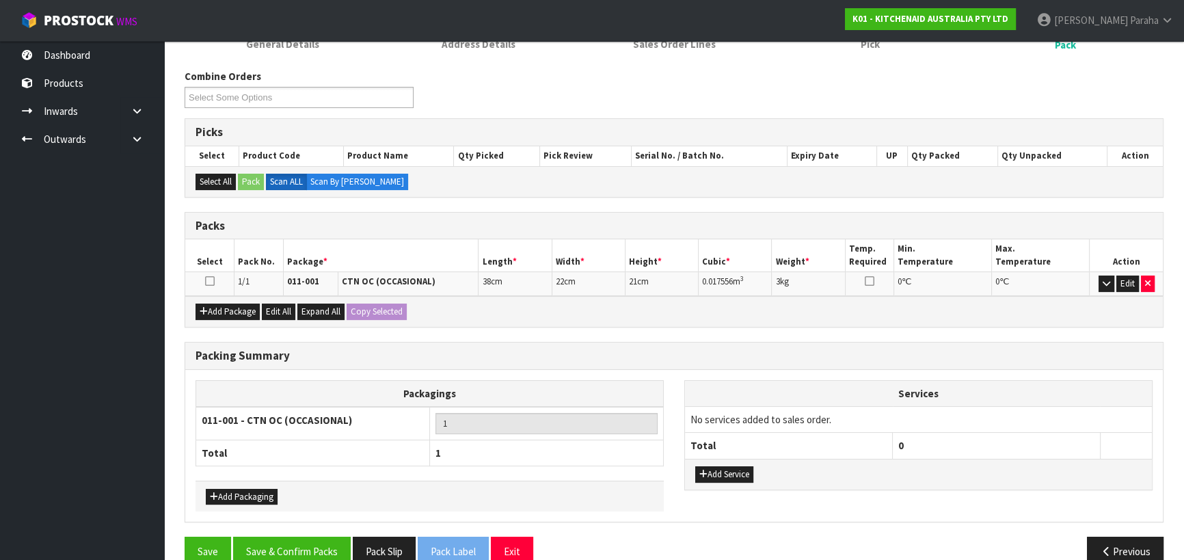
scroll to position [172, 0]
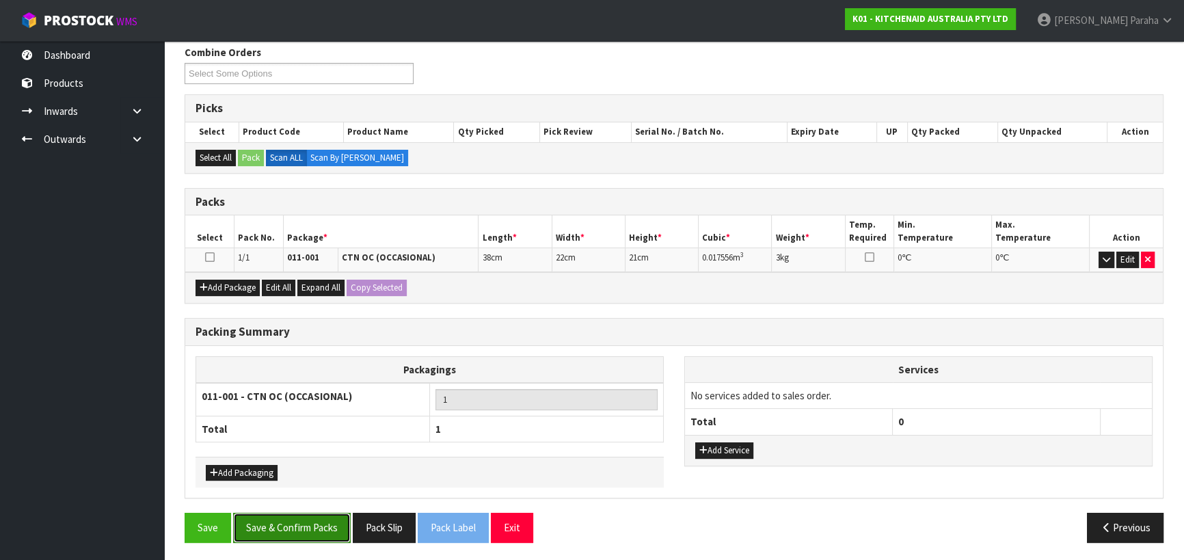
click at [317, 523] on button "Save & Confirm Packs" at bounding box center [292, 526] width 118 height 29
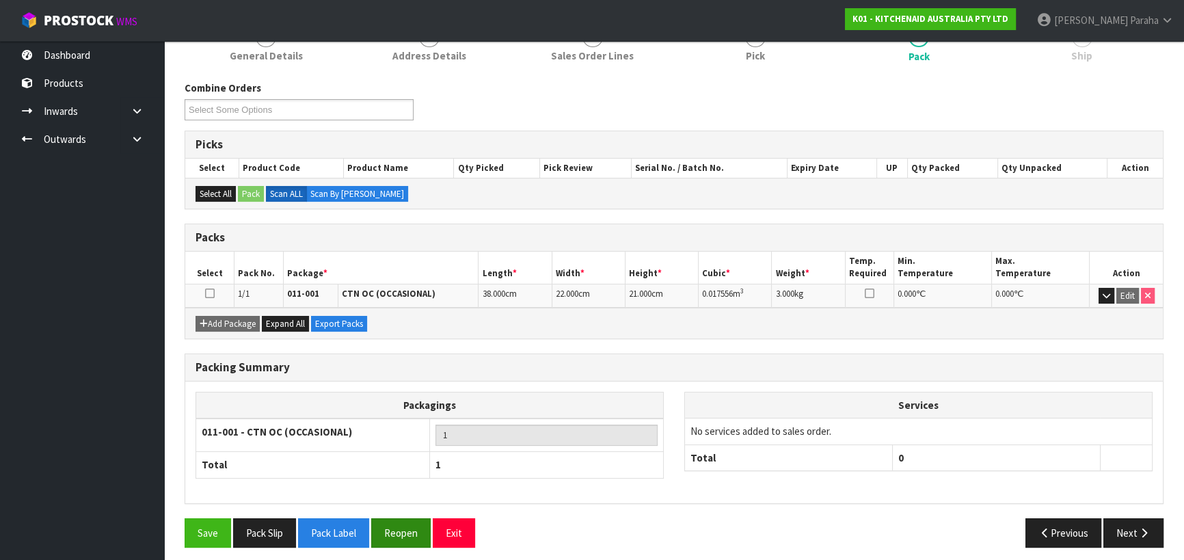
scroll to position [191, 0]
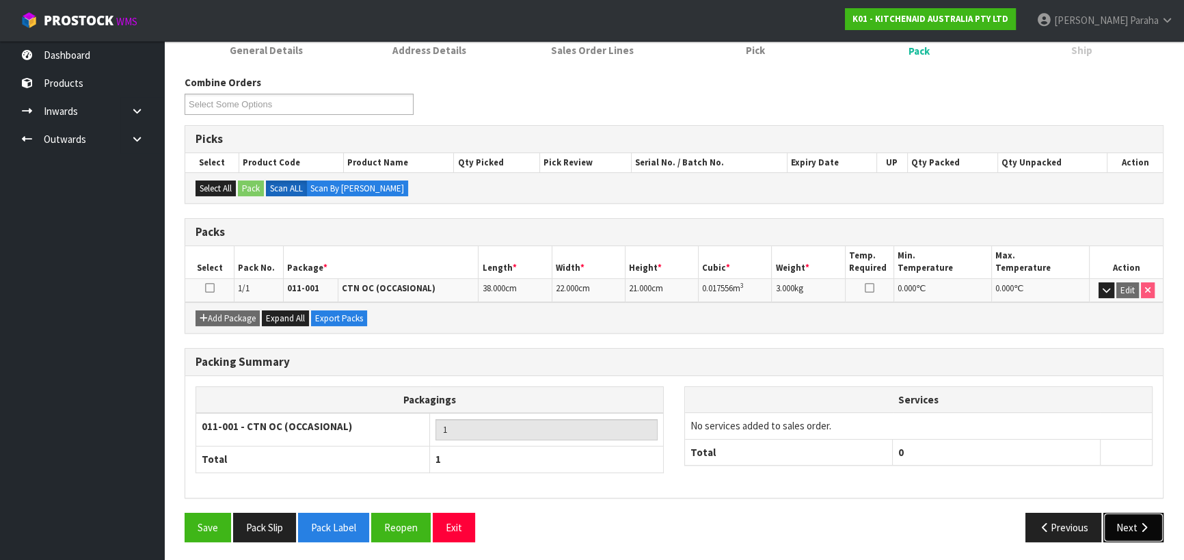
click at [1132, 528] on button "Next" at bounding box center [1133, 526] width 60 height 29
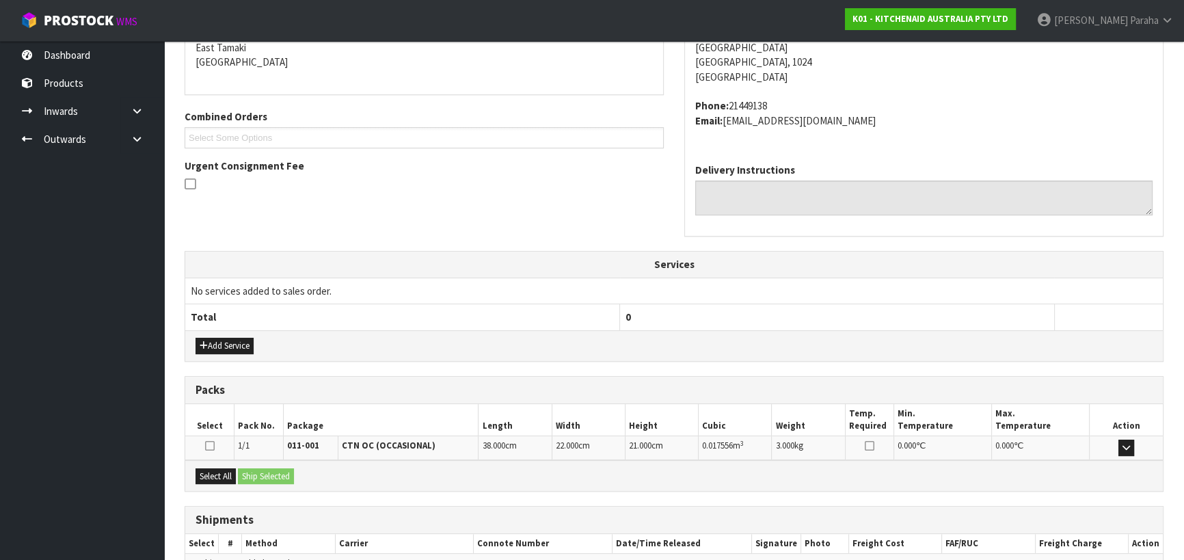
scroll to position [369, 0]
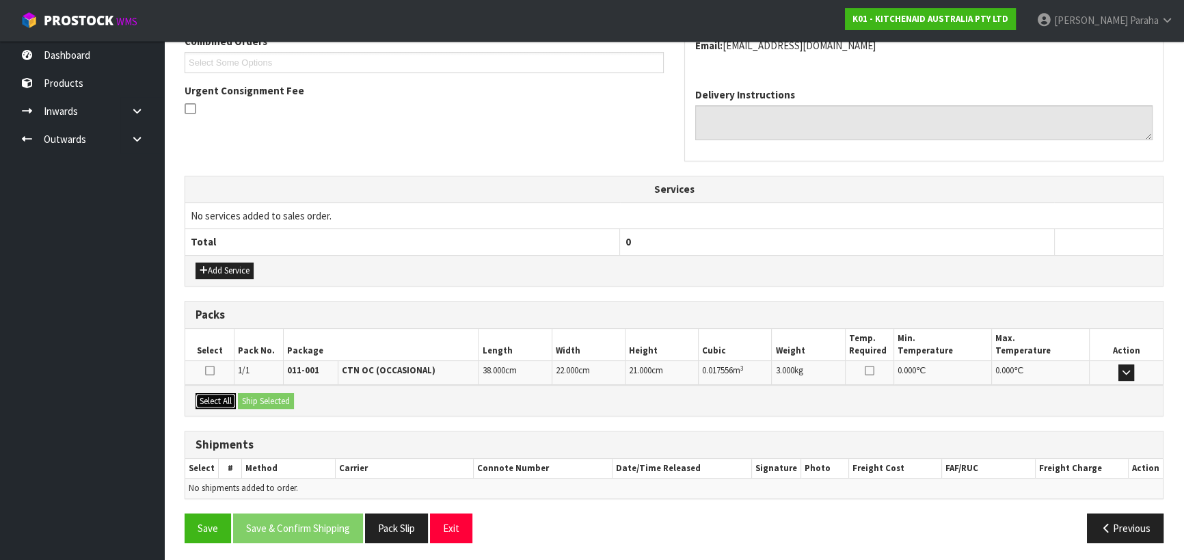
click at [223, 396] on button "Select All" at bounding box center [215, 401] width 40 height 16
click at [265, 401] on button "Ship Selected" at bounding box center [266, 401] width 56 height 16
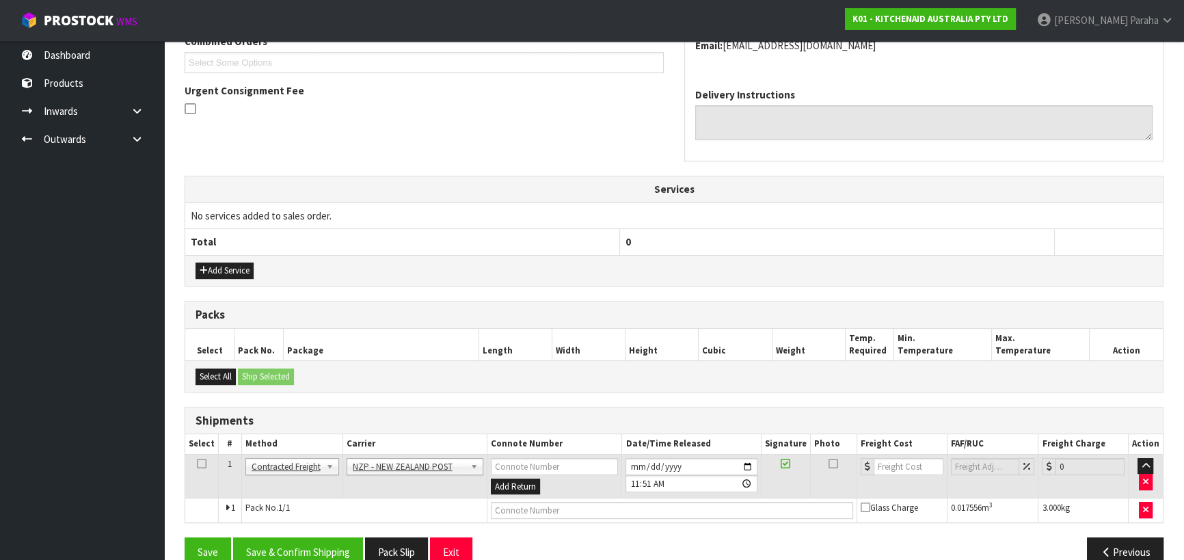
scroll to position [394, 0]
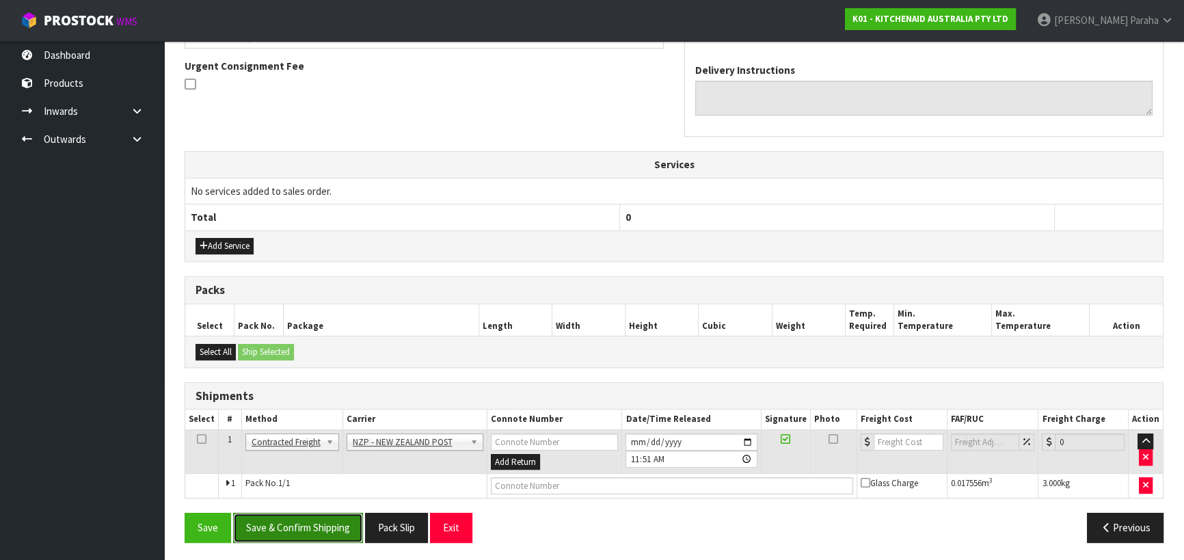
click at [323, 529] on button "Save & Confirm Shipping" at bounding box center [298, 526] width 130 height 29
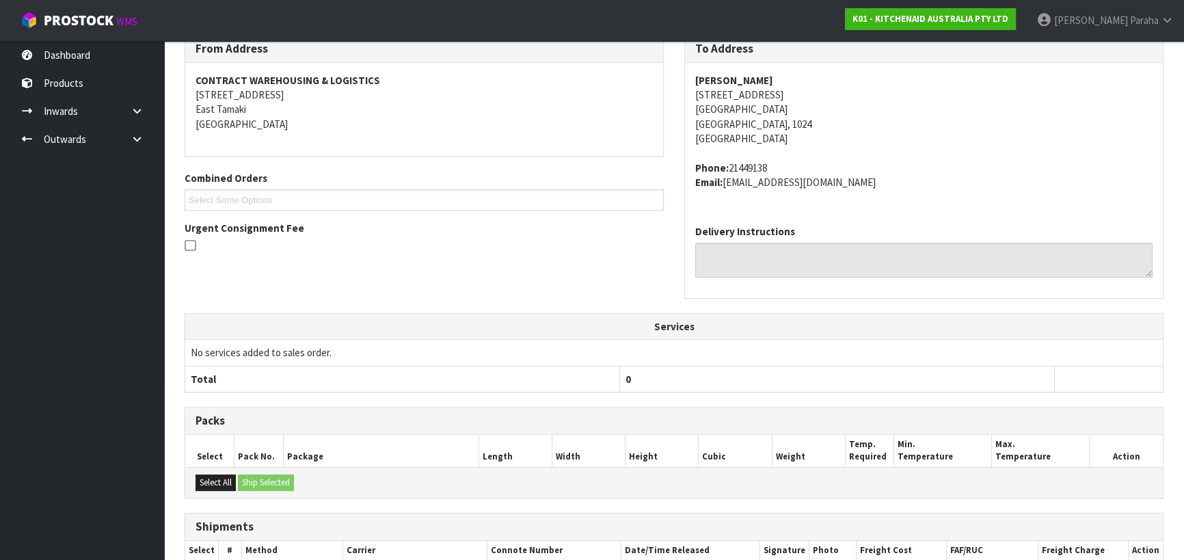
scroll to position [372, 0]
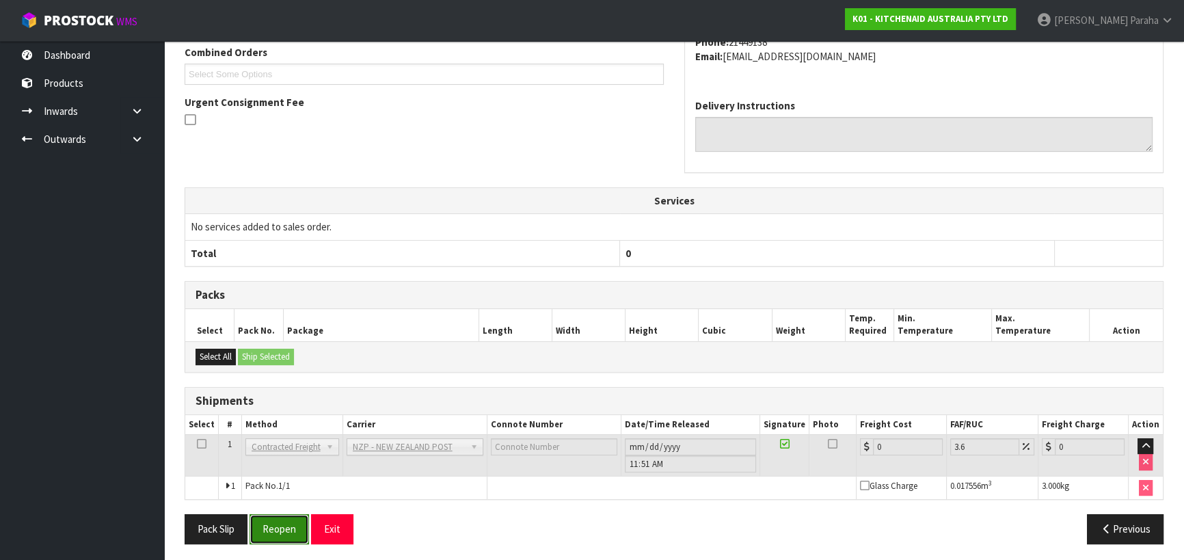
click at [292, 525] on button "Reopen" at bounding box center [278, 528] width 59 height 29
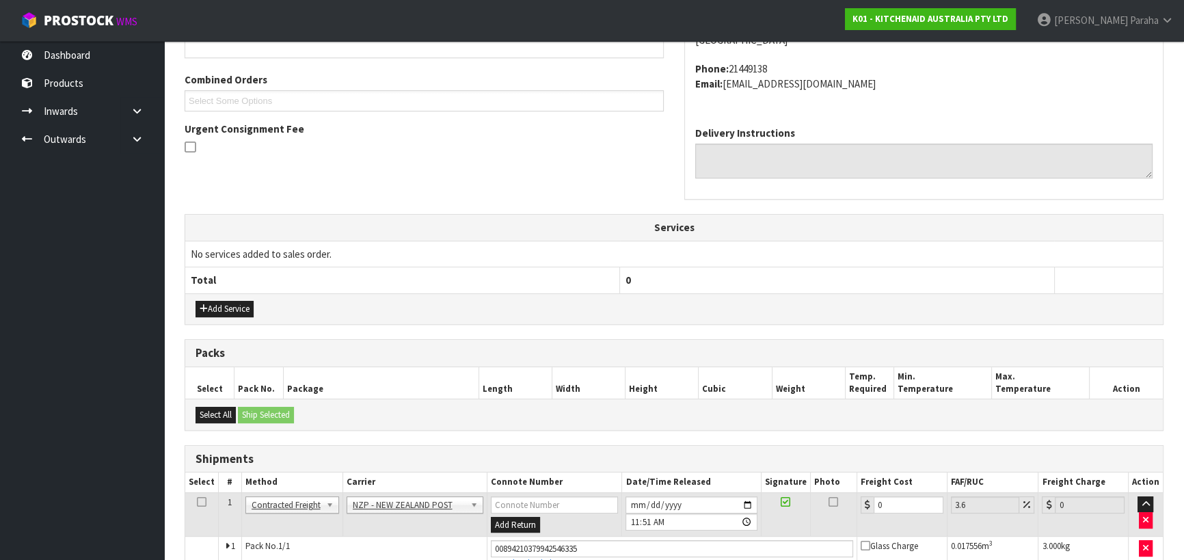
scroll to position [407, 0]
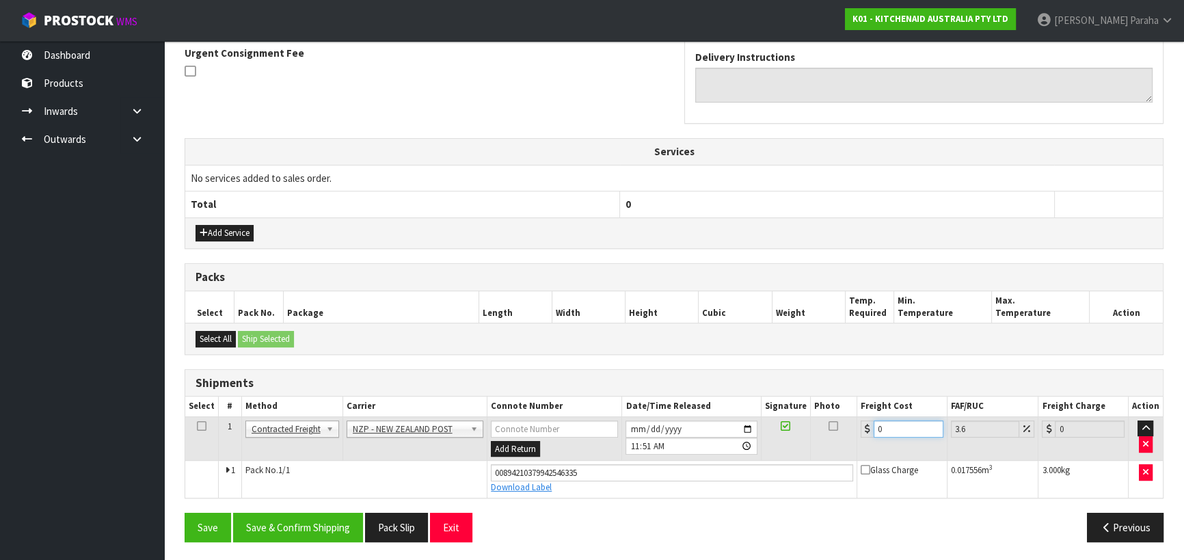
drag, startPoint x: 890, startPoint y: 424, endPoint x: 844, endPoint y: 430, distance: 46.3
click at [844, 430] on tr "1 Client Local Pickup Customer Local Pickup Company Freight Contracted Freight …" at bounding box center [673, 438] width 977 height 44
click at [337, 533] on button "Save & Confirm Shipping" at bounding box center [298, 526] width 130 height 29
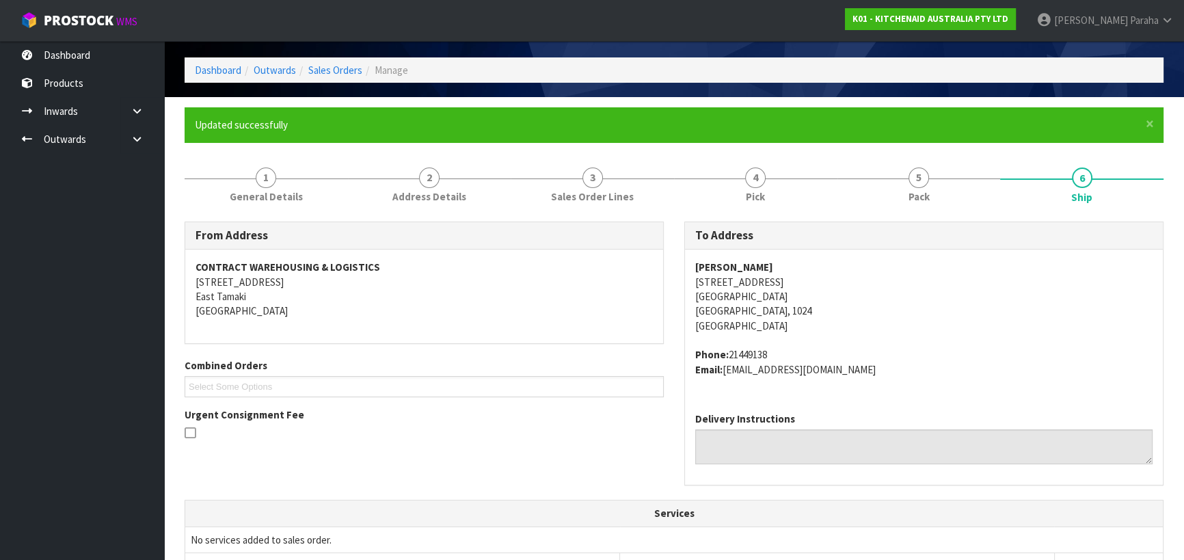
scroll to position [0, 0]
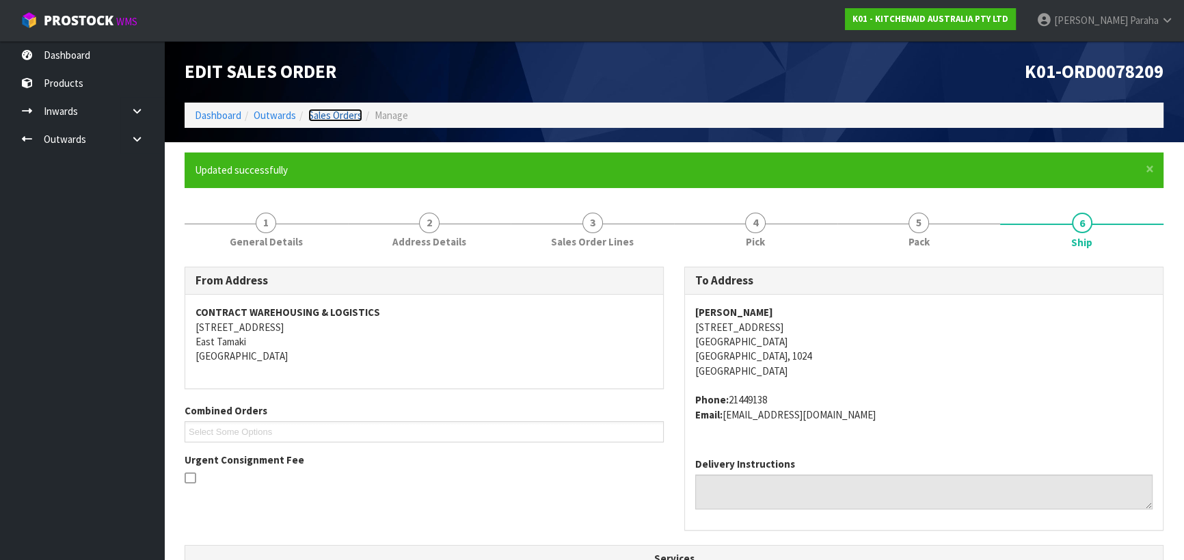
click at [333, 120] on link "Sales Orders" at bounding box center [335, 115] width 54 height 13
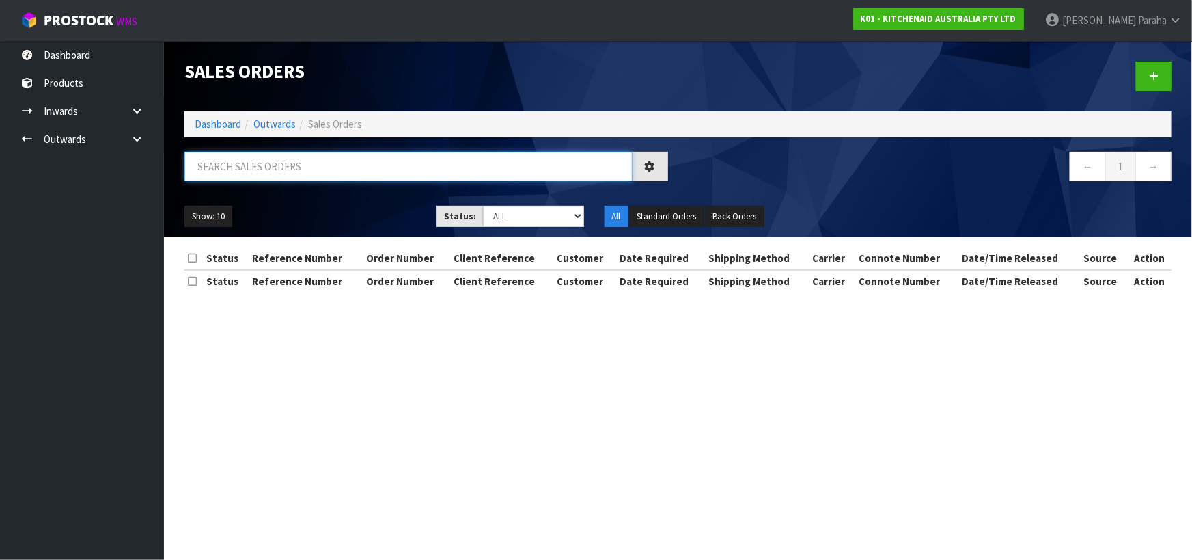
click at [320, 161] on input "text" at bounding box center [408, 166] width 448 height 29
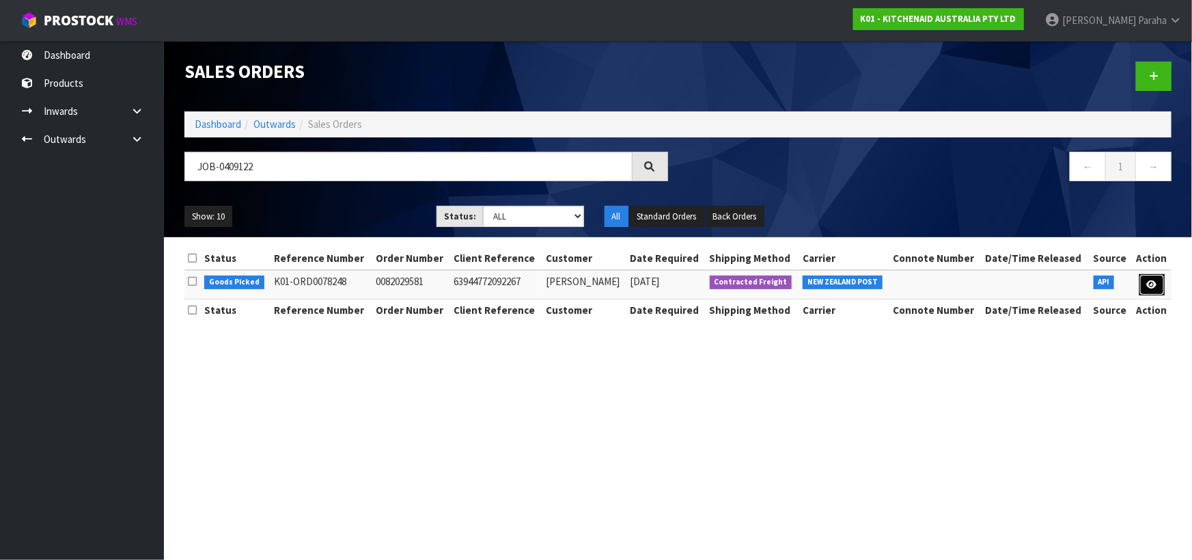
click at [1158, 287] on link at bounding box center [1152, 285] width 25 height 22
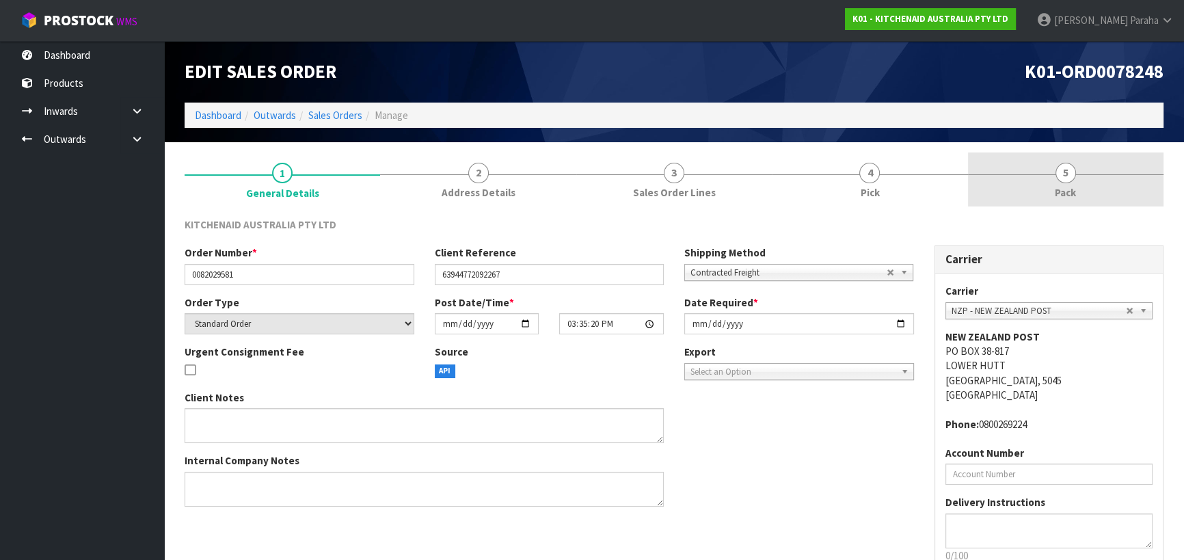
click at [1058, 178] on span "5" at bounding box center [1065, 173] width 20 height 20
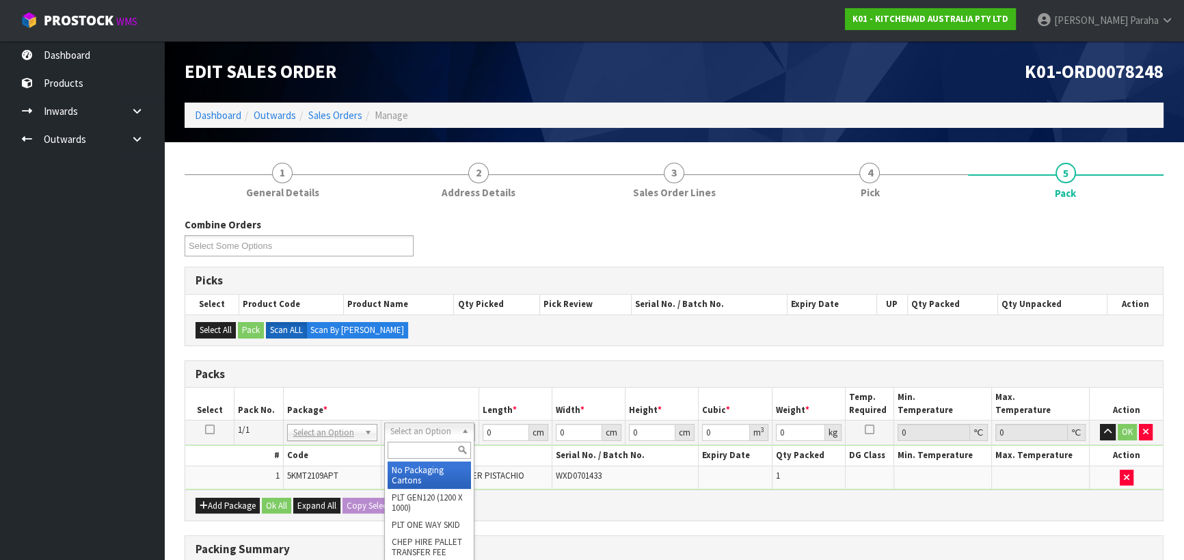
click at [430, 446] on input "text" at bounding box center [428, 449] width 83 height 17
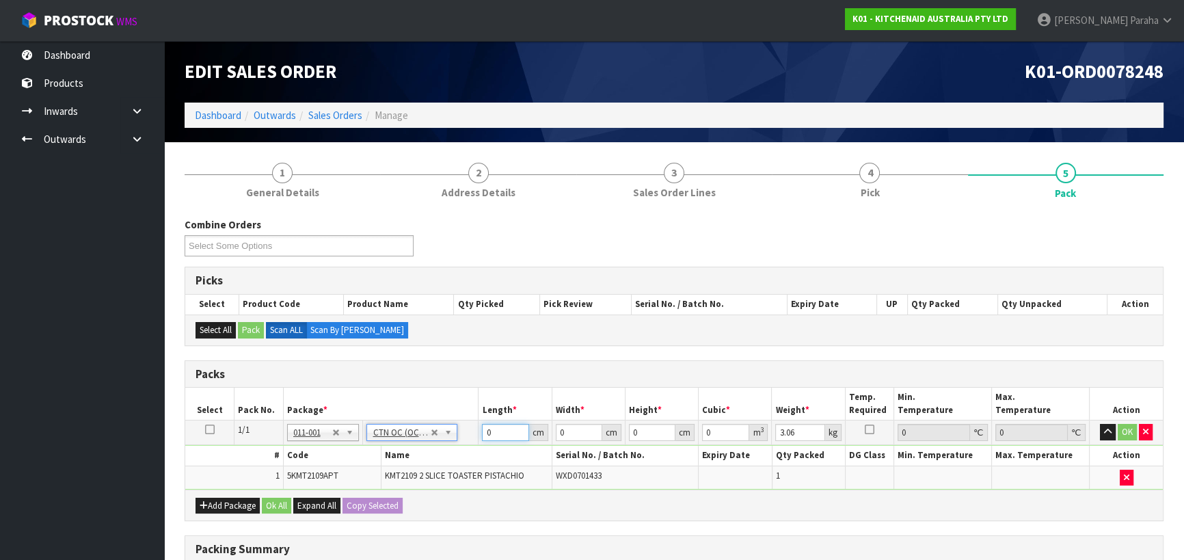
click at [456, 430] on tr "1/1 NONE 007-001 007-002 007-004 007-009 007-013 007-014 007-015 007-017 007-01…" at bounding box center [673, 432] width 977 height 25
click at [1099, 424] on button "button" at bounding box center [1107, 432] width 16 height 16
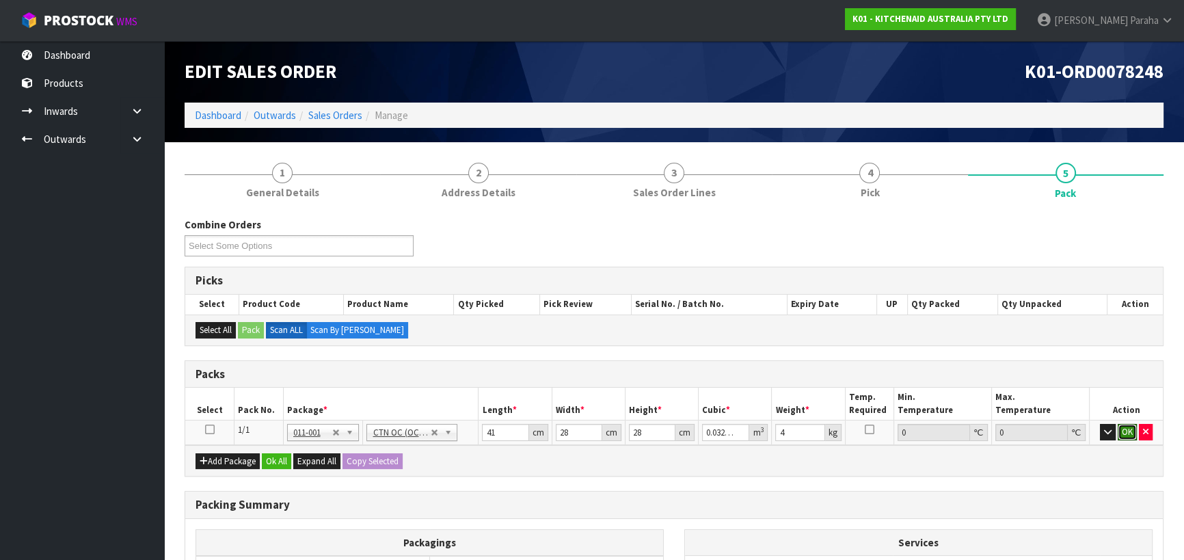
click button "OK" at bounding box center [1126, 432] width 19 height 16
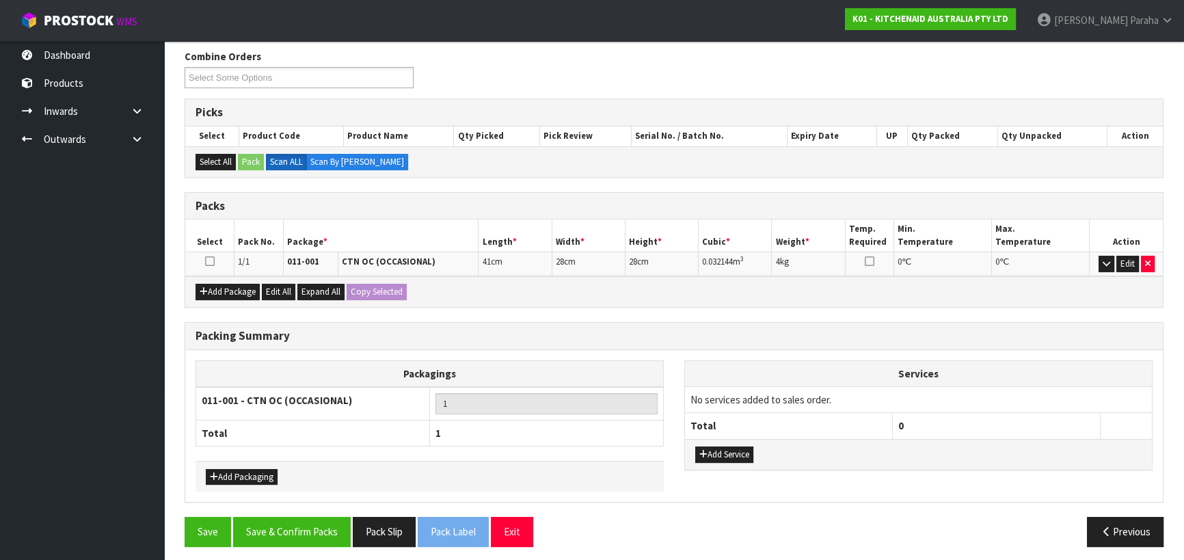
scroll to position [172, 0]
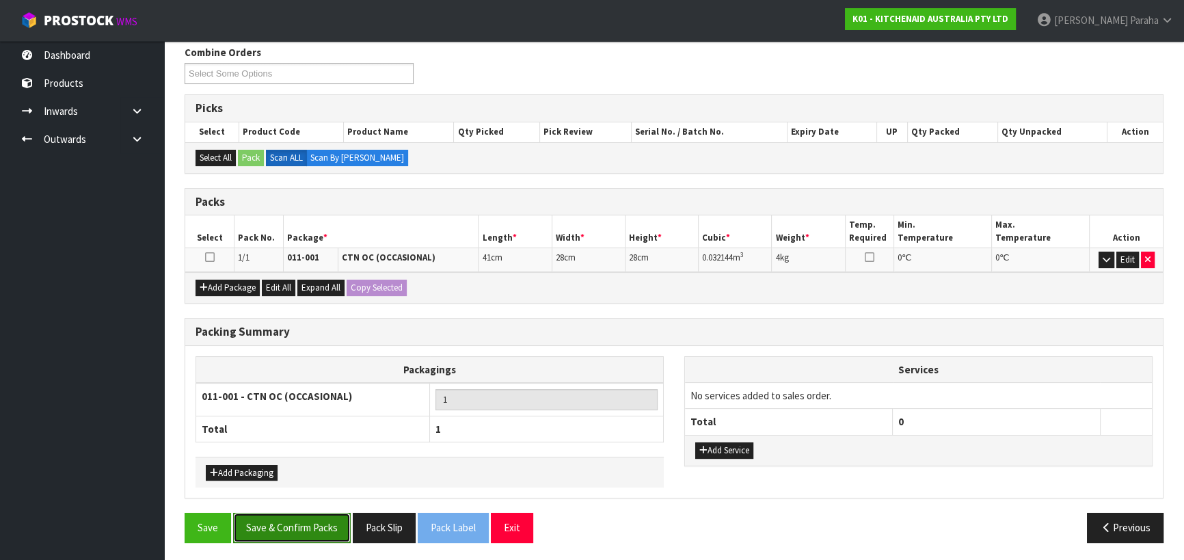
click at [302, 520] on button "Save & Confirm Packs" at bounding box center [292, 526] width 118 height 29
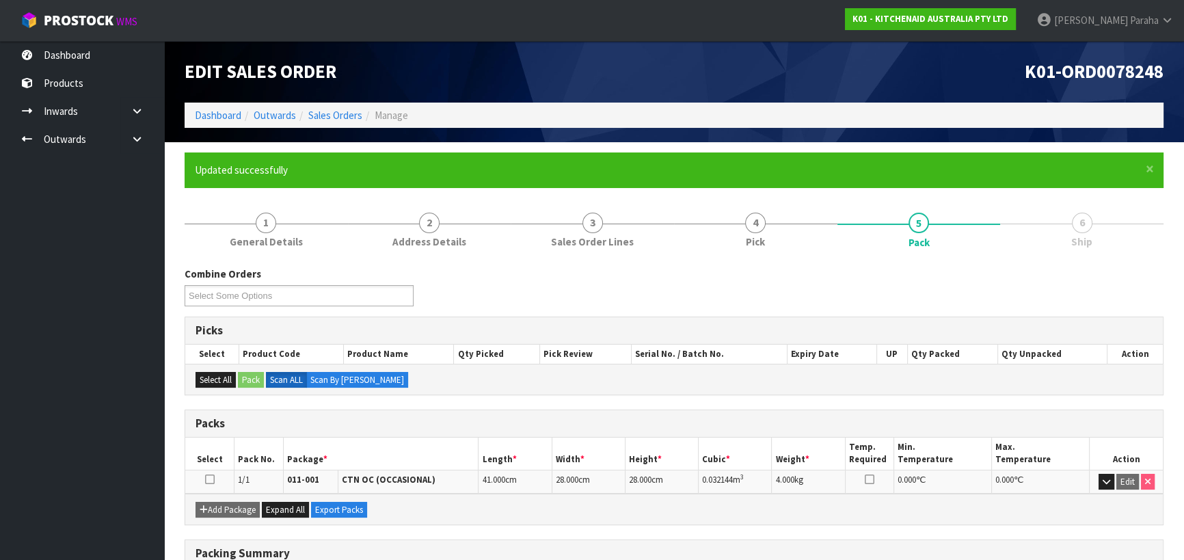
scroll to position [191, 0]
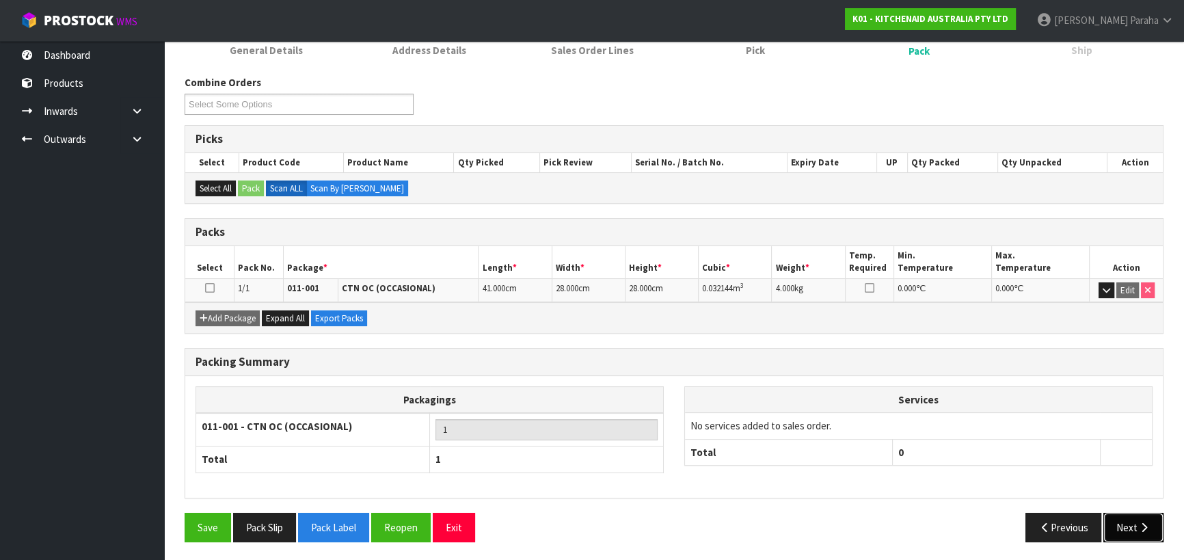
click at [1122, 521] on button "Next" at bounding box center [1133, 526] width 60 height 29
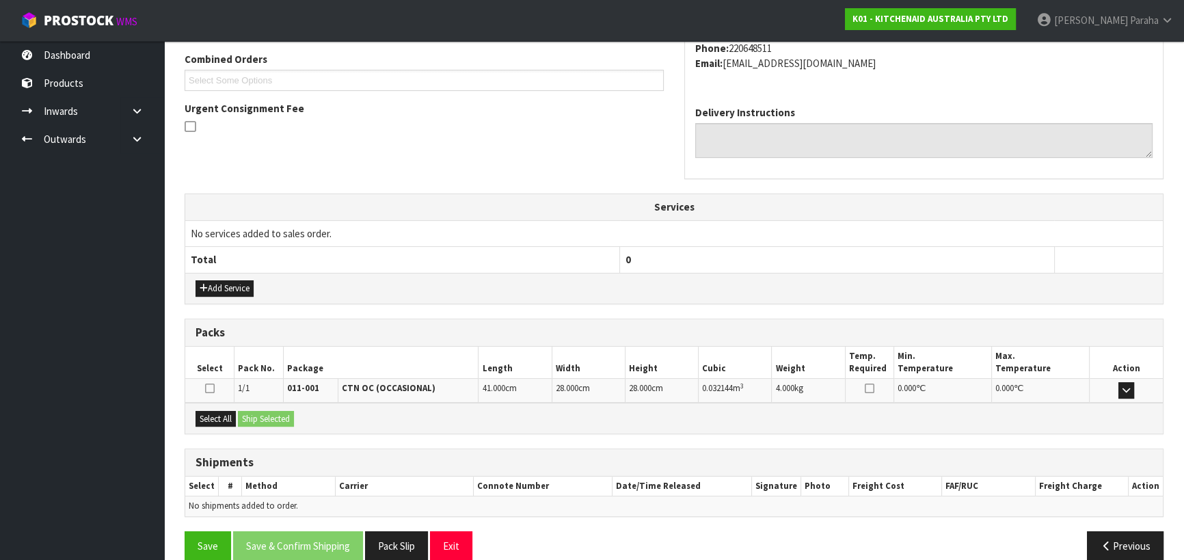
scroll to position [369, 0]
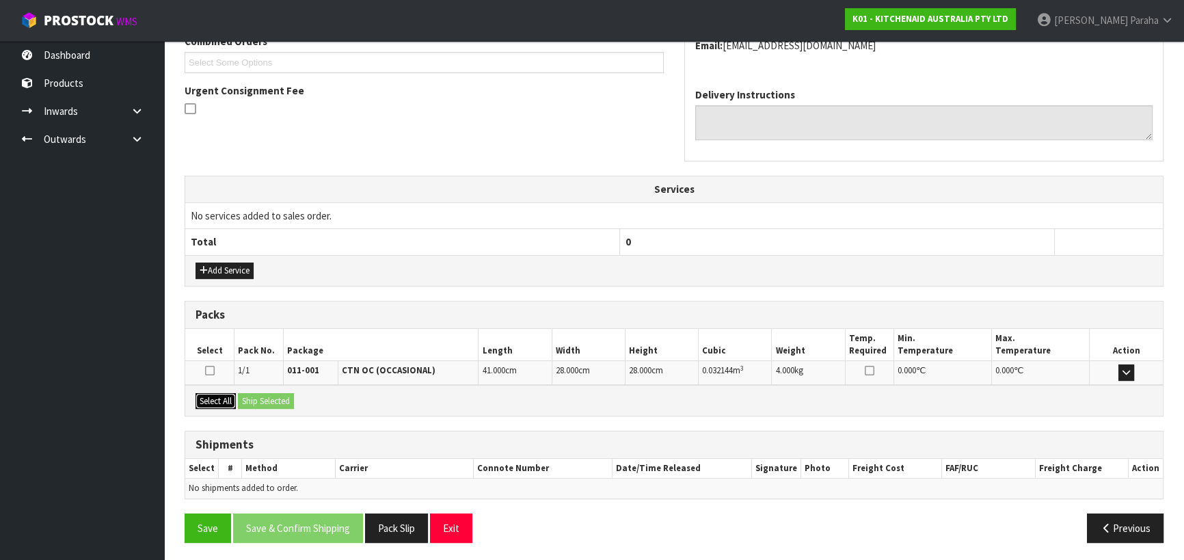
click at [212, 393] on button "Select All" at bounding box center [215, 401] width 40 height 16
click at [281, 398] on button "Ship Selected" at bounding box center [266, 401] width 56 height 16
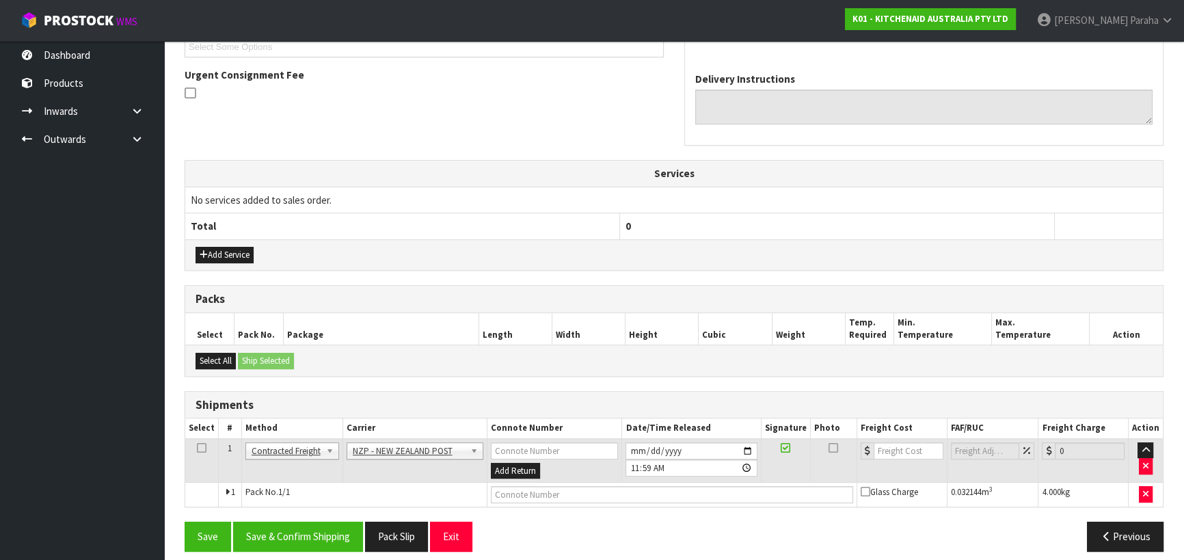
scroll to position [394, 0]
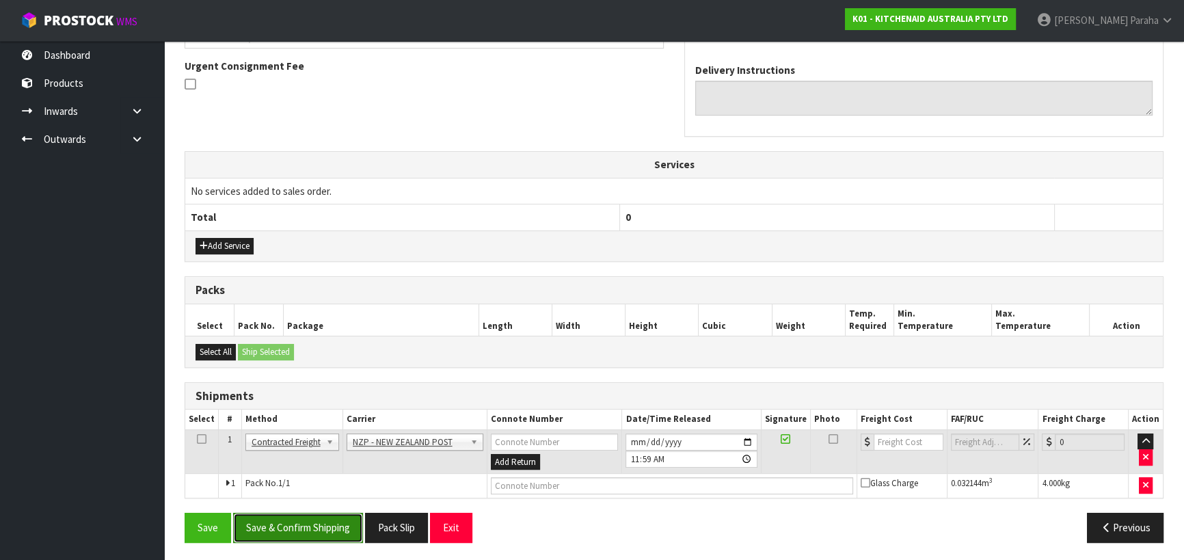
click at [296, 515] on button "Save & Confirm Shipping" at bounding box center [298, 526] width 130 height 29
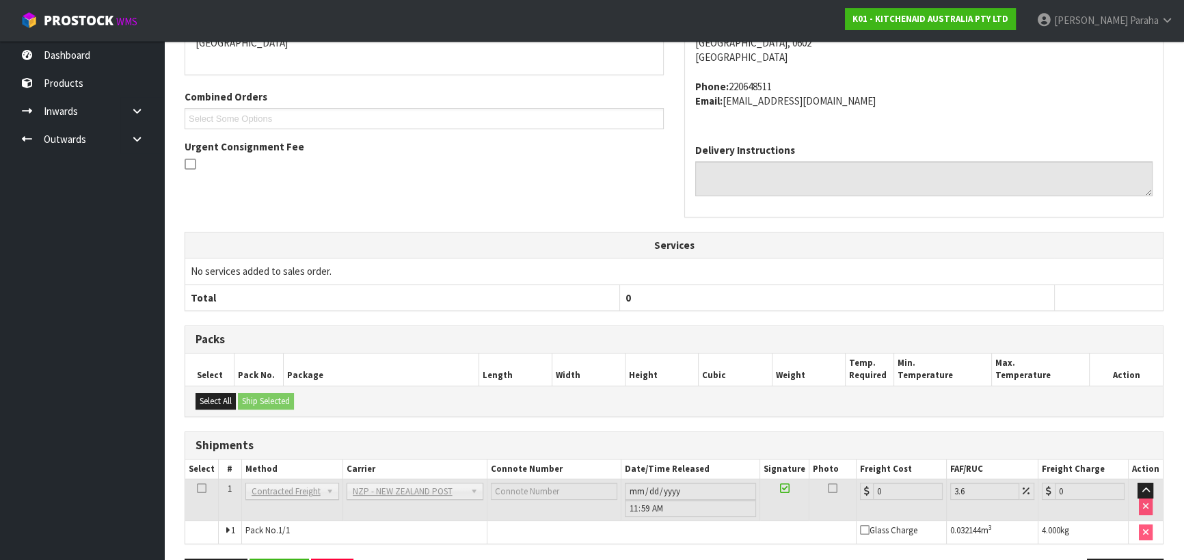
scroll to position [375, 0]
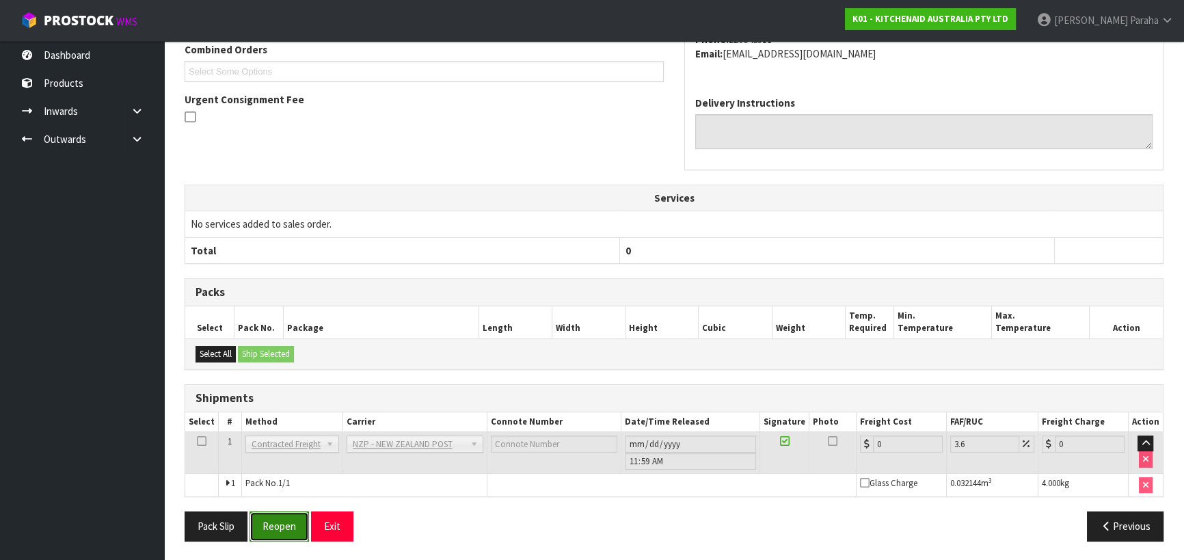
click at [280, 525] on button "Reopen" at bounding box center [278, 525] width 59 height 29
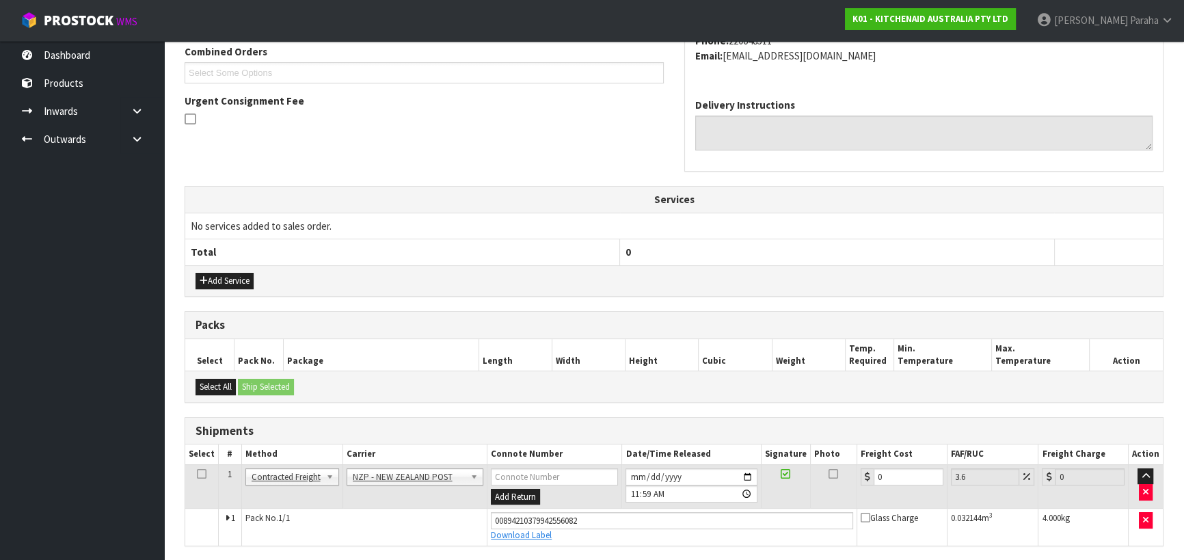
scroll to position [407, 0]
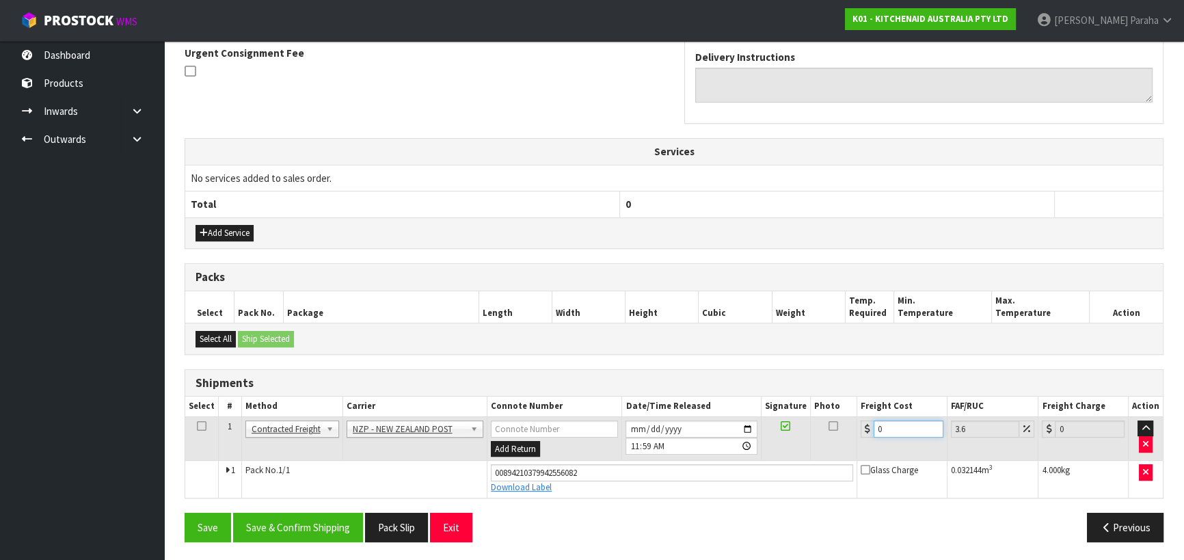
drag, startPoint x: 890, startPoint y: 428, endPoint x: 825, endPoint y: 421, distance: 66.0
click at [825, 421] on tr "1 Client Local Pickup Customer Local Pickup Company Freight Contracted Freight …" at bounding box center [673, 438] width 977 height 44
click at [292, 521] on button "Save & Confirm Shipping" at bounding box center [298, 526] width 130 height 29
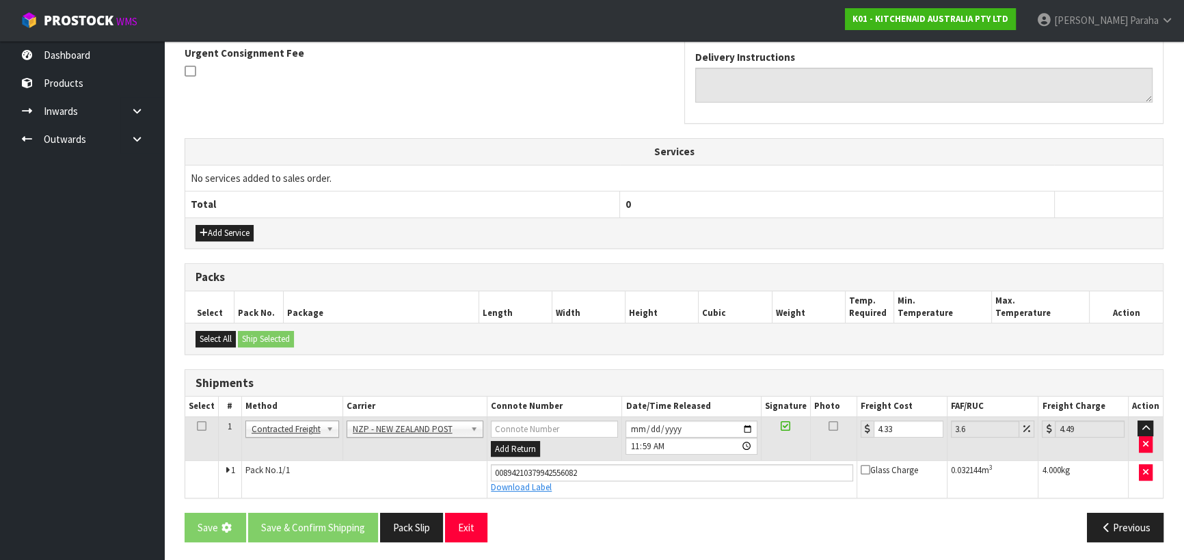
scroll to position [0, 0]
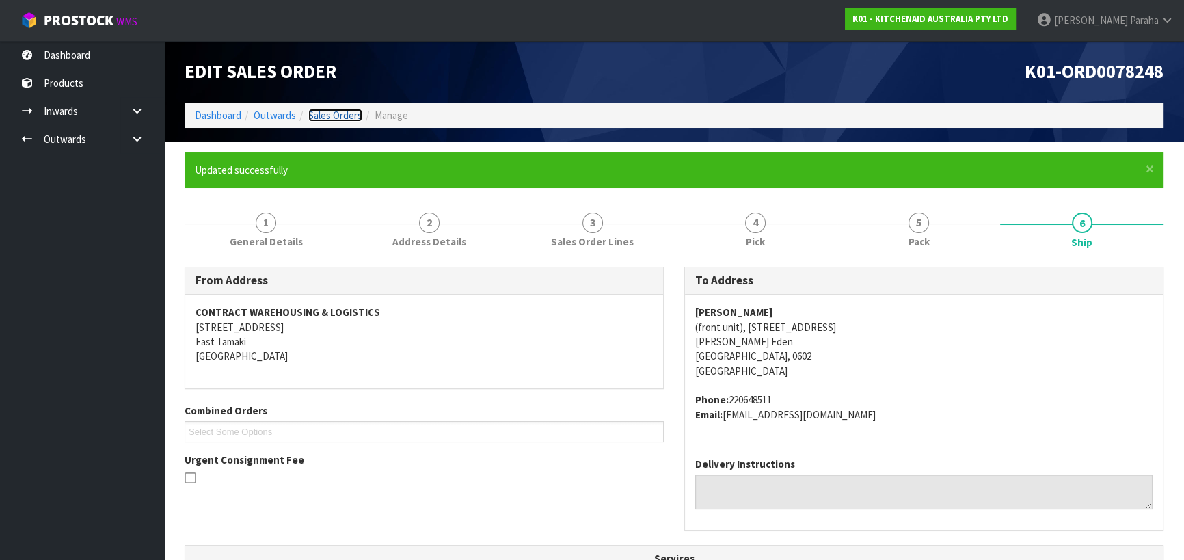
click at [342, 117] on link "Sales Orders" at bounding box center [335, 115] width 54 height 13
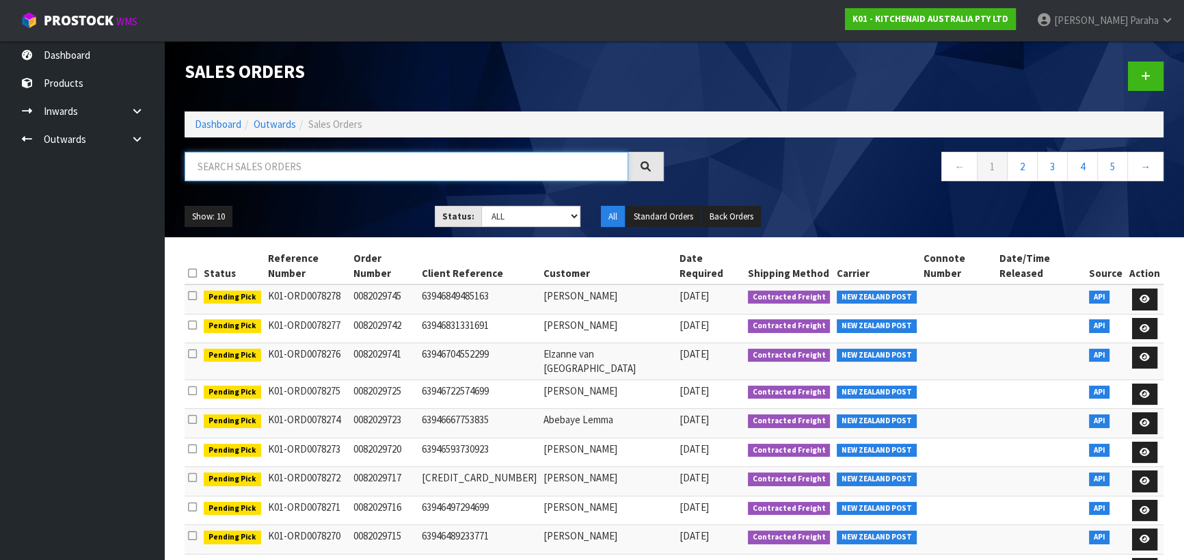
click at [323, 157] on input "text" at bounding box center [405, 166] width 443 height 29
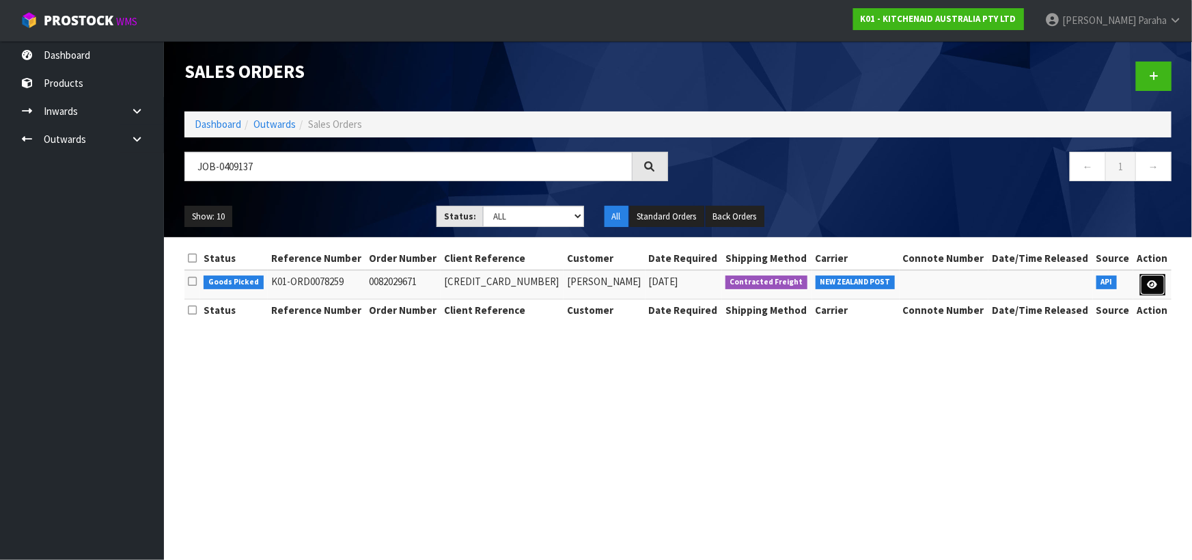
click at [1151, 283] on icon at bounding box center [1153, 284] width 10 height 9
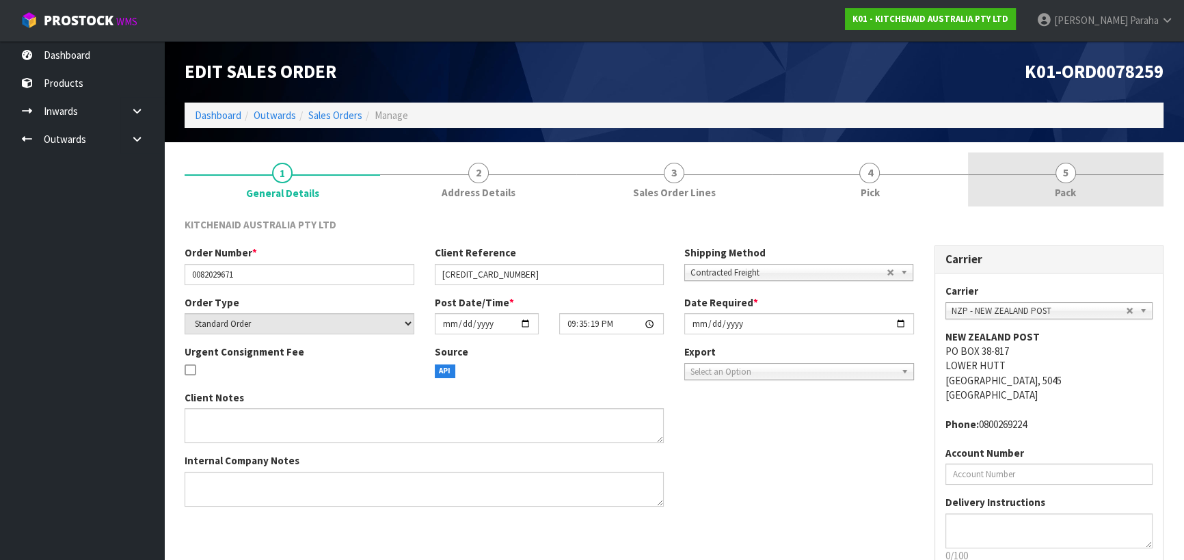
click at [1069, 181] on span "5" at bounding box center [1065, 173] width 20 height 20
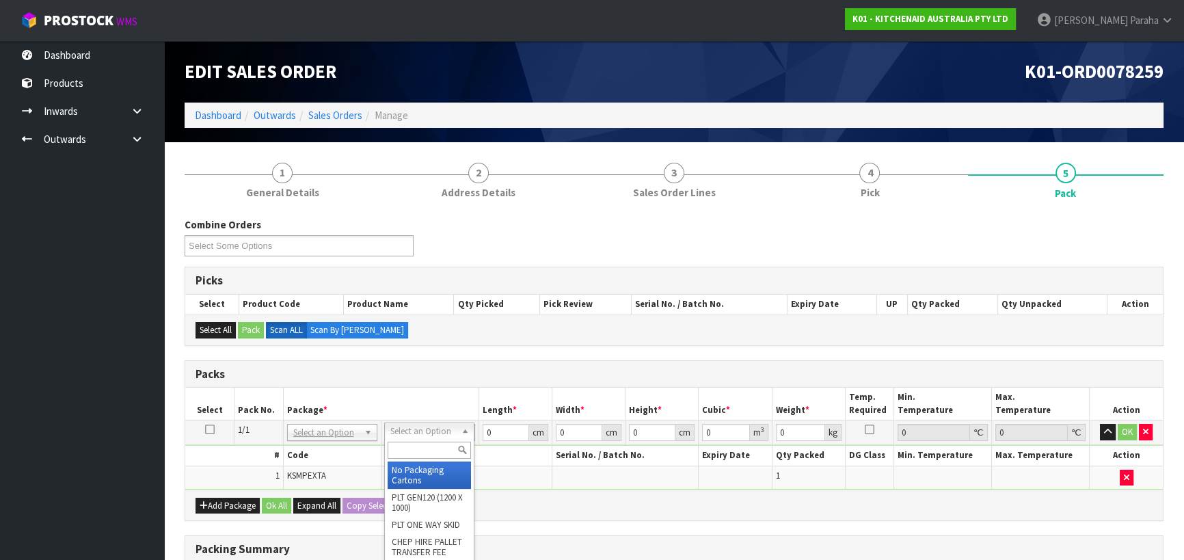
click at [428, 451] on input "text" at bounding box center [428, 449] width 83 height 17
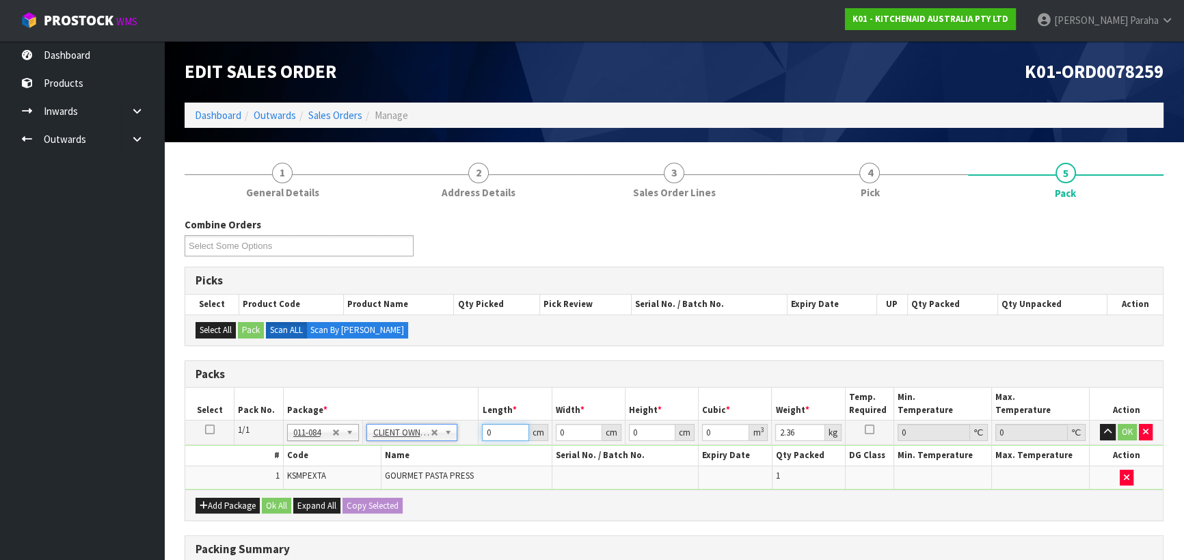
drag, startPoint x: 492, startPoint y: 431, endPoint x: 455, endPoint y: 438, distance: 37.5
click at [455, 438] on tr "1/1 NONE 007-001 007-002 007-004 007-009 007-013 007-014 007-015 007-017 007-01…" at bounding box center [673, 432] width 977 height 25
click at [1099, 424] on button "button" at bounding box center [1107, 432] width 16 height 16
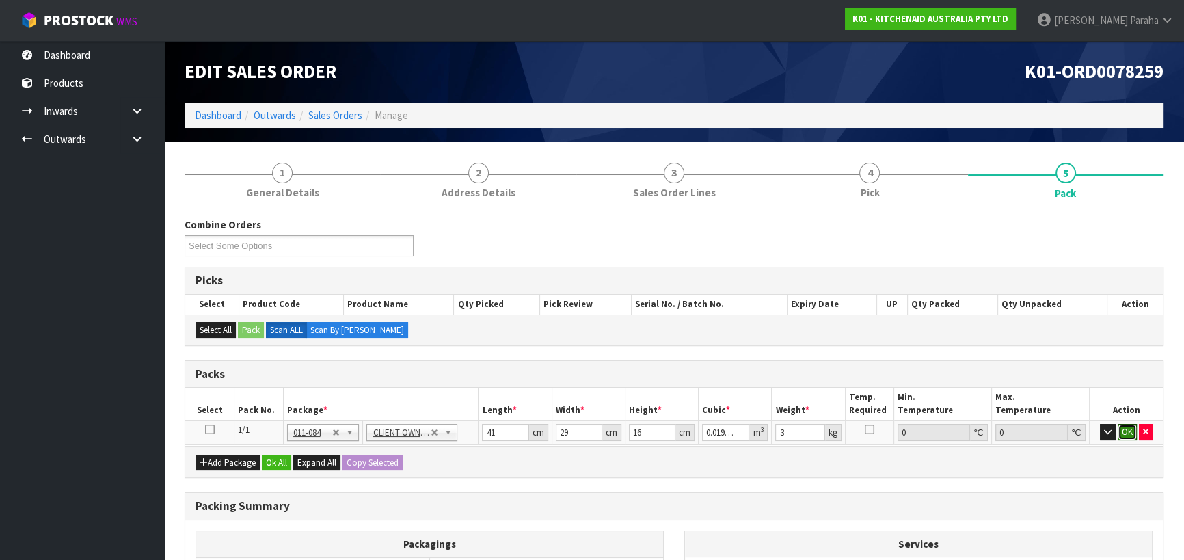
click button "OK" at bounding box center [1126, 432] width 19 height 16
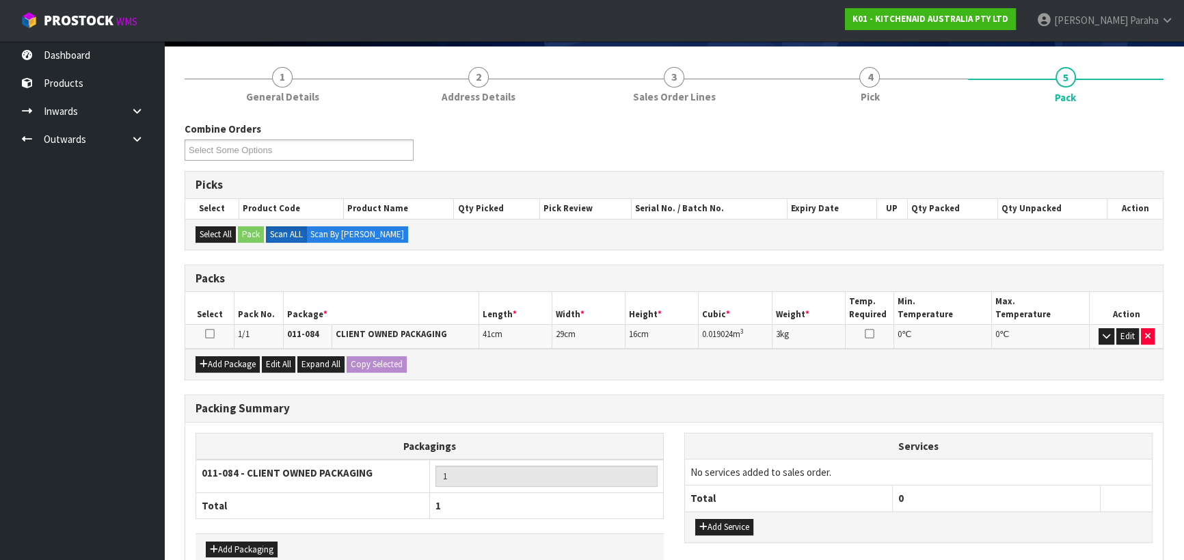
scroll to position [172, 0]
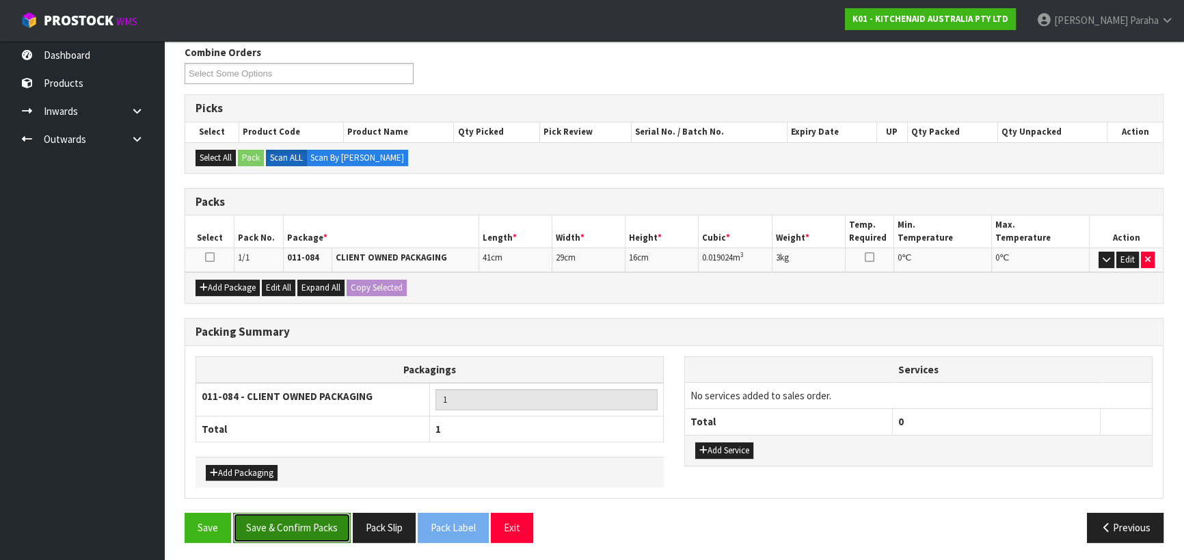
click at [322, 522] on button "Save & Confirm Packs" at bounding box center [292, 526] width 118 height 29
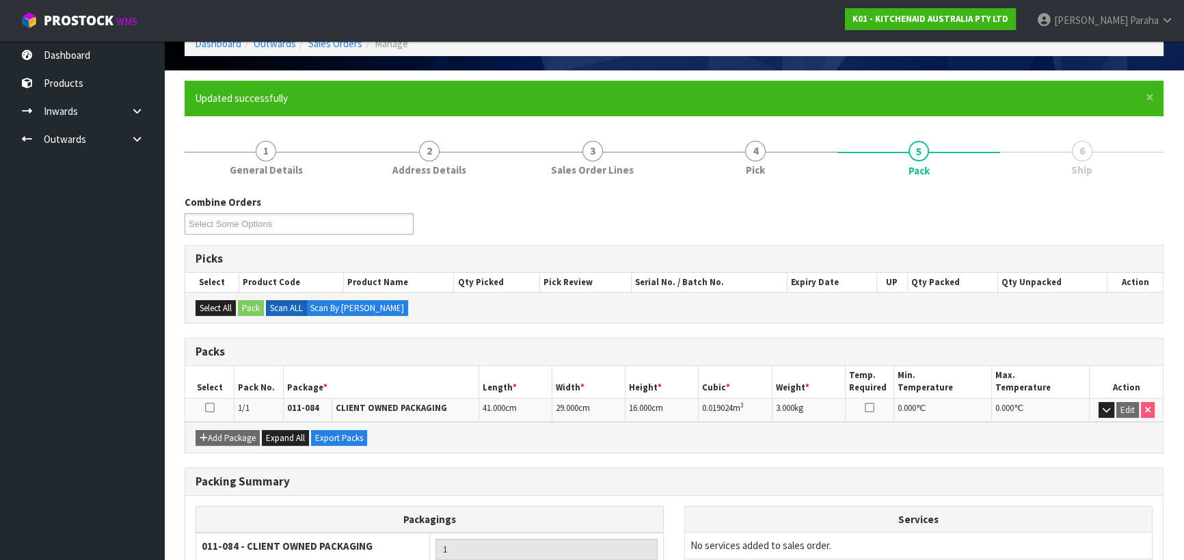
scroll to position [191, 0]
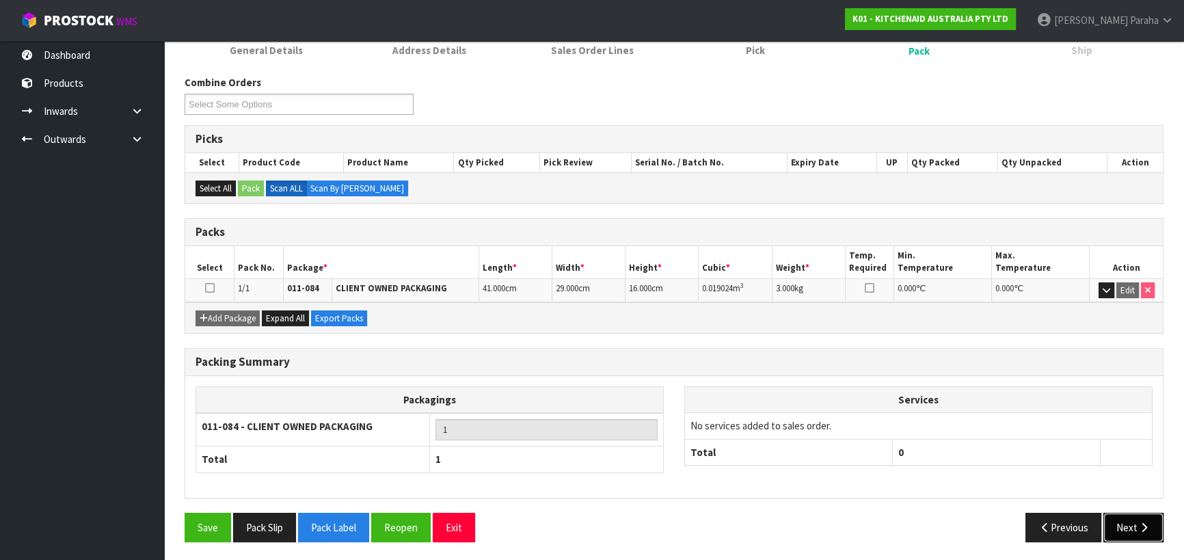
click at [1129, 532] on button "Next" at bounding box center [1133, 526] width 60 height 29
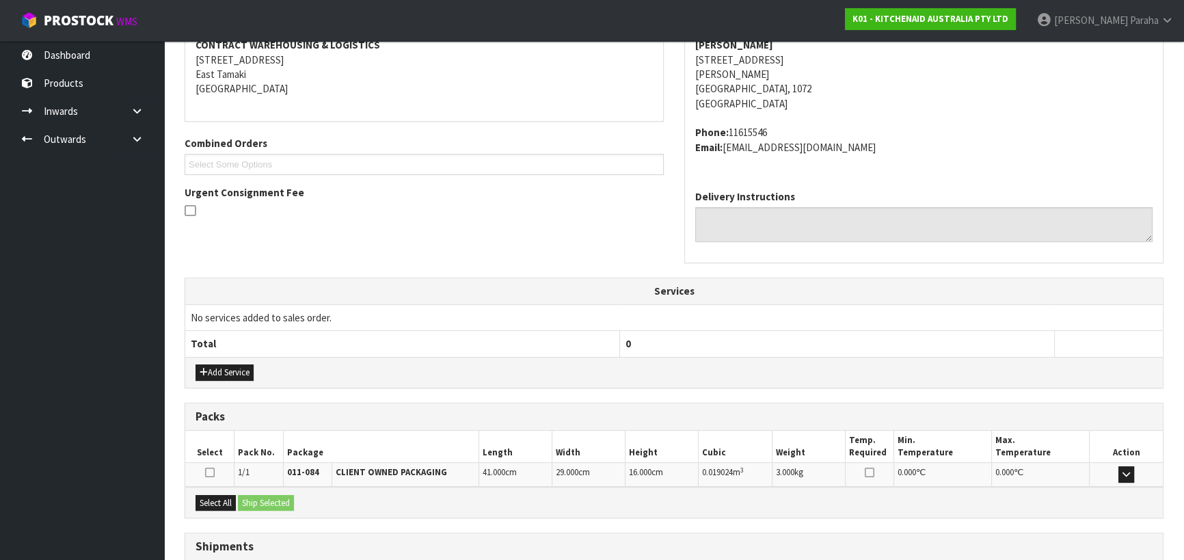
scroll to position [369, 0]
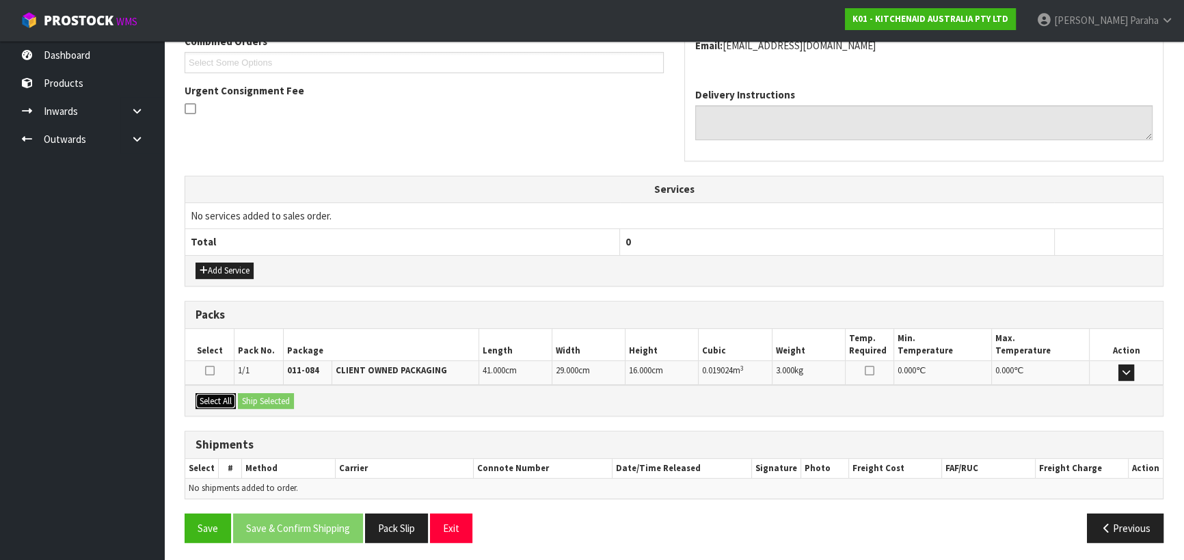
drag, startPoint x: 213, startPoint y: 394, endPoint x: 223, endPoint y: 396, distance: 11.3
click at [213, 393] on button "Select All" at bounding box center [215, 401] width 40 height 16
click at [258, 399] on button "Ship Selected" at bounding box center [266, 401] width 56 height 16
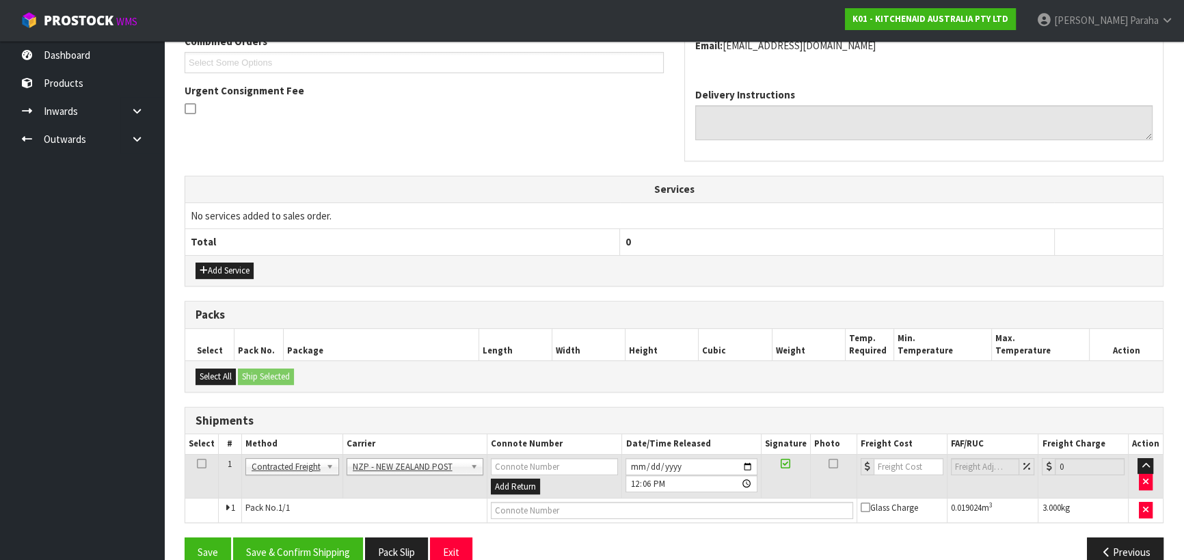
scroll to position [394, 0]
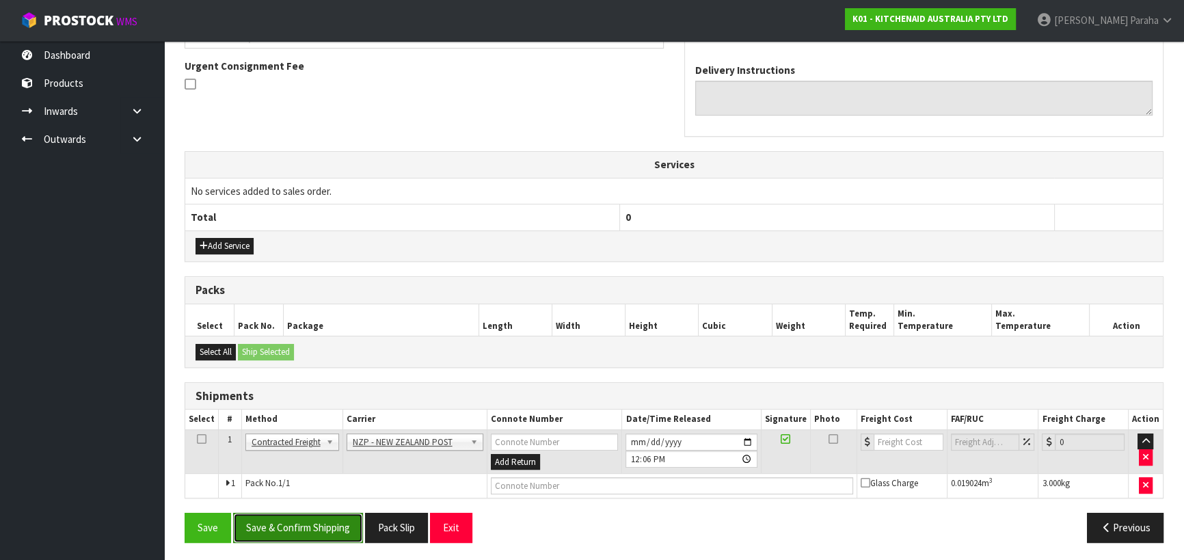
click at [307, 517] on button "Save & Confirm Shipping" at bounding box center [298, 526] width 130 height 29
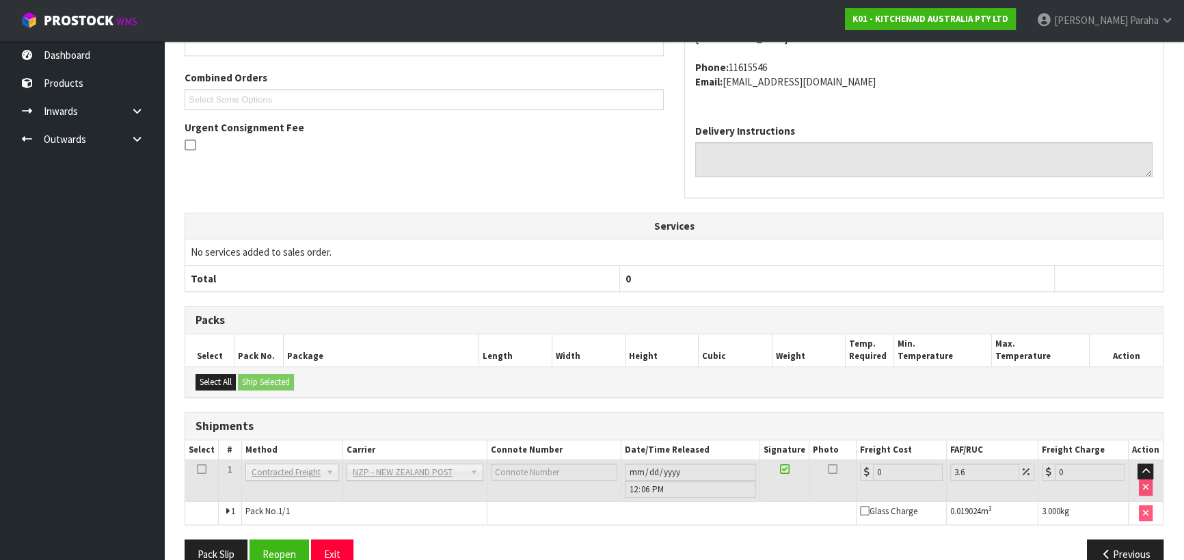
scroll to position [375, 0]
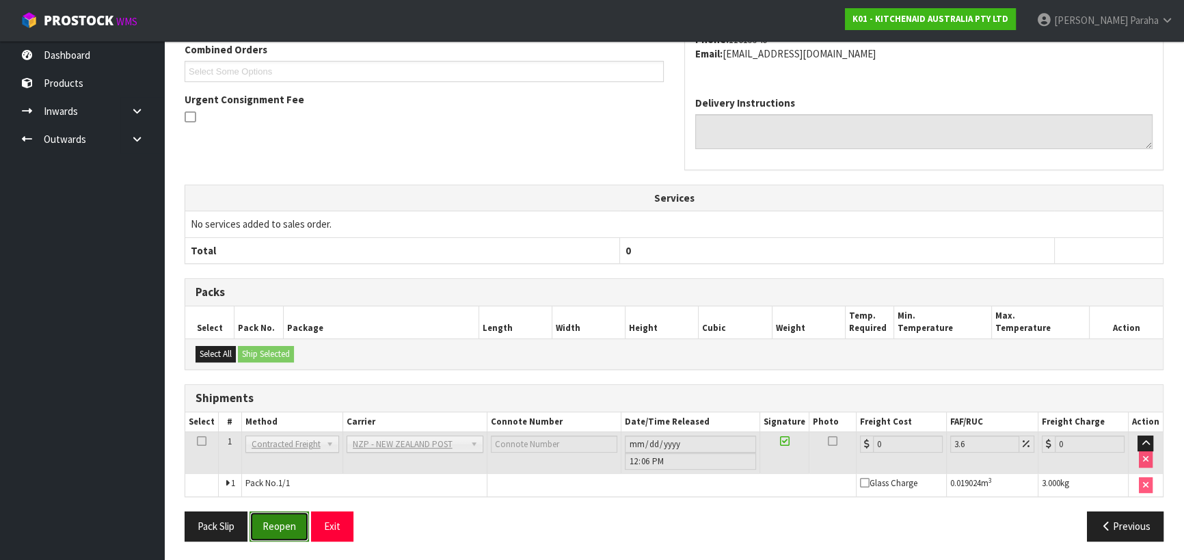
click at [294, 525] on button "Reopen" at bounding box center [278, 525] width 59 height 29
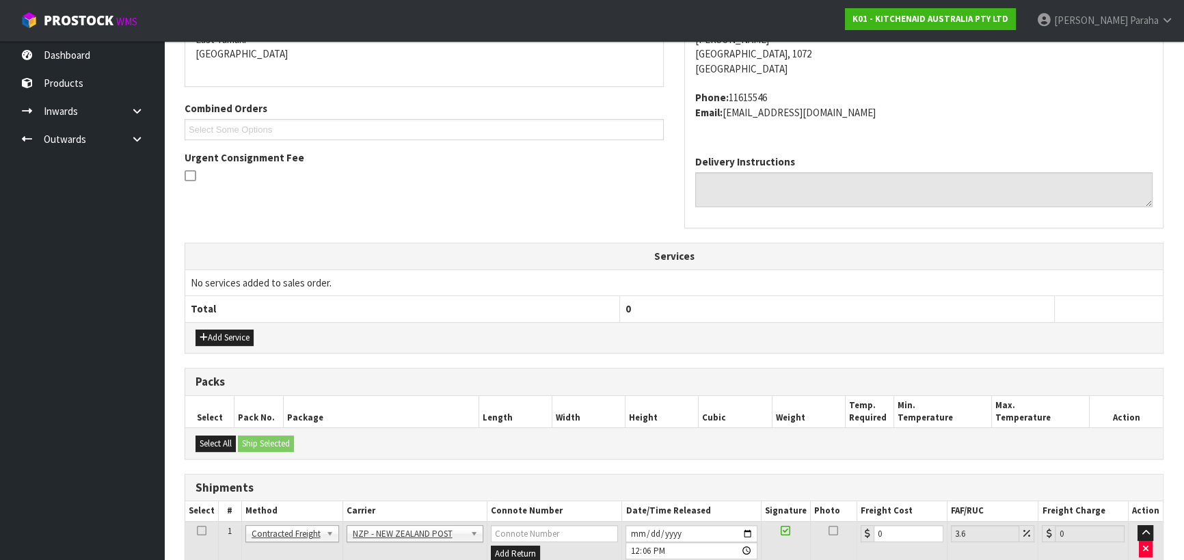
scroll to position [407, 0]
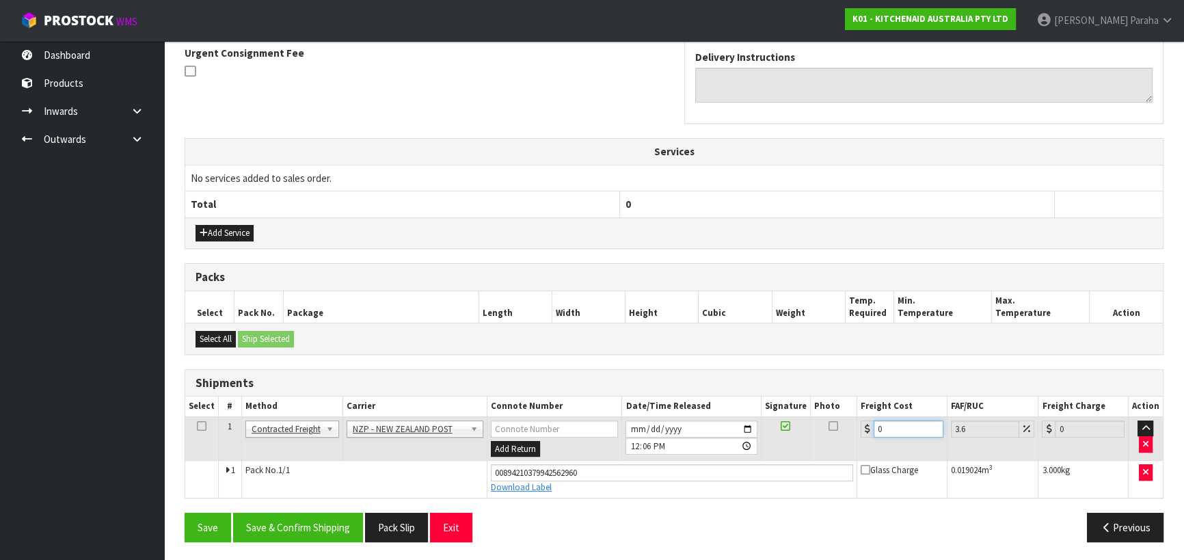
drag, startPoint x: 881, startPoint y: 428, endPoint x: 862, endPoint y: 430, distance: 19.3
click at [862, 430] on div "0" at bounding box center [901, 428] width 83 height 17
click at [330, 527] on button "Save & Confirm Shipping" at bounding box center [298, 526] width 130 height 29
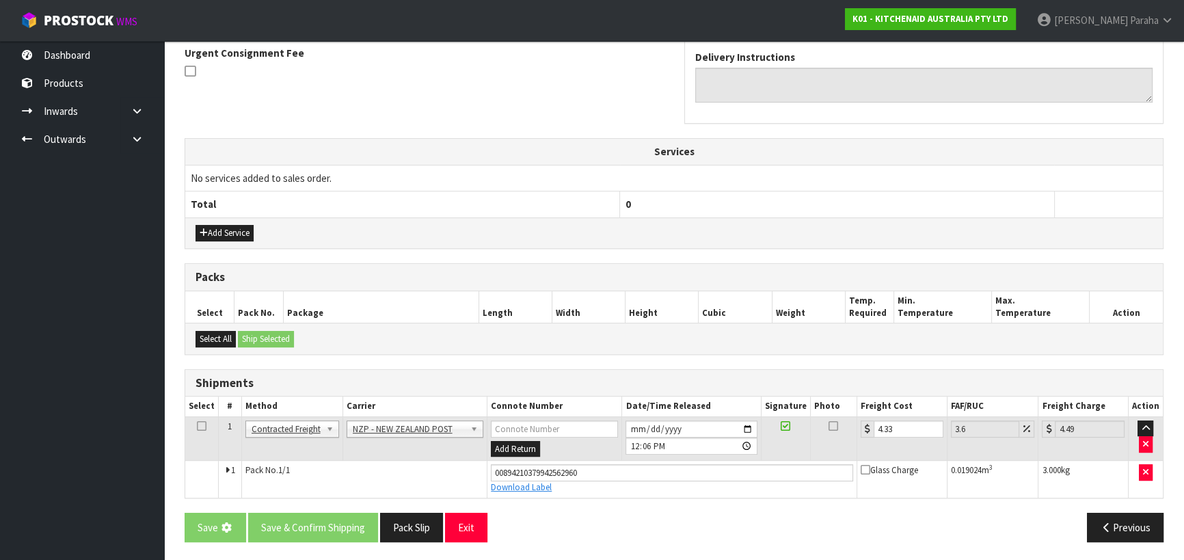
scroll to position [0, 0]
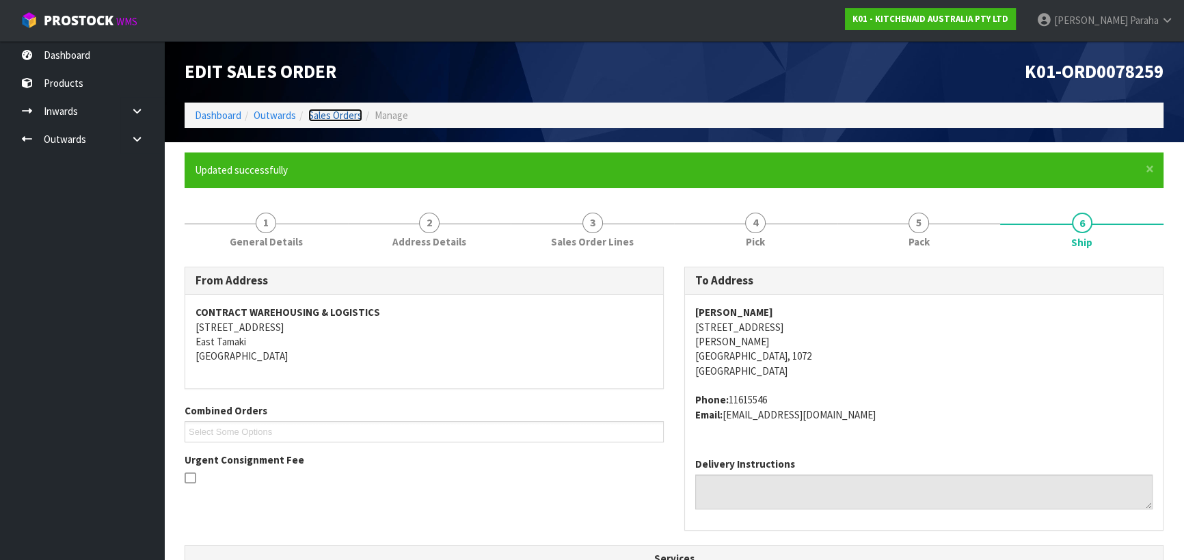
click at [319, 111] on link "Sales Orders" at bounding box center [335, 115] width 54 height 13
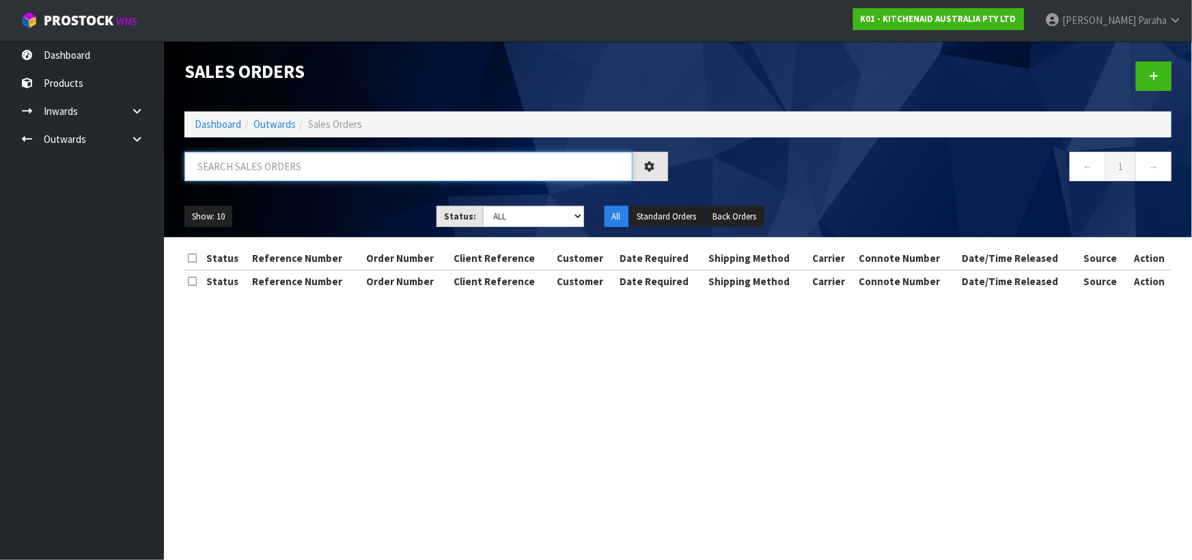
click at [312, 163] on input "text" at bounding box center [408, 166] width 448 height 29
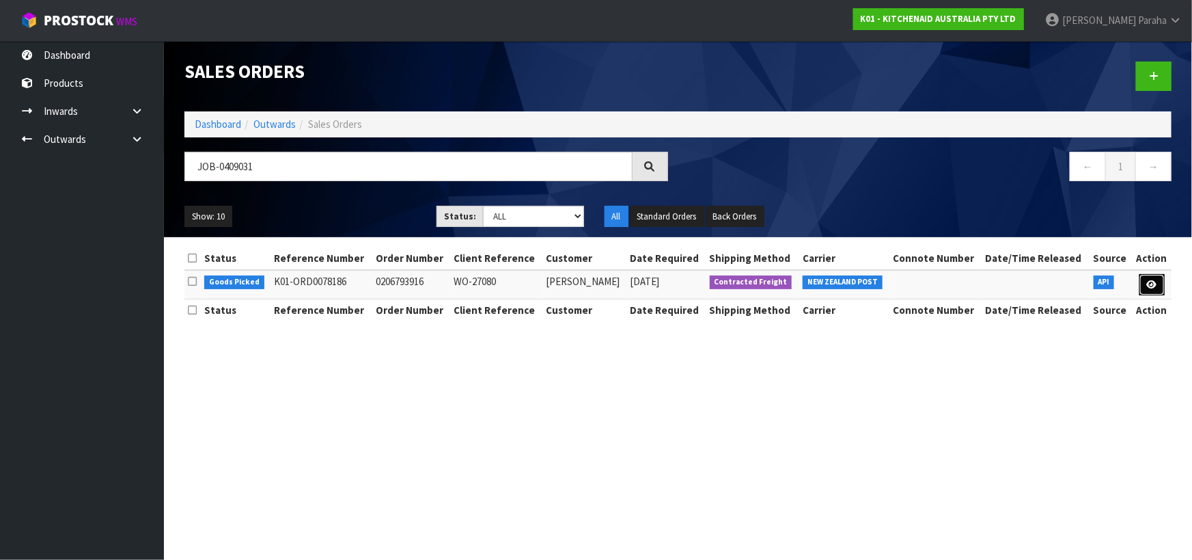
click at [1156, 285] on icon at bounding box center [1152, 284] width 10 height 9
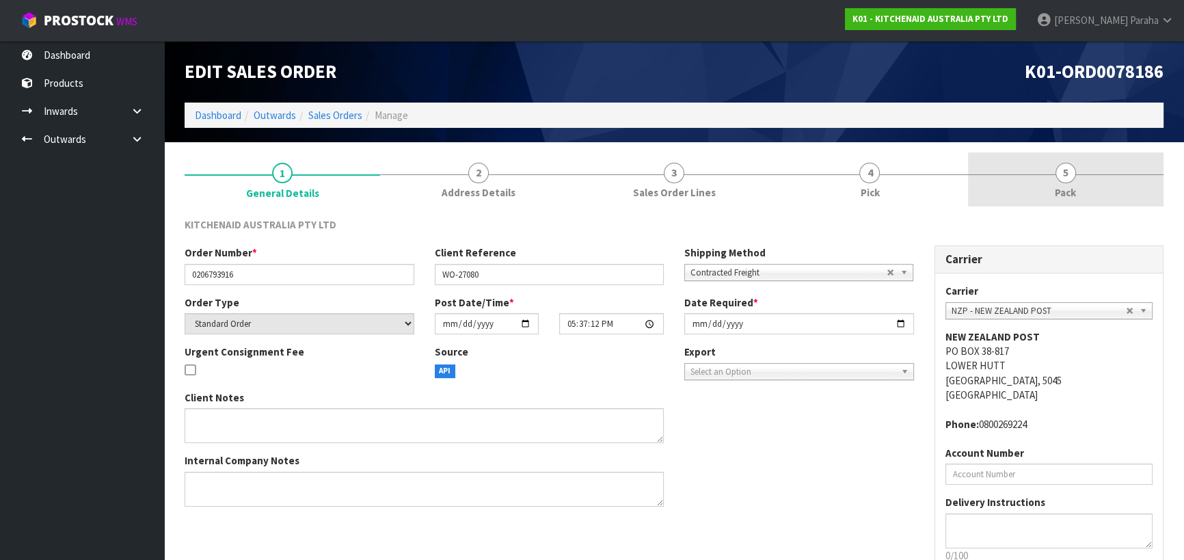
click at [1065, 180] on span "5" at bounding box center [1065, 173] width 20 height 20
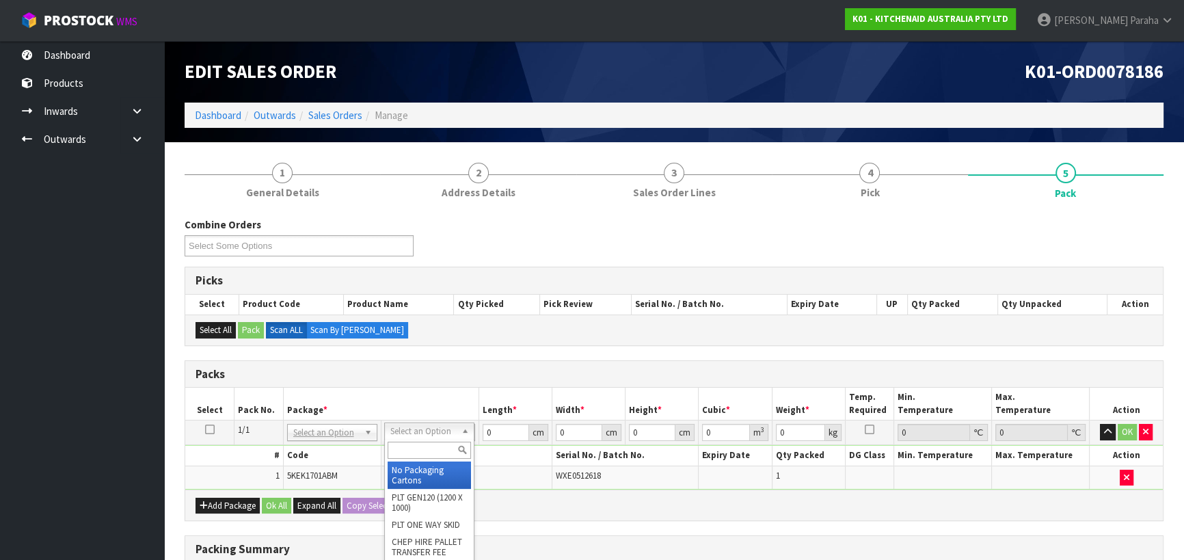
click at [431, 448] on input "text" at bounding box center [428, 449] width 83 height 17
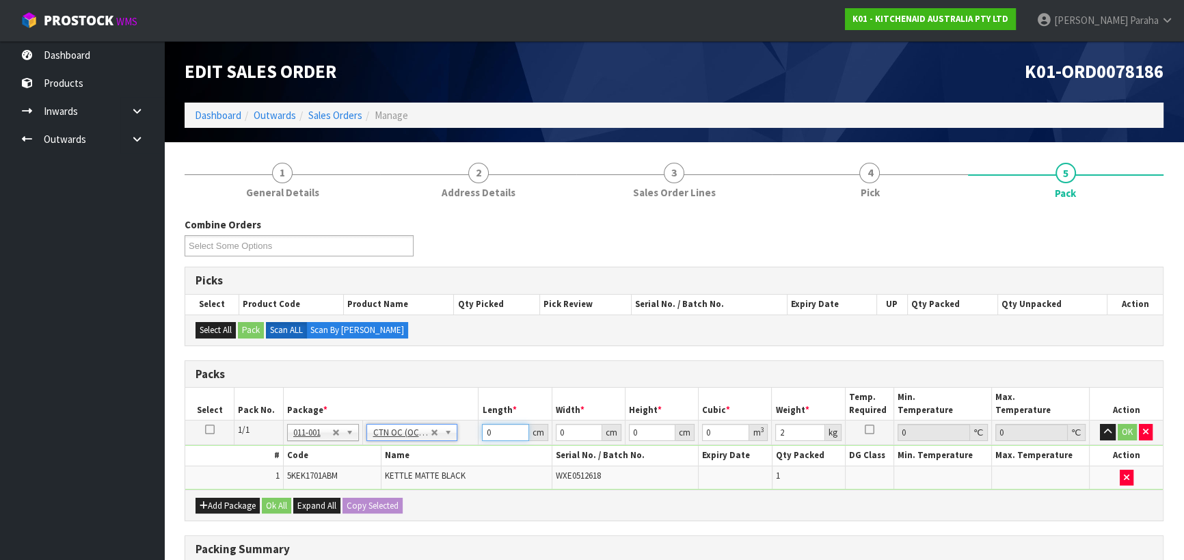
drag, startPoint x: 484, startPoint y: 434, endPoint x: 465, endPoint y: 438, distance: 19.6
click at [465, 438] on tr "1/1 NONE 007-001 007-002 007-004 007-009 007-013 007-014 007-015 007-017 007-01…" at bounding box center [673, 432] width 977 height 25
click at [1099, 424] on button "button" at bounding box center [1107, 432] width 16 height 16
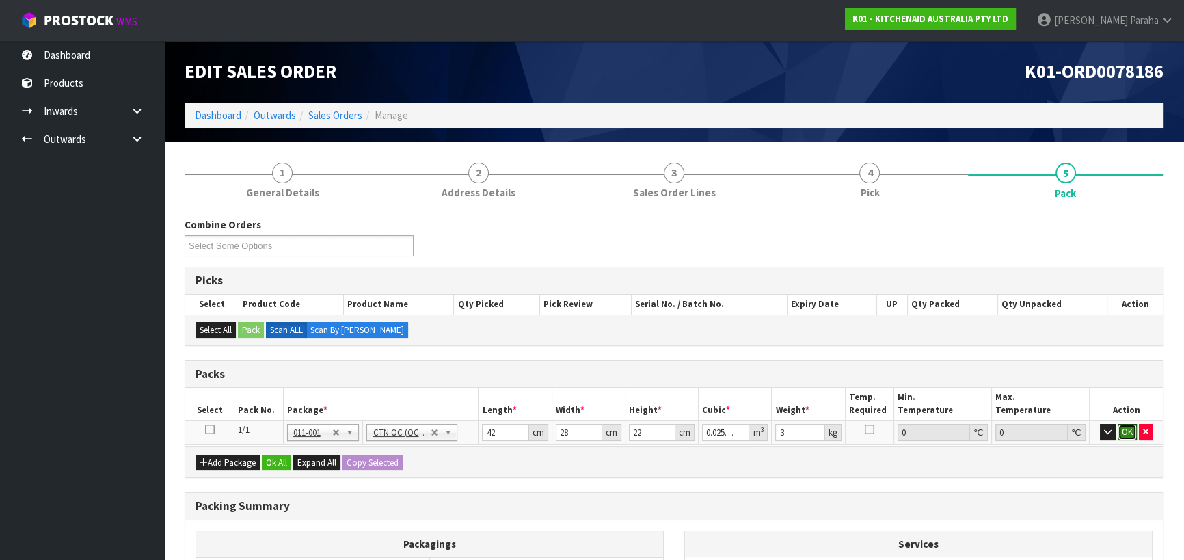
click button "OK" at bounding box center [1126, 432] width 19 height 16
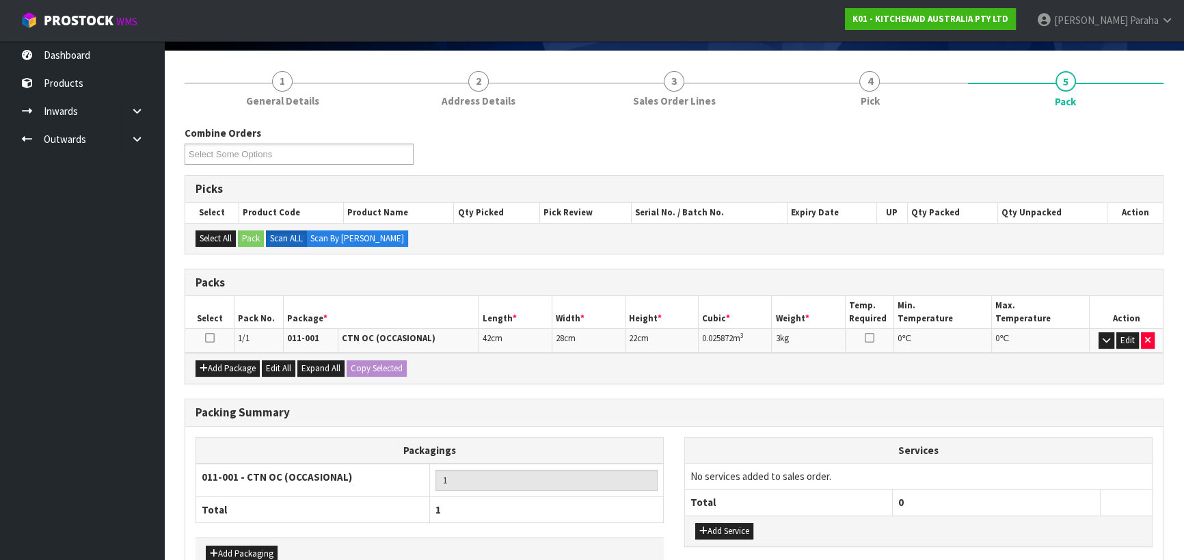
scroll to position [172, 0]
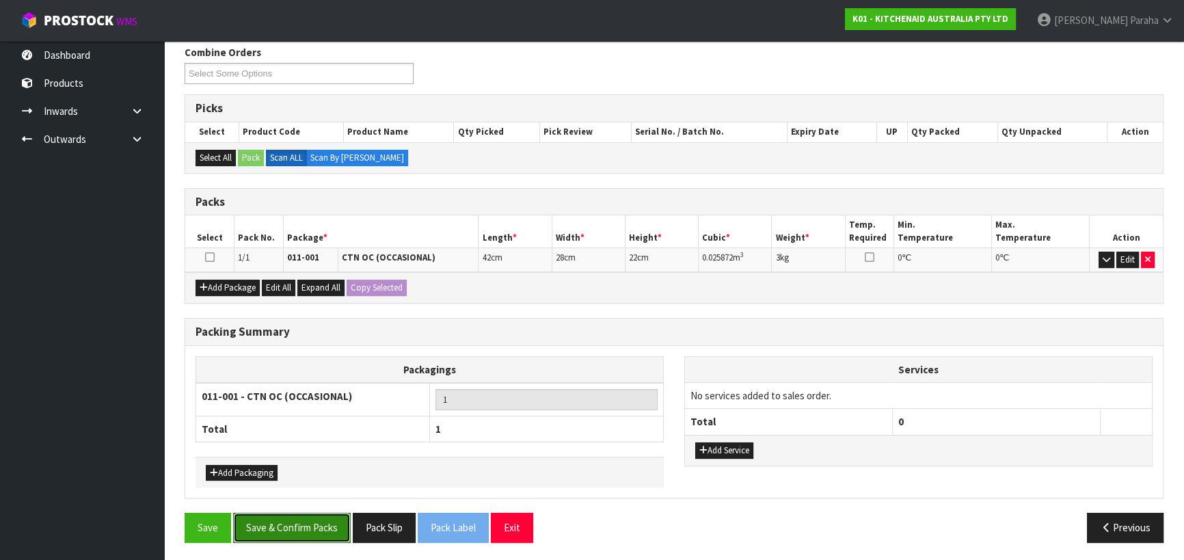
click at [293, 534] on button "Save & Confirm Packs" at bounding box center [292, 526] width 118 height 29
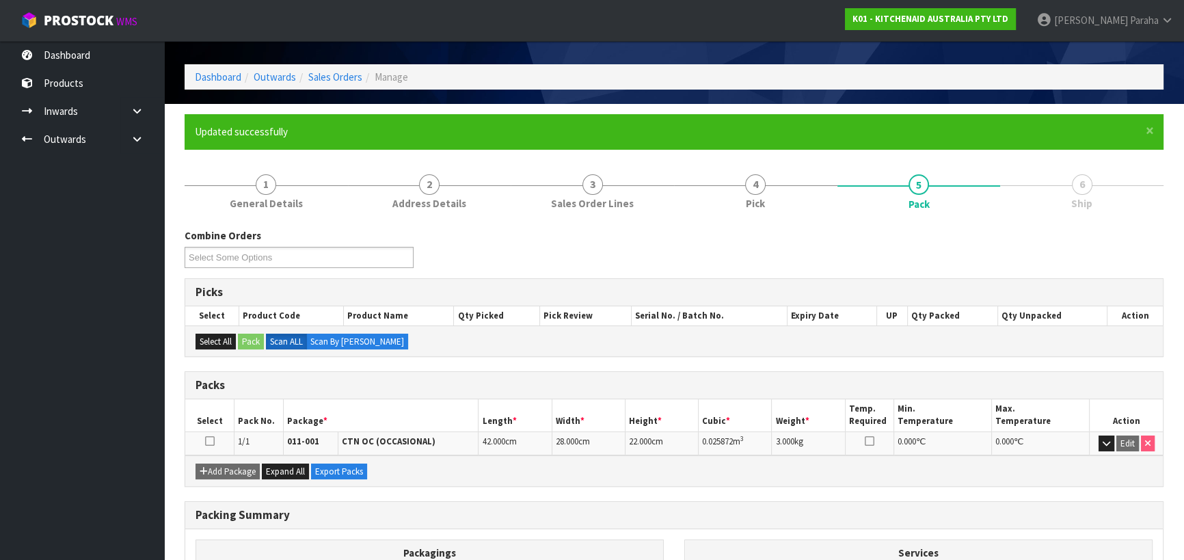
scroll to position [191, 0]
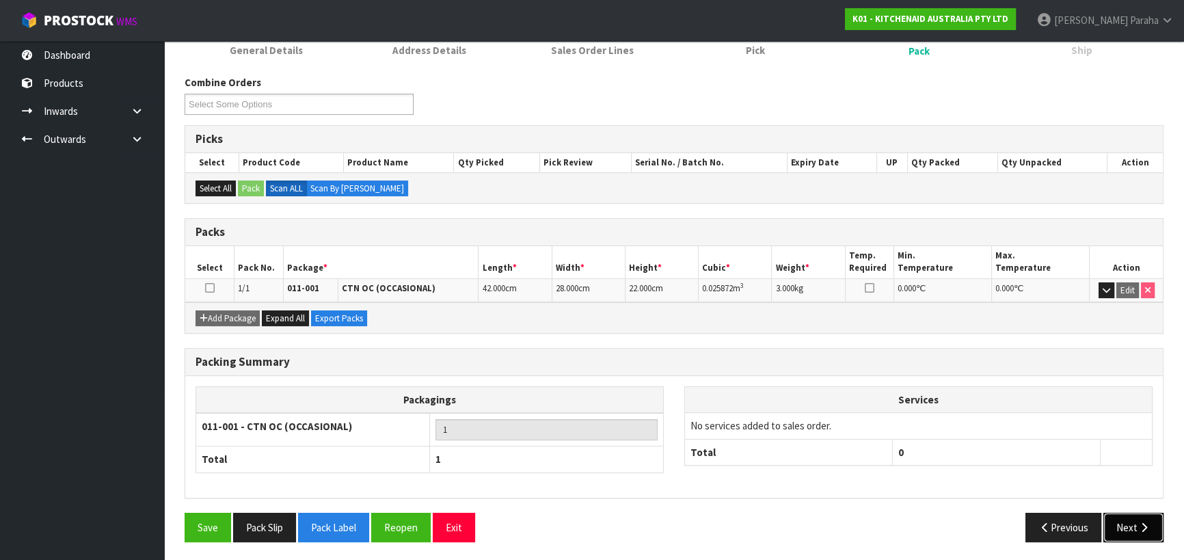
click at [1136, 523] on button "Next" at bounding box center [1133, 526] width 60 height 29
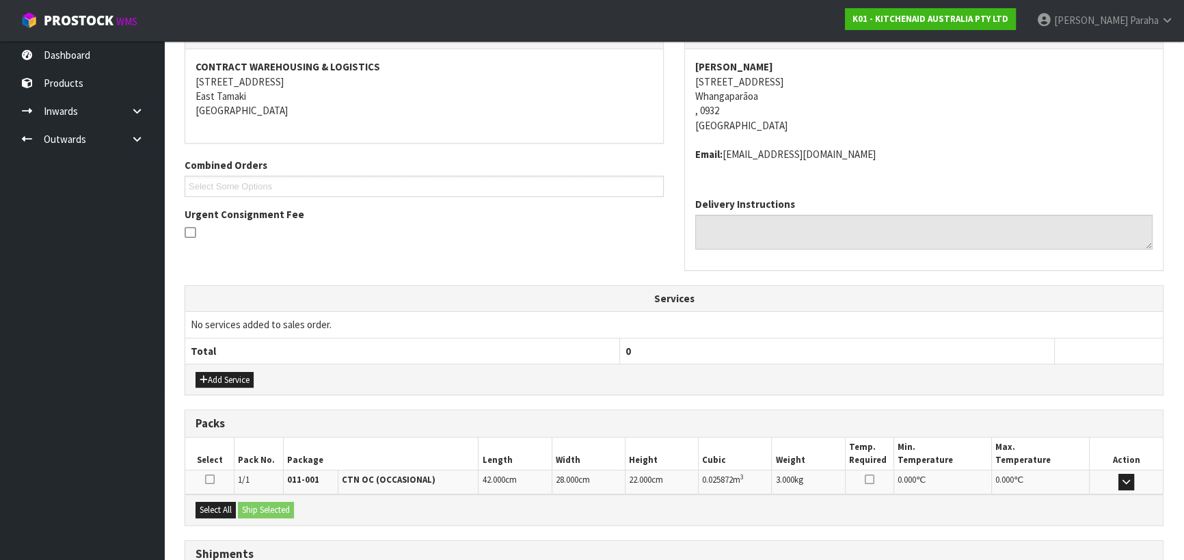
scroll to position [355, 0]
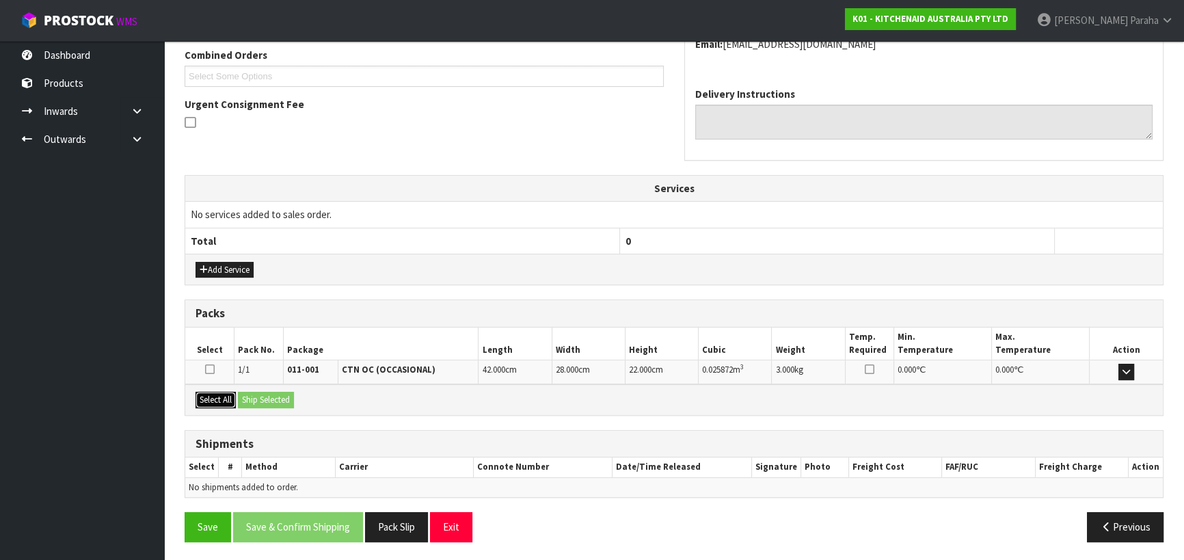
click at [219, 396] on button "Select All" at bounding box center [215, 400] width 40 height 16
click at [272, 396] on button "Ship Selected" at bounding box center [266, 400] width 56 height 16
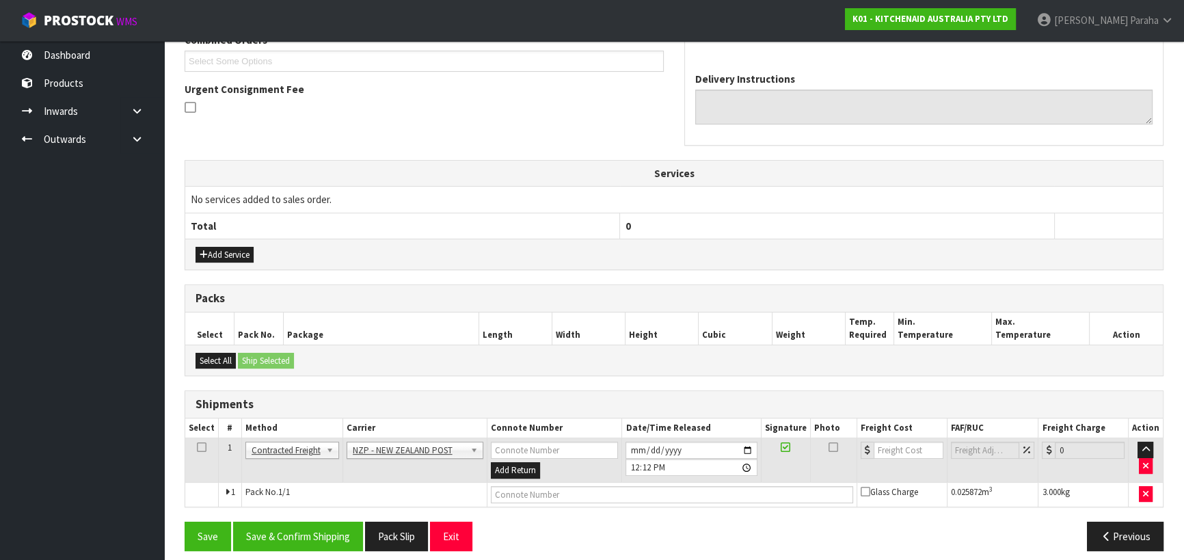
scroll to position [379, 0]
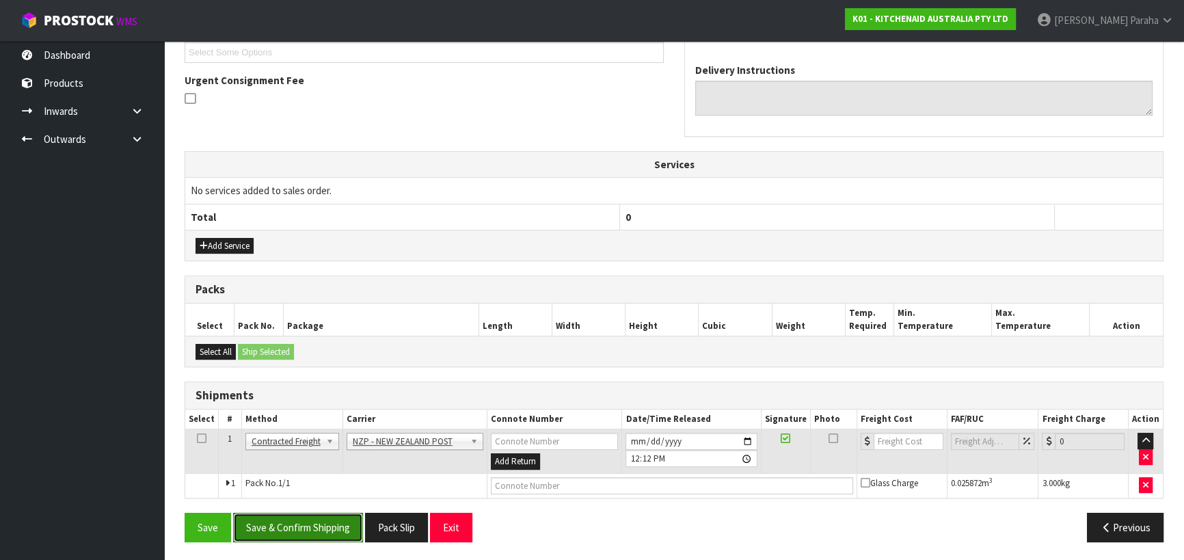
click at [290, 520] on button "Save & Confirm Shipping" at bounding box center [298, 526] width 130 height 29
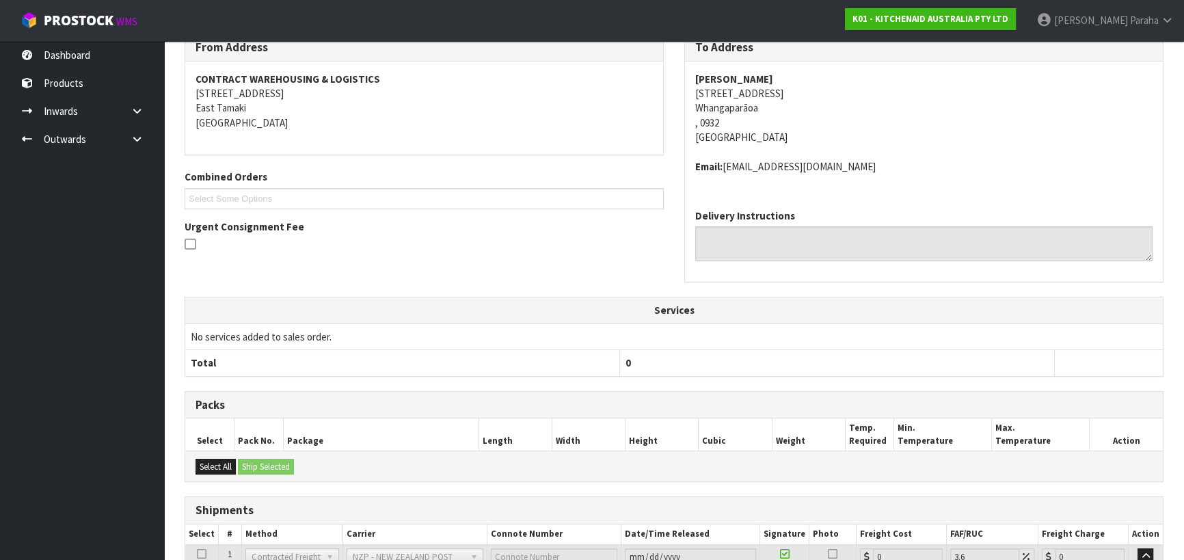
scroll to position [360, 0]
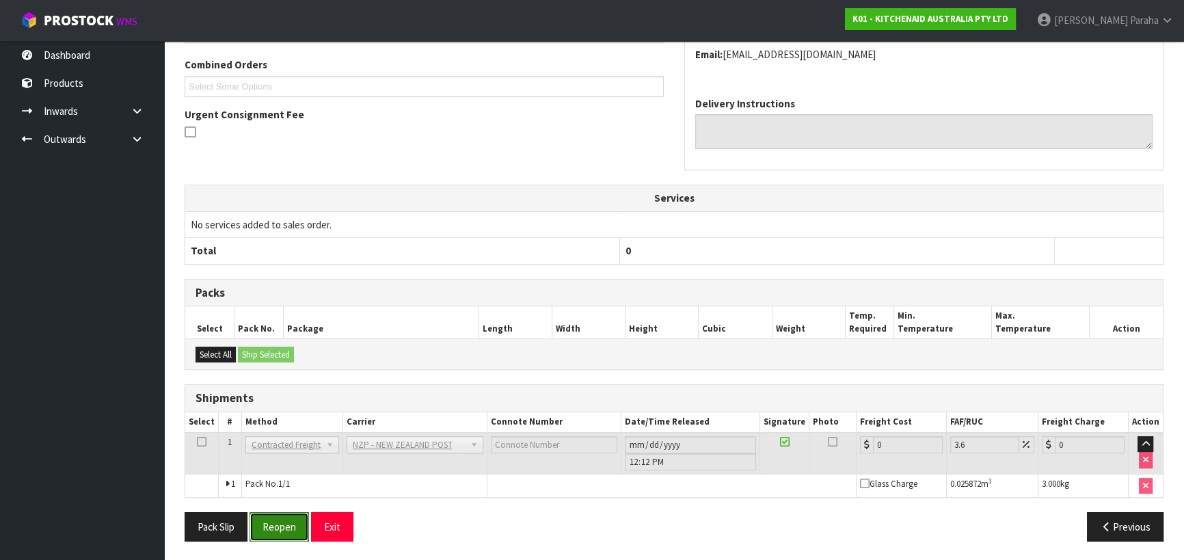
click at [288, 525] on button "Reopen" at bounding box center [278, 526] width 59 height 29
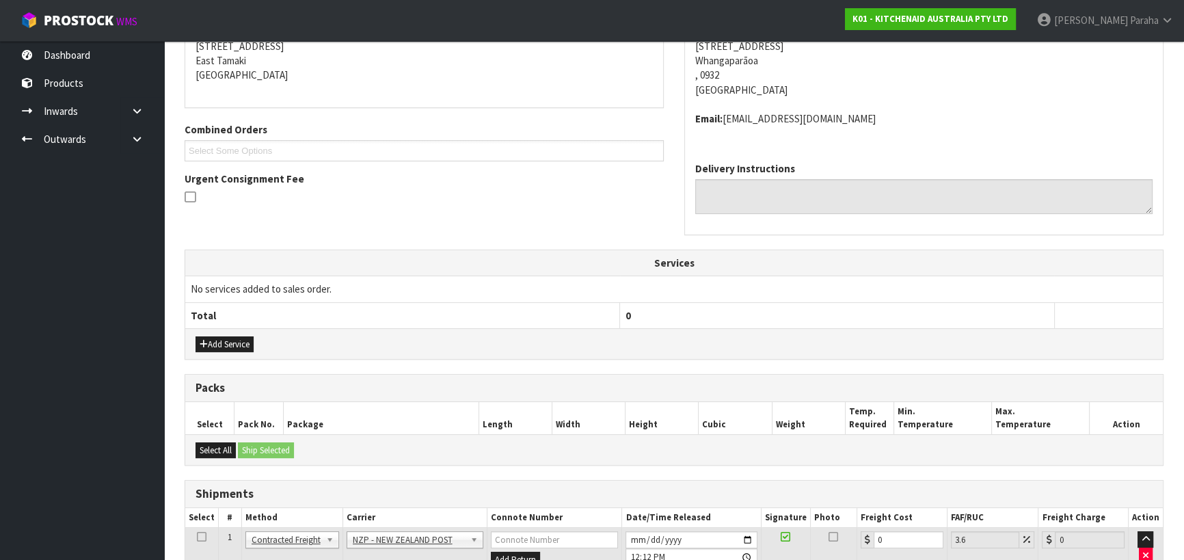
scroll to position [392, 0]
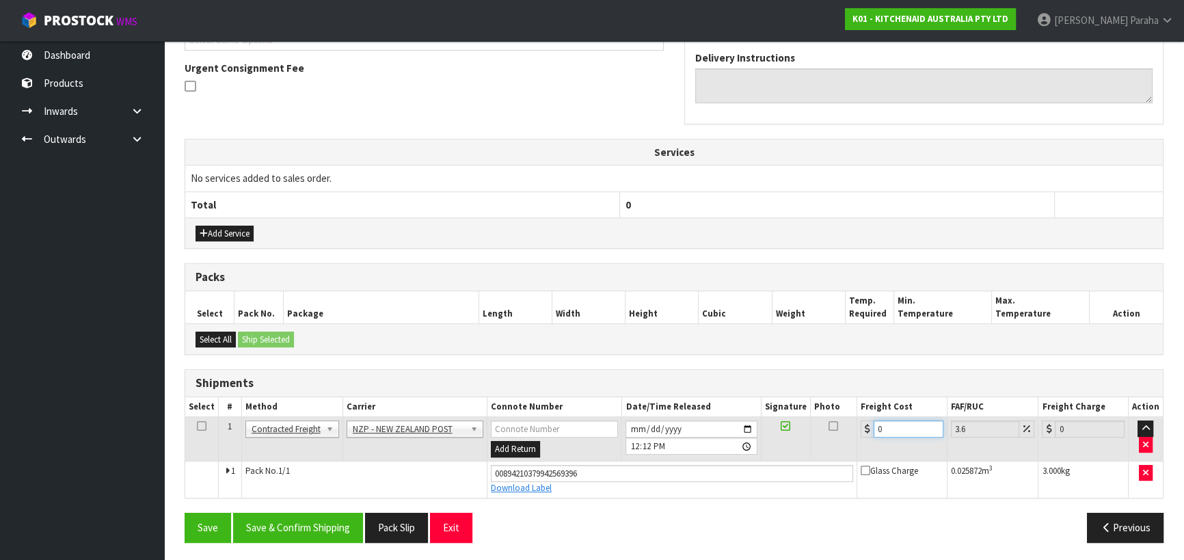
drag, startPoint x: 894, startPoint y: 424, endPoint x: 856, endPoint y: 426, distance: 39.0
click at [857, 426] on td "0" at bounding box center [902, 439] width 90 height 44
click at [342, 515] on button "Save & Confirm Shipping" at bounding box center [298, 526] width 130 height 29
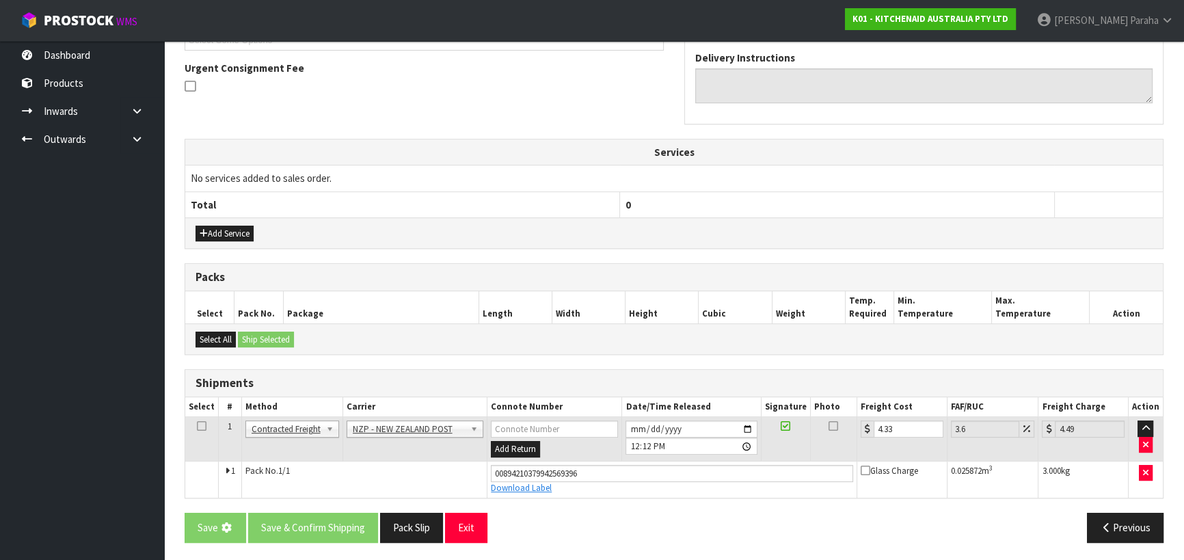
scroll to position [0, 0]
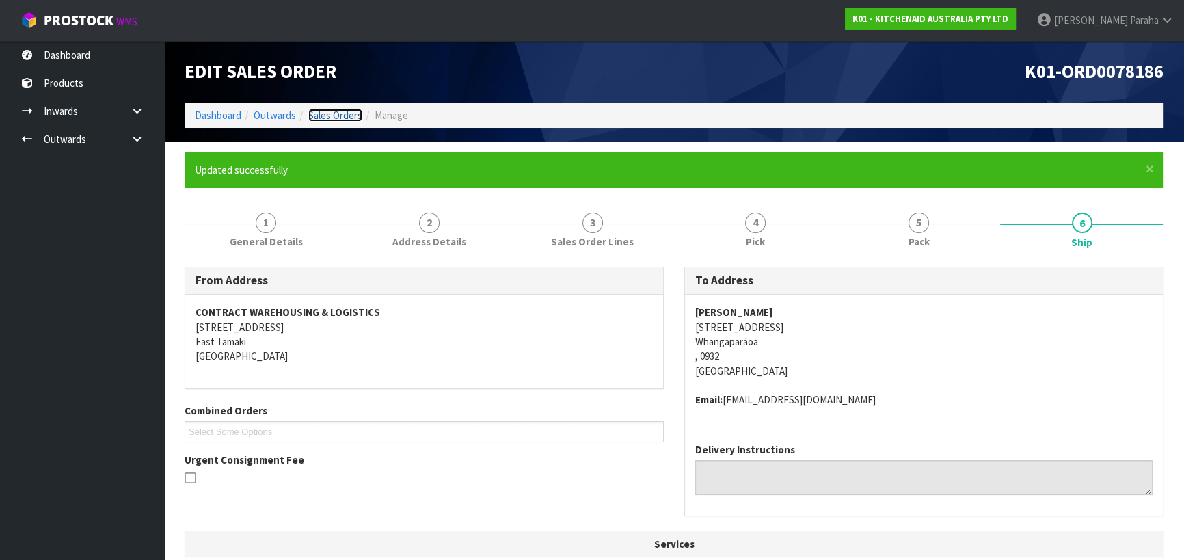
click at [312, 115] on link "Sales Orders" at bounding box center [335, 115] width 54 height 13
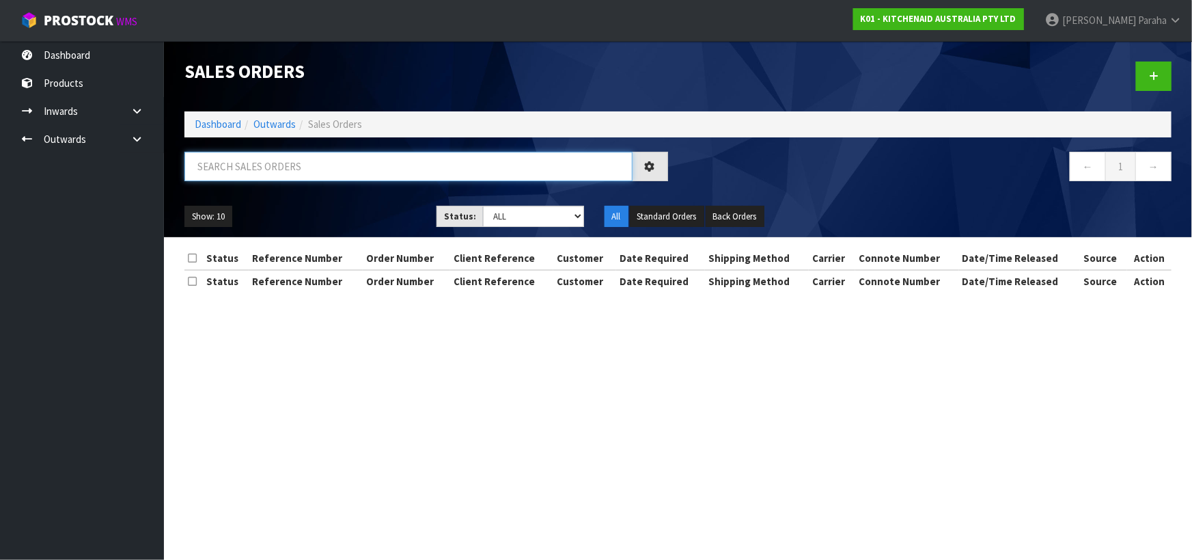
click at [327, 169] on input "text" at bounding box center [408, 166] width 448 height 29
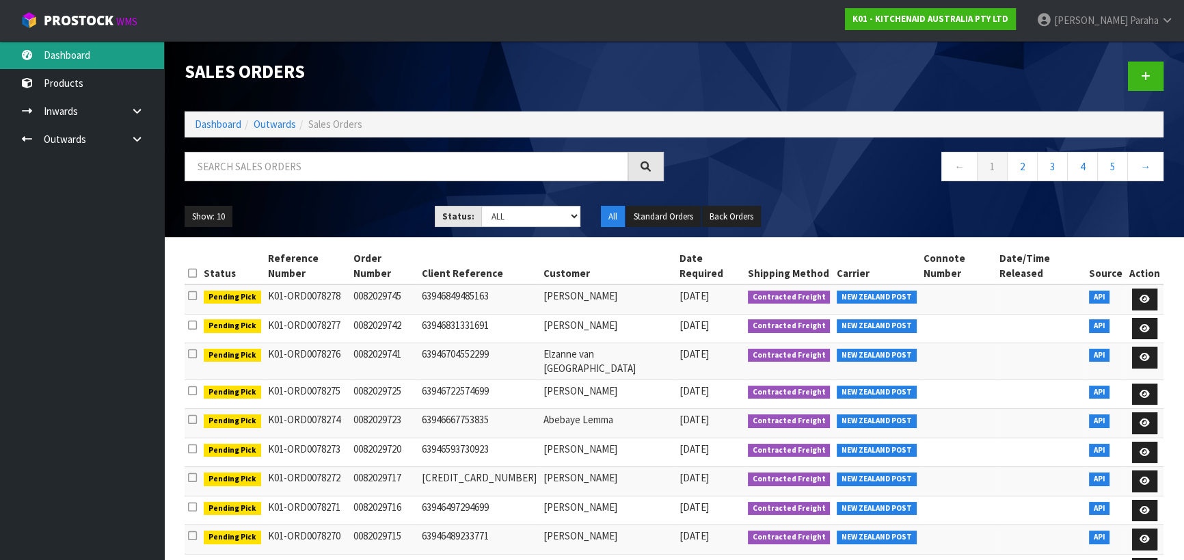
click at [76, 56] on link "Dashboard" at bounding box center [82, 55] width 164 height 28
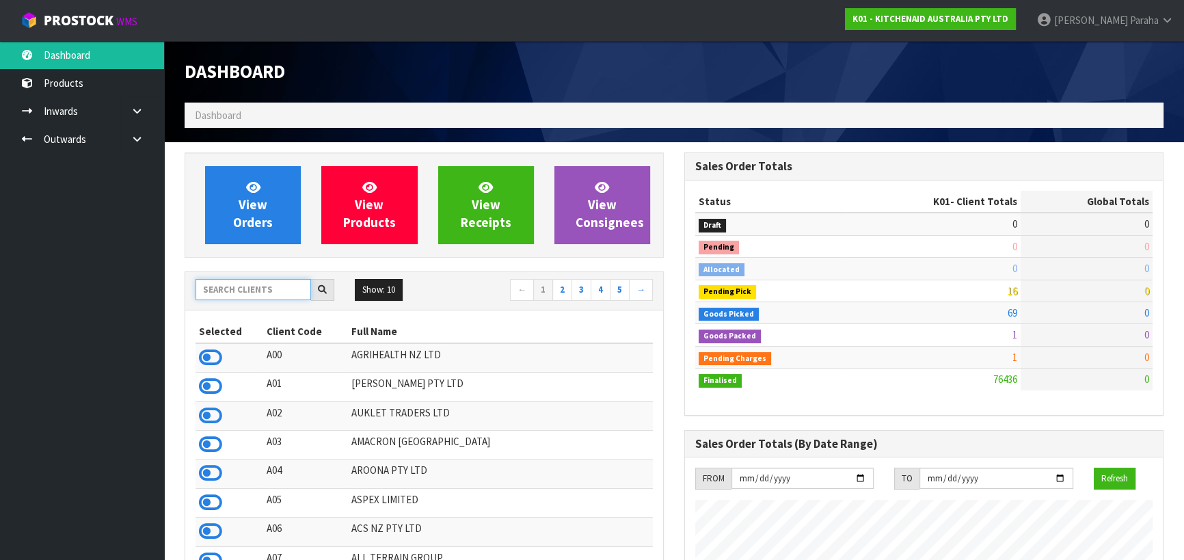
scroll to position [1033, 499]
click at [265, 292] on input "text" at bounding box center [252, 289] width 115 height 21
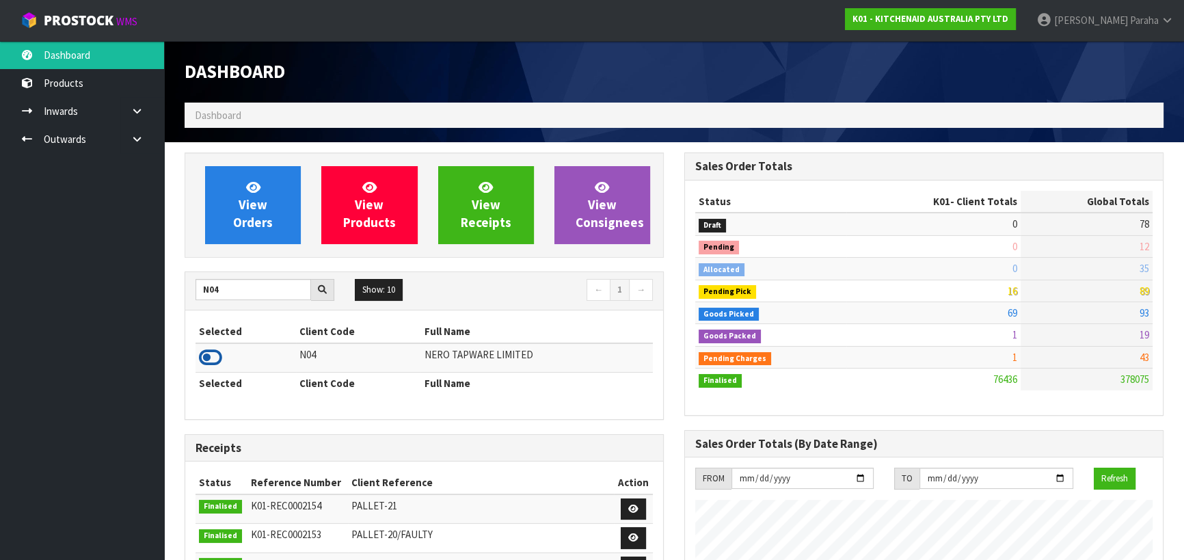
click at [212, 356] on icon at bounding box center [210, 357] width 23 height 20
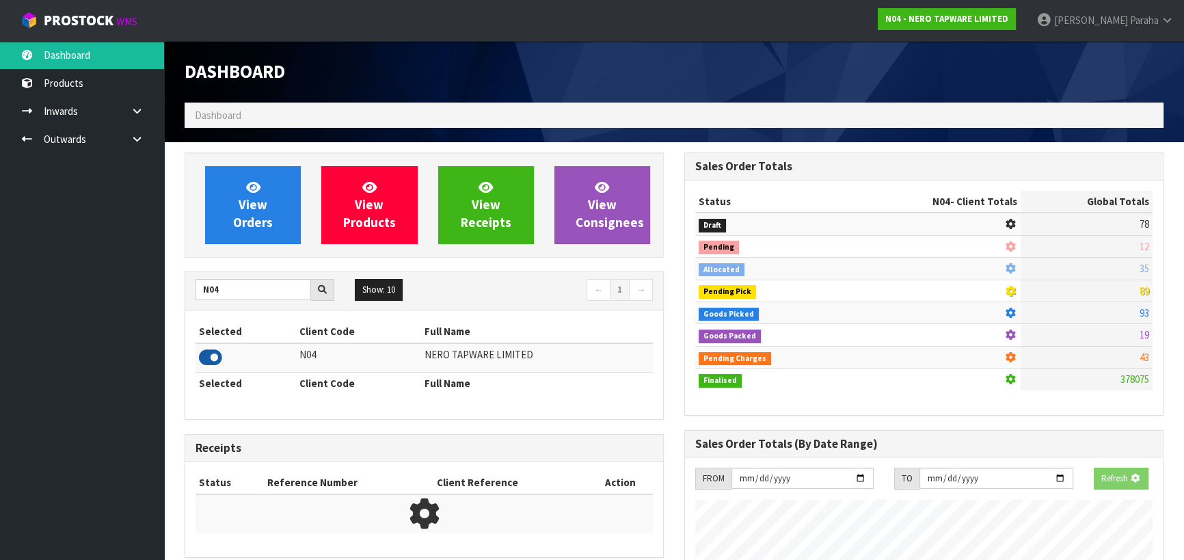
scroll to position [1077, 499]
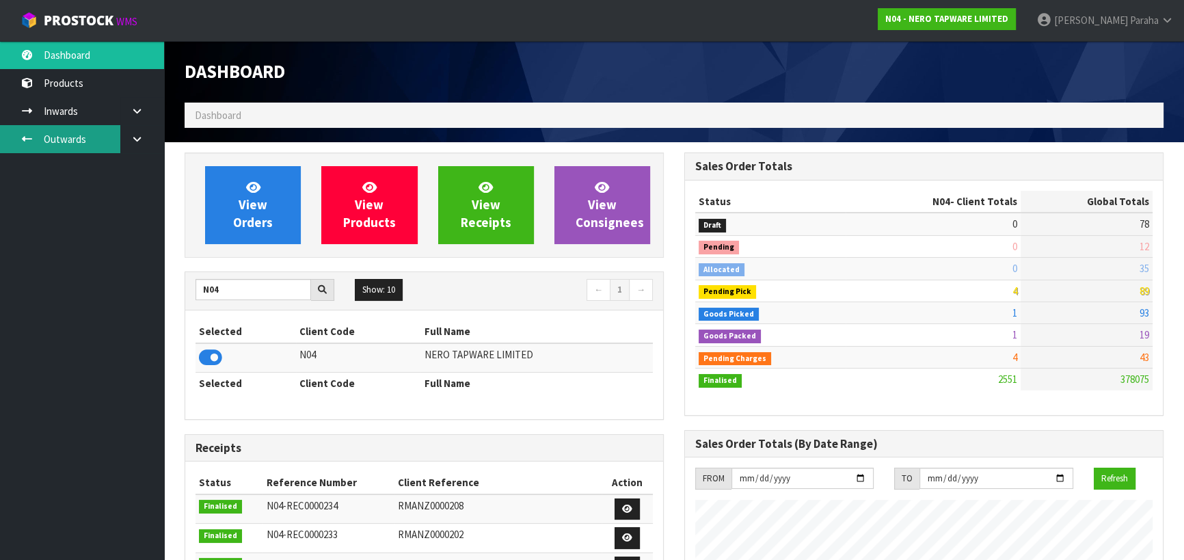
click at [96, 134] on link "Outwards" at bounding box center [82, 139] width 164 height 28
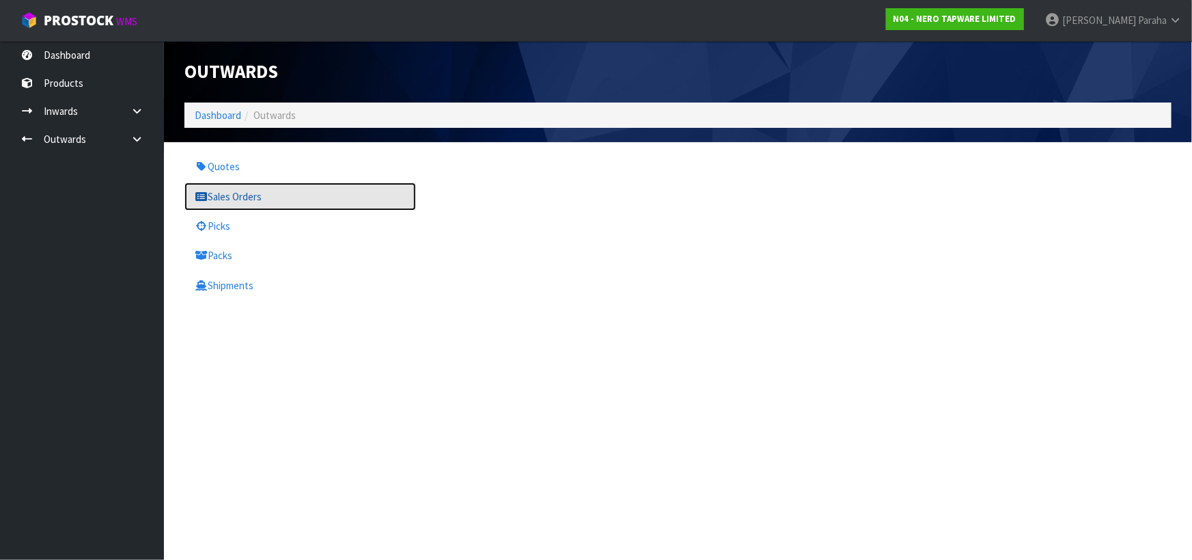
click at [242, 197] on link "Sales Orders" at bounding box center [300, 196] width 232 height 28
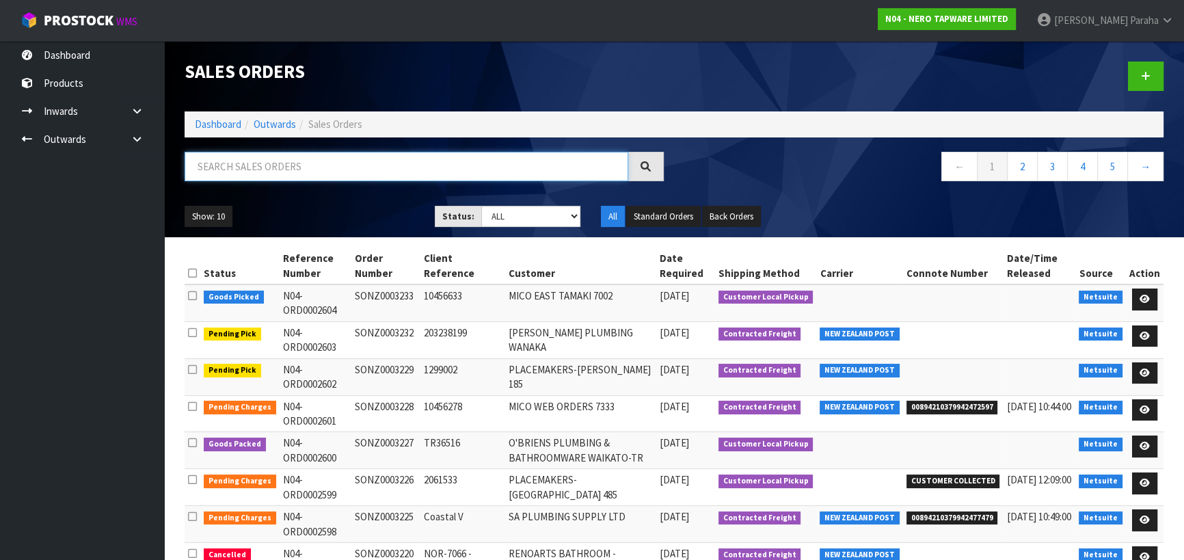
click at [242, 169] on input "text" at bounding box center [405, 166] width 443 height 29
click at [247, 168] on input "text" at bounding box center [405, 166] width 443 height 29
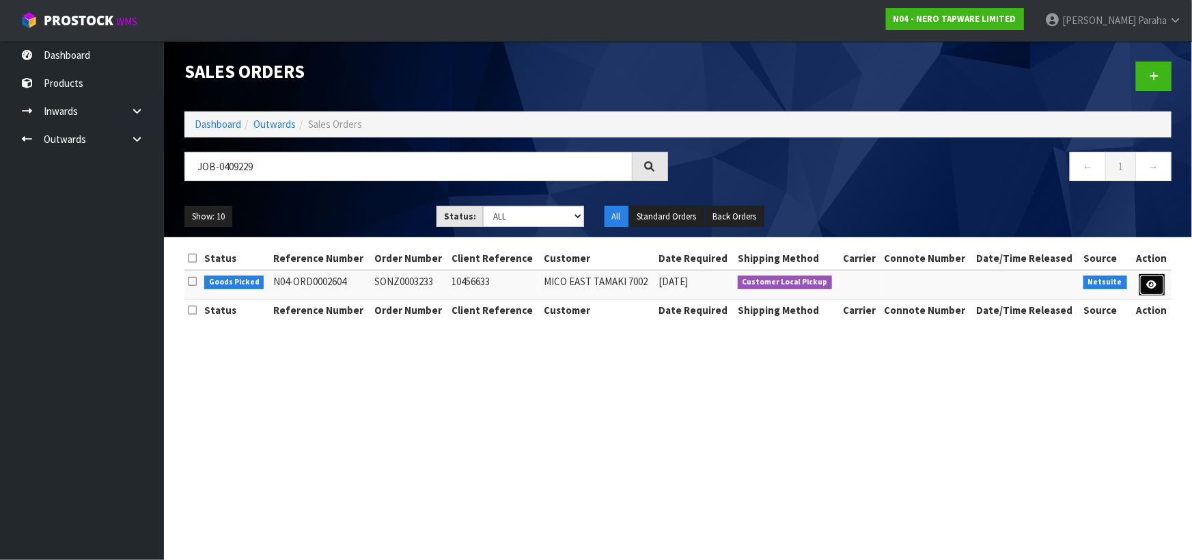
click at [1151, 282] on icon at bounding box center [1152, 284] width 10 height 9
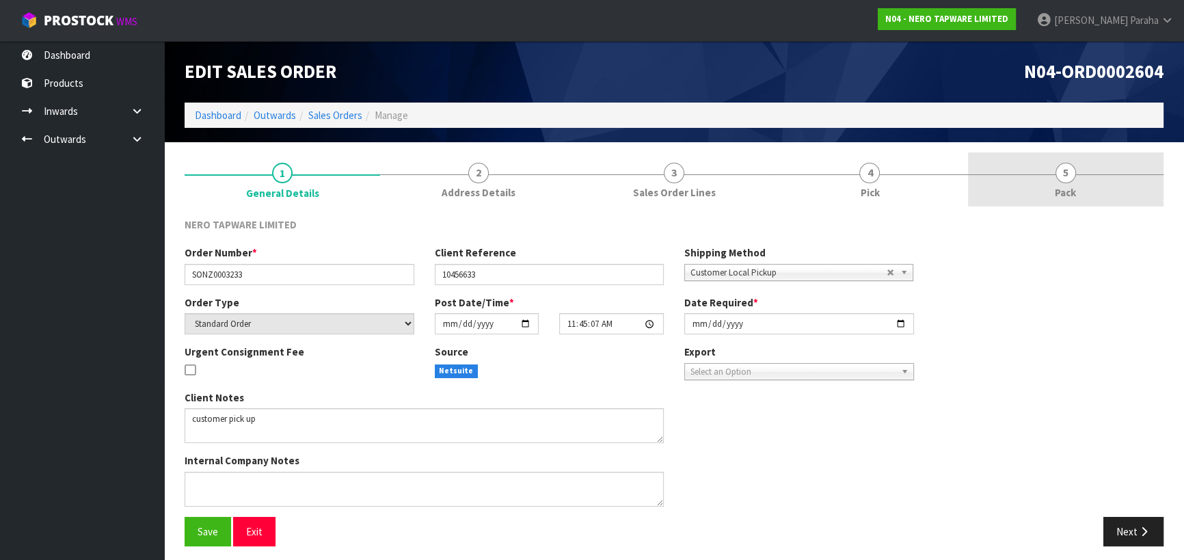
click at [1063, 176] on span "5" at bounding box center [1065, 173] width 20 height 20
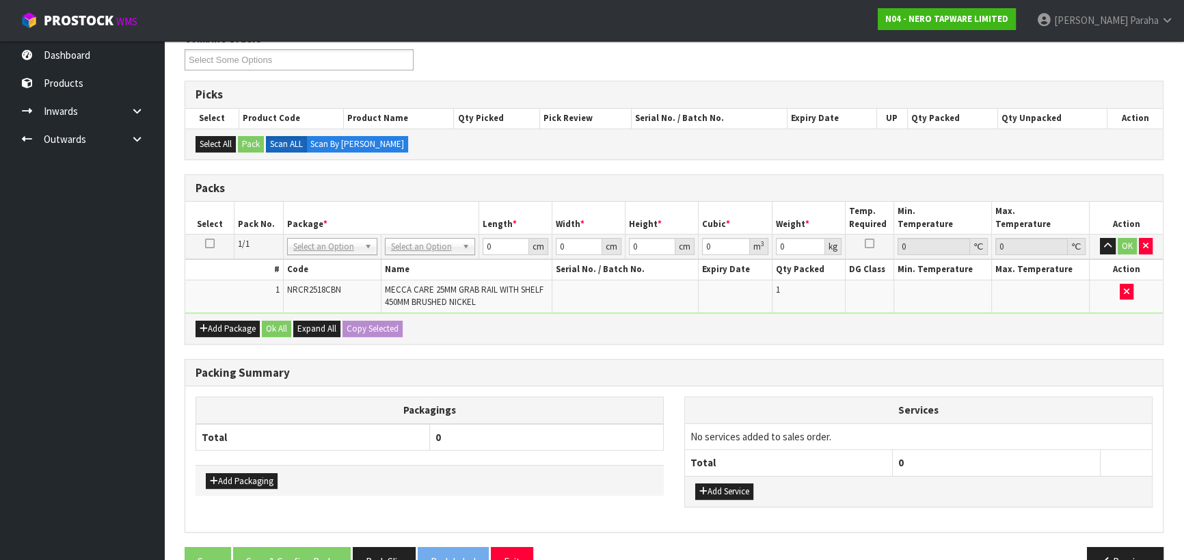
scroll to position [219, 0]
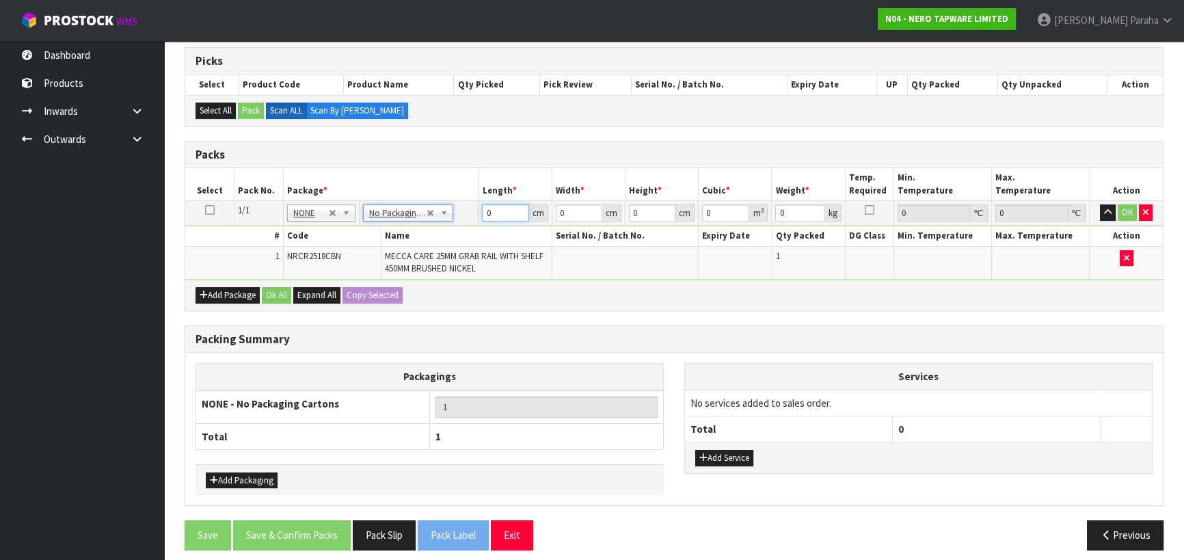
click at [452, 210] on tr "1/1 NONE 007-001 007-002 007-004 007-009 007-013 007-014 007-015 007-017 007-01…" at bounding box center [673, 213] width 977 height 25
click at [1099, 204] on button "button" at bounding box center [1107, 212] width 16 height 16
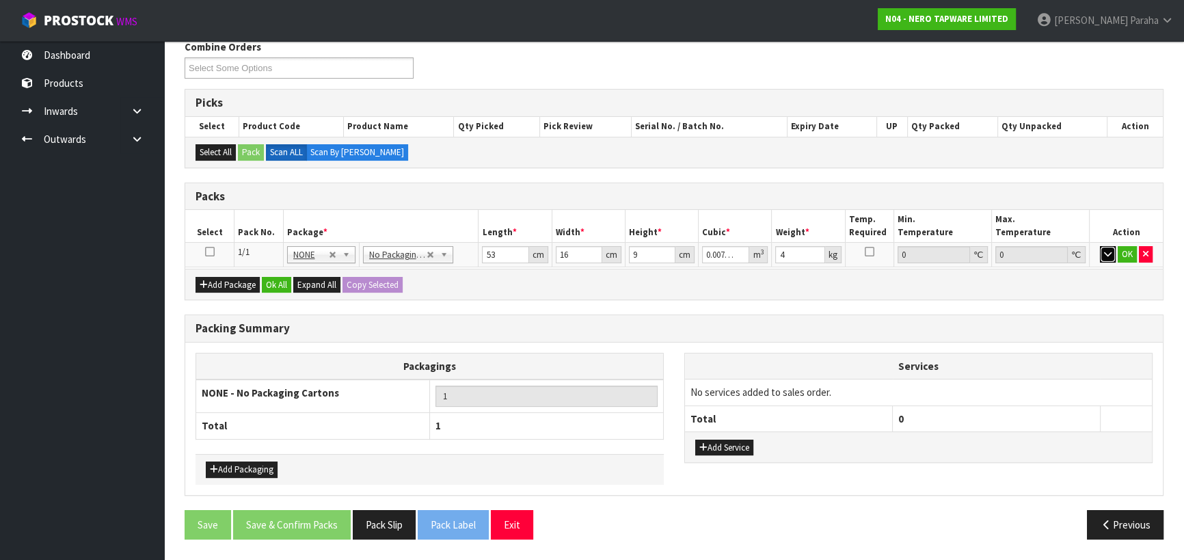
scroll to position [173, 0]
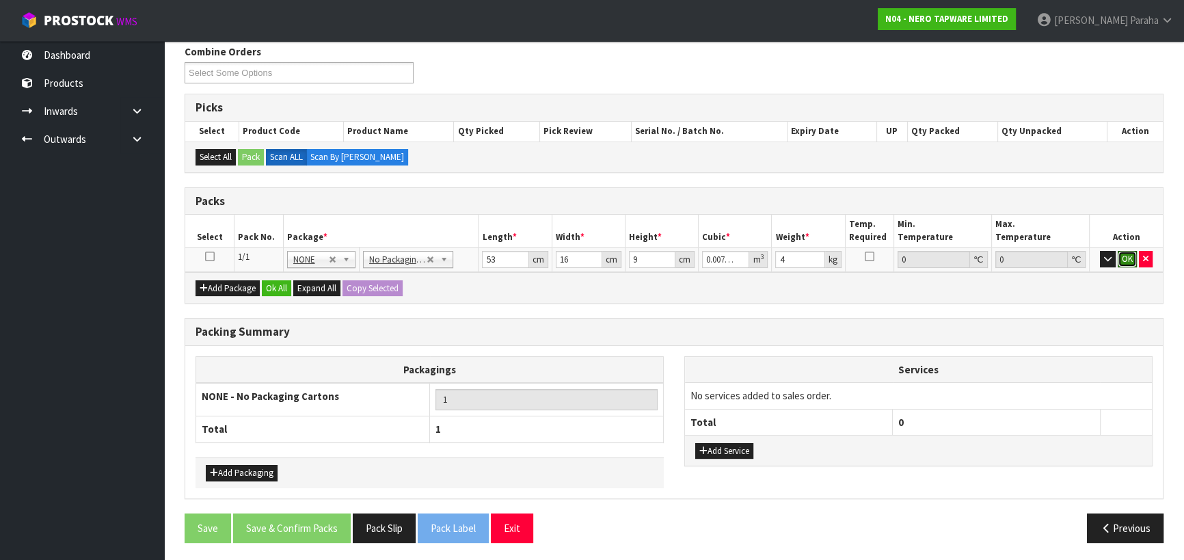
click button "OK" at bounding box center [1126, 259] width 19 height 16
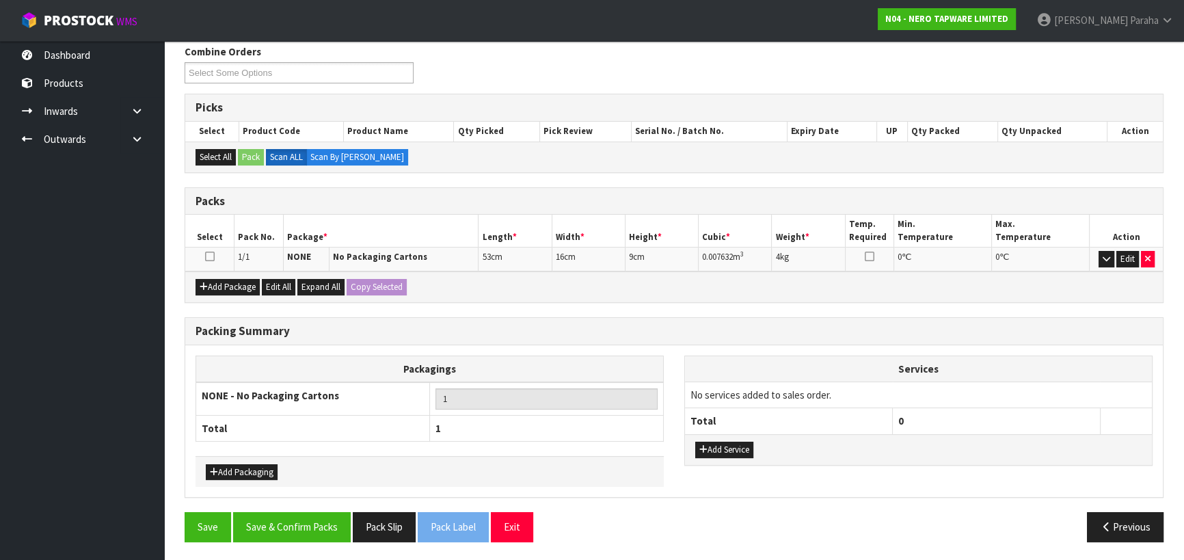
scroll to position [172, 0]
click at [735, 448] on button "Add Service" at bounding box center [724, 450] width 58 height 16
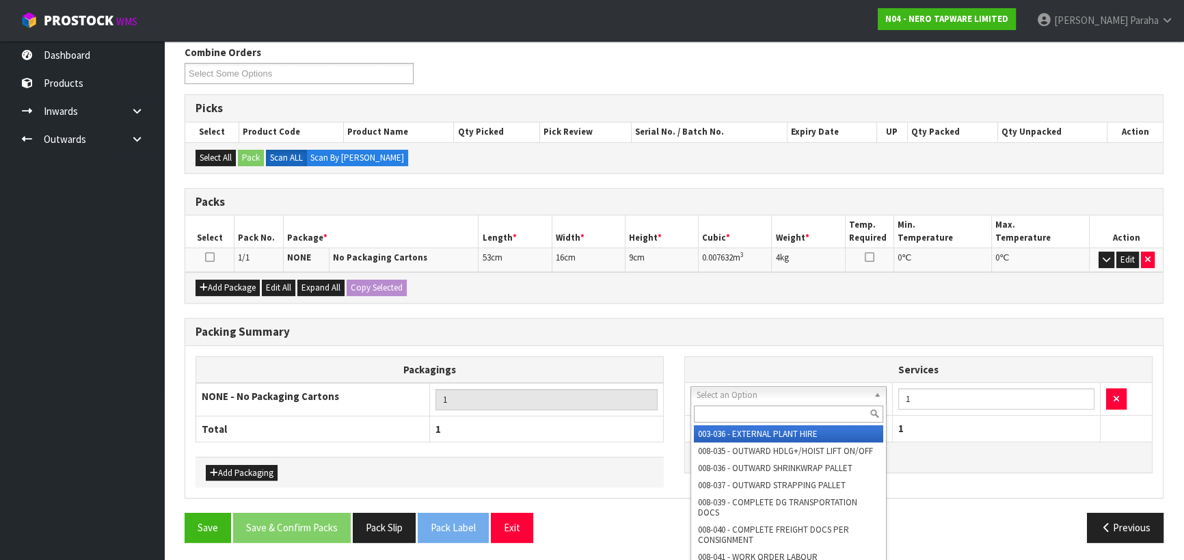
click at [732, 407] on input "text" at bounding box center [788, 413] width 189 height 17
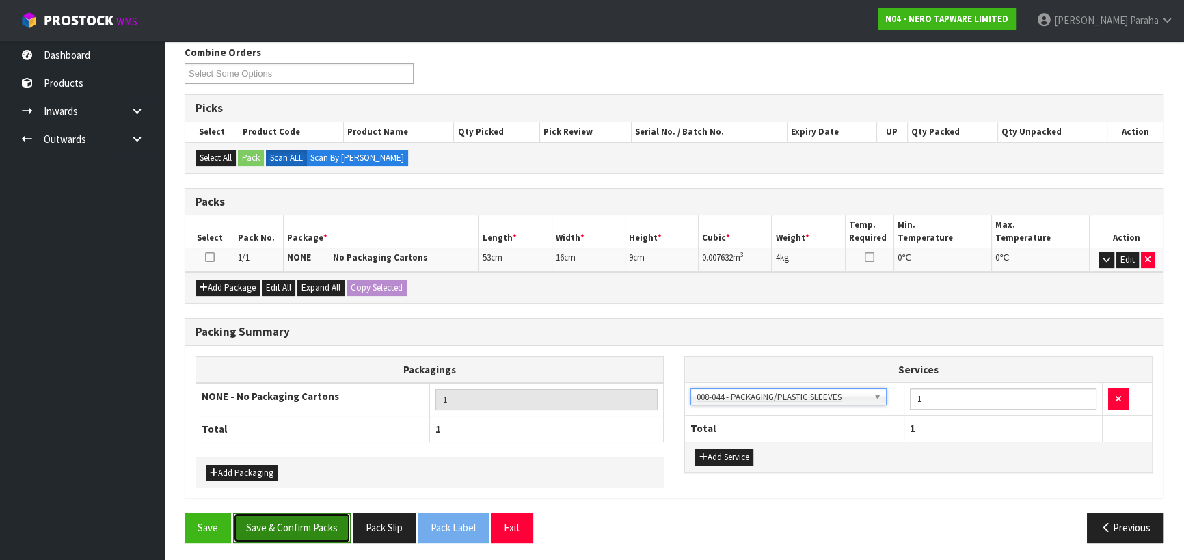
click at [295, 525] on button "Save & Confirm Packs" at bounding box center [292, 526] width 118 height 29
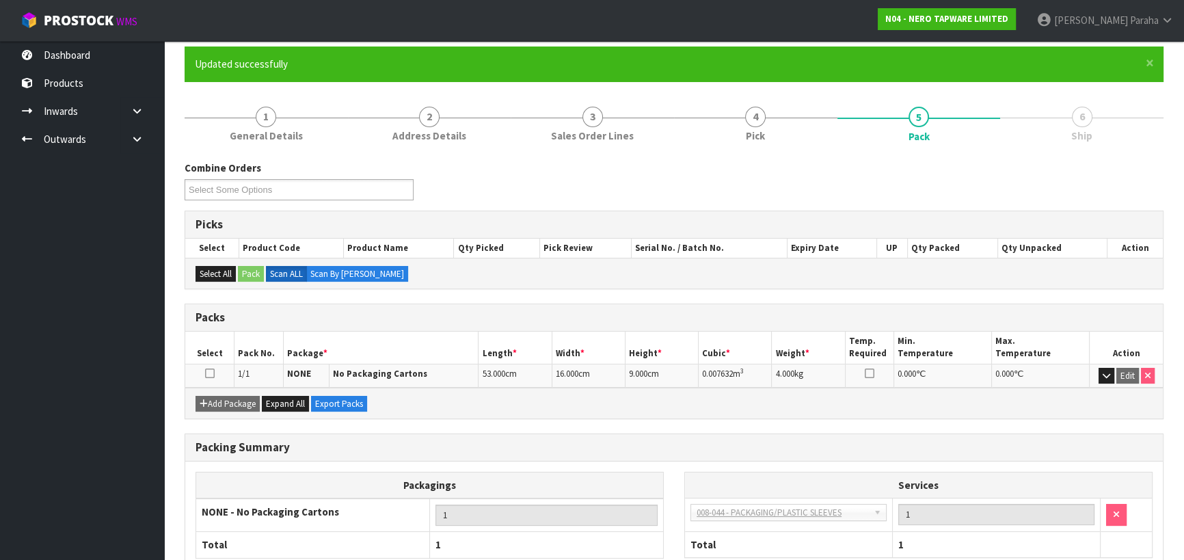
scroll to position [0, 0]
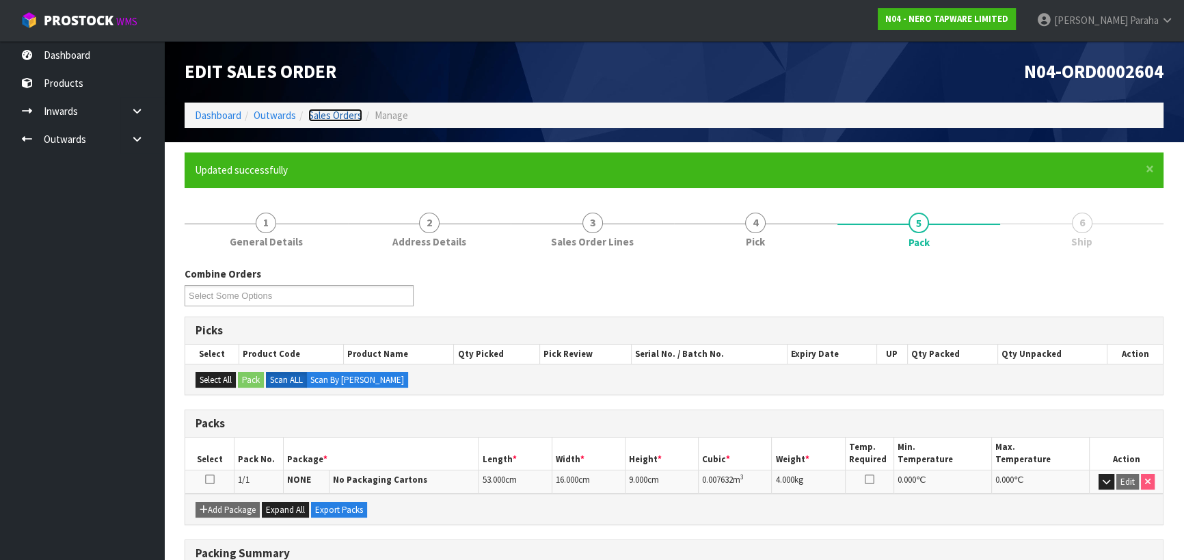
click at [348, 116] on link "Sales Orders" at bounding box center [335, 115] width 54 height 13
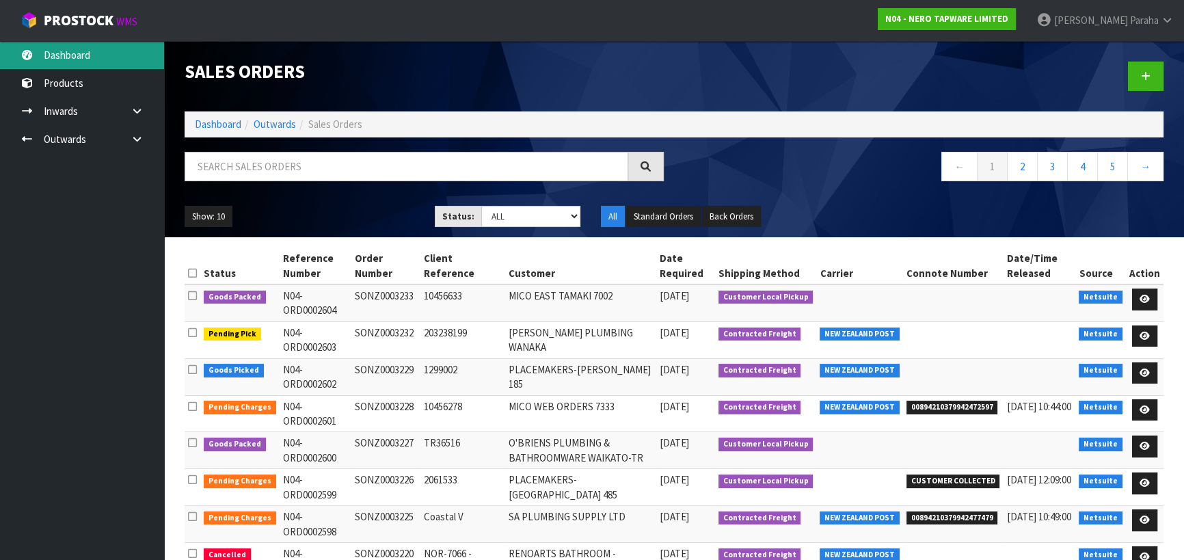
click at [96, 61] on link "Dashboard" at bounding box center [82, 55] width 164 height 28
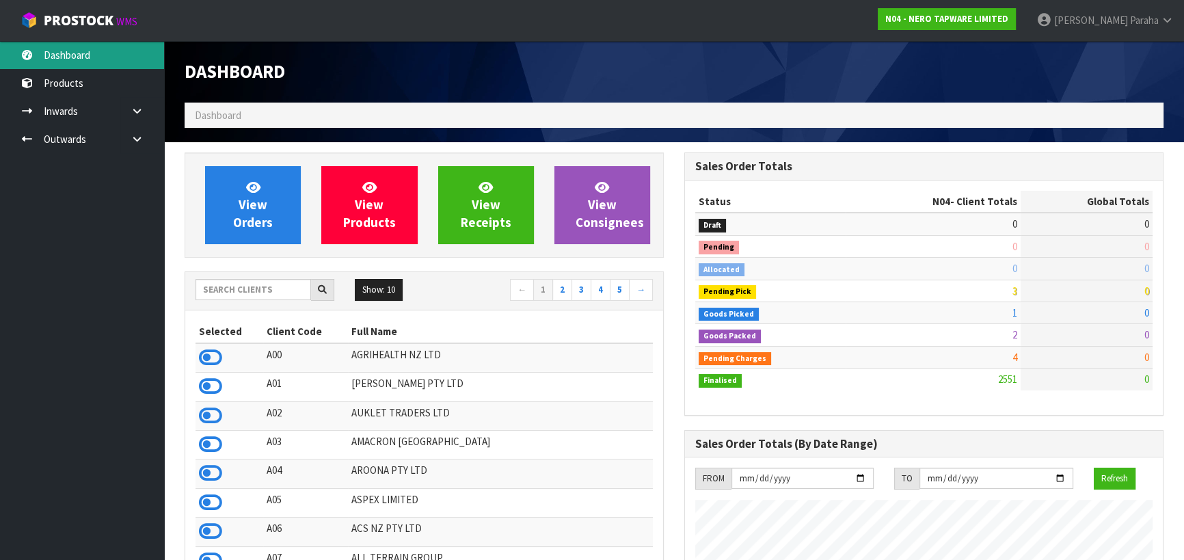
scroll to position [1091, 499]
click at [249, 288] on input "text" at bounding box center [252, 289] width 115 height 21
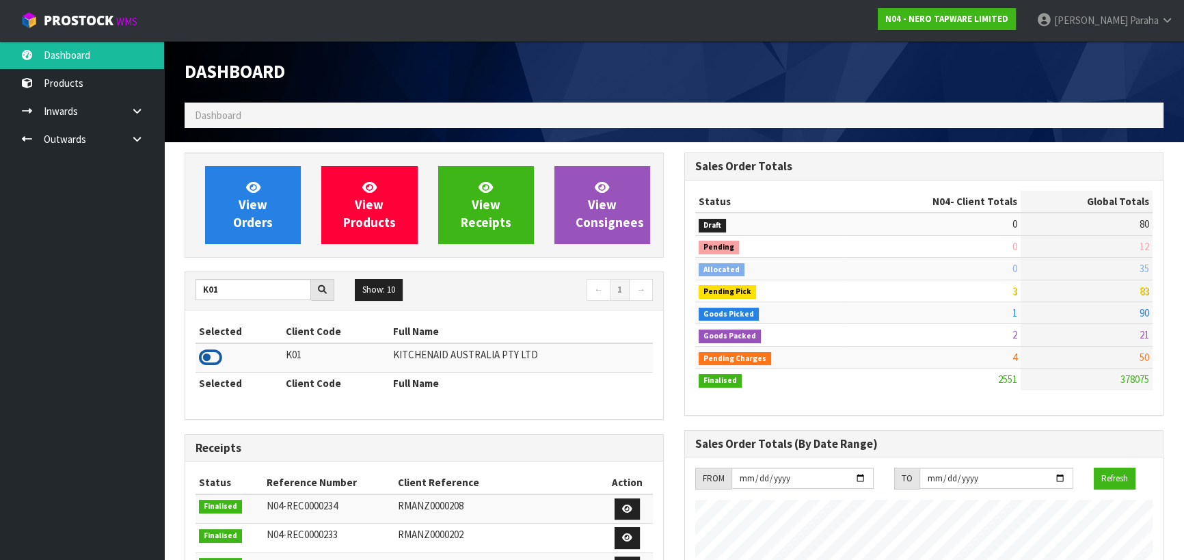
click at [214, 361] on icon at bounding box center [210, 357] width 23 height 20
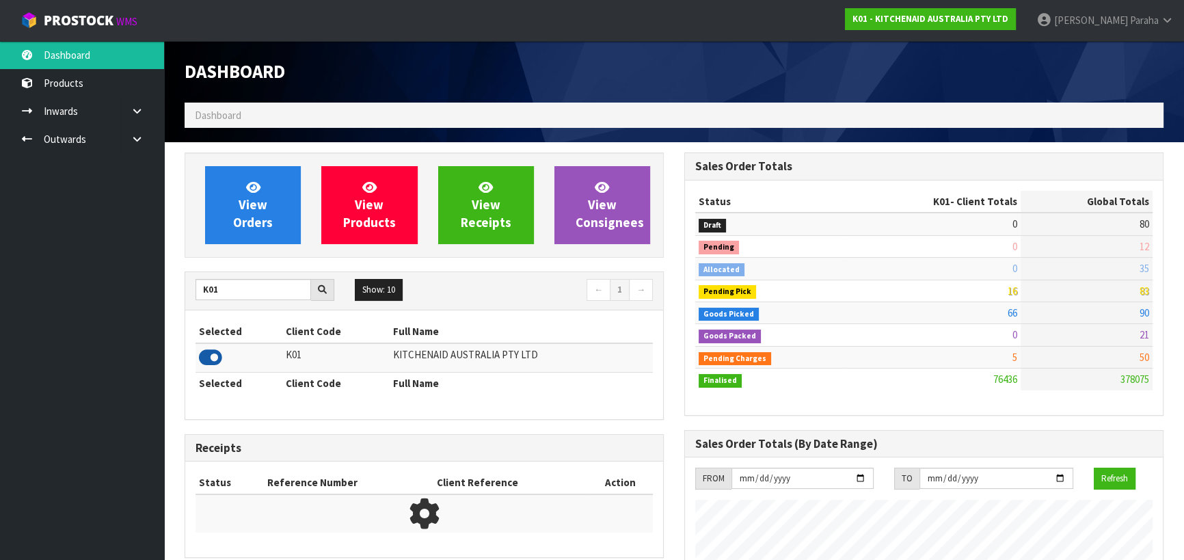
scroll to position [1033, 499]
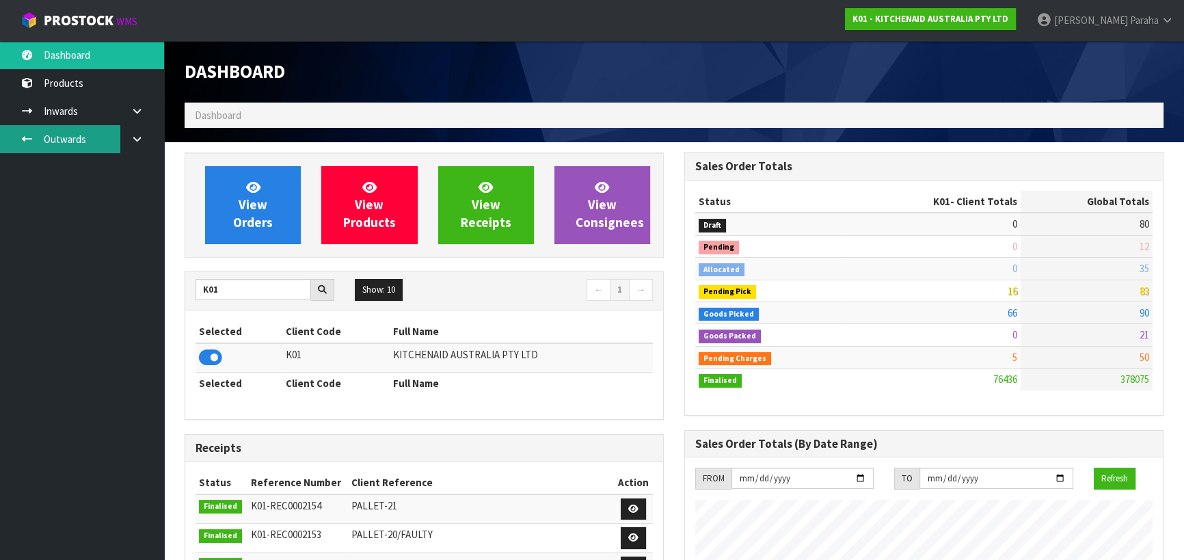
click at [59, 146] on link "Outwards" at bounding box center [82, 139] width 164 height 28
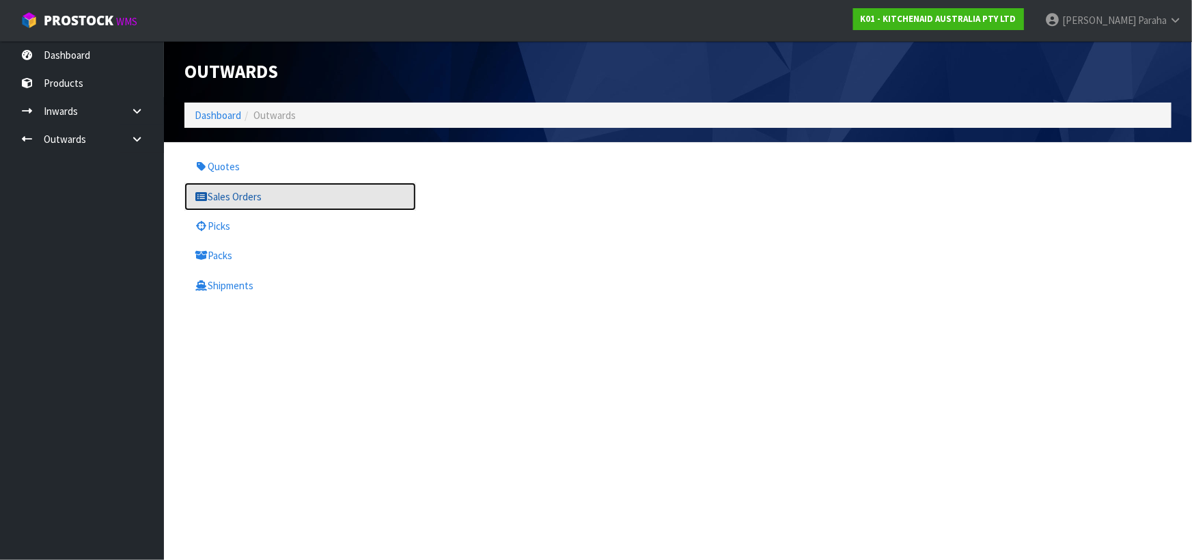
click at [225, 189] on link "Sales Orders" at bounding box center [300, 196] width 232 height 28
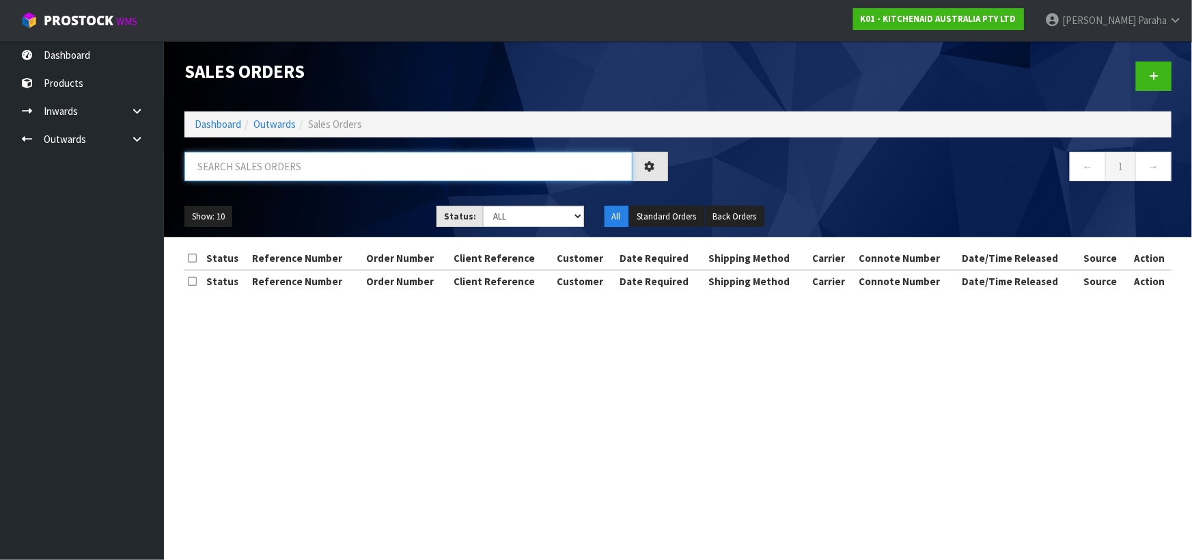
click at [218, 163] on input "text" at bounding box center [408, 166] width 448 height 29
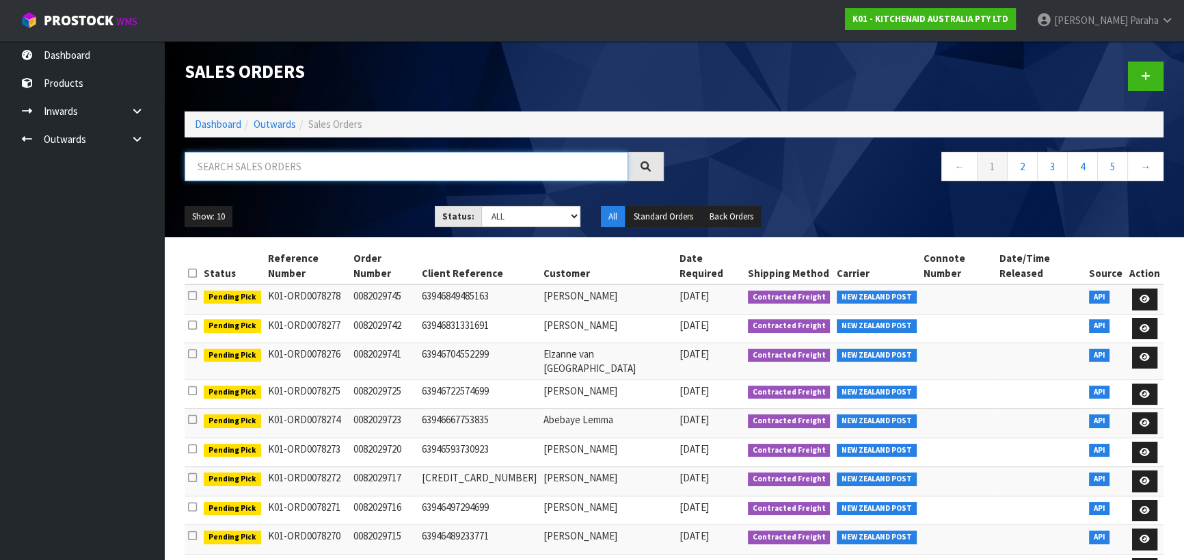
click at [234, 160] on input "text" at bounding box center [405, 166] width 443 height 29
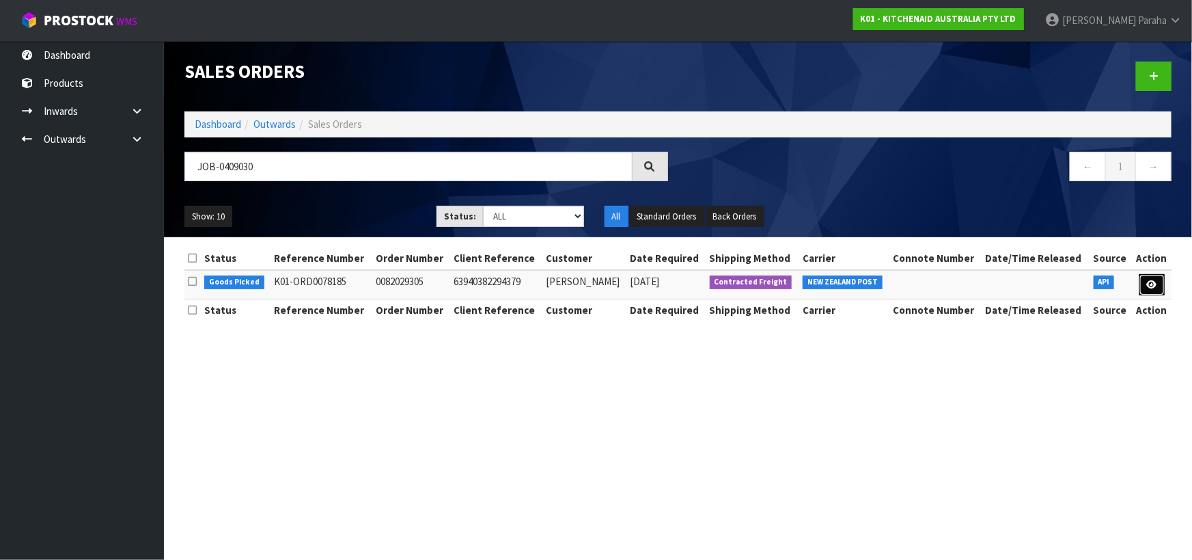
click at [1156, 280] on icon at bounding box center [1152, 284] width 10 height 9
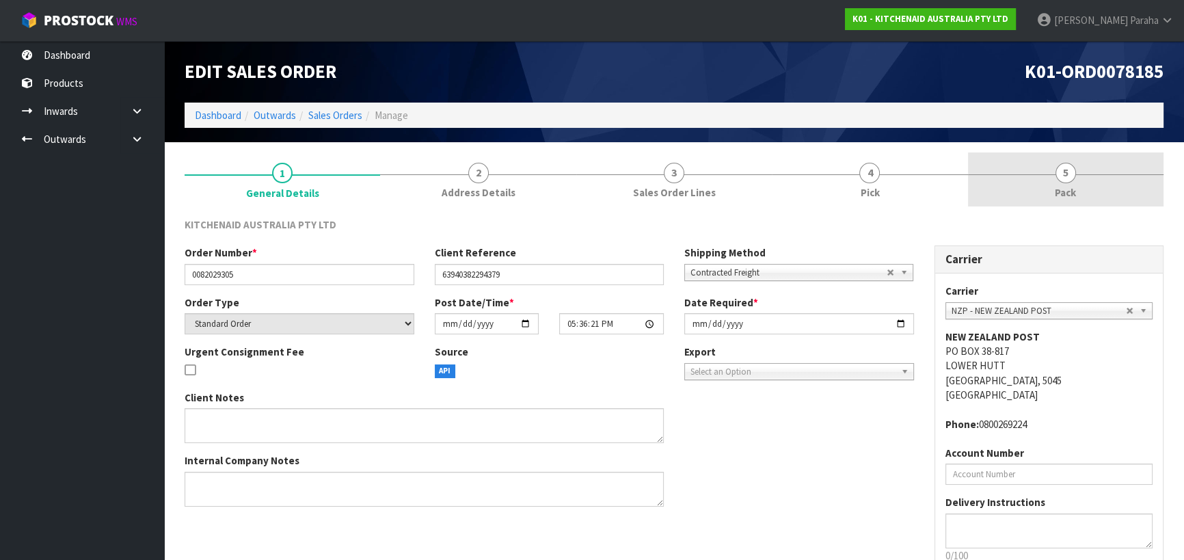
click at [1067, 181] on span "5" at bounding box center [1065, 173] width 20 height 20
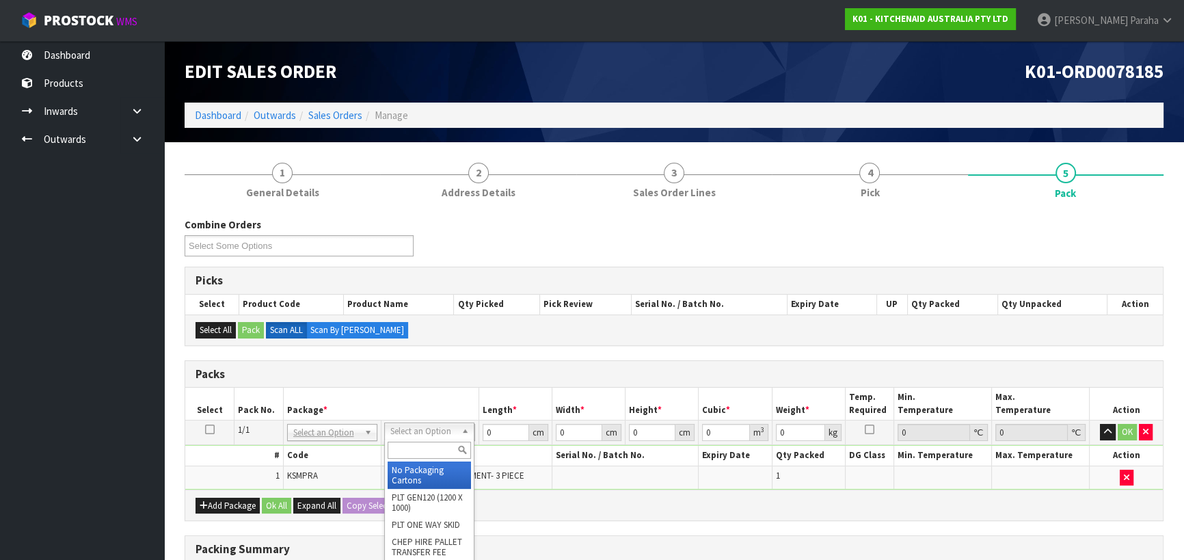
click at [446, 447] on input "text" at bounding box center [428, 449] width 83 height 17
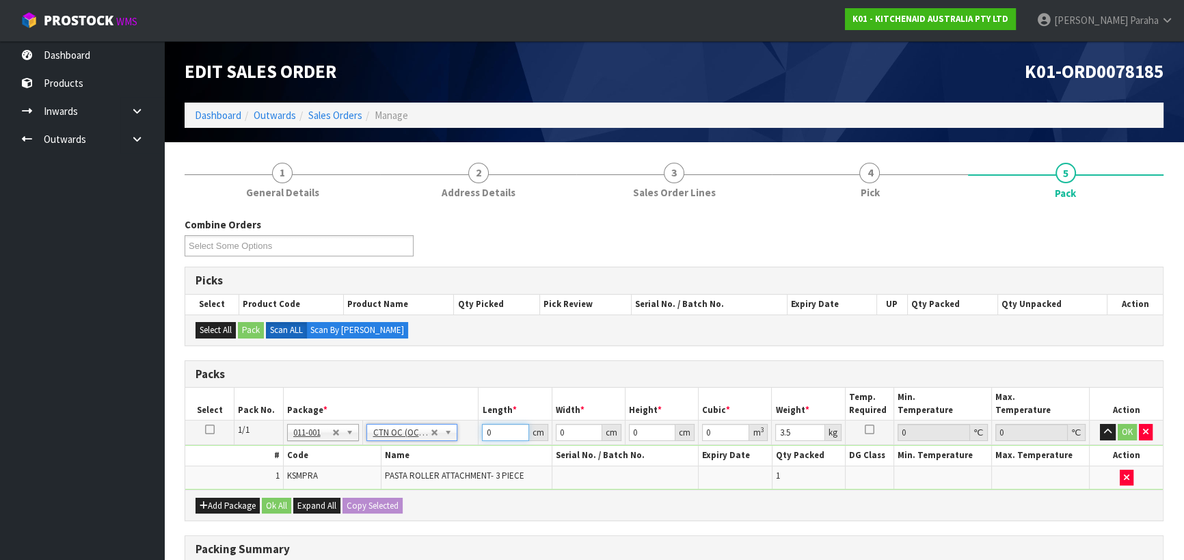
drag, startPoint x: 493, startPoint y: 432, endPoint x: 465, endPoint y: 436, distance: 29.0
click at [465, 437] on tr "1/1 NONE 007-001 007-002 007-004 007-009 007-013 007-014 007-015 007-017 007-01…" at bounding box center [673, 432] width 977 height 25
click at [1099, 424] on button "button" at bounding box center [1107, 432] width 16 height 16
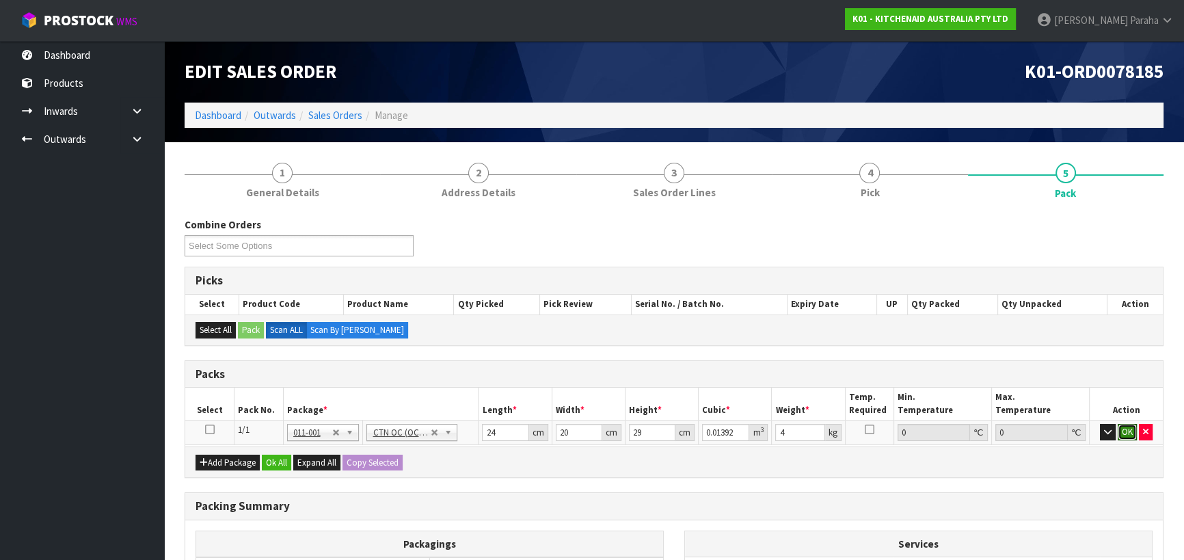
click button "OK" at bounding box center [1126, 432] width 19 height 16
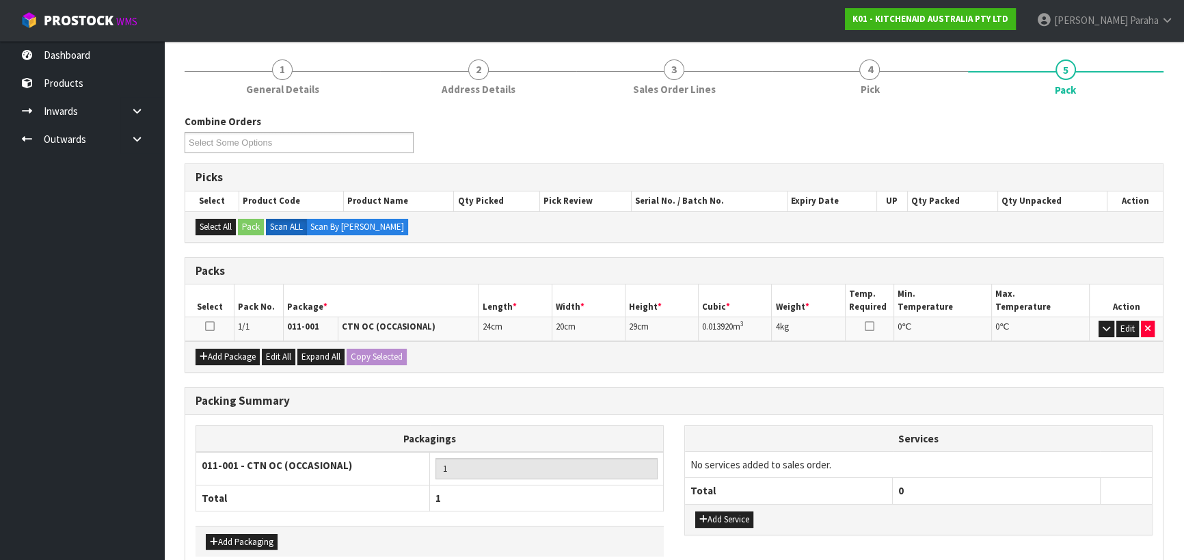
scroll to position [172, 0]
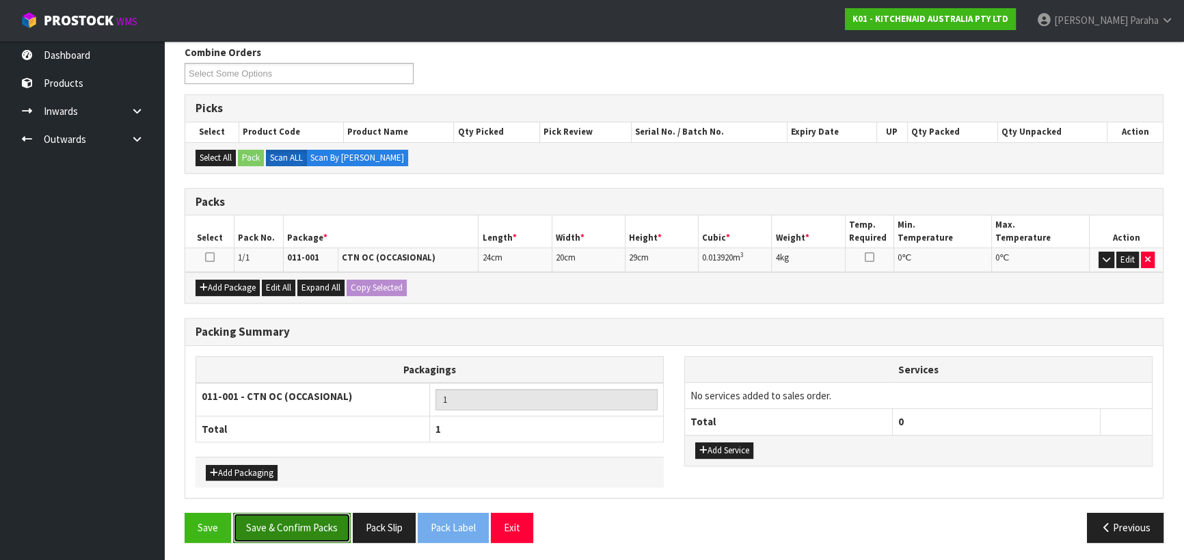
click at [303, 527] on button "Save & Confirm Packs" at bounding box center [292, 526] width 118 height 29
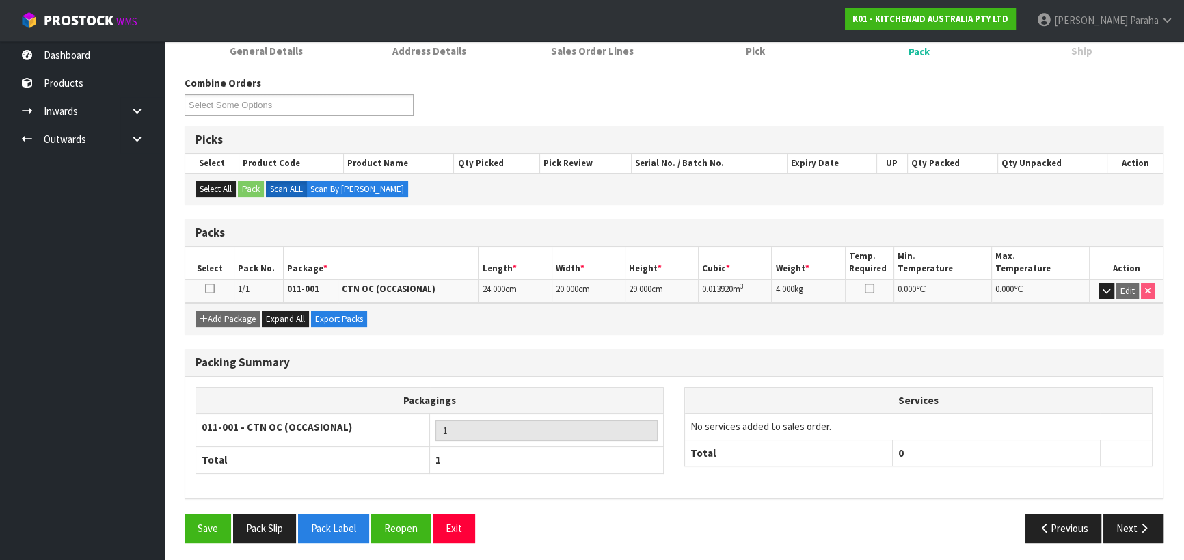
scroll to position [191, 0]
click at [1133, 521] on button "Next" at bounding box center [1133, 526] width 60 height 29
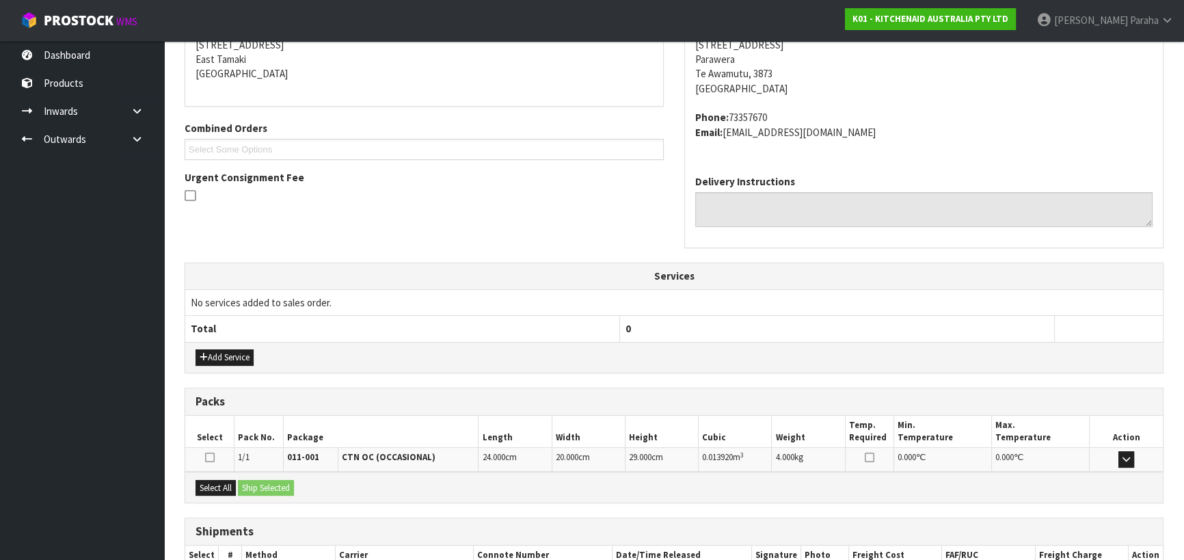
scroll to position [369, 0]
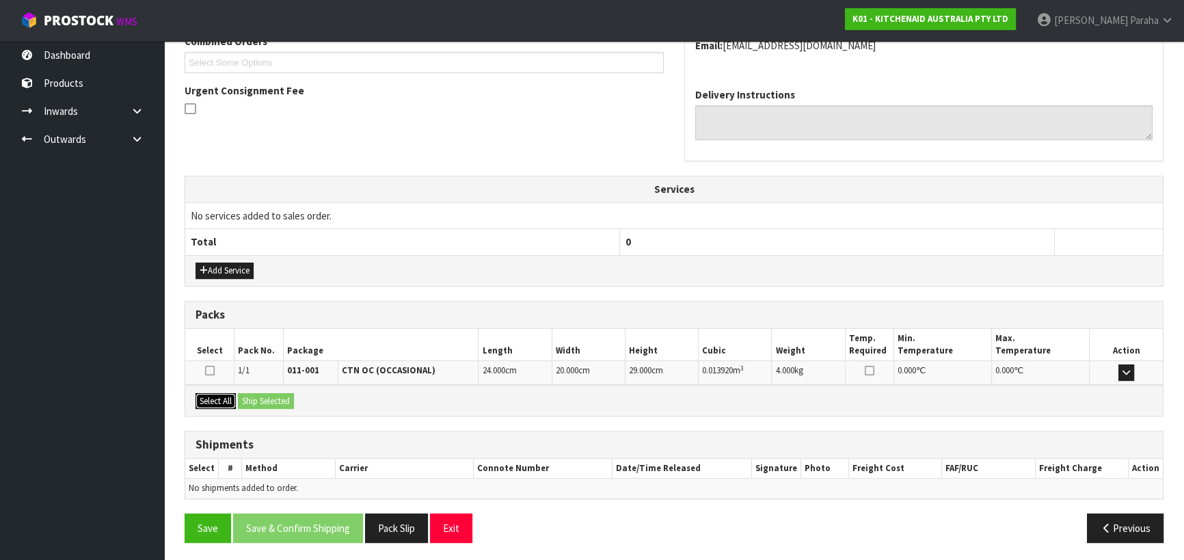
click at [216, 396] on button "Select All" at bounding box center [215, 401] width 40 height 16
click at [264, 396] on button "Ship Selected" at bounding box center [266, 401] width 56 height 16
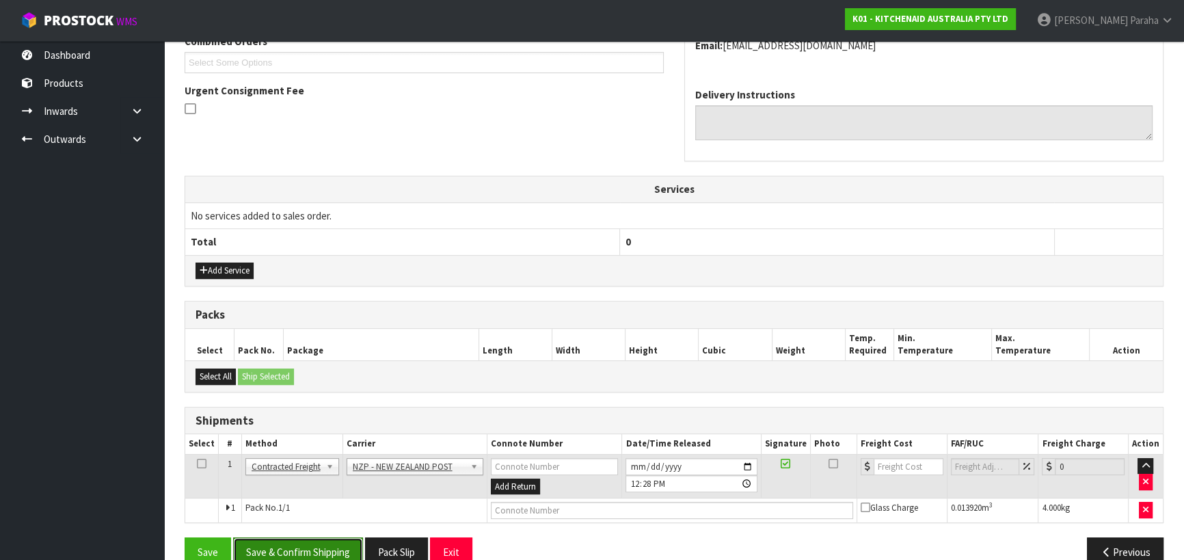
click at [329, 545] on button "Save & Confirm Shipping" at bounding box center [298, 551] width 130 height 29
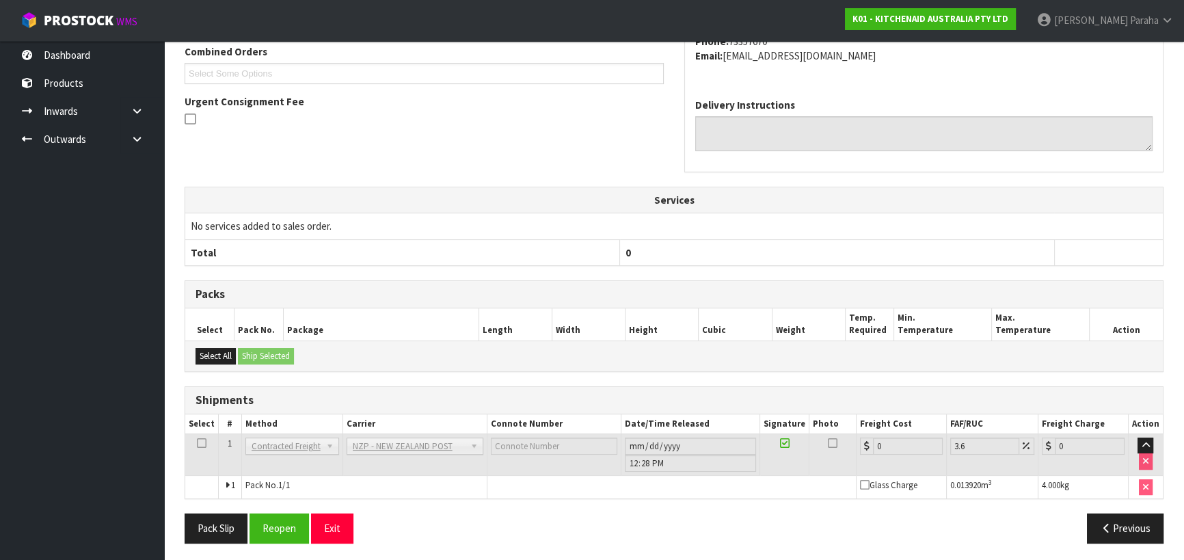
scroll to position [375, 0]
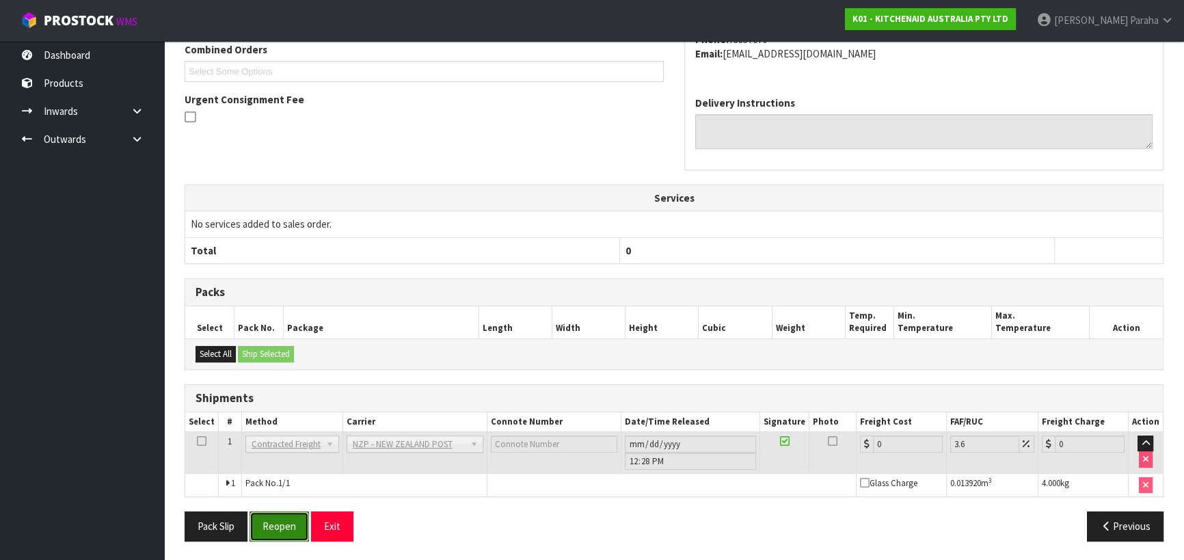
click at [275, 526] on button "Reopen" at bounding box center [278, 525] width 59 height 29
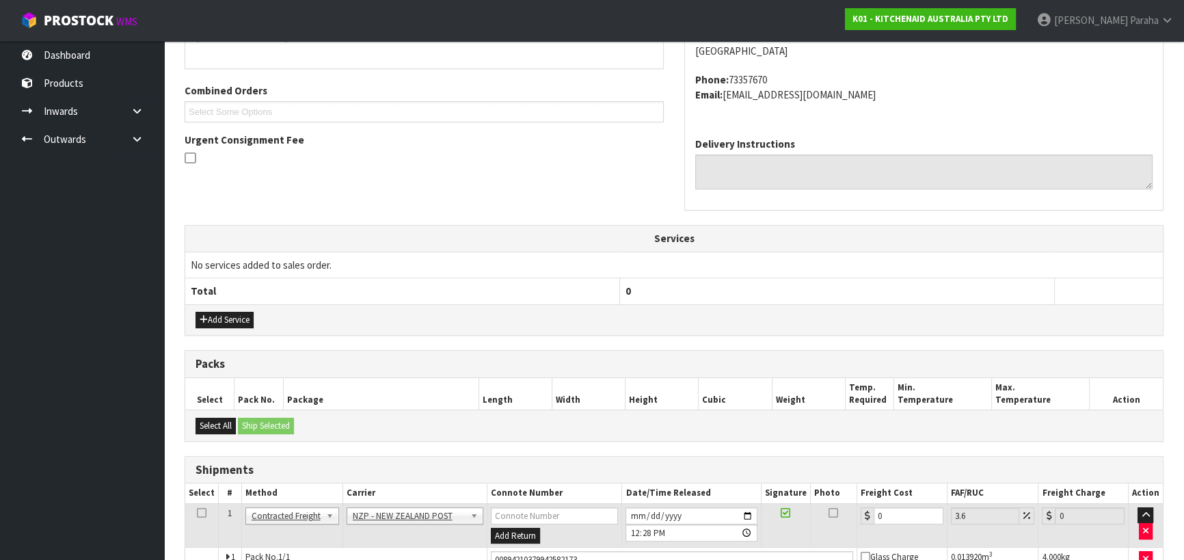
scroll to position [407, 0]
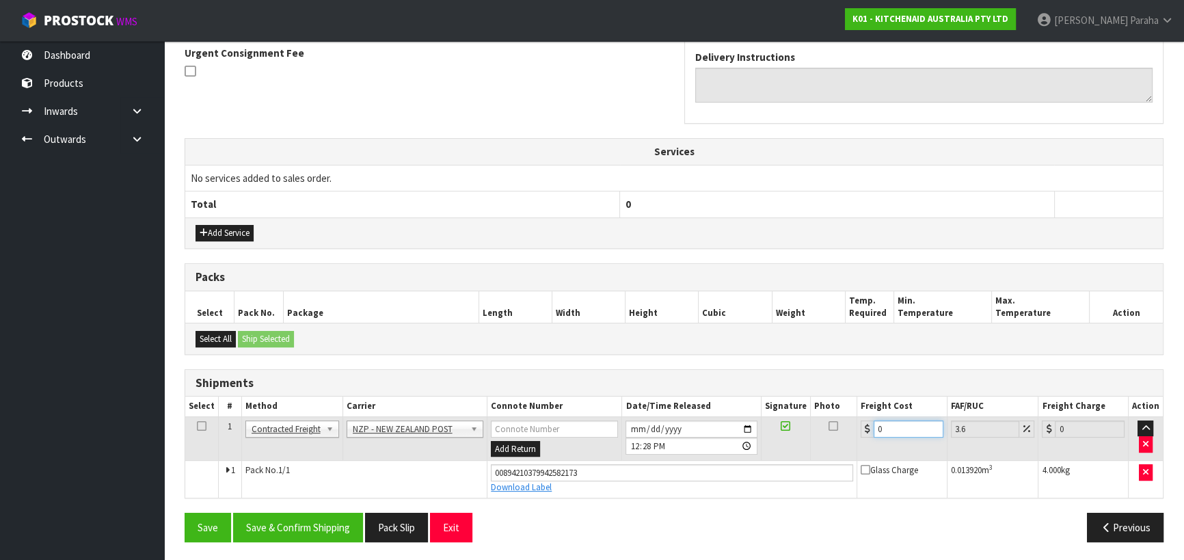
drag, startPoint x: 875, startPoint y: 424, endPoint x: 854, endPoint y: 430, distance: 21.4
click at [859, 430] on td "0" at bounding box center [902, 438] width 90 height 44
click at [313, 519] on button "Save & Confirm Shipping" at bounding box center [298, 526] width 130 height 29
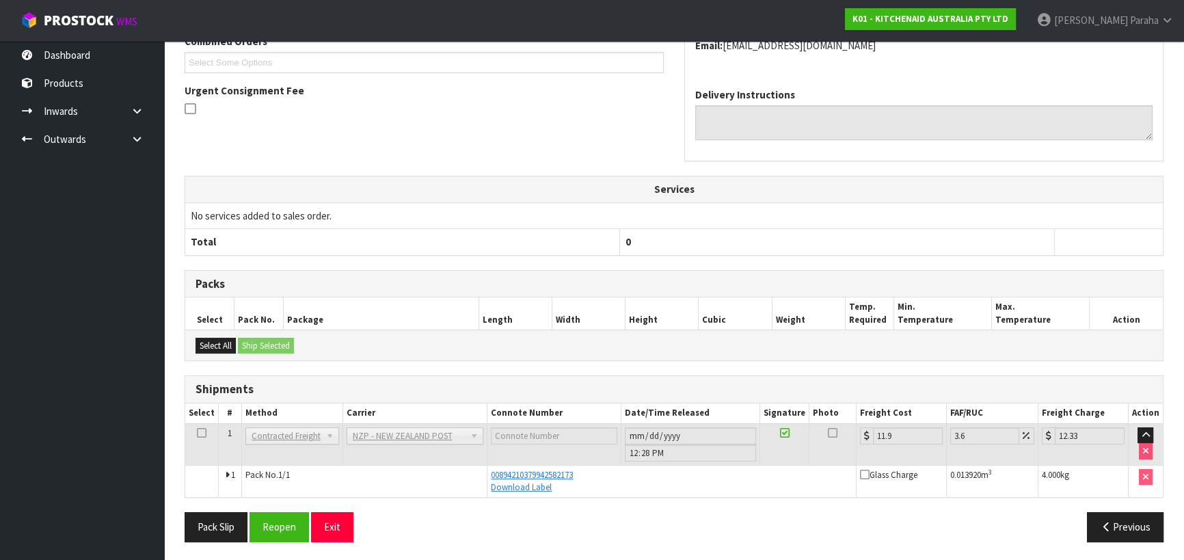
scroll to position [0, 0]
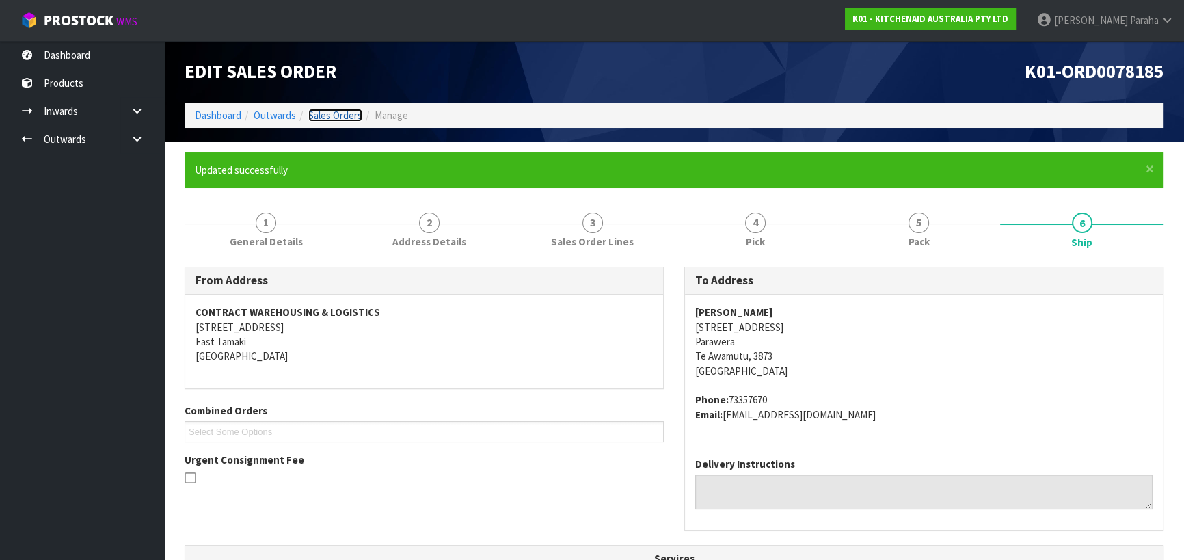
click at [348, 110] on link "Sales Orders" at bounding box center [335, 115] width 54 height 13
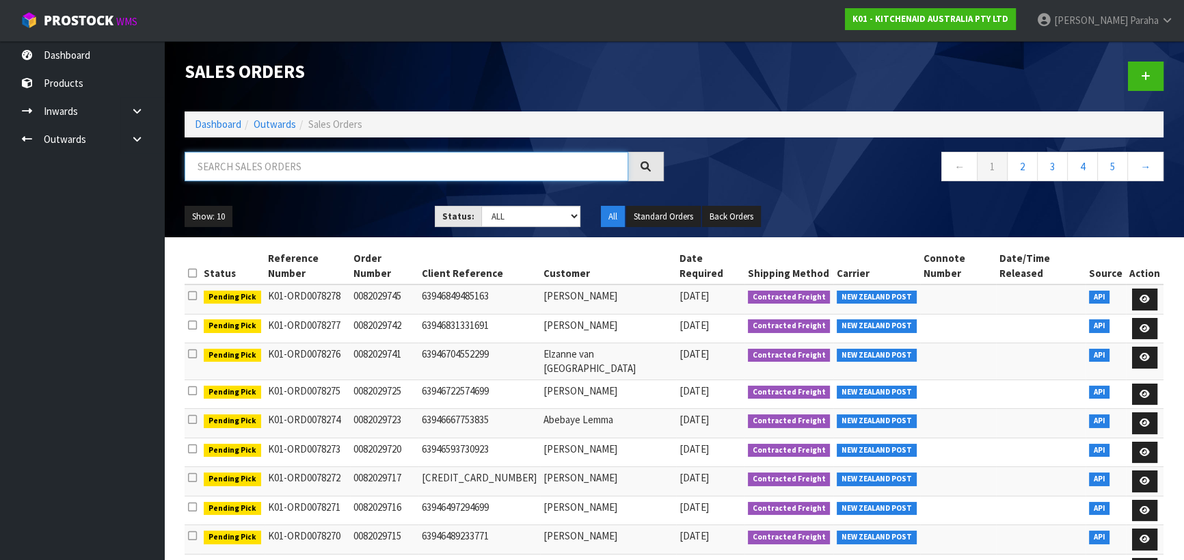
click at [462, 167] on input "text" at bounding box center [405, 166] width 443 height 29
click at [272, 157] on input "text" at bounding box center [405, 166] width 443 height 29
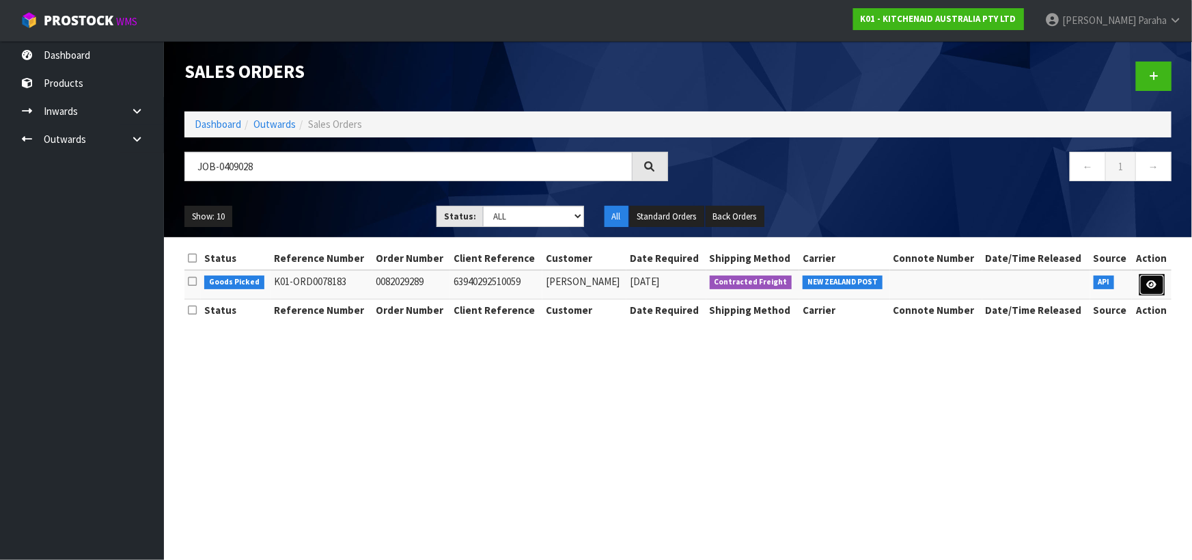
click at [1149, 284] on icon at bounding box center [1152, 284] width 10 height 9
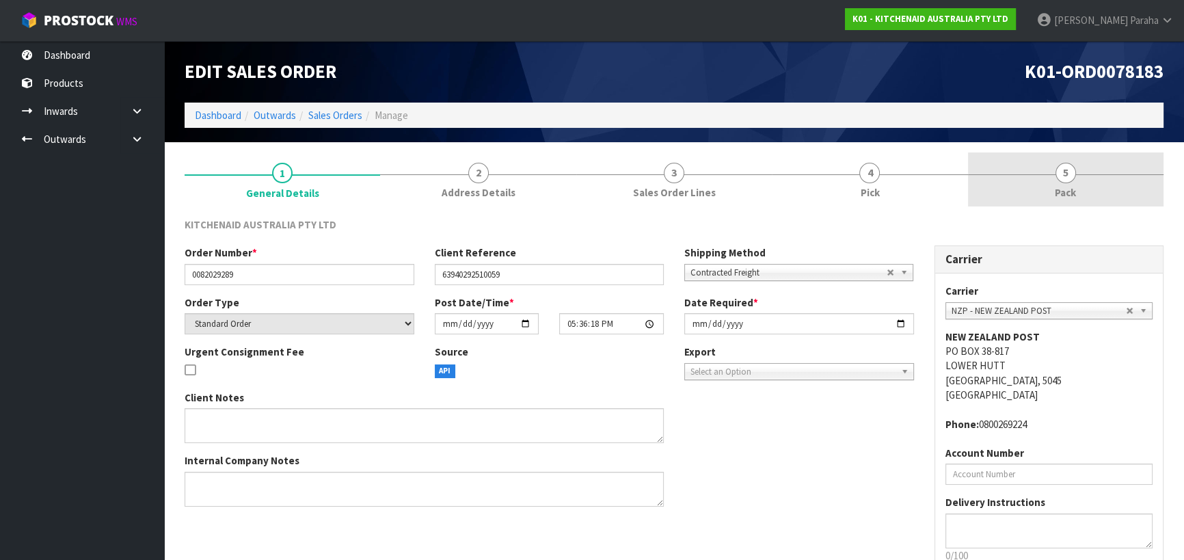
click at [1070, 180] on span "5" at bounding box center [1065, 173] width 20 height 20
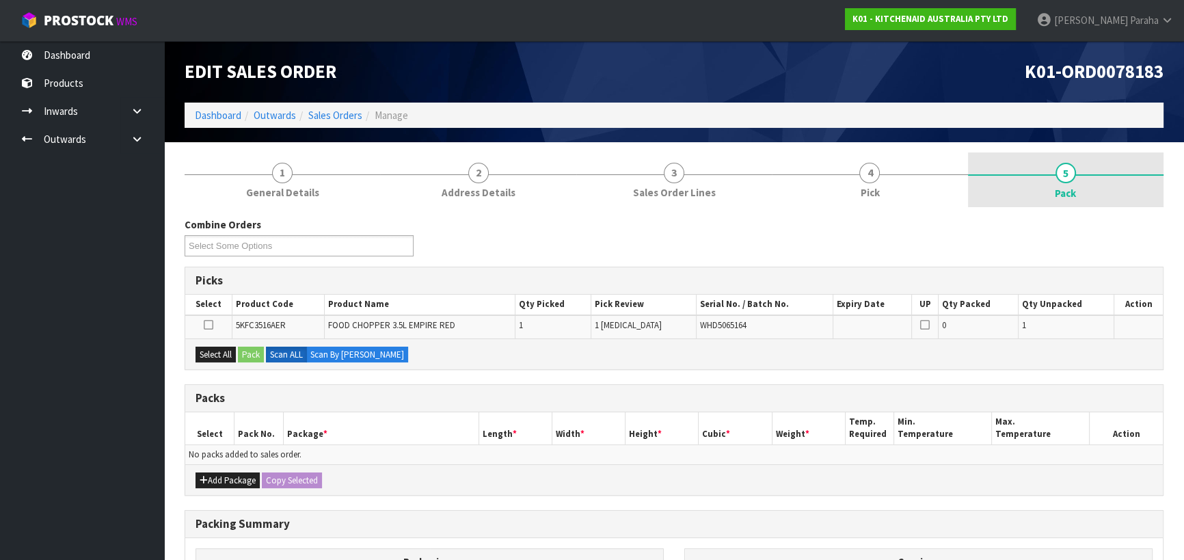
scroll to position [185, 0]
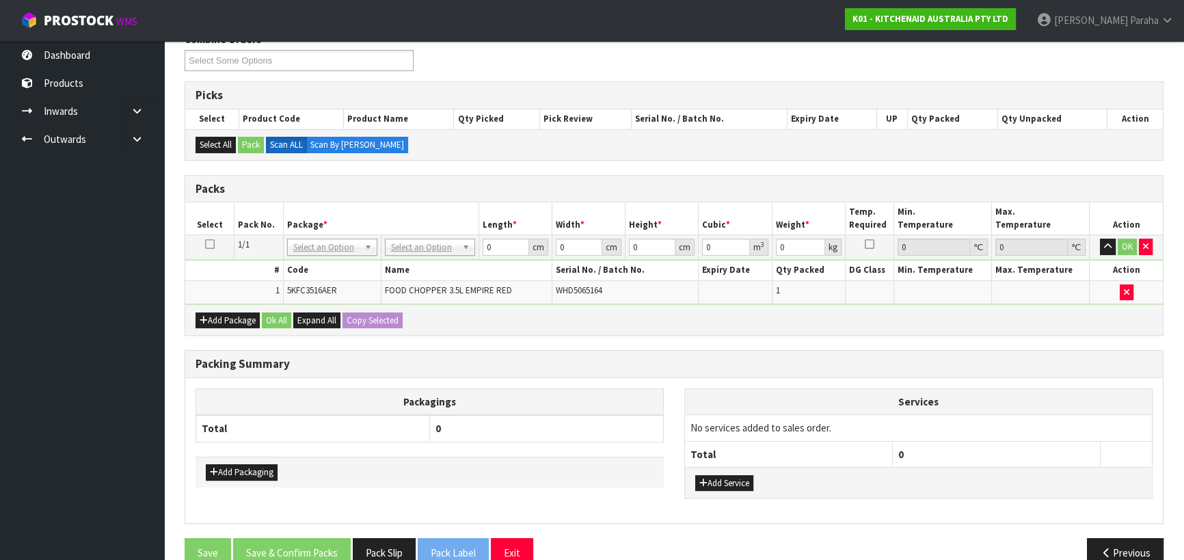
drag, startPoint x: 454, startPoint y: 246, endPoint x: 450, endPoint y: 266, distance: 21.1
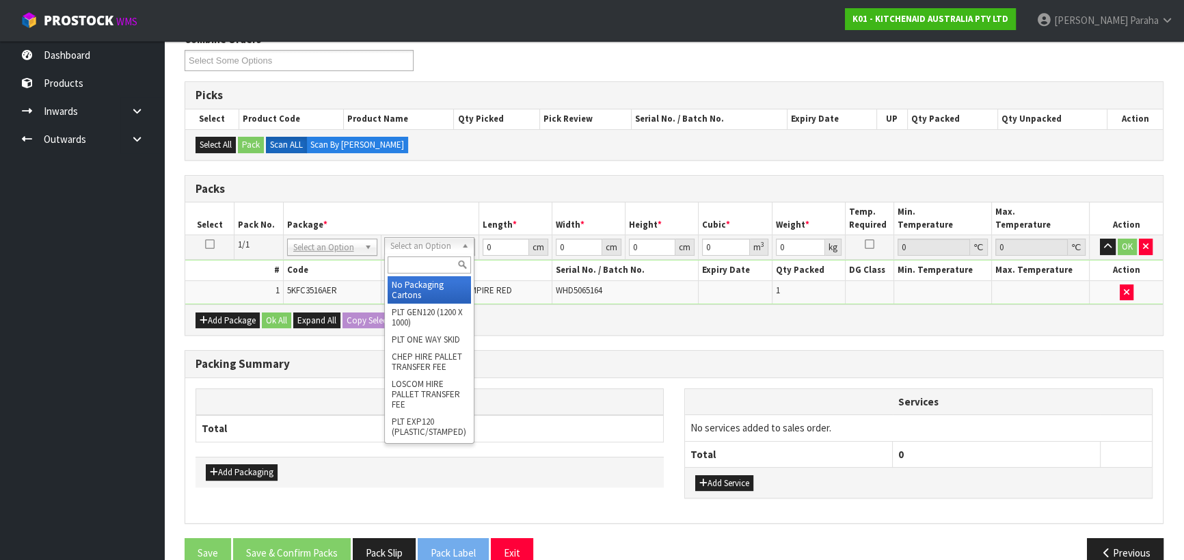
click at [446, 267] on input "text" at bounding box center [428, 264] width 83 height 17
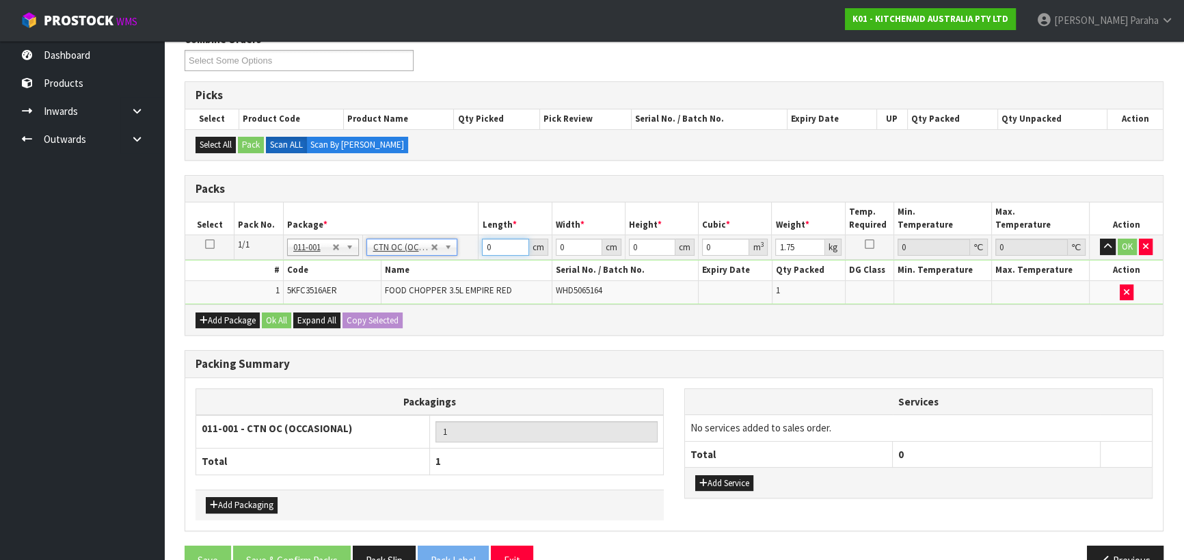
drag, startPoint x: 491, startPoint y: 245, endPoint x: 456, endPoint y: 245, distance: 34.8
click at [456, 245] on tr "1/1 NONE 007-001 007-002 007-004 007-009 007-013 007-014 007-015 007-017 007-01…" at bounding box center [673, 247] width 977 height 25
click at [1099, 238] on button "button" at bounding box center [1107, 246] width 16 height 16
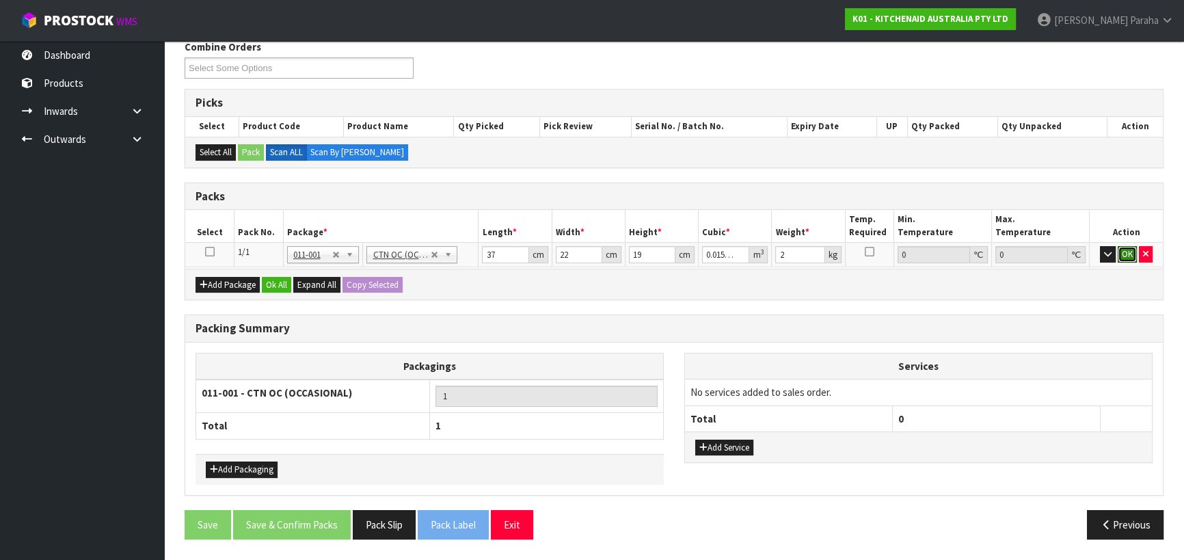
scroll to position [172, 0]
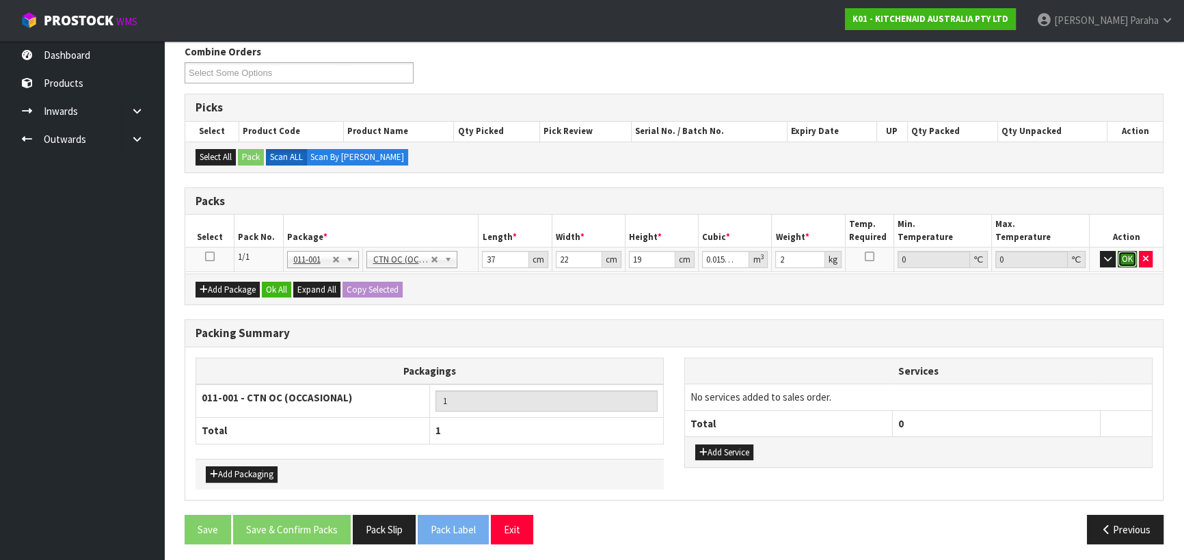
click button "OK" at bounding box center [1126, 259] width 19 height 16
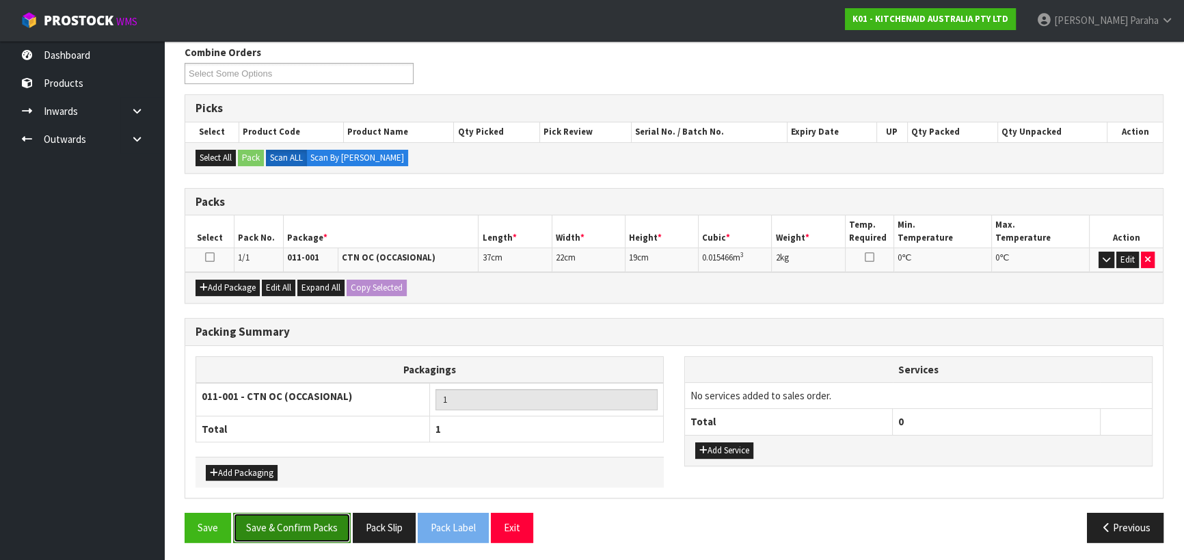
click at [300, 517] on button "Save & Confirm Packs" at bounding box center [292, 526] width 118 height 29
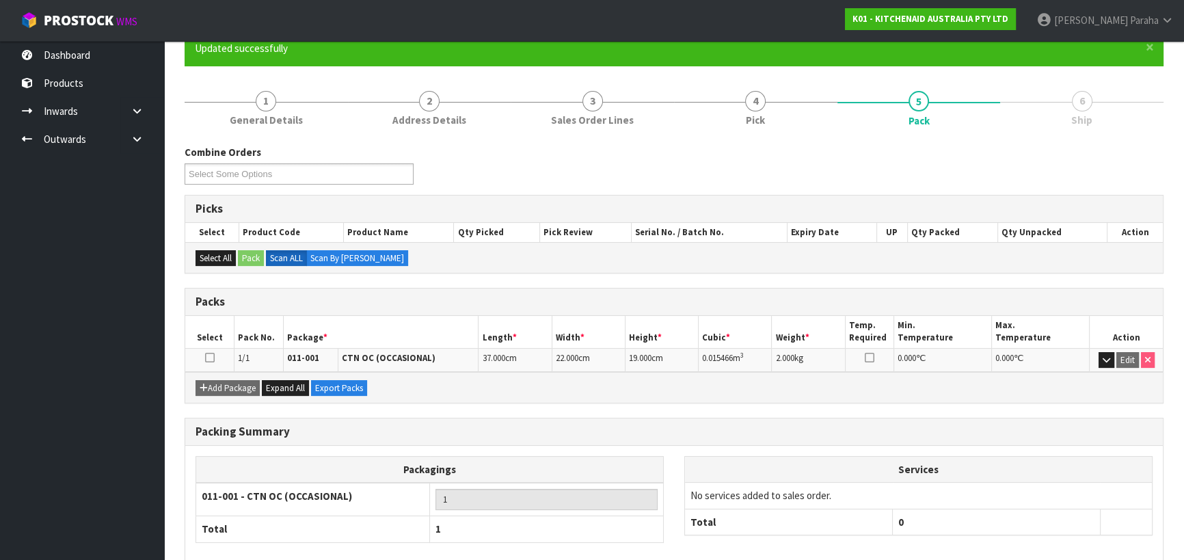
scroll to position [191, 0]
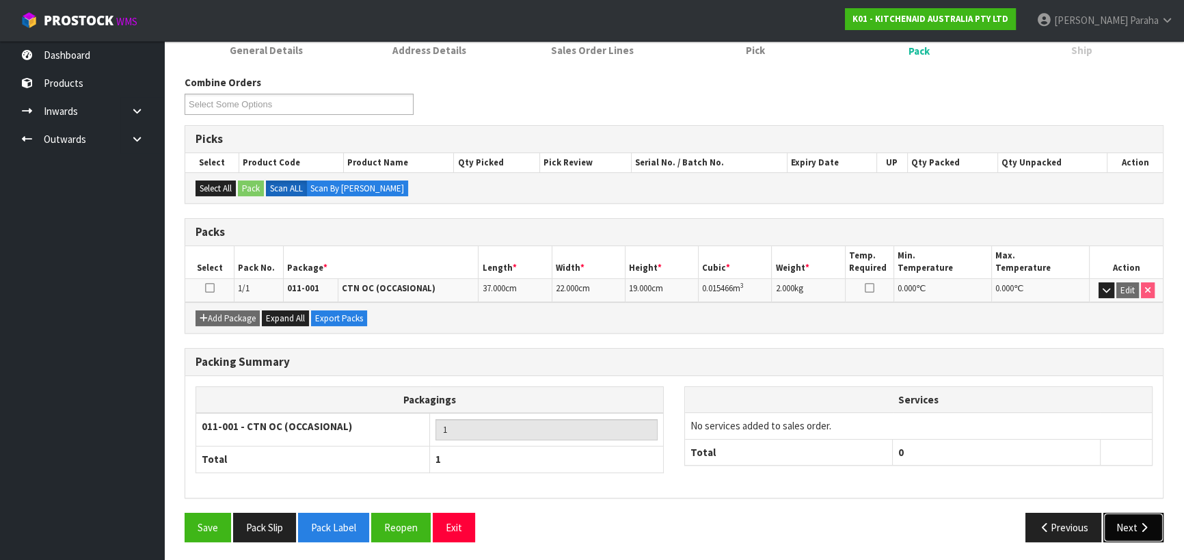
click at [1130, 531] on button "Next" at bounding box center [1133, 526] width 60 height 29
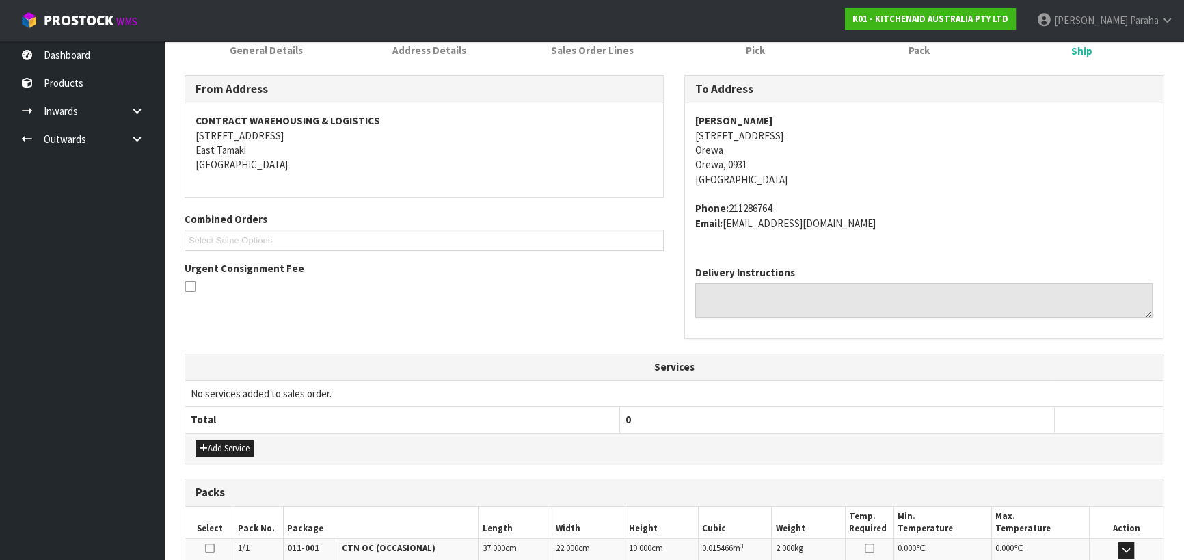
scroll to position [369, 0]
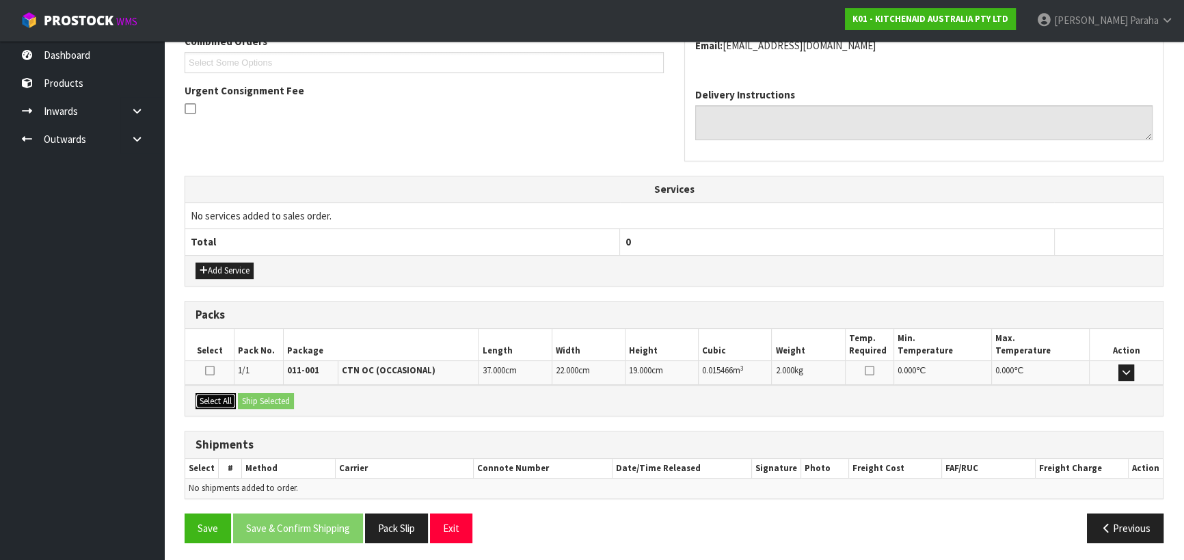
click at [221, 393] on button "Select All" at bounding box center [215, 401] width 40 height 16
click at [267, 393] on button "Ship Selected" at bounding box center [266, 401] width 56 height 16
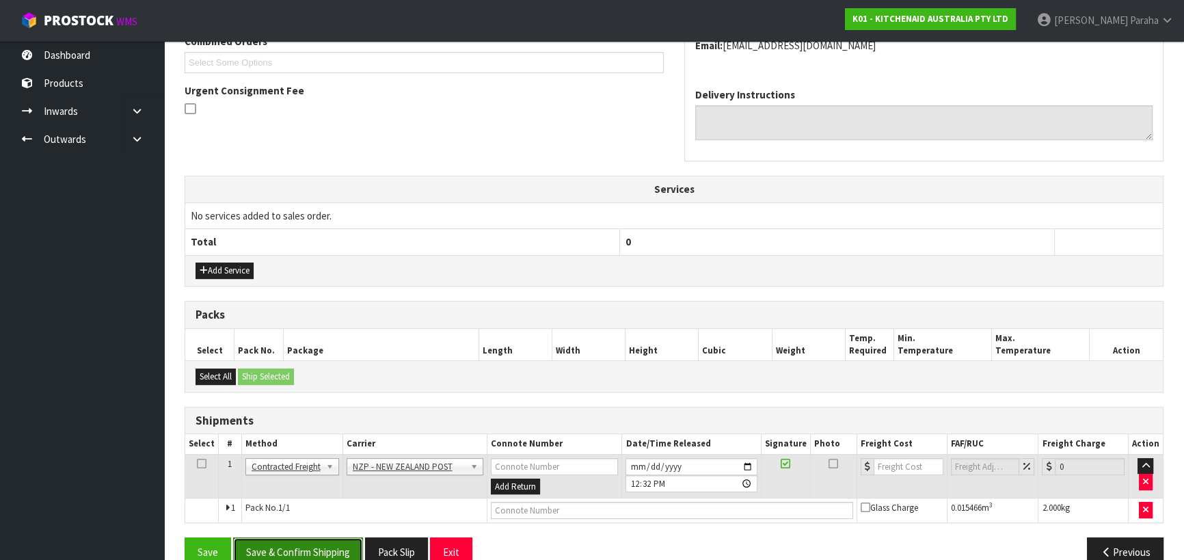
click at [350, 540] on button "Save & Confirm Shipping" at bounding box center [298, 551] width 130 height 29
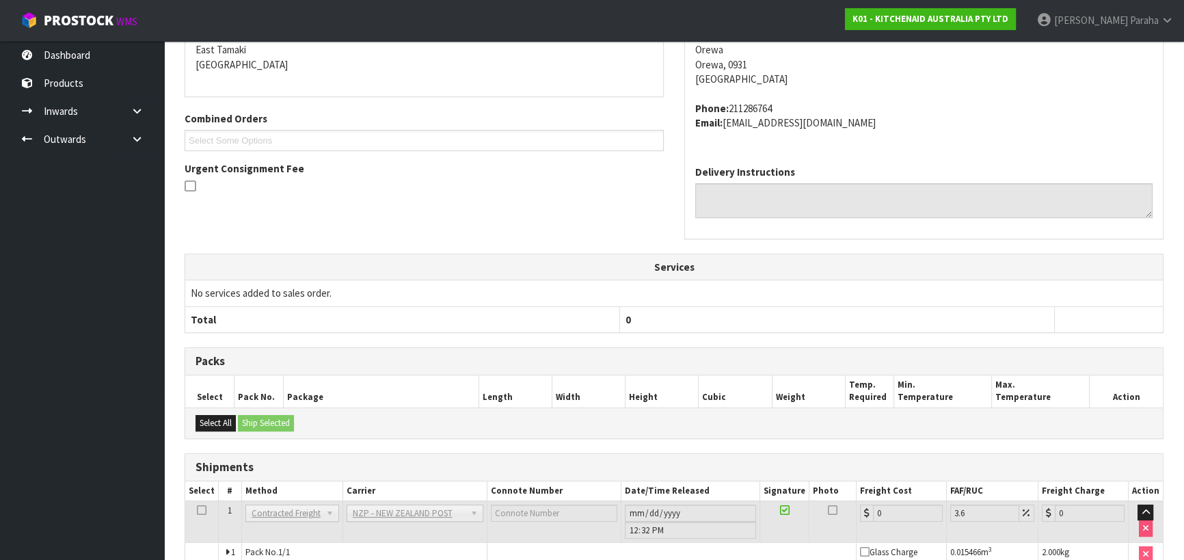
scroll to position [375, 0]
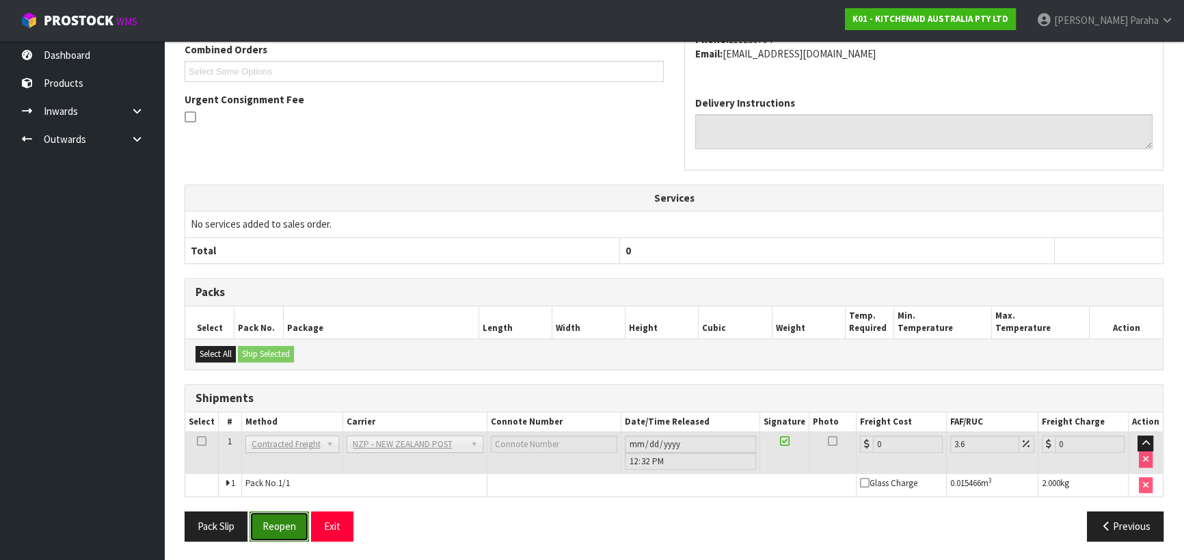
click at [281, 521] on button "Reopen" at bounding box center [278, 525] width 59 height 29
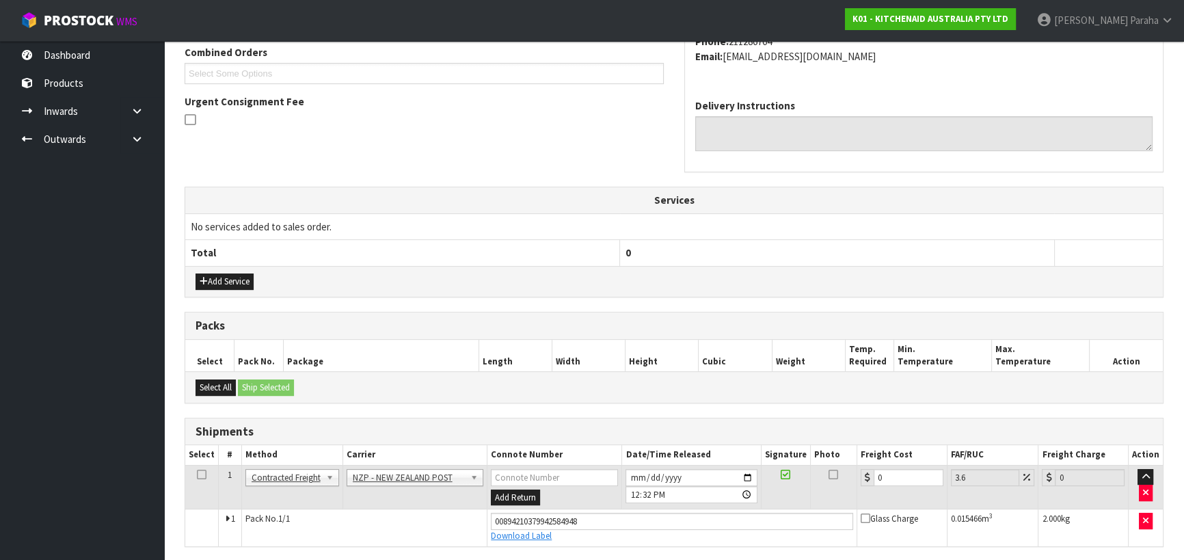
scroll to position [407, 0]
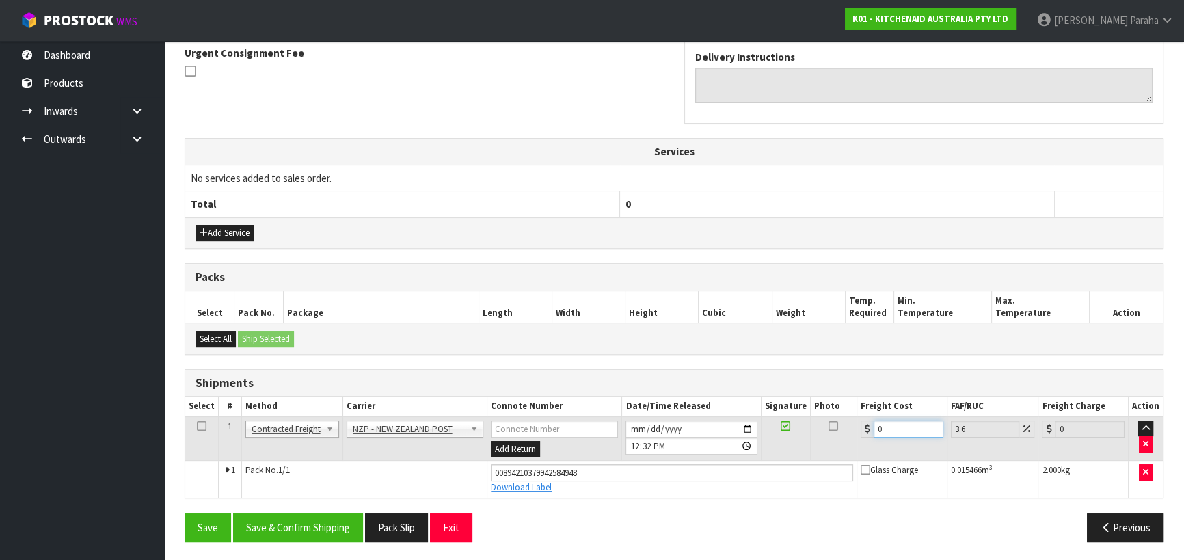
drag, startPoint x: 886, startPoint y: 428, endPoint x: 856, endPoint y: 430, distance: 30.8
click at [855, 428] on tr "1 Client Local Pickup Customer Local Pickup Company Freight Contracted Freight …" at bounding box center [673, 438] width 977 height 44
click at [327, 533] on button "Save & Confirm Shipping" at bounding box center [298, 526] width 130 height 29
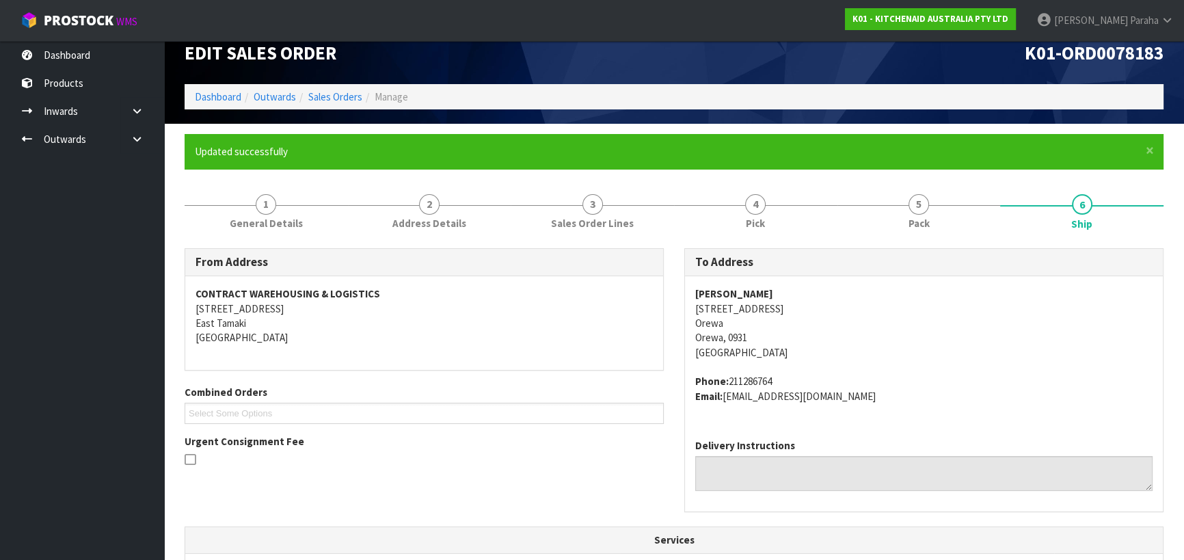
scroll to position [0, 0]
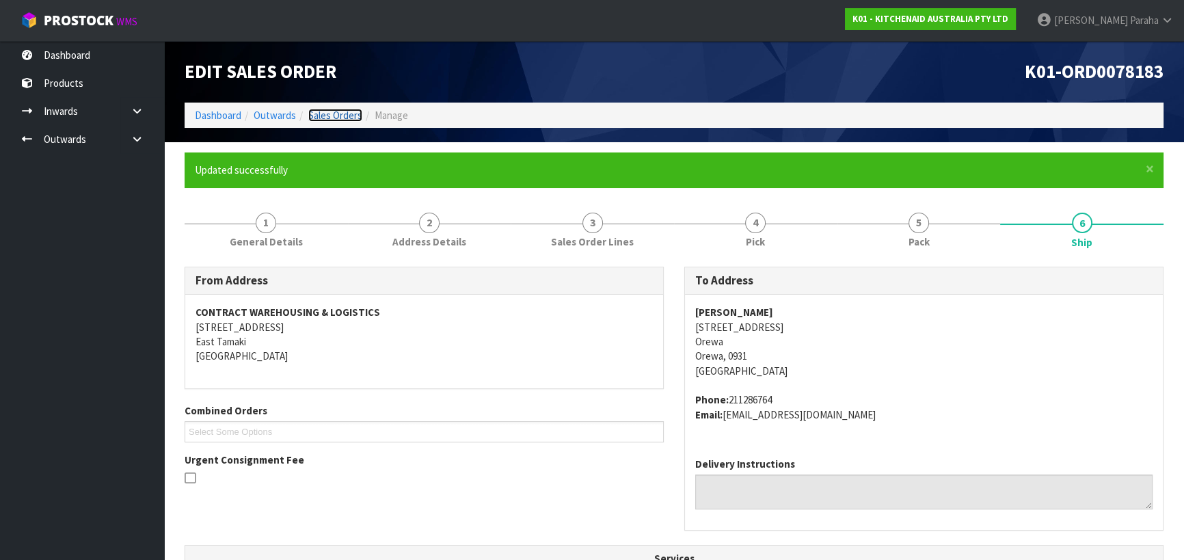
click at [351, 117] on link "Sales Orders" at bounding box center [335, 115] width 54 height 13
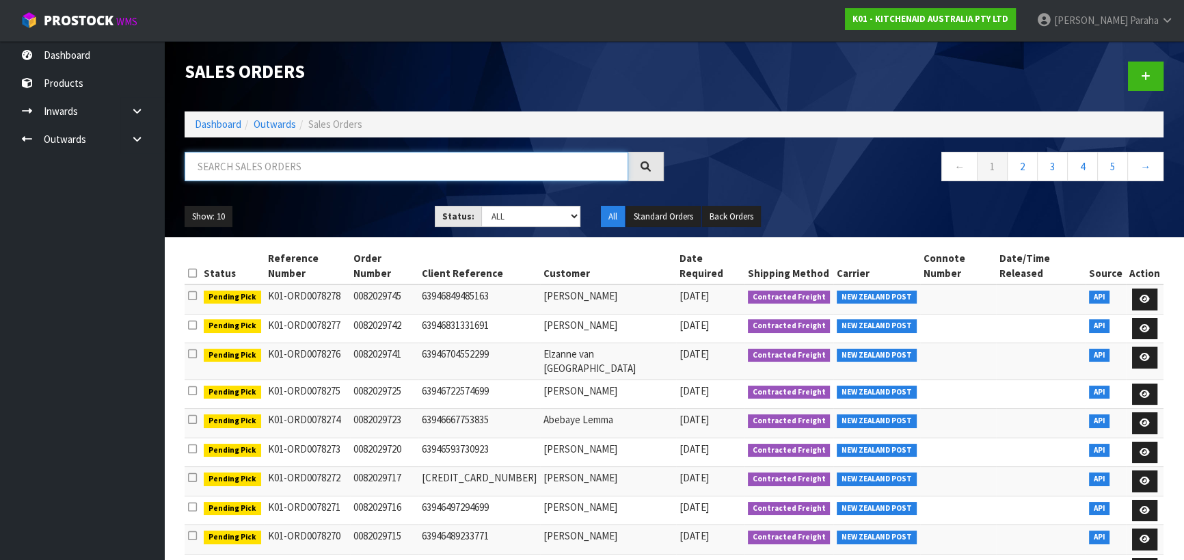
click at [251, 161] on input "text" at bounding box center [405, 166] width 443 height 29
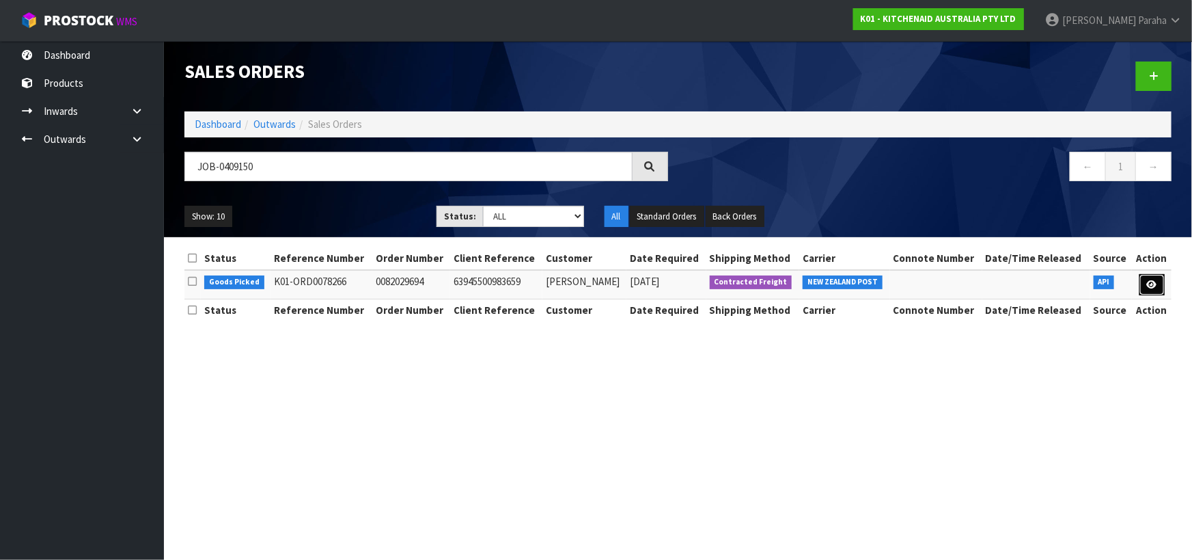
click at [1157, 280] on link at bounding box center [1152, 285] width 25 height 22
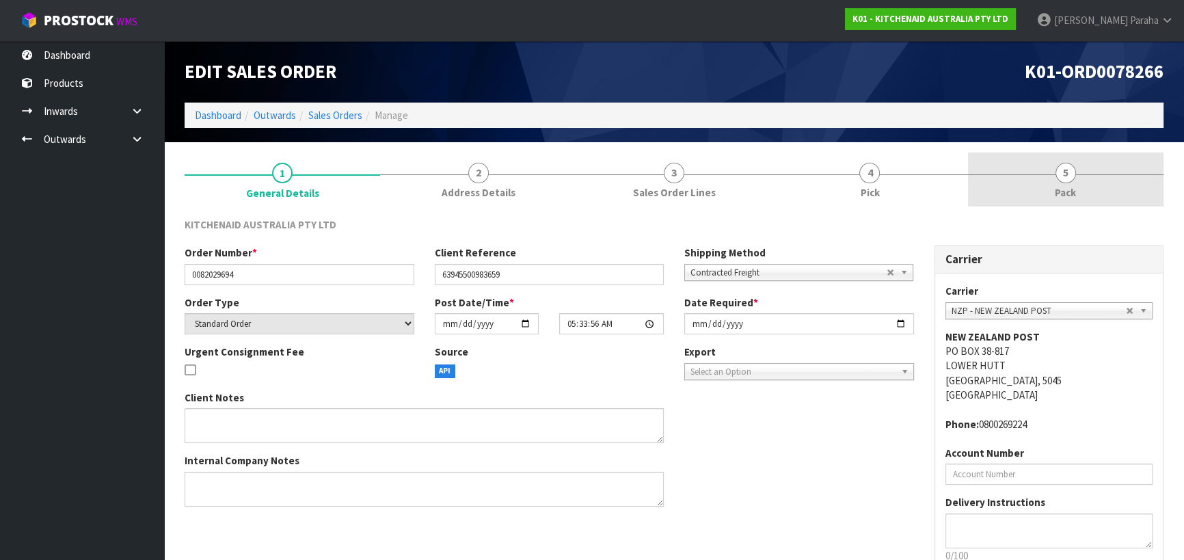
click at [1069, 171] on span "5" at bounding box center [1065, 173] width 20 height 20
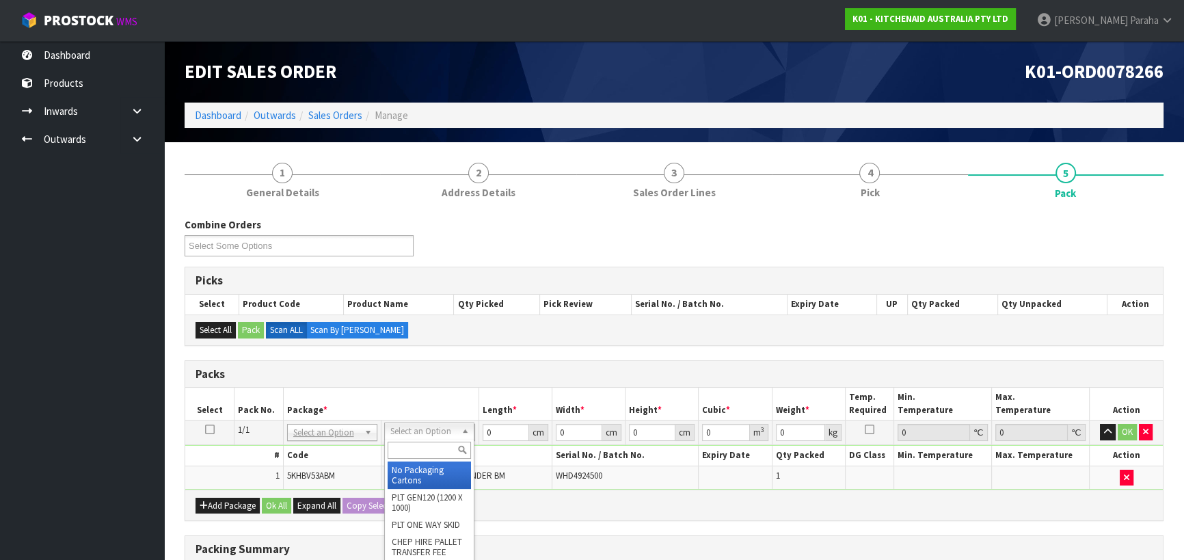
click at [430, 448] on input "text" at bounding box center [428, 449] width 83 height 17
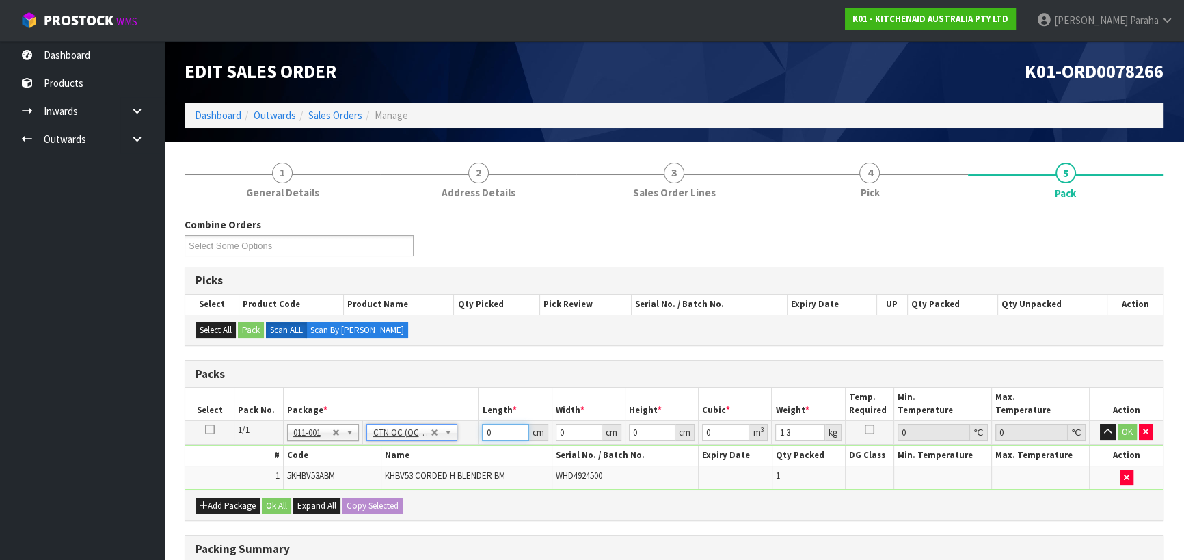
click at [489, 428] on input "0" at bounding box center [505, 432] width 46 height 17
drag, startPoint x: 489, startPoint y: 428, endPoint x: 471, endPoint y: 433, distance: 18.9
click at [471, 433] on tr "1/1 NONE 007-001 007-002 007-004 007-009 007-013 007-014 007-015 007-017 007-01…" at bounding box center [673, 432] width 977 height 25
click at [1099, 424] on button "button" at bounding box center [1107, 432] width 16 height 16
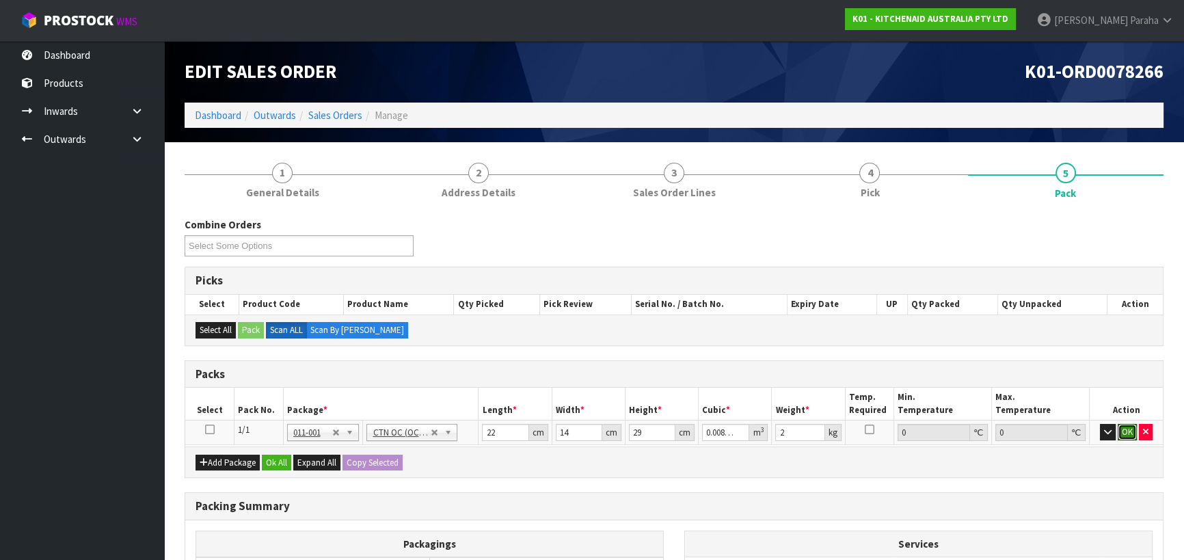
click button "OK" at bounding box center [1126, 432] width 19 height 16
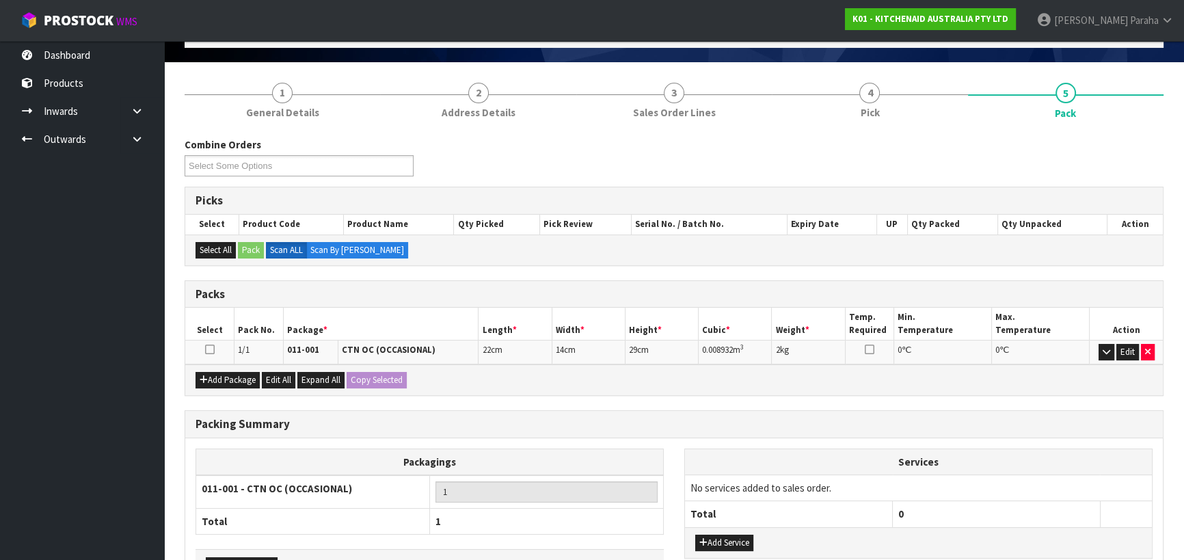
scroll to position [172, 0]
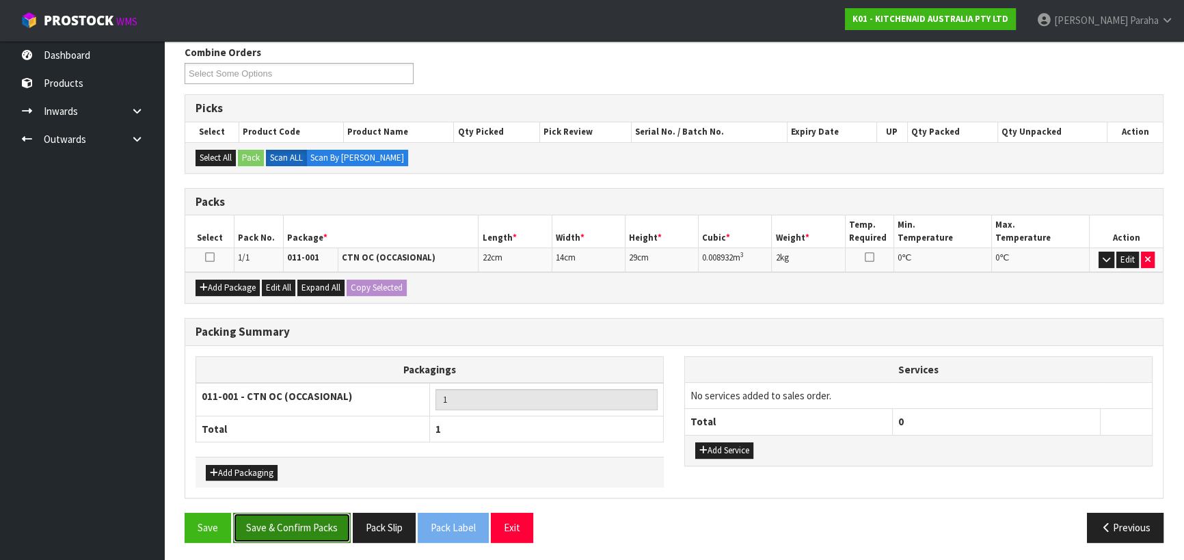
click at [297, 532] on button "Save & Confirm Packs" at bounding box center [292, 526] width 118 height 29
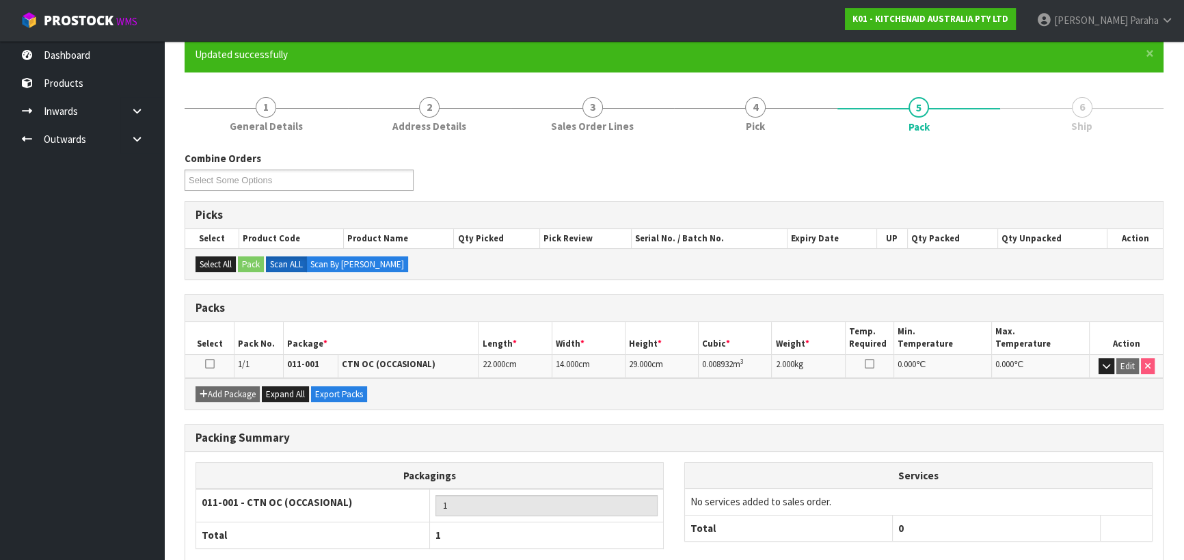
scroll to position [191, 0]
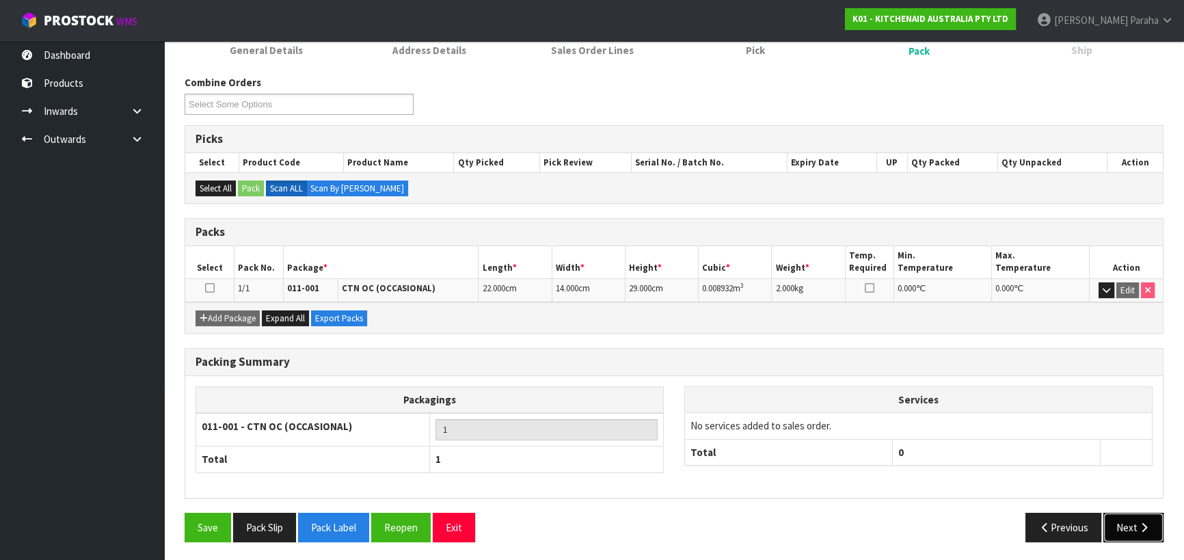
click at [1147, 515] on button "Next" at bounding box center [1133, 526] width 60 height 29
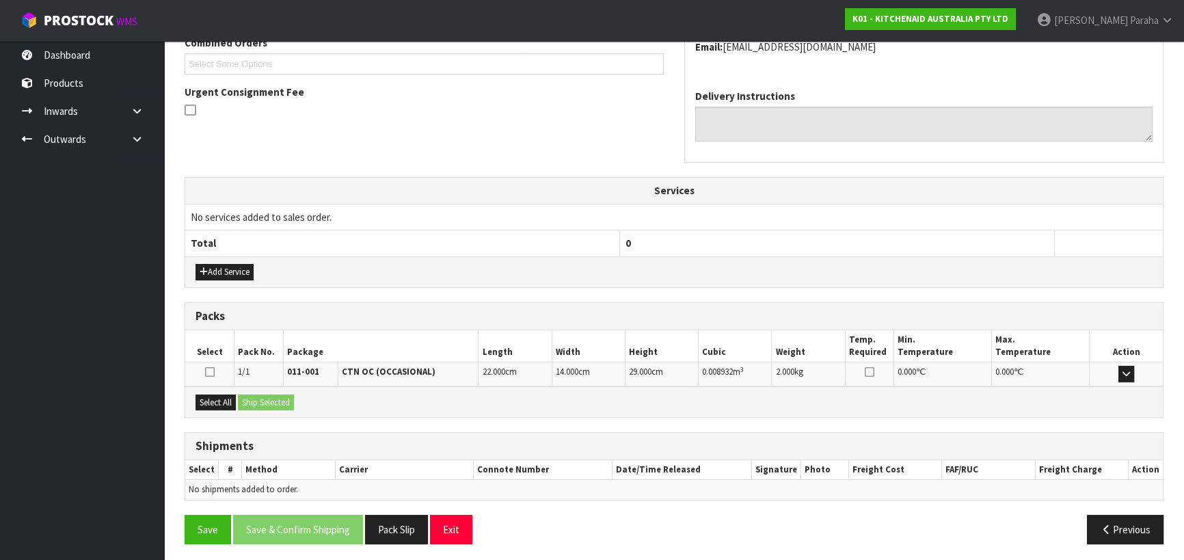
scroll to position [369, 0]
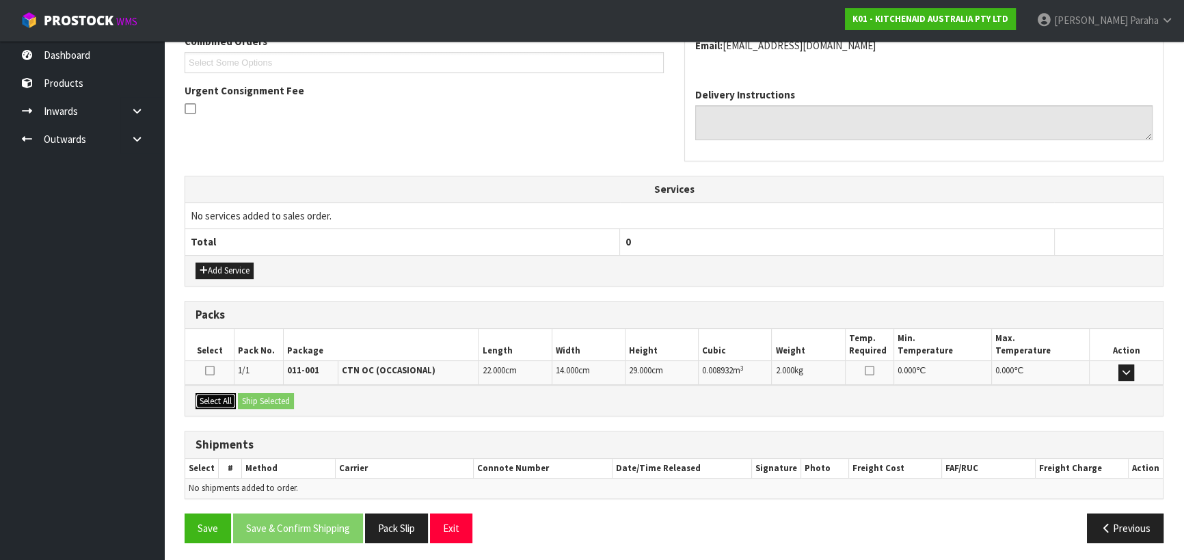
drag, startPoint x: 208, startPoint y: 396, endPoint x: 281, endPoint y: 398, distance: 72.5
click at [212, 396] on button "Select All" at bounding box center [215, 401] width 40 height 16
click at [281, 398] on button "Ship Selected" at bounding box center [266, 401] width 56 height 16
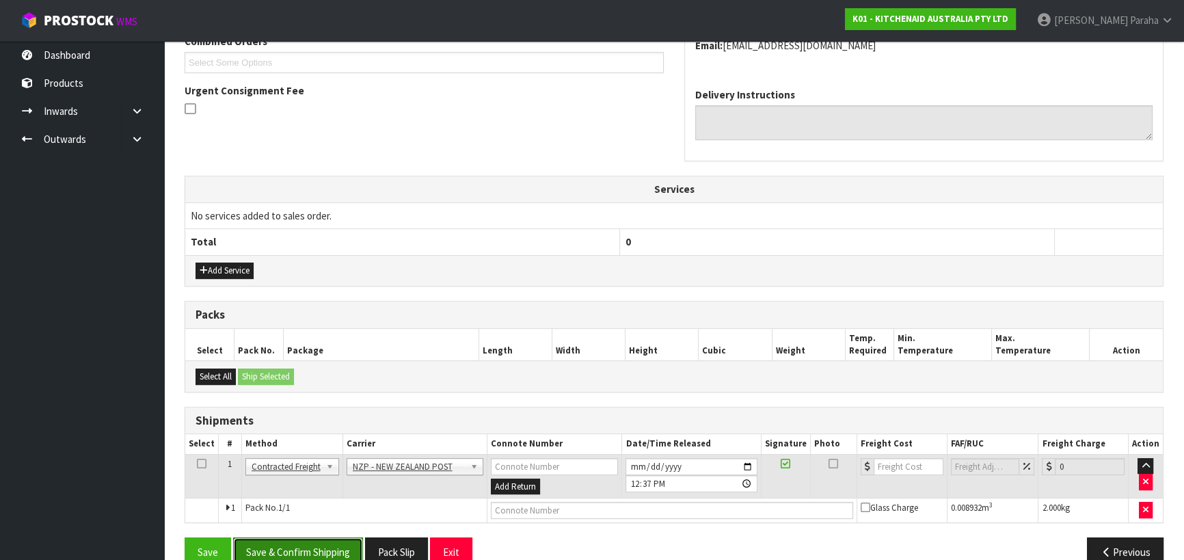
click at [325, 546] on button "Save & Confirm Shipping" at bounding box center [298, 551] width 130 height 29
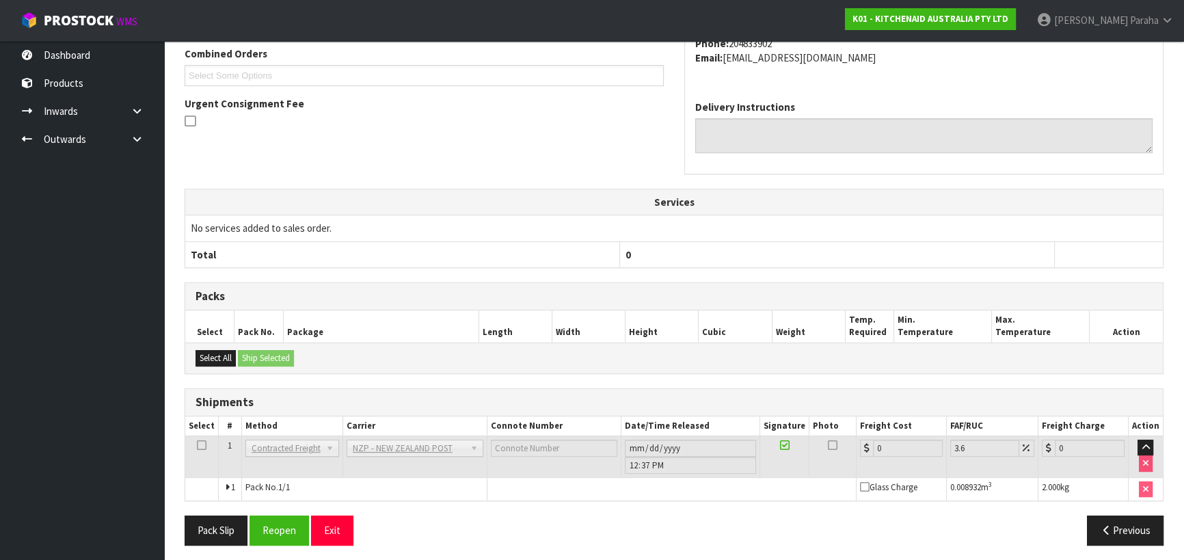
scroll to position [375, 0]
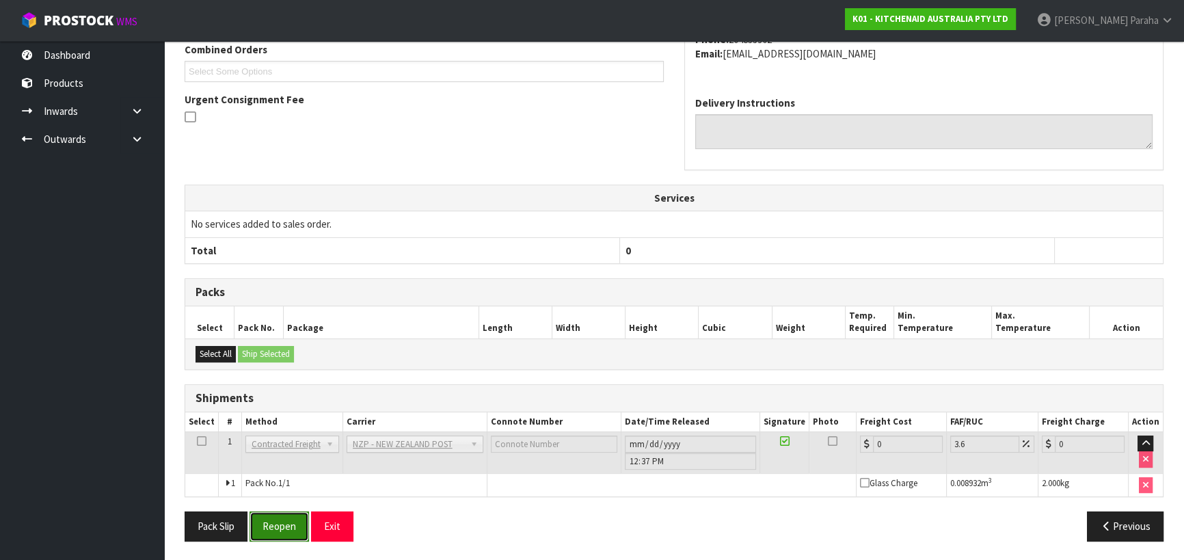
click at [282, 516] on button "Reopen" at bounding box center [278, 525] width 59 height 29
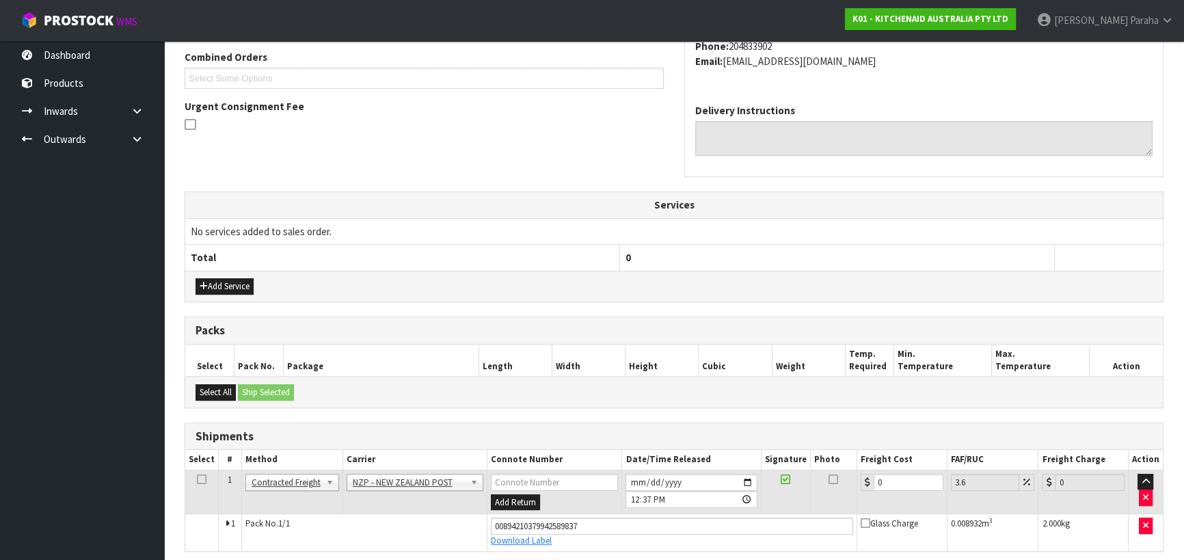
scroll to position [407, 0]
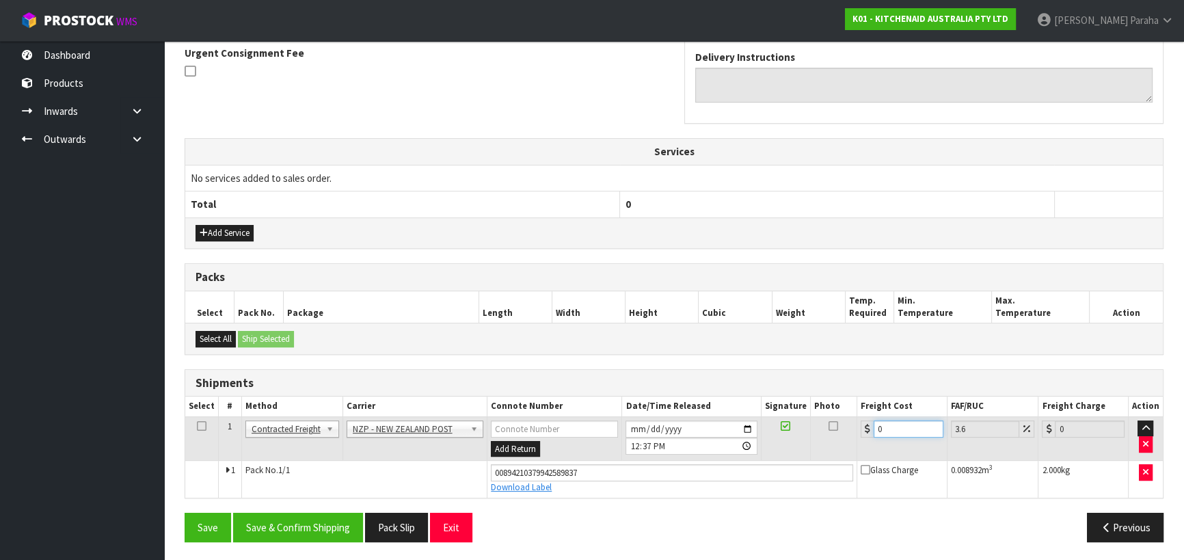
drag, startPoint x: 886, startPoint y: 421, endPoint x: 856, endPoint y: 427, distance: 30.0
click at [857, 427] on td "0" at bounding box center [902, 438] width 90 height 44
click at [349, 517] on button "Save & Confirm Shipping" at bounding box center [298, 526] width 130 height 29
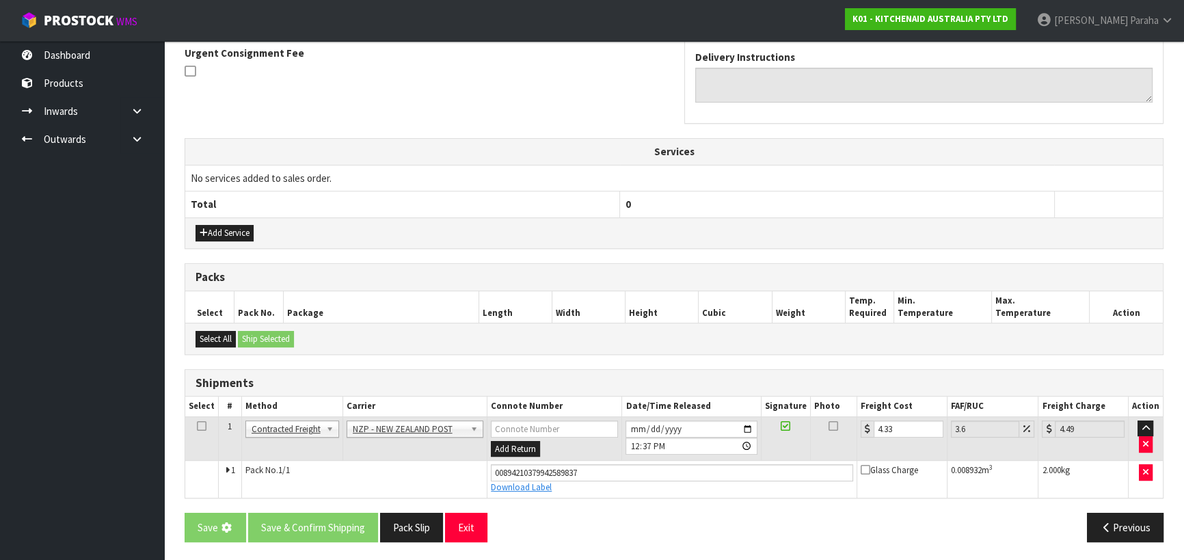
scroll to position [0, 0]
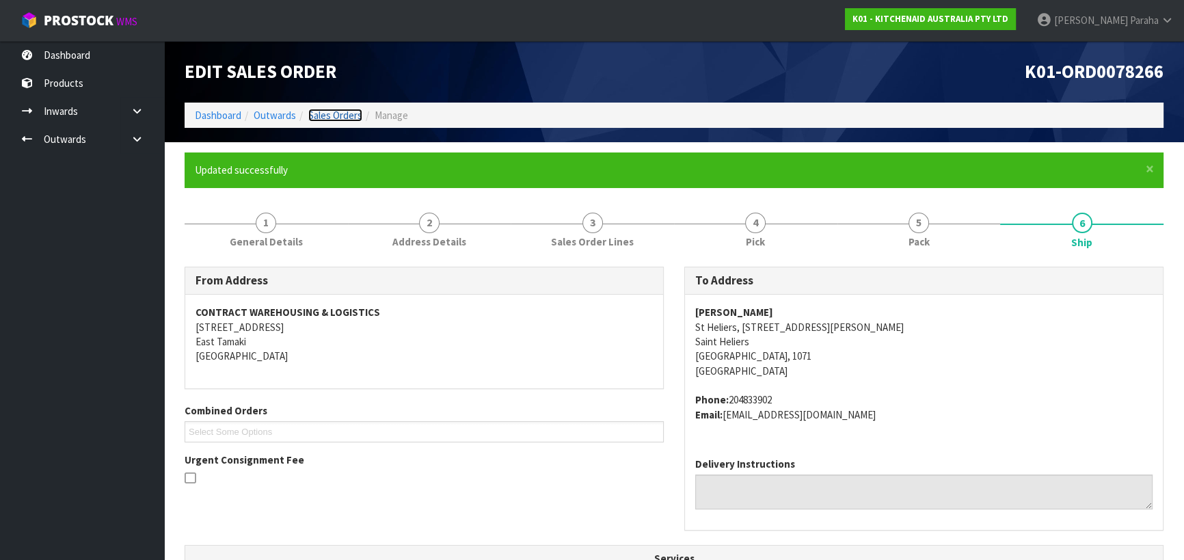
click at [338, 120] on link "Sales Orders" at bounding box center [335, 115] width 54 height 13
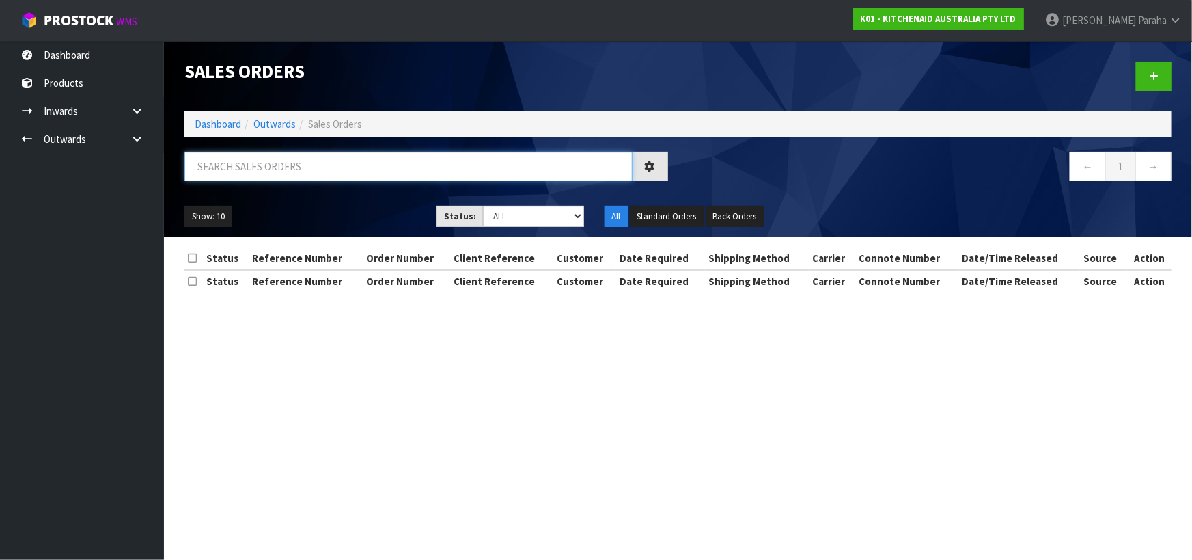
click at [300, 159] on input "text" at bounding box center [408, 166] width 448 height 29
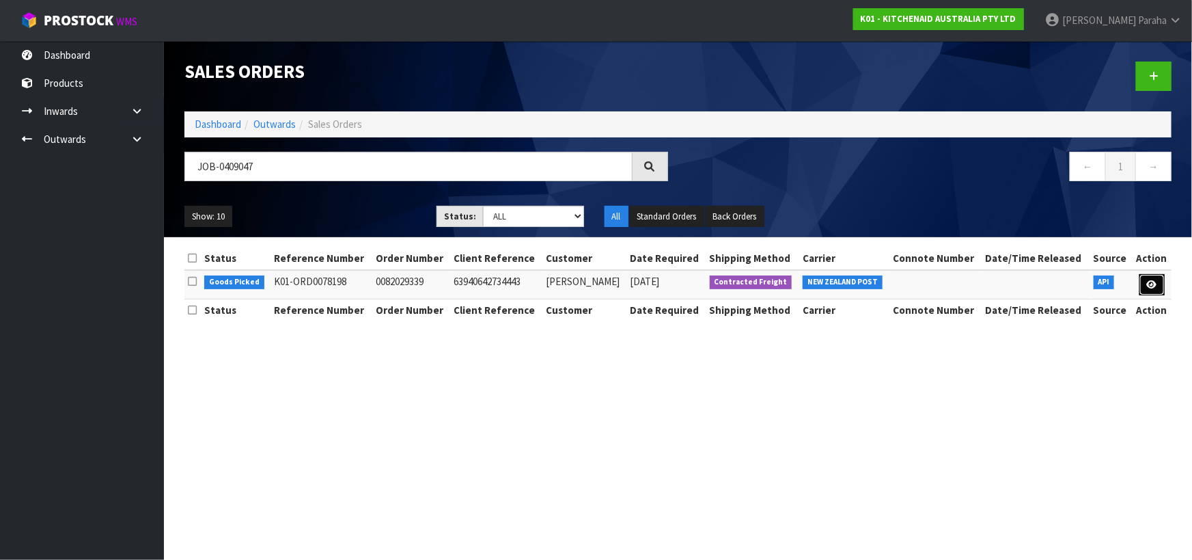
click at [1160, 285] on link at bounding box center [1152, 285] width 25 height 22
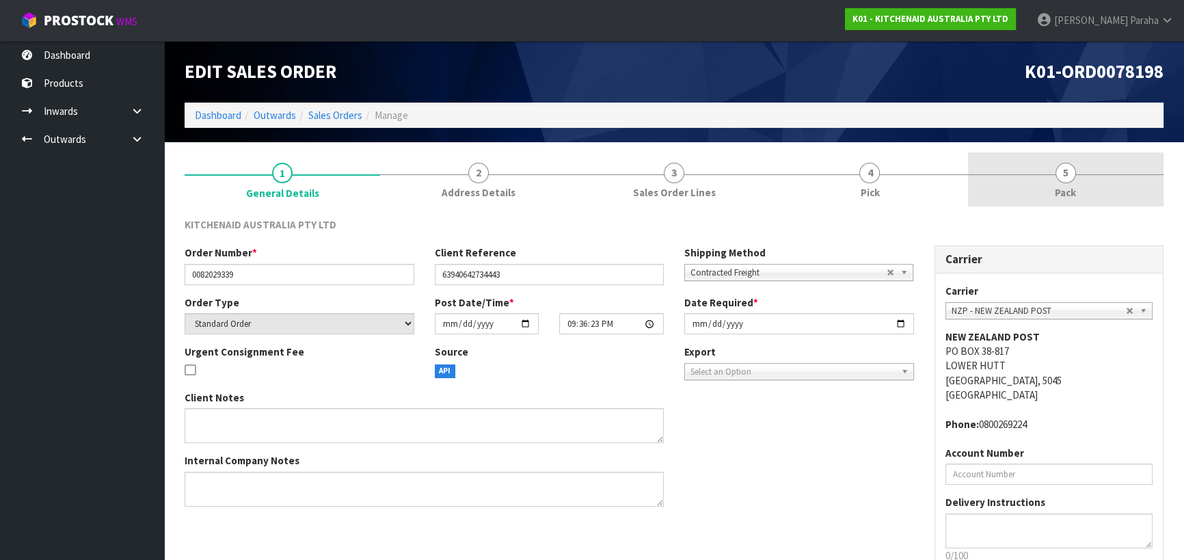
click at [1066, 180] on span "5" at bounding box center [1065, 173] width 20 height 20
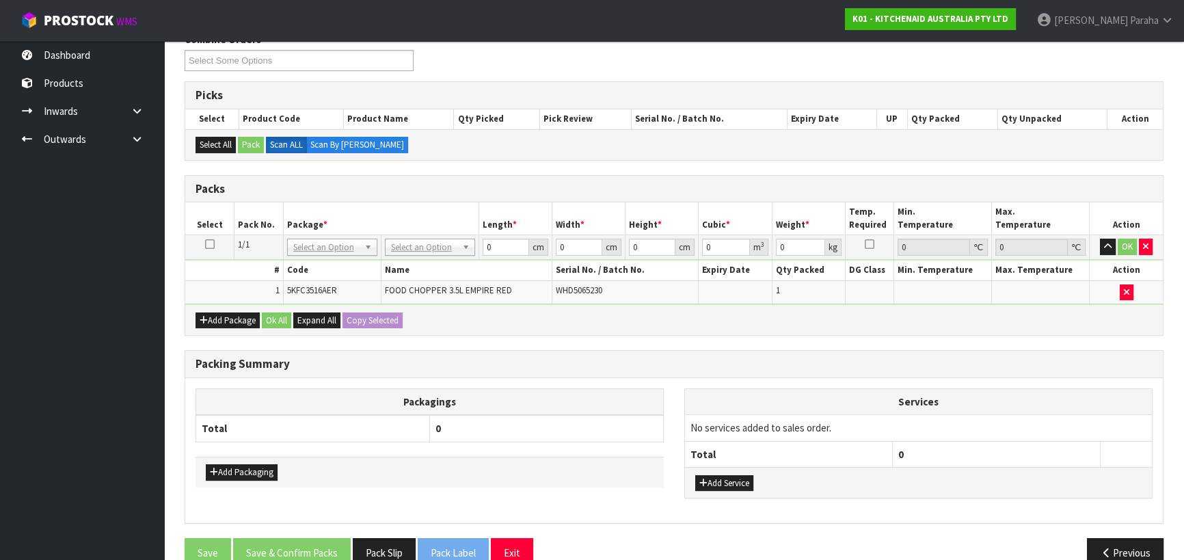
scroll to position [186, 0]
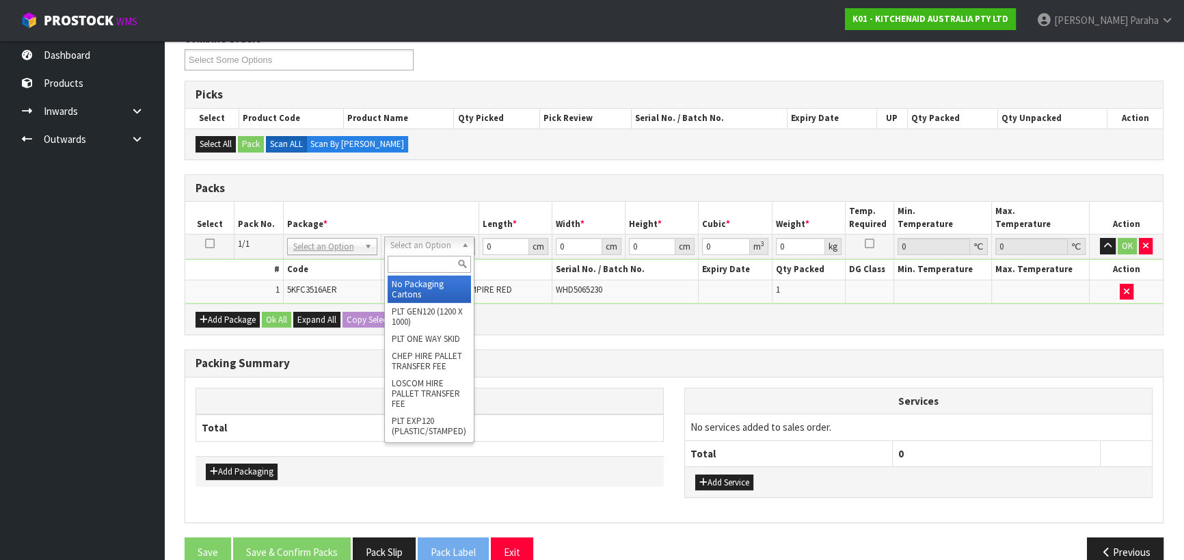
drag, startPoint x: 459, startPoint y: 245, endPoint x: 450, endPoint y: 267, distance: 23.4
click at [450, 267] on input "text" at bounding box center [428, 264] width 83 height 17
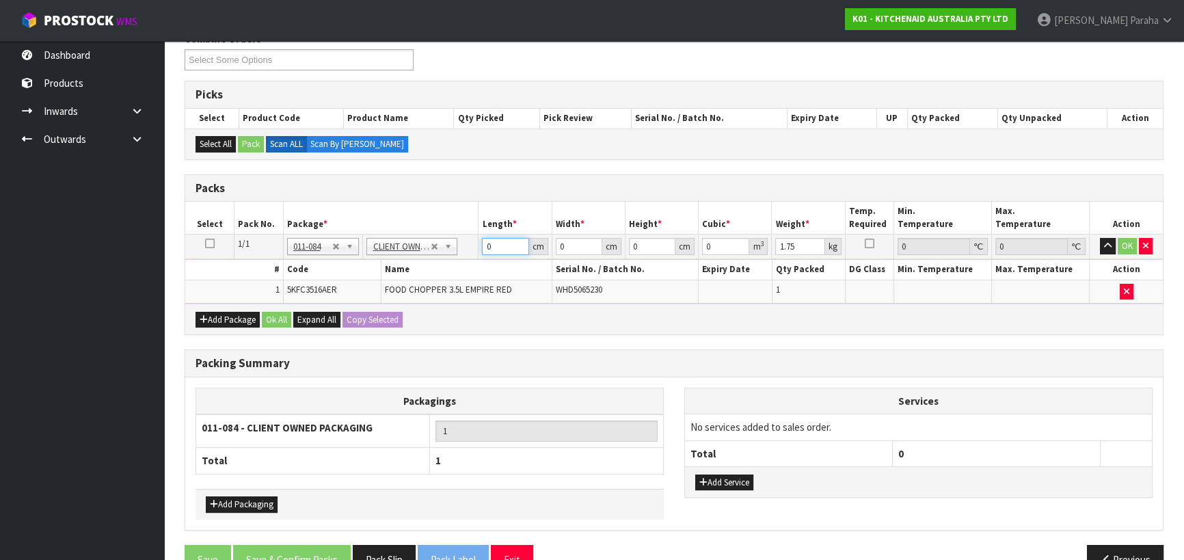
drag, startPoint x: 500, startPoint y: 244, endPoint x: 429, endPoint y: 258, distance: 72.4
click at [430, 256] on tbody "1/1 NONE 007-001 007-002 007-004 007-009 007-013 007-014 007-015 007-017 007-01…" at bounding box center [673, 268] width 977 height 69
click at [1099, 238] on button "button" at bounding box center [1107, 246] width 16 height 16
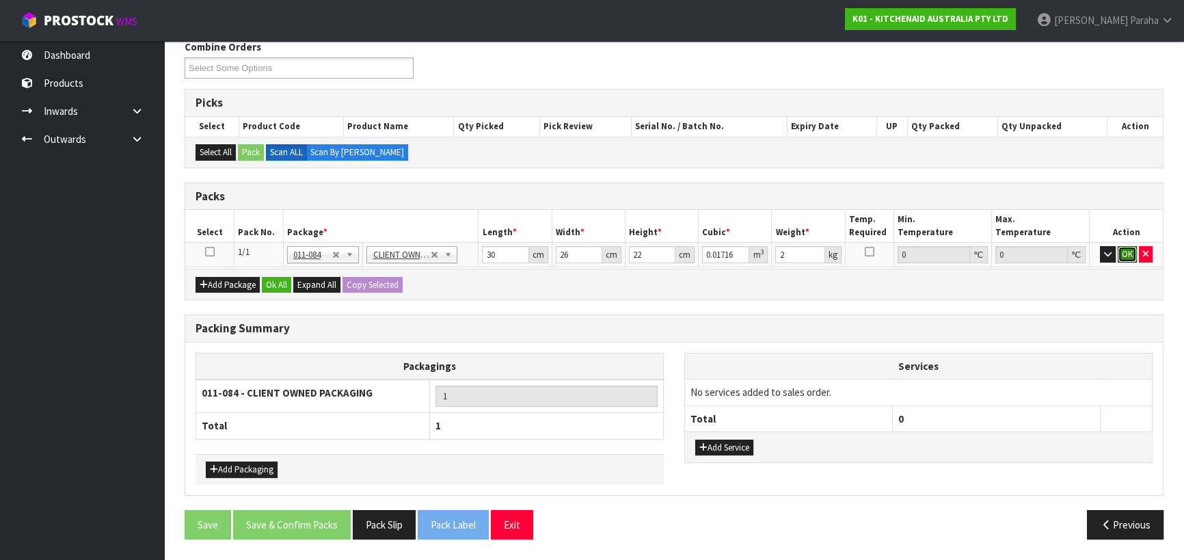
scroll to position [172, 0]
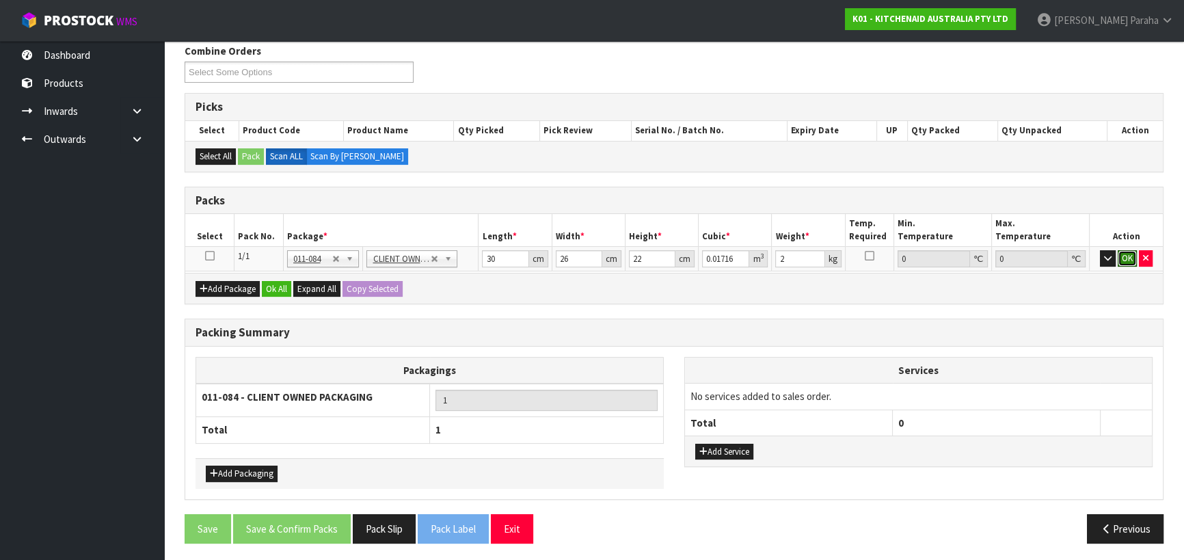
click button "OK" at bounding box center [1126, 258] width 19 height 16
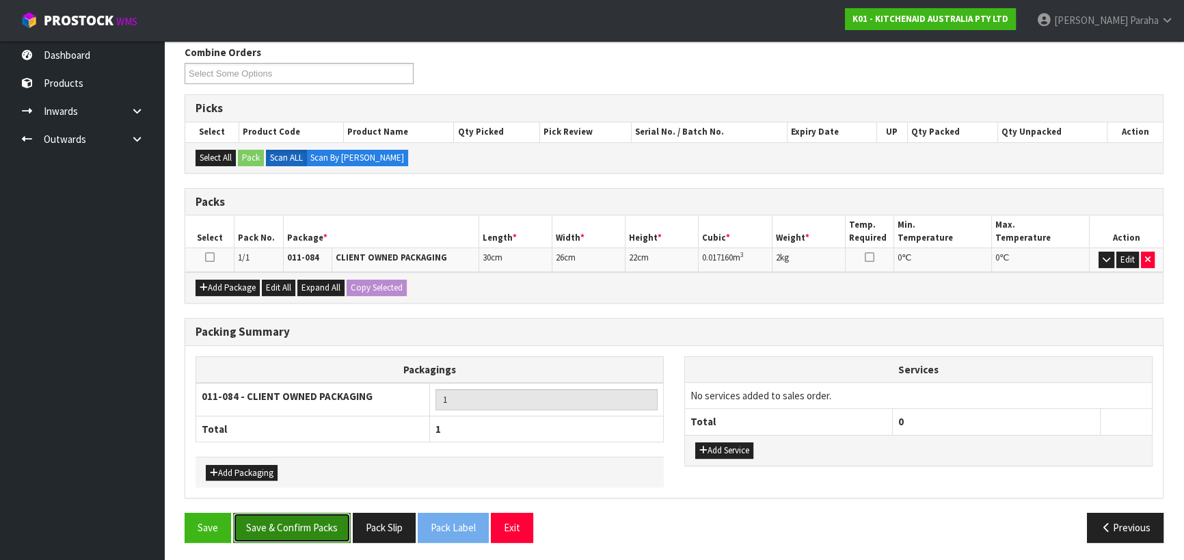
click at [316, 529] on button "Save & Confirm Packs" at bounding box center [292, 526] width 118 height 29
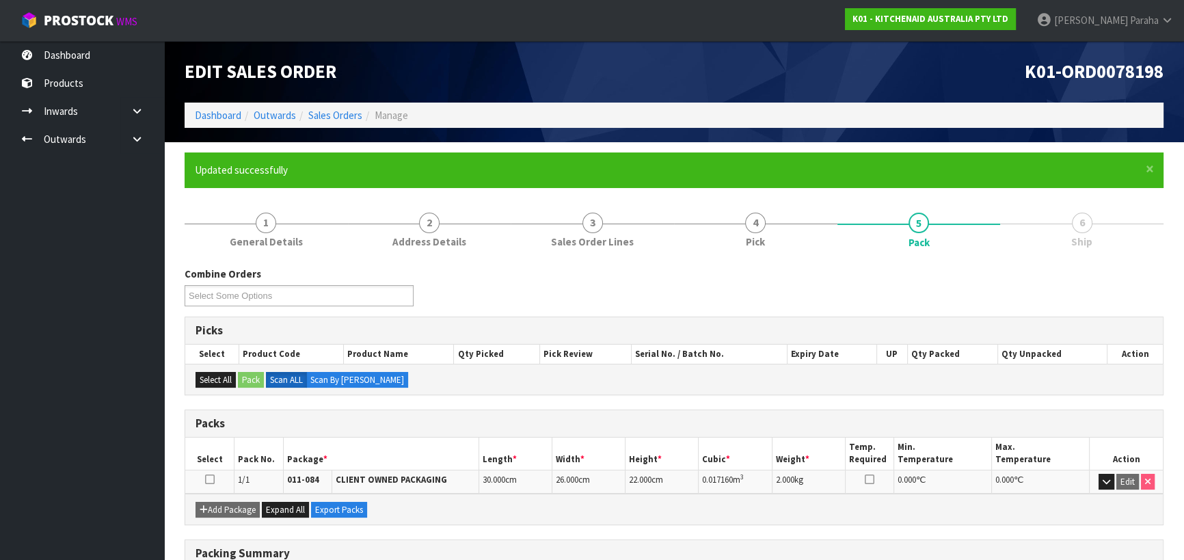
scroll to position [191, 0]
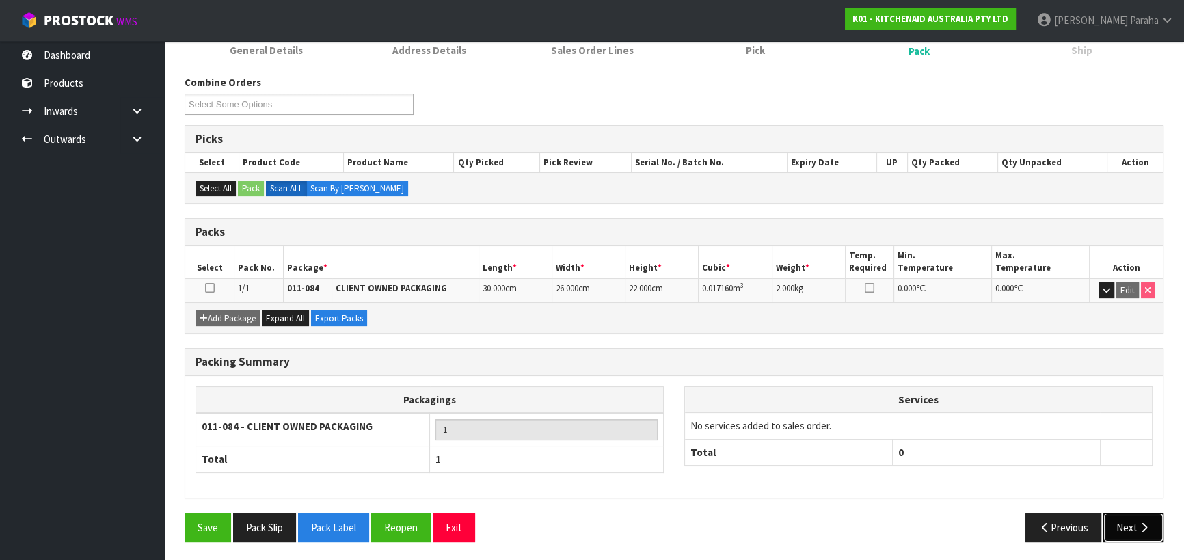
click at [1127, 514] on button "Next" at bounding box center [1133, 526] width 60 height 29
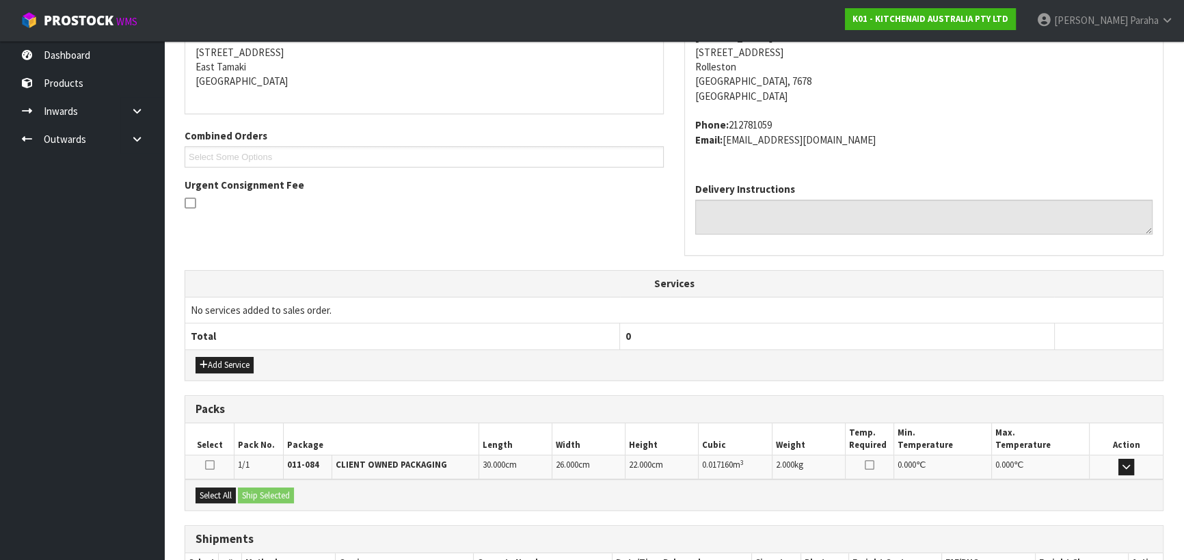
scroll to position [369, 0]
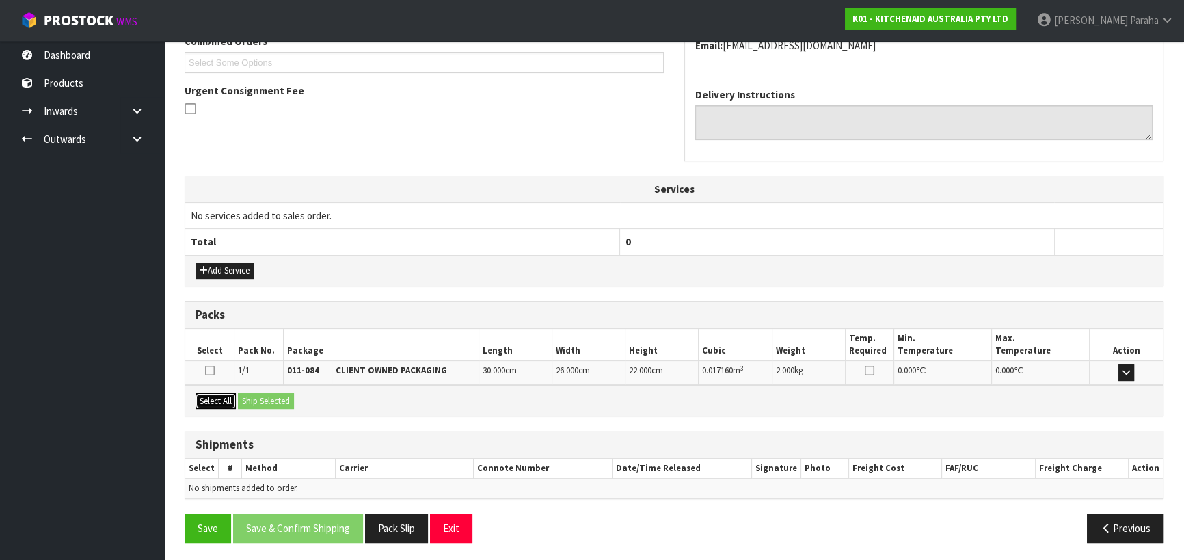
click at [217, 396] on button "Select All" at bounding box center [215, 401] width 40 height 16
click at [258, 399] on button "Ship Selected" at bounding box center [266, 401] width 56 height 16
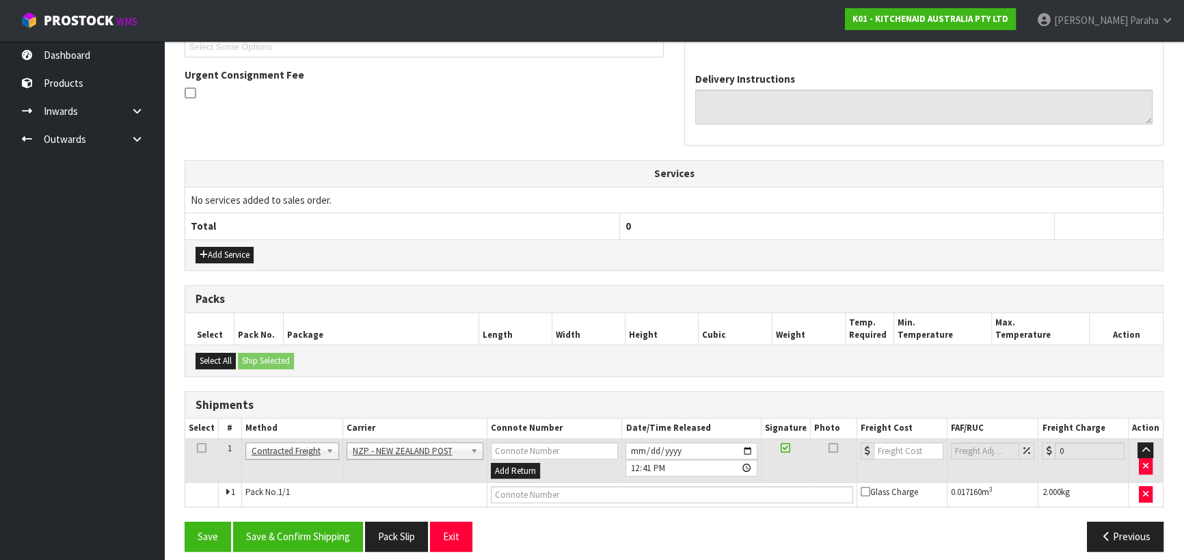
scroll to position [394, 0]
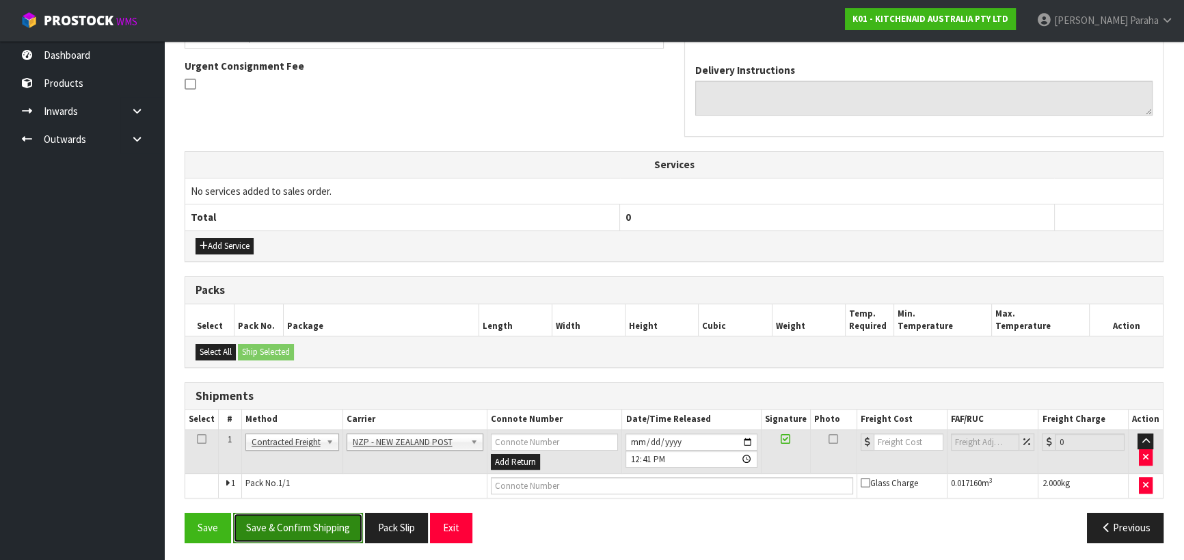
click at [336, 522] on button "Save & Confirm Shipping" at bounding box center [298, 526] width 130 height 29
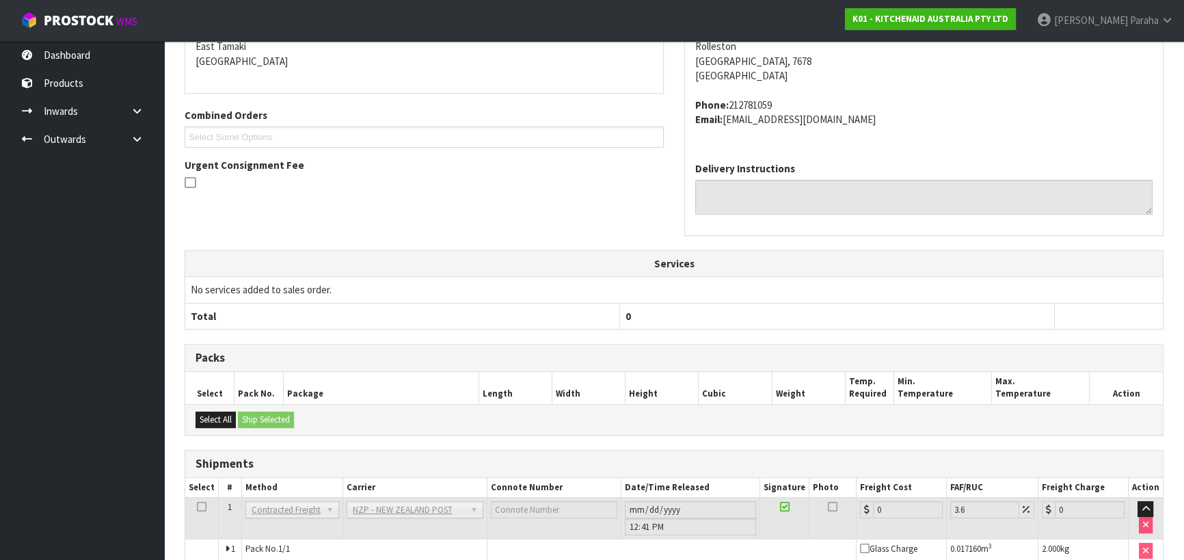
scroll to position [375, 0]
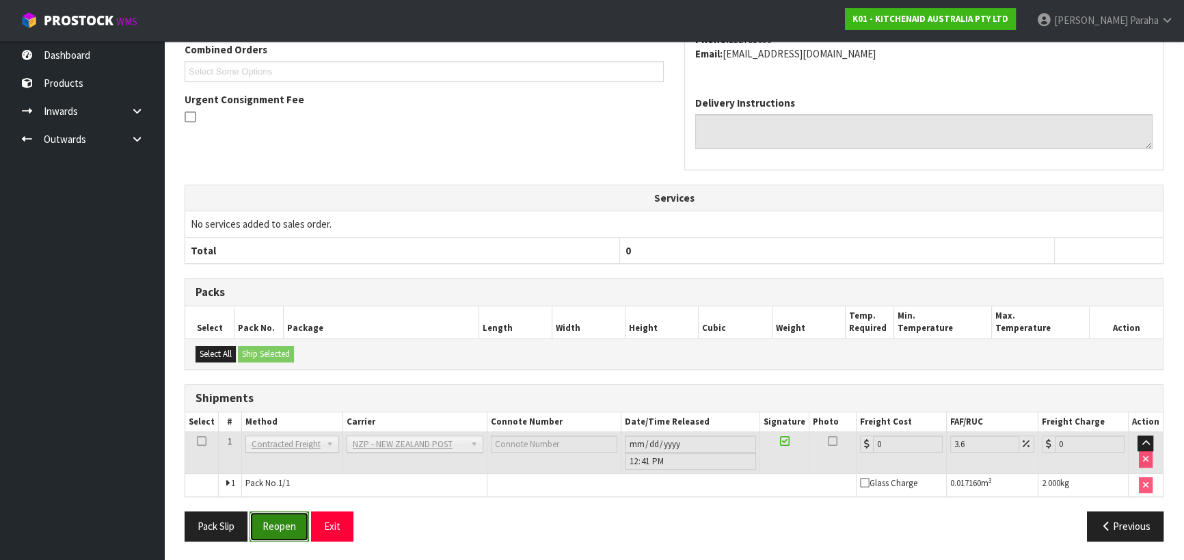
click at [275, 517] on button "Reopen" at bounding box center [278, 525] width 59 height 29
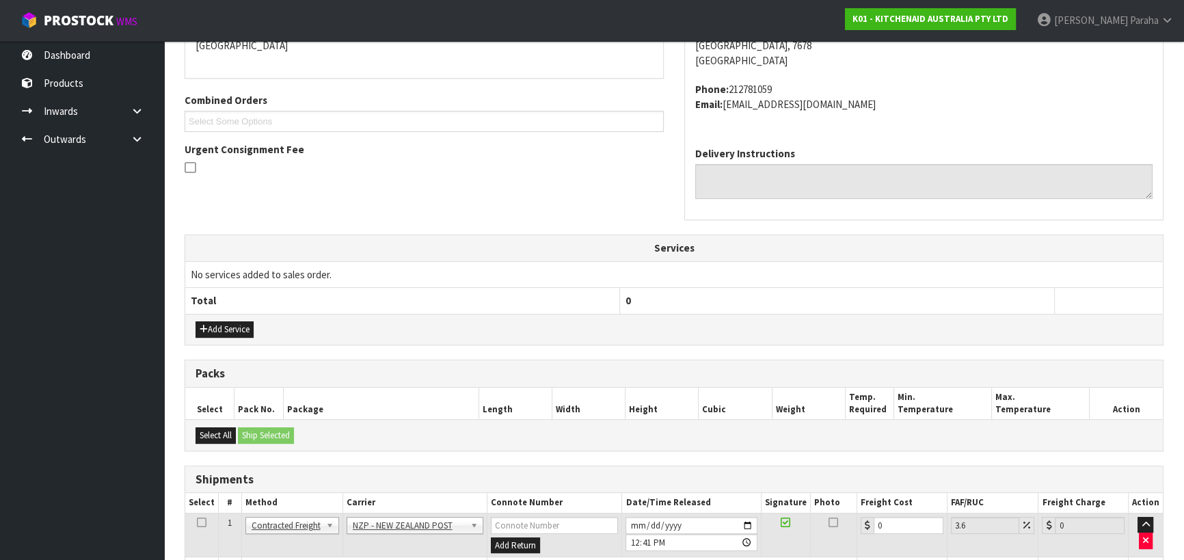
scroll to position [407, 0]
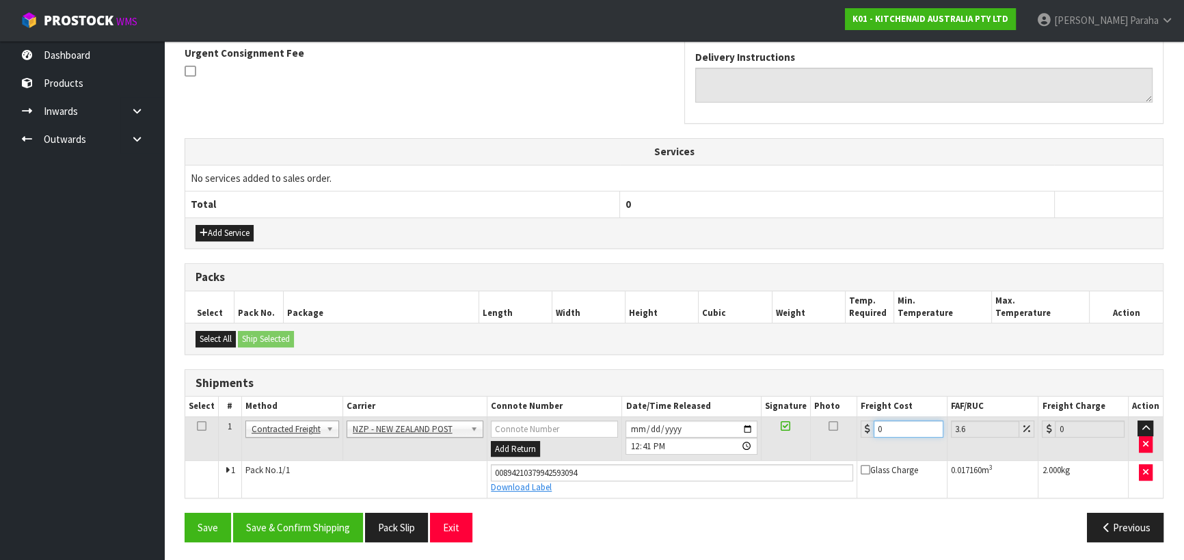
drag, startPoint x: 881, startPoint y: 428, endPoint x: 868, endPoint y: 432, distance: 13.6
click at [868, 432] on div "0" at bounding box center [901, 428] width 83 height 17
click at [314, 524] on button "Save & Confirm Shipping" at bounding box center [298, 526] width 130 height 29
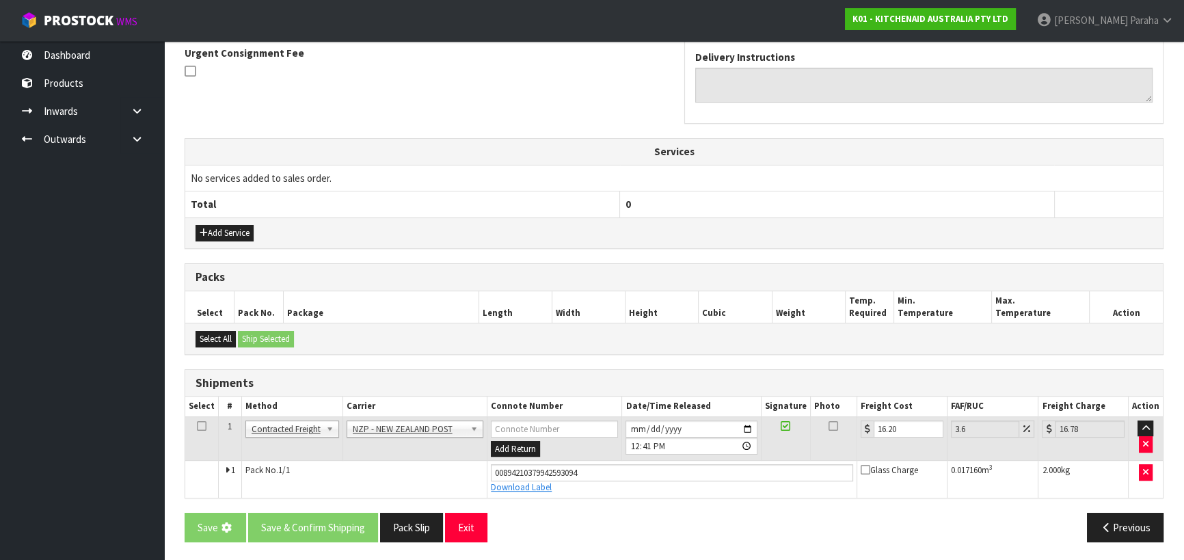
scroll to position [0, 0]
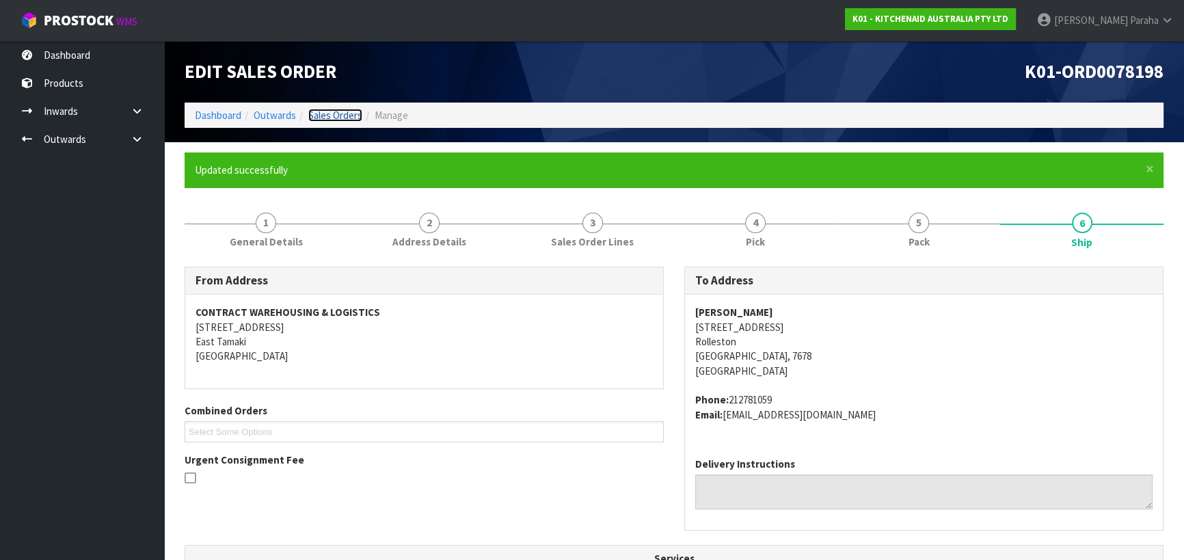
click at [338, 119] on link "Sales Orders" at bounding box center [335, 115] width 54 height 13
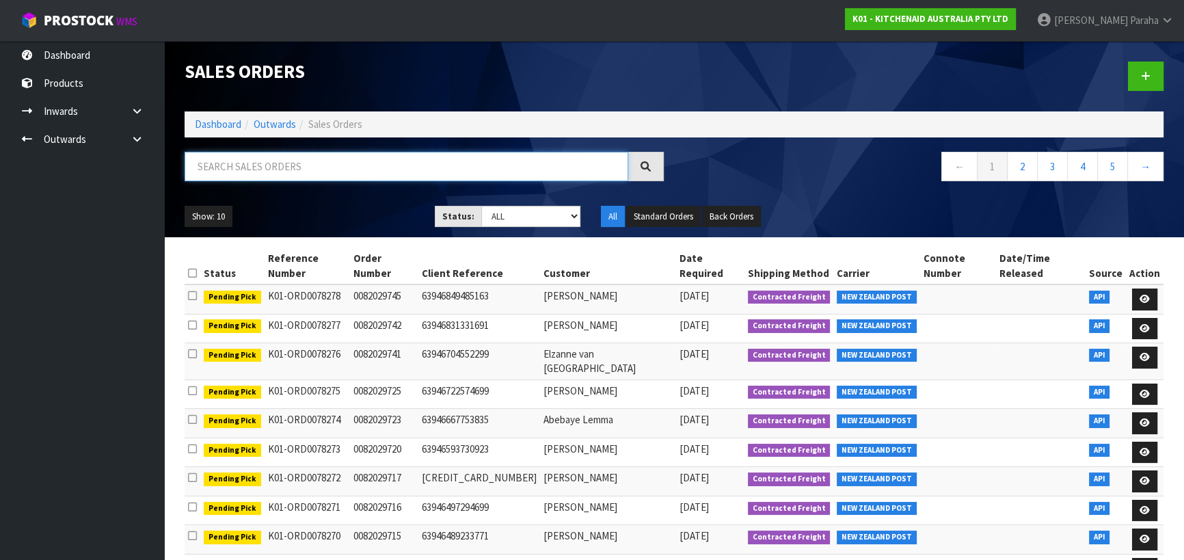
click at [257, 166] on input "text" at bounding box center [405, 166] width 443 height 29
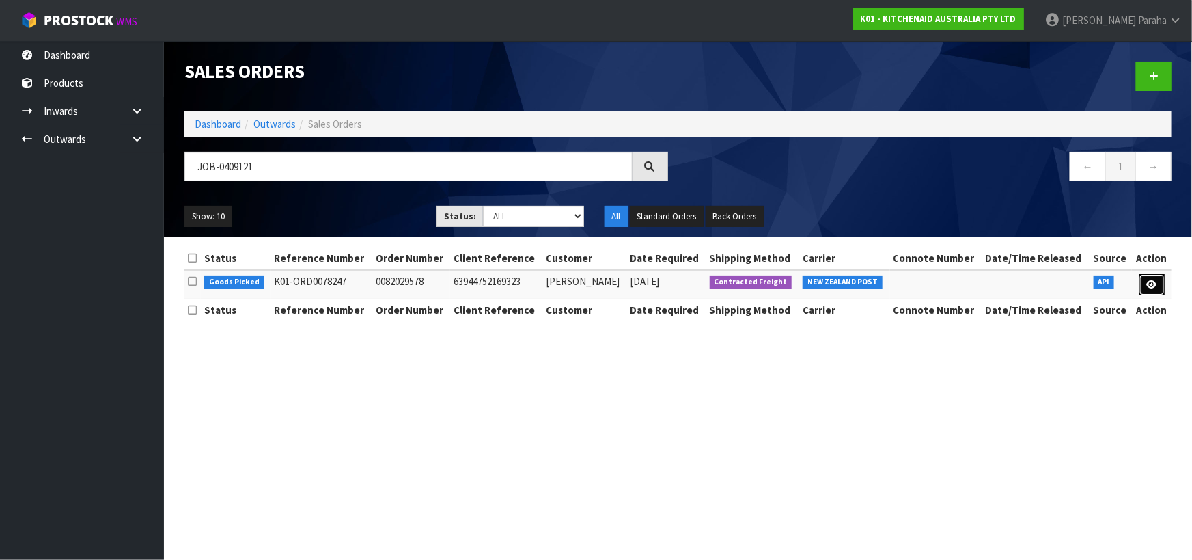
click at [1155, 288] on link at bounding box center [1152, 285] width 25 height 22
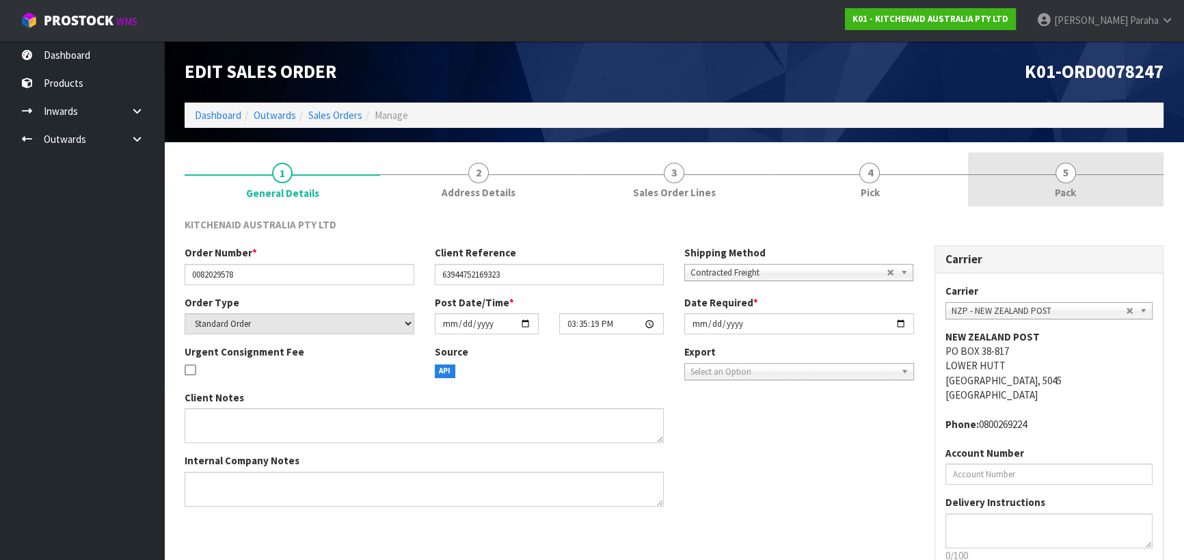
click at [1059, 169] on span "5" at bounding box center [1065, 173] width 20 height 20
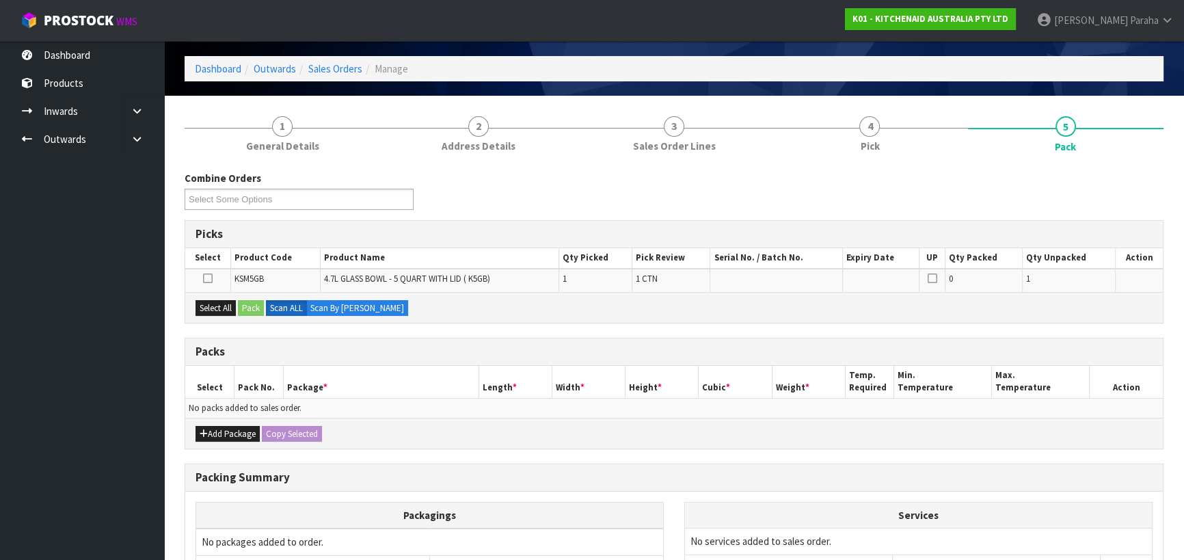
scroll to position [124, 0]
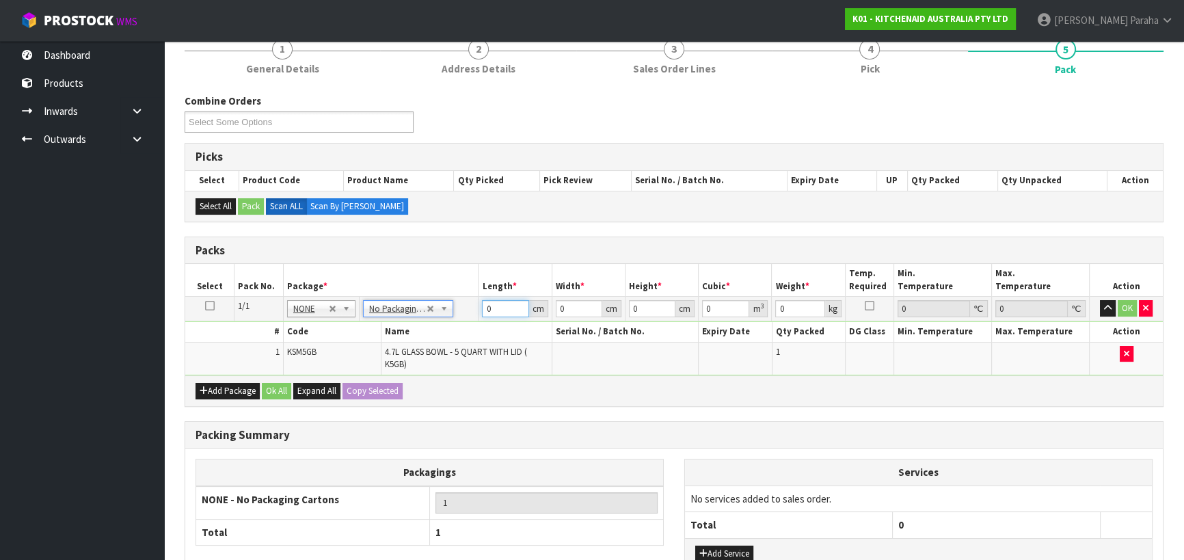
drag, startPoint x: 490, startPoint y: 309, endPoint x: 475, endPoint y: 310, distance: 15.1
click at [471, 310] on tr "1/1 NONE 007-001 007-002 007-004 007-009 007-013 007-014 007-015 007-017 007-01…" at bounding box center [673, 309] width 977 height 25
click at [1099, 300] on button "button" at bounding box center [1107, 308] width 16 height 16
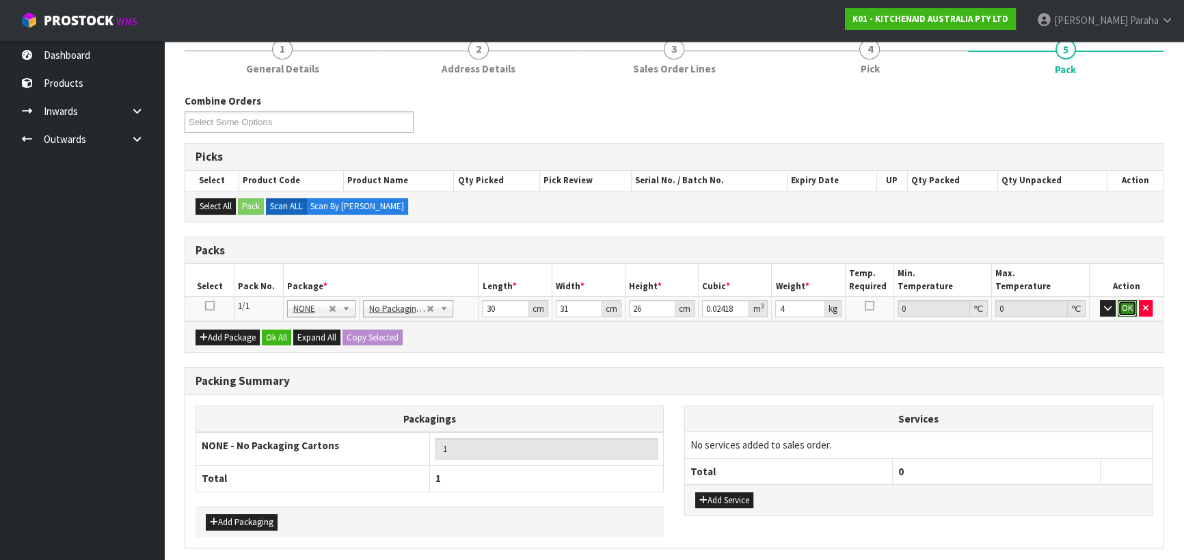
click button "OK" at bounding box center [1126, 308] width 19 height 16
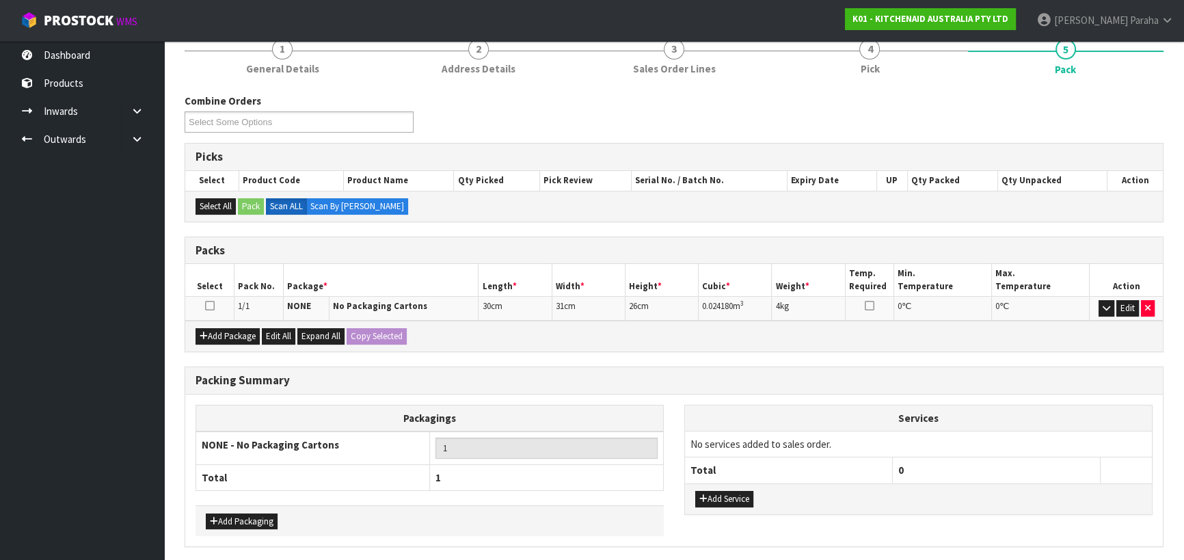
scroll to position [172, 0]
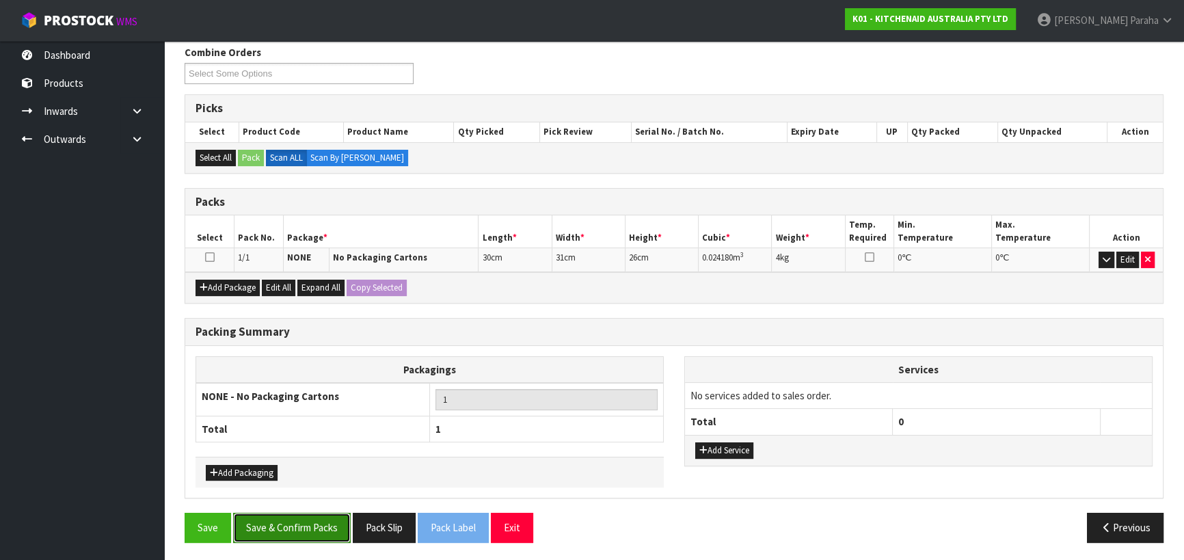
click at [320, 522] on button "Save & Confirm Packs" at bounding box center [292, 526] width 118 height 29
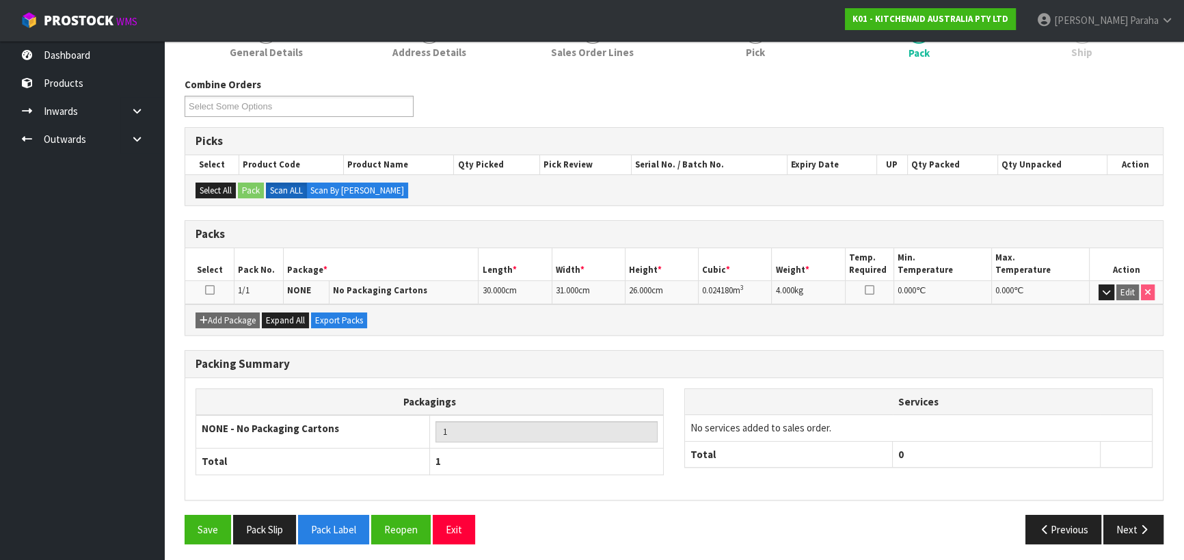
scroll to position [191, 0]
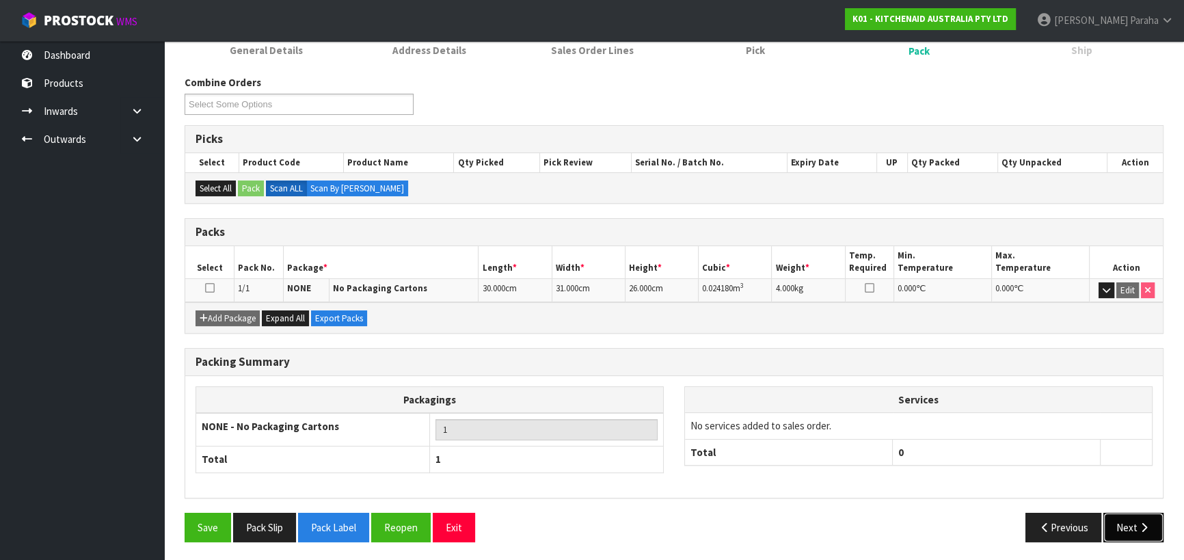
click at [1134, 523] on button "Next" at bounding box center [1133, 526] width 60 height 29
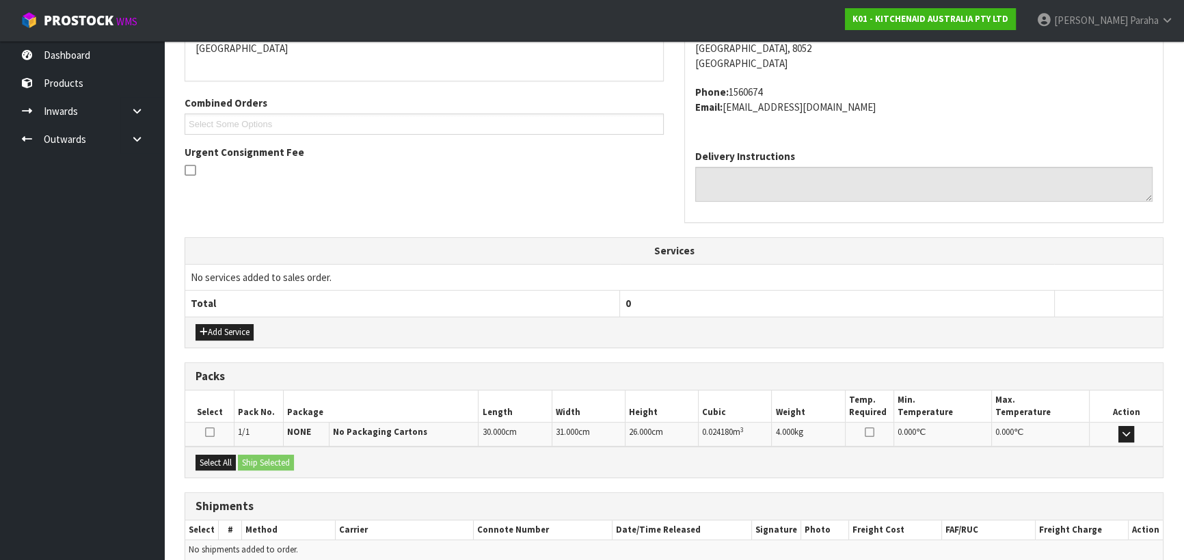
scroll to position [369, 0]
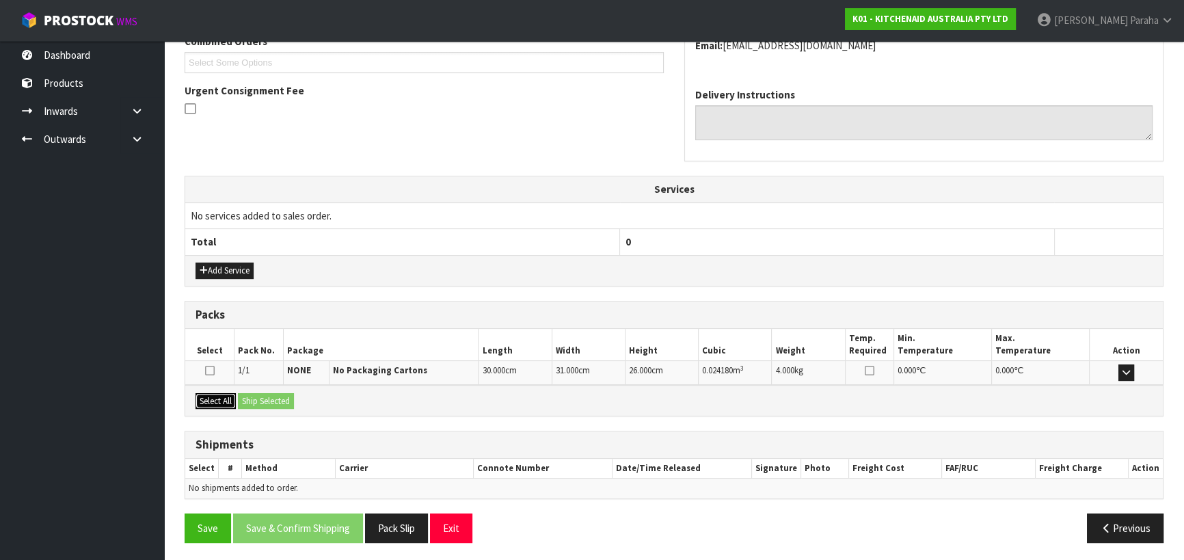
click at [228, 393] on button "Select All" at bounding box center [215, 401] width 40 height 16
click at [246, 396] on button "Ship Selected" at bounding box center [266, 401] width 56 height 16
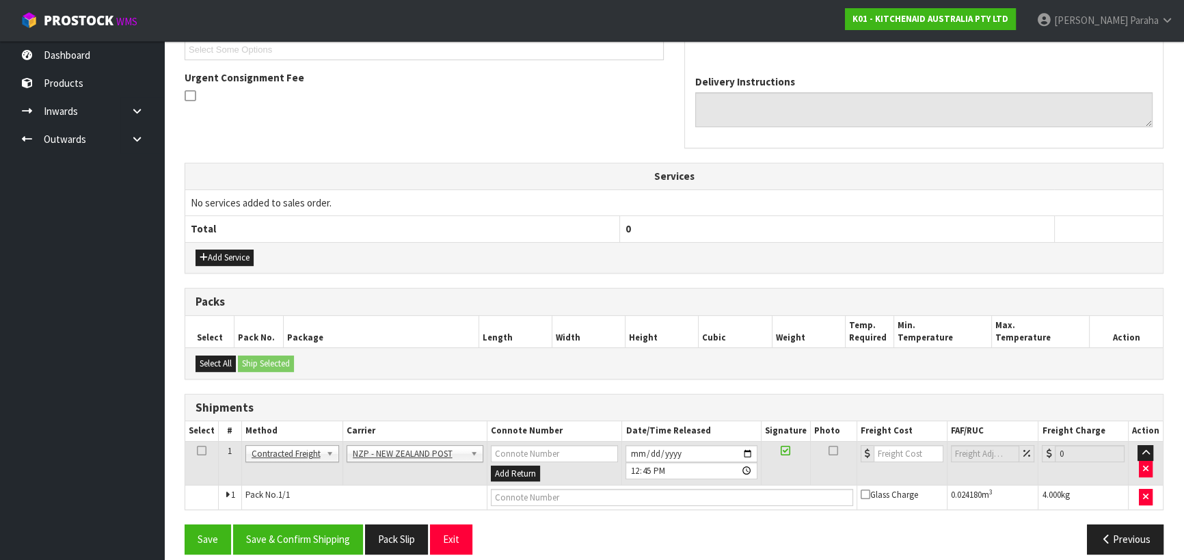
scroll to position [394, 0]
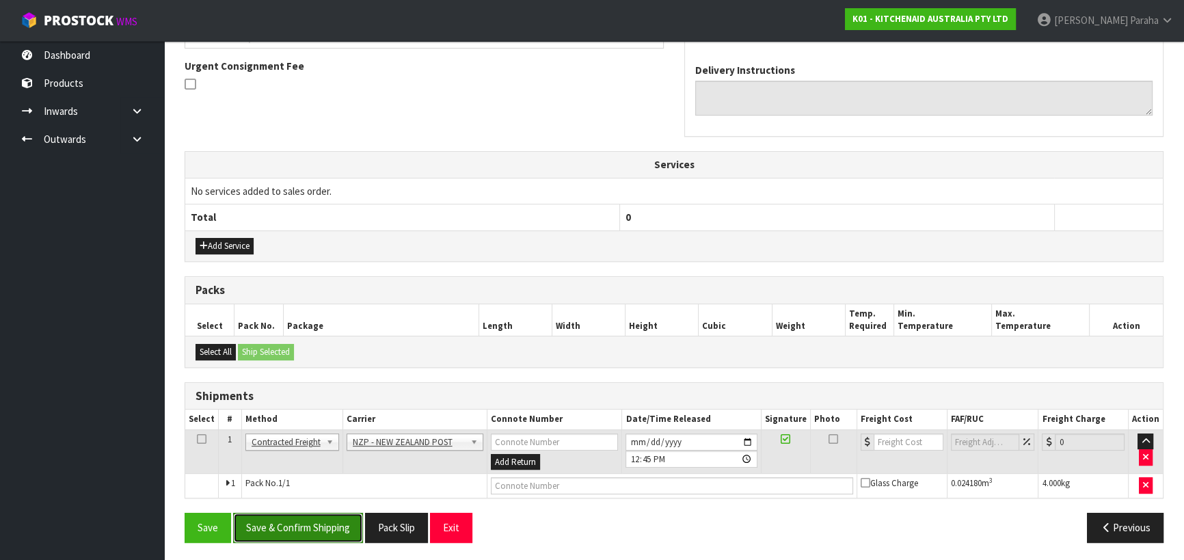
click at [319, 526] on button "Save & Confirm Shipping" at bounding box center [298, 526] width 130 height 29
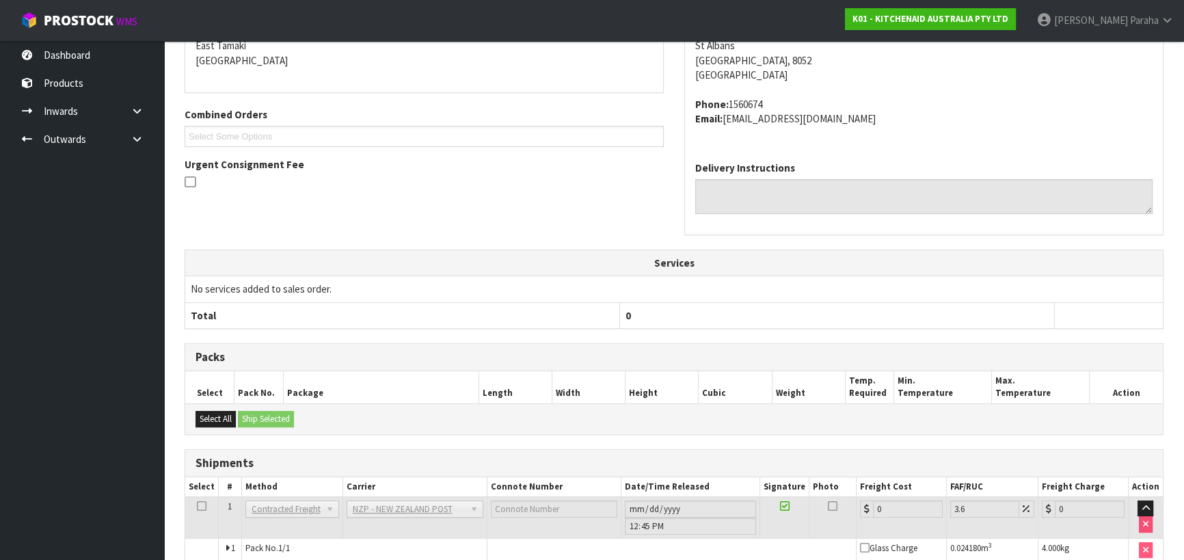
scroll to position [375, 0]
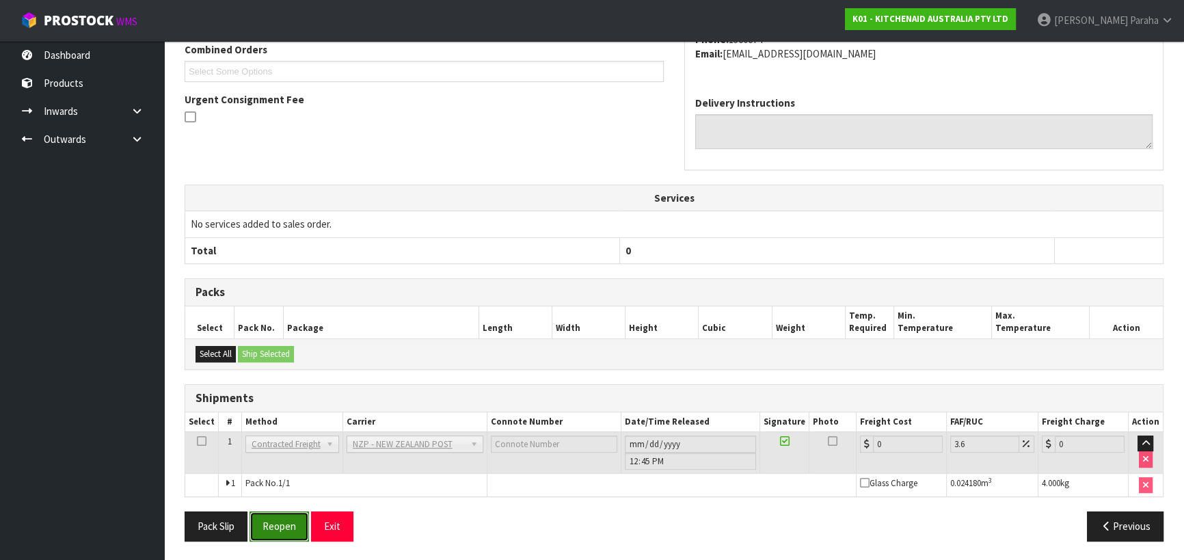
click at [265, 519] on button "Reopen" at bounding box center [278, 525] width 59 height 29
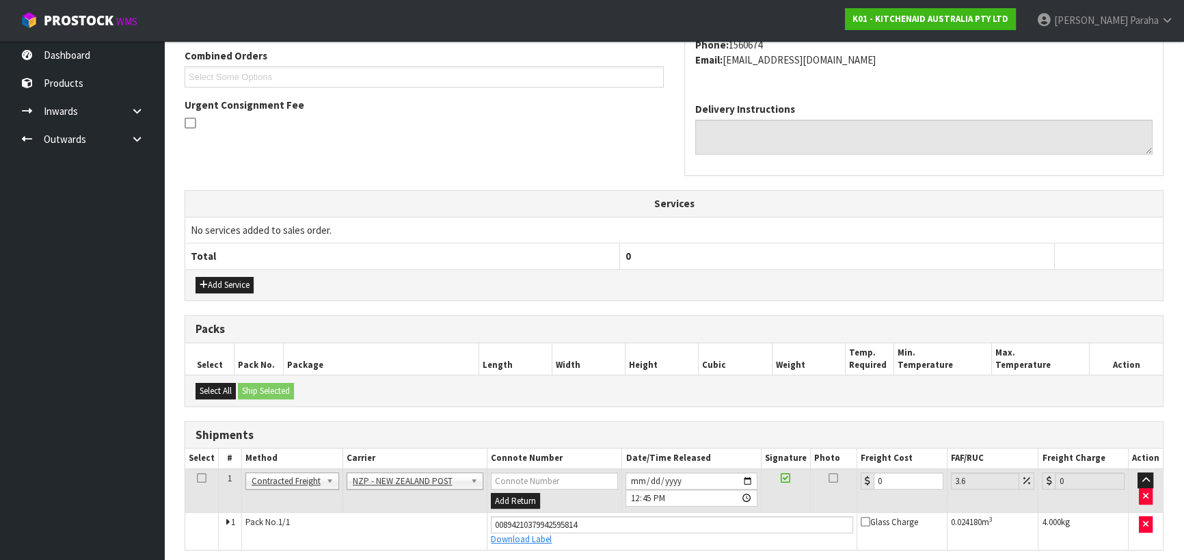
scroll to position [407, 0]
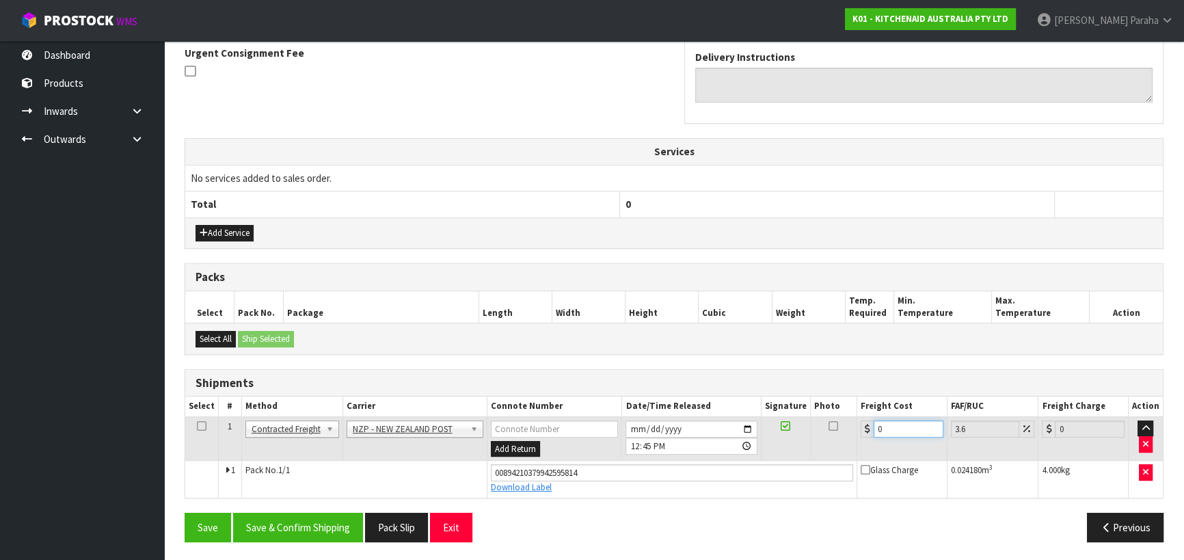
drag, startPoint x: 889, startPoint y: 429, endPoint x: 826, endPoint y: 433, distance: 63.0
click at [826, 433] on tr "1 Client Local Pickup Customer Local Pickup Company Freight Contracted Freight …" at bounding box center [673, 438] width 977 height 44
click at [299, 518] on button "Save & Confirm Shipping" at bounding box center [298, 526] width 130 height 29
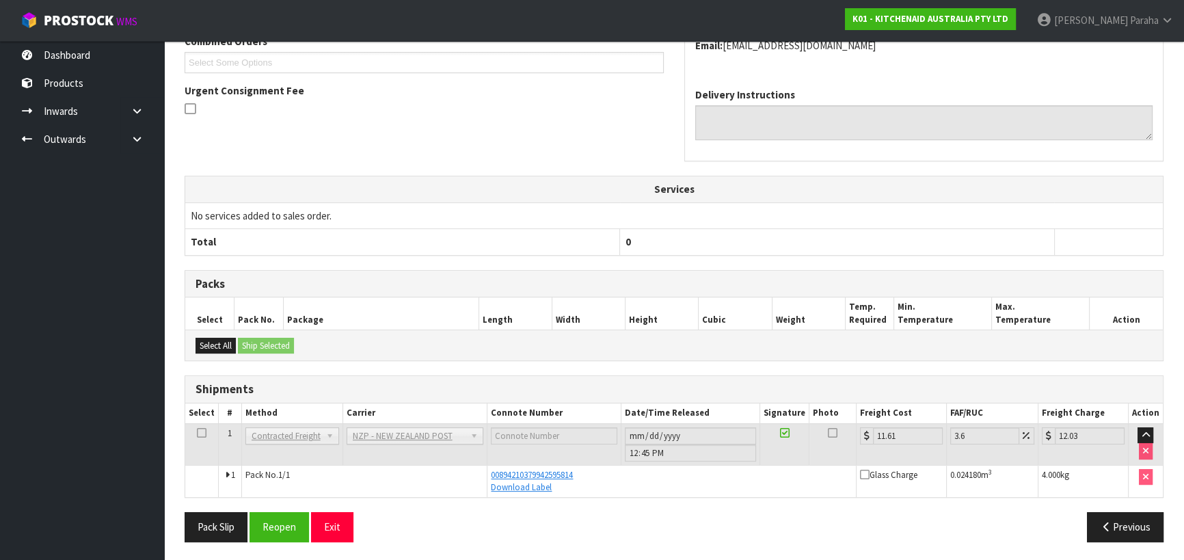
scroll to position [0, 0]
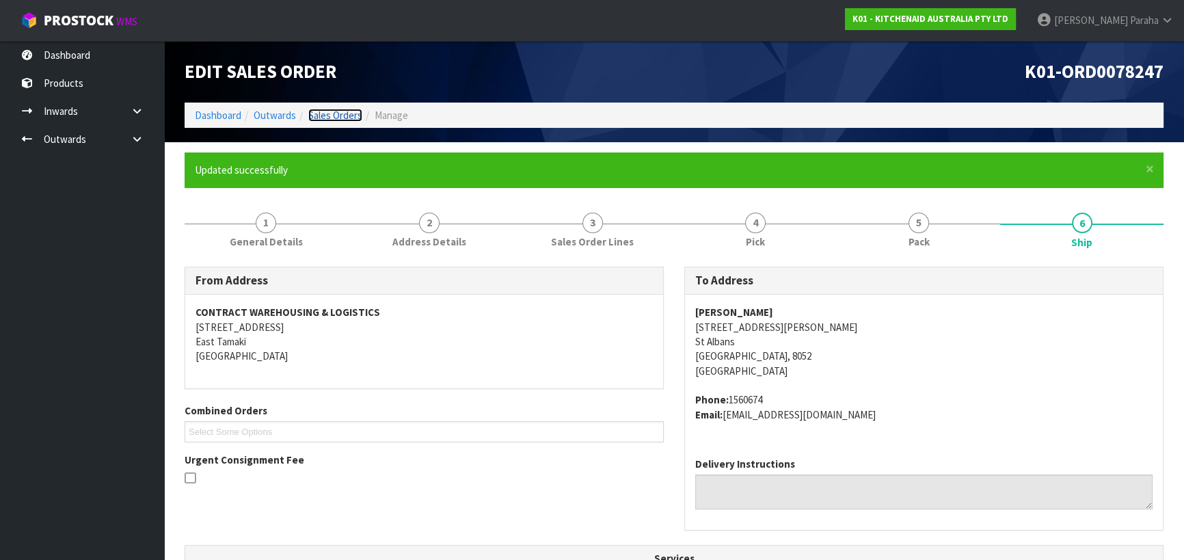
click at [335, 116] on link "Sales Orders" at bounding box center [335, 115] width 54 height 13
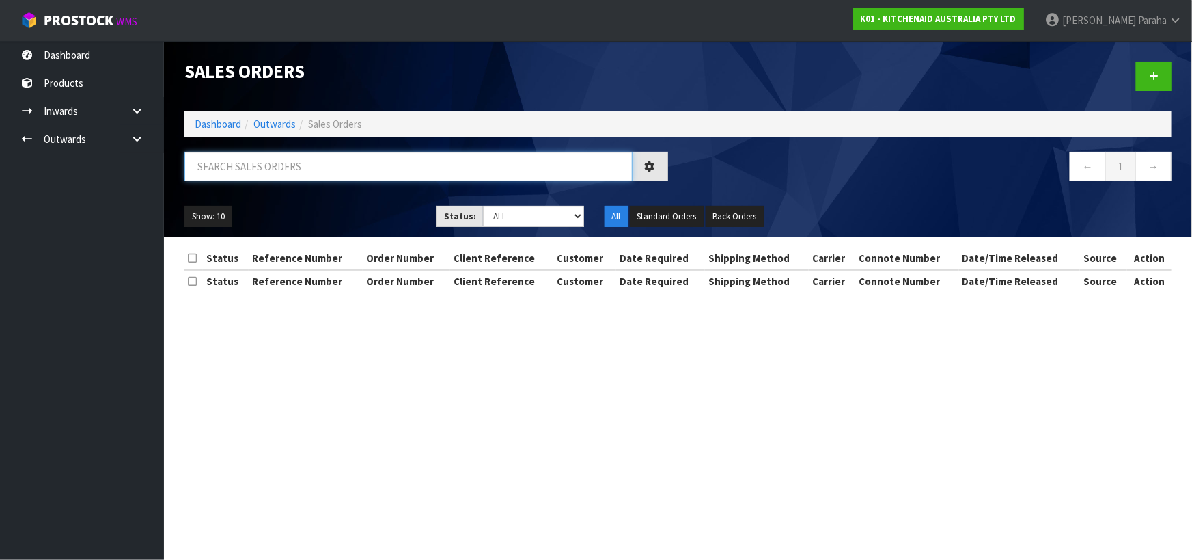
click at [320, 166] on input "text" at bounding box center [408, 166] width 448 height 29
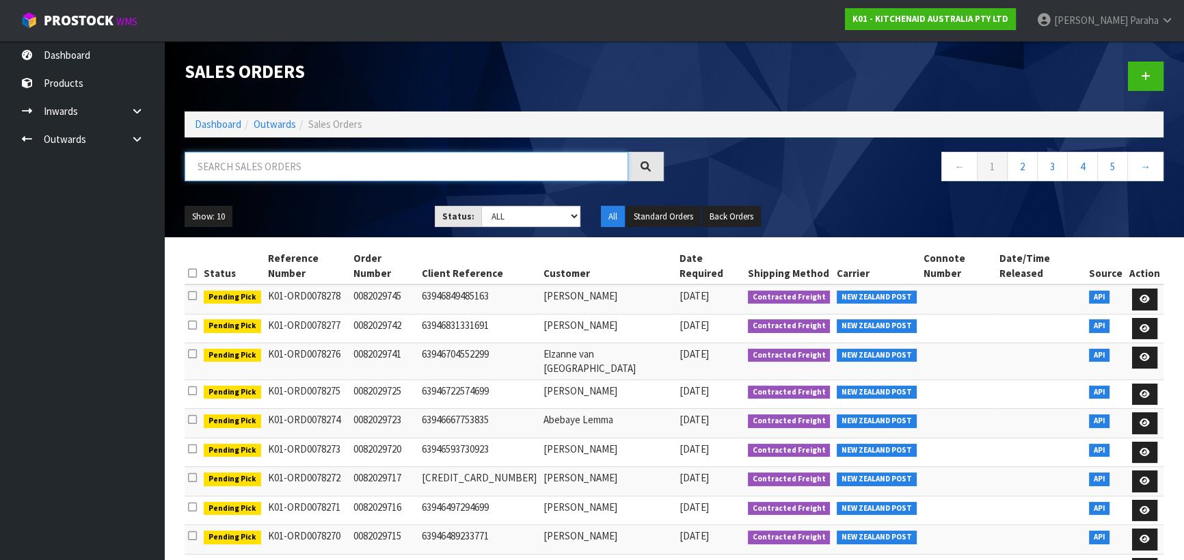
click at [321, 161] on input "text" at bounding box center [405, 166] width 443 height 29
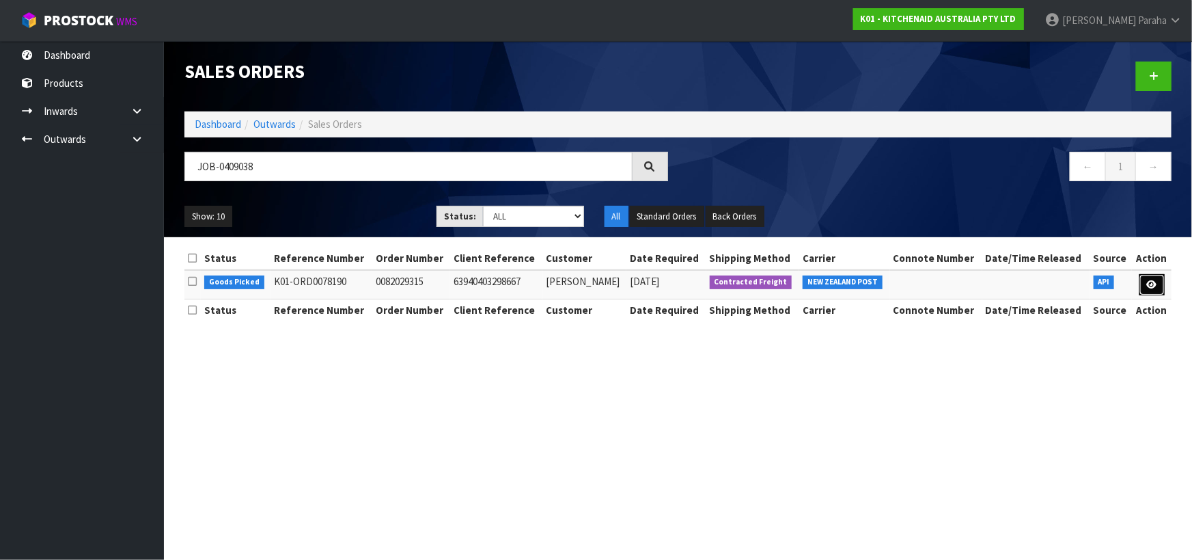
click at [1156, 288] on link at bounding box center [1152, 285] width 25 height 22
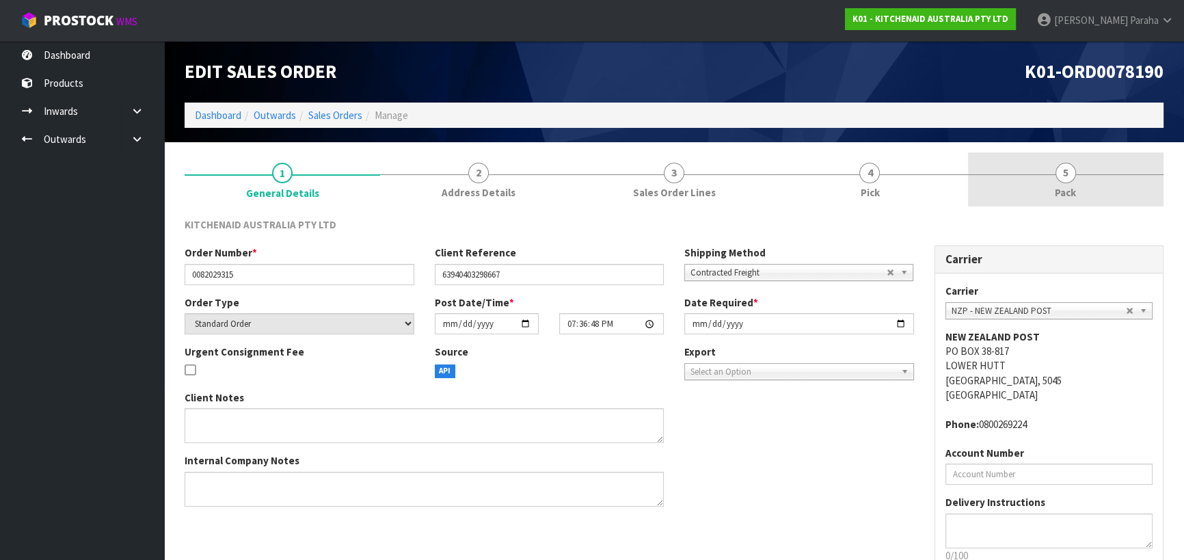
click at [1074, 174] on span "5" at bounding box center [1065, 173] width 20 height 20
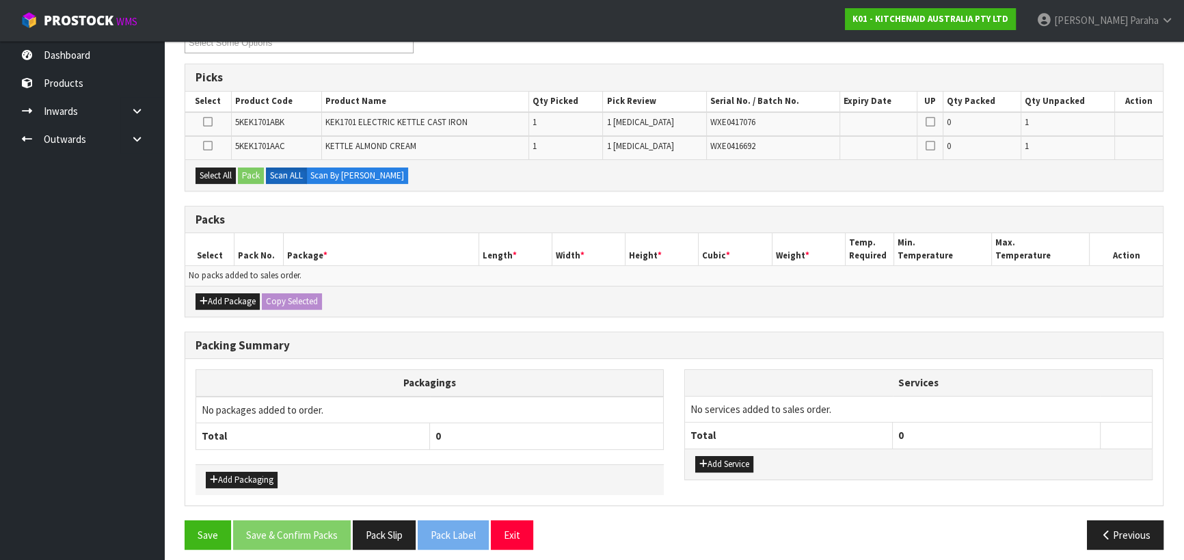
scroll to position [210, 0]
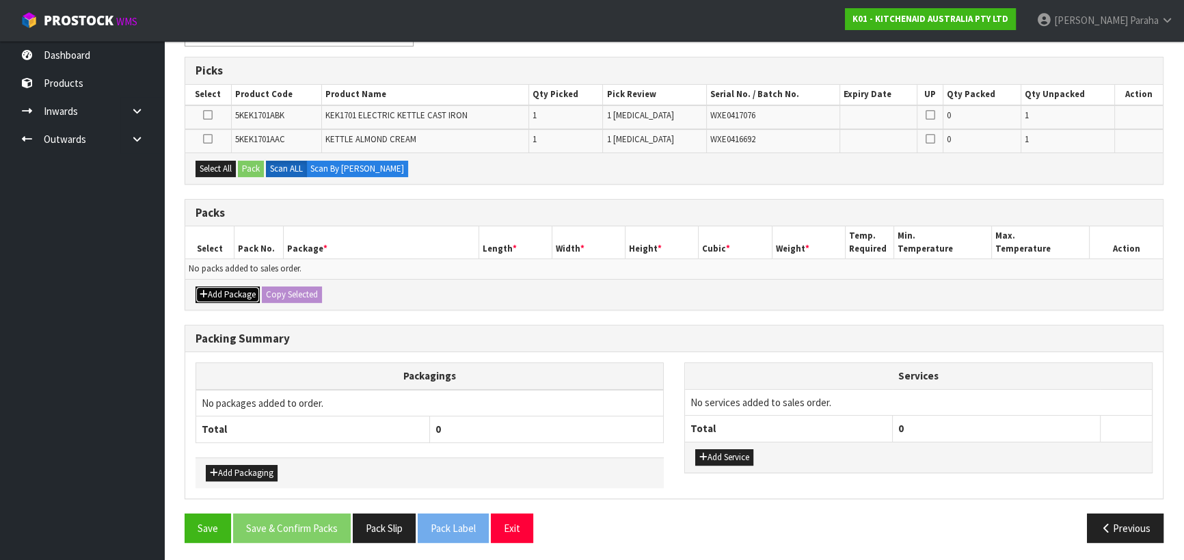
click at [243, 293] on button "Add Package" at bounding box center [227, 294] width 64 height 16
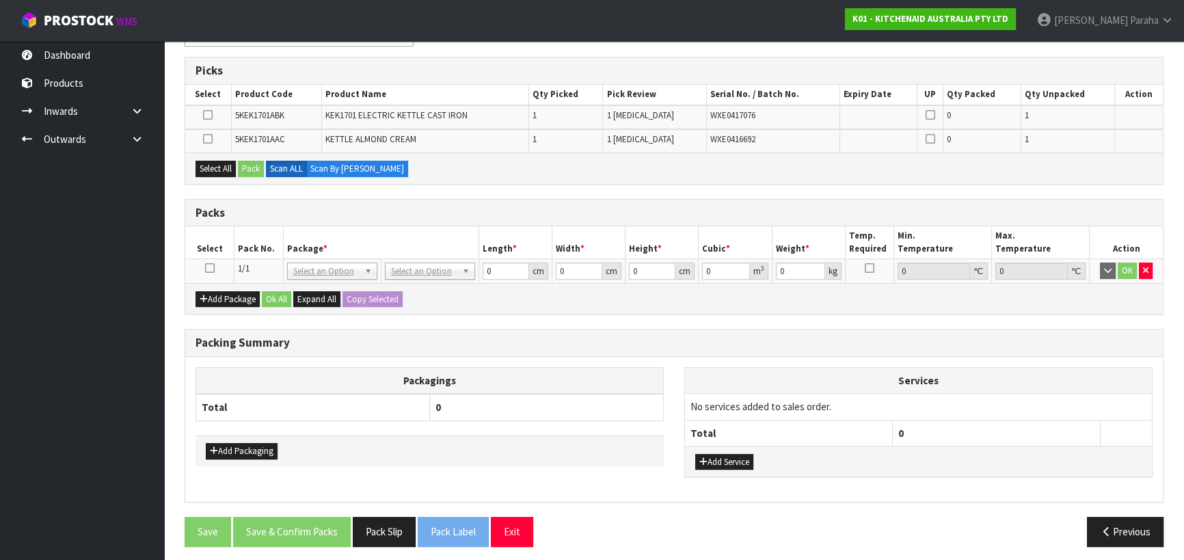
click at [208, 268] on icon at bounding box center [210, 268] width 10 height 1
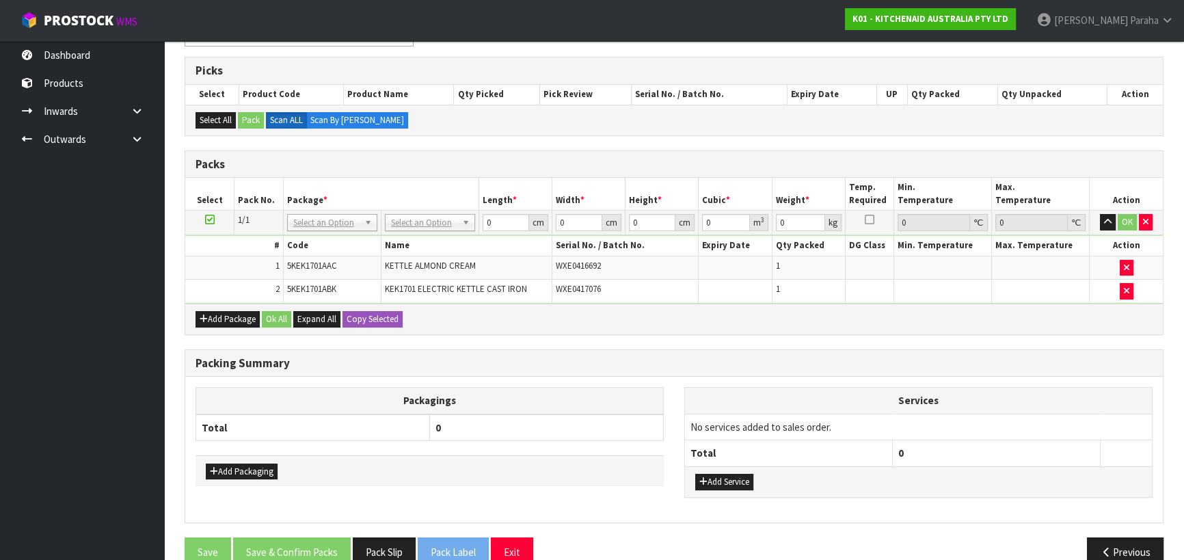
click at [416, 230] on td "No Packaging Cartons PLT GEN120 (1200 X 1000) PLT ONE WAY SKID CHEP HIRE PALLET…" at bounding box center [430, 222] width 98 height 25
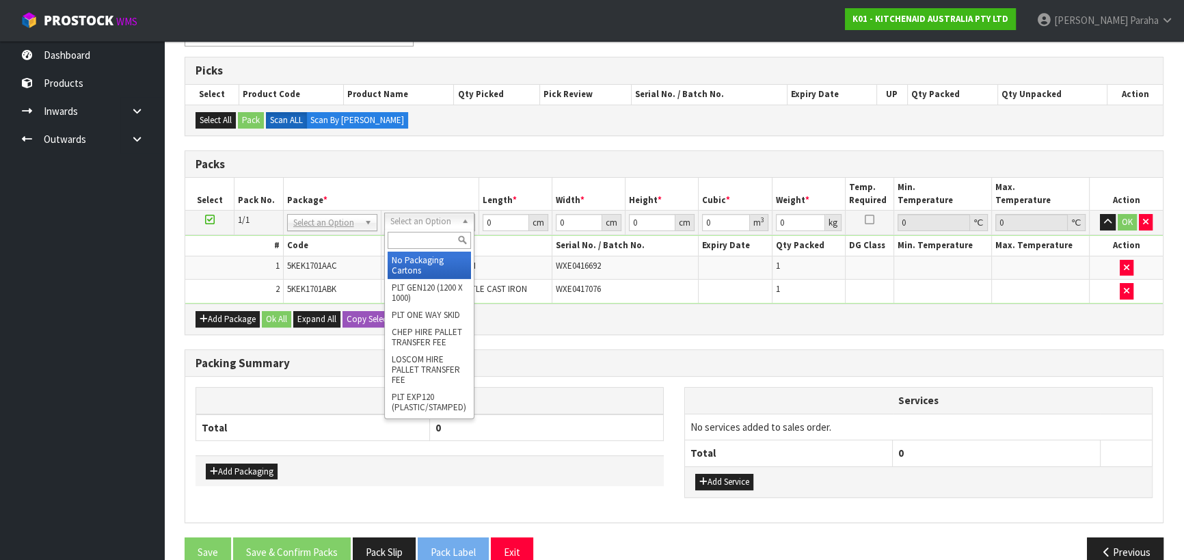
click at [411, 236] on input "text" at bounding box center [428, 240] width 83 height 17
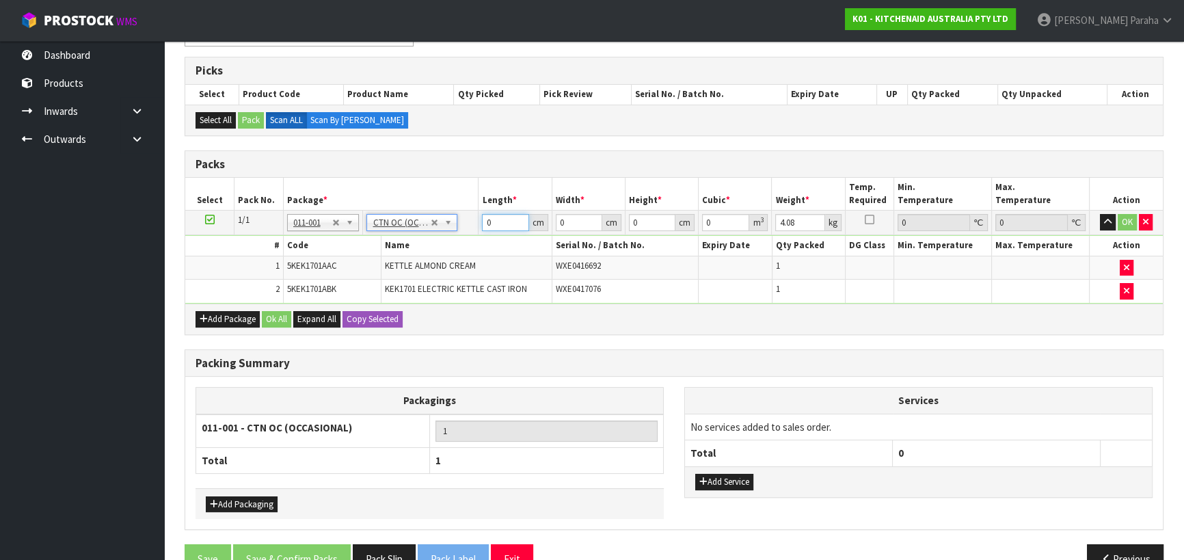
drag, startPoint x: 491, startPoint y: 225, endPoint x: 459, endPoint y: 253, distance: 42.2
click at [471, 226] on tr "1/1 NONE 007-001 007-002 007-004 007-009 007-013 007-014 007-015 007-017 007-01…" at bounding box center [673, 222] width 977 height 25
click at [1099, 214] on button "button" at bounding box center [1107, 222] width 16 height 16
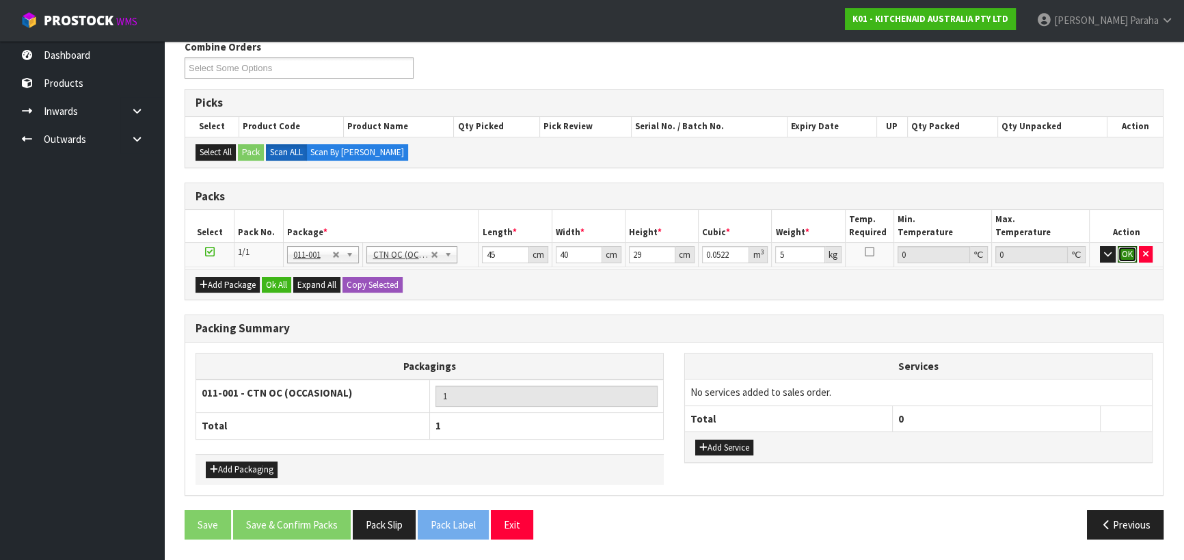
click button "OK" at bounding box center [1126, 254] width 19 height 16
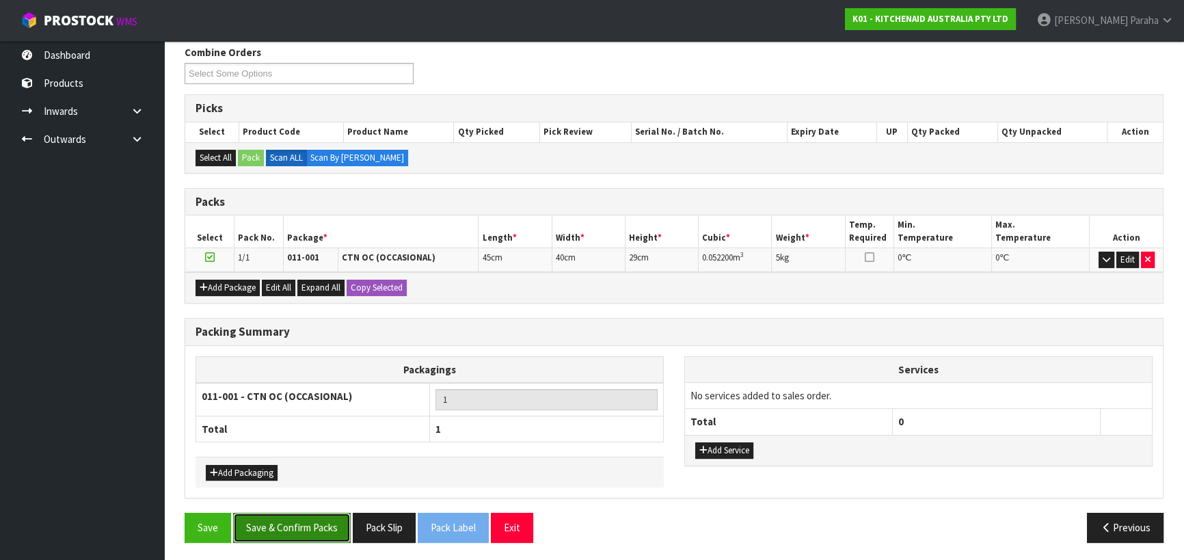
click at [326, 519] on button "Save & Confirm Packs" at bounding box center [292, 526] width 118 height 29
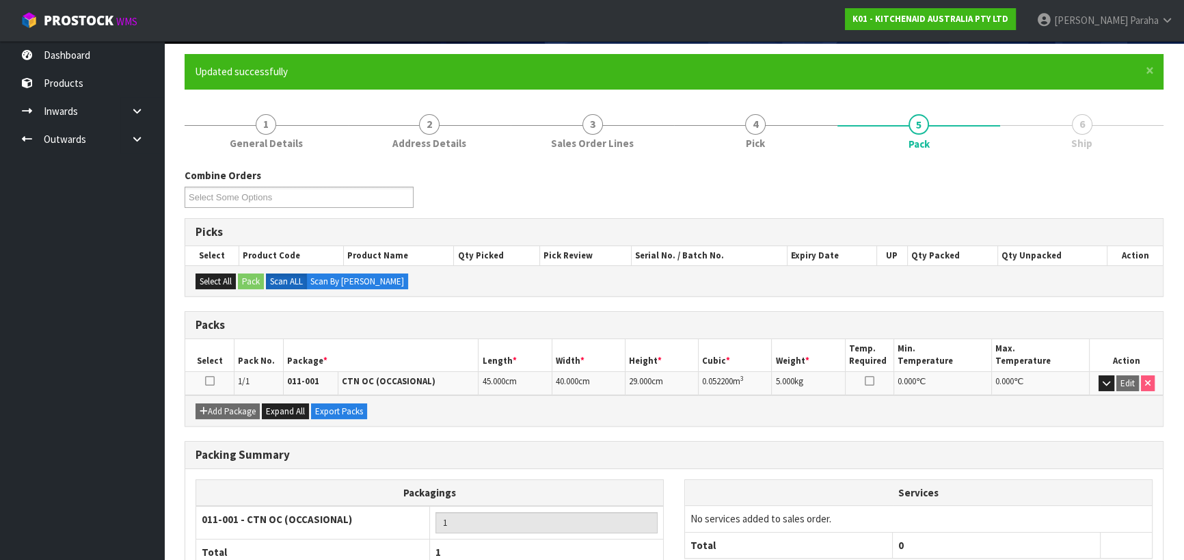
scroll to position [191, 0]
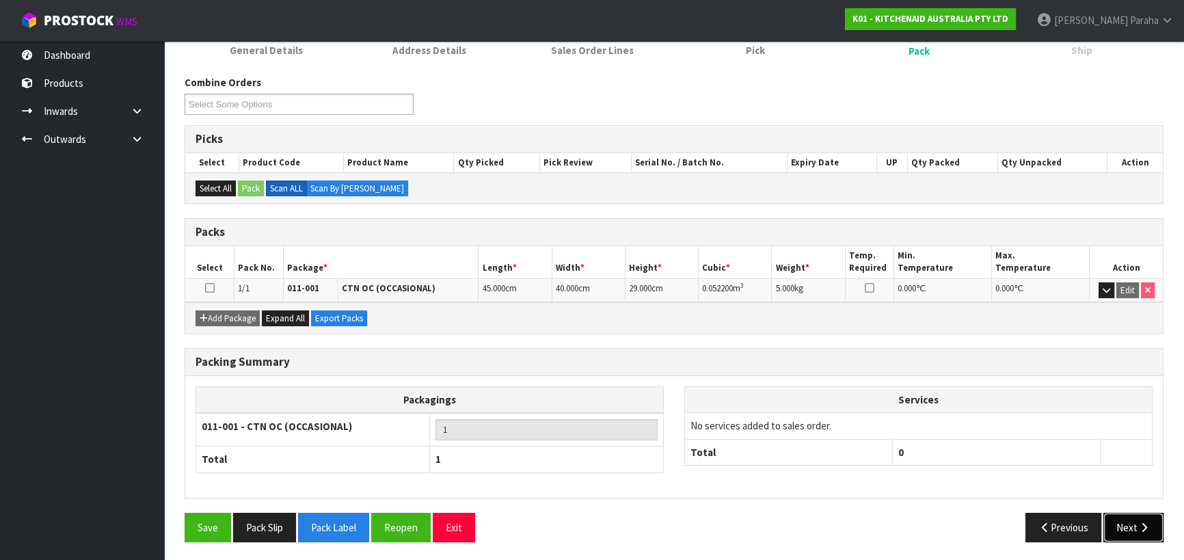
click at [1141, 517] on button "Next" at bounding box center [1133, 526] width 60 height 29
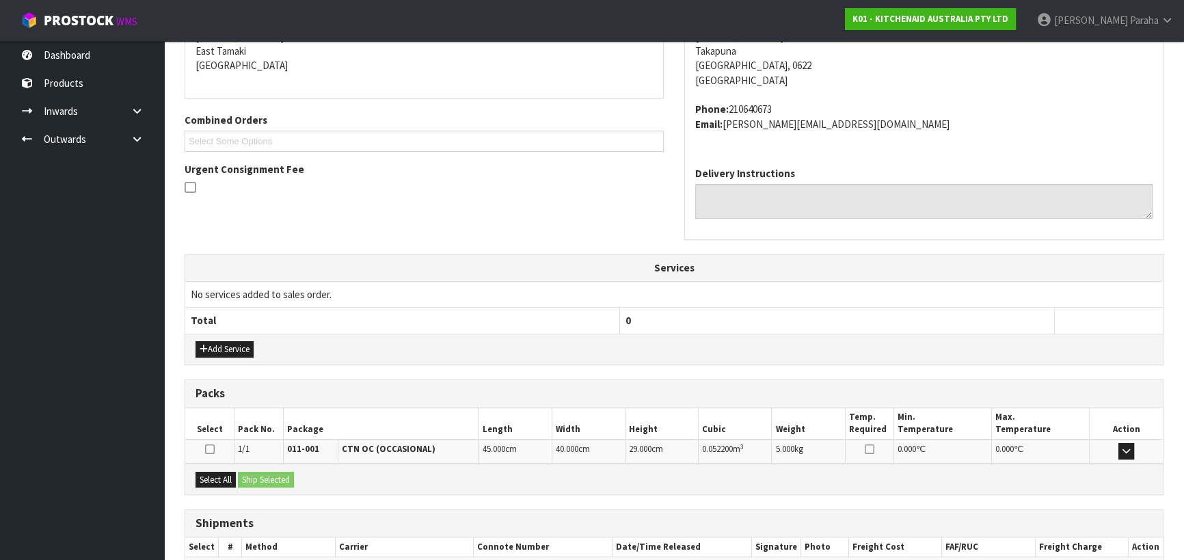
scroll to position [369, 0]
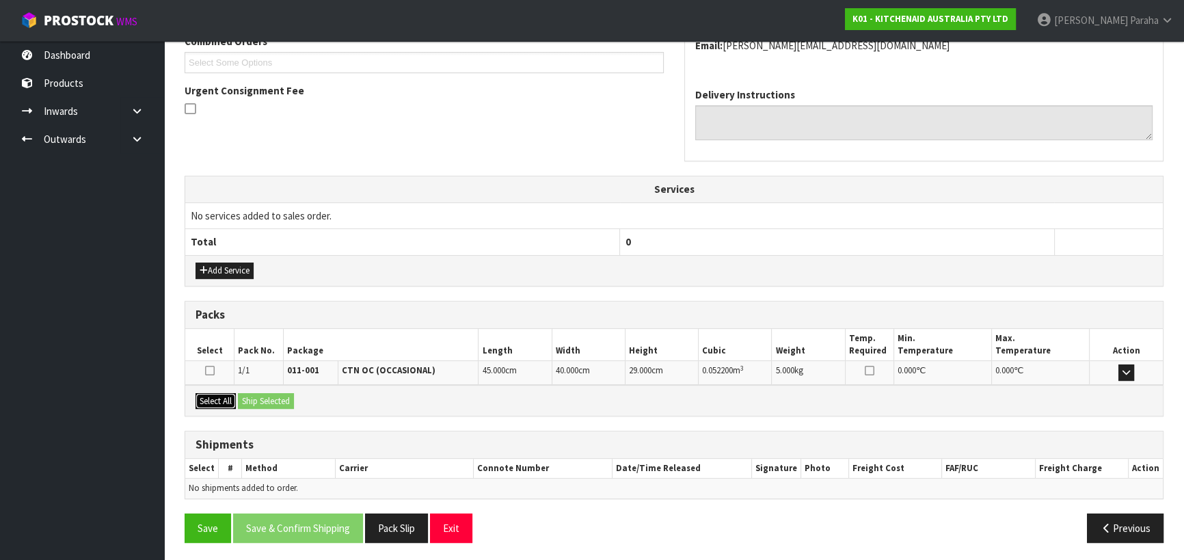
click at [216, 397] on button "Select All" at bounding box center [215, 401] width 40 height 16
click at [260, 396] on button "Ship Selected" at bounding box center [266, 401] width 56 height 16
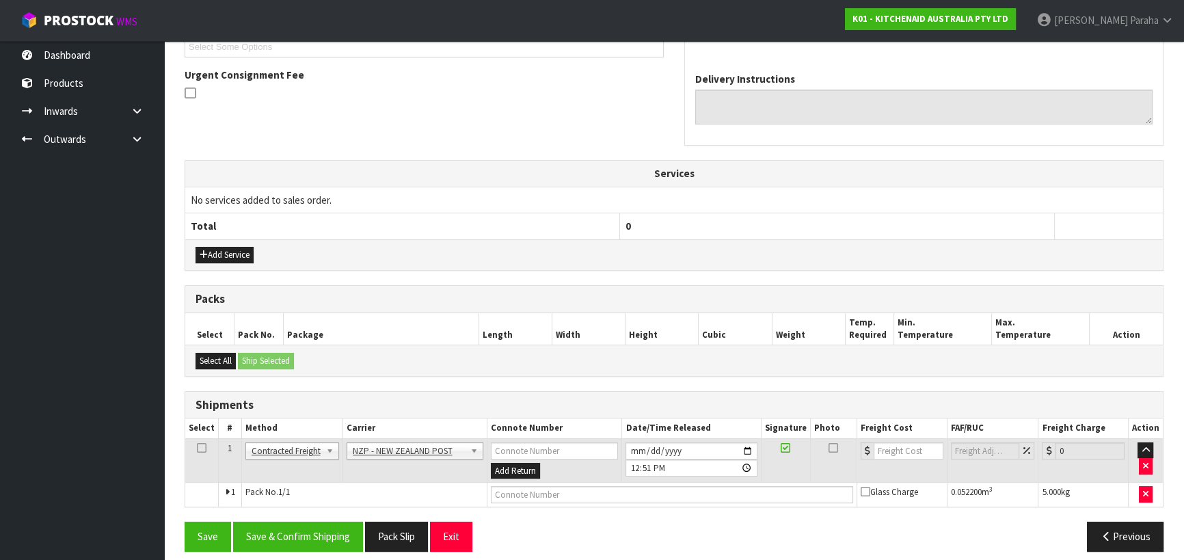
scroll to position [394, 0]
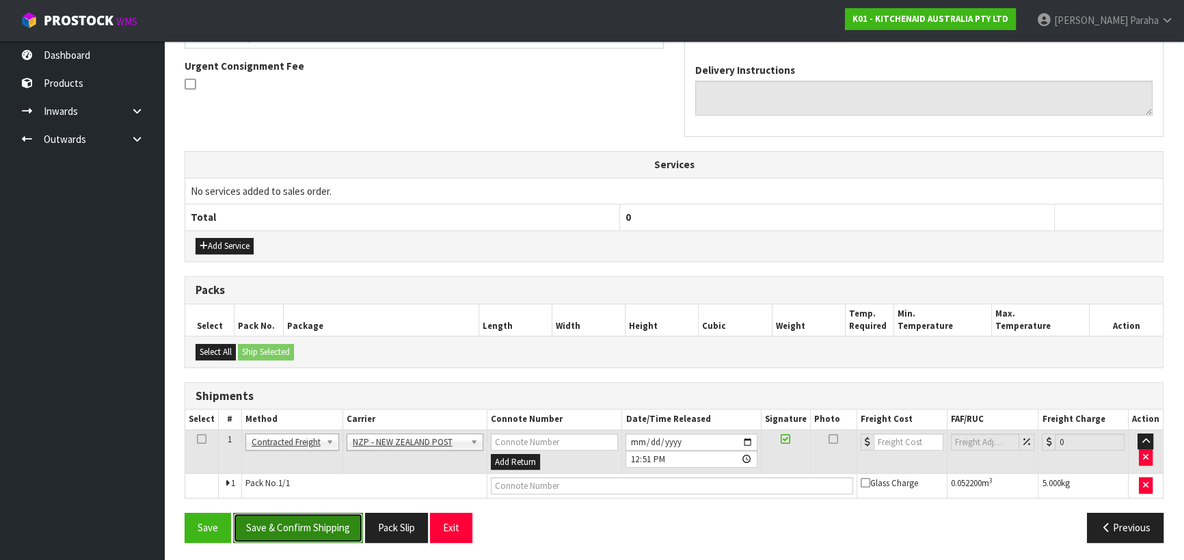
click at [328, 528] on button "Save & Confirm Shipping" at bounding box center [298, 526] width 130 height 29
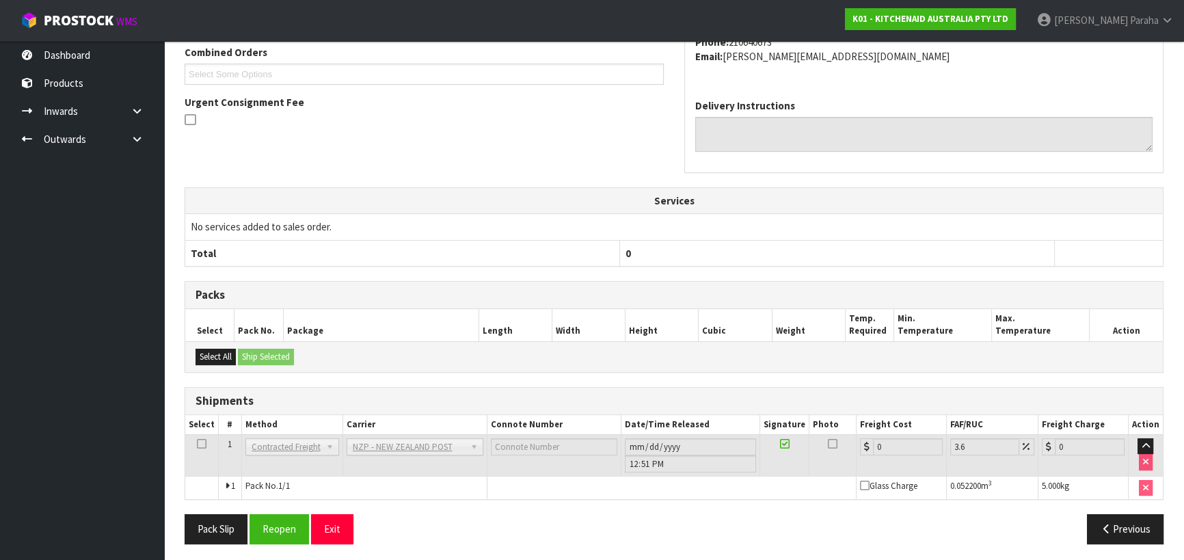
scroll to position [375, 0]
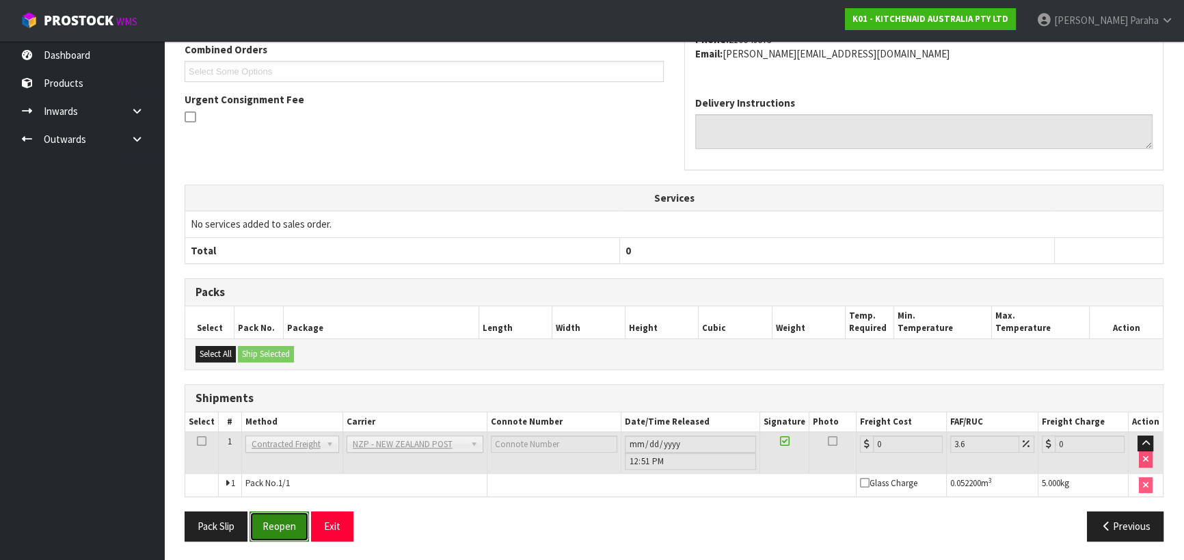
click at [276, 526] on button "Reopen" at bounding box center [278, 525] width 59 height 29
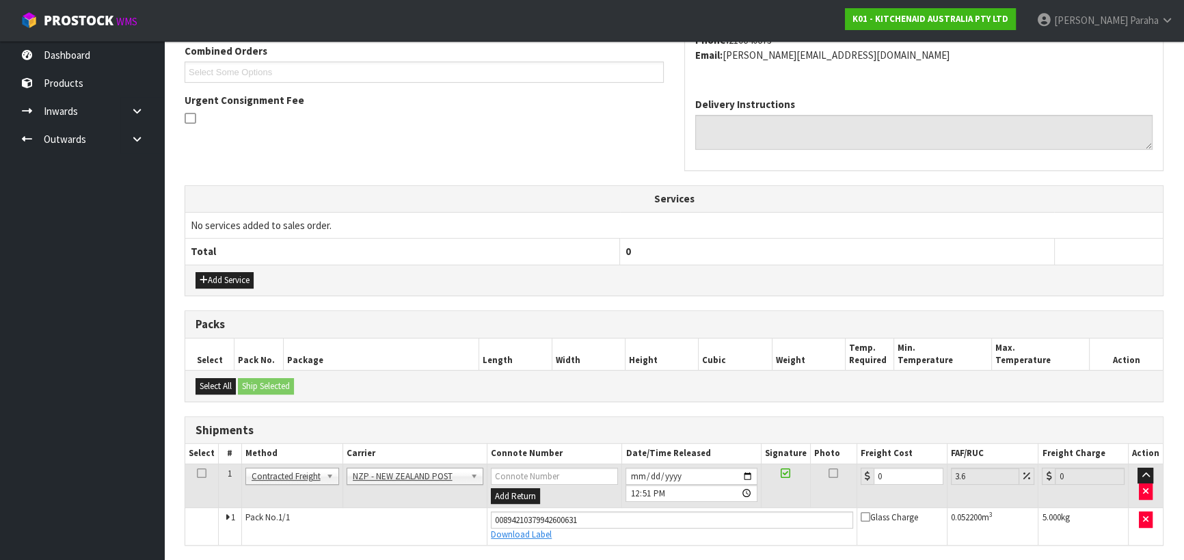
scroll to position [407, 0]
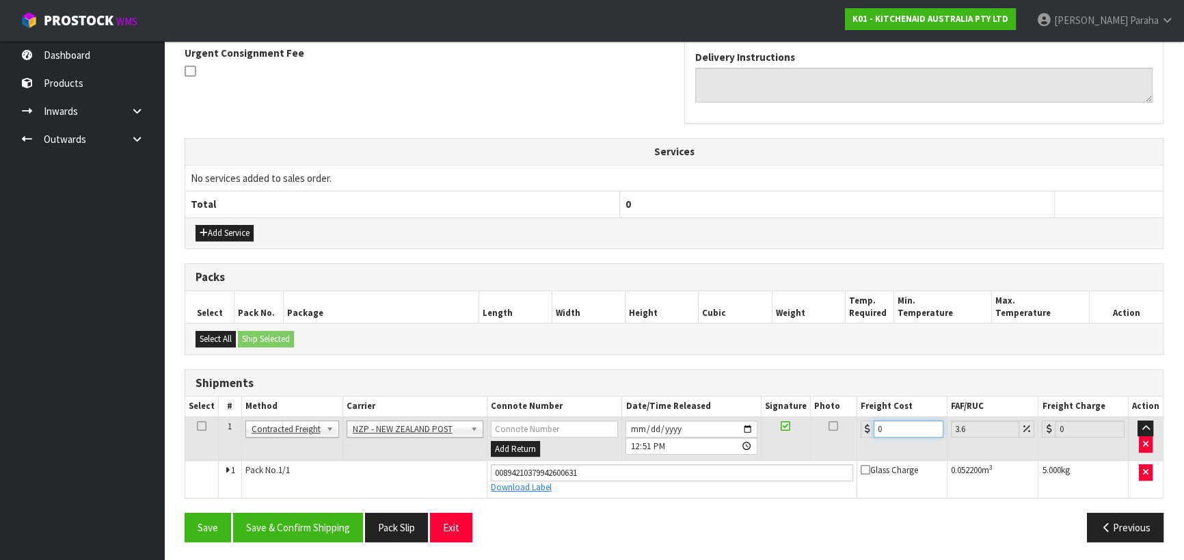
drag, startPoint x: 877, startPoint y: 425, endPoint x: 836, endPoint y: 417, distance: 41.8
click at [836, 420] on tr "1 Client Local Pickup Customer Local Pickup Company Freight Contracted Freight …" at bounding box center [673, 438] width 977 height 44
click at [307, 521] on button "Save & Confirm Shipping" at bounding box center [298, 526] width 130 height 29
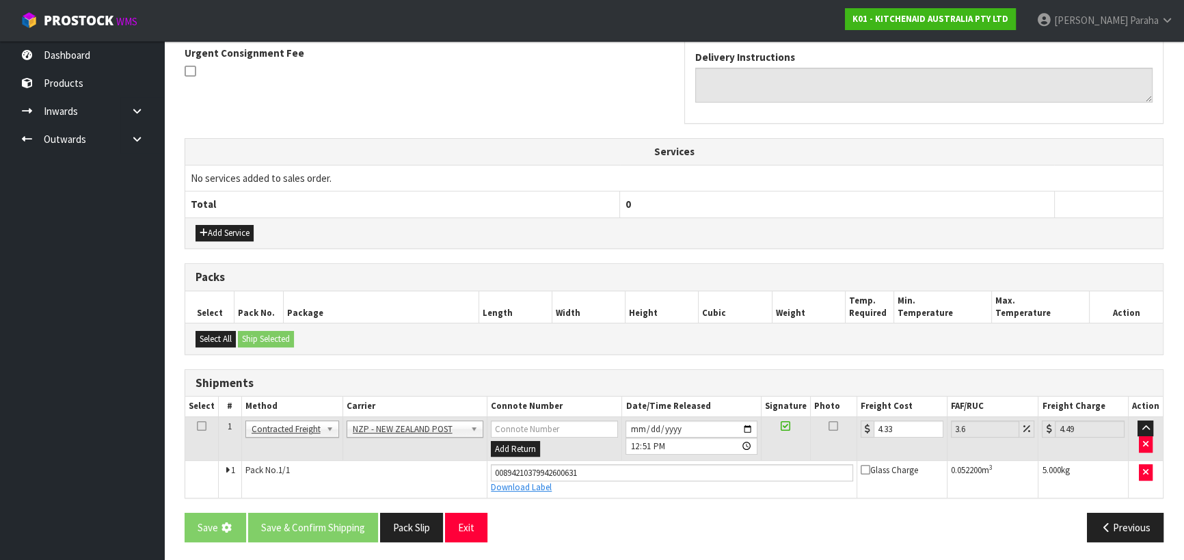
scroll to position [0, 0]
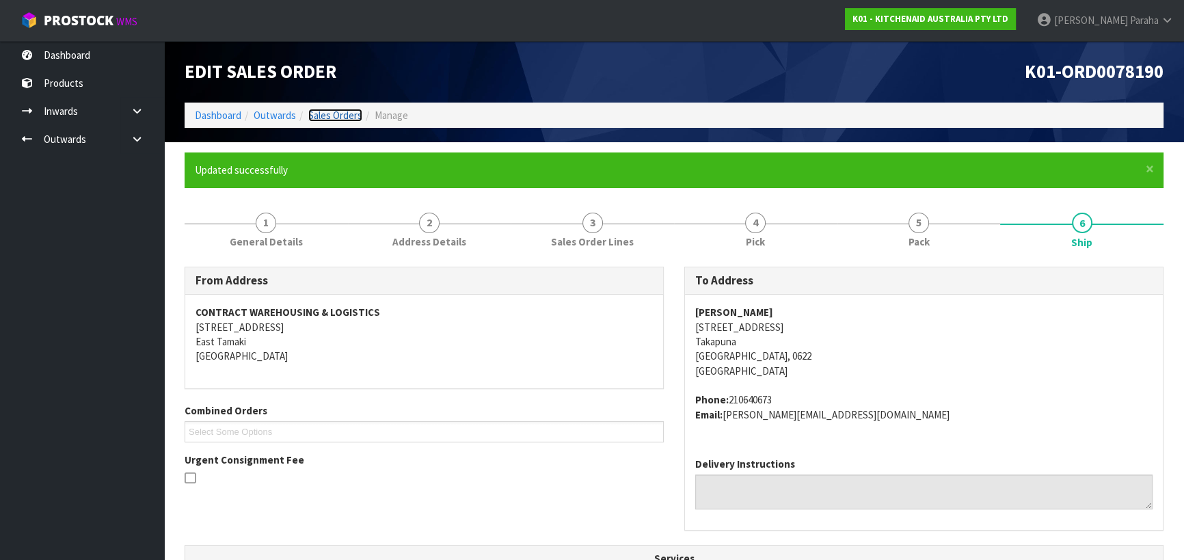
click at [329, 118] on link "Sales Orders" at bounding box center [335, 115] width 54 height 13
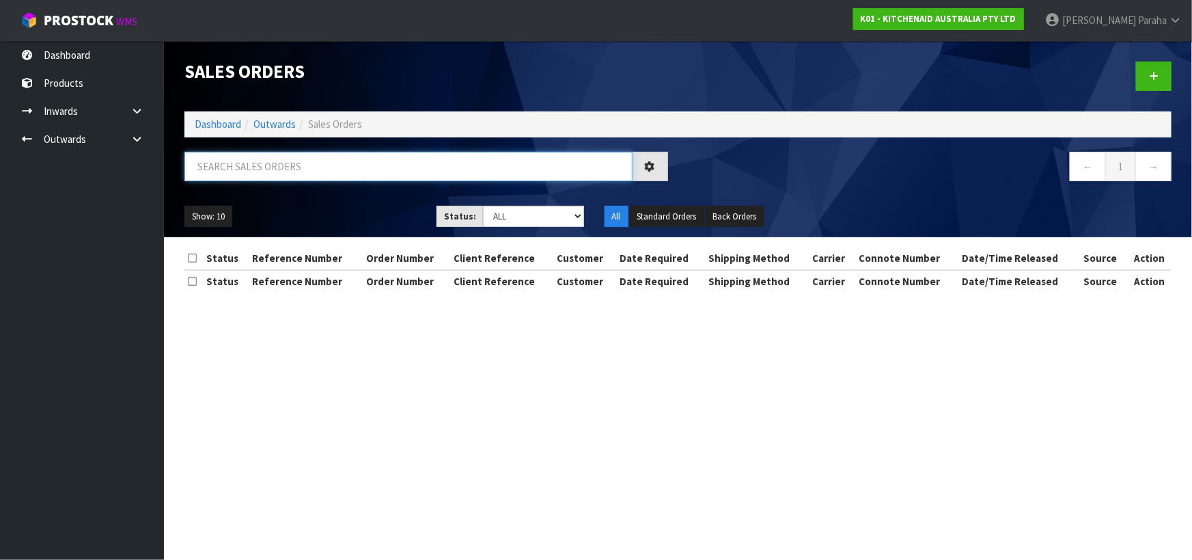
click at [290, 163] on input "text" at bounding box center [408, 166] width 448 height 29
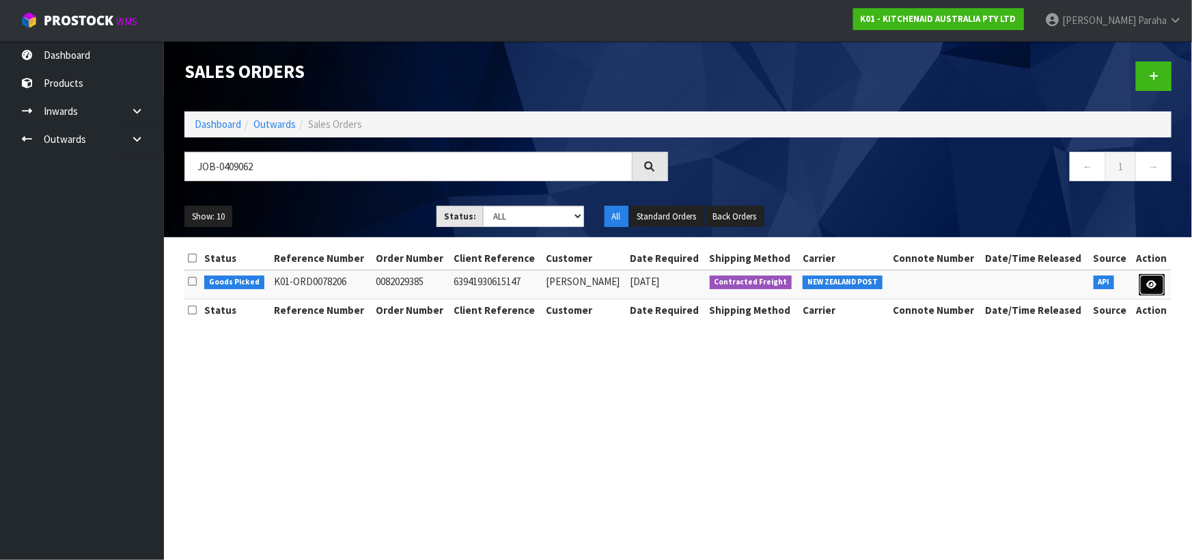
click at [1151, 287] on icon at bounding box center [1152, 284] width 10 height 9
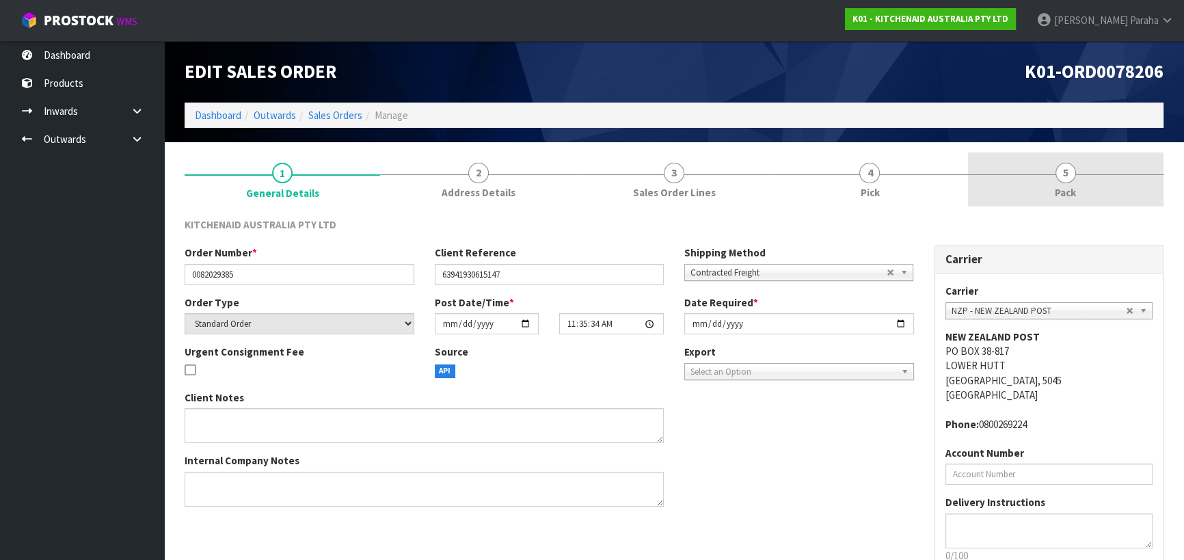
click at [1054, 179] on link "5 Pack" at bounding box center [1065, 179] width 195 height 54
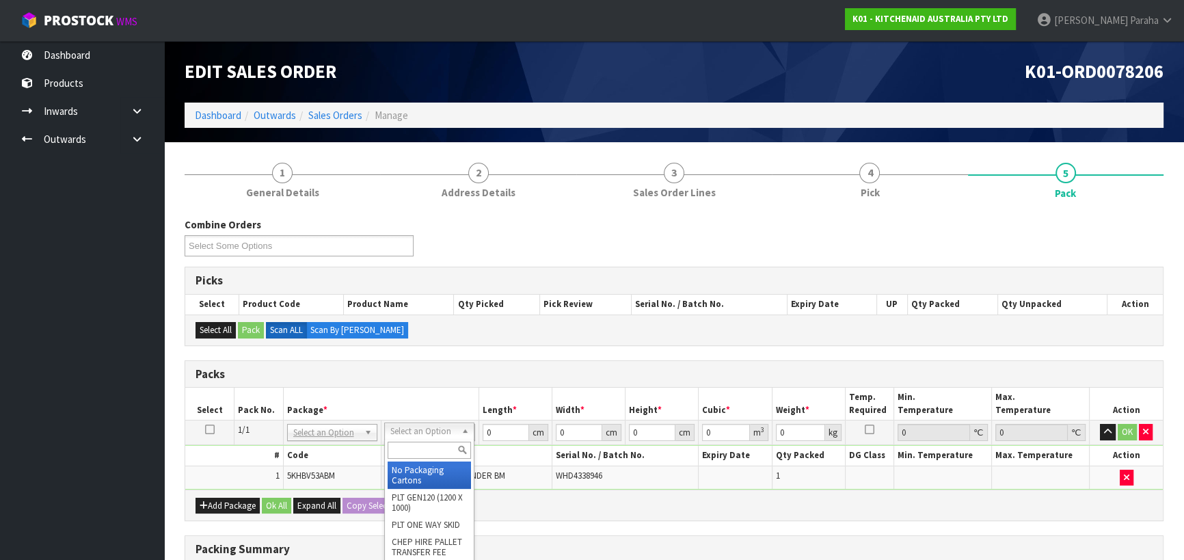
click at [447, 456] on input "text" at bounding box center [428, 449] width 83 height 17
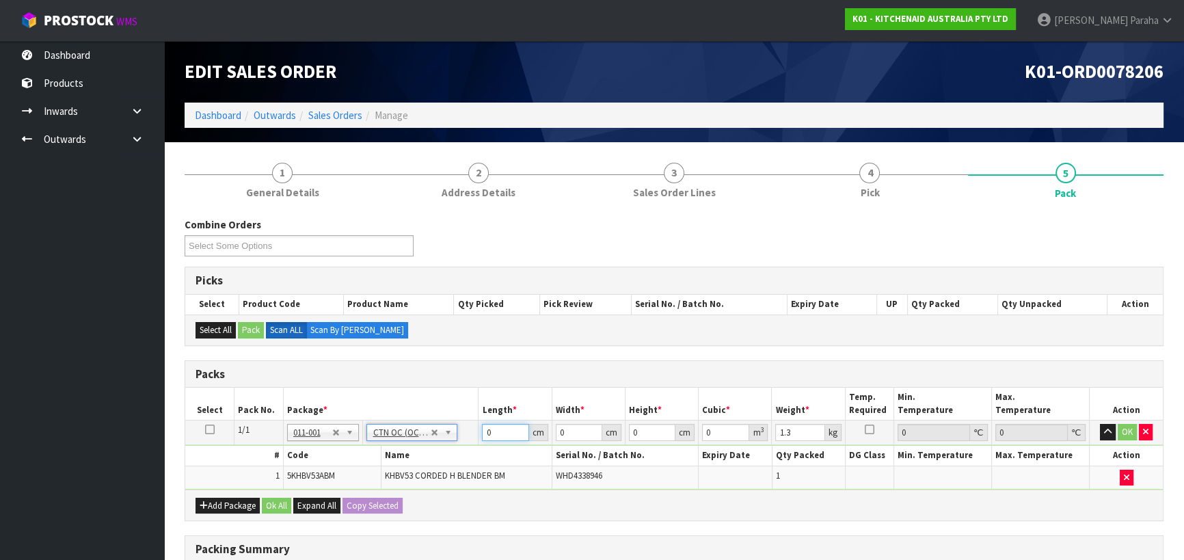
drag, startPoint x: 502, startPoint y: 426, endPoint x: 459, endPoint y: 435, distance: 43.2
click at [459, 435] on tr "1/1 NONE 007-001 007-002 007-004 007-009 007-013 007-014 007-015 007-017 007-01…" at bounding box center [673, 432] width 977 height 25
click at [1099, 424] on button "button" at bounding box center [1107, 432] width 16 height 16
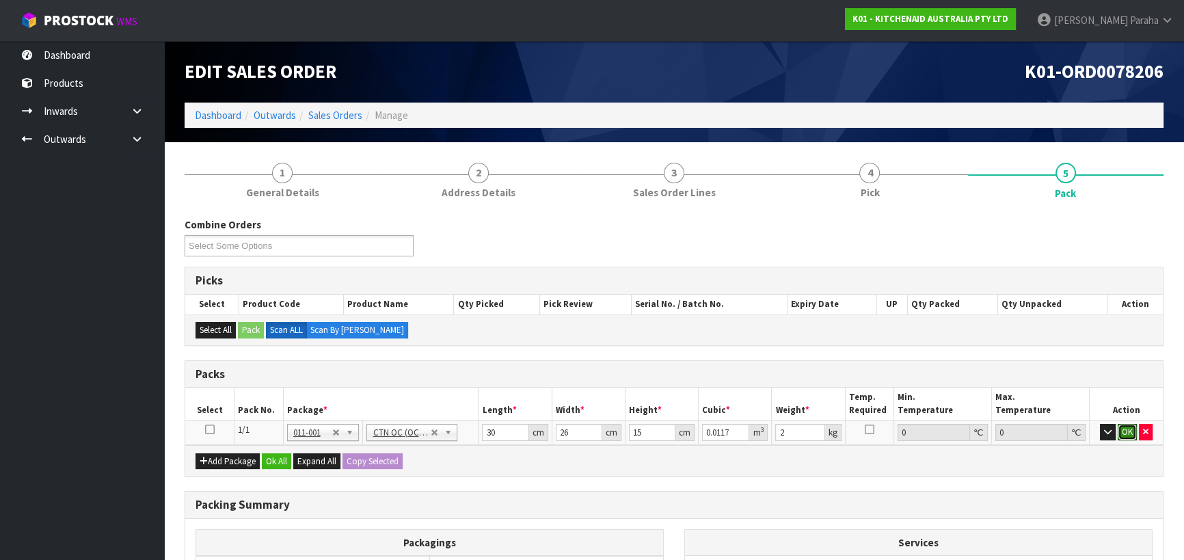
click button "OK" at bounding box center [1126, 432] width 19 height 16
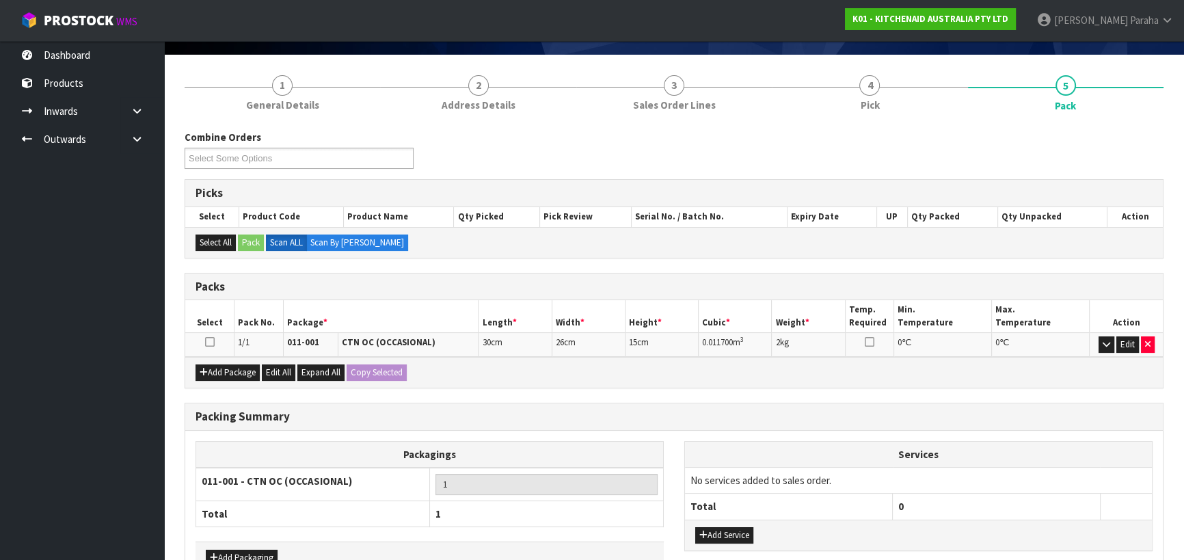
scroll to position [172, 0]
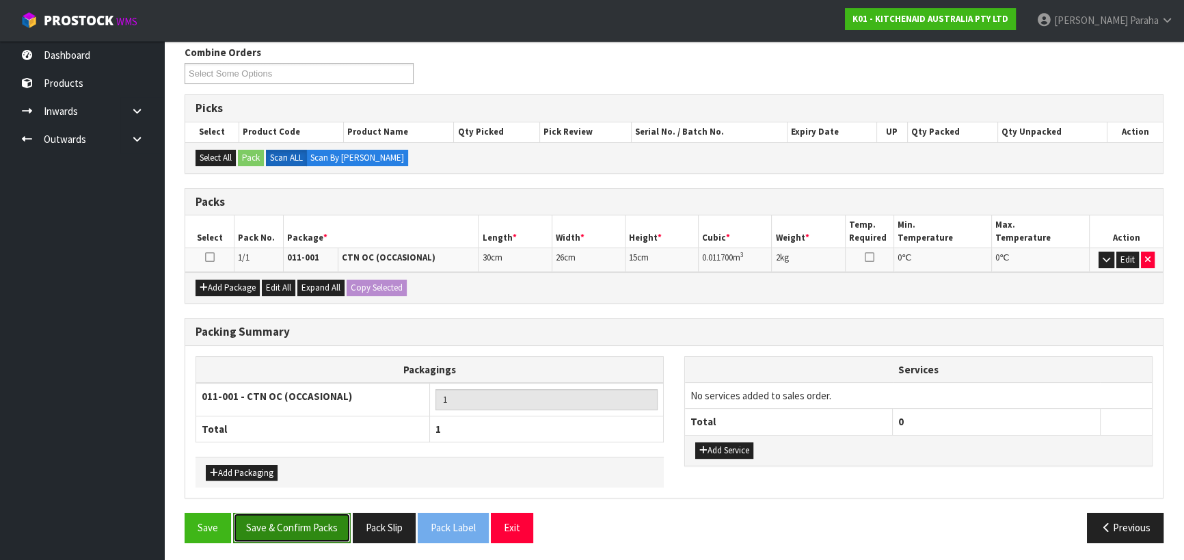
click at [324, 530] on button "Save & Confirm Packs" at bounding box center [292, 526] width 118 height 29
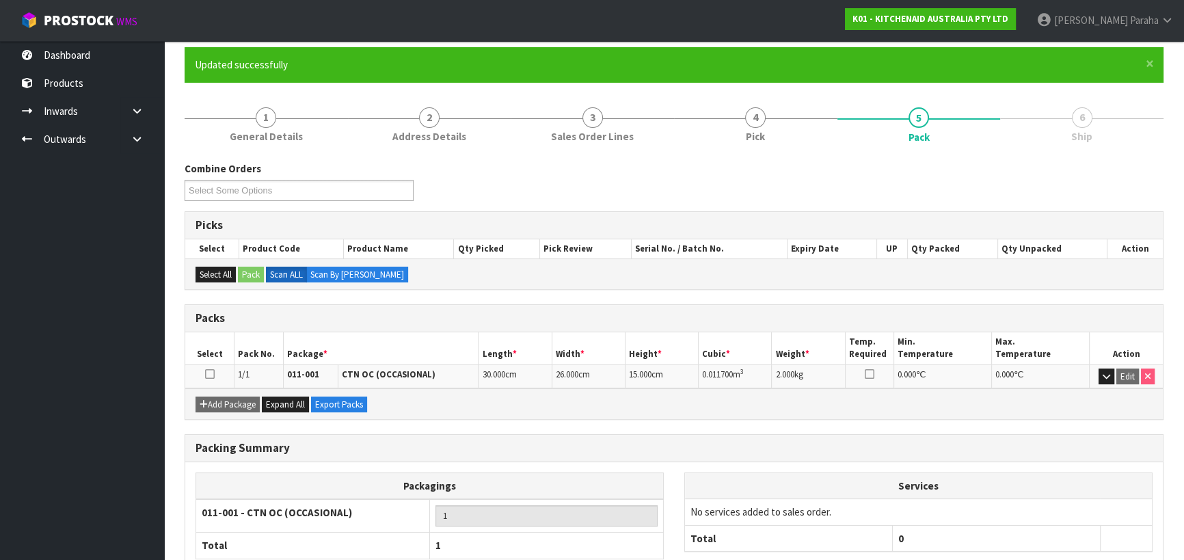
scroll to position [191, 0]
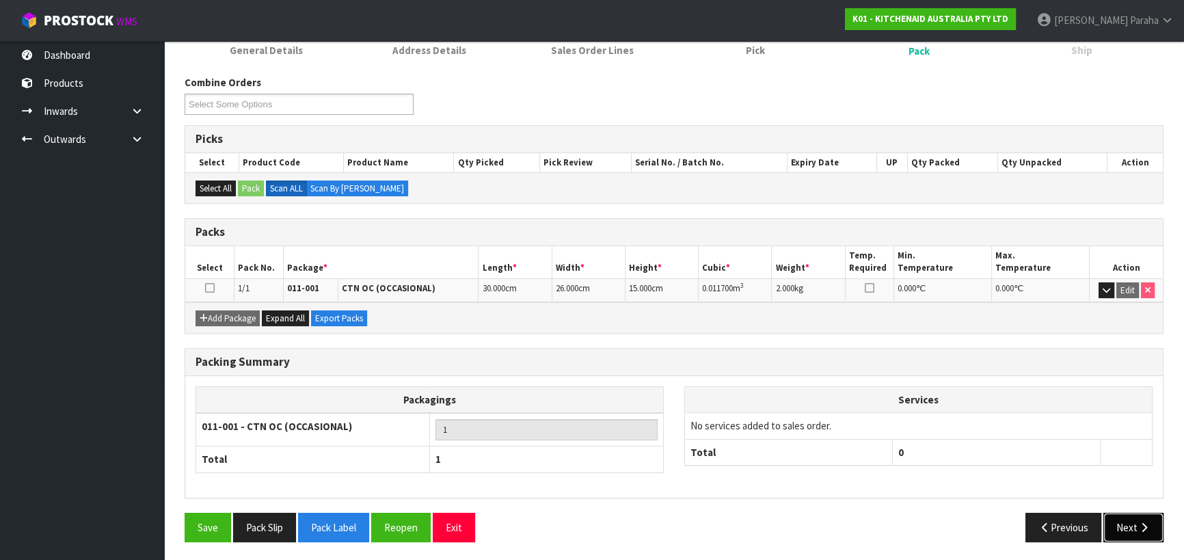
click at [1131, 526] on button "Next" at bounding box center [1133, 526] width 60 height 29
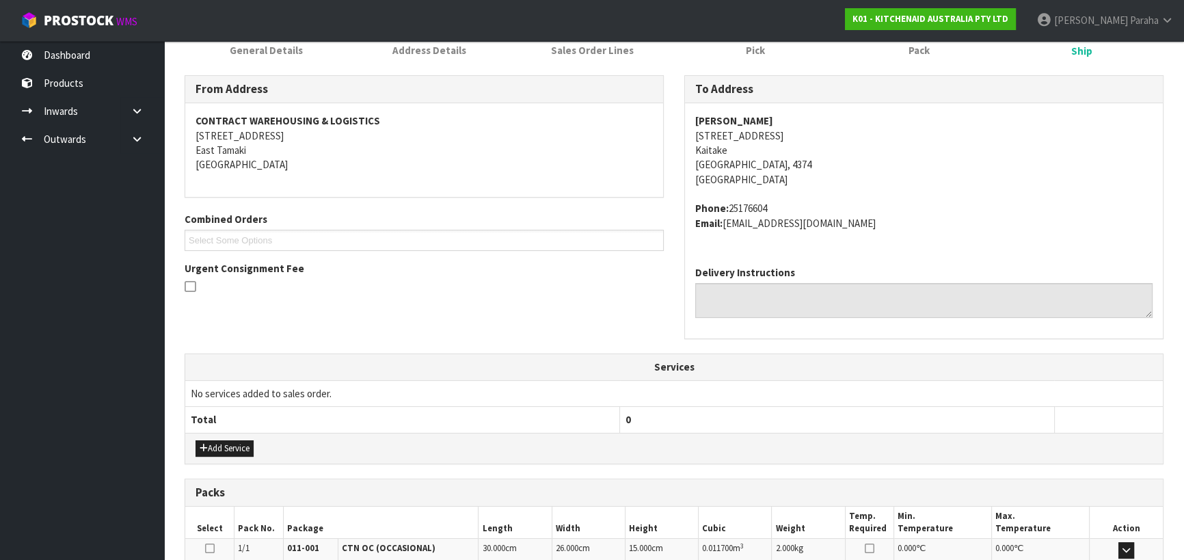
scroll to position [369, 0]
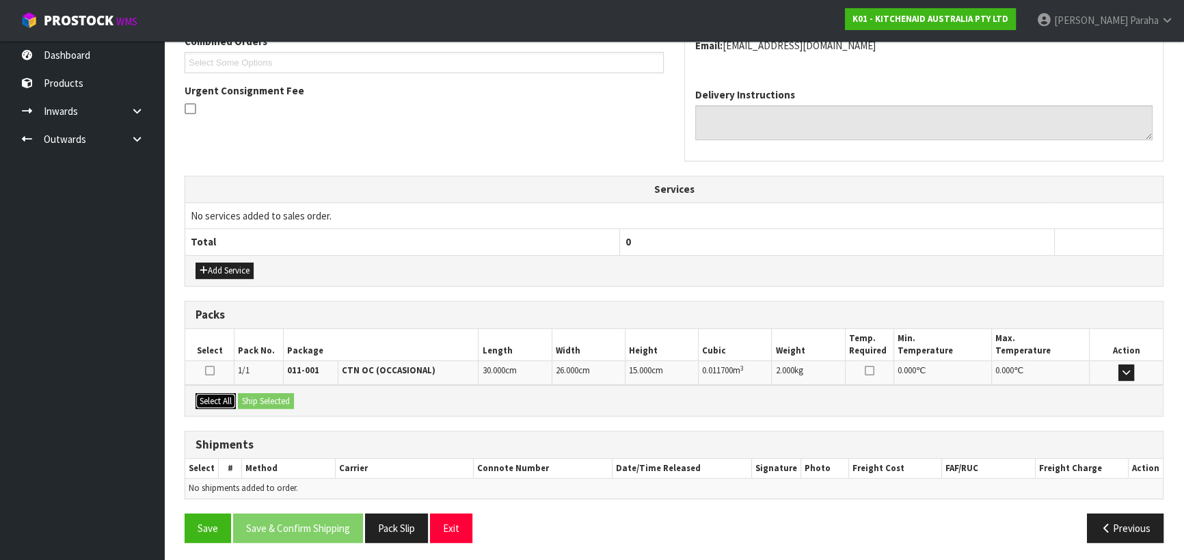
click at [214, 395] on button "Select All" at bounding box center [215, 401] width 40 height 16
click at [279, 395] on button "Ship Selected" at bounding box center [266, 401] width 56 height 16
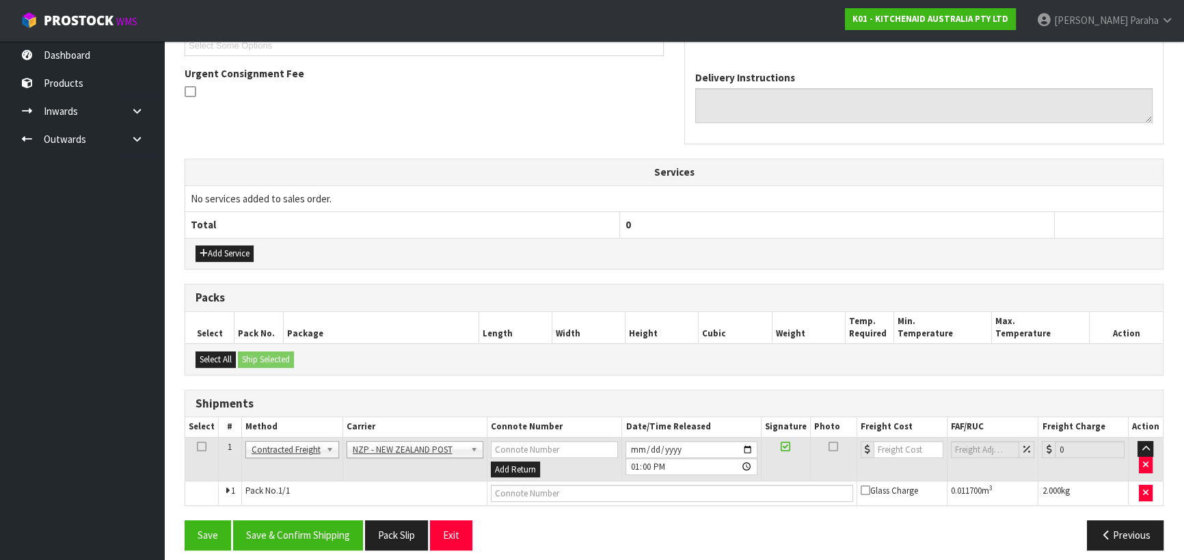
scroll to position [394, 0]
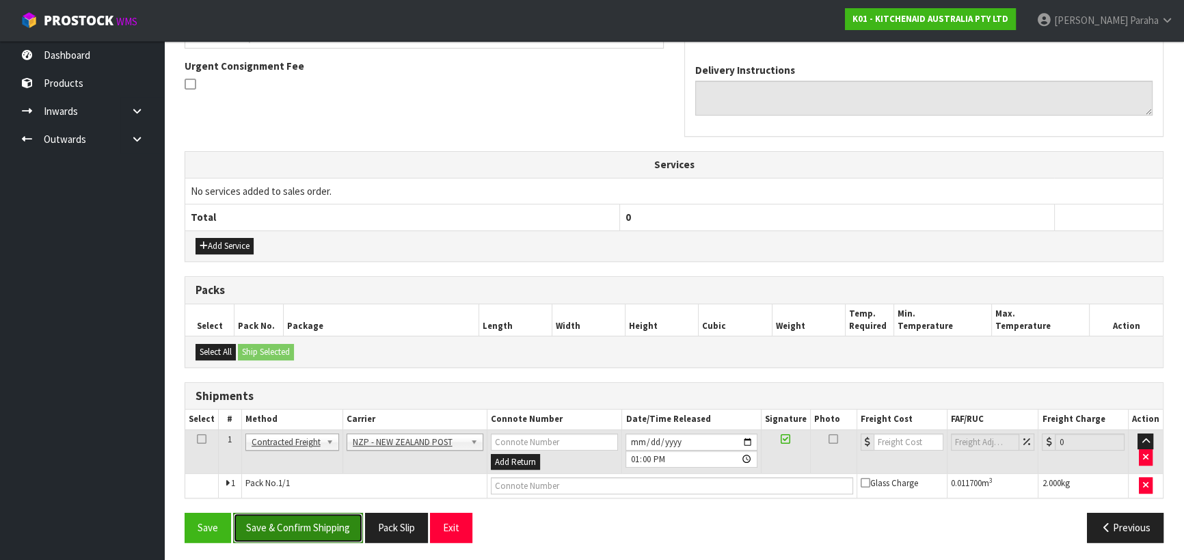
click at [336, 523] on button "Save & Confirm Shipping" at bounding box center [298, 526] width 130 height 29
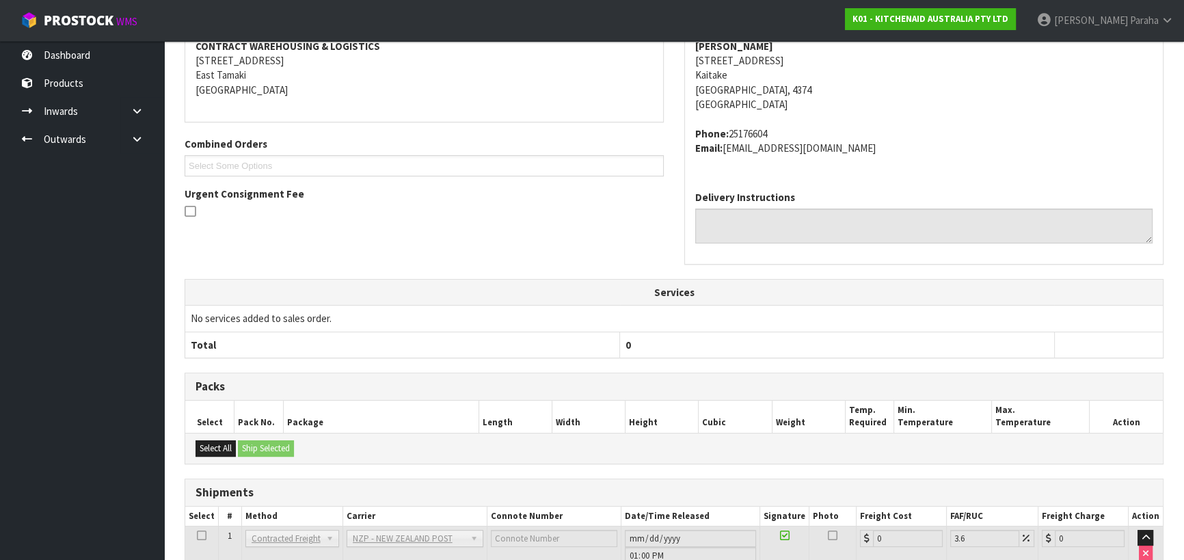
scroll to position [375, 0]
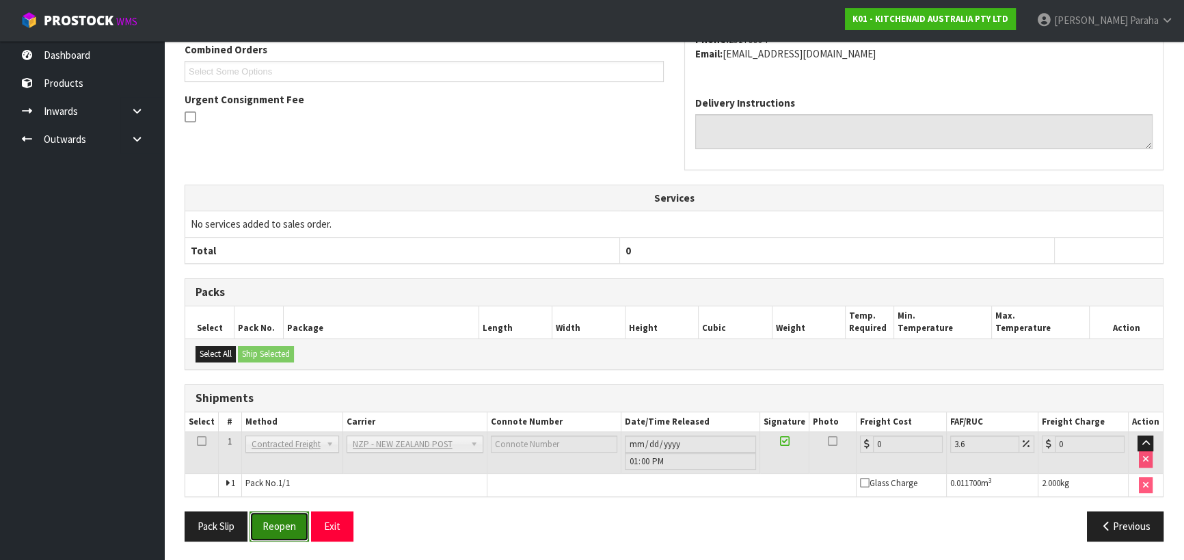
click at [279, 517] on button "Reopen" at bounding box center [278, 525] width 59 height 29
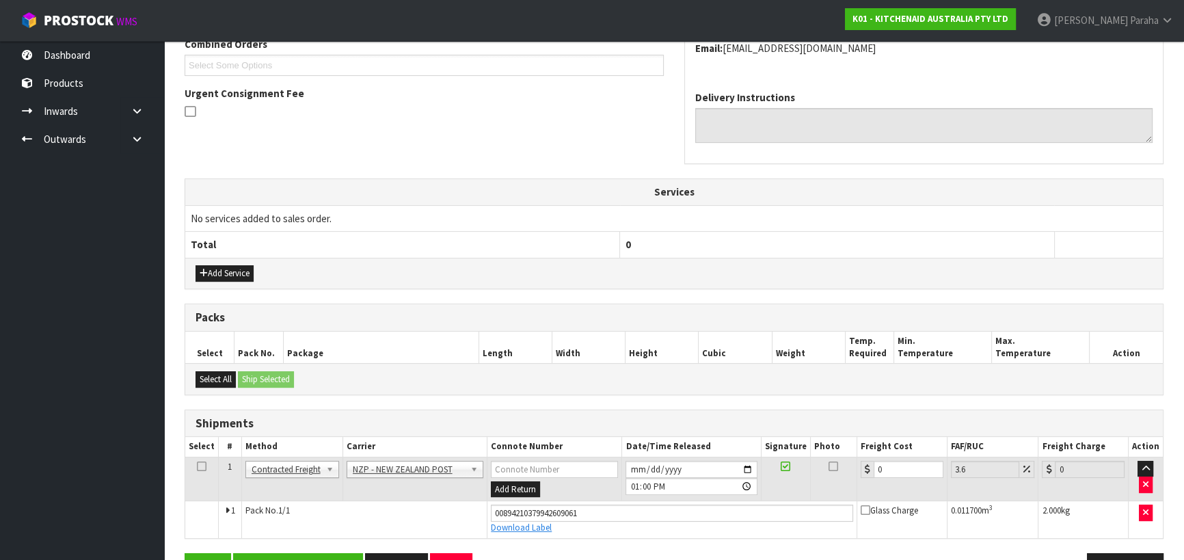
scroll to position [407, 0]
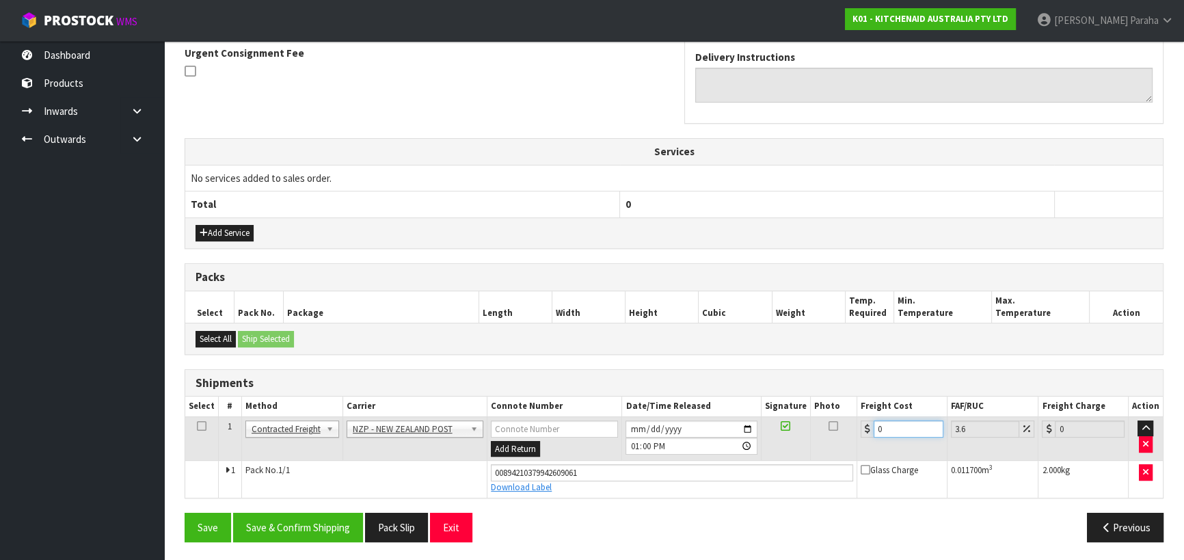
click at [857, 422] on td "0" at bounding box center [902, 438] width 90 height 44
click at [340, 528] on button "Save & Confirm Shipping" at bounding box center [298, 526] width 130 height 29
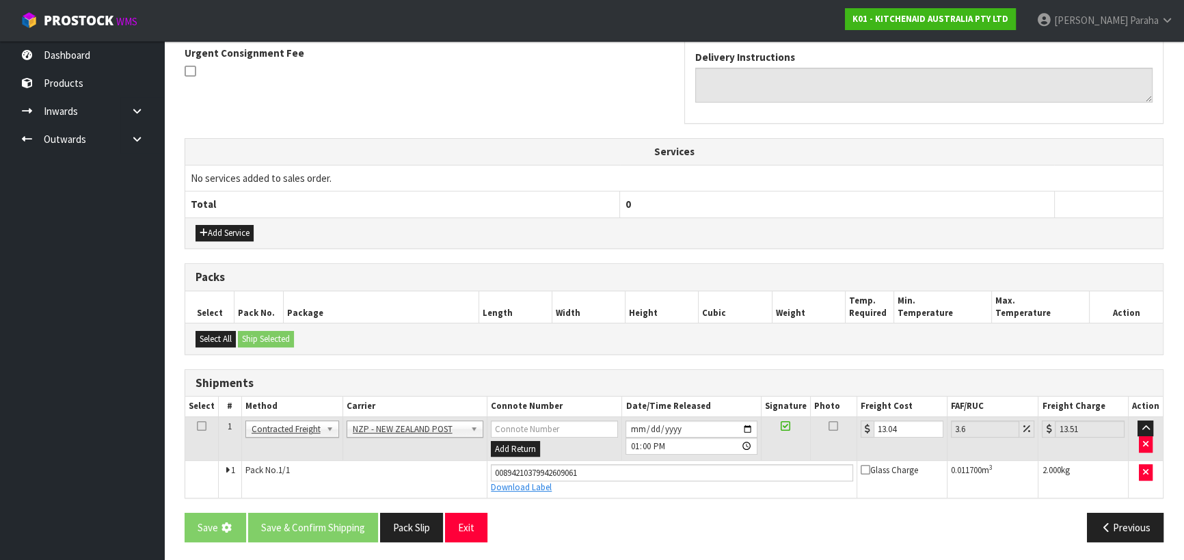
scroll to position [0, 0]
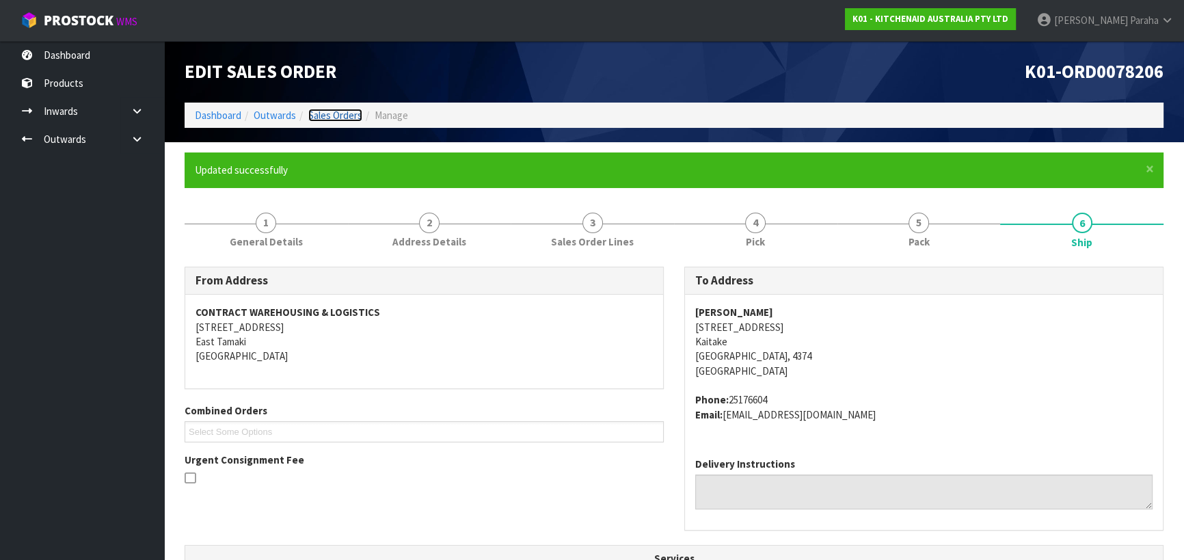
click at [321, 113] on link "Sales Orders" at bounding box center [335, 115] width 54 height 13
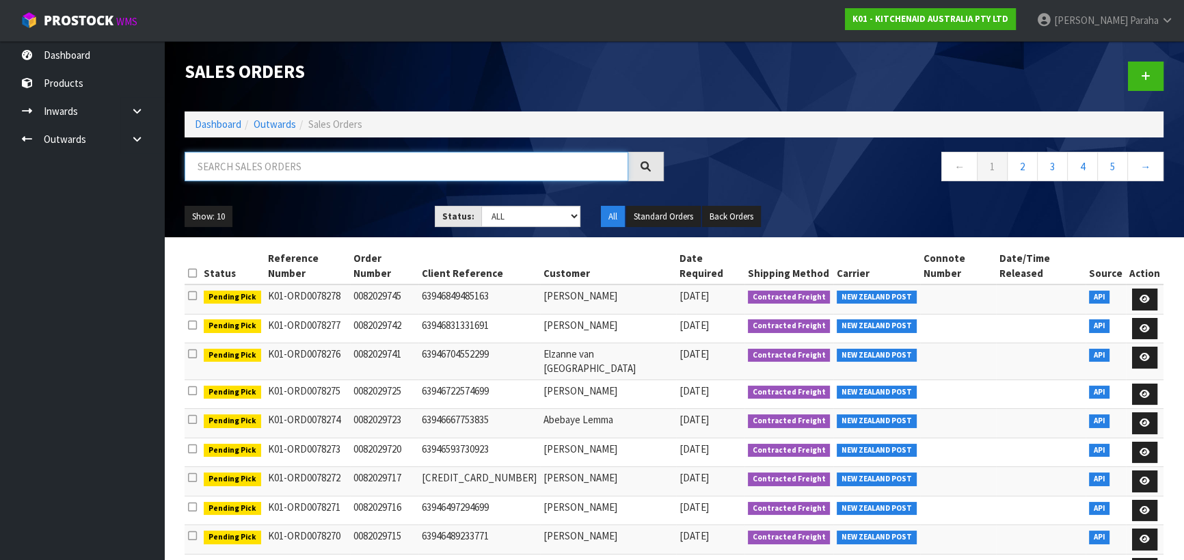
click at [315, 169] on input "text" at bounding box center [405, 166] width 443 height 29
click at [306, 169] on input "text" at bounding box center [405, 166] width 443 height 29
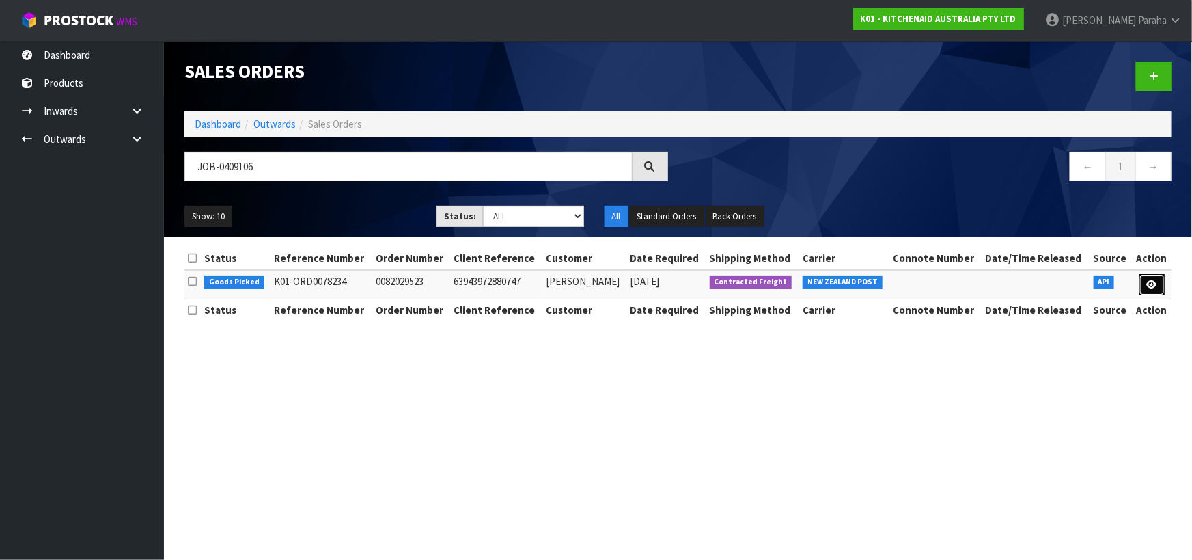
click at [1154, 287] on icon at bounding box center [1152, 284] width 10 height 9
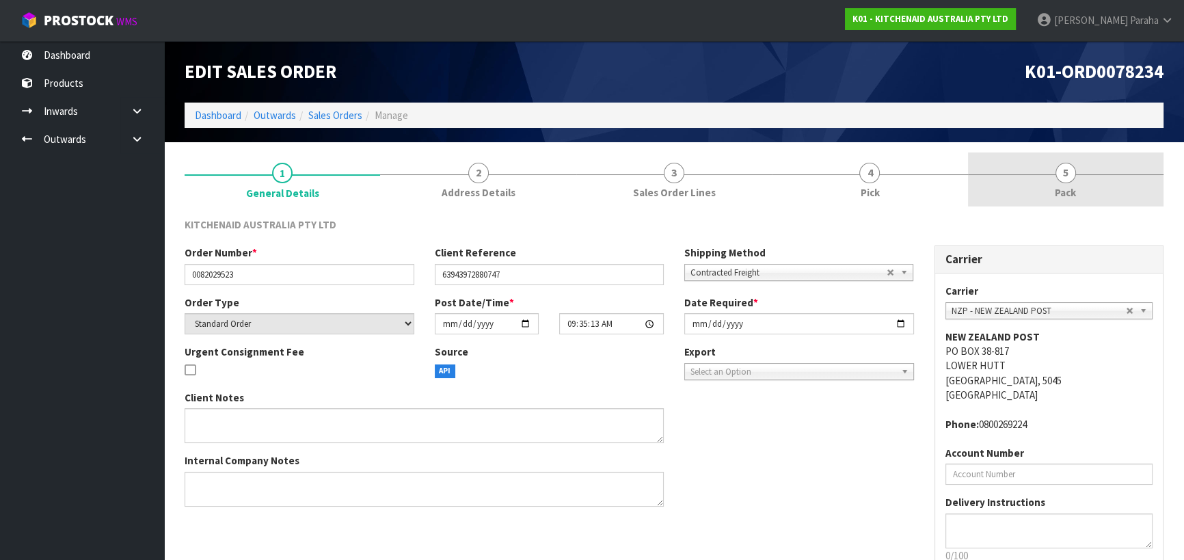
click at [1078, 178] on link "5 Pack" at bounding box center [1065, 179] width 195 height 54
